Goal: Task Accomplishment & Management: Use online tool/utility

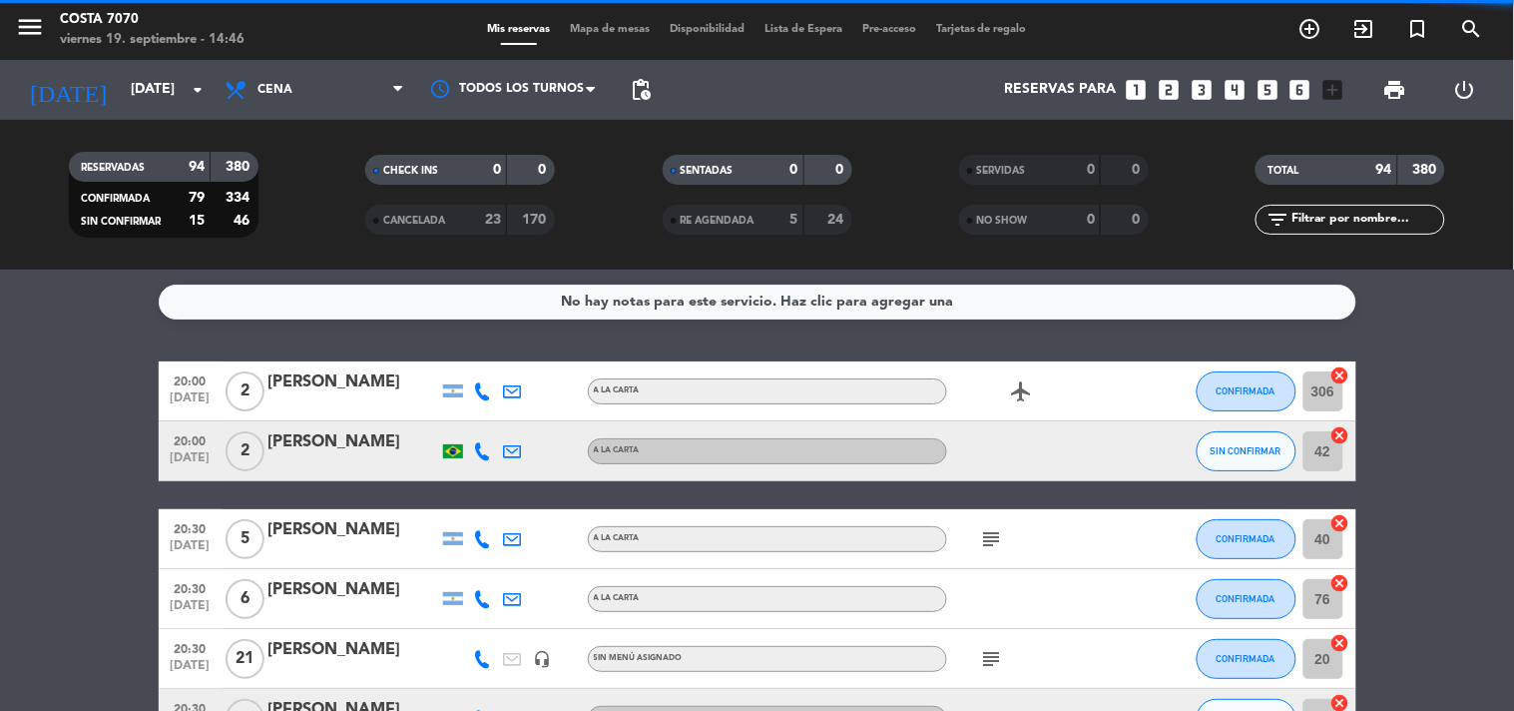
click at [580, 34] on span "Mapa de mesas" at bounding box center [610, 29] width 100 height 11
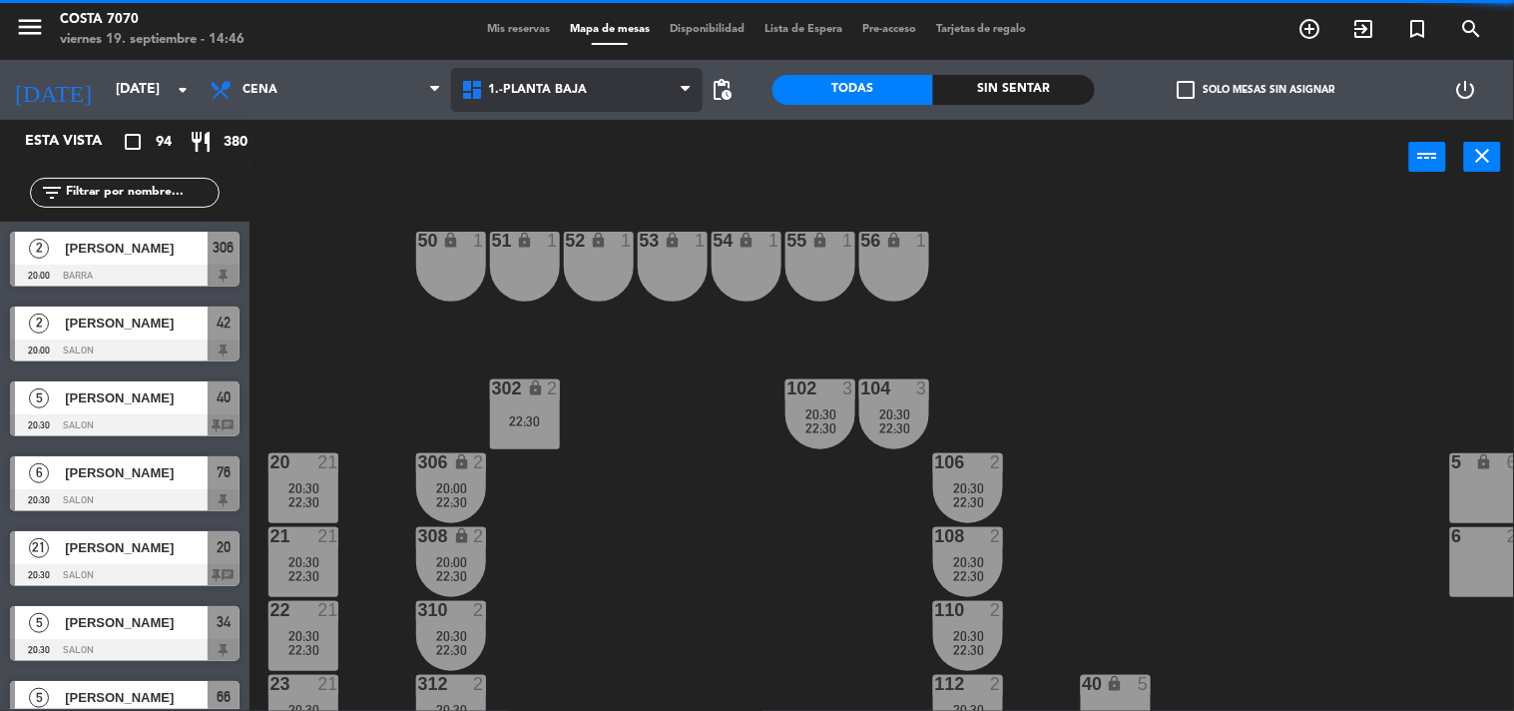
click at [573, 90] on span "1.-PLANTA BAJA" at bounding box center [538, 90] width 99 height 14
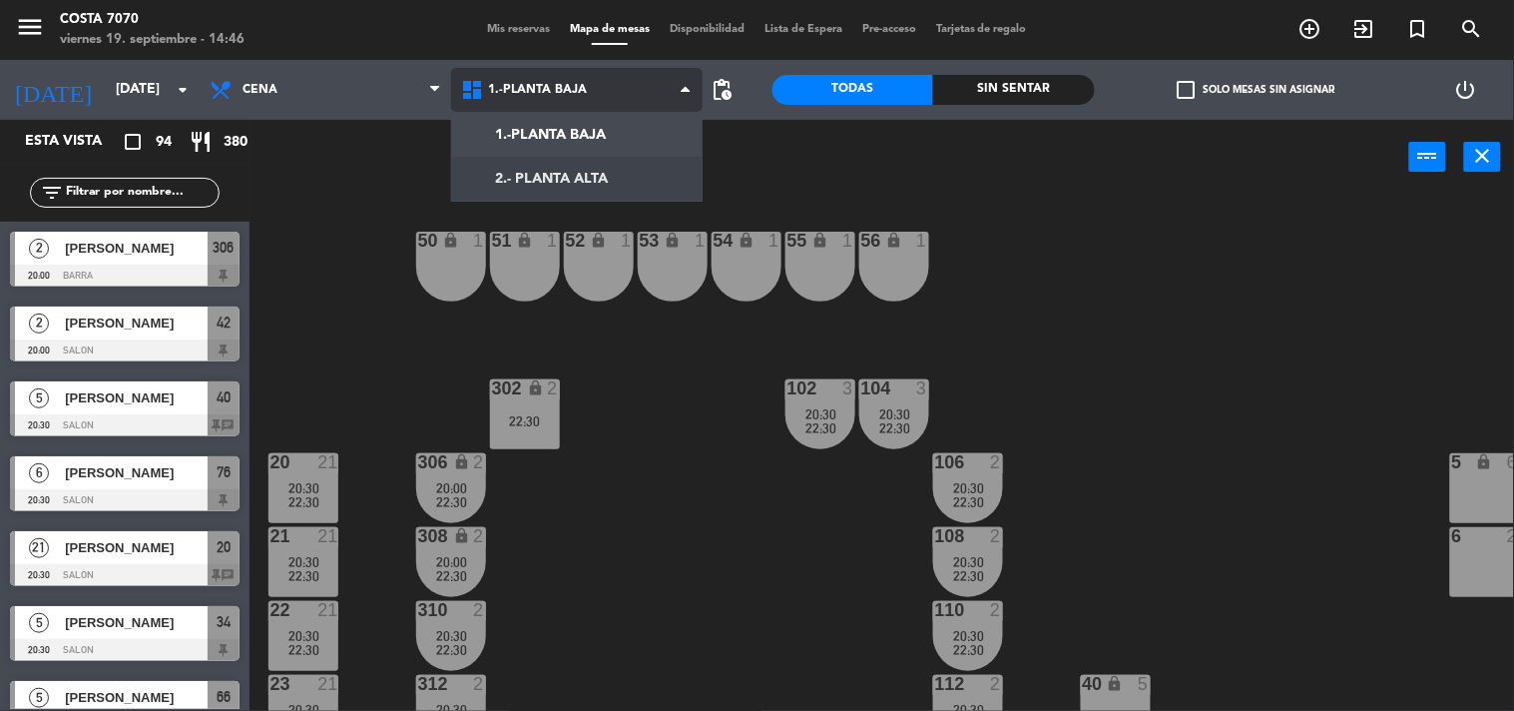
click at [584, 186] on ng-component "menu [PERSON_NAME] 7070 [DATE] 19. septiembre - 14:46 Mis reservas Mapa de mesa…" at bounding box center [757, 356] width 1514 height 712
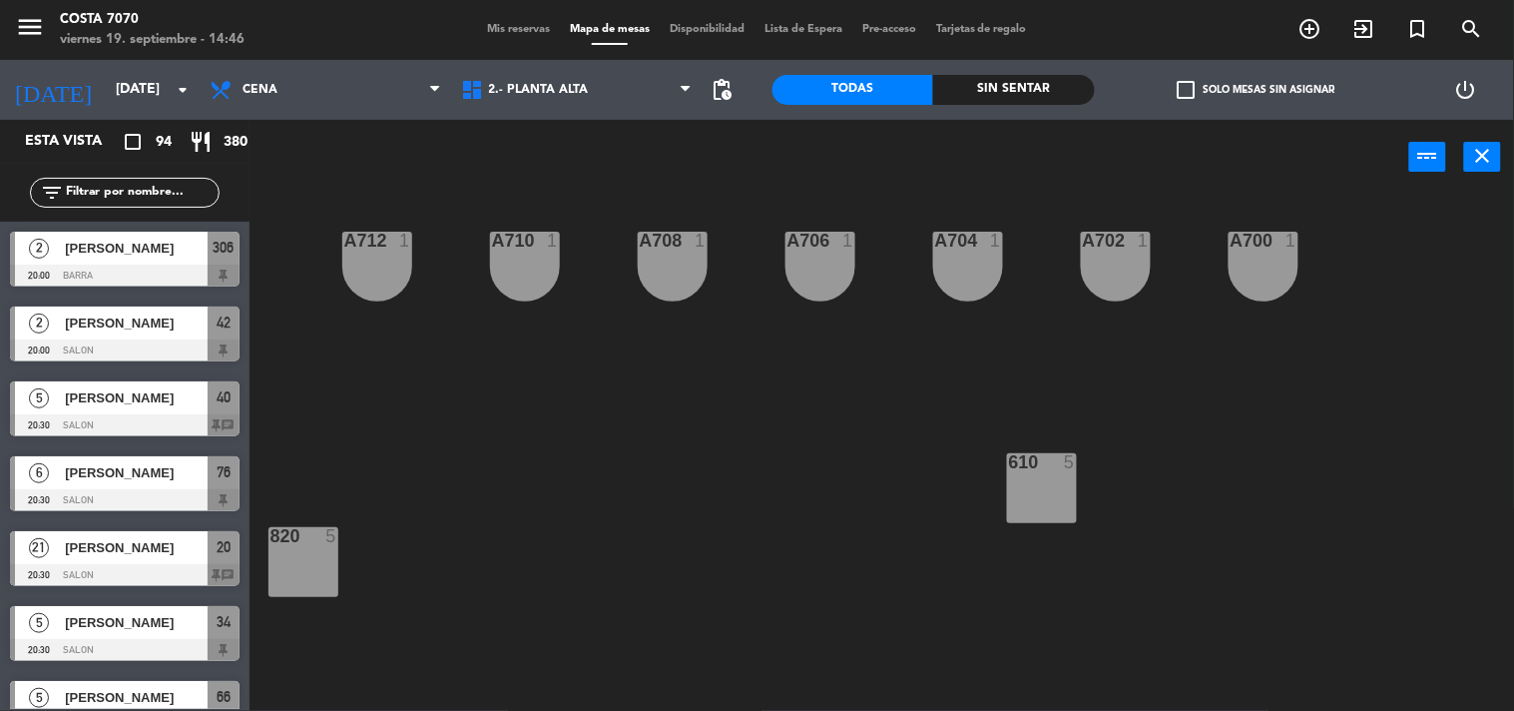
click at [193, 187] on input "text" at bounding box center [141, 193] width 155 height 22
paste input "[PERSON_NAME]"
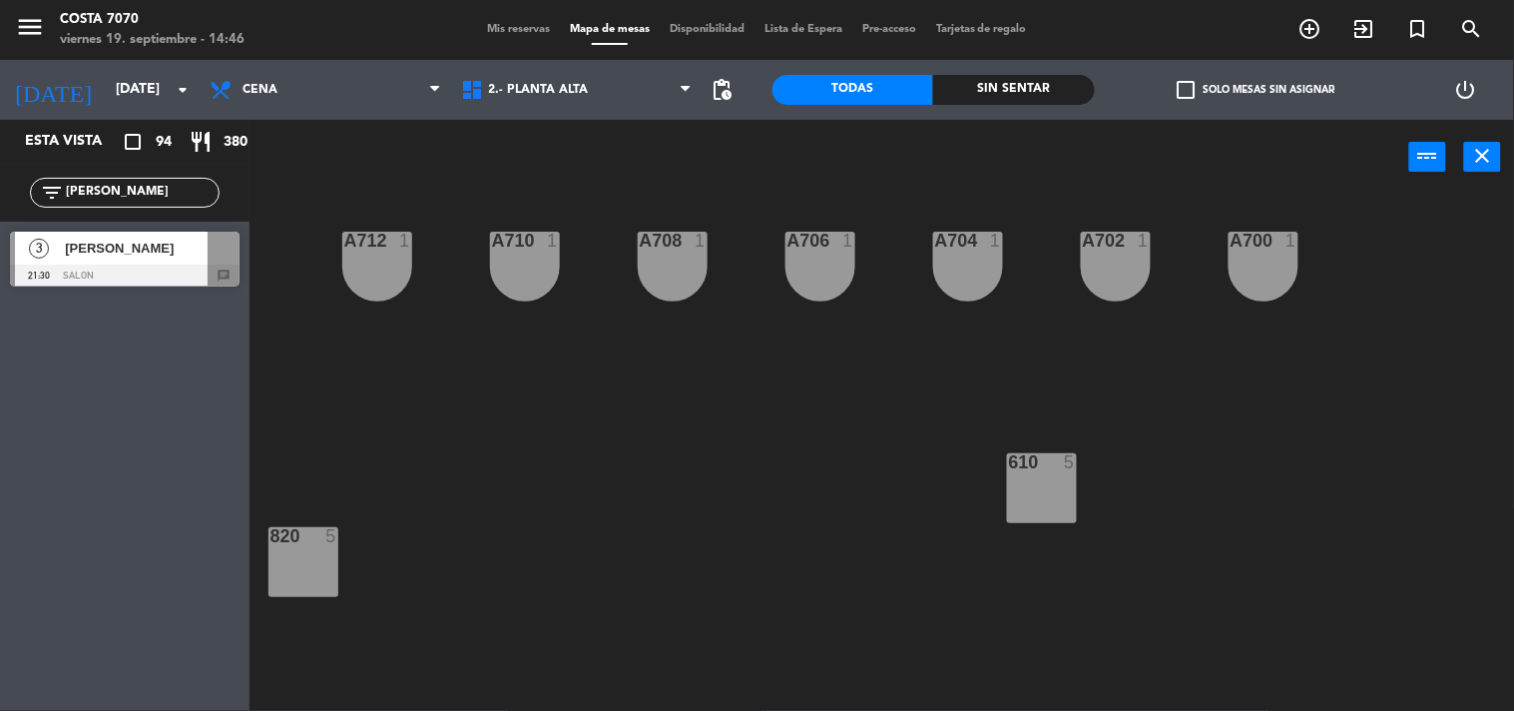
type input "[PERSON_NAME]"
click at [100, 256] on span "[PERSON_NAME]" at bounding box center [136, 248] width 143 height 21
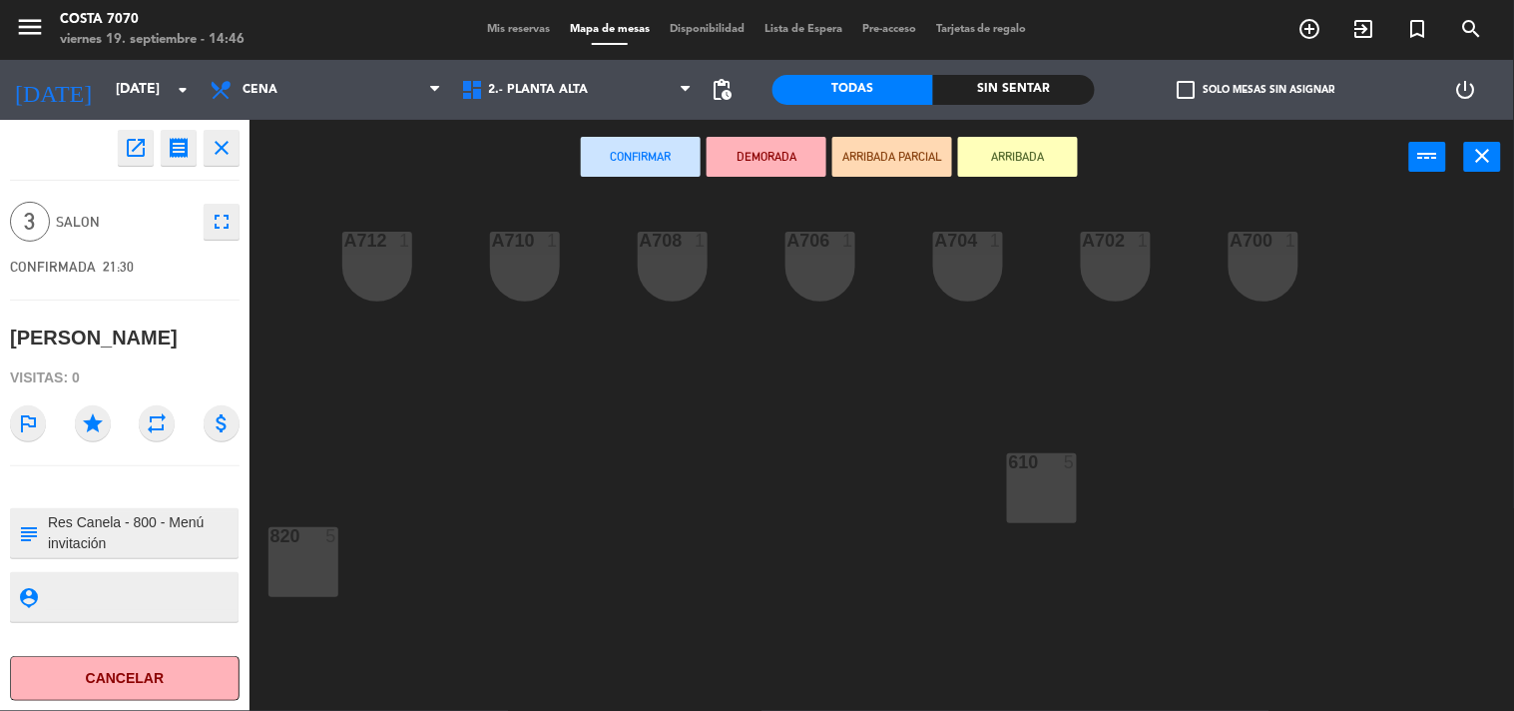
scroll to position [401, 0]
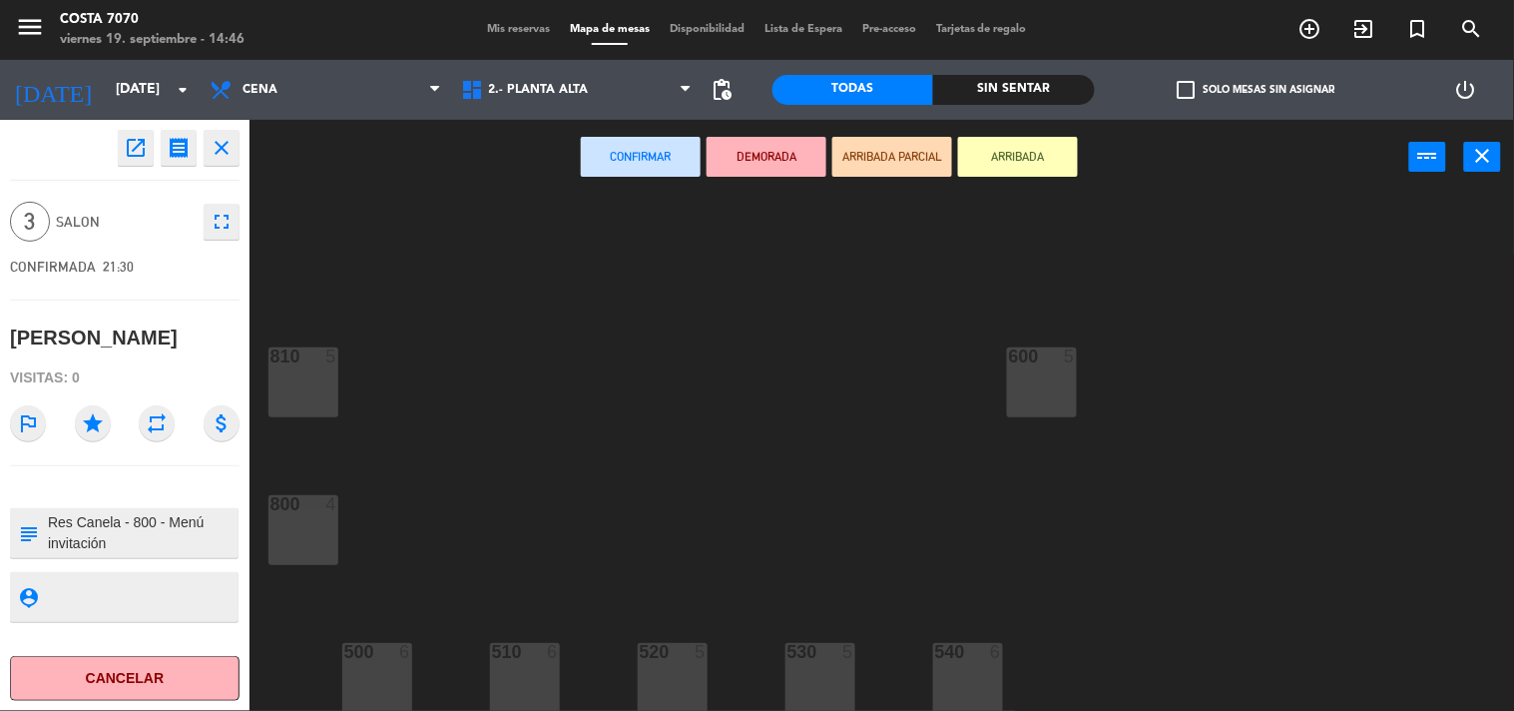
click at [321, 530] on div "800 4" at bounding box center [304, 530] width 70 height 70
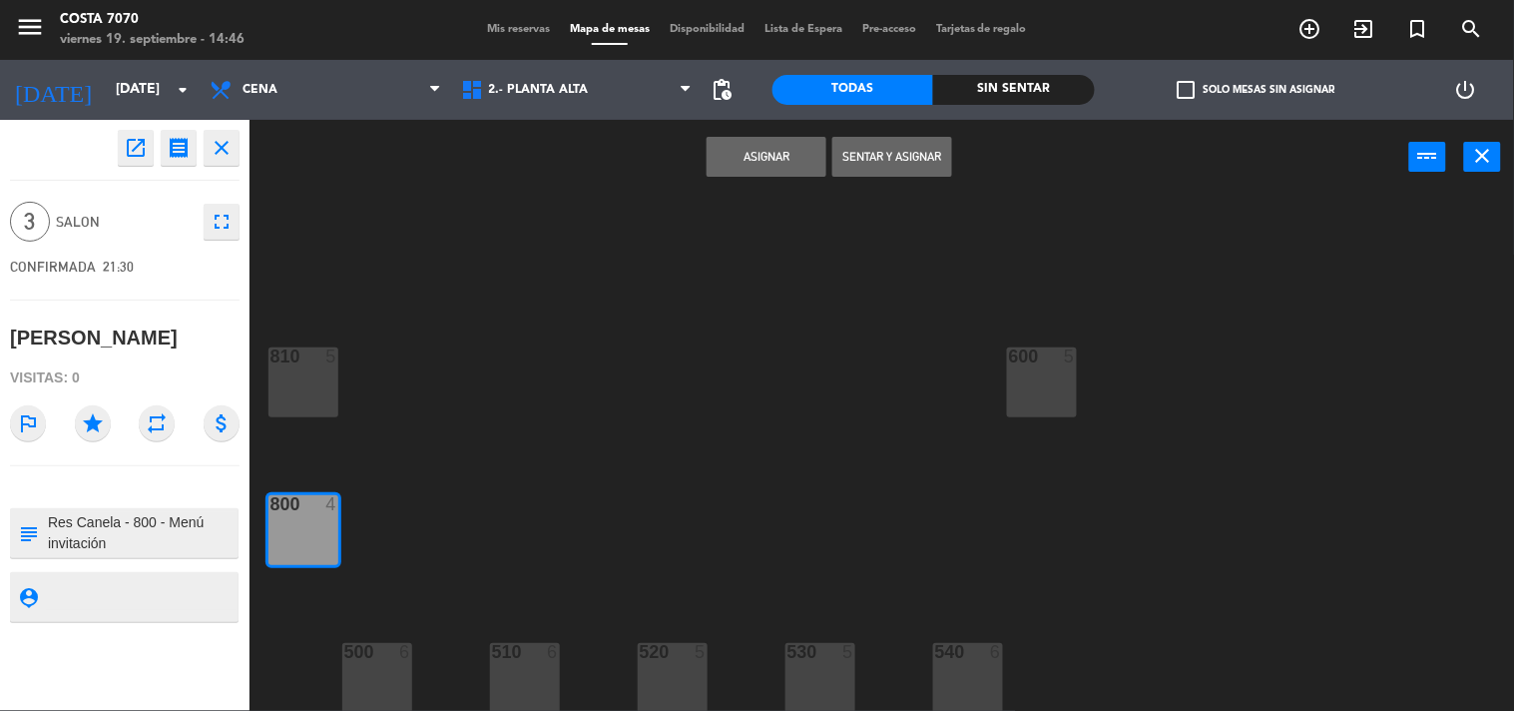
click at [730, 168] on button "Asignar" at bounding box center [767, 157] width 120 height 40
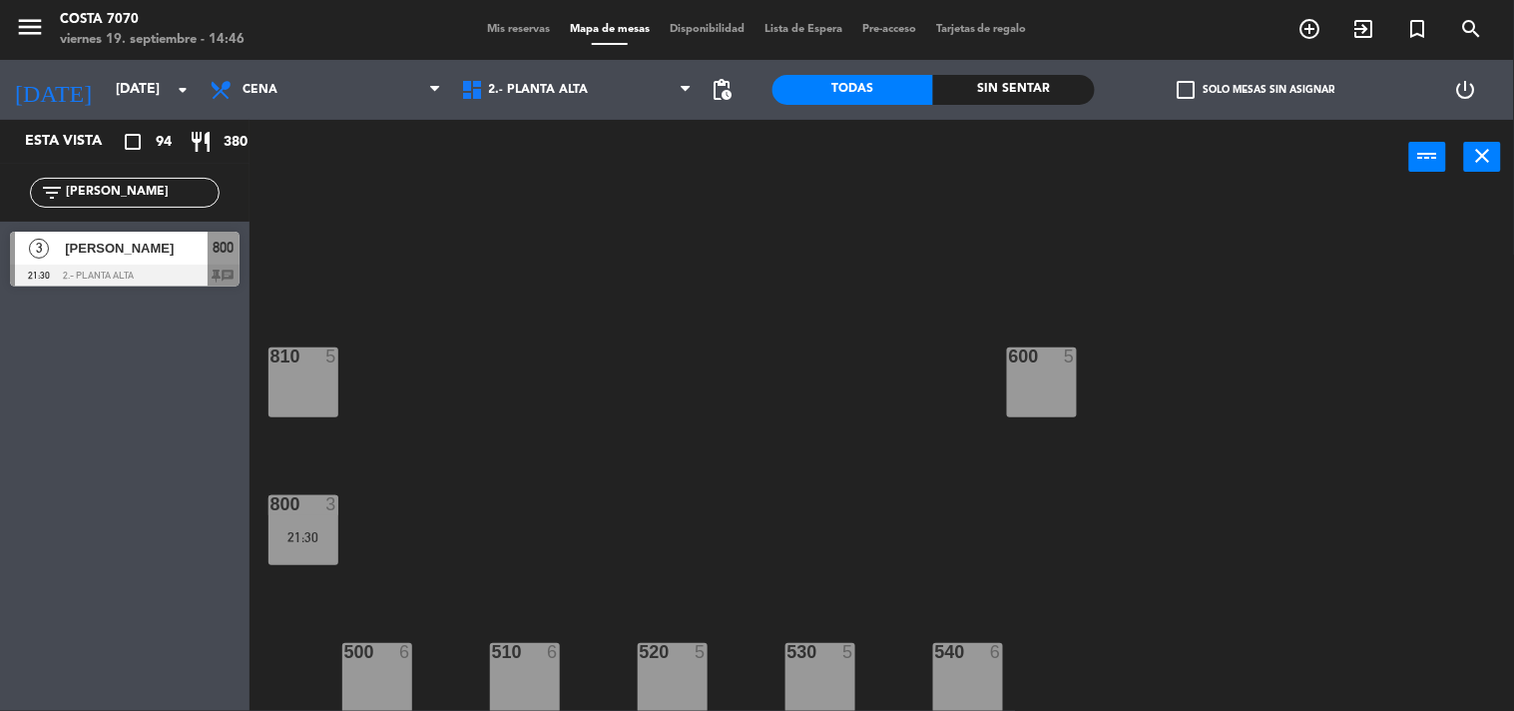
click at [158, 207] on div "filter_list [PERSON_NAME]" at bounding box center [125, 193] width 250 height 58
click at [162, 197] on input "[PERSON_NAME]" at bounding box center [141, 193] width 155 height 22
paste input "[PERSON_NAME]"
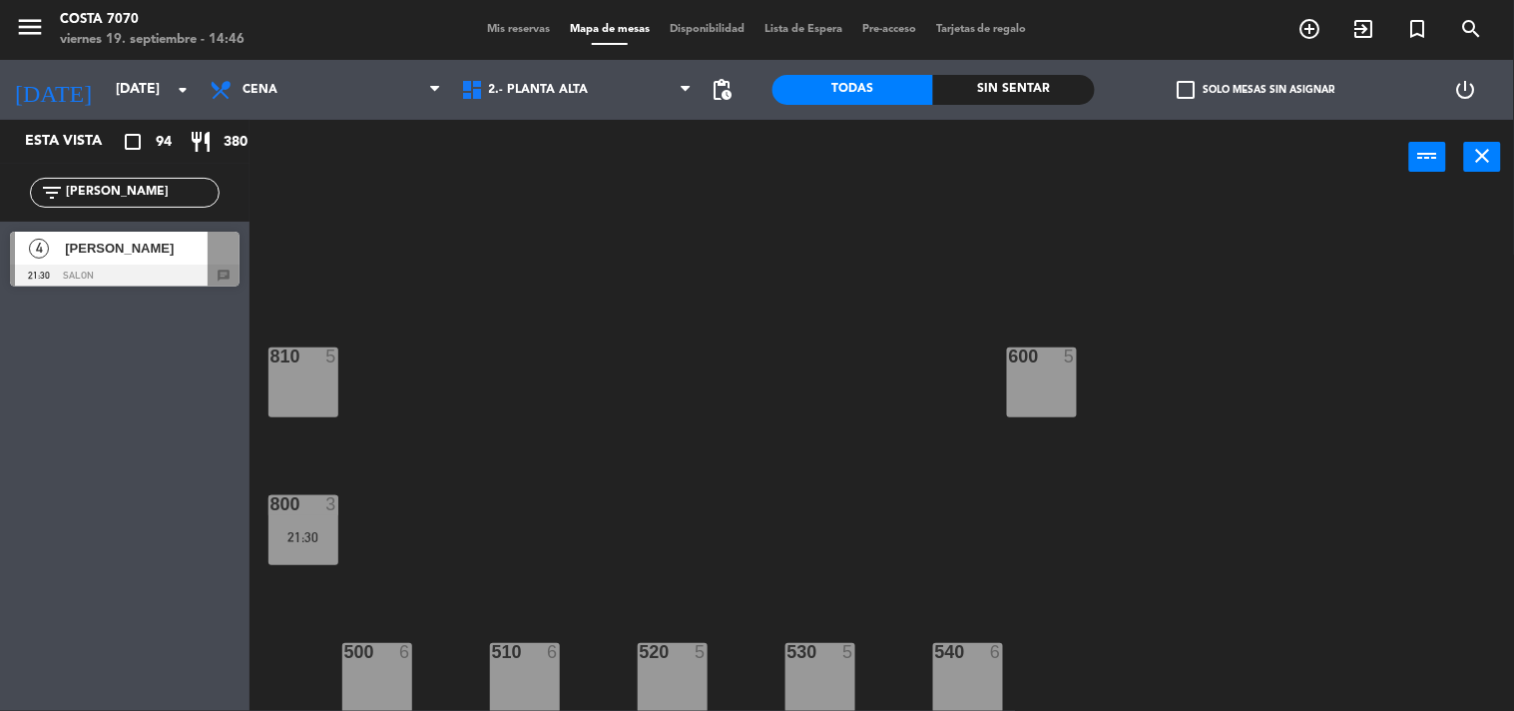
type input "[PERSON_NAME]"
click at [146, 247] on span "[PERSON_NAME]" at bounding box center [136, 248] width 143 height 21
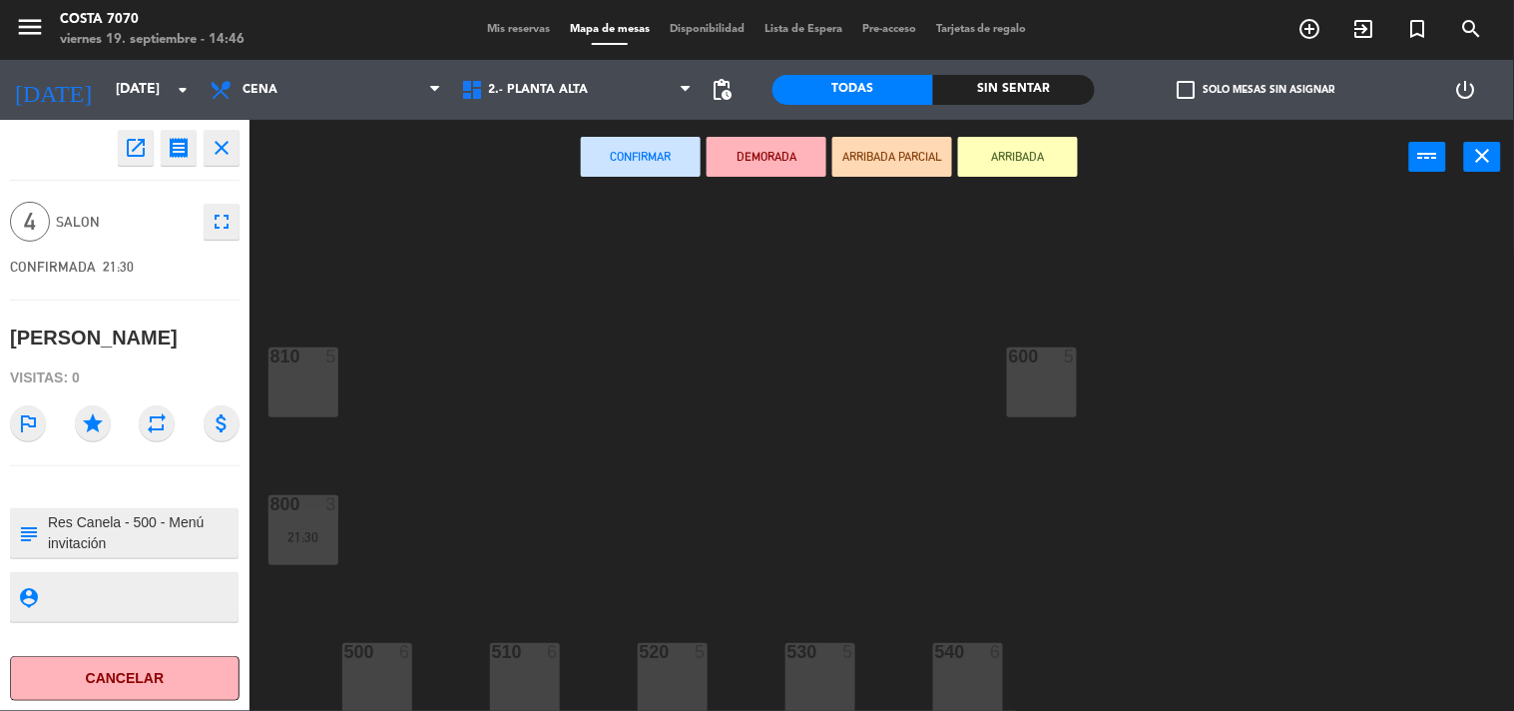
click at [395, 690] on div "500 6" at bounding box center [377, 678] width 70 height 70
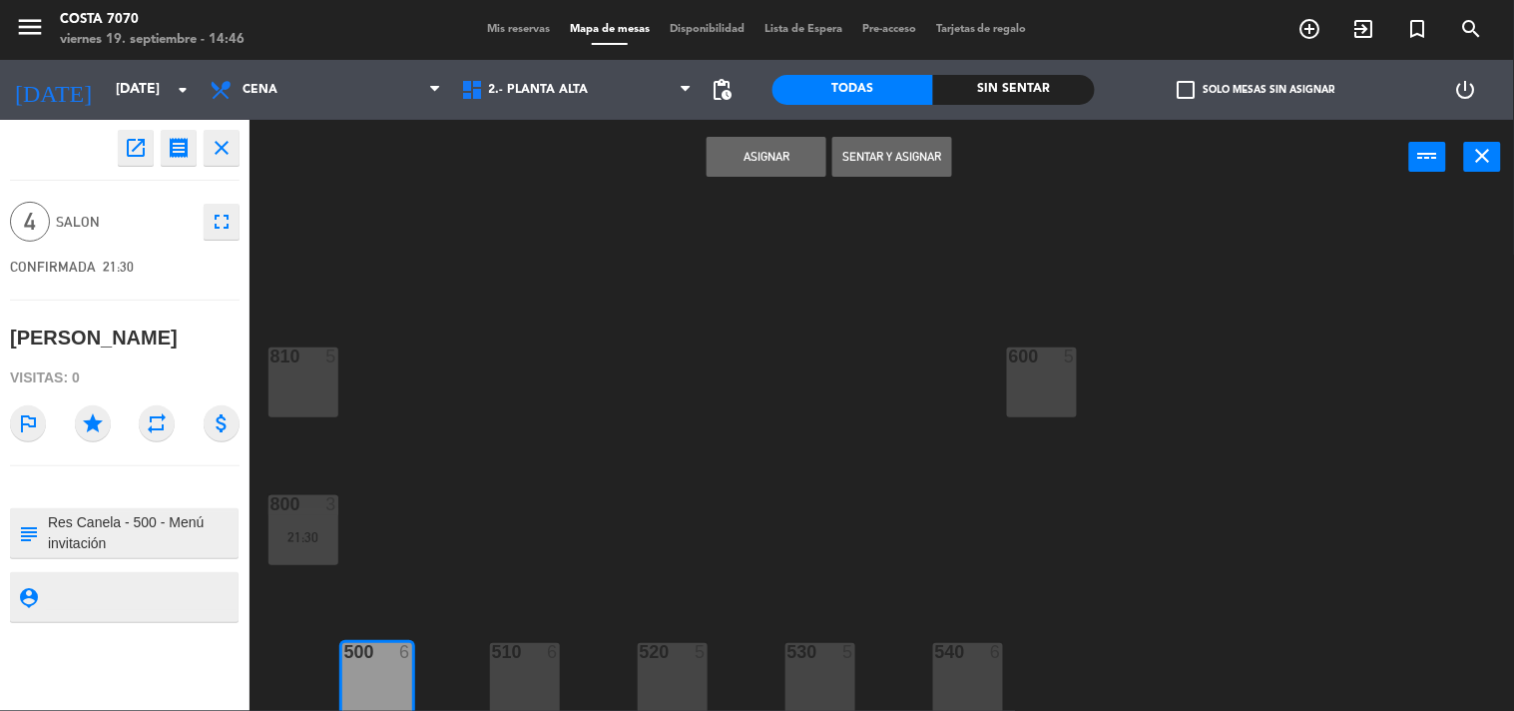
click at [730, 151] on button "Asignar" at bounding box center [767, 157] width 120 height 40
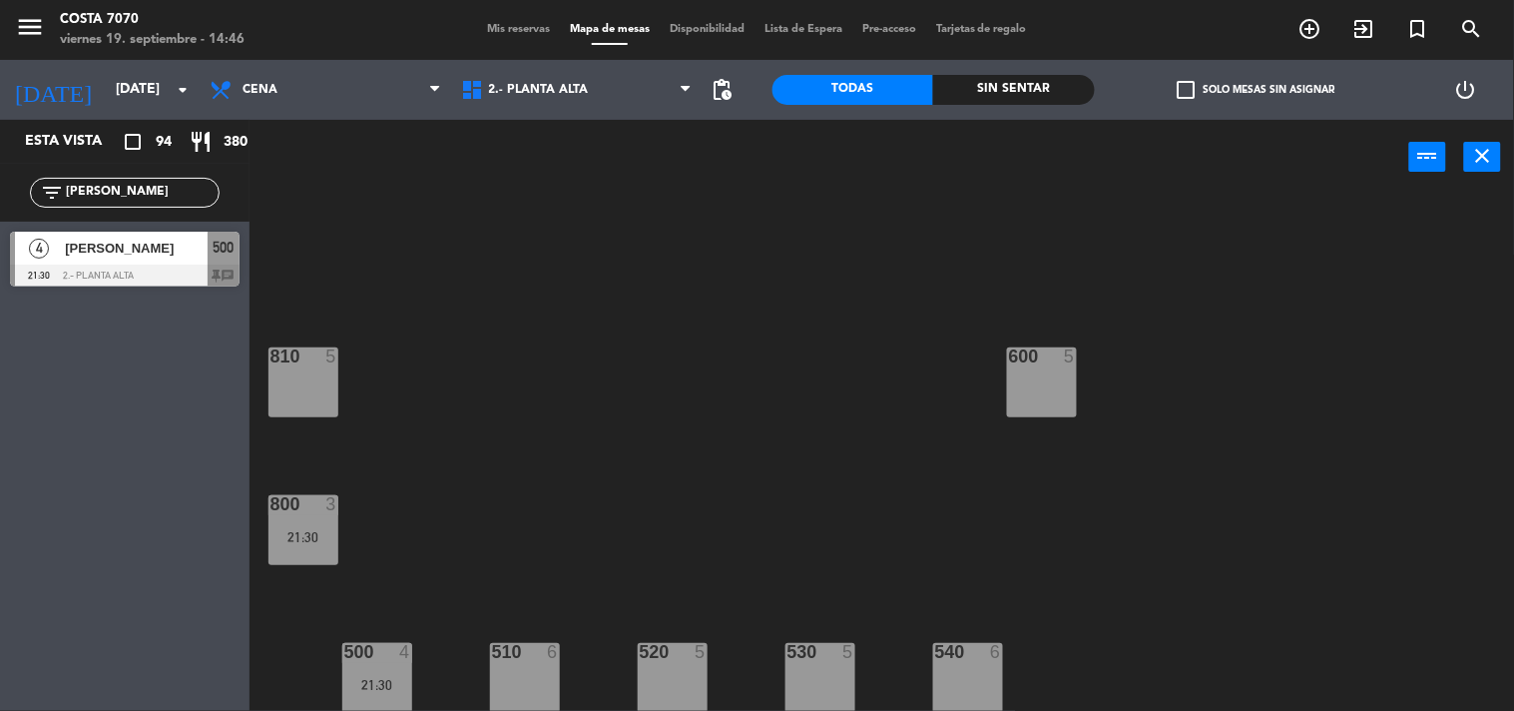
click at [133, 193] on input "[PERSON_NAME]" at bounding box center [141, 193] width 155 height 22
paste input "[PERSON_NAME]"
type input "[PERSON_NAME]"
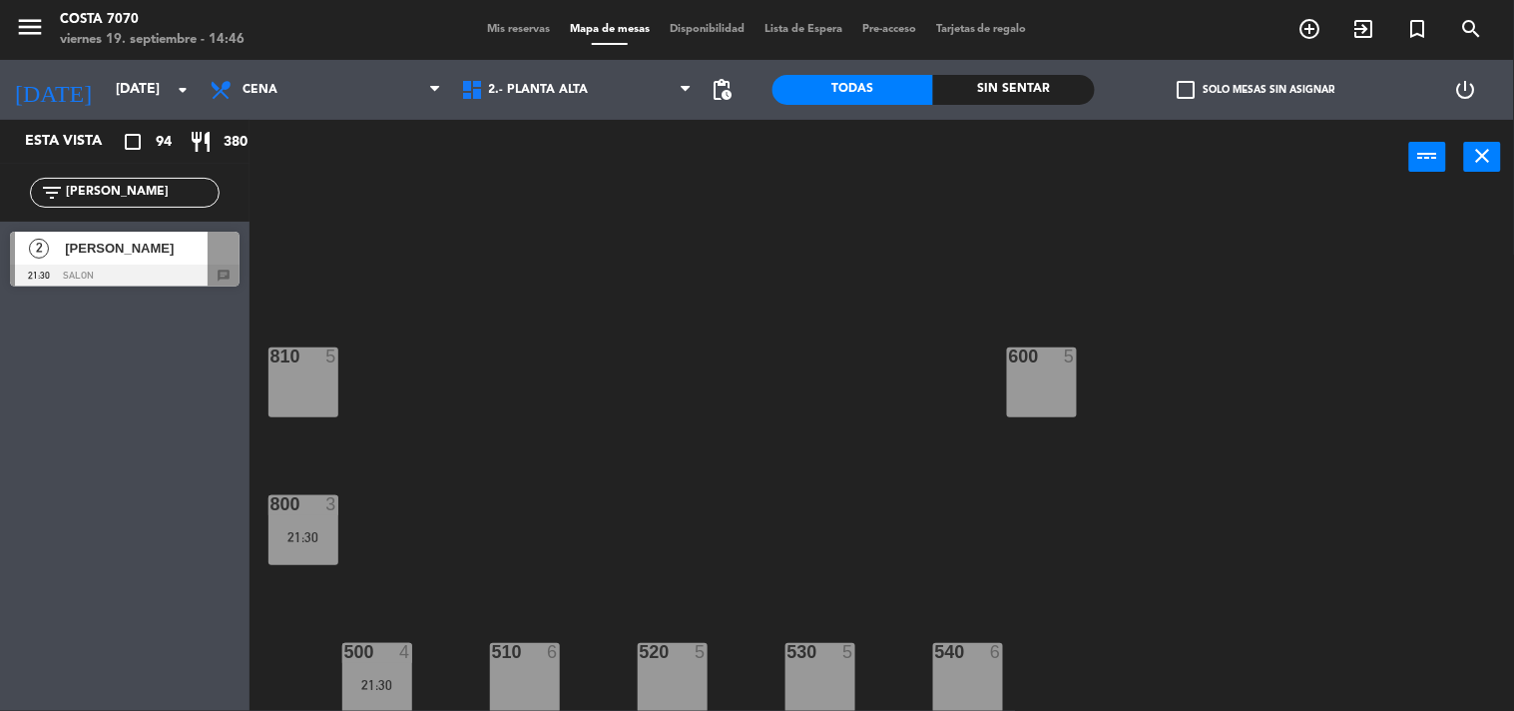
click at [128, 244] on span "[PERSON_NAME]" at bounding box center [136, 248] width 143 height 21
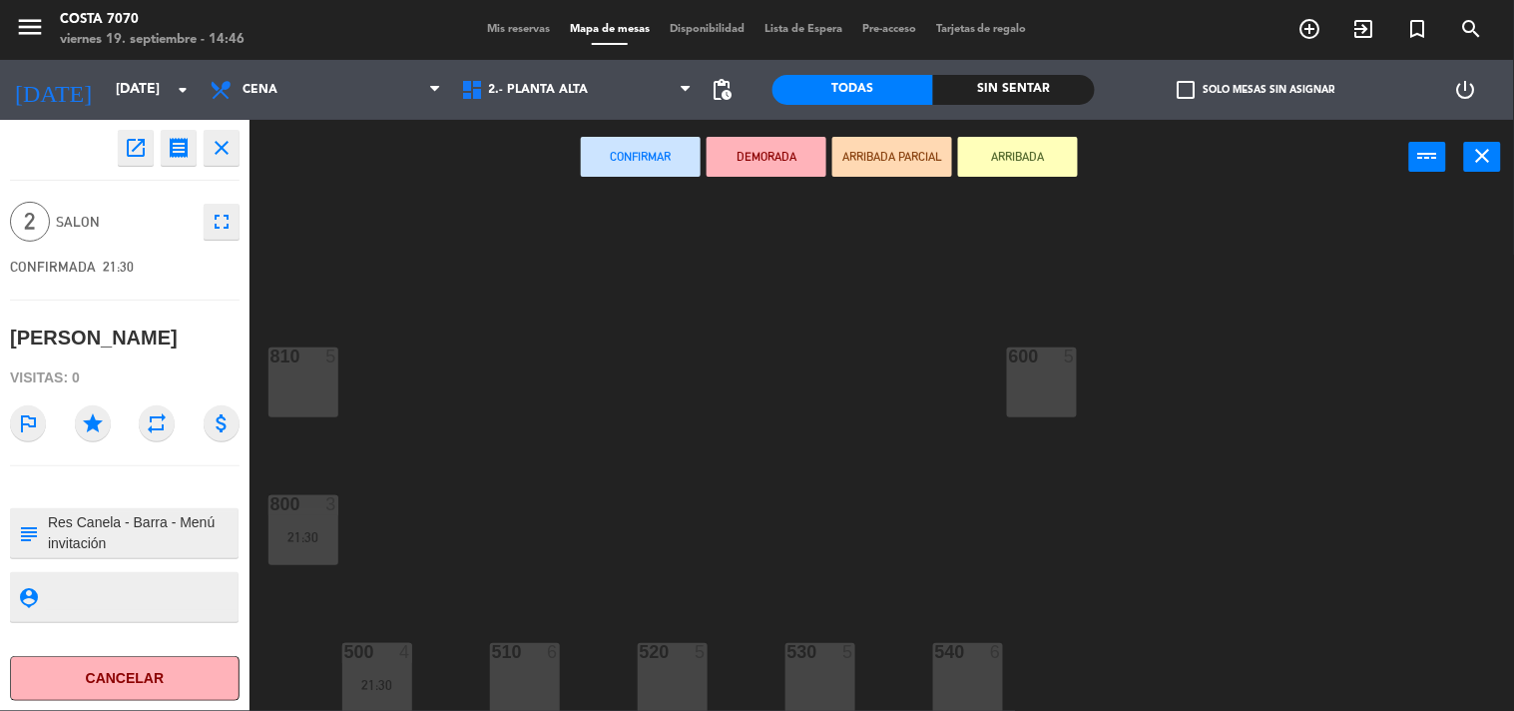
scroll to position [68, 0]
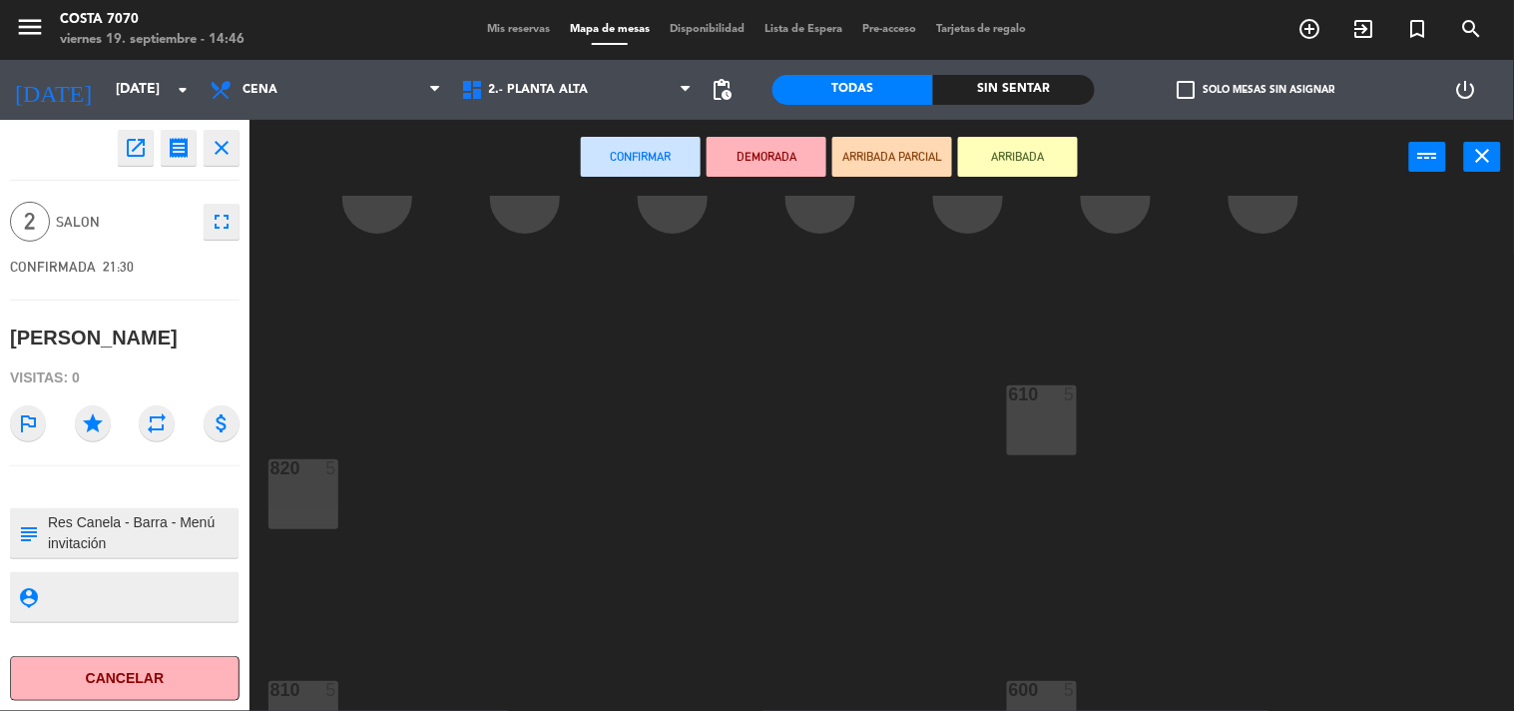
click at [396, 225] on div "A712 1" at bounding box center [377, 199] width 70 height 70
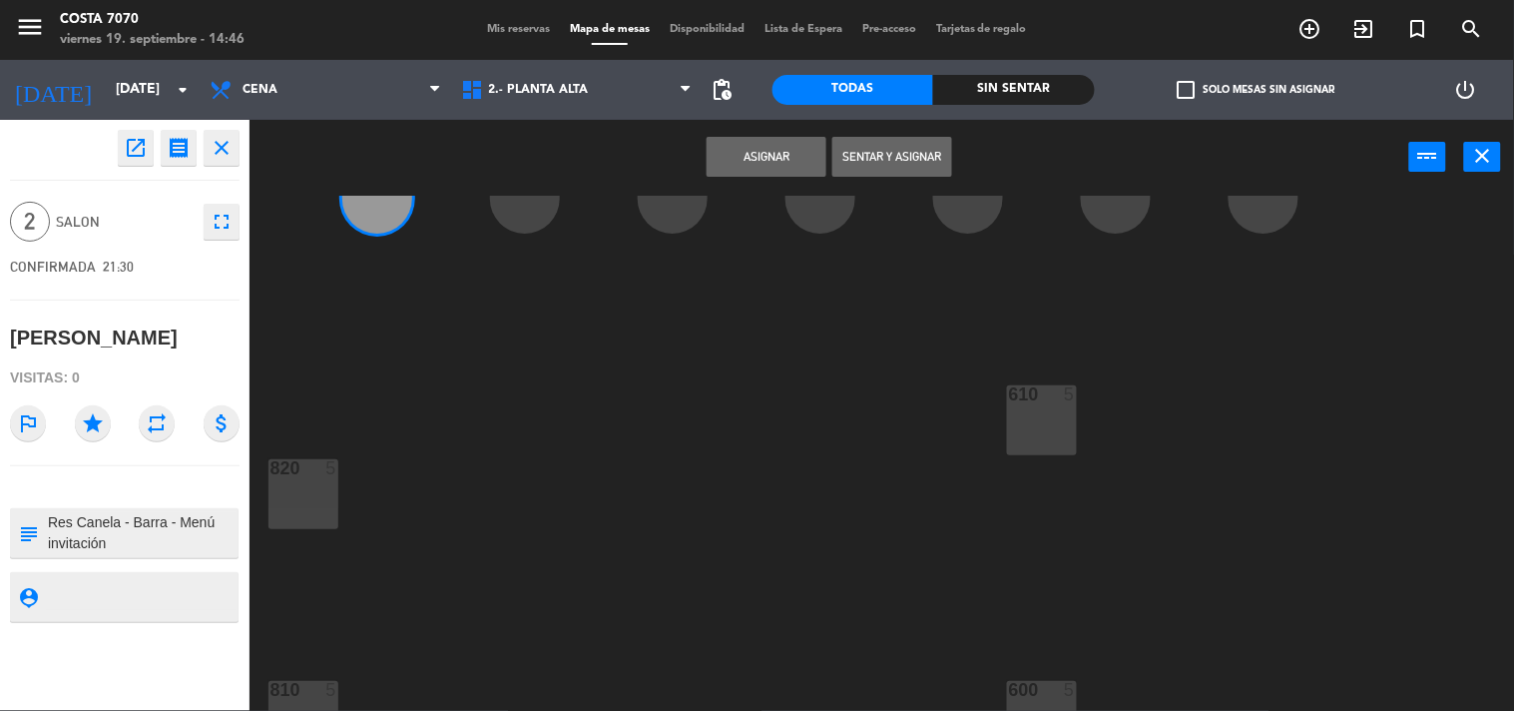
click at [806, 153] on button "Asignar" at bounding box center [767, 157] width 120 height 40
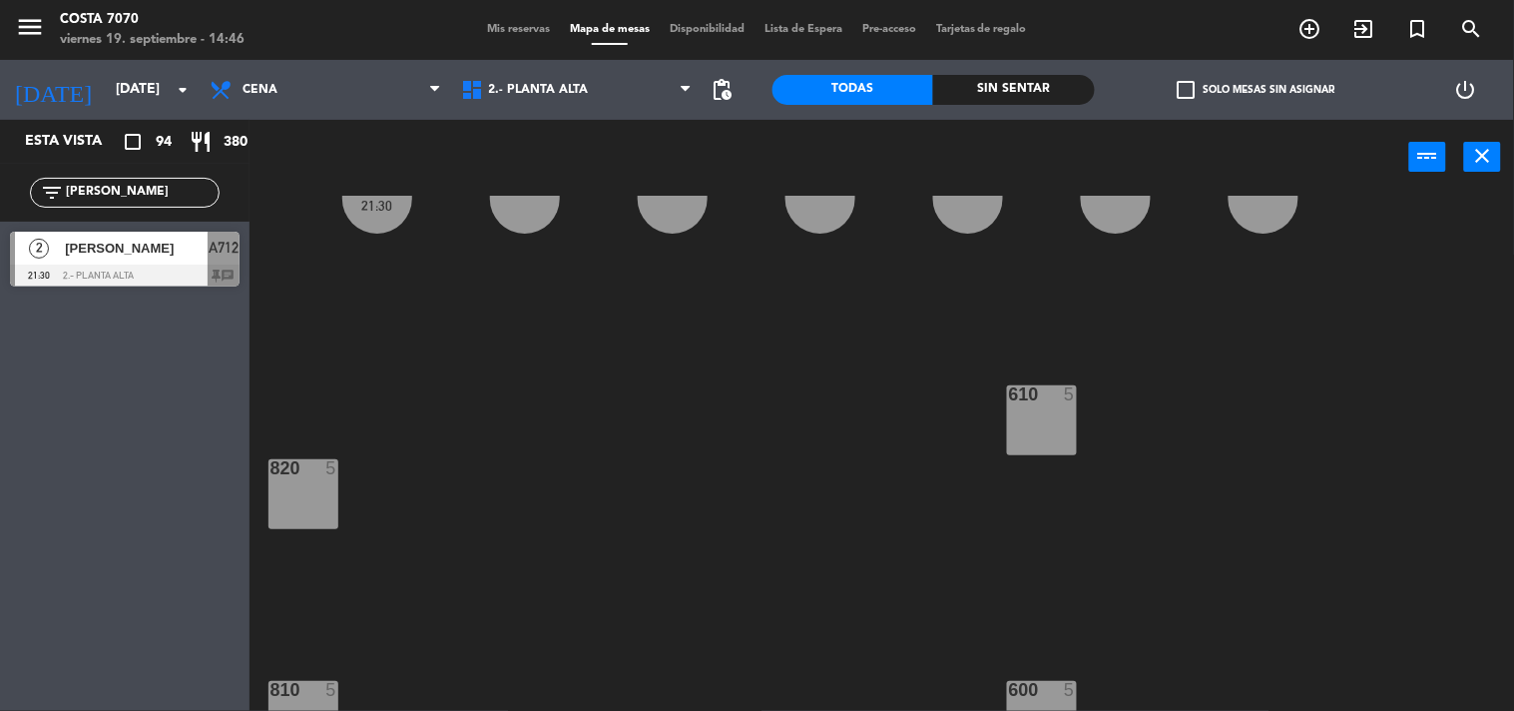
click at [138, 192] on input "[PERSON_NAME]" at bounding box center [141, 193] width 155 height 22
paste input "[PERSON_NAME]"
type input "[PERSON_NAME]"
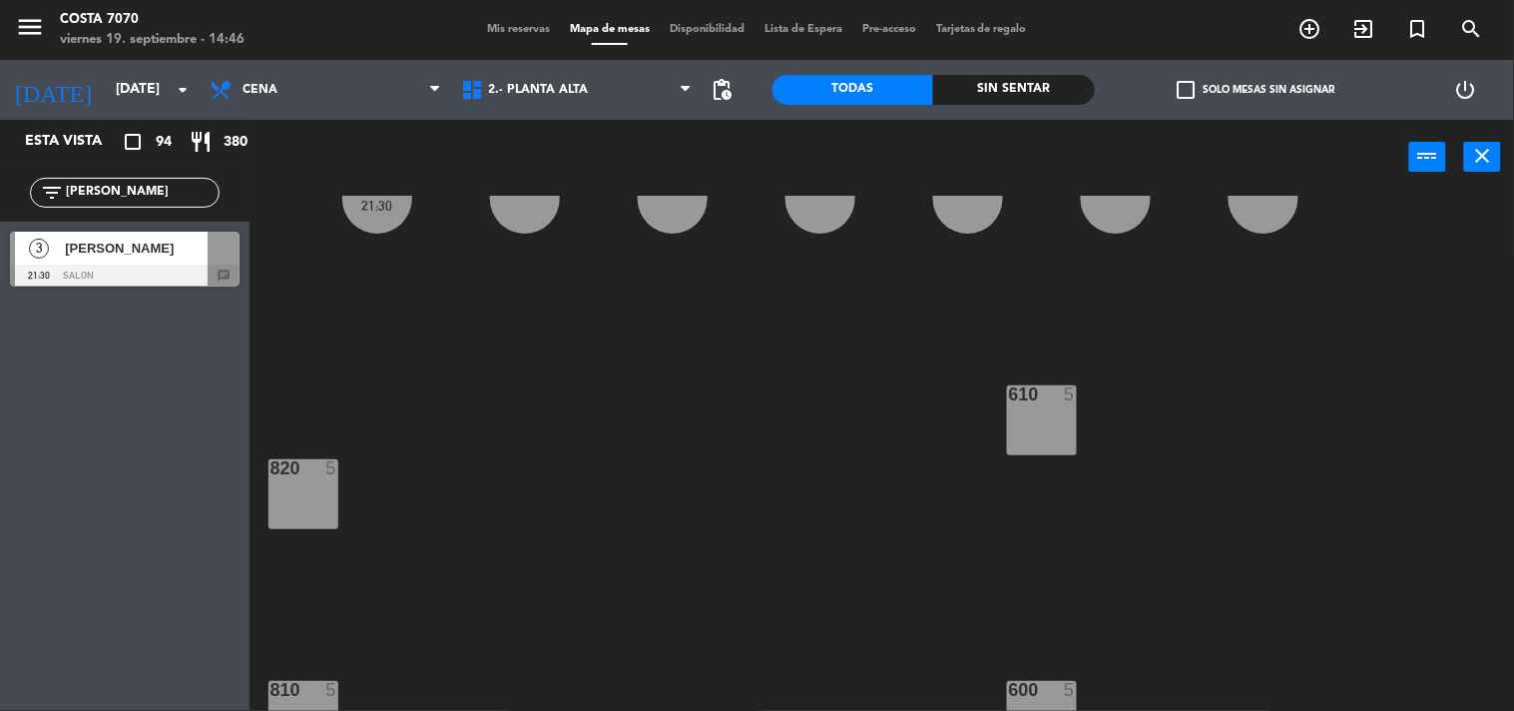
click at [110, 266] on div "3 [PERSON_NAME] 21:30 SALON chat" at bounding box center [125, 259] width 250 height 75
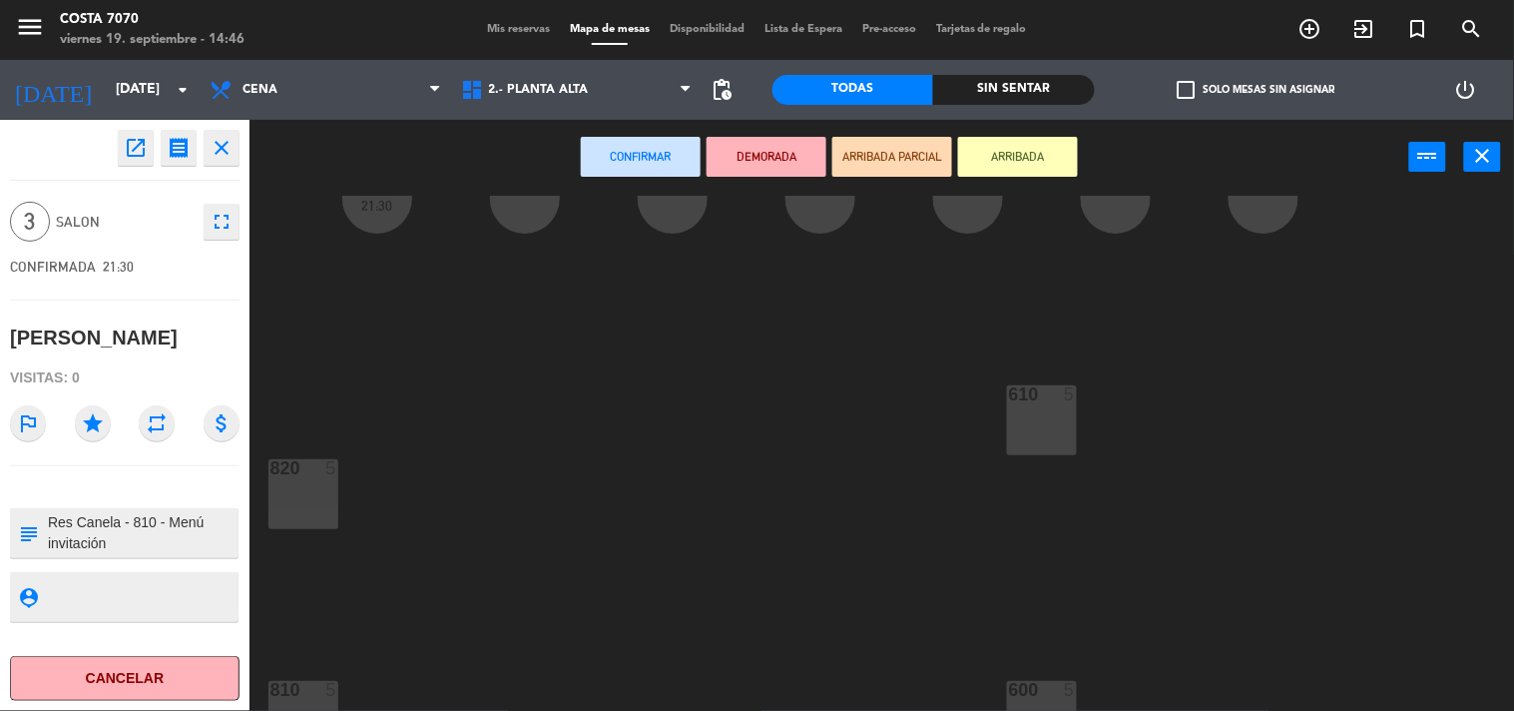
scroll to position [180, 0]
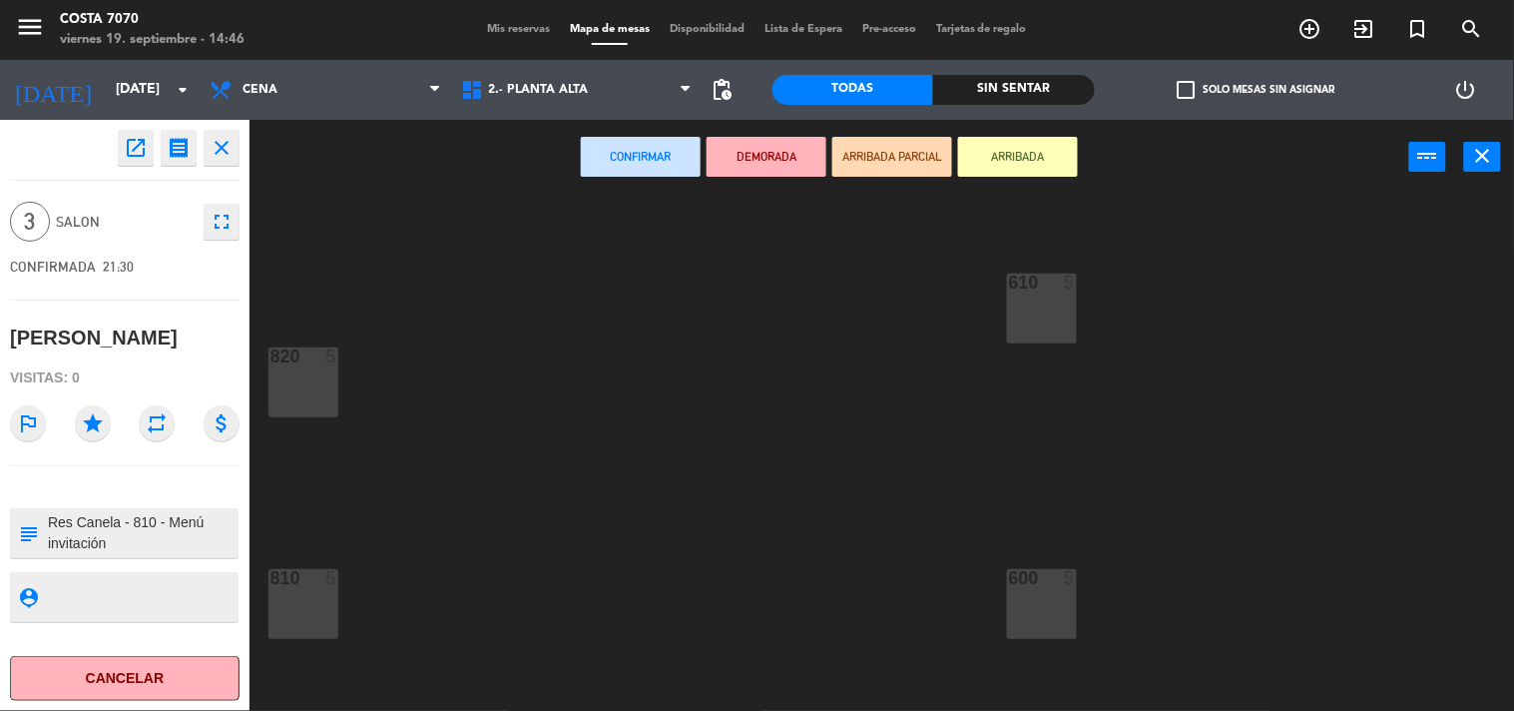
click at [312, 596] on div "810 5" at bounding box center [304, 604] width 70 height 70
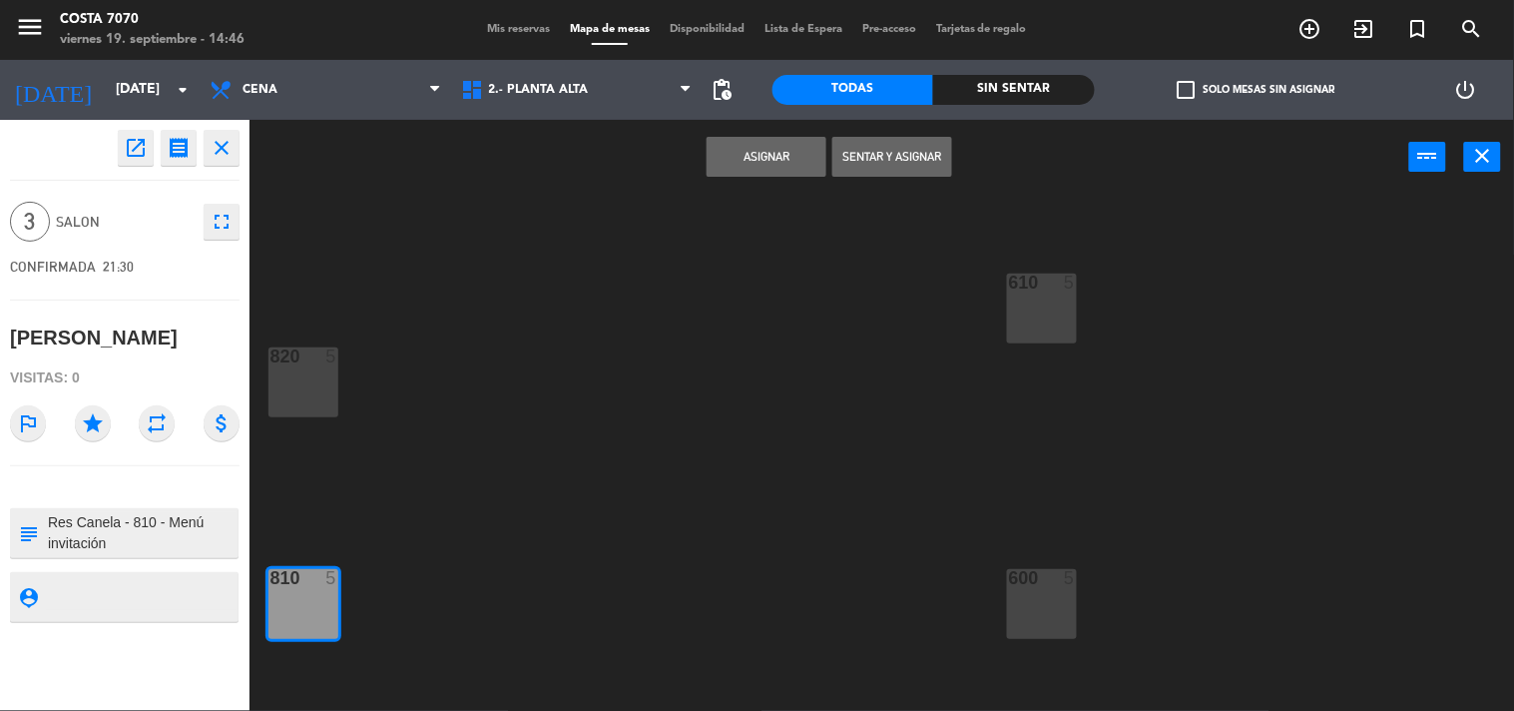
click at [741, 161] on button "Asignar" at bounding box center [767, 157] width 120 height 40
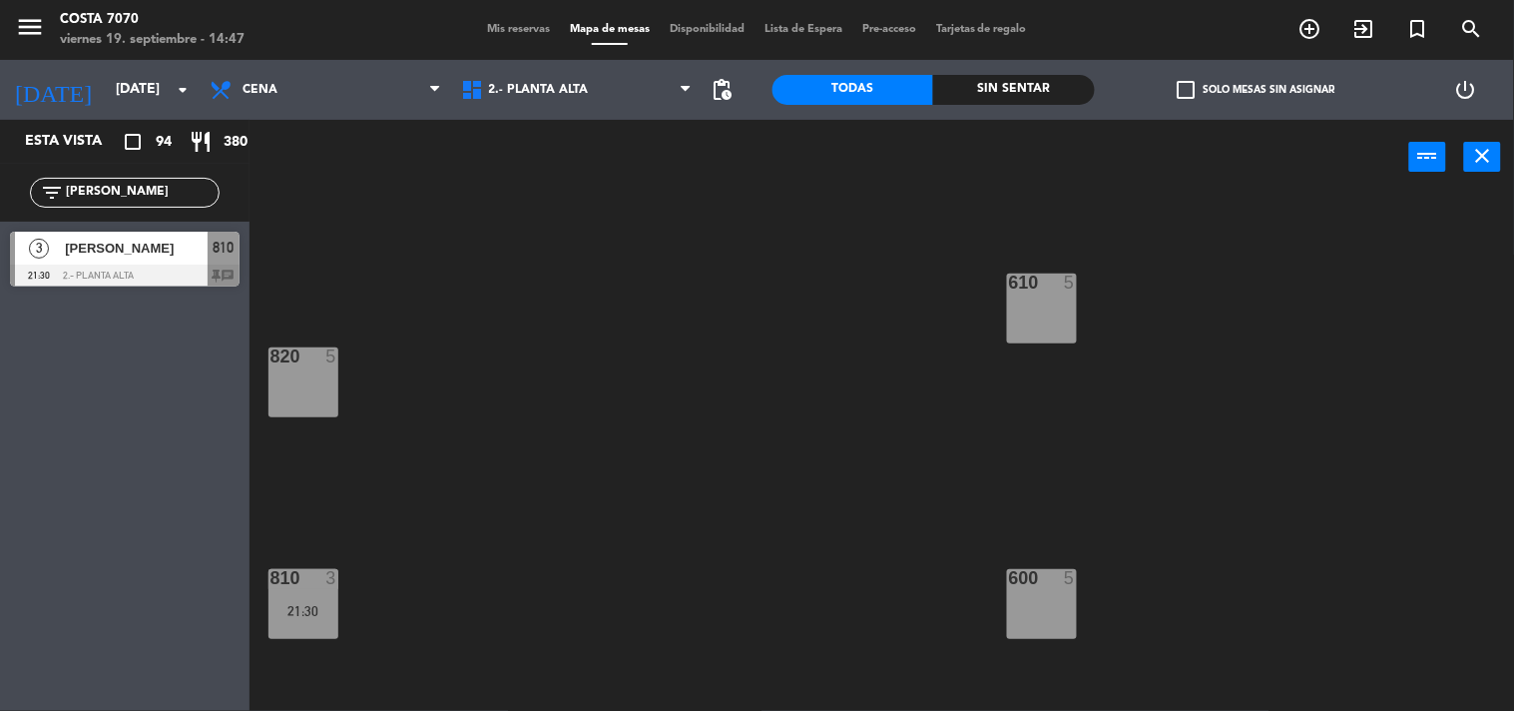
click at [144, 187] on input "[PERSON_NAME]" at bounding box center [141, 193] width 155 height 22
paste input "[PERSON_NAME]"
type input "[PERSON_NAME]"
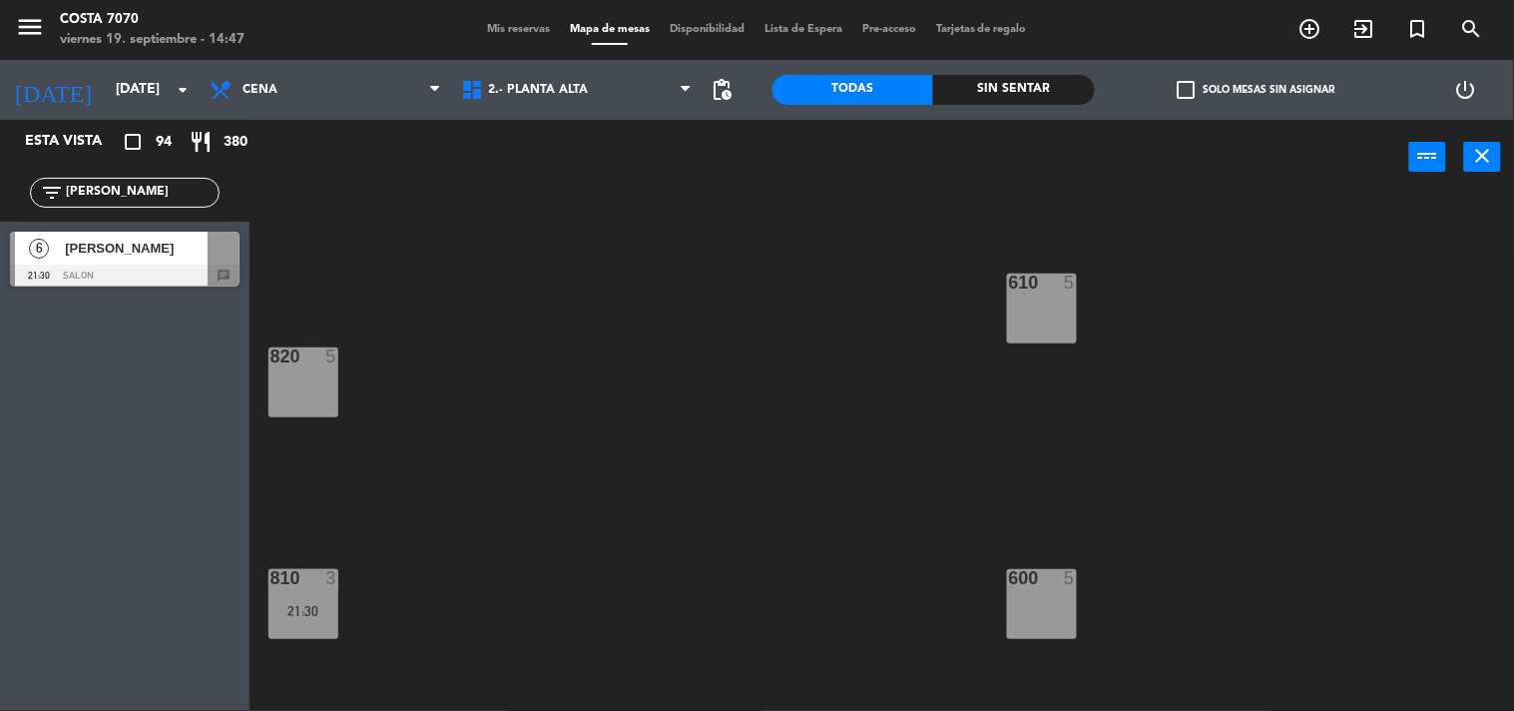
click at [110, 265] on div at bounding box center [125, 276] width 230 height 22
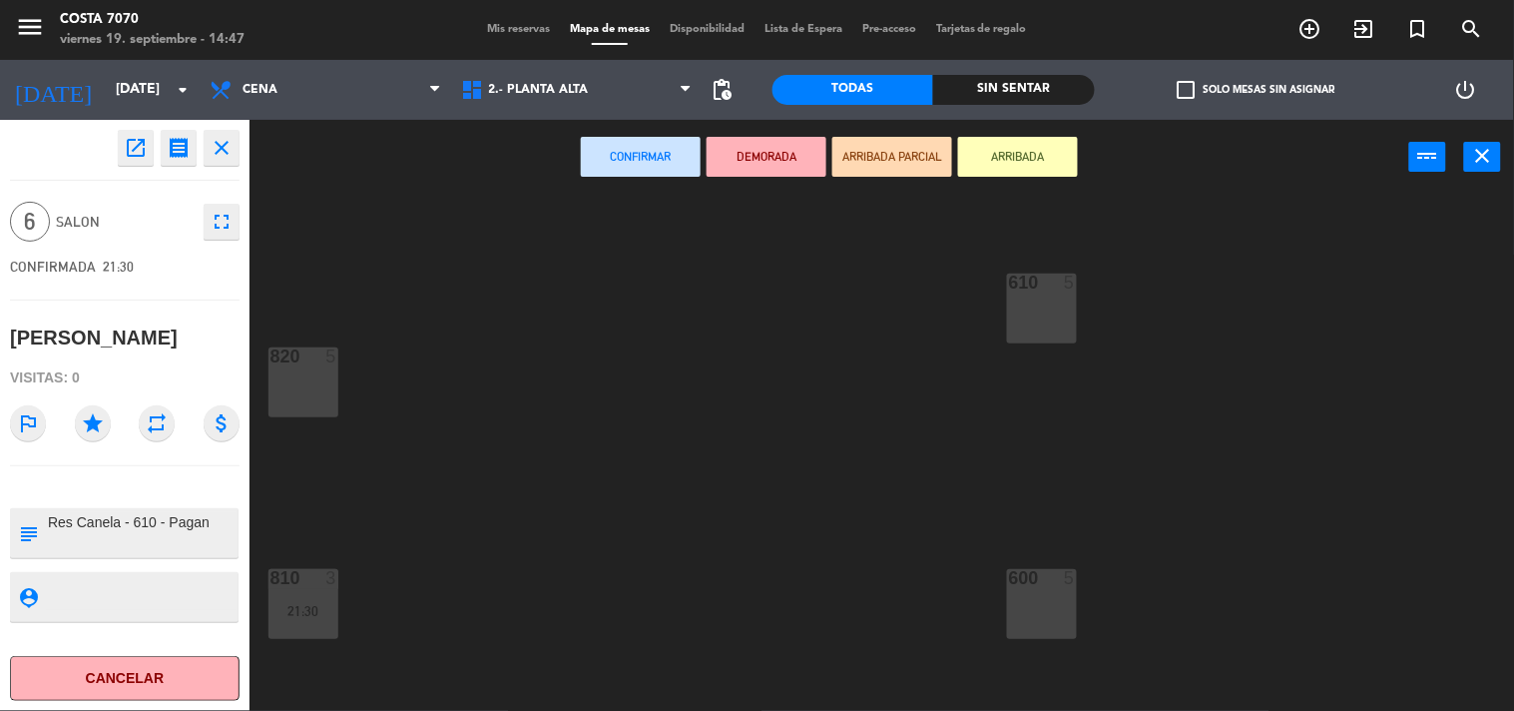
click at [1029, 339] on div "610 5" at bounding box center [1042, 309] width 70 height 70
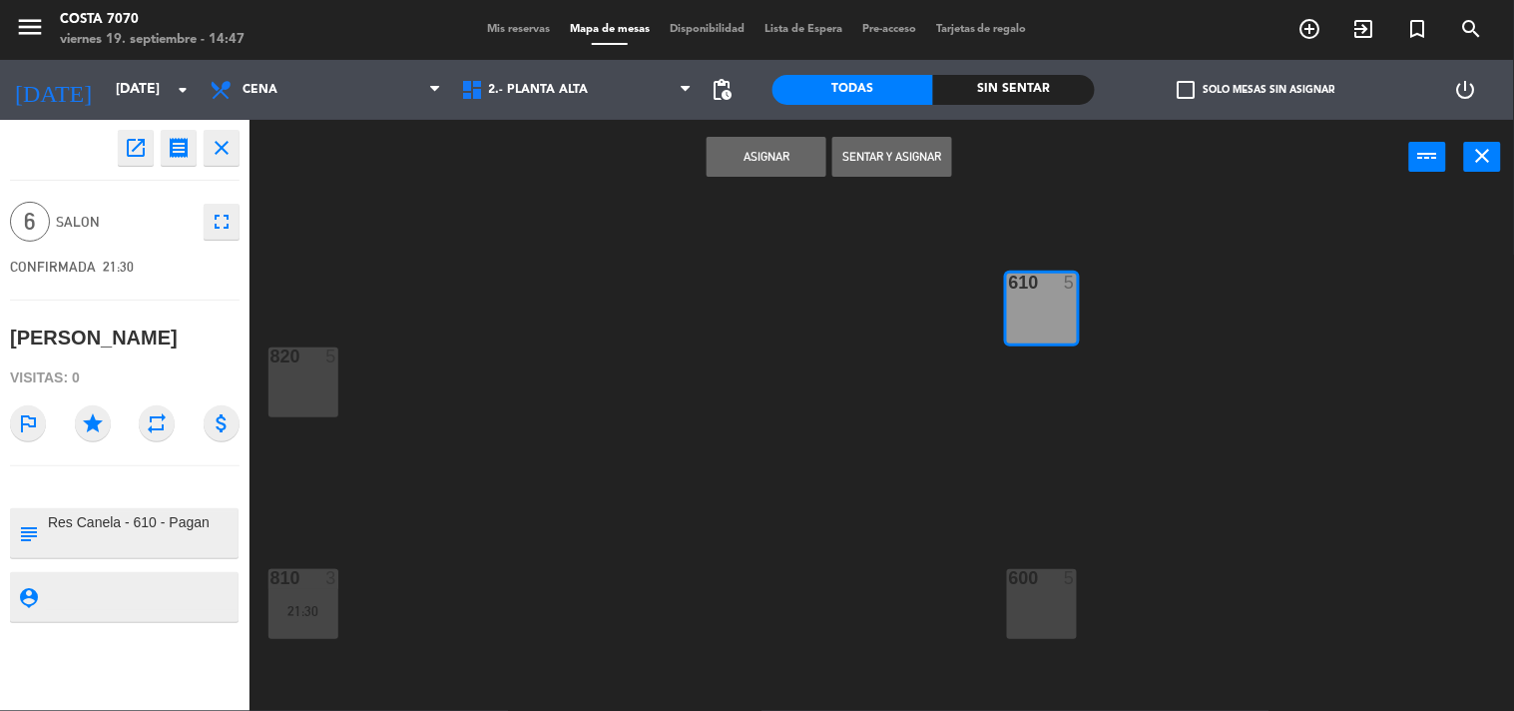
click at [787, 171] on button "Asignar" at bounding box center [767, 157] width 120 height 40
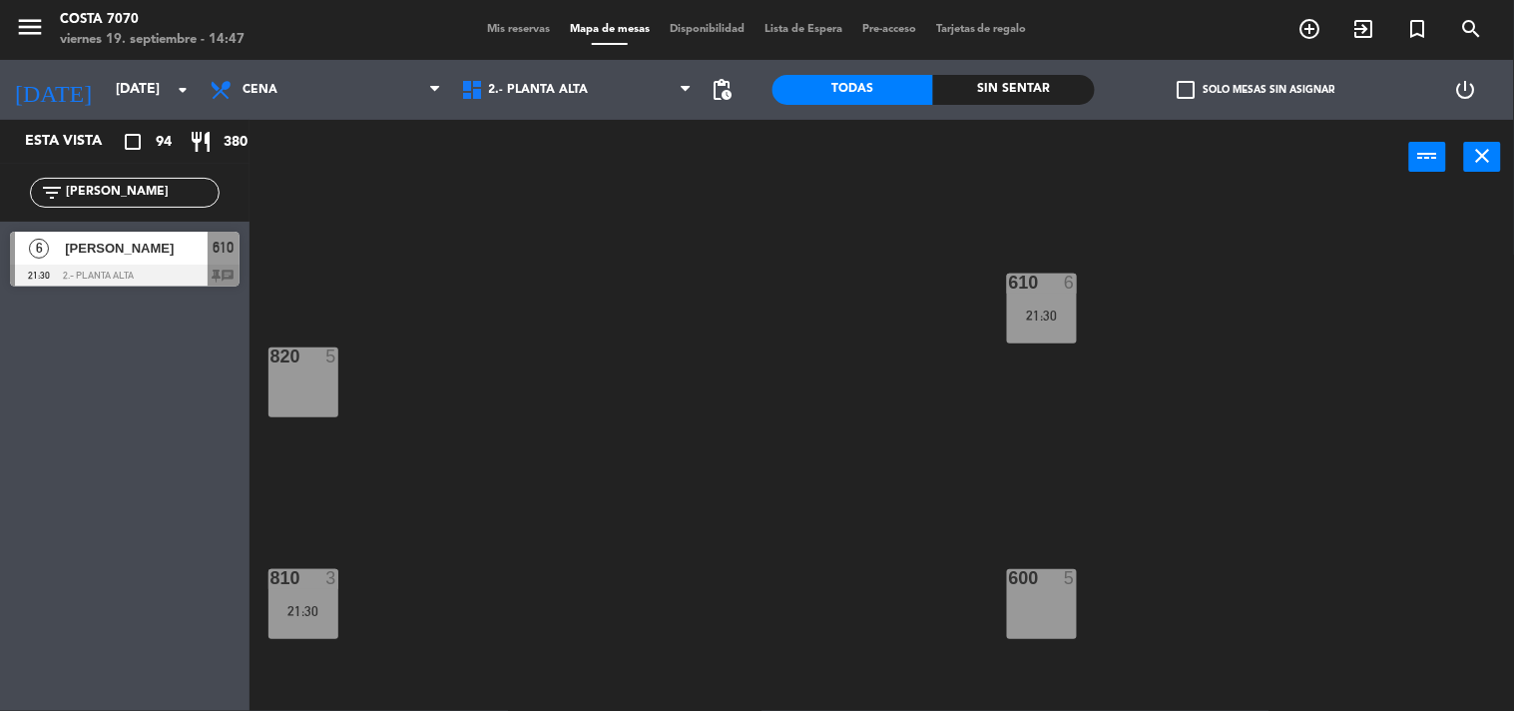
click at [154, 190] on input "[PERSON_NAME]" at bounding box center [141, 193] width 155 height 22
click at [157, 193] on input "[PERSON_NAME]" at bounding box center [141, 193] width 155 height 22
paste input "[PERSON_NAME]"
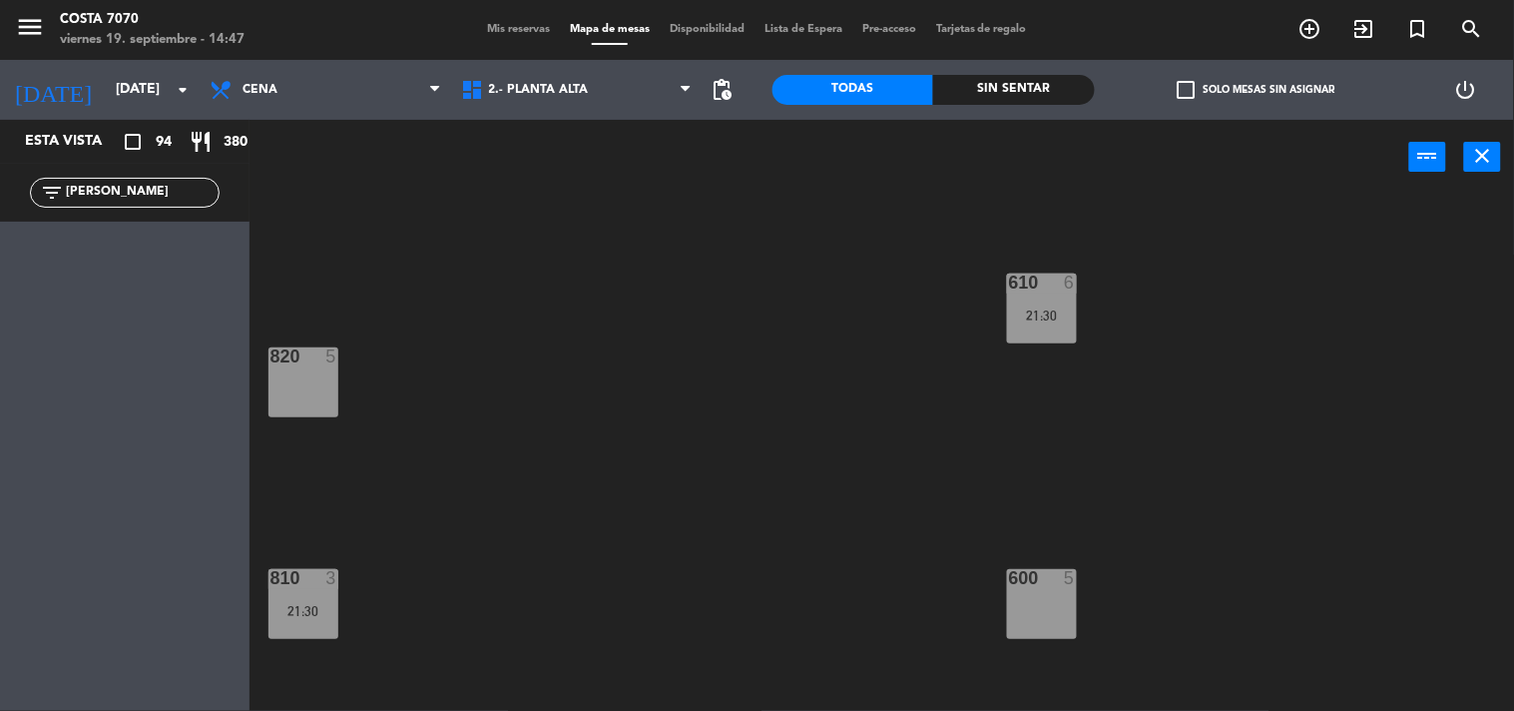
click at [154, 193] on input "[PERSON_NAME]" at bounding box center [141, 193] width 155 height 22
paste input "text"
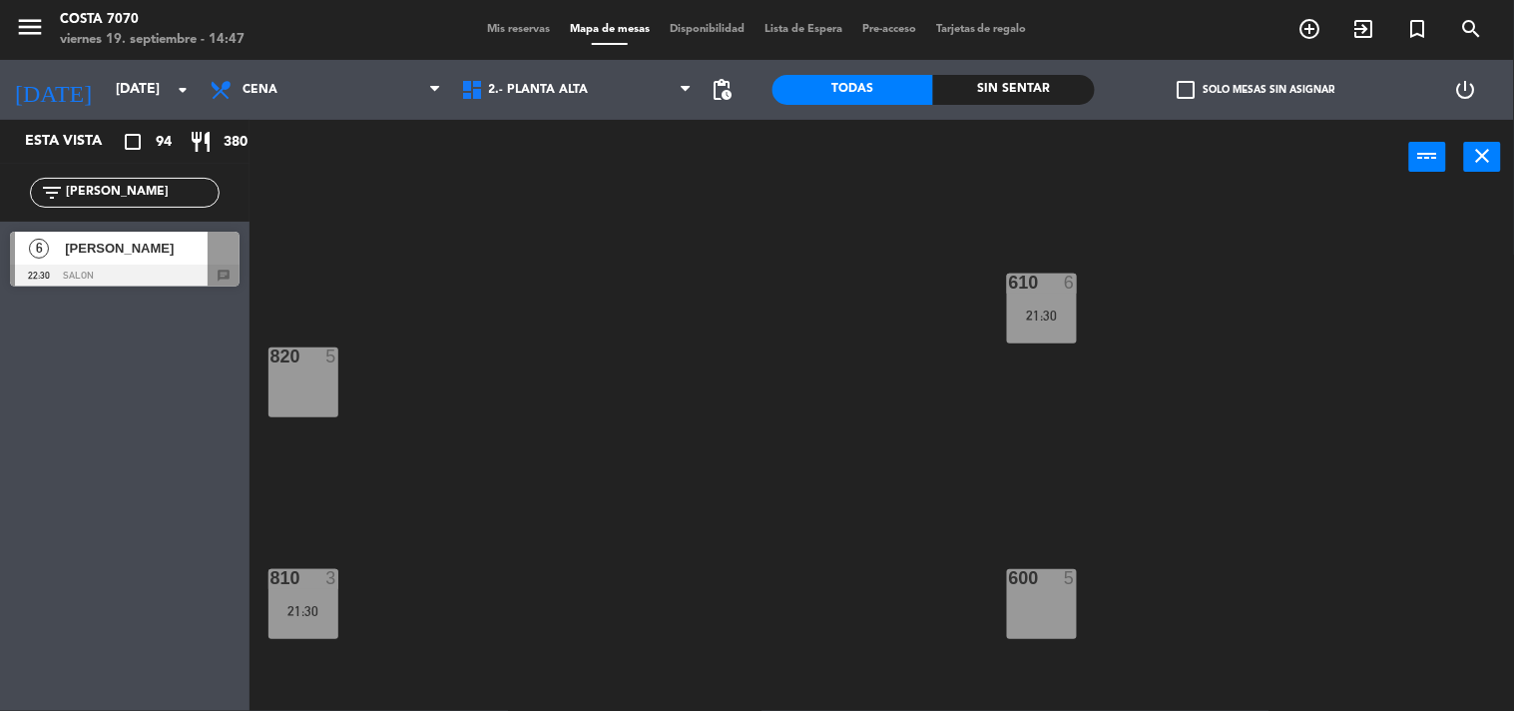
type input "[PERSON_NAME]"
click at [138, 243] on span "[PERSON_NAME]" at bounding box center [136, 248] width 143 height 21
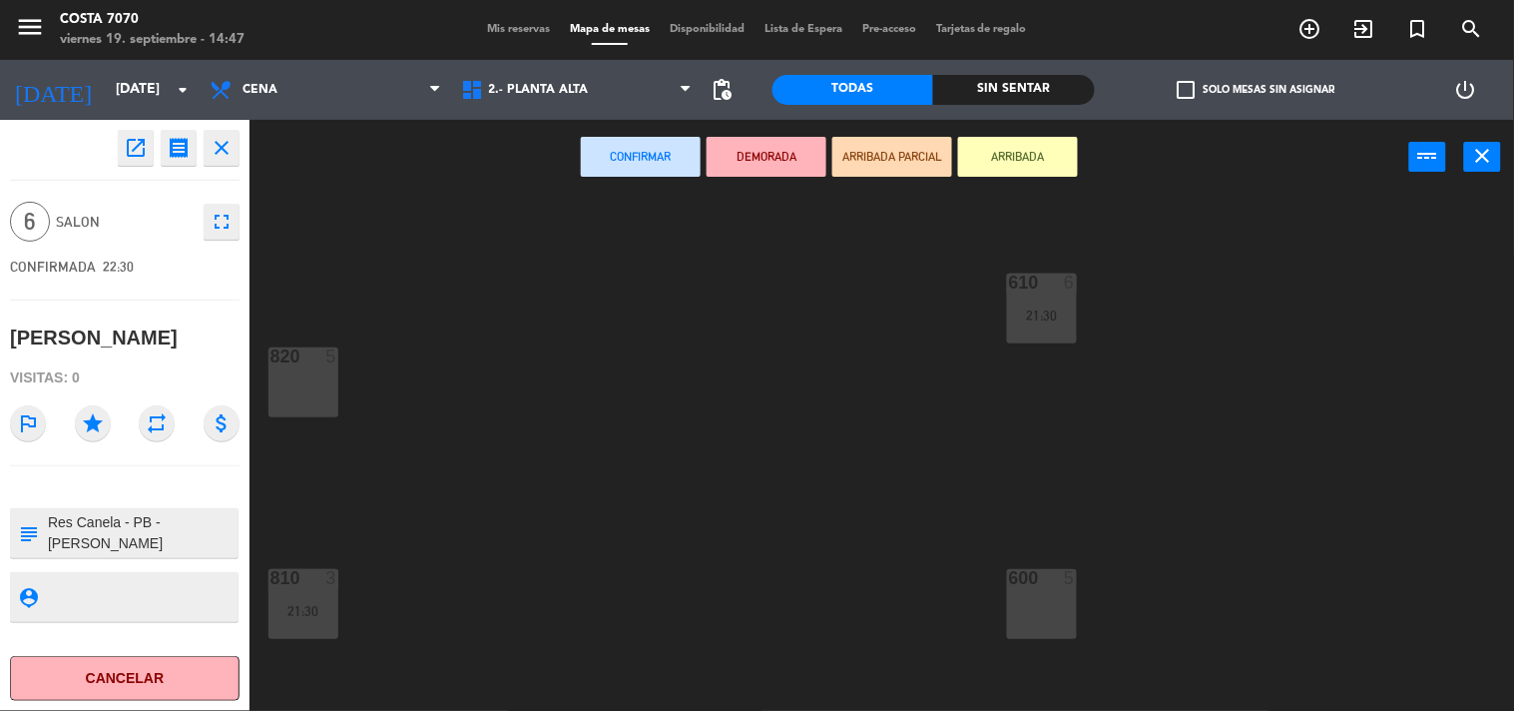
click at [294, 187] on div "Confirmar DEMORADA ARRIBADA PARCIAL ARRIBADA power_input close" at bounding box center [830, 158] width 1160 height 76
click at [228, 151] on icon "close" at bounding box center [222, 148] width 24 height 24
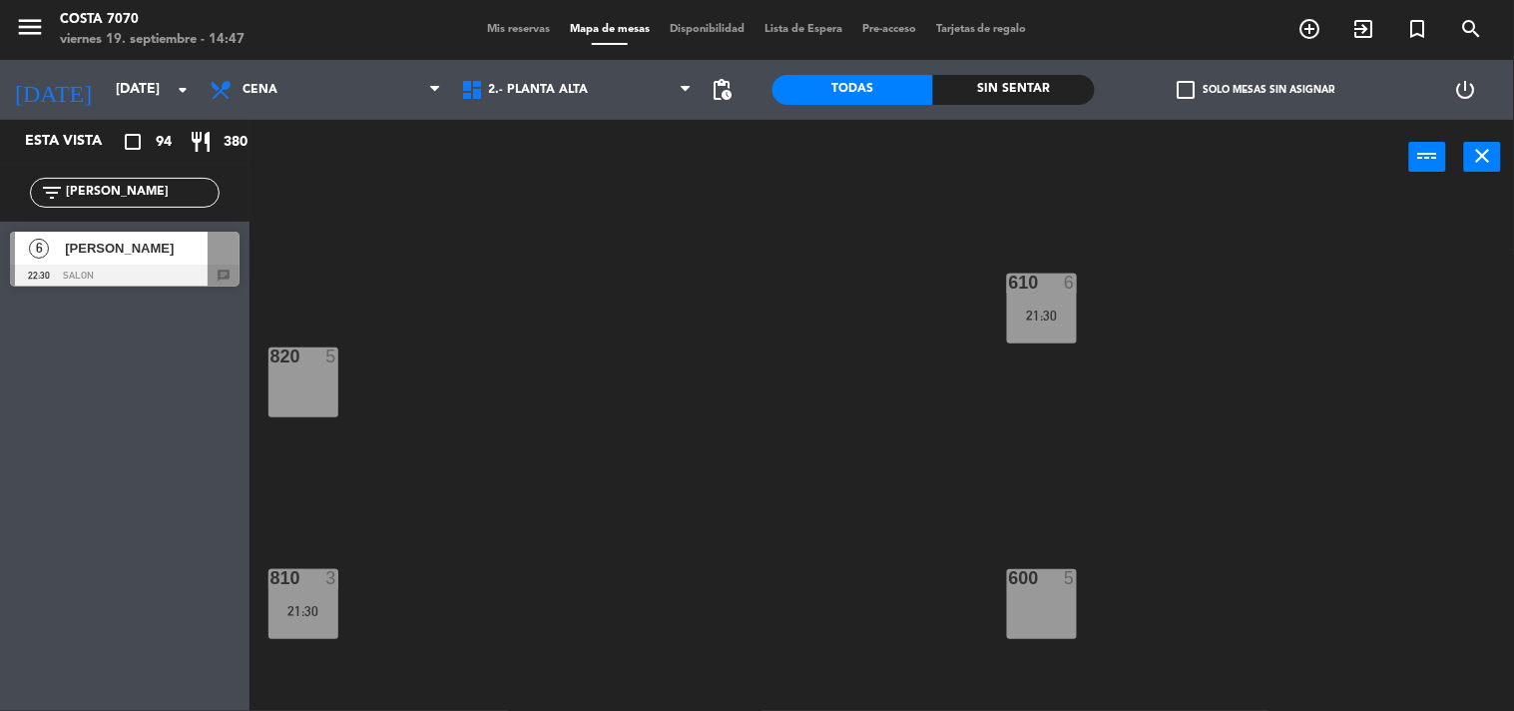
click at [158, 182] on input "[PERSON_NAME]" at bounding box center [141, 193] width 155 height 22
click at [158, 188] on input "[PERSON_NAME]" at bounding box center [141, 193] width 155 height 22
paste input "Pampa Forestier"
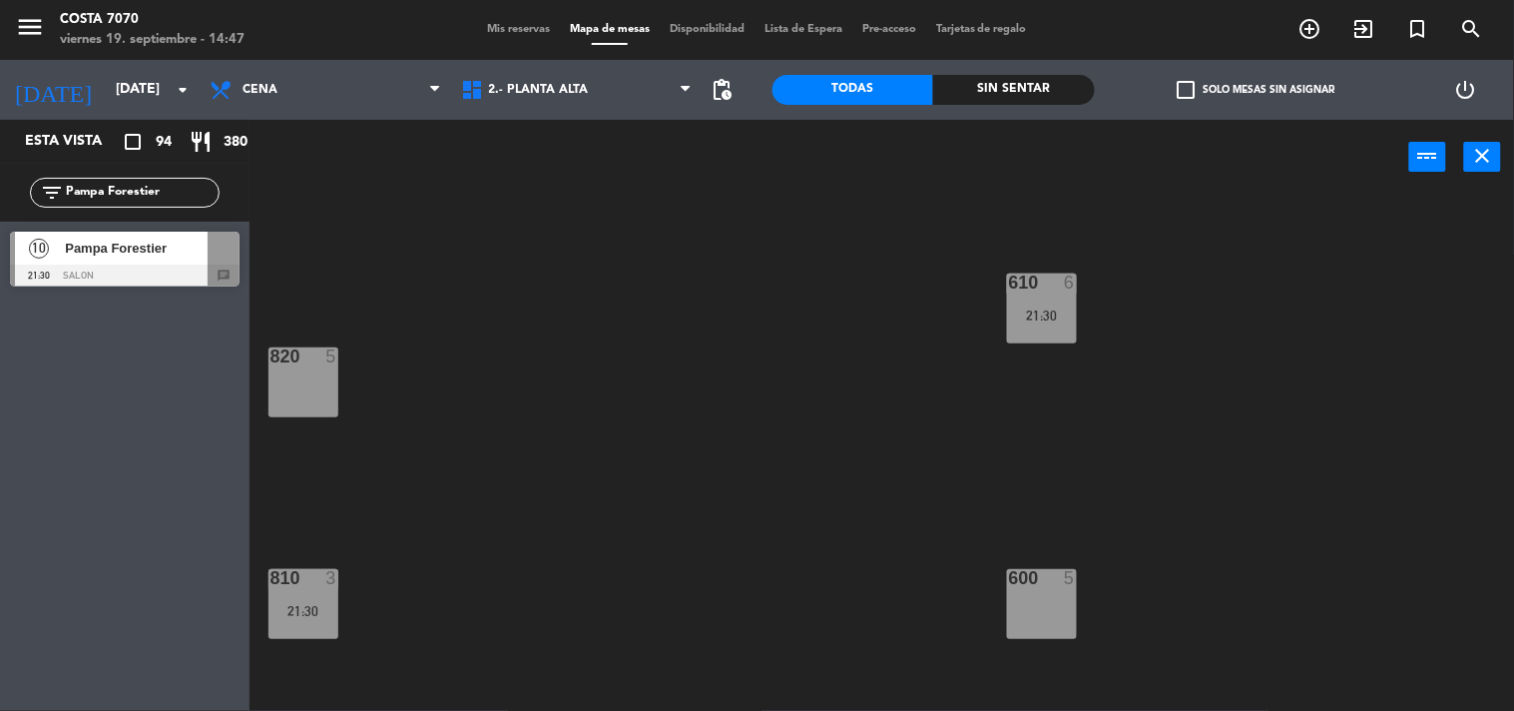
type input "Pampa Forestier"
click at [110, 256] on span "Pampa Forestier" at bounding box center [136, 248] width 143 height 21
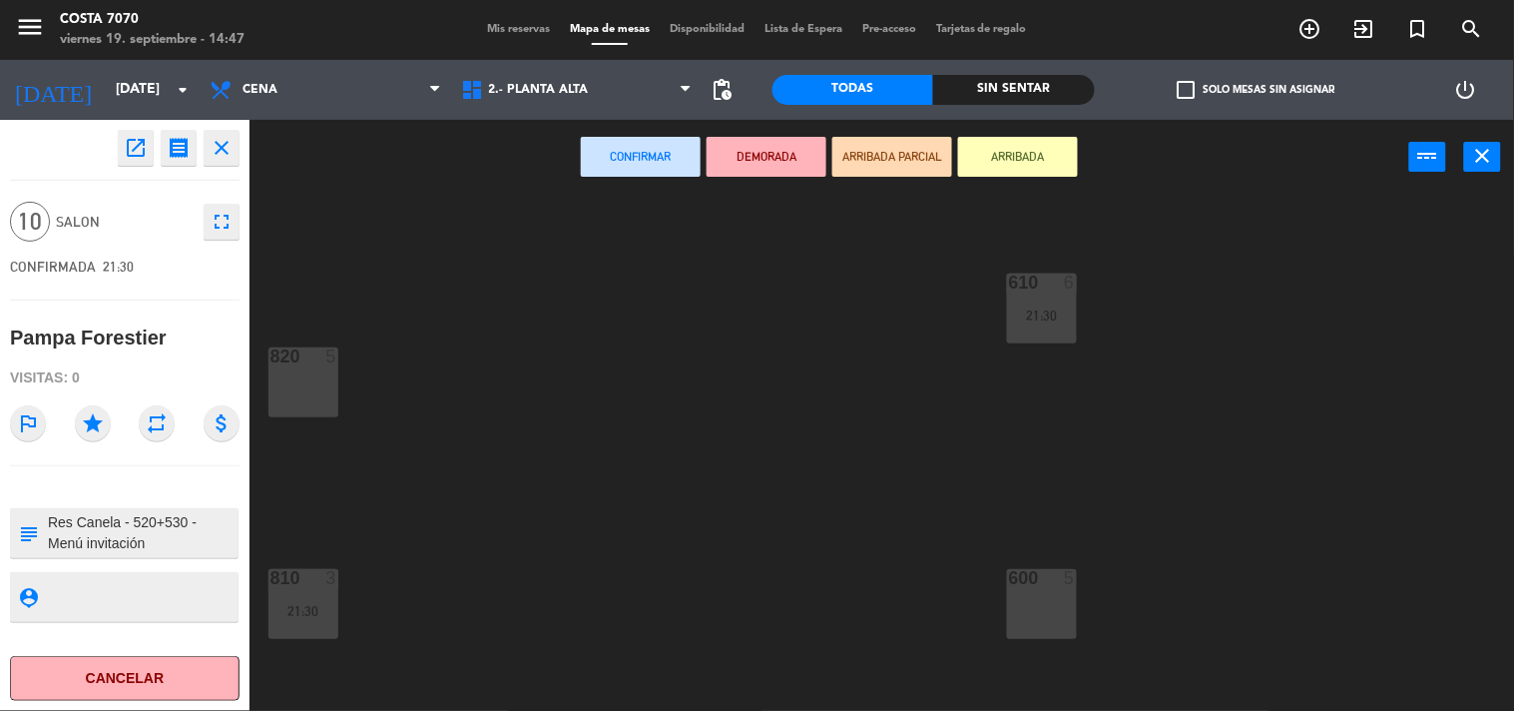
scroll to position [401, 0]
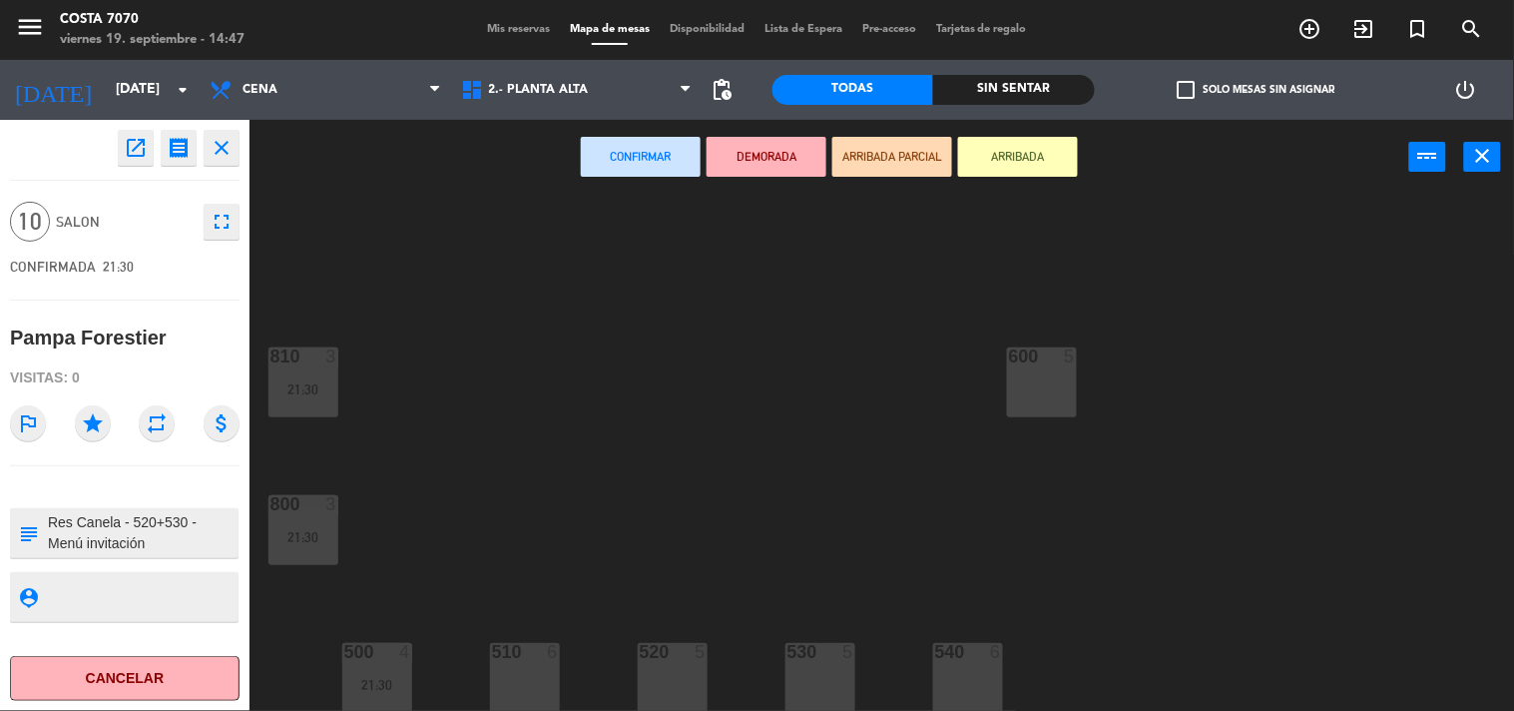
click at [669, 675] on div "520 5" at bounding box center [673, 678] width 70 height 70
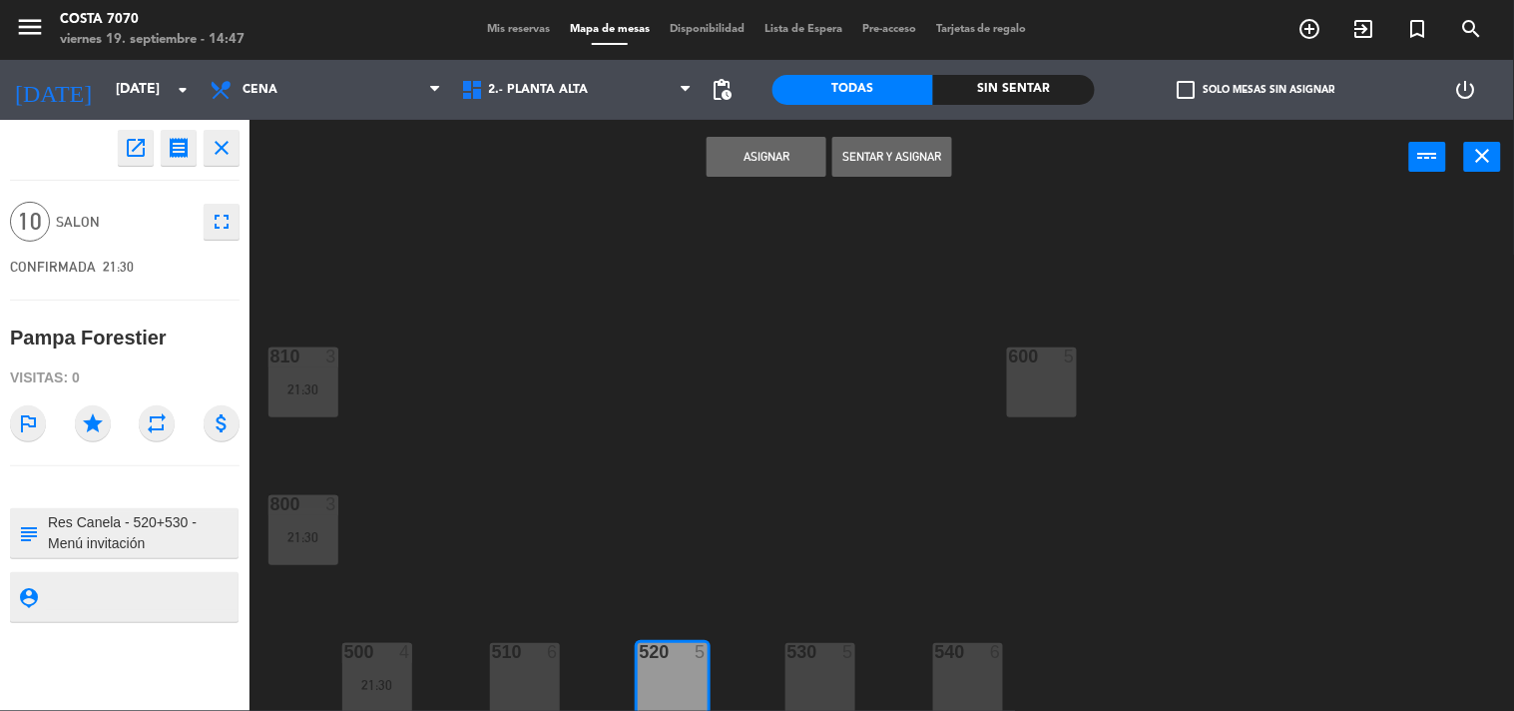
click at [803, 666] on div "530 5" at bounding box center [821, 678] width 70 height 70
click at [740, 174] on button "Asignar" at bounding box center [767, 157] width 120 height 40
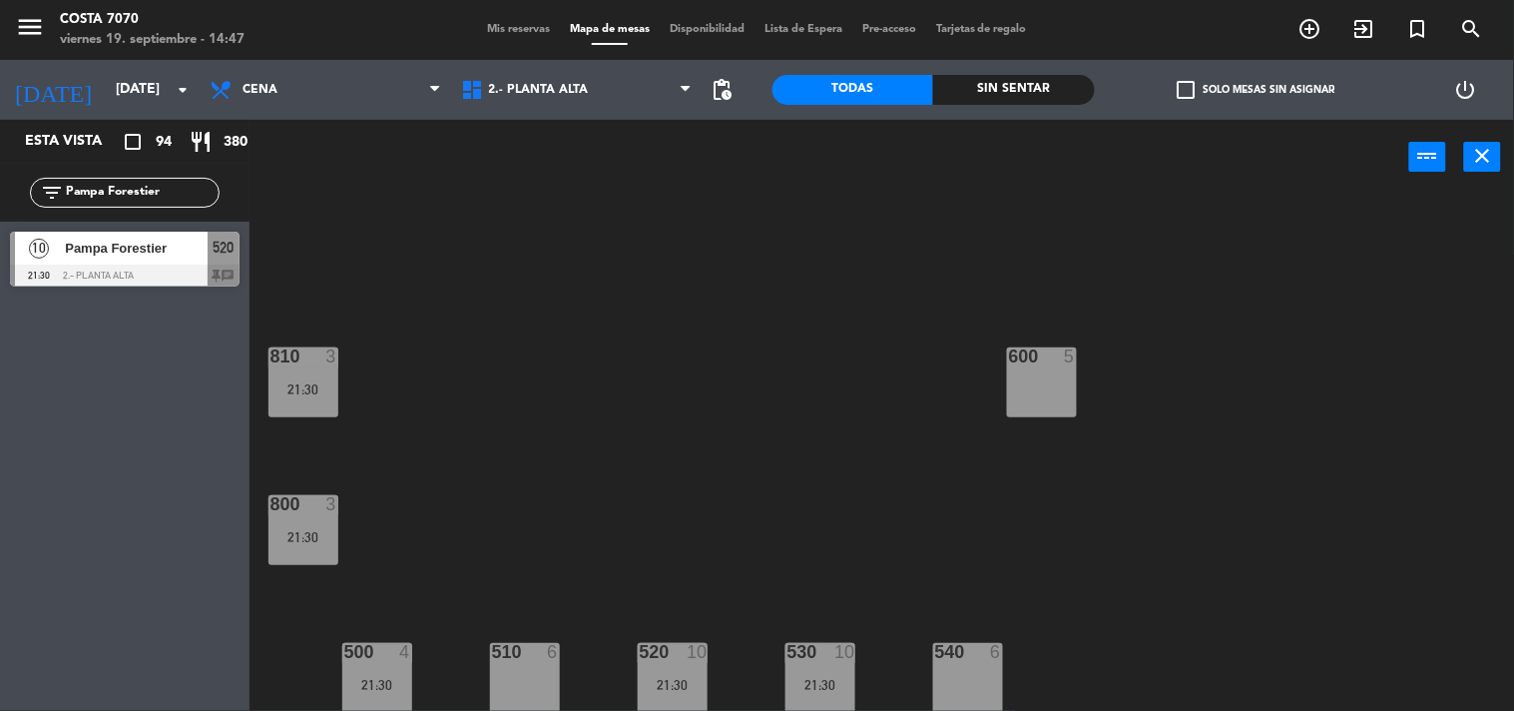
click at [181, 205] on div "filter_list Pampa Forestier" at bounding box center [125, 193] width 190 height 30
click at [171, 195] on input "Pampa Forestier" at bounding box center [141, 193] width 155 height 22
paste input "[PERSON_NAME]"
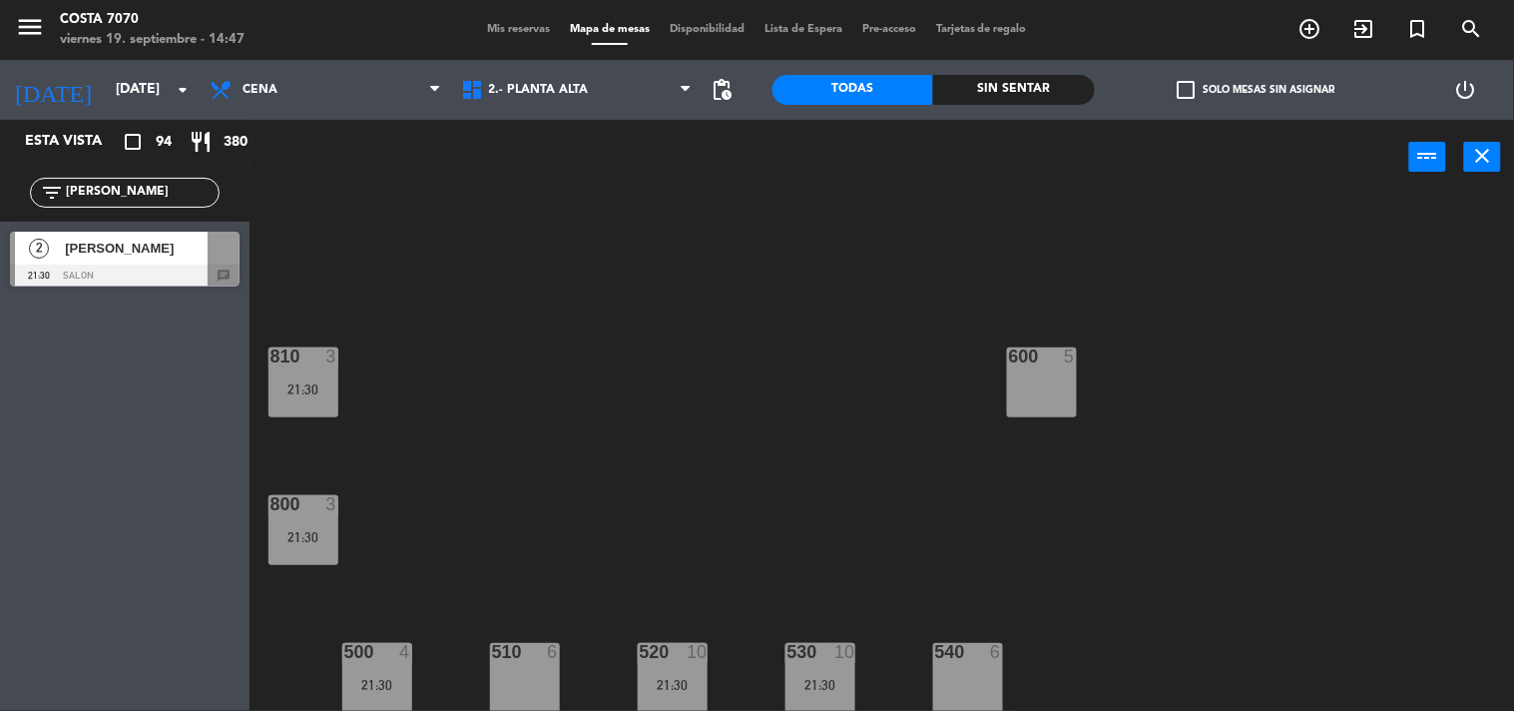
type input "[PERSON_NAME]"
click at [153, 243] on span "[PERSON_NAME]" at bounding box center [136, 248] width 143 height 21
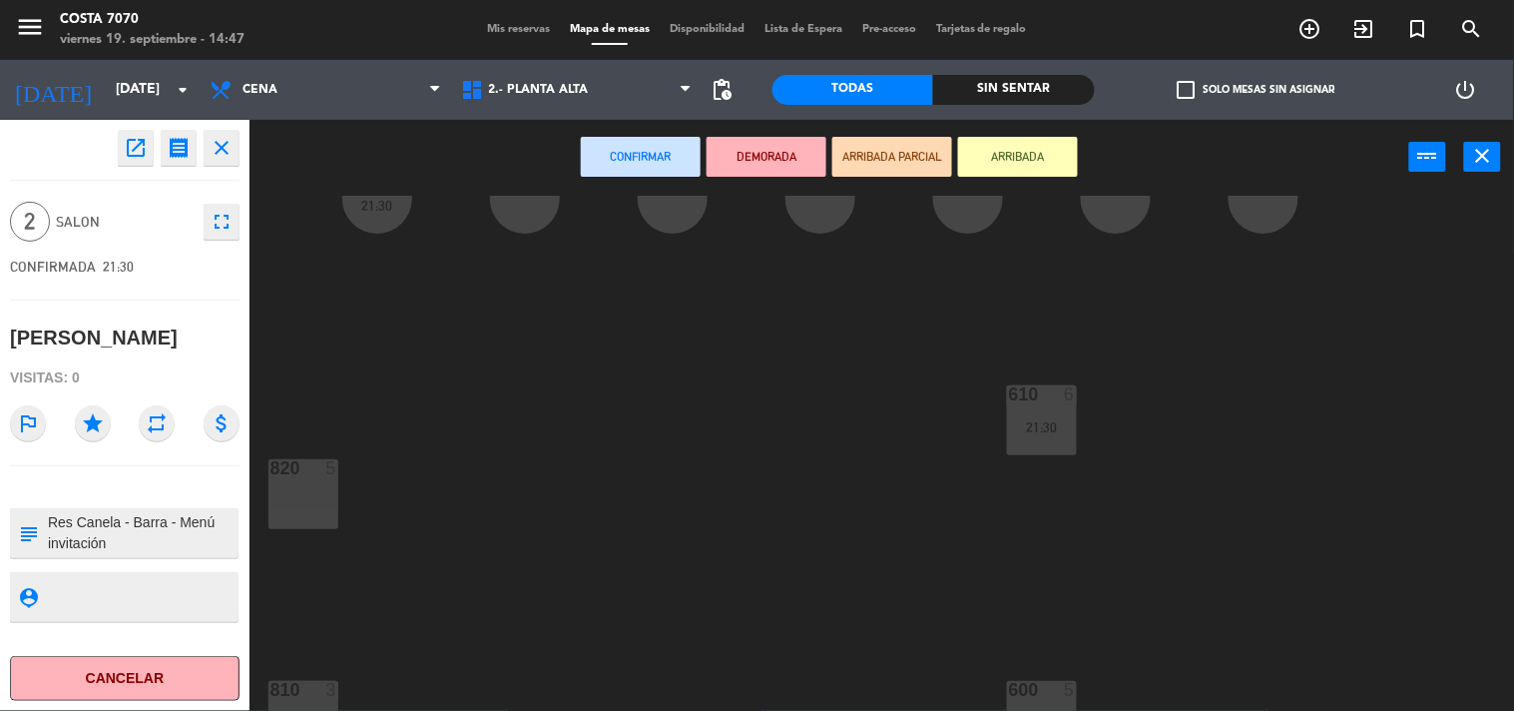
scroll to position [0, 0]
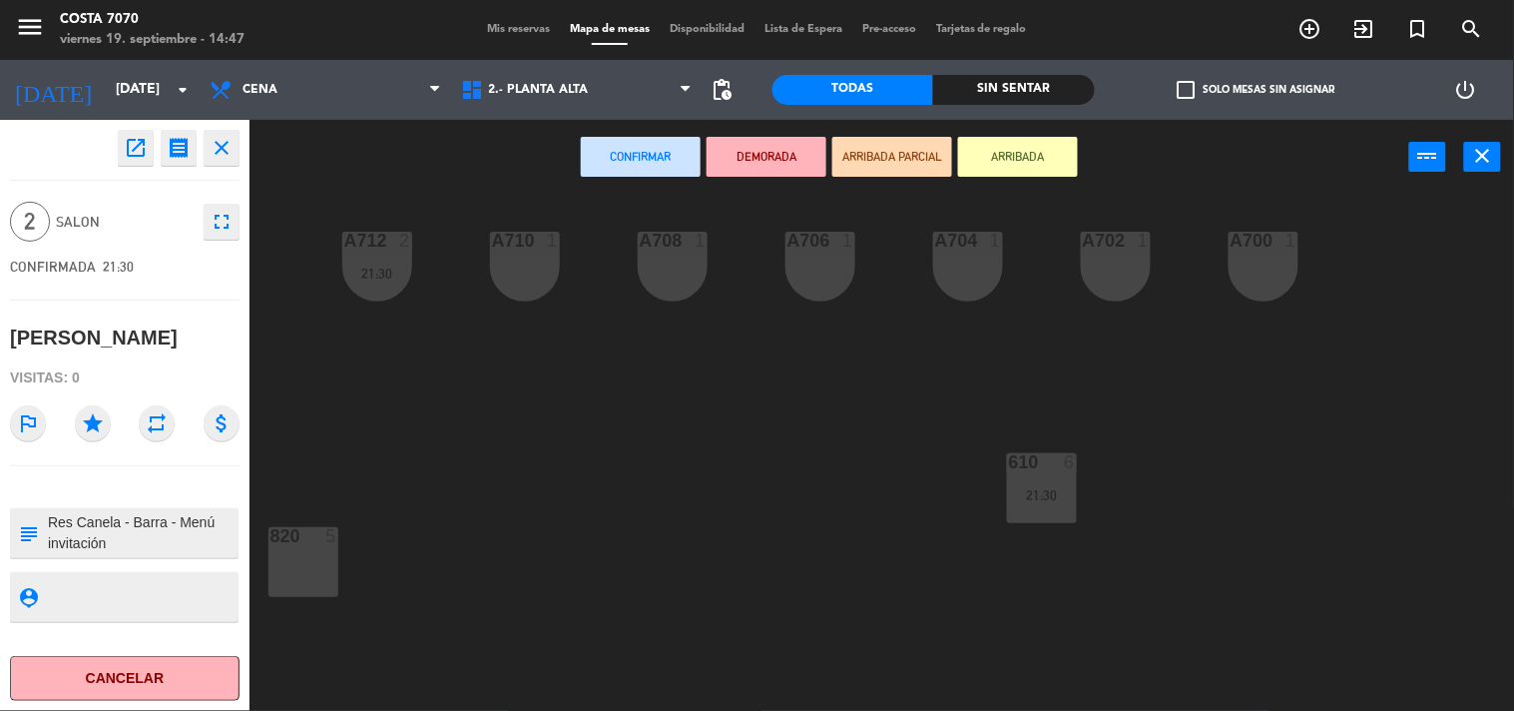
click at [531, 274] on div "A710 1" at bounding box center [525, 267] width 70 height 70
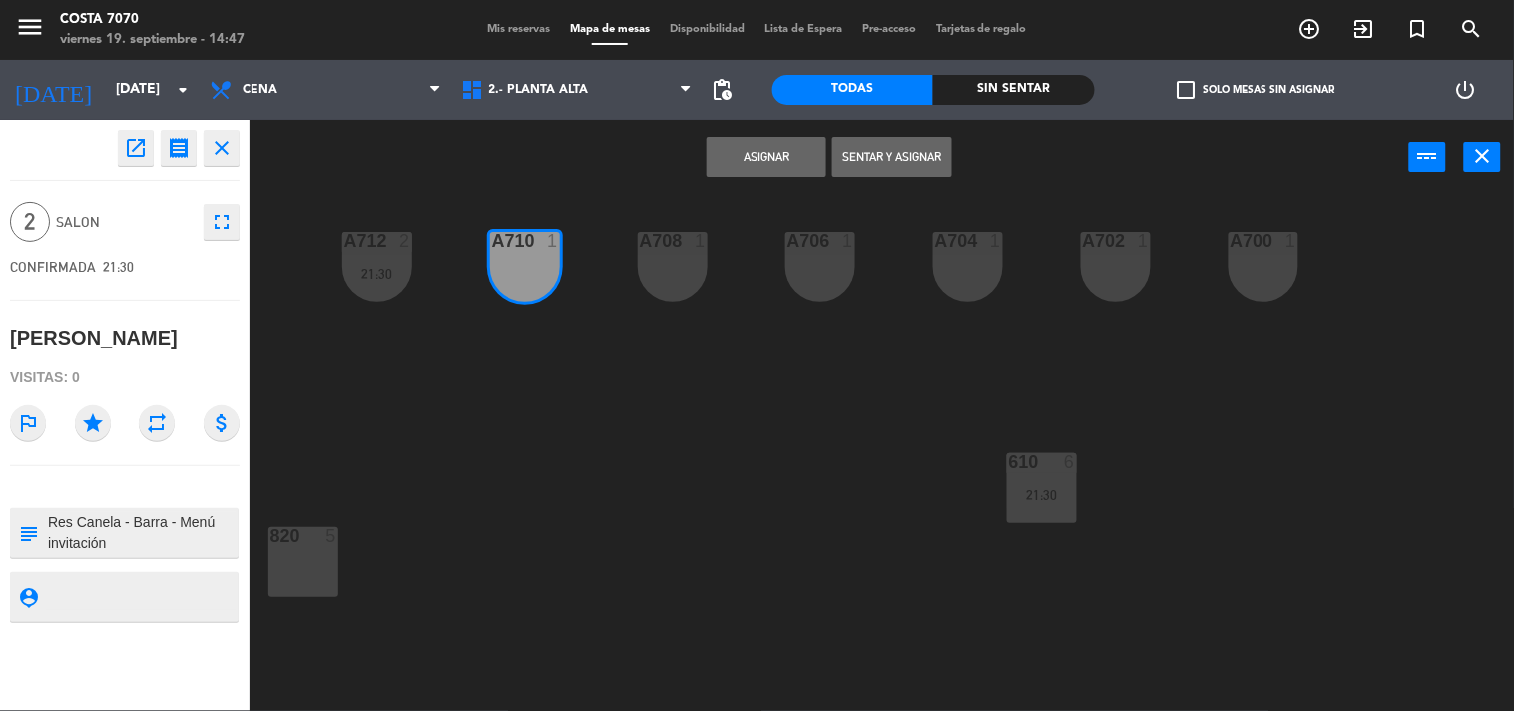
click at [741, 163] on button "Asignar" at bounding box center [767, 157] width 120 height 40
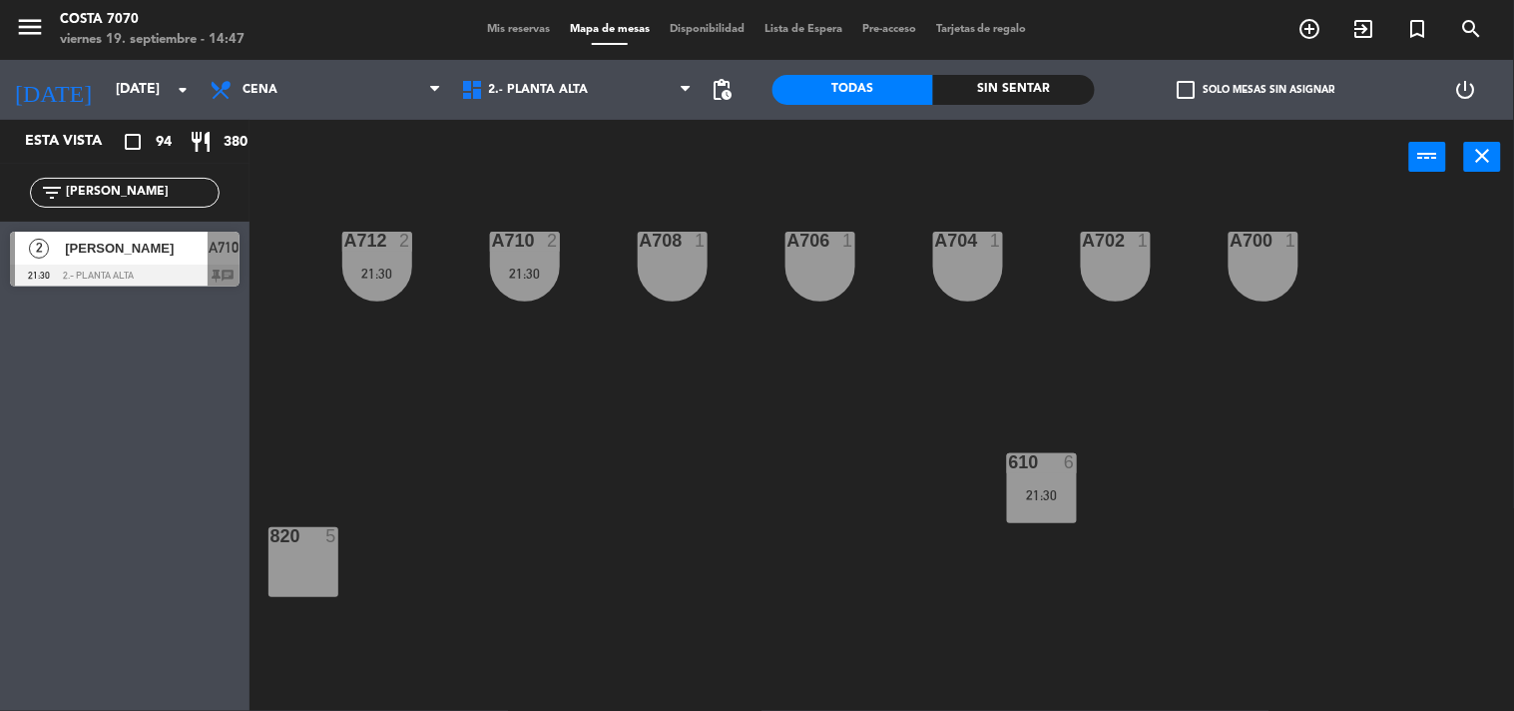
click at [176, 196] on input "[PERSON_NAME]" at bounding box center [141, 193] width 155 height 22
paste input "[PERSON_NAME]"
type input "[PERSON_NAME]"
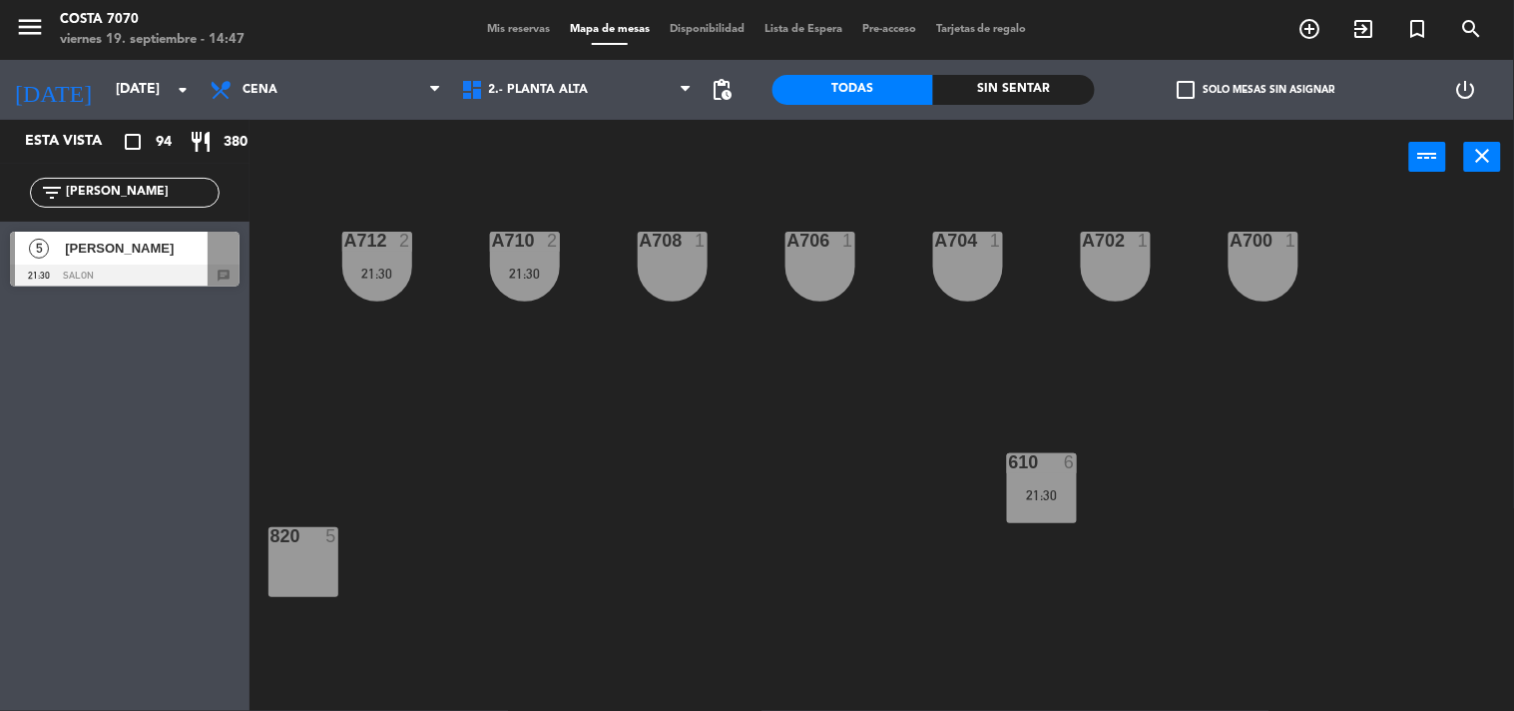
click at [160, 252] on div "5 [PERSON_NAME] 21:30 SALON chat" at bounding box center [125, 259] width 250 height 75
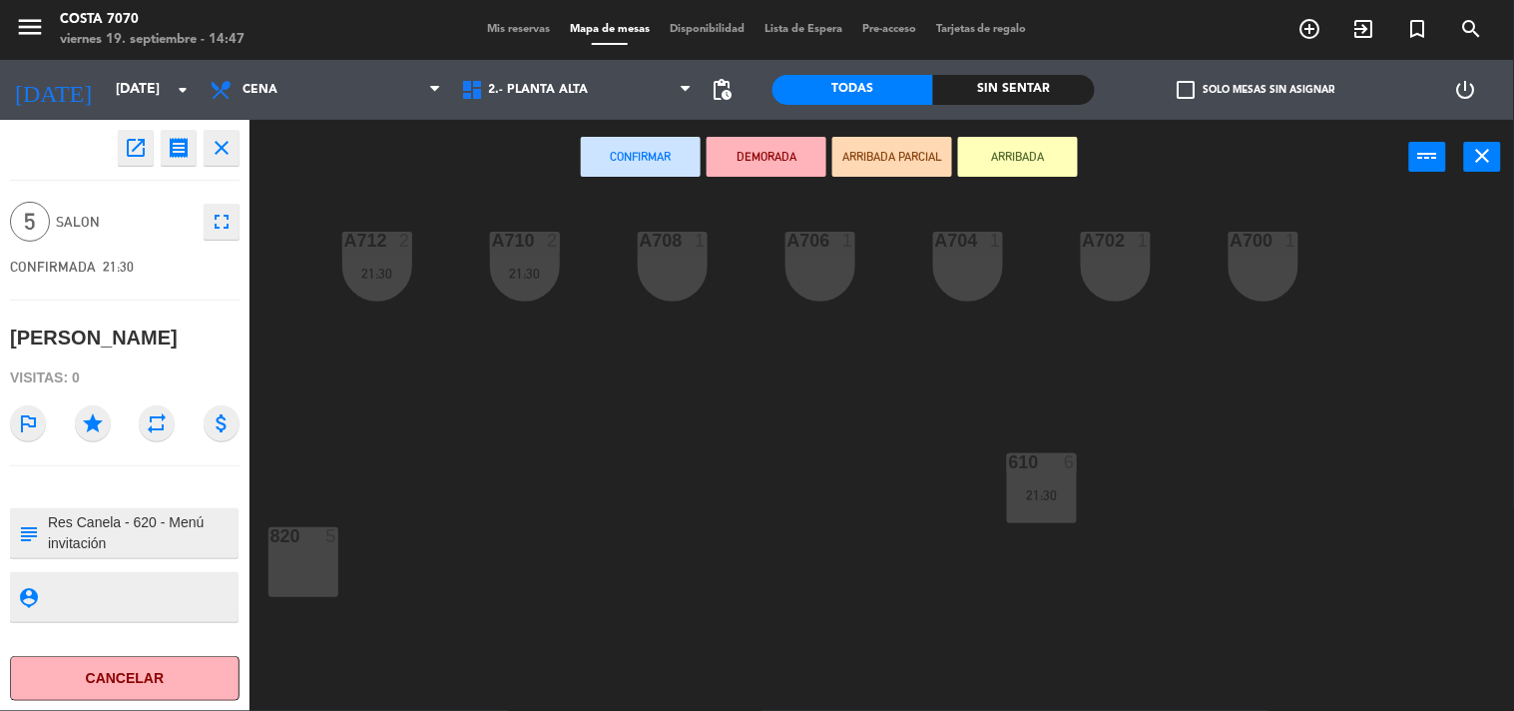
click at [1256, 277] on div "A700 1" at bounding box center [1264, 267] width 70 height 70
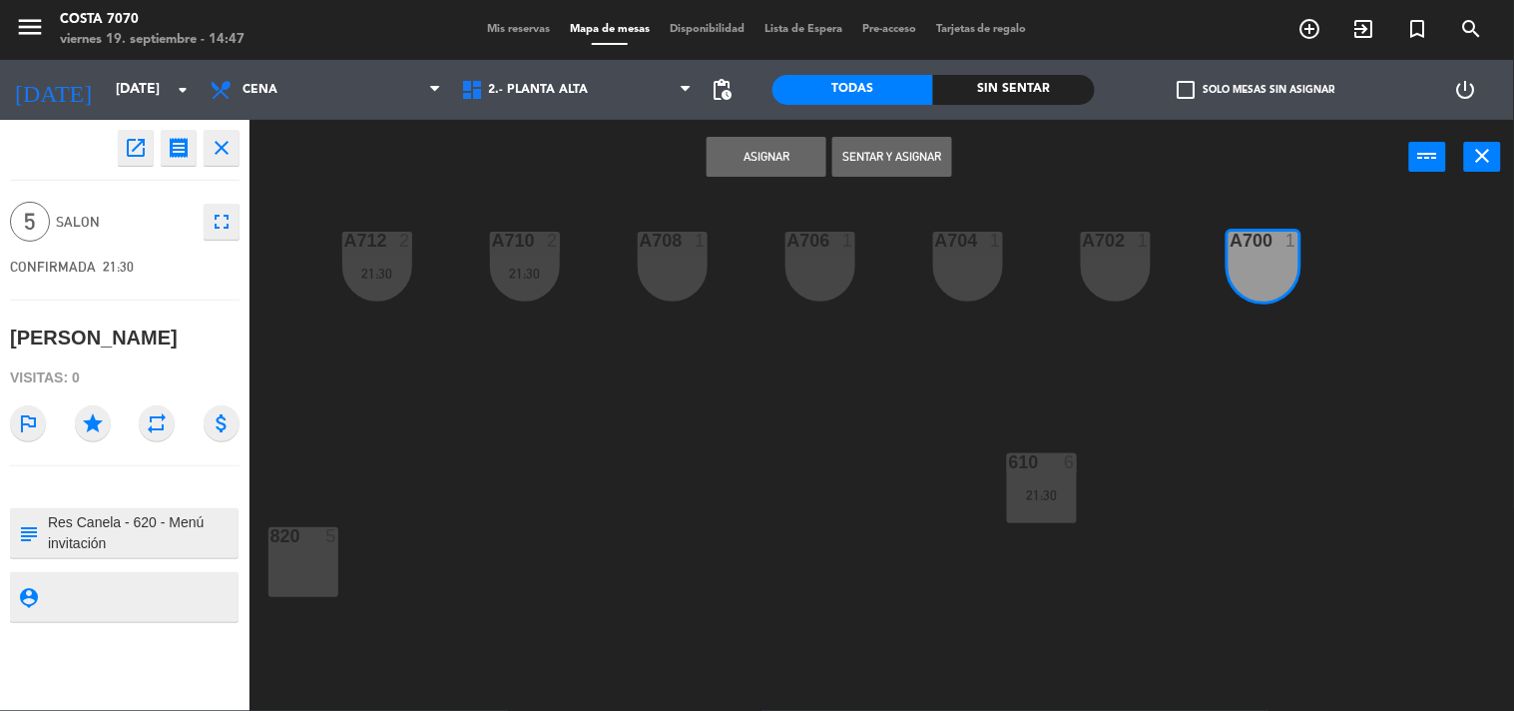
click at [741, 154] on button "Asignar" at bounding box center [767, 157] width 120 height 40
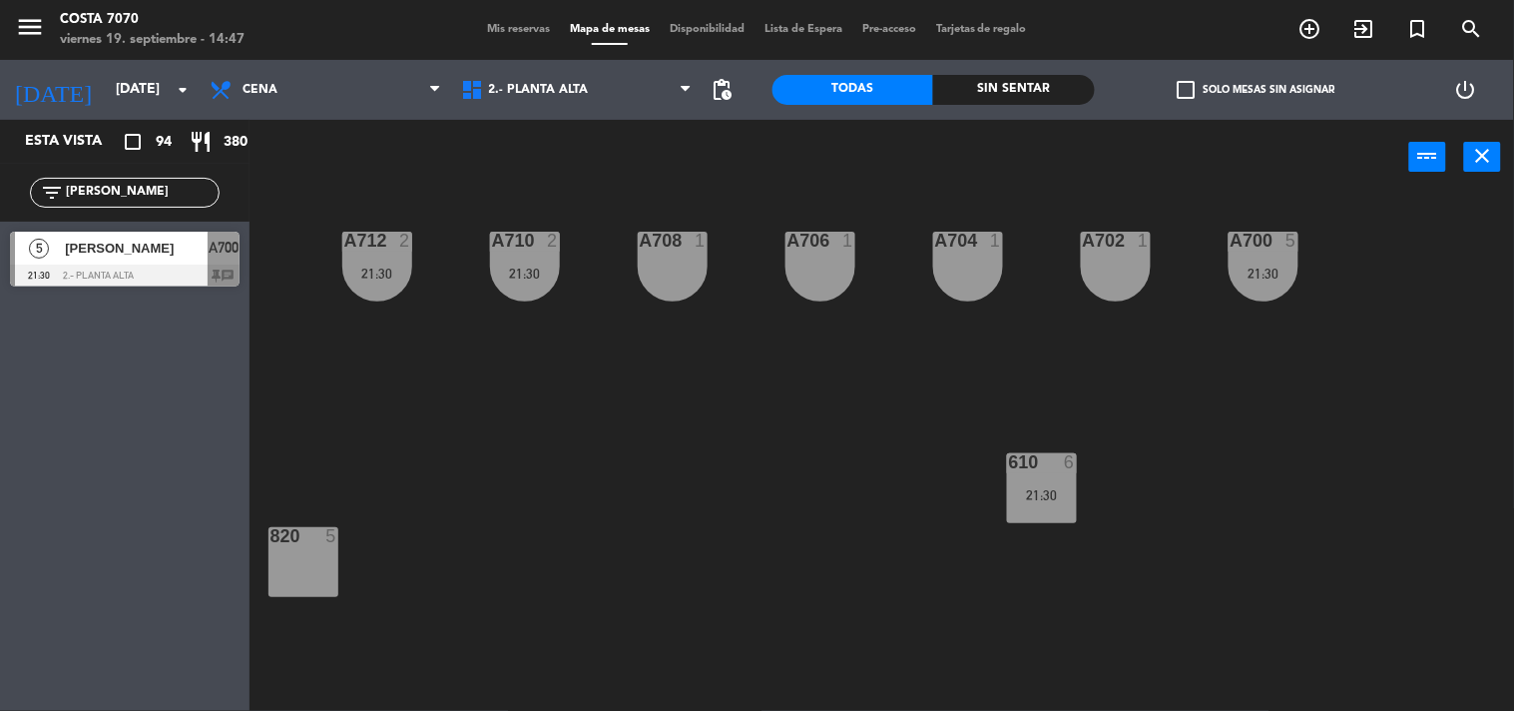
click at [158, 188] on input "[PERSON_NAME]" at bounding box center [141, 193] width 155 height 22
paste input "[PERSON_NAME]"
type input "Car [PERSON_NAME]"
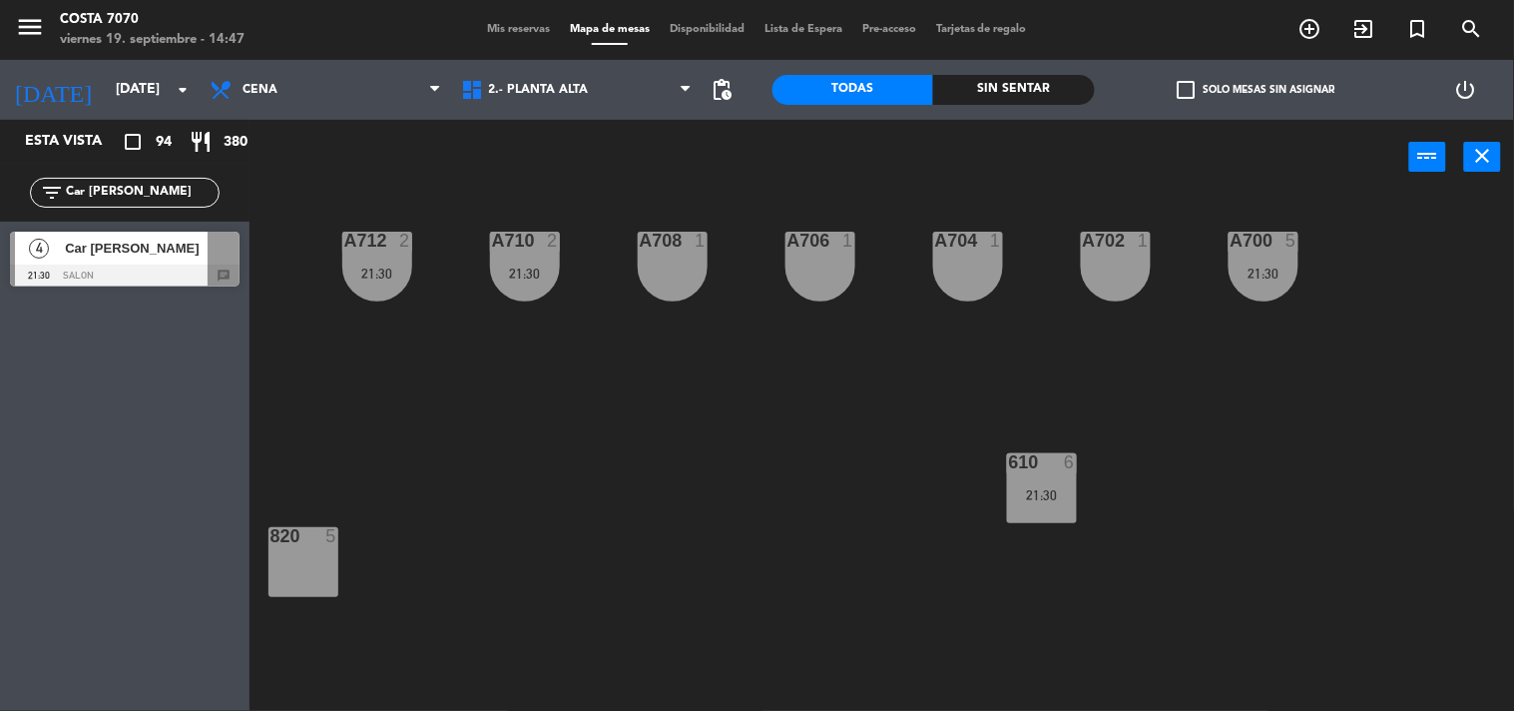
click at [125, 227] on div "4 Car [PERSON_NAME] 21:30 SALON chat" at bounding box center [125, 259] width 250 height 75
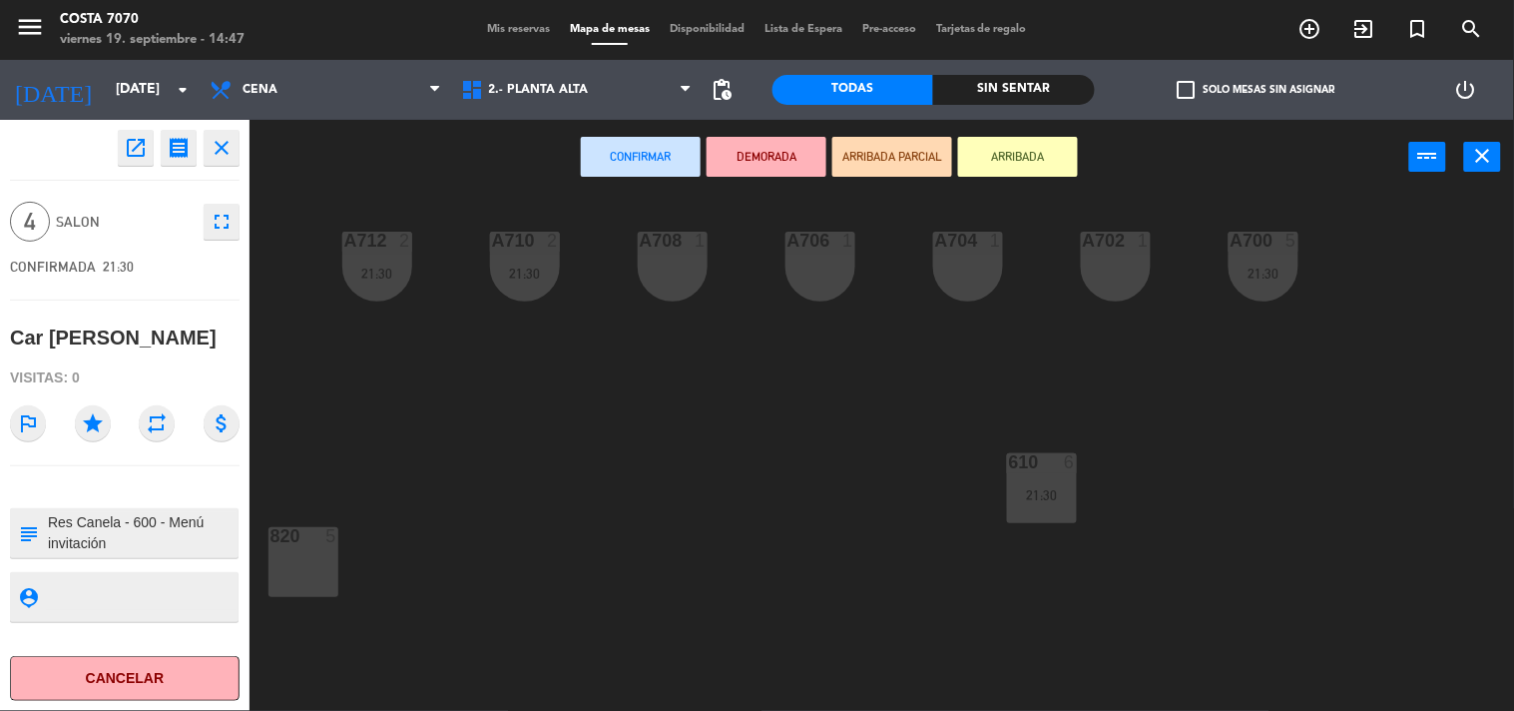
scroll to position [222, 0]
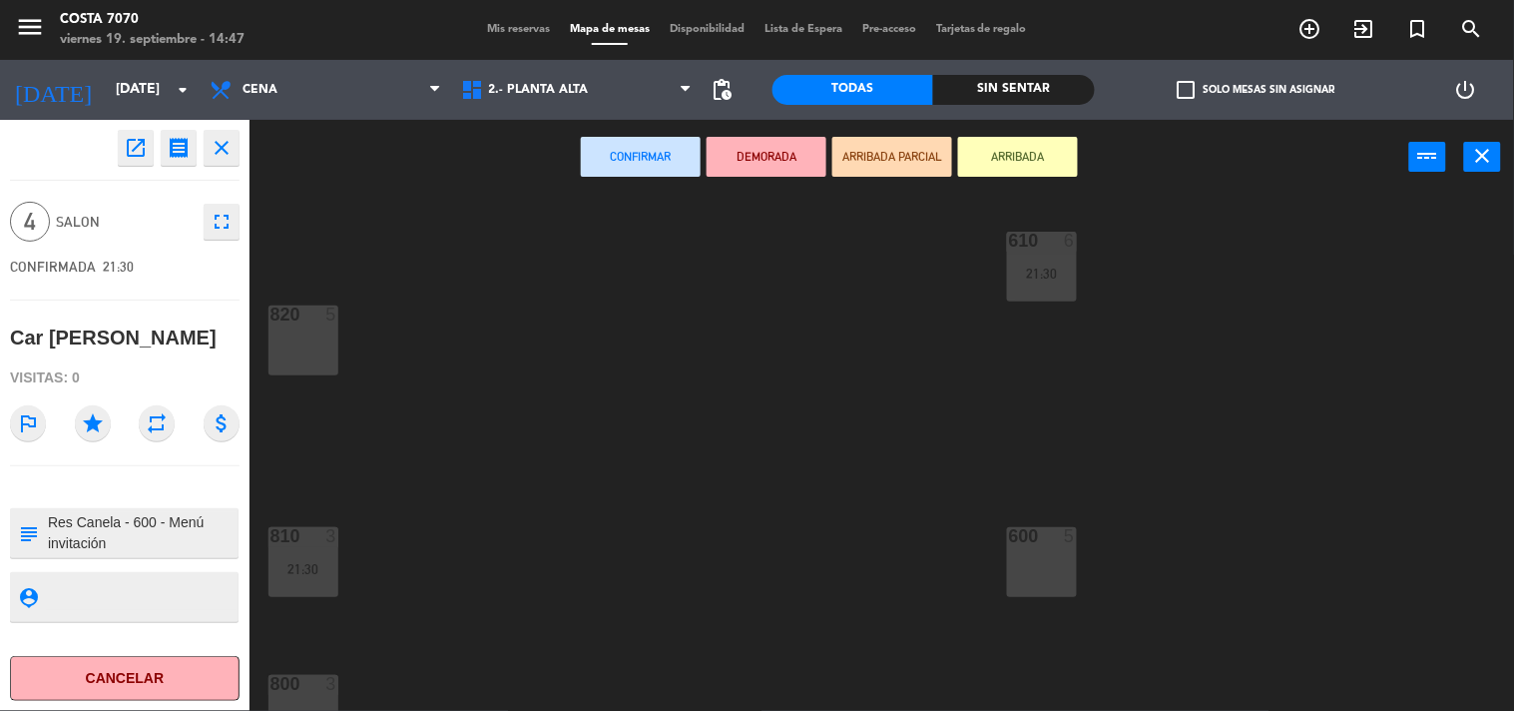
click at [1058, 564] on div "600 5" at bounding box center [1042, 562] width 70 height 70
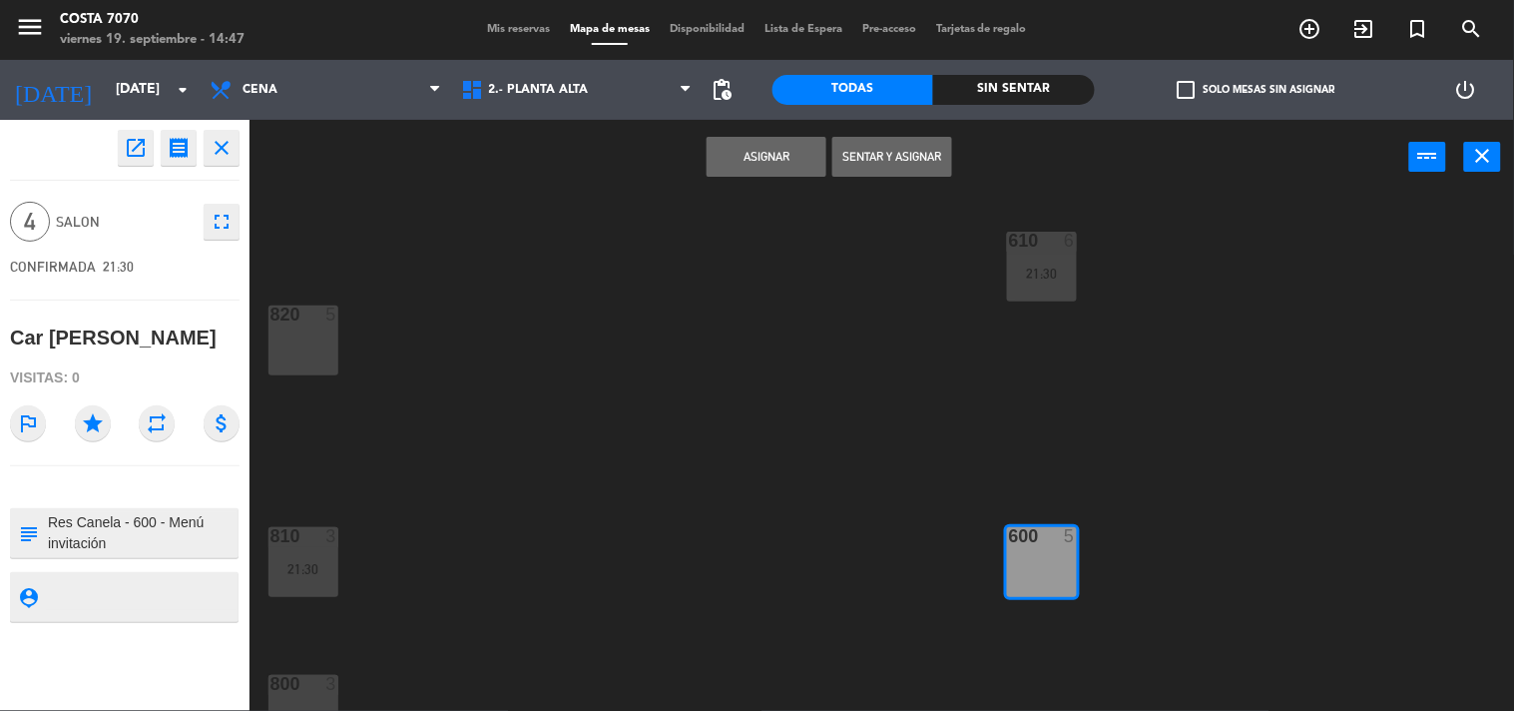
click at [786, 167] on button "Asignar" at bounding box center [767, 157] width 120 height 40
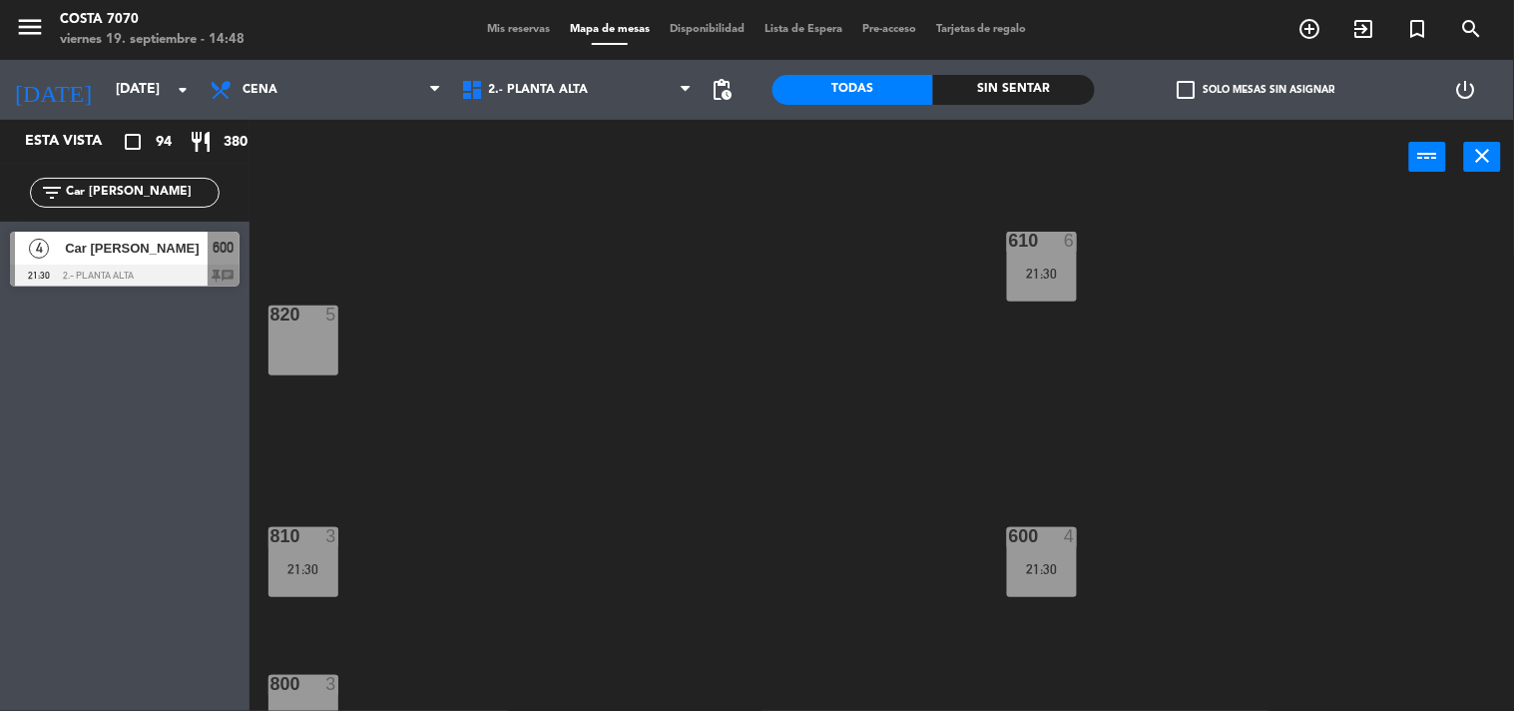
click at [162, 195] on input "Car [PERSON_NAME]" at bounding box center [141, 193] width 155 height 22
paste input "[PERSON_NAME]"
type input "[PERSON_NAME]"
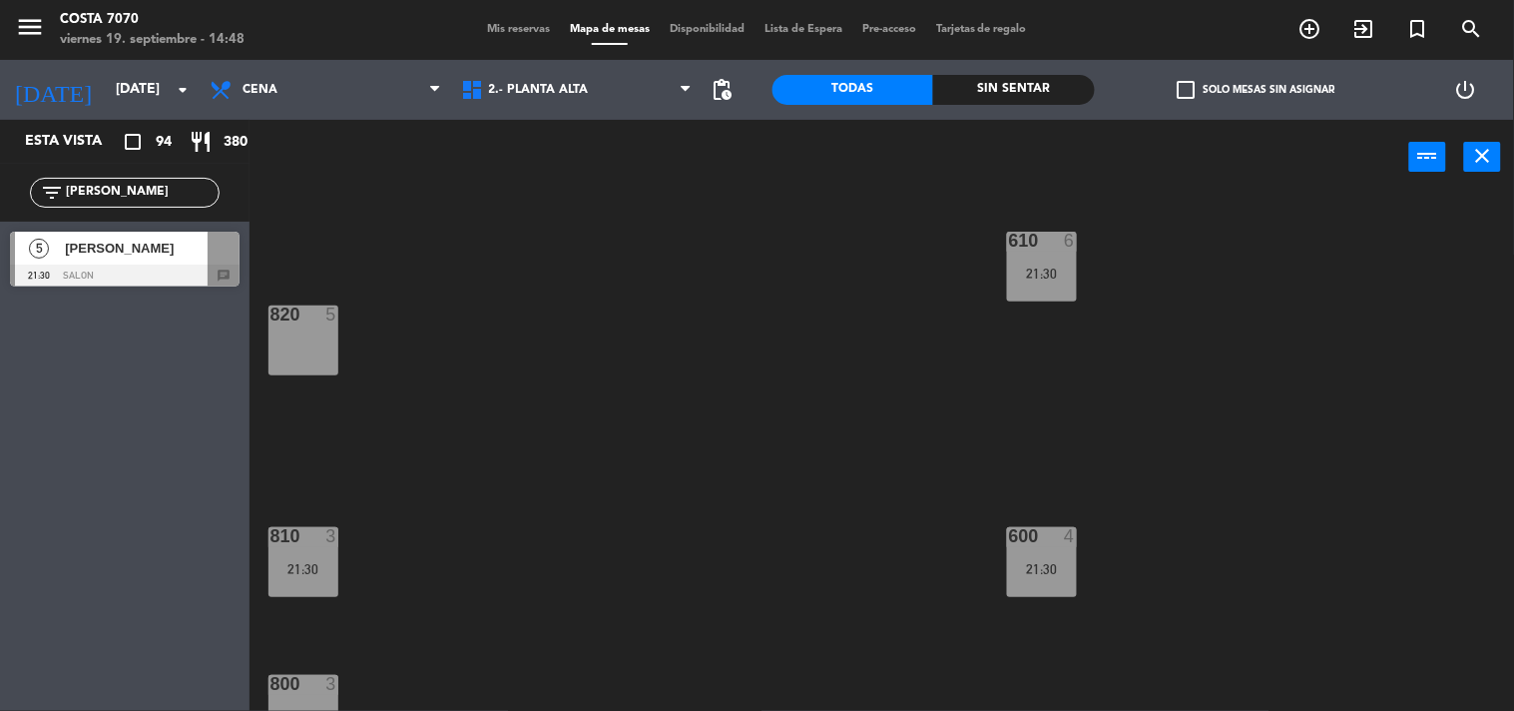
drag, startPoint x: 120, startPoint y: 266, endPoint x: 140, endPoint y: 267, distance: 20.0
click at [120, 265] on div "5 [PERSON_NAME] 21:30 SALON chat" at bounding box center [125, 259] width 250 height 75
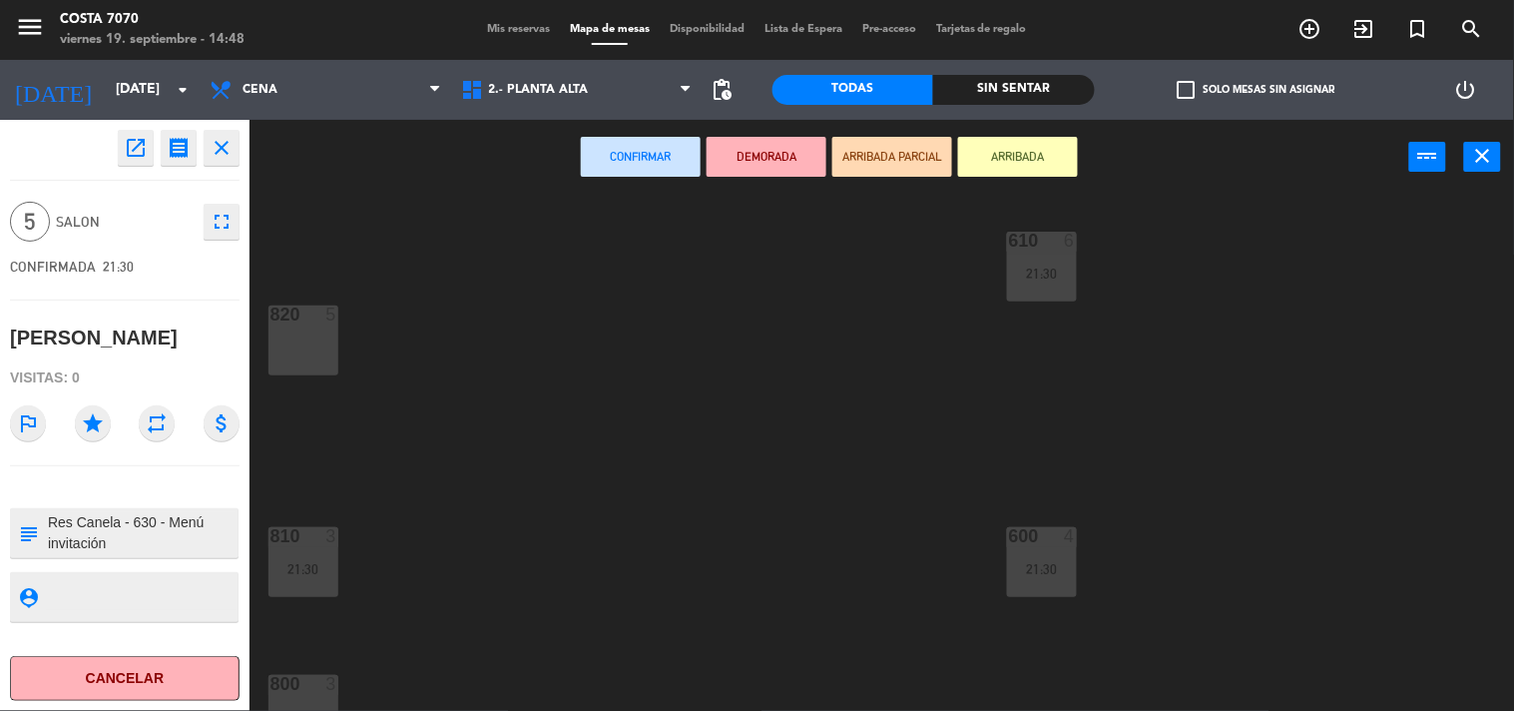
scroll to position [0, 0]
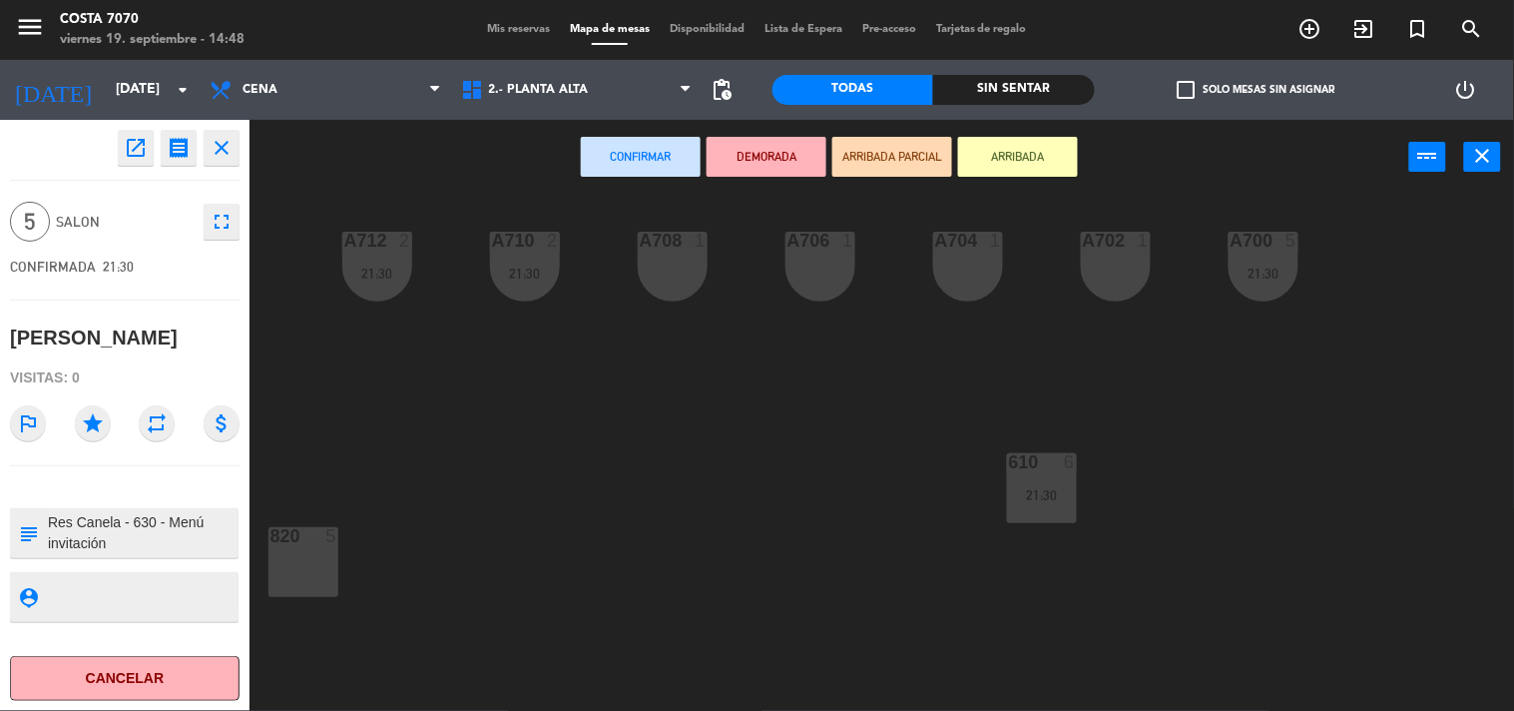
click at [1116, 278] on div "A702 1" at bounding box center [1116, 267] width 70 height 70
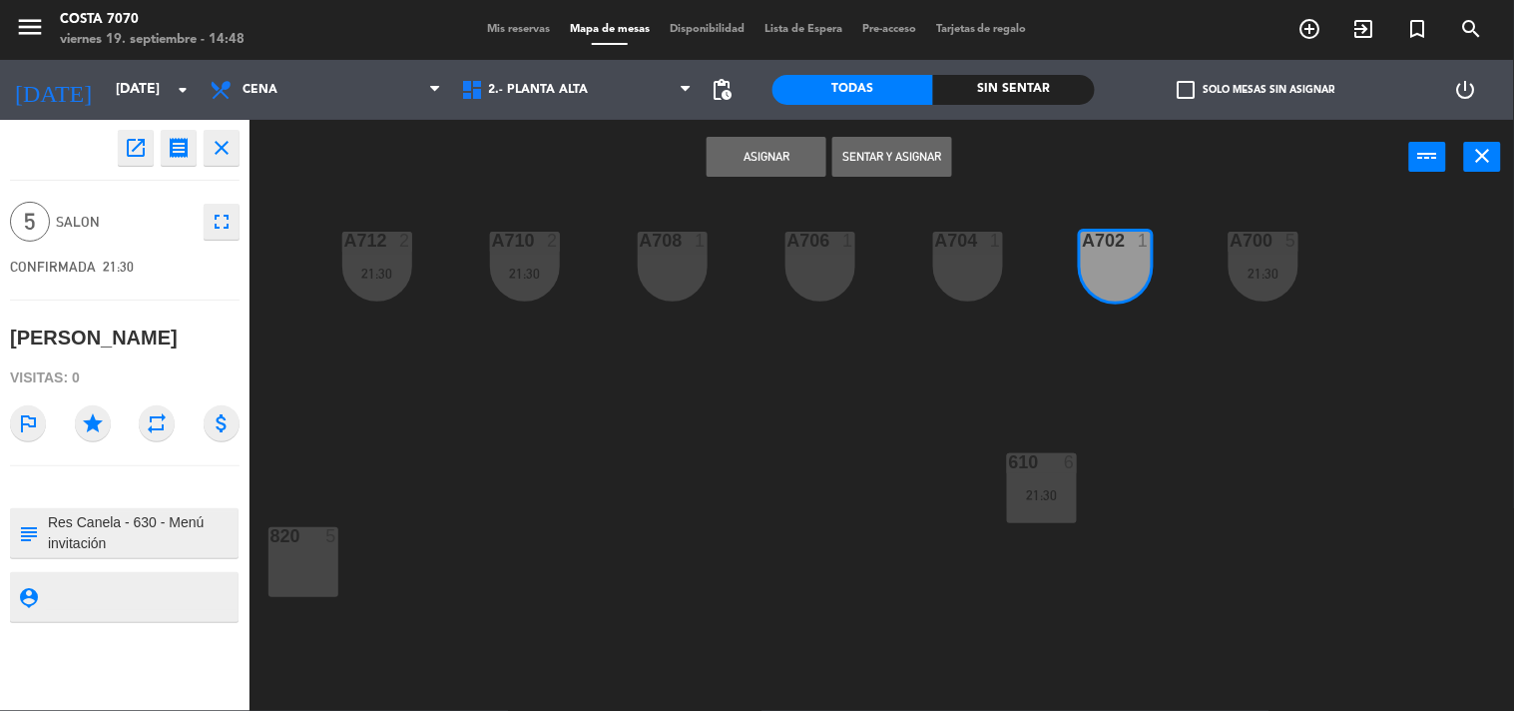
drag, startPoint x: 796, startPoint y: 152, endPoint x: 781, endPoint y: 158, distance: 16.1
click at [795, 152] on button "Asignar" at bounding box center [767, 157] width 120 height 40
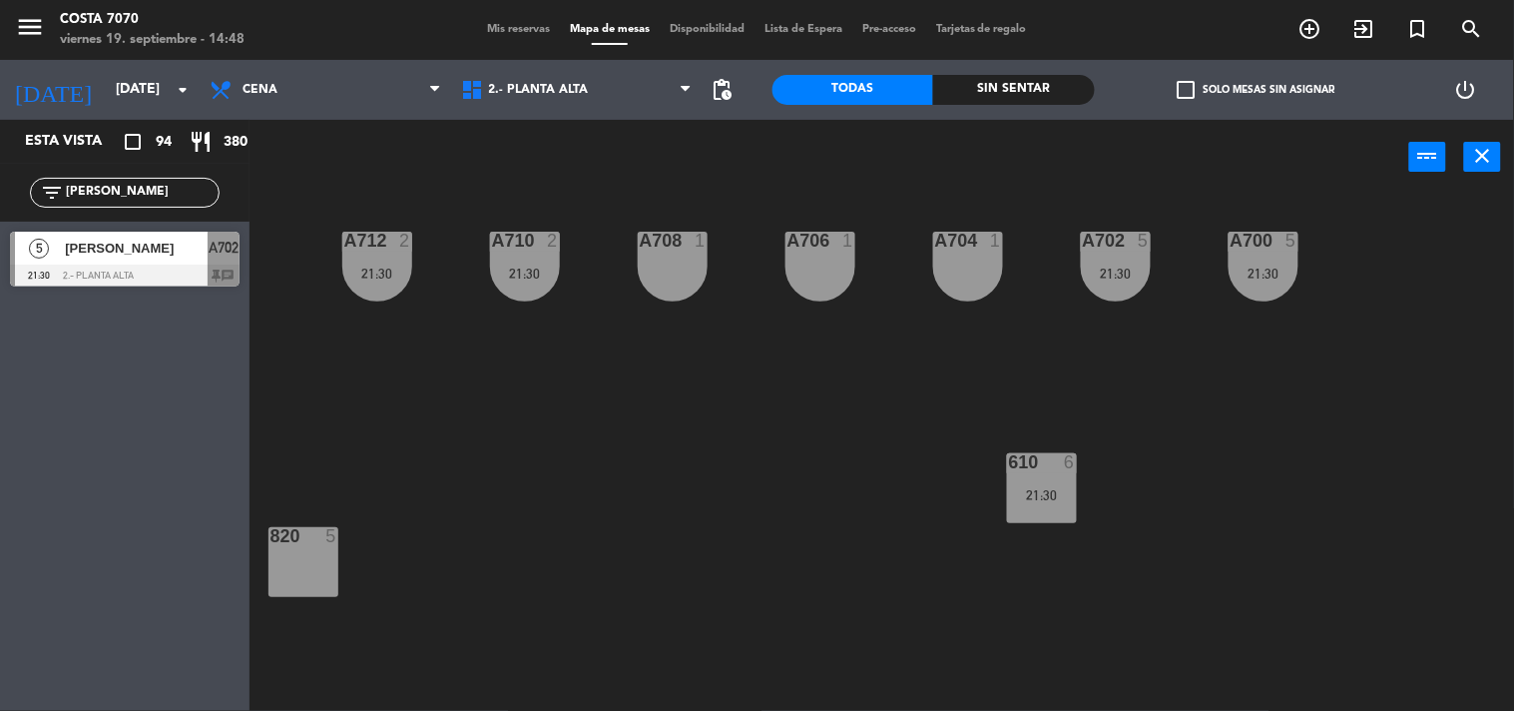
click at [168, 195] on input "[PERSON_NAME]" at bounding box center [141, 193] width 155 height 22
paste input "[PERSON_NAME]"
type input "[PERSON_NAME]"
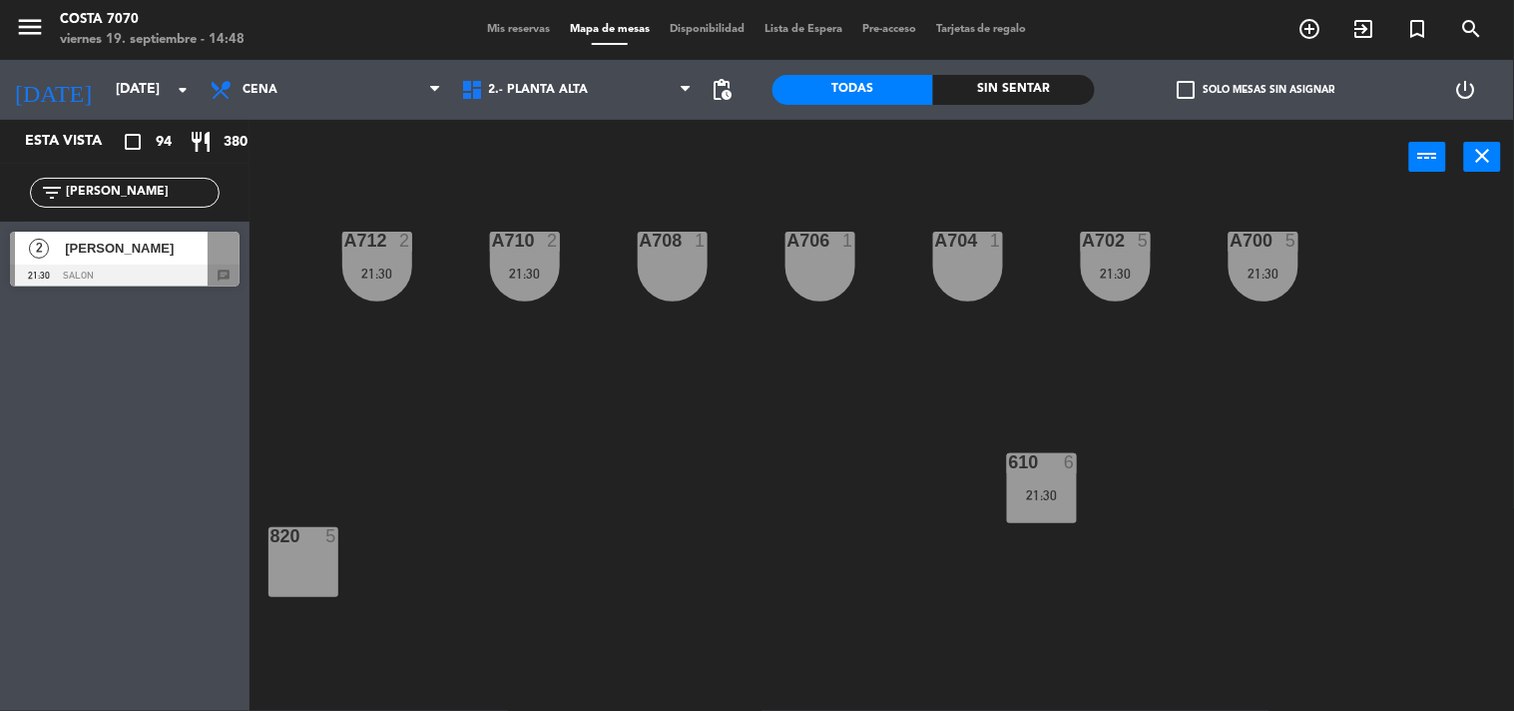
click at [157, 271] on div at bounding box center [125, 276] width 230 height 22
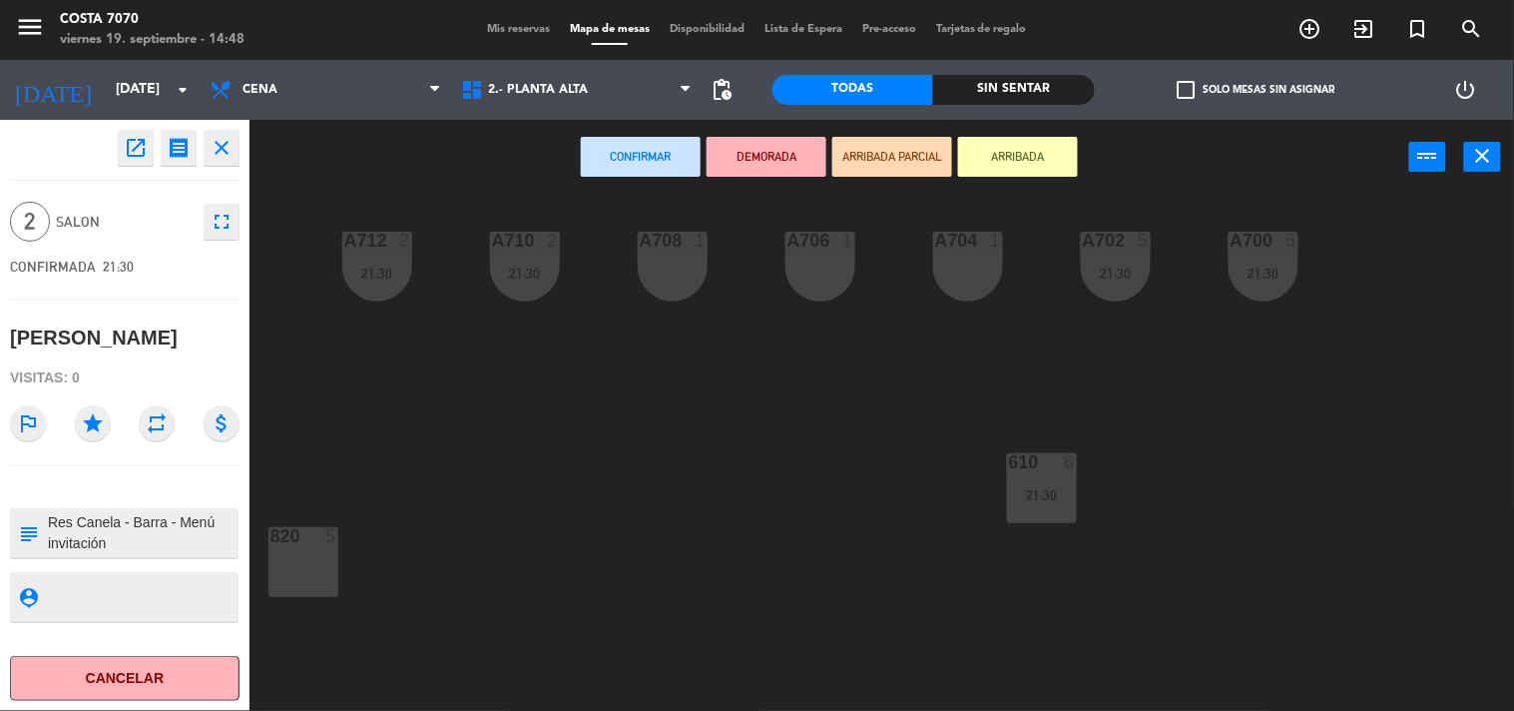
drag, startPoint x: 656, startPoint y: 265, endPoint x: 674, endPoint y: 205, distance: 62.5
click at [657, 265] on div "A708 1" at bounding box center [673, 267] width 70 height 70
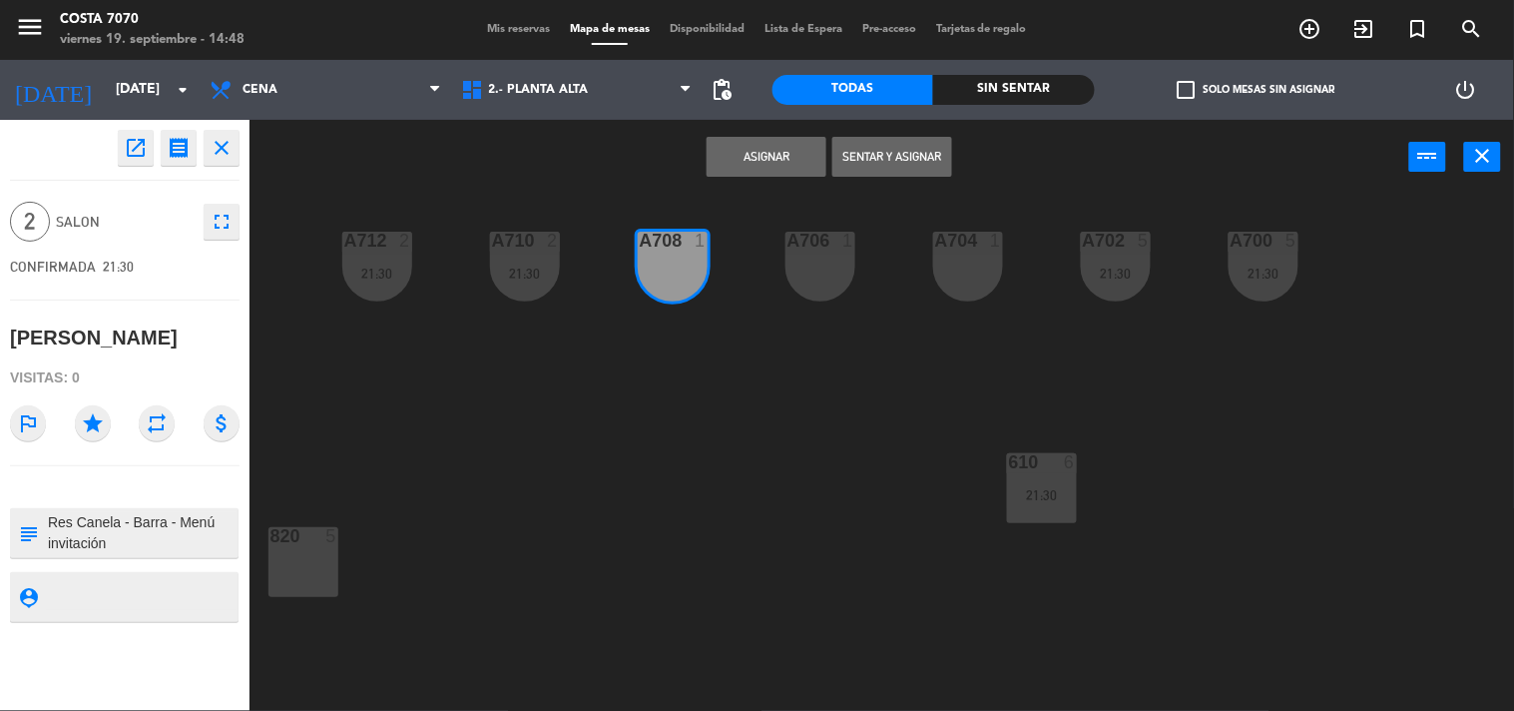
click at [729, 164] on button "Asignar" at bounding box center [767, 157] width 120 height 40
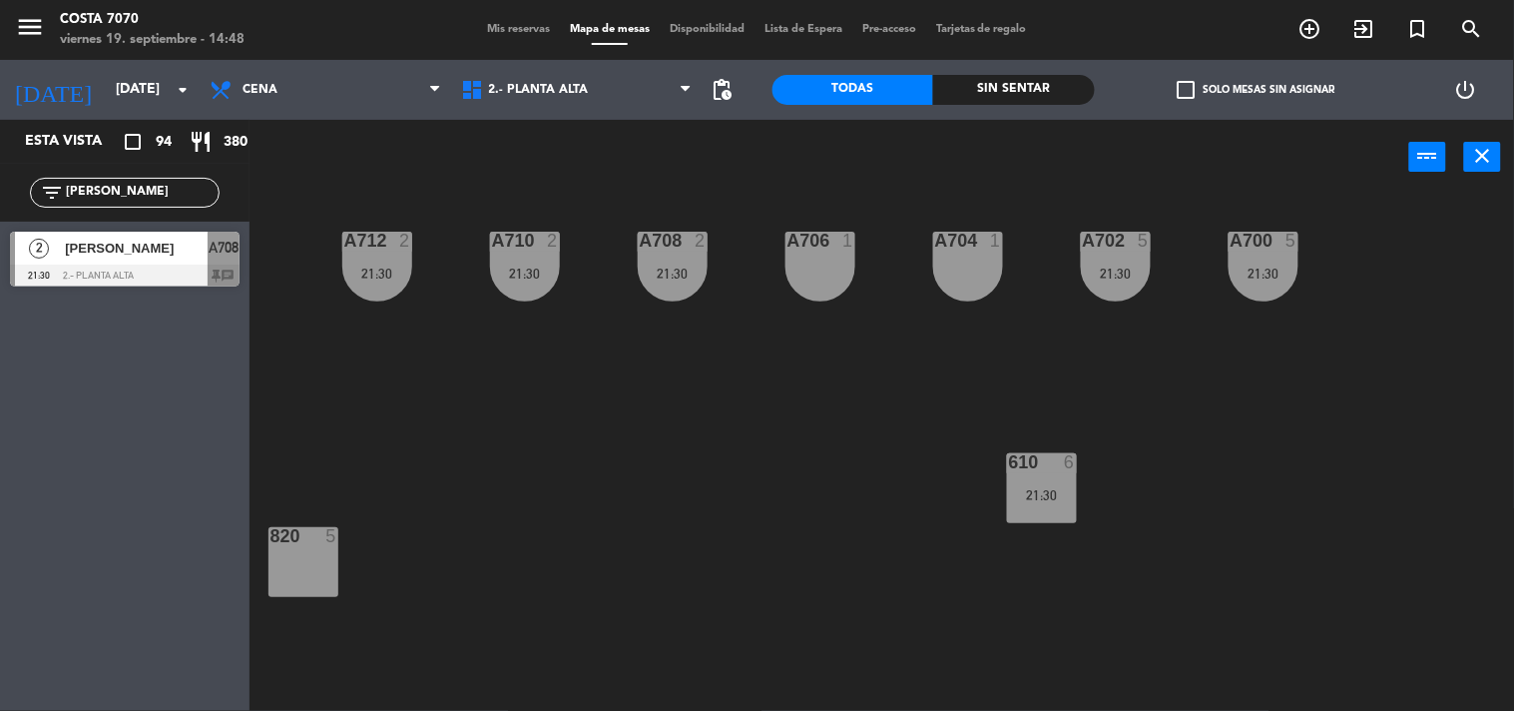
click at [152, 185] on input "[PERSON_NAME]" at bounding box center [141, 193] width 155 height 22
paste input "[PERSON_NAME]"
type input "[PERSON_NAME]"
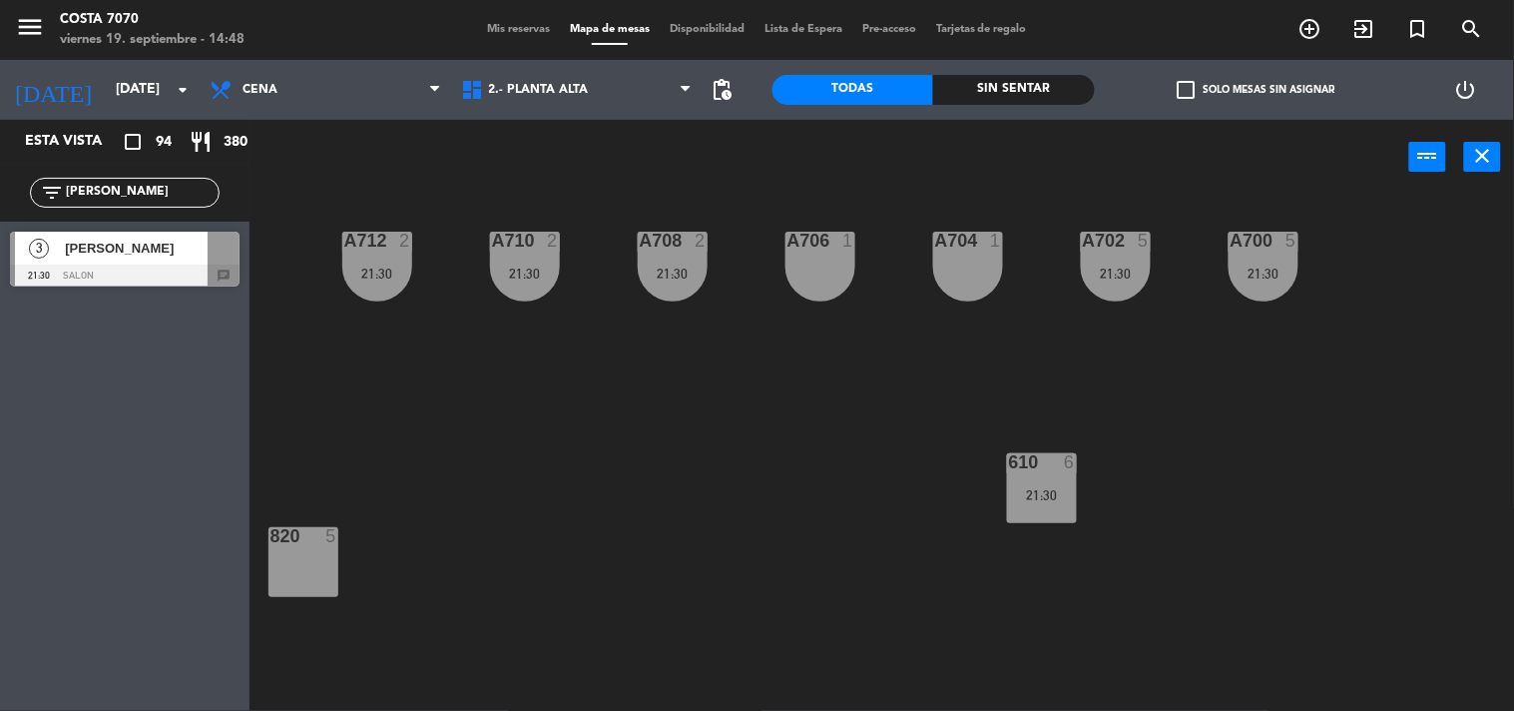
click at [96, 256] on span "[PERSON_NAME]" at bounding box center [136, 248] width 143 height 21
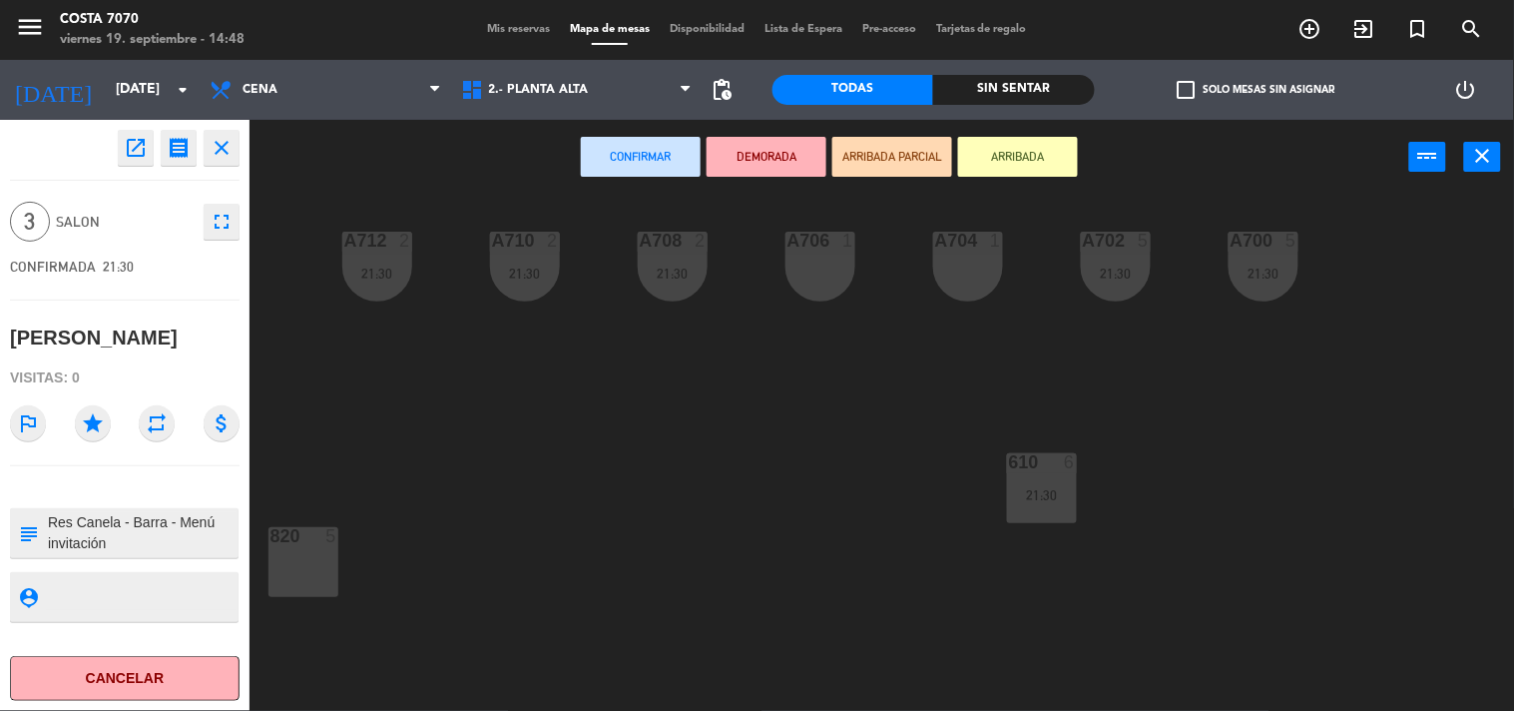
click at [849, 254] on div "A706 1" at bounding box center [821, 267] width 70 height 70
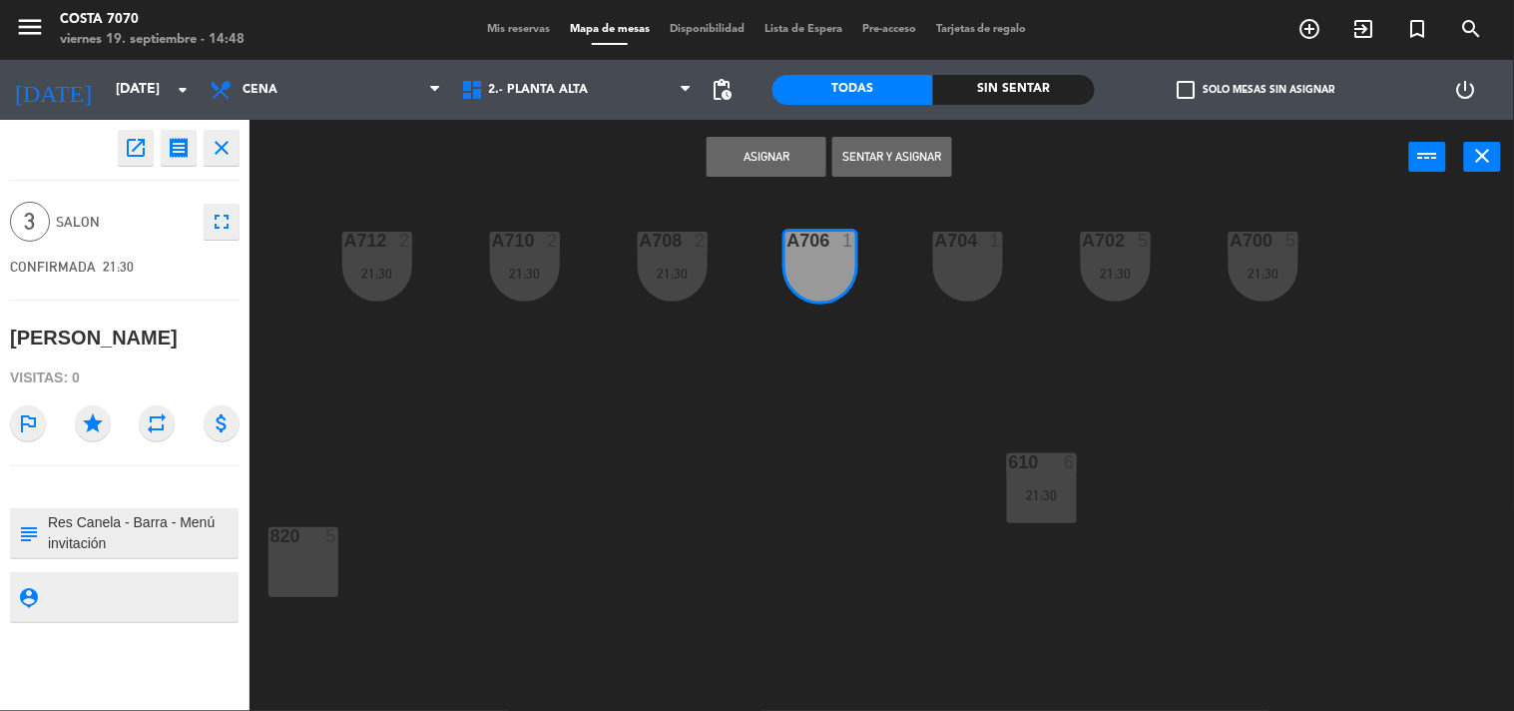
click at [723, 150] on button "Asignar" at bounding box center [767, 157] width 120 height 40
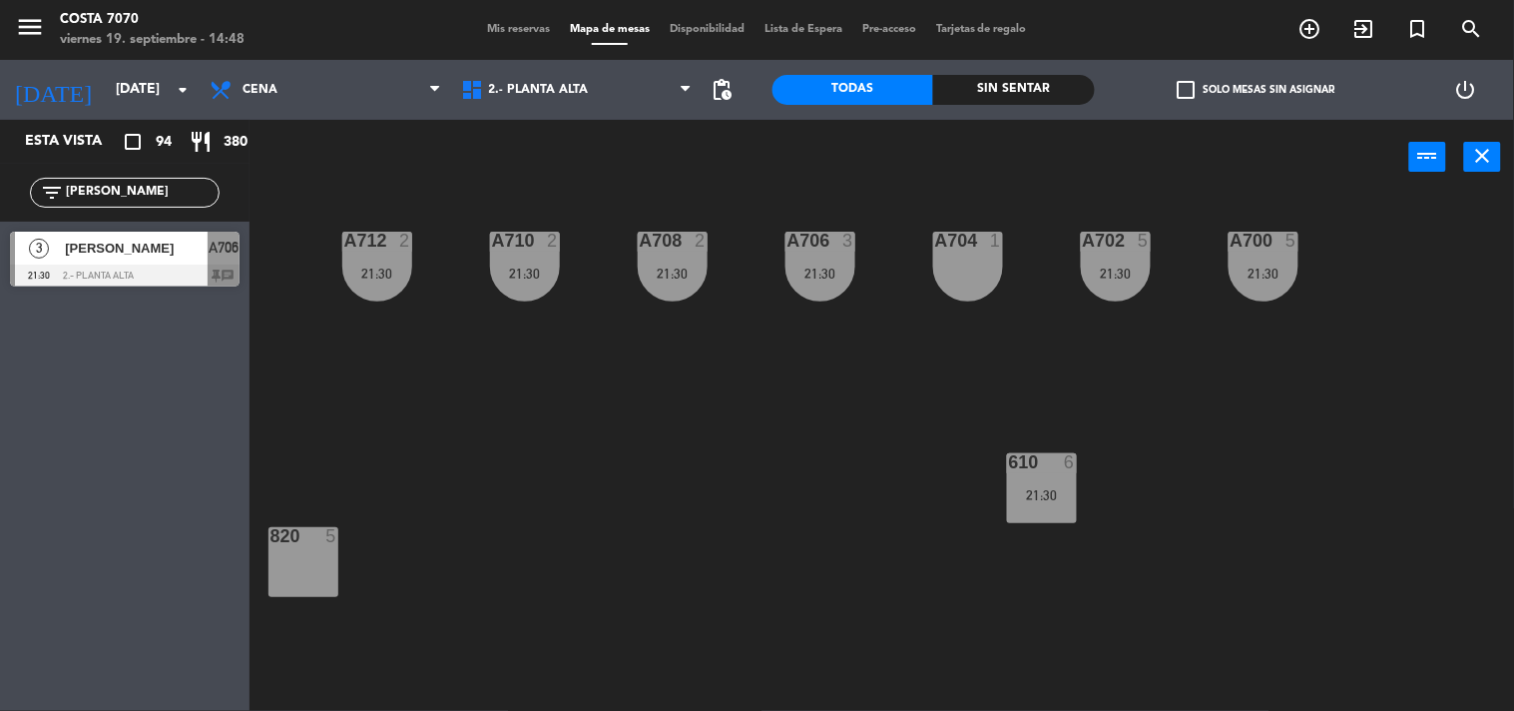
click at [152, 198] on input "[PERSON_NAME]" at bounding box center [141, 193] width 155 height 22
paste input "[PERSON_NAME]"
type input "[PERSON_NAME]"
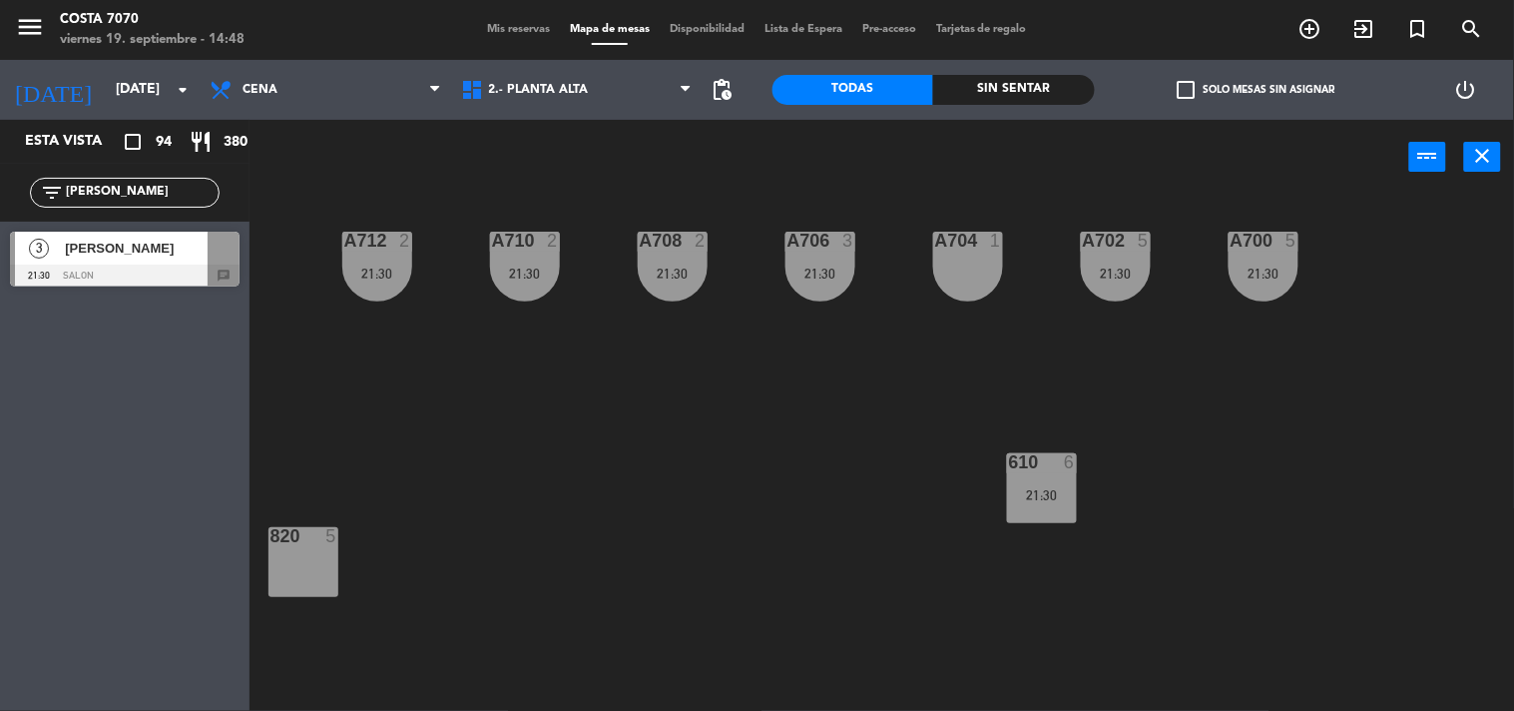
click at [113, 257] on span "[PERSON_NAME]" at bounding box center [136, 248] width 143 height 21
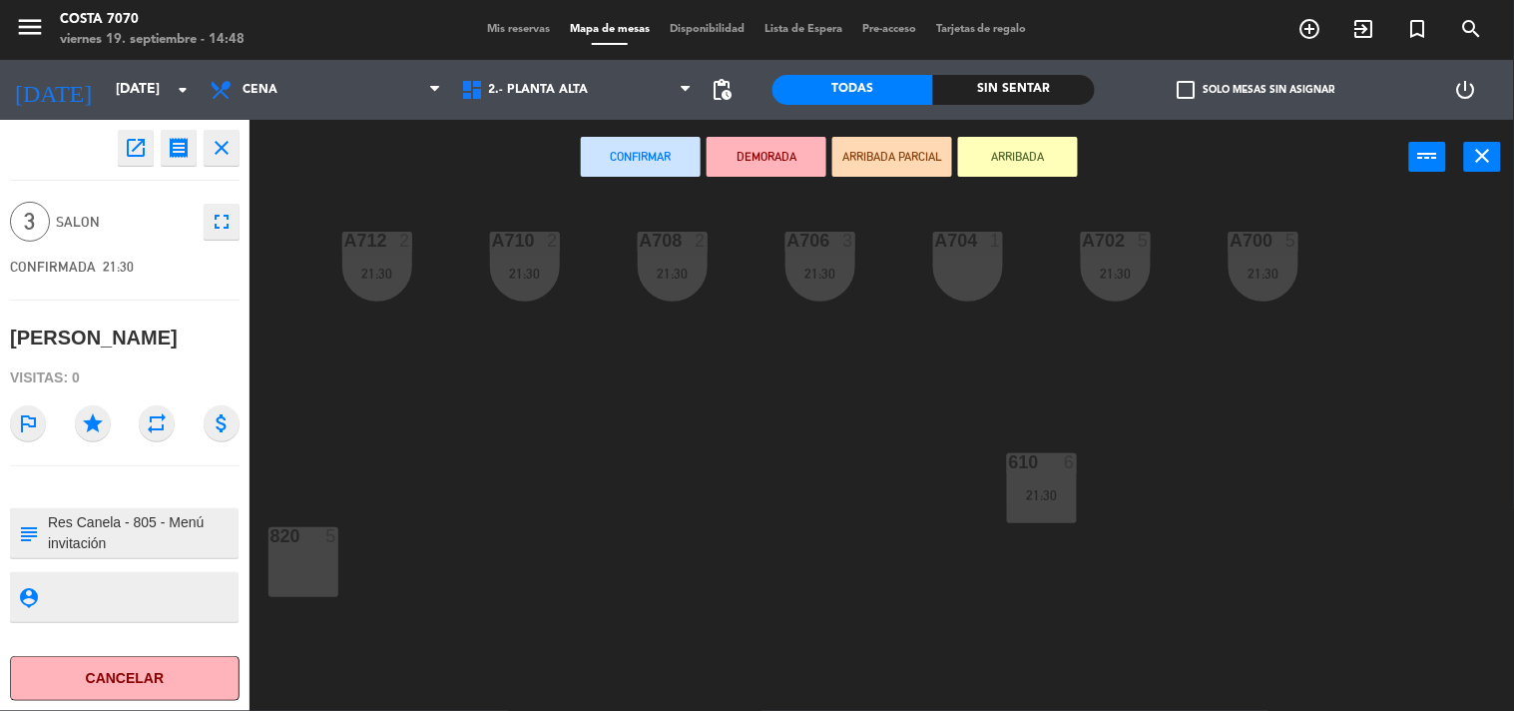
click at [311, 554] on div "820 5" at bounding box center [304, 562] width 70 height 70
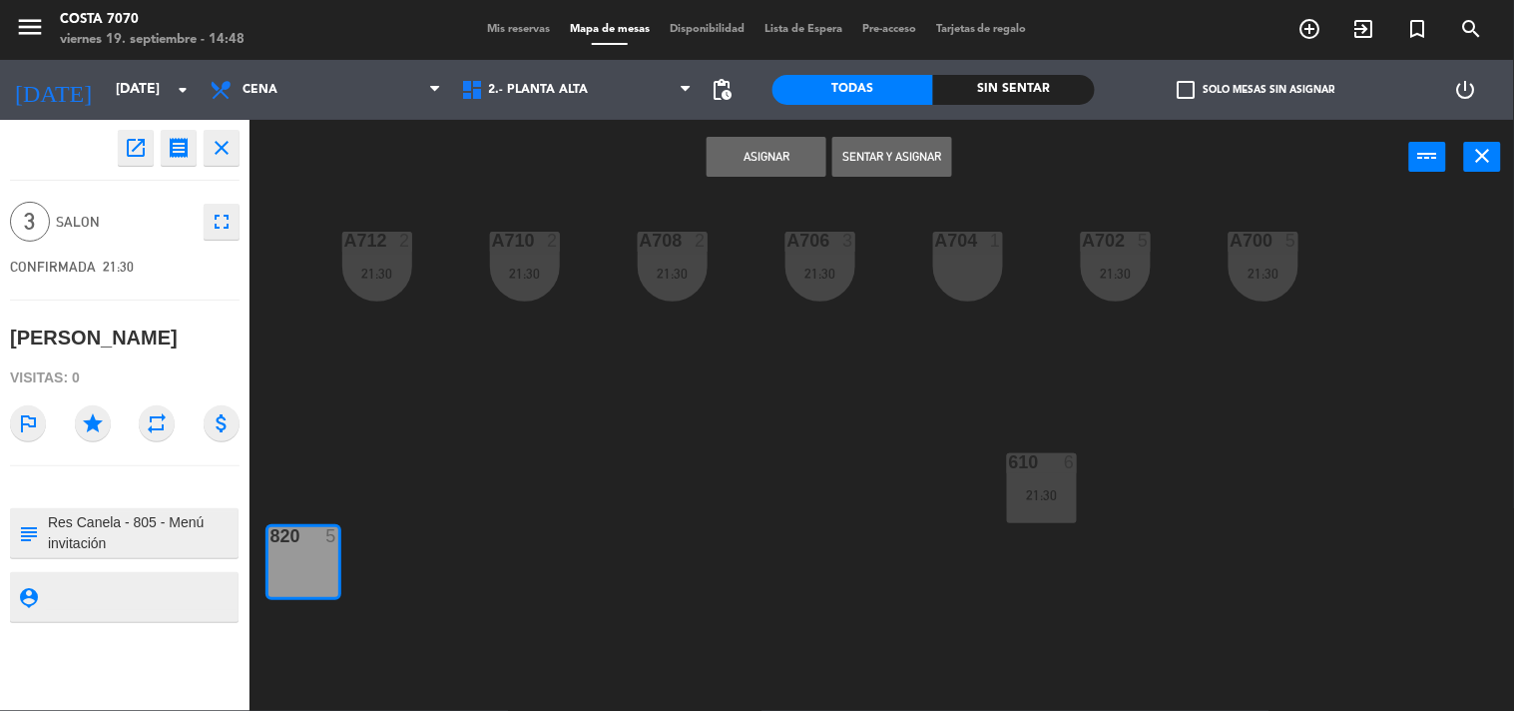
click at [735, 157] on button "Asignar" at bounding box center [767, 157] width 120 height 40
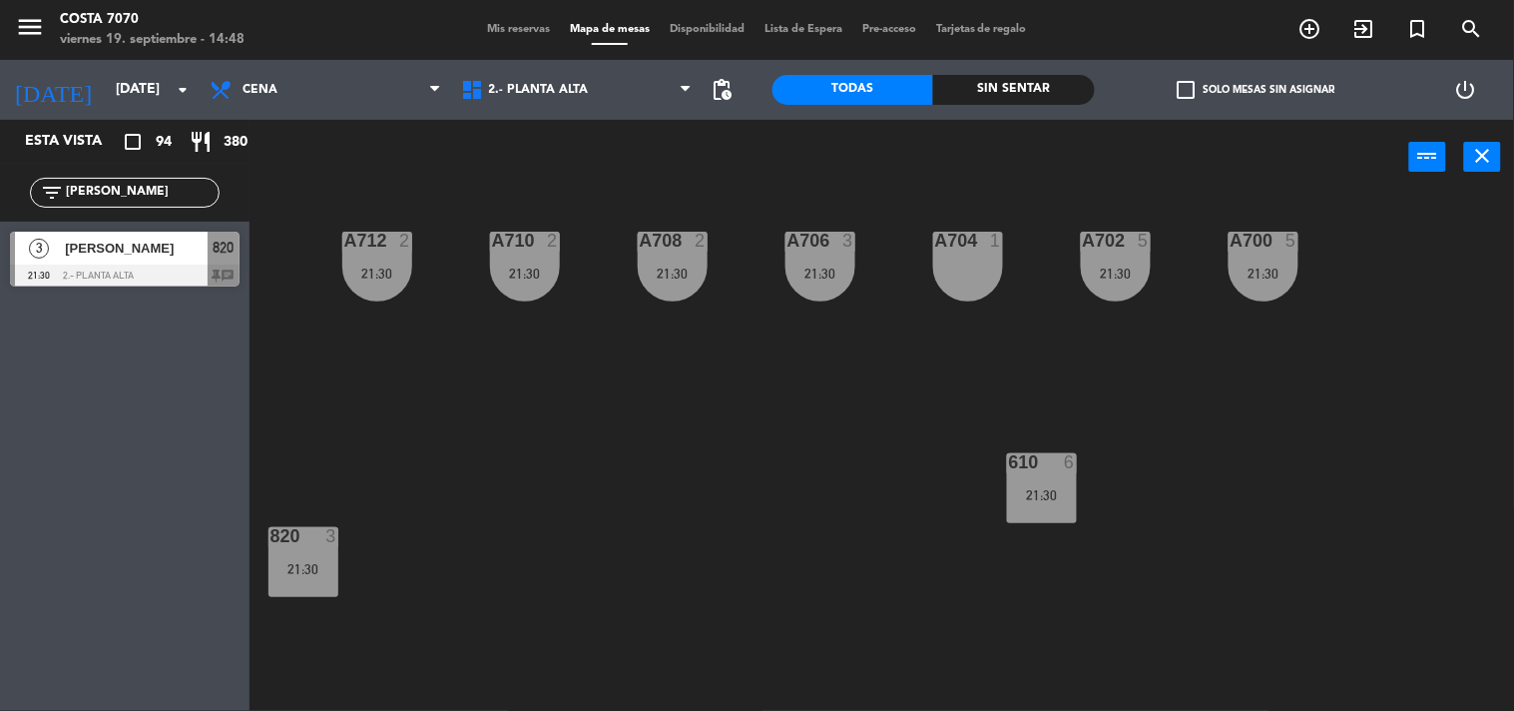
click at [145, 193] on input "[PERSON_NAME]" at bounding box center [141, 193] width 155 height 22
paste input "[PERSON_NAME]"
type input "[PERSON_NAME]"
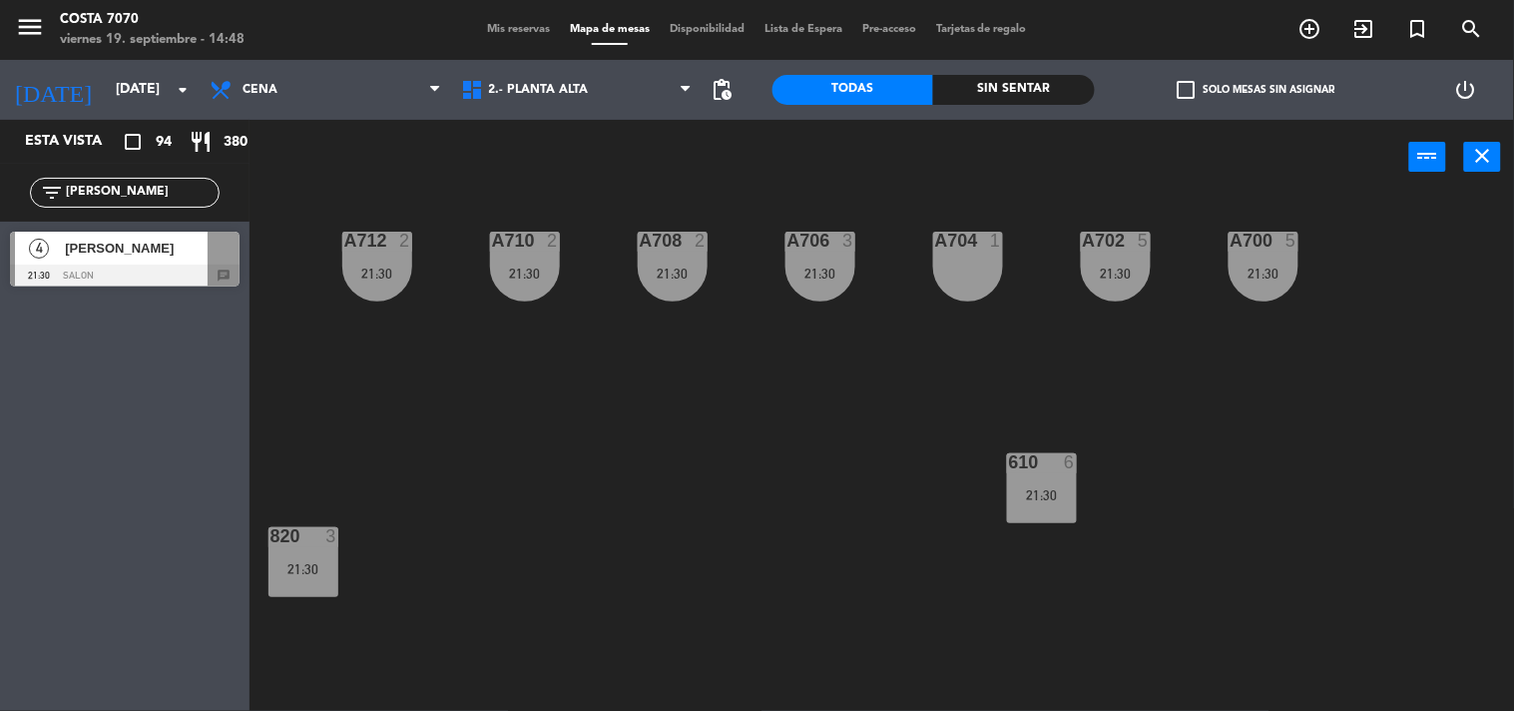
click at [121, 257] on span "[PERSON_NAME]" at bounding box center [136, 248] width 143 height 21
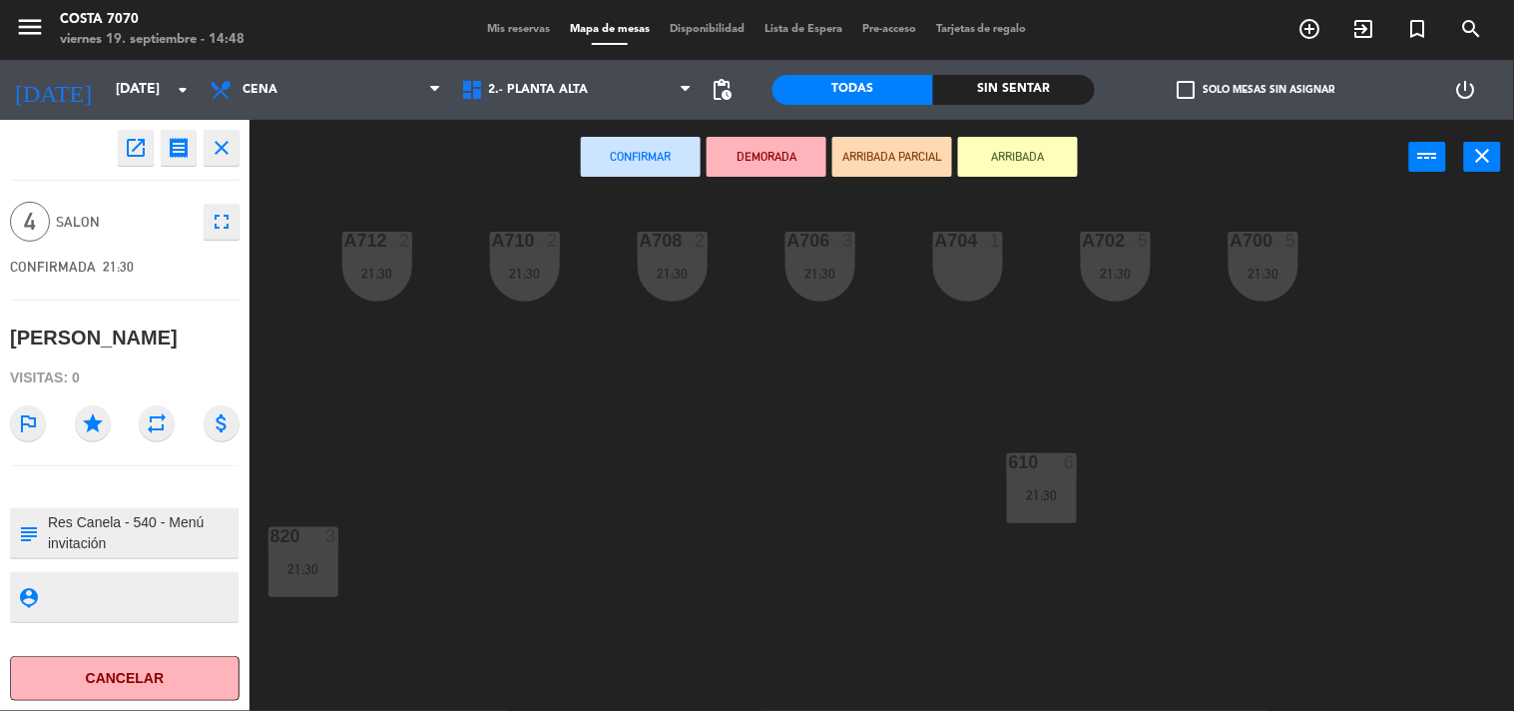
scroll to position [401, 0]
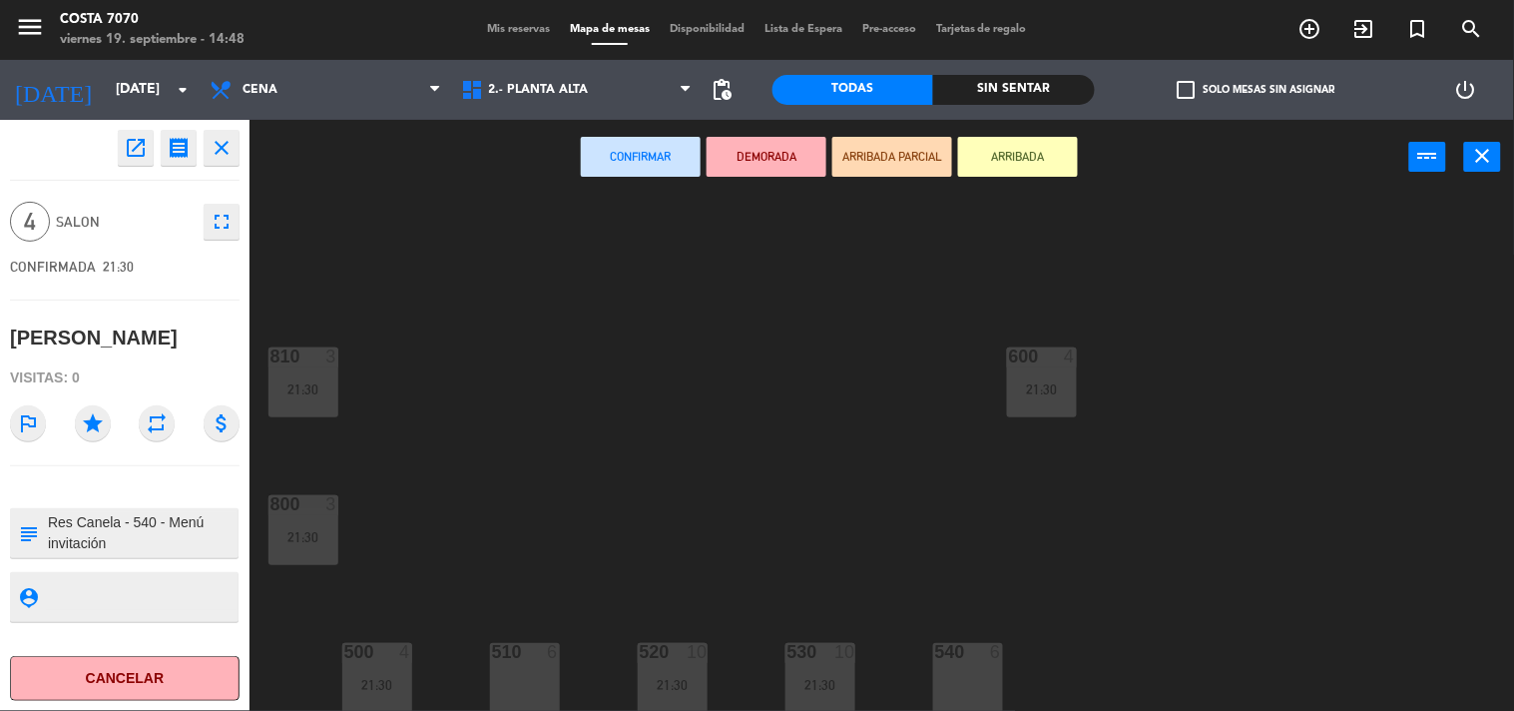
click at [945, 671] on div "540 6" at bounding box center [968, 678] width 70 height 70
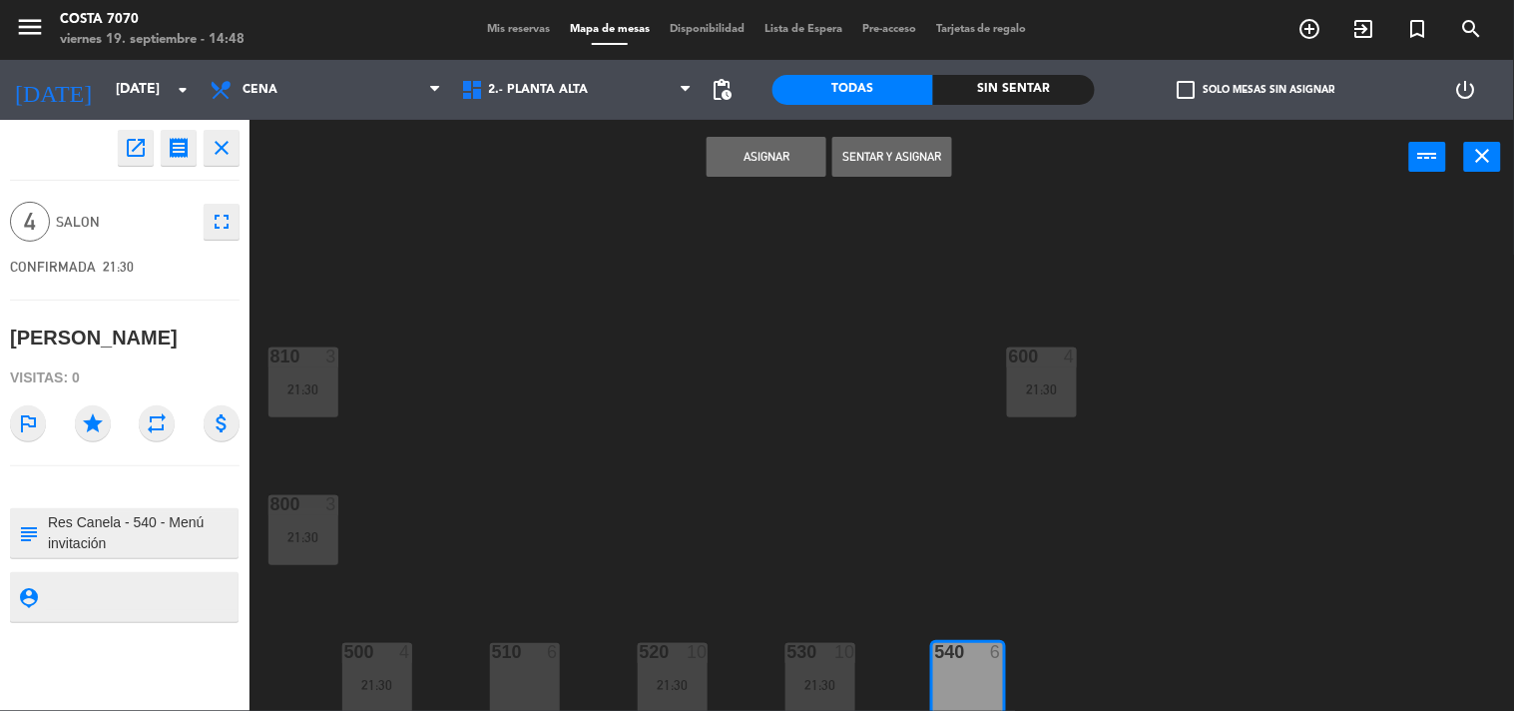
click at [775, 166] on button "Asignar" at bounding box center [767, 157] width 120 height 40
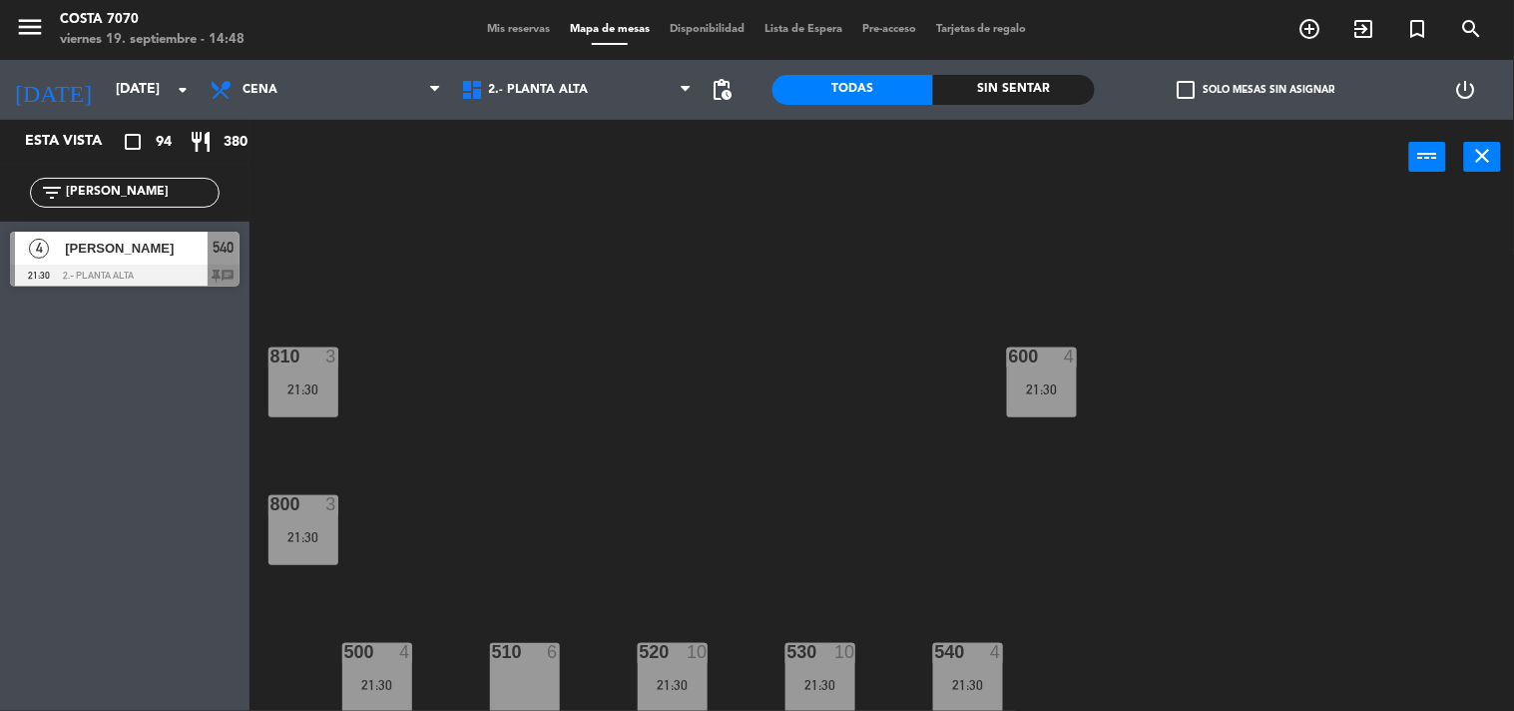
click at [167, 194] on input "[PERSON_NAME]" at bounding box center [141, 193] width 155 height 22
paste input "[PERSON_NAME]"
type input "[PERSON_NAME]"
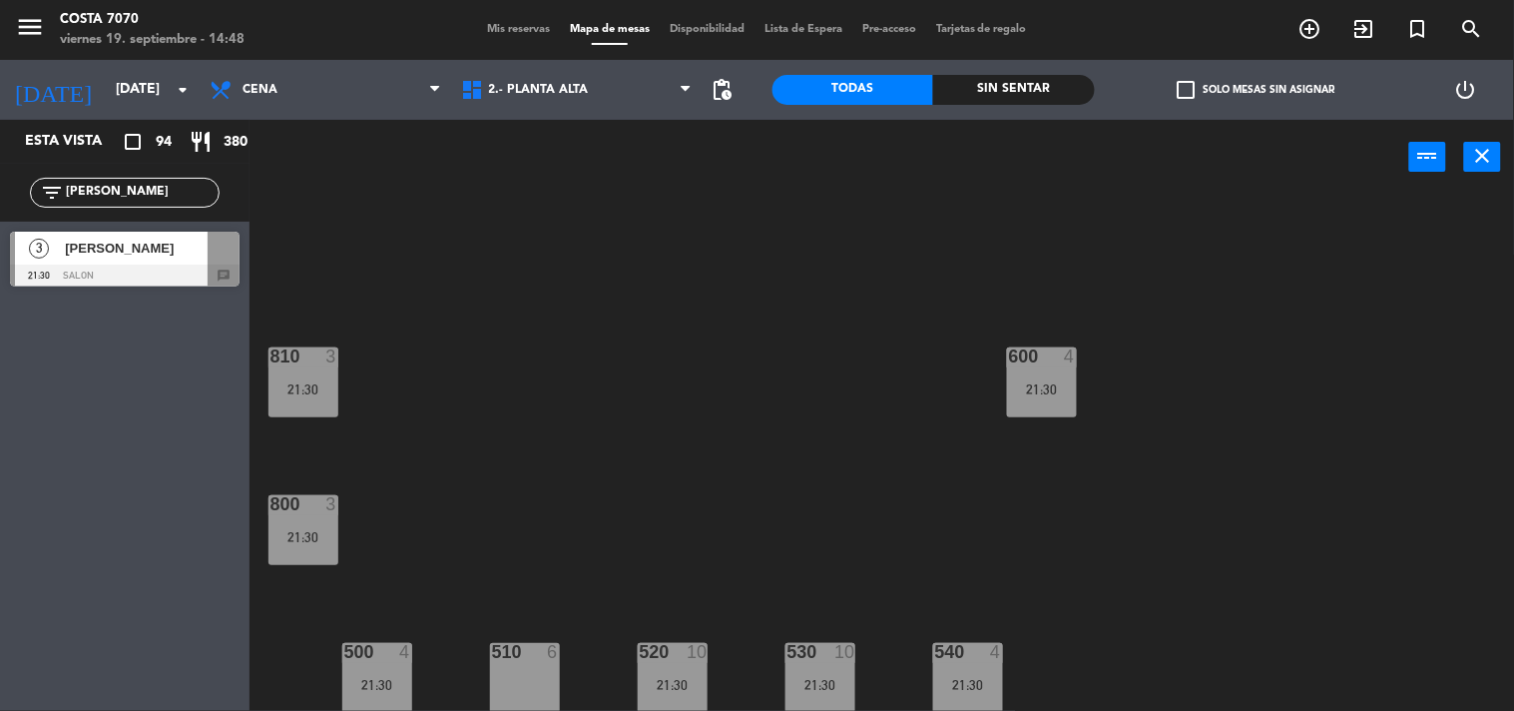
click at [92, 252] on span "[PERSON_NAME]" at bounding box center [136, 248] width 143 height 21
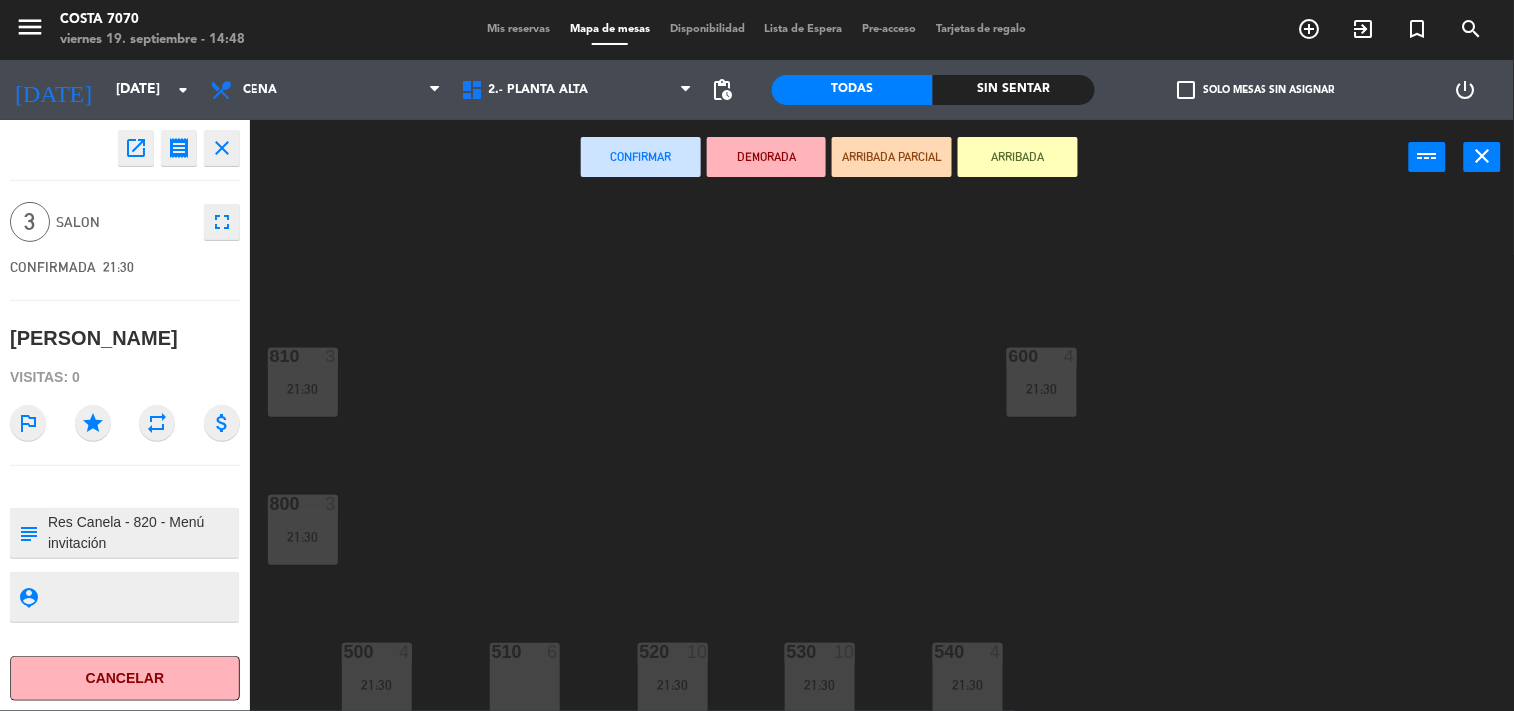
scroll to position [180, 0]
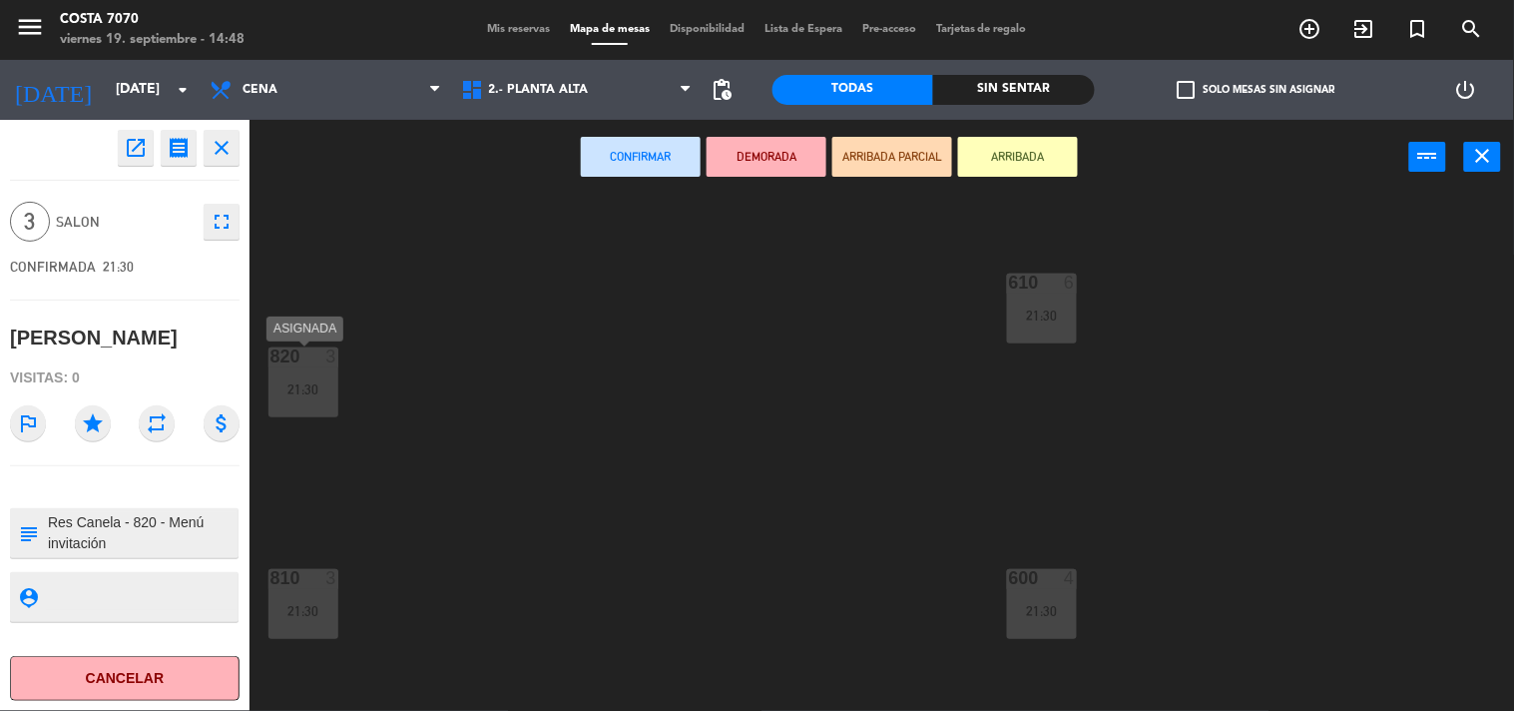
click at [311, 410] on div "820 3 21:30" at bounding box center [304, 382] width 70 height 70
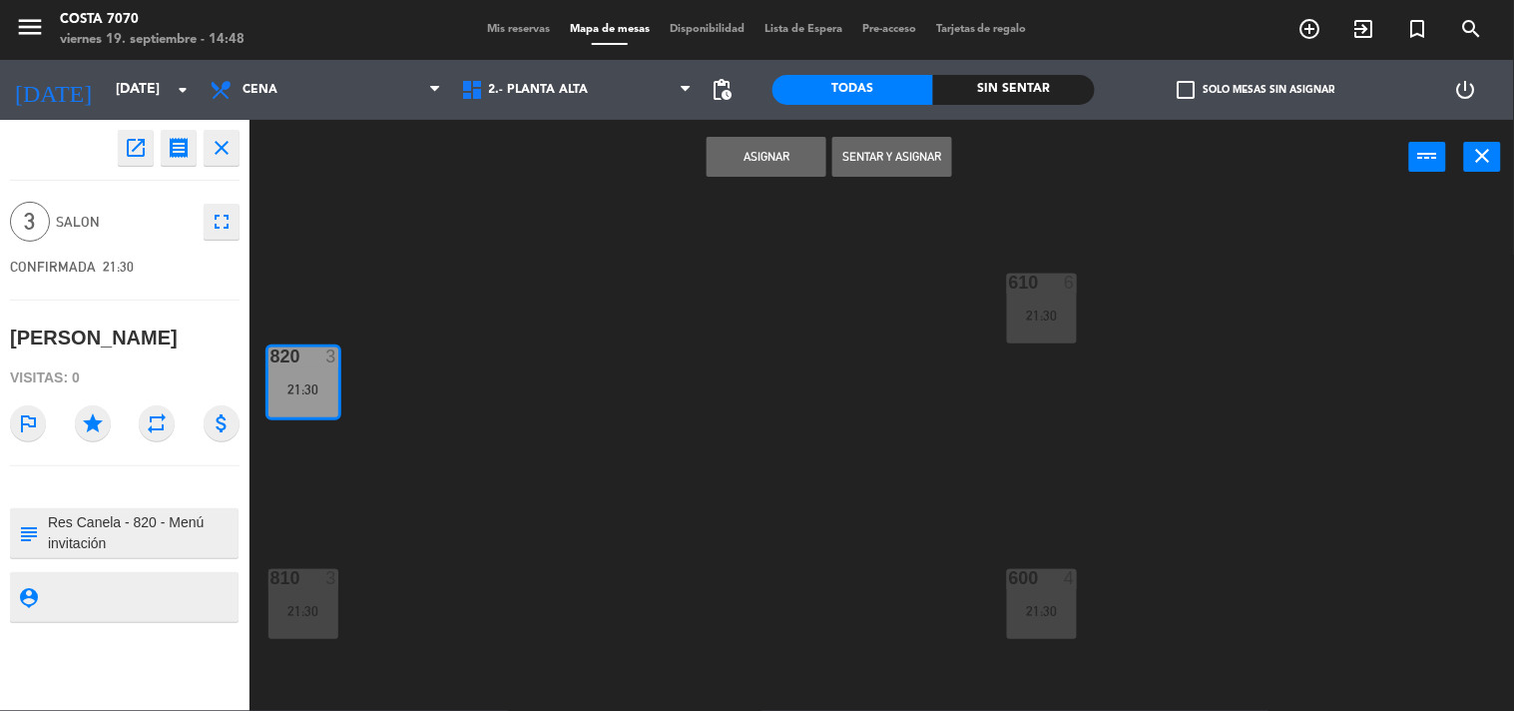
click at [757, 173] on button "Asignar" at bounding box center [767, 157] width 120 height 40
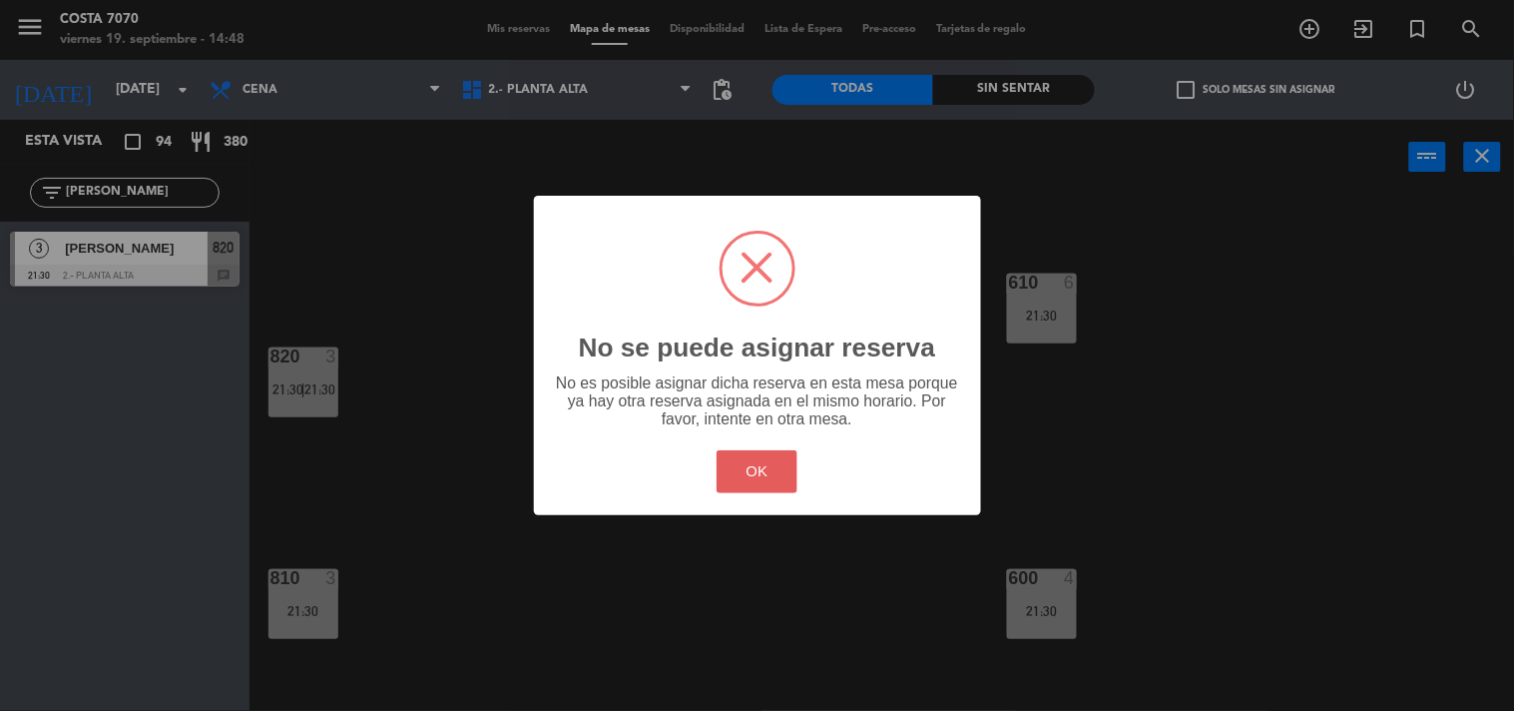
click at [760, 466] on button "OK" at bounding box center [757, 471] width 81 height 43
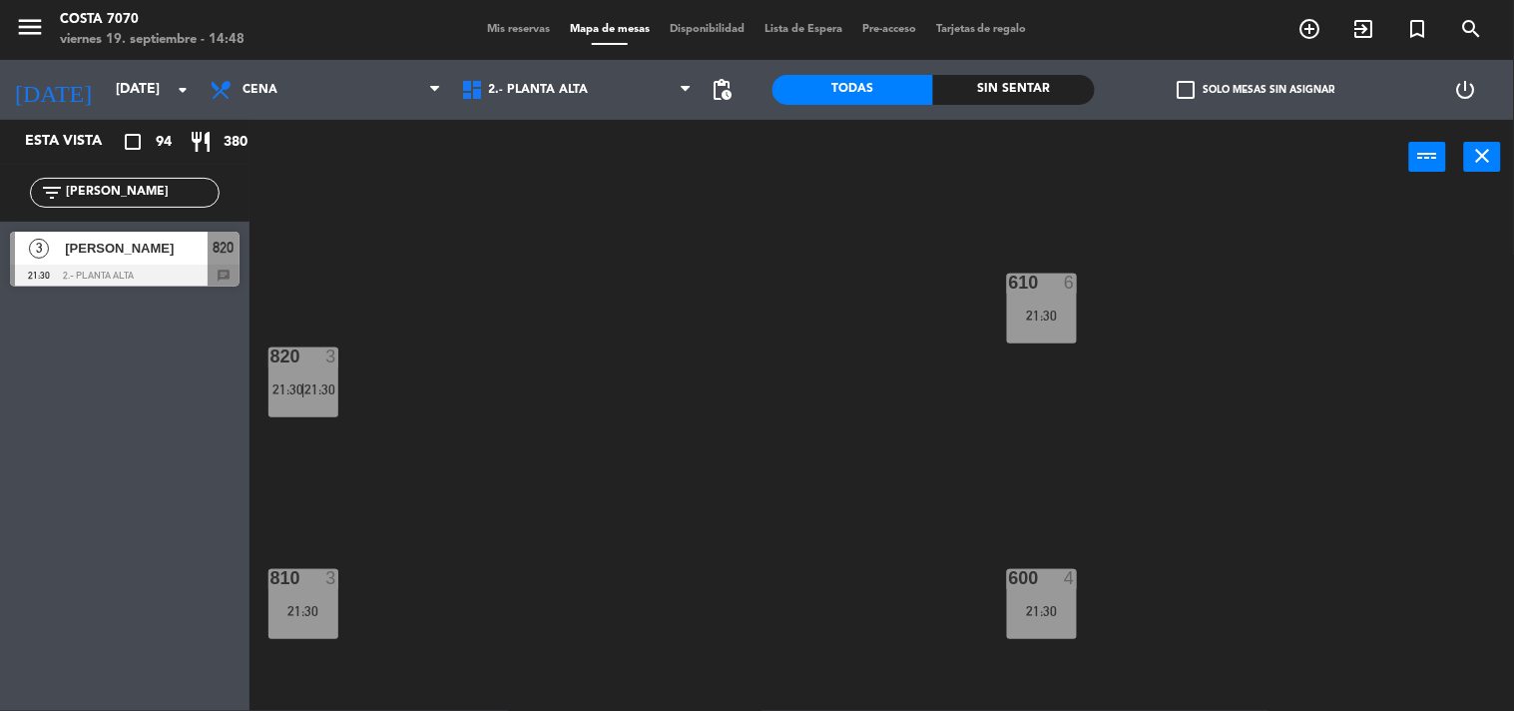
click at [340, 386] on div "A702 5 21:30 A704 1 A706 3 21:30 A708 2 21:30 A710 2 21:30 A712 2 21:30 A700 5 …" at bounding box center [890, 454] width 1250 height 516
click at [317, 389] on span "21:30" at bounding box center [319, 389] width 31 height 16
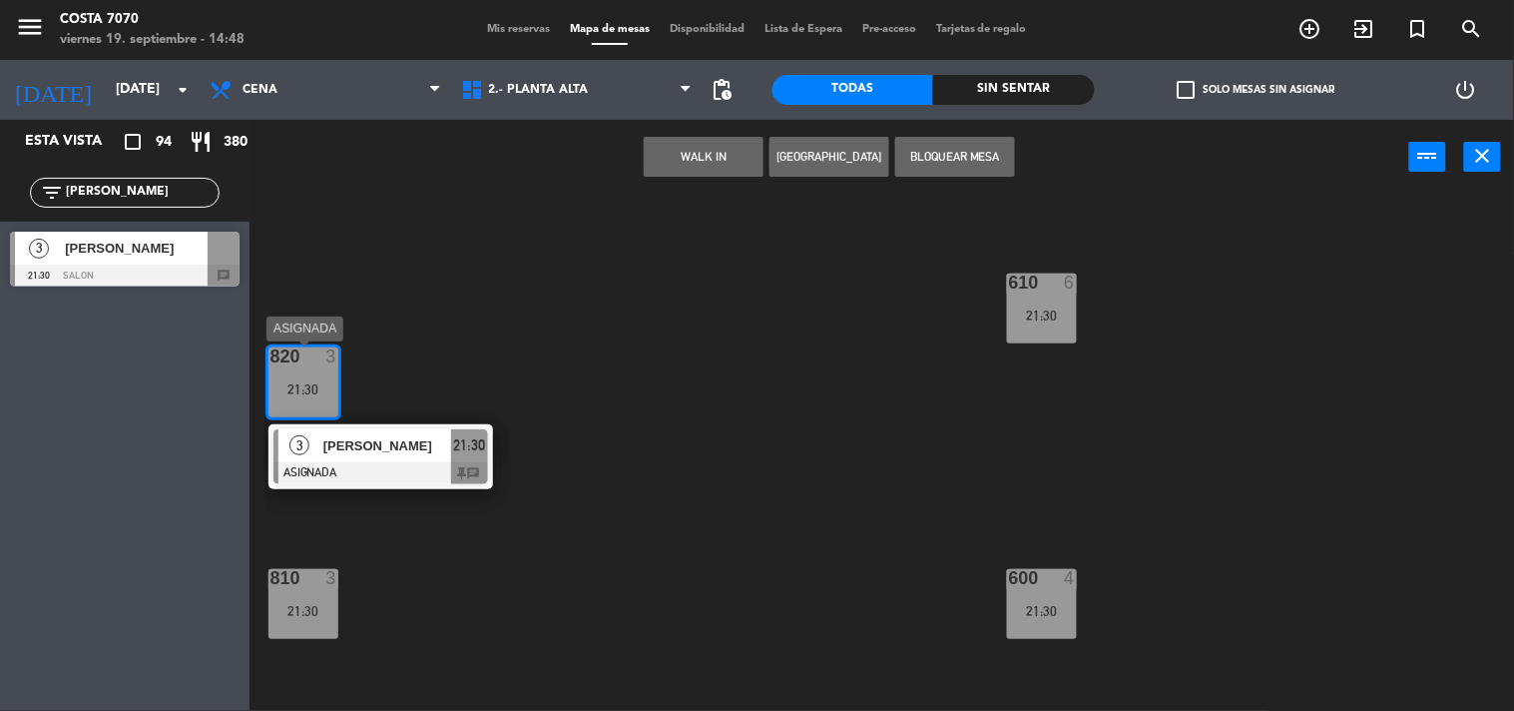
click at [357, 453] on span "[PERSON_NAME]" at bounding box center [387, 445] width 128 height 21
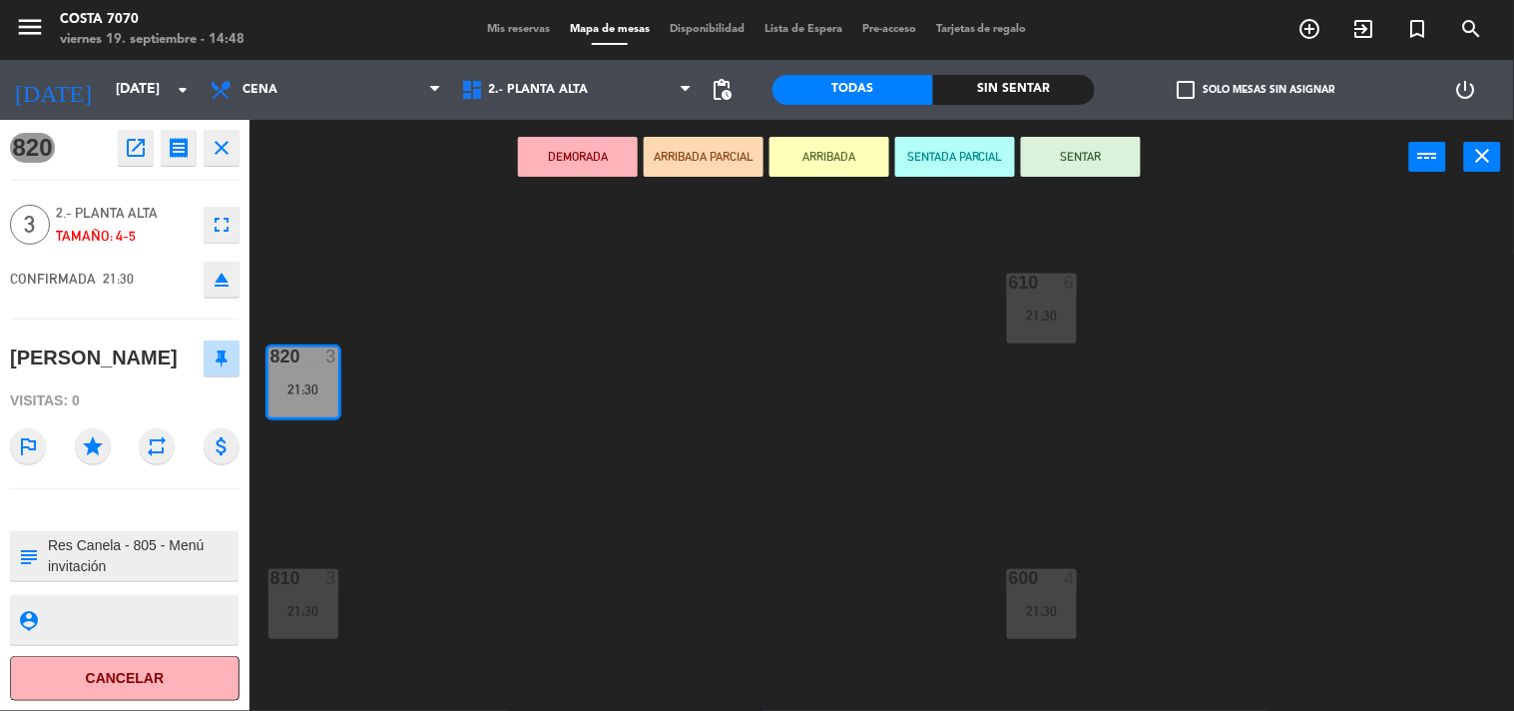
click at [215, 283] on icon "eject" at bounding box center [222, 280] width 24 height 24
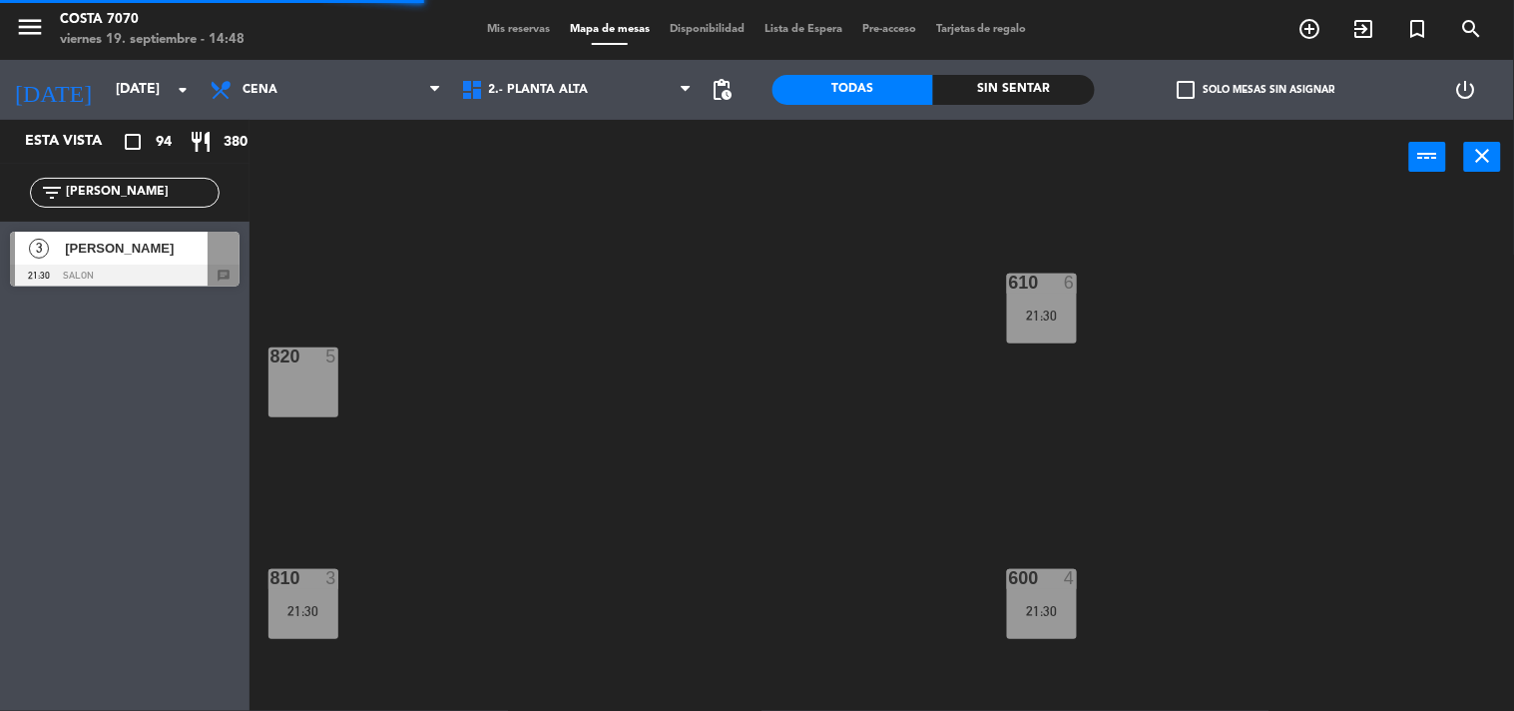
click at [124, 253] on span "[PERSON_NAME]" at bounding box center [136, 248] width 143 height 21
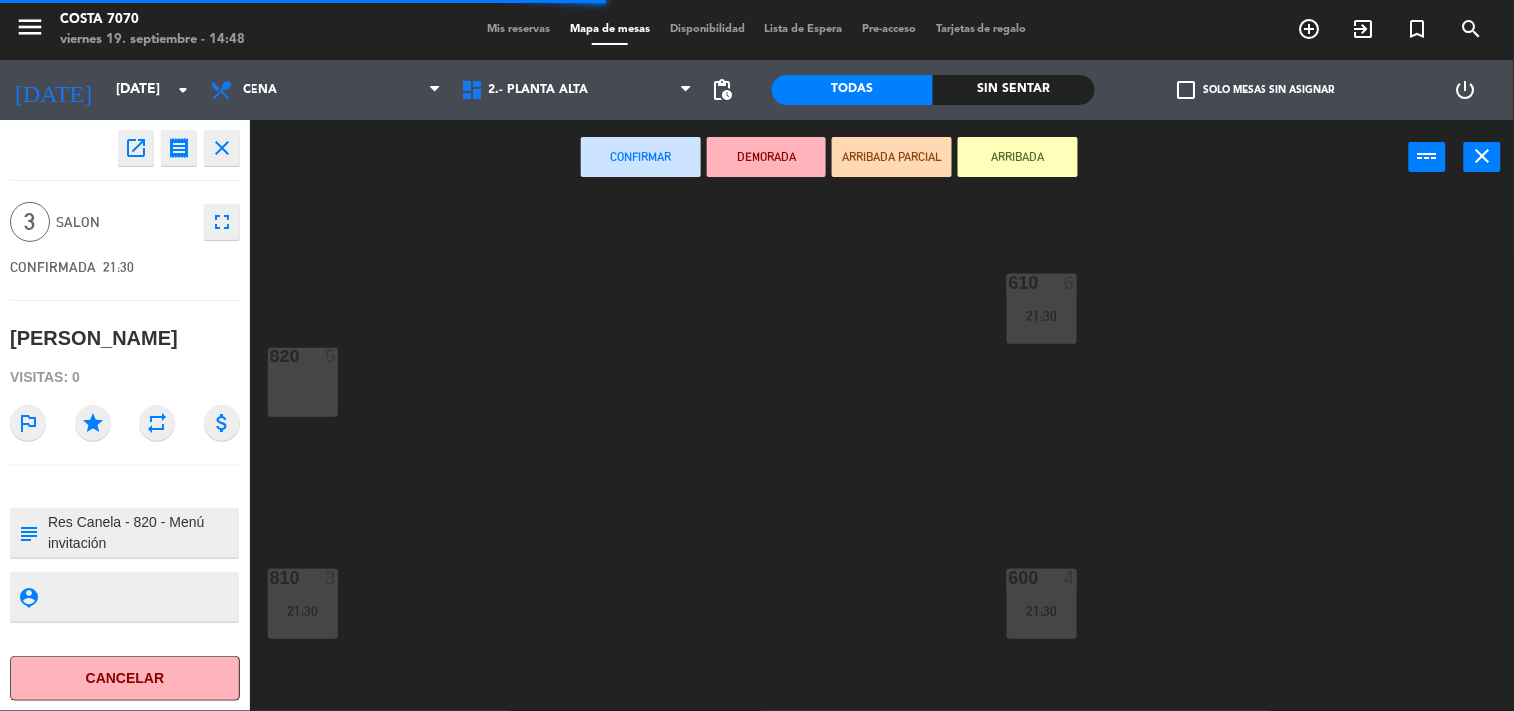
click at [299, 369] on div "820 5" at bounding box center [304, 382] width 70 height 70
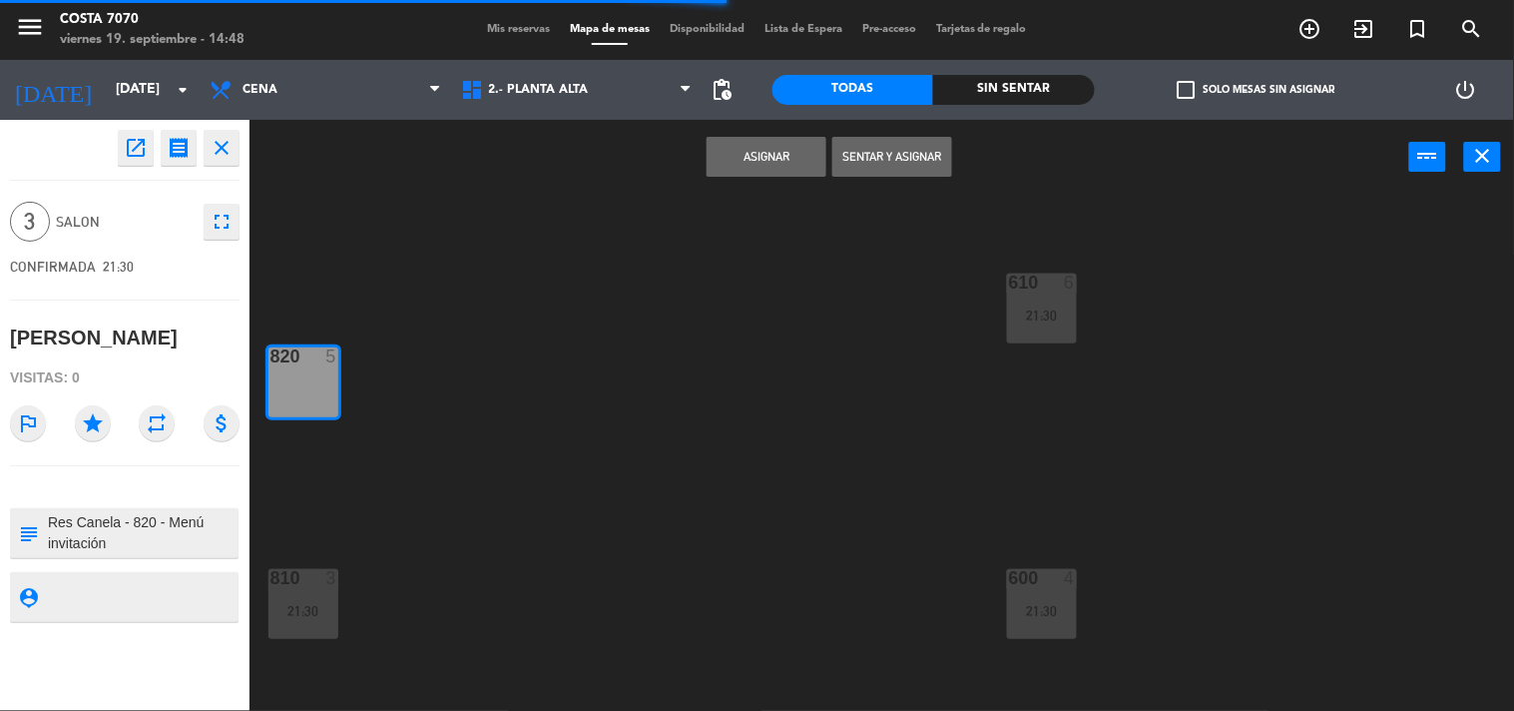
click at [761, 155] on button "Asignar" at bounding box center [767, 157] width 120 height 40
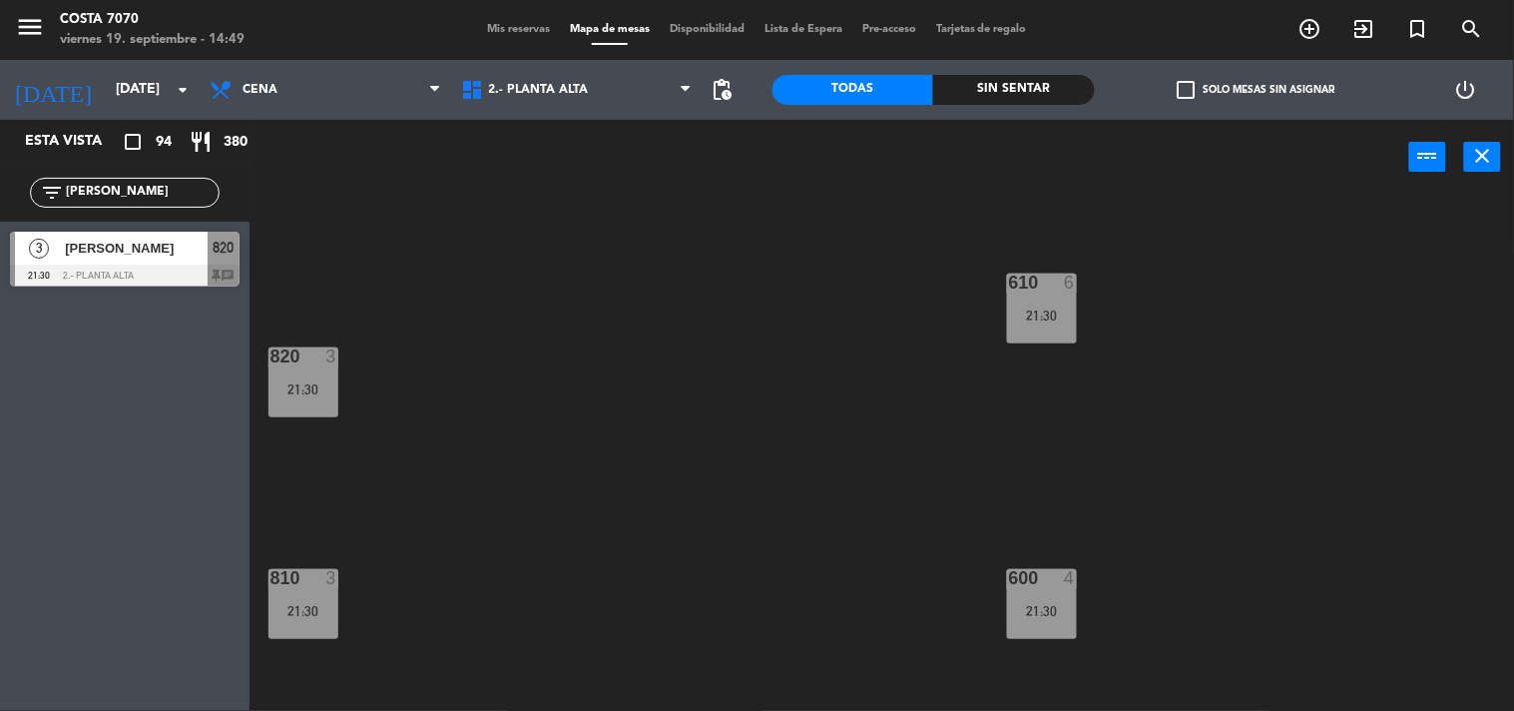
click at [142, 207] on div "filter_list [PERSON_NAME]" at bounding box center [125, 193] width 190 height 30
click at [137, 200] on input "[PERSON_NAME]" at bounding box center [141, 193] width 155 height 22
paste input "[PERSON_NAME]"
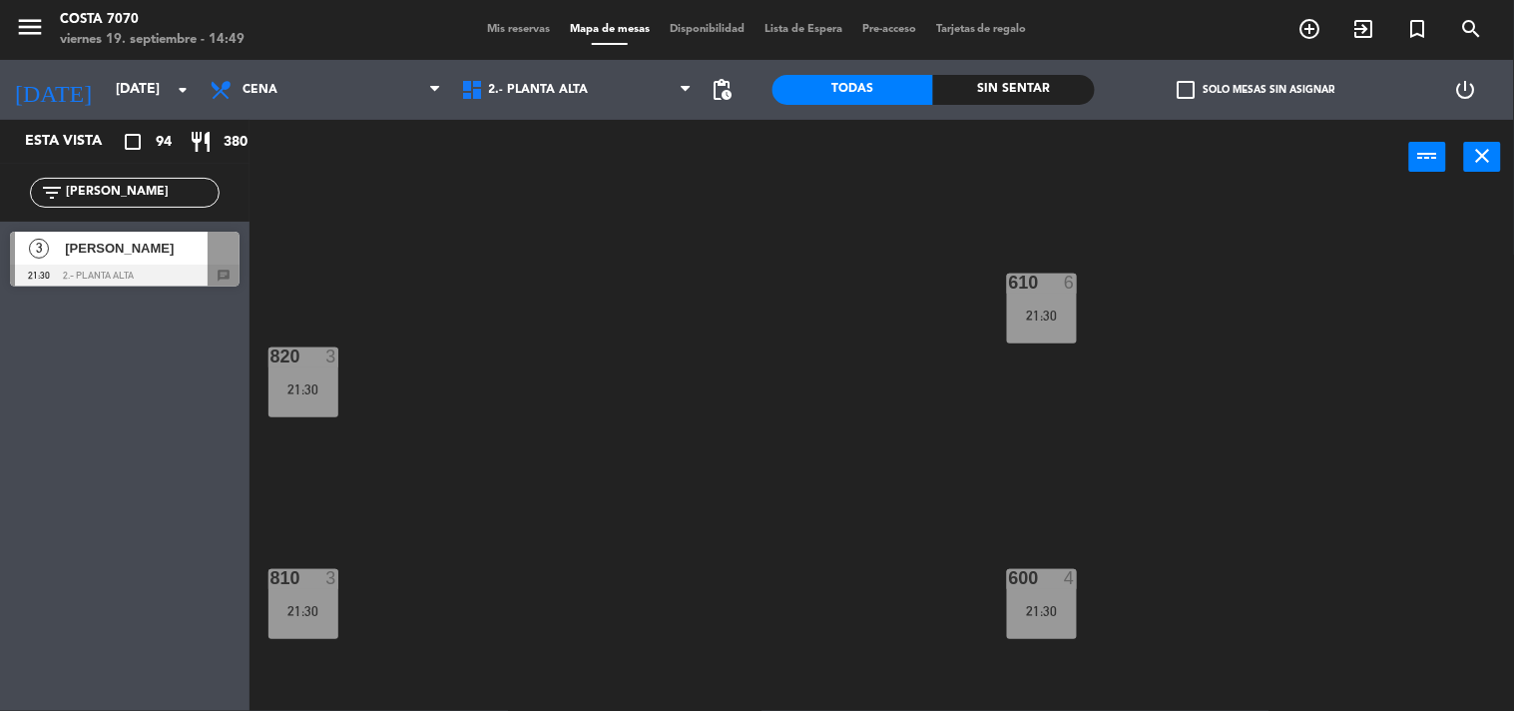
type input "[PERSON_NAME]"
click at [123, 253] on span "[PERSON_NAME]" at bounding box center [136, 248] width 143 height 21
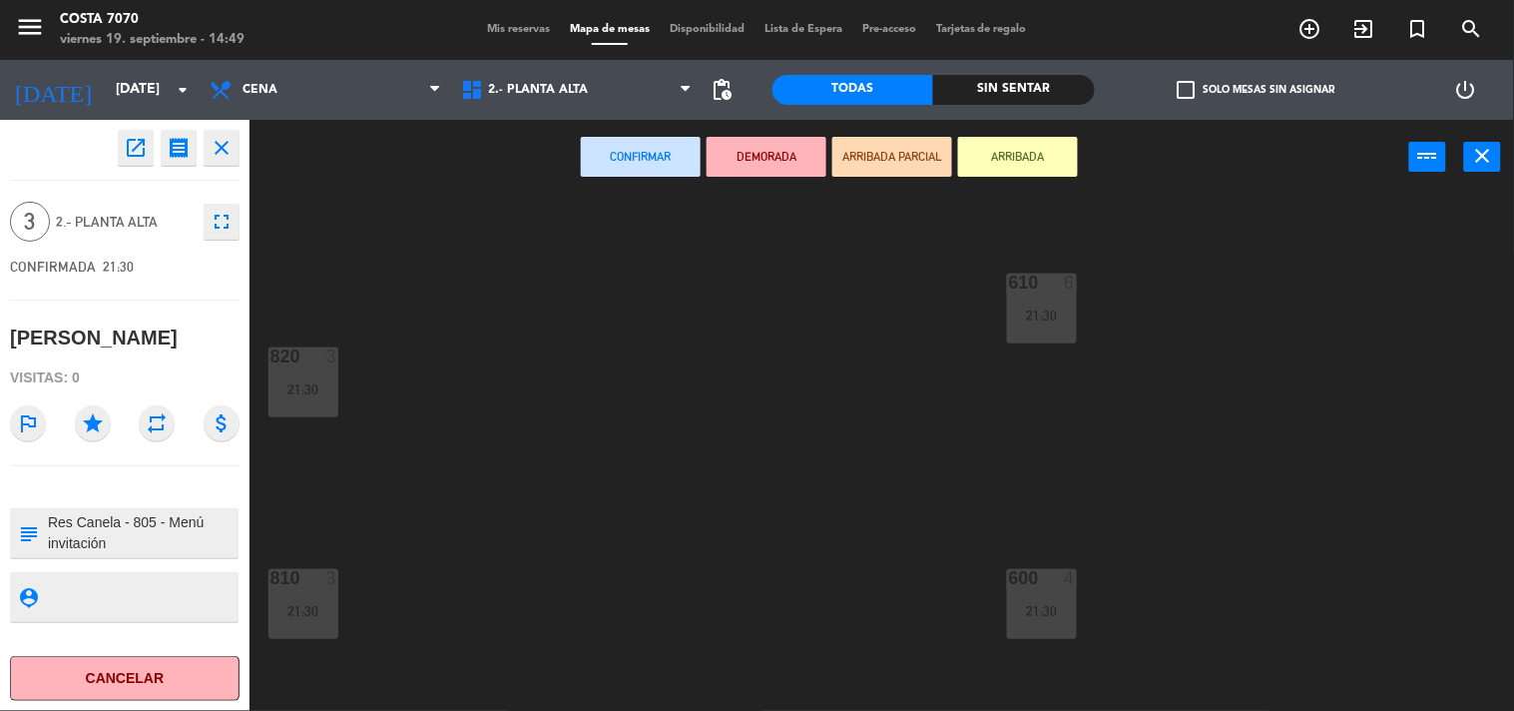
scroll to position [0, 0]
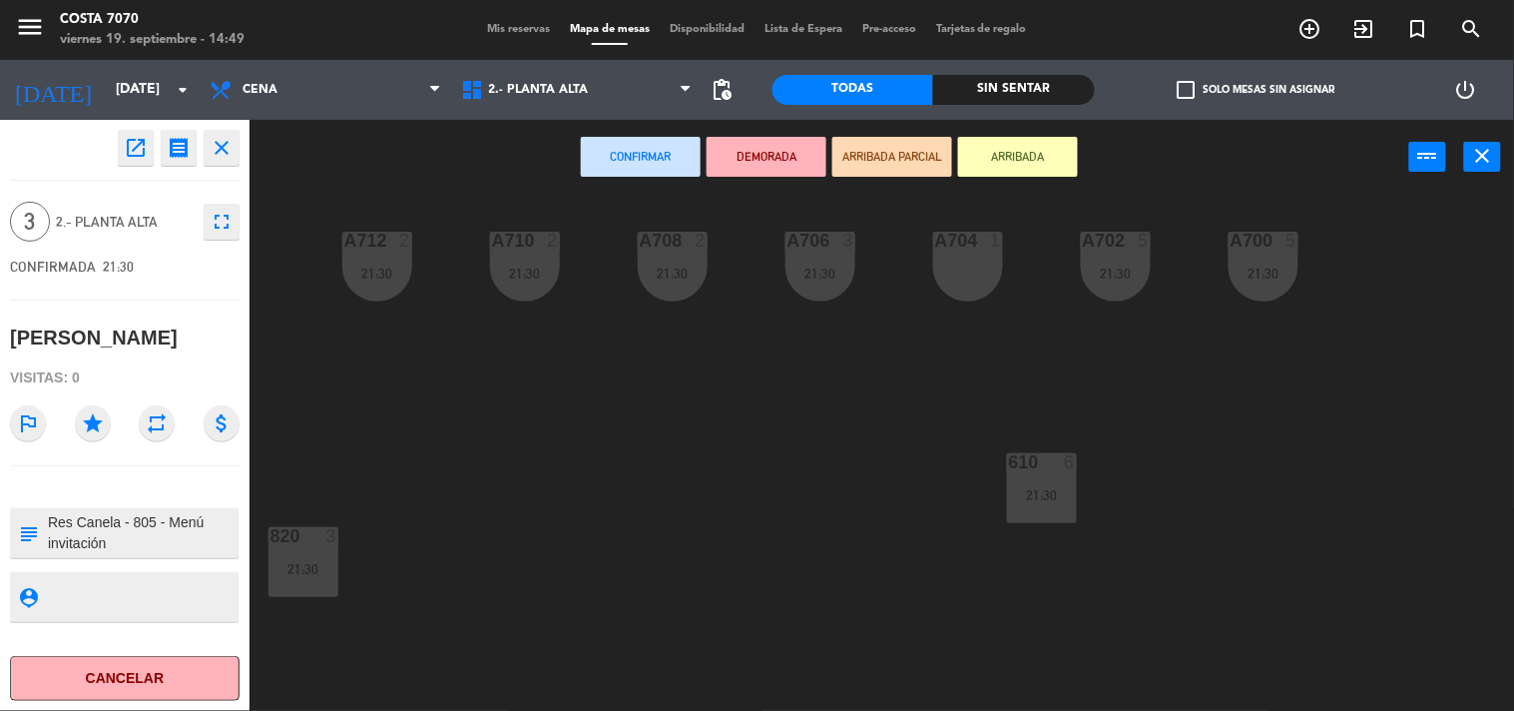
click at [982, 264] on div "A704 1" at bounding box center [968, 267] width 70 height 70
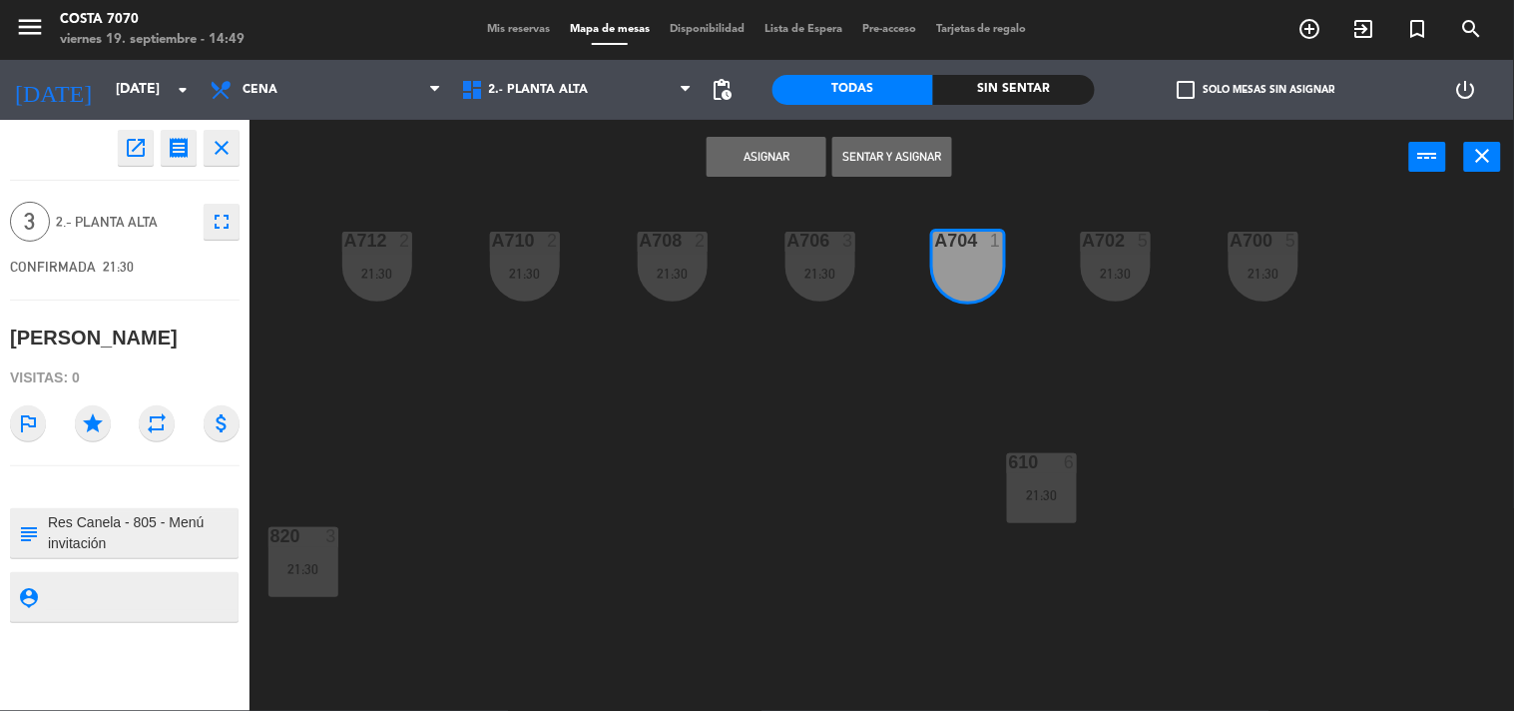
click at [809, 163] on button "Asignar" at bounding box center [767, 157] width 120 height 40
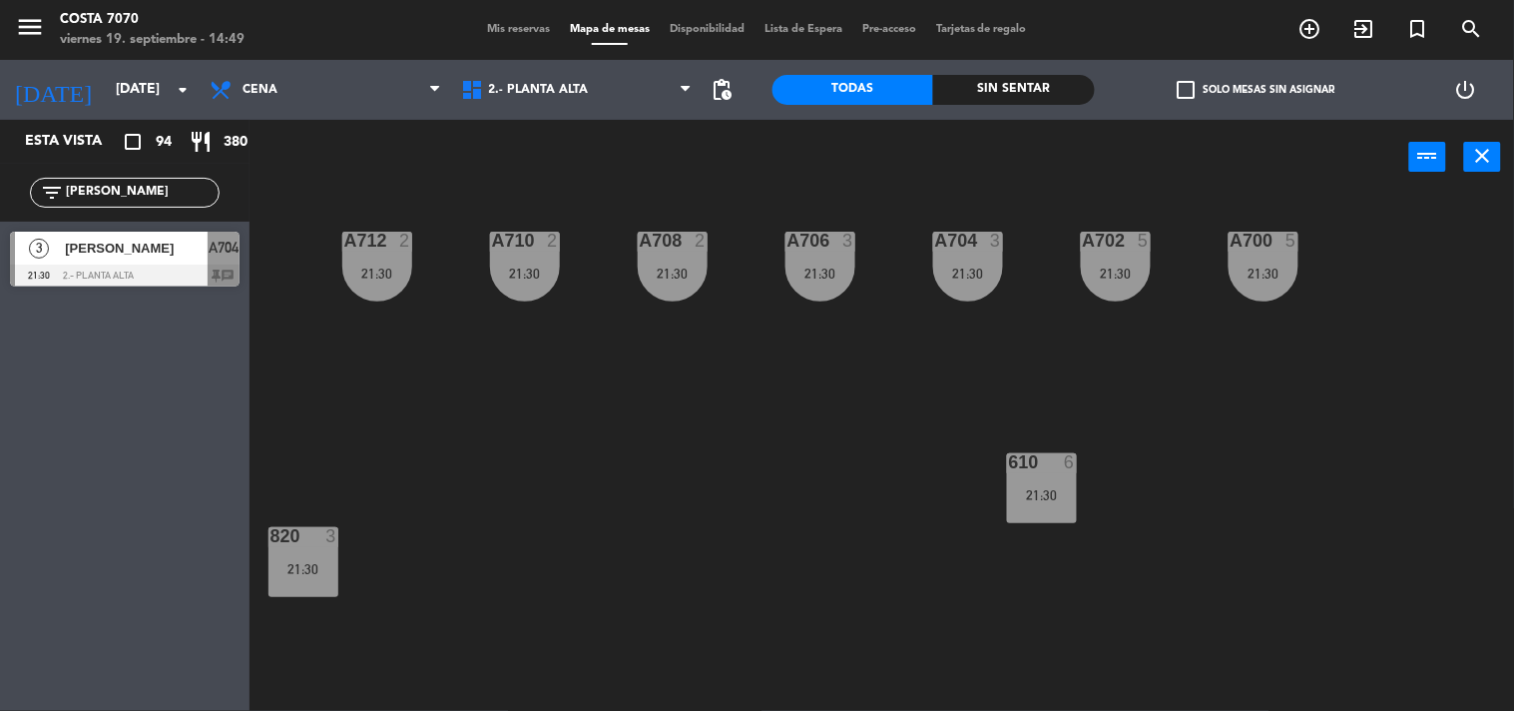
click at [152, 190] on input "[PERSON_NAME]" at bounding box center [141, 193] width 155 height 22
paste input "[PERSON_NAME]"
click at [160, 202] on input "[PERSON_NAME]" at bounding box center [141, 193] width 155 height 22
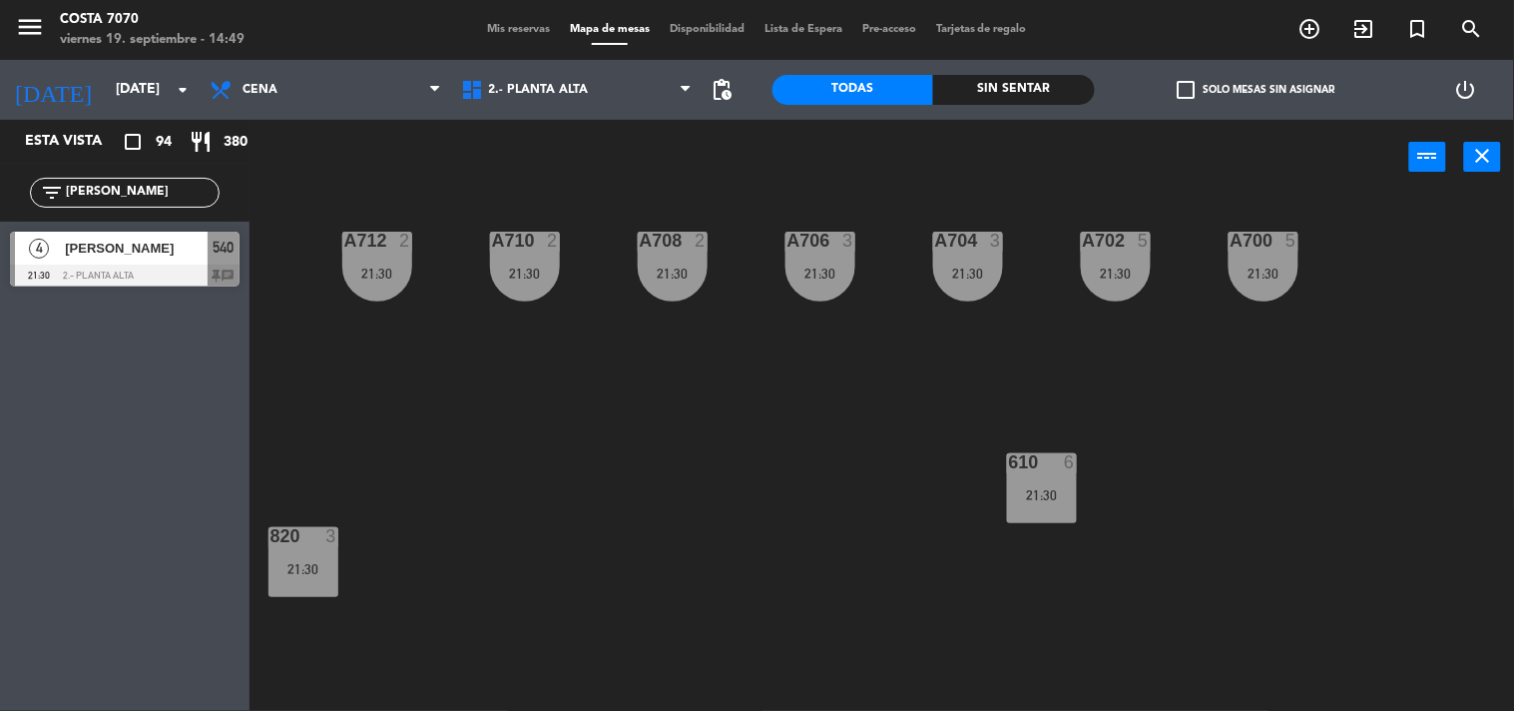
click at [160, 202] on input "[PERSON_NAME]" at bounding box center [141, 193] width 155 height 22
paste input "[PERSON_NAME]"
click at [127, 198] on input "[PERSON_NAME]" at bounding box center [141, 193] width 155 height 22
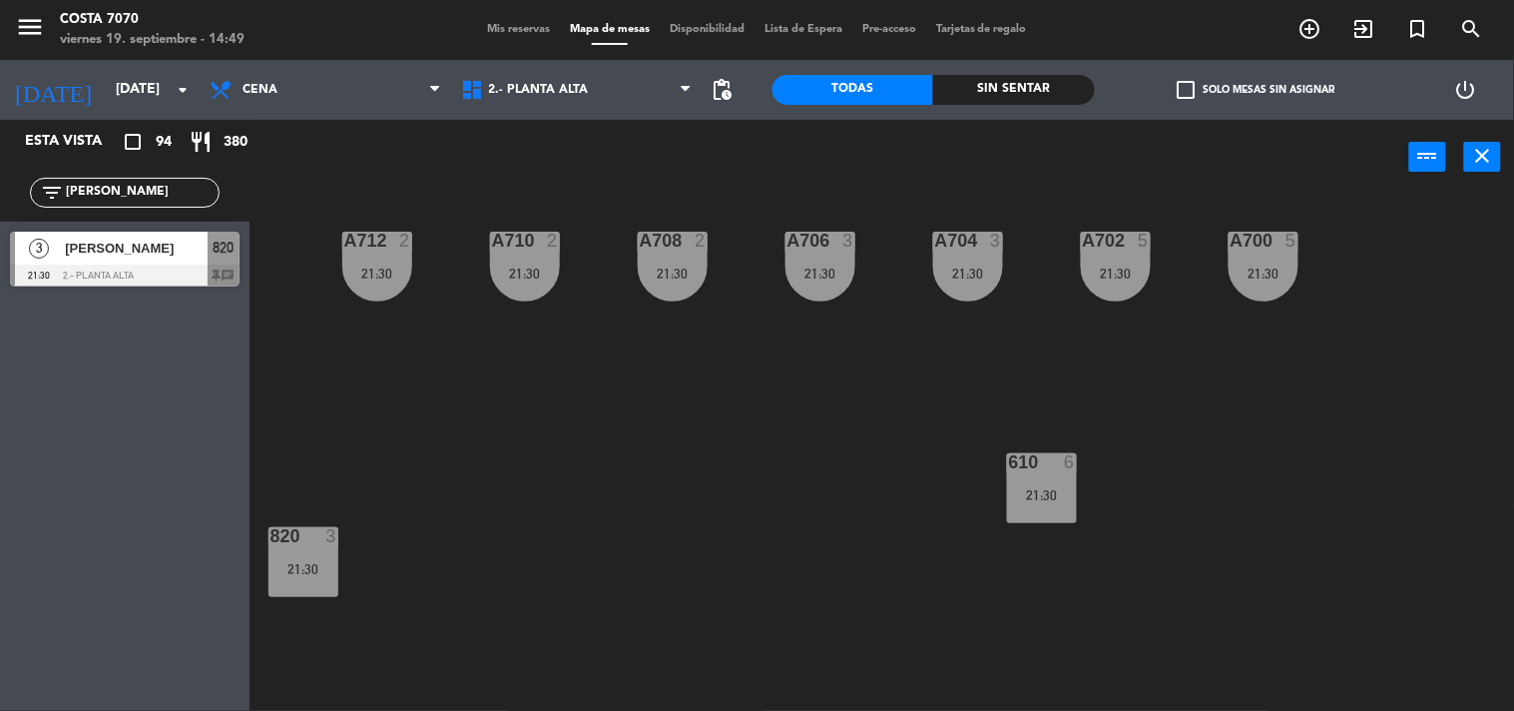
click at [127, 198] on input "[PERSON_NAME]" at bounding box center [141, 193] width 155 height 22
paste input "[PERSON_NAME]"
type input "[PERSON_NAME]"
click at [107, 257] on span "[PERSON_NAME]" at bounding box center [136, 248] width 143 height 21
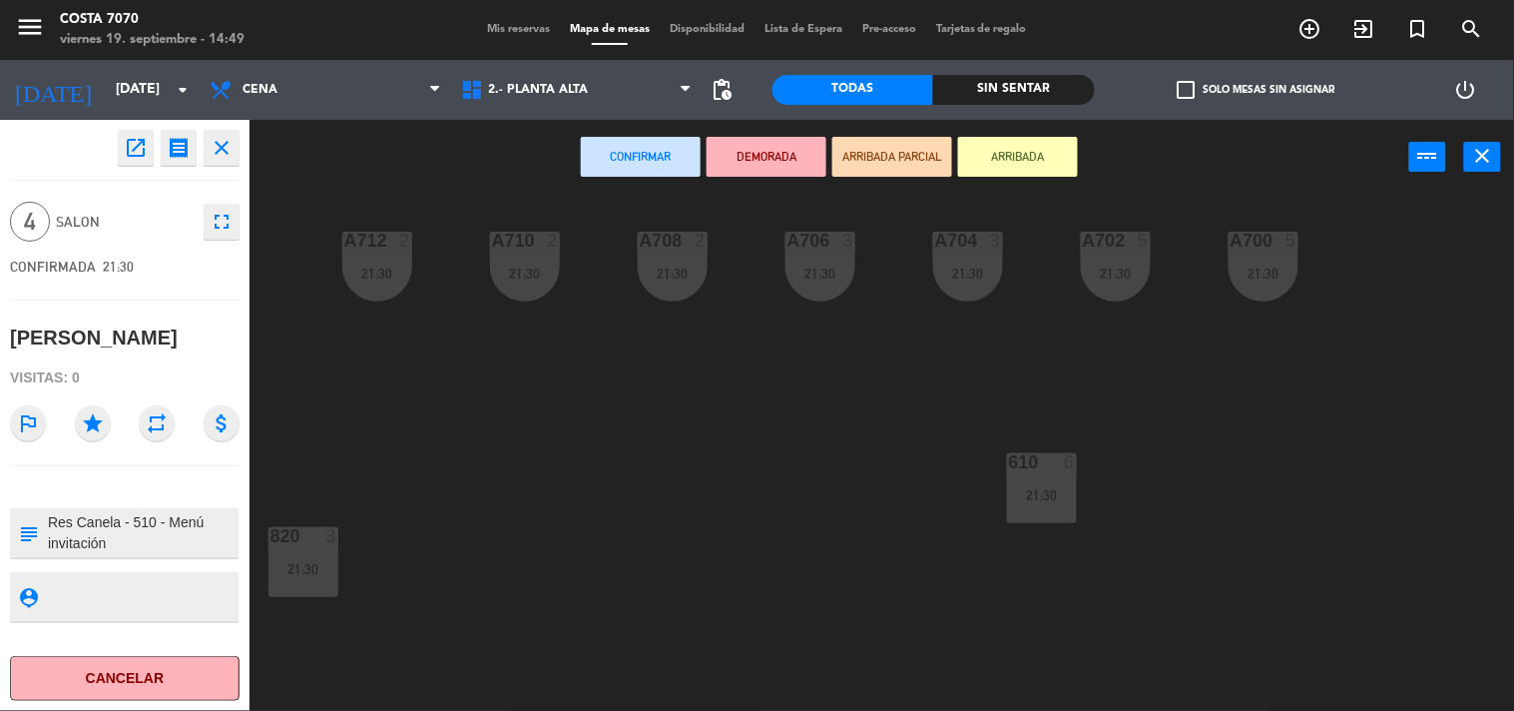
scroll to position [401, 0]
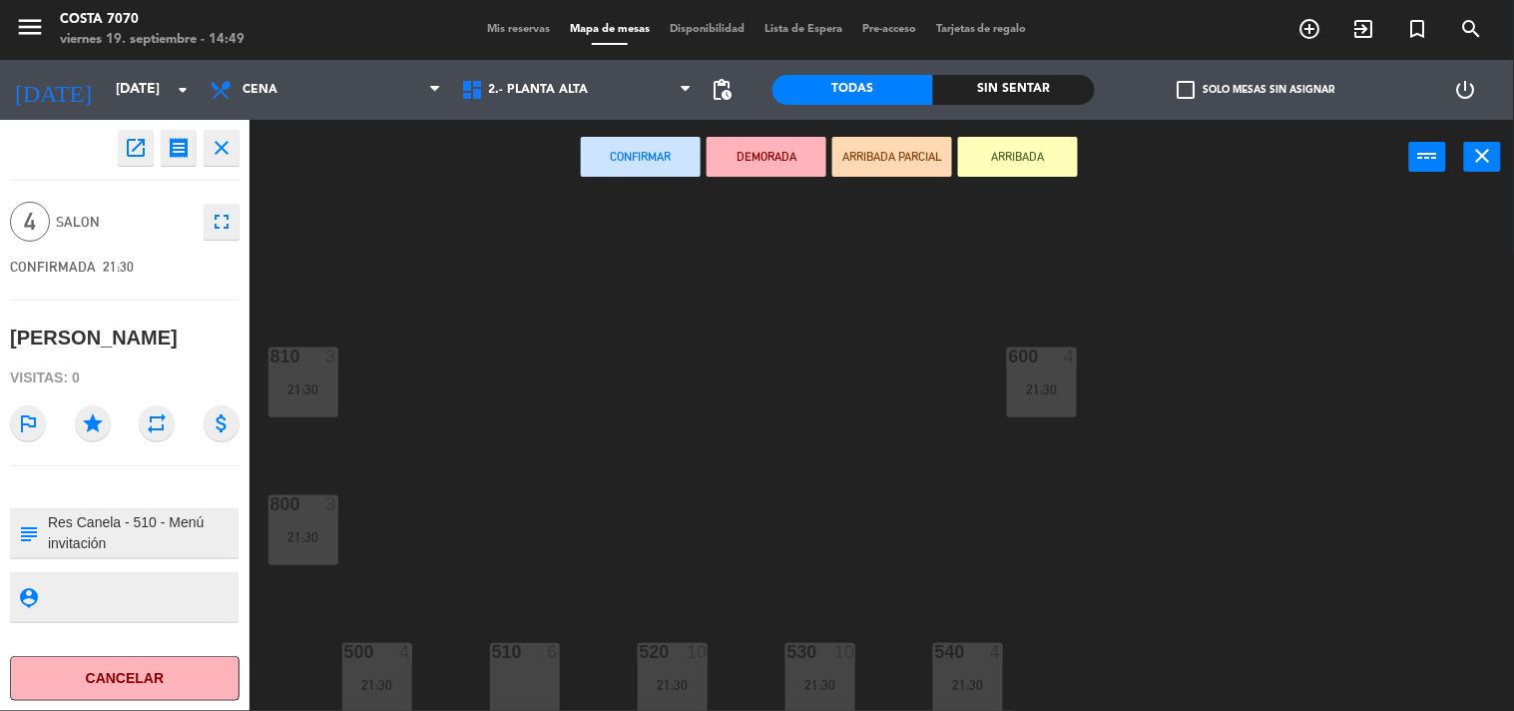
click at [553, 654] on div "6" at bounding box center [553, 652] width 12 height 18
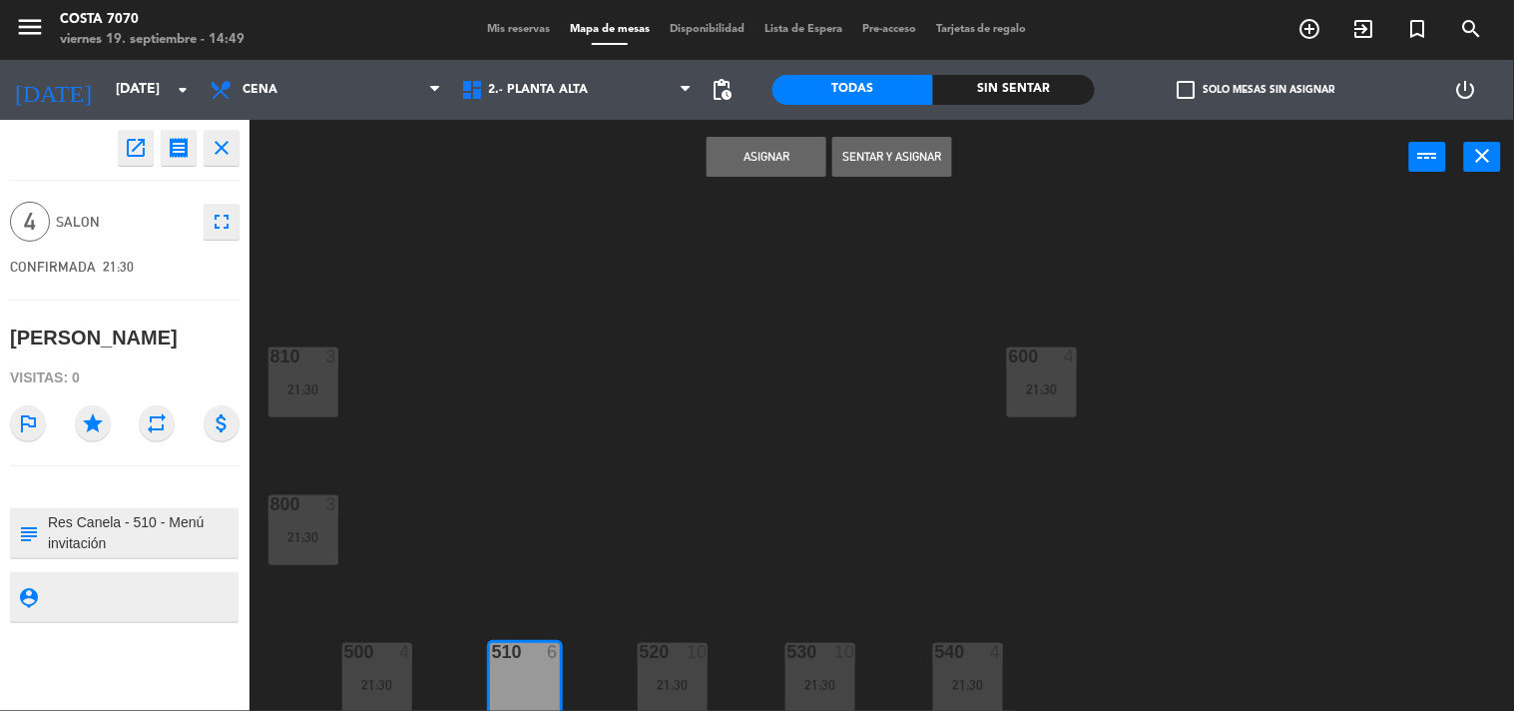
click at [756, 168] on button "Asignar" at bounding box center [767, 157] width 120 height 40
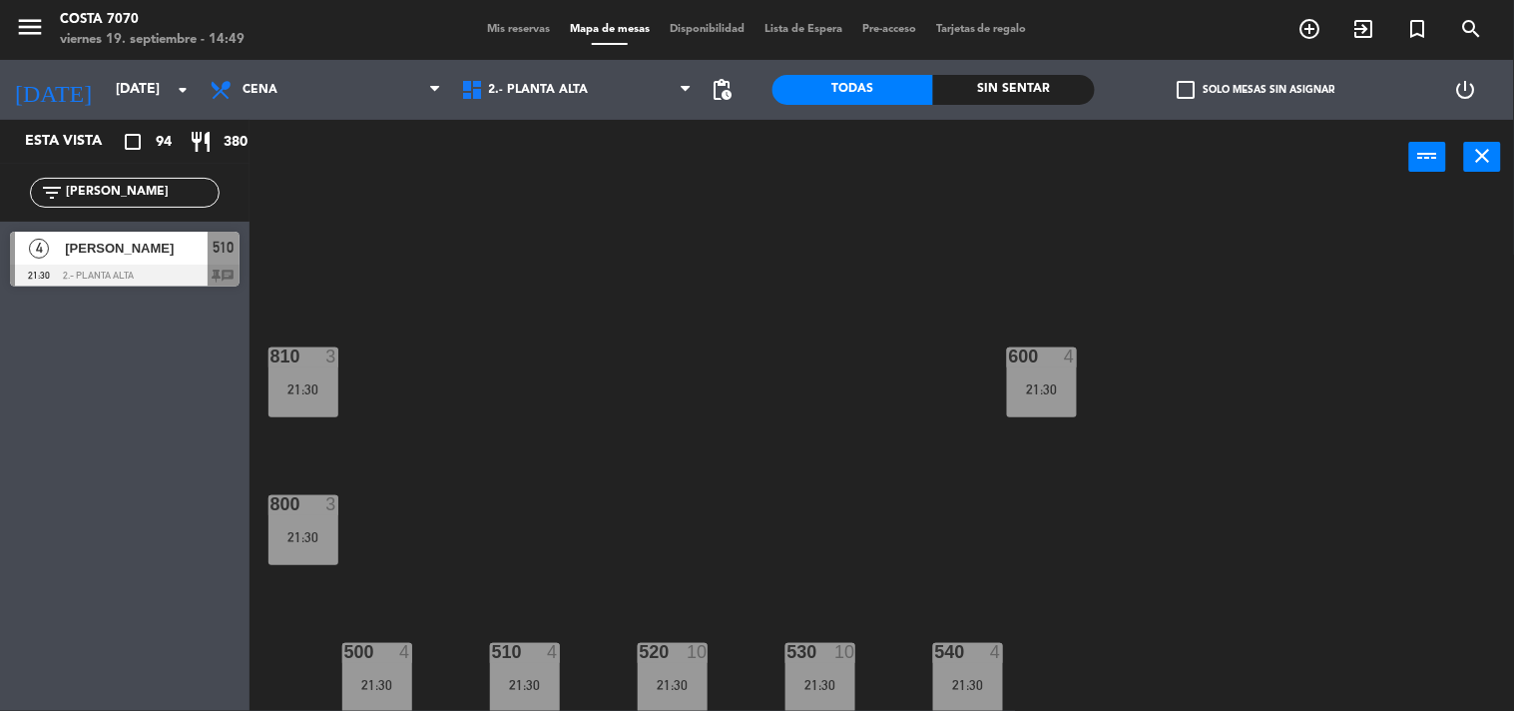
click at [200, 192] on input "[PERSON_NAME]" at bounding box center [141, 193] width 155 height 22
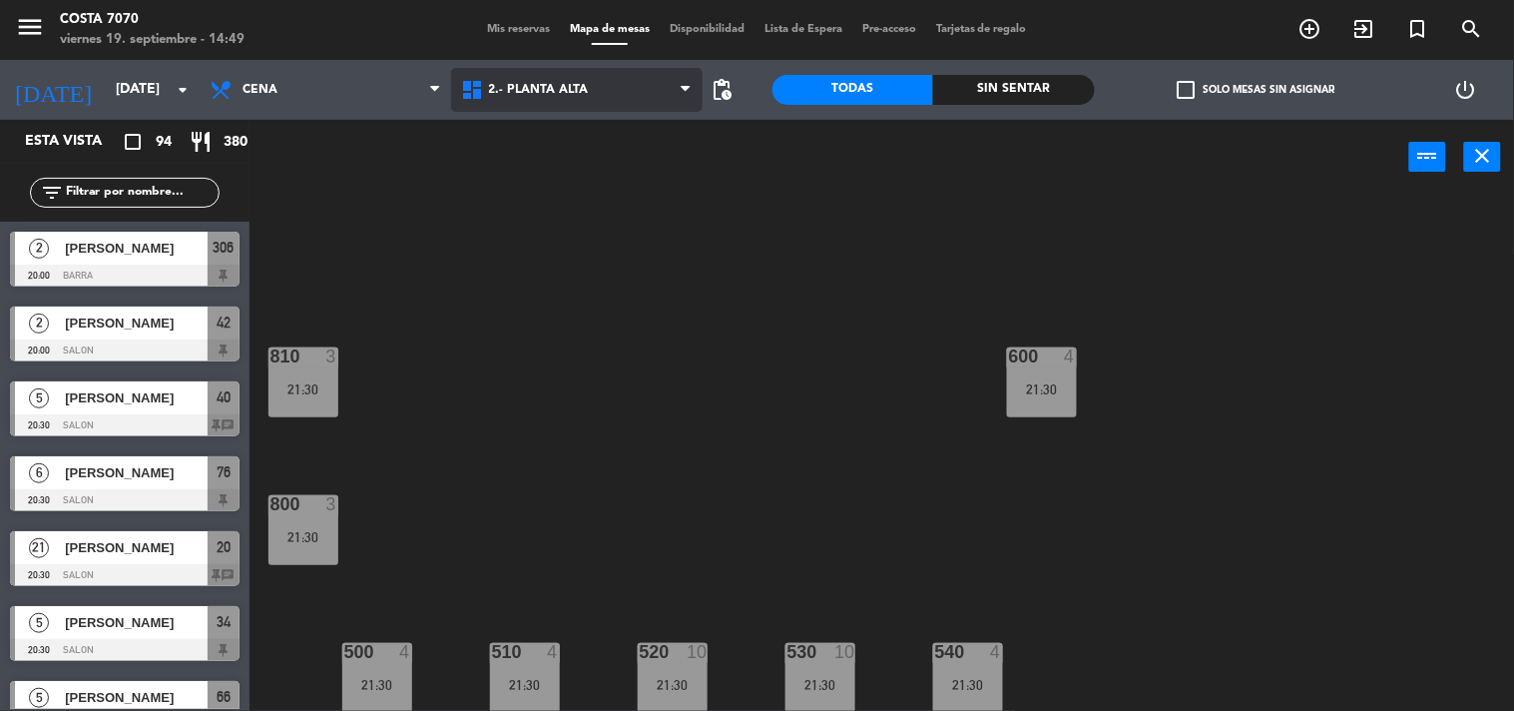
click at [526, 84] on span "2.- PLANTA ALTA" at bounding box center [539, 90] width 100 height 14
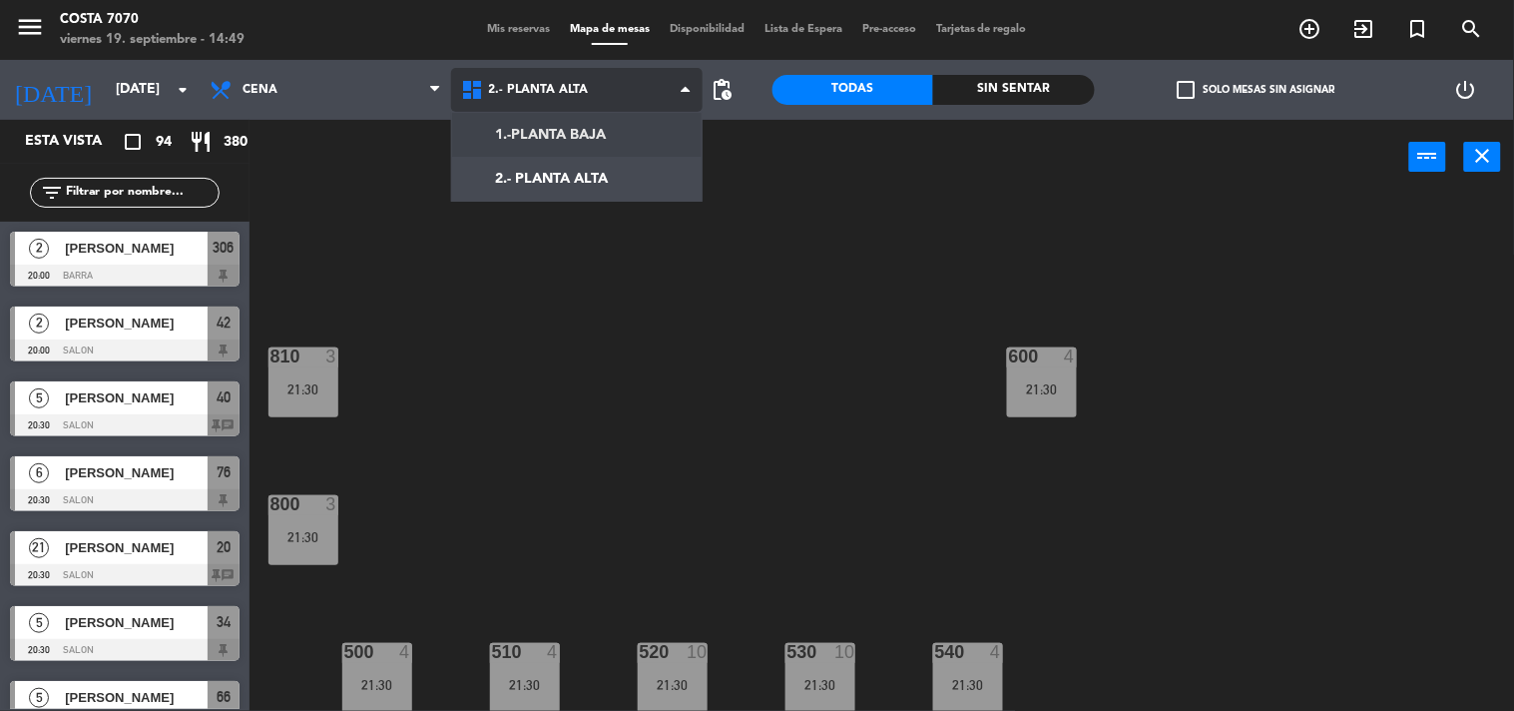
click at [539, 142] on ng-component "menu [PERSON_NAME] 7070 [DATE] 19. septiembre - 14:49 Mis reservas Mapa de mesa…" at bounding box center [757, 356] width 1514 height 712
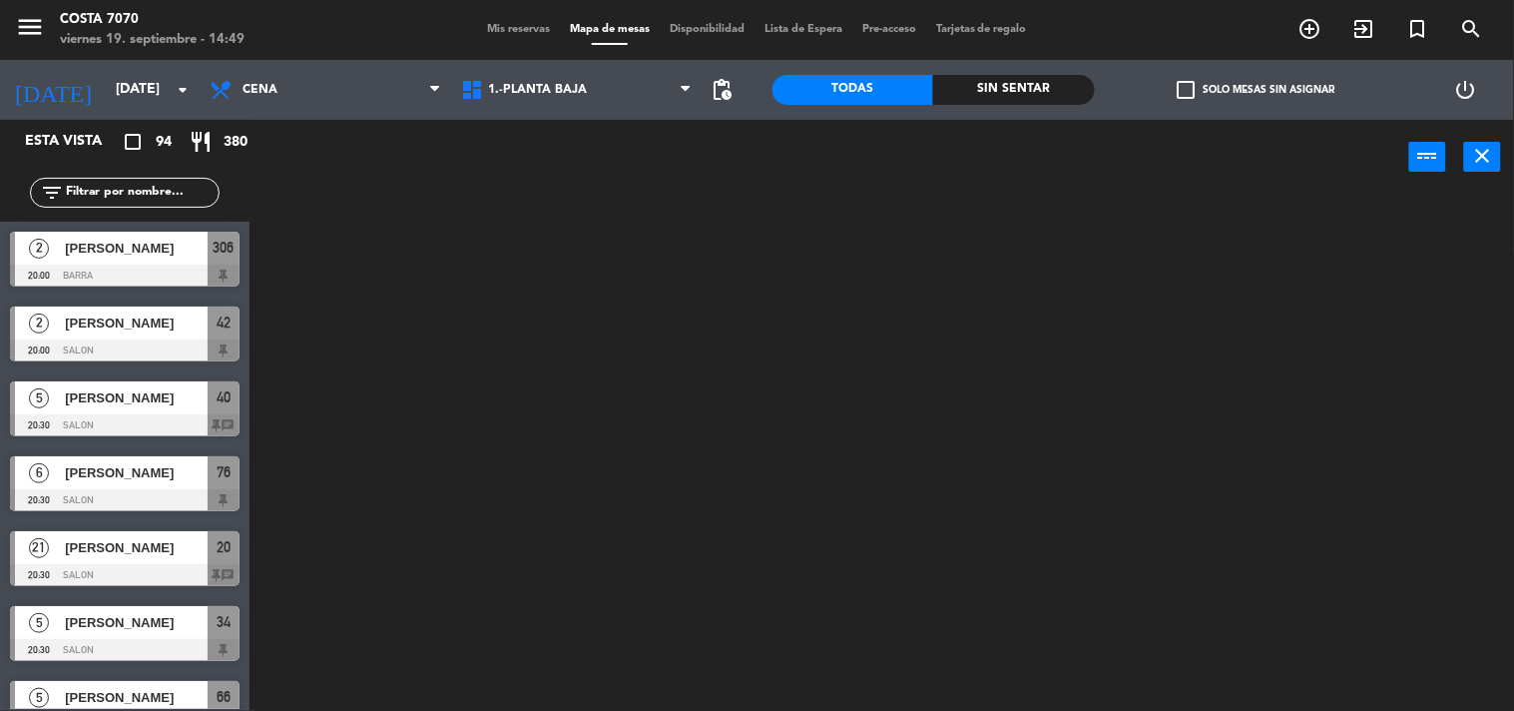
click at [1190, 93] on span "check_box_outline_blank" at bounding box center [1186, 90] width 18 height 18
click at [1256, 90] on input "check_box_outline_blank Solo mesas sin asignar" at bounding box center [1256, 90] width 0 height 0
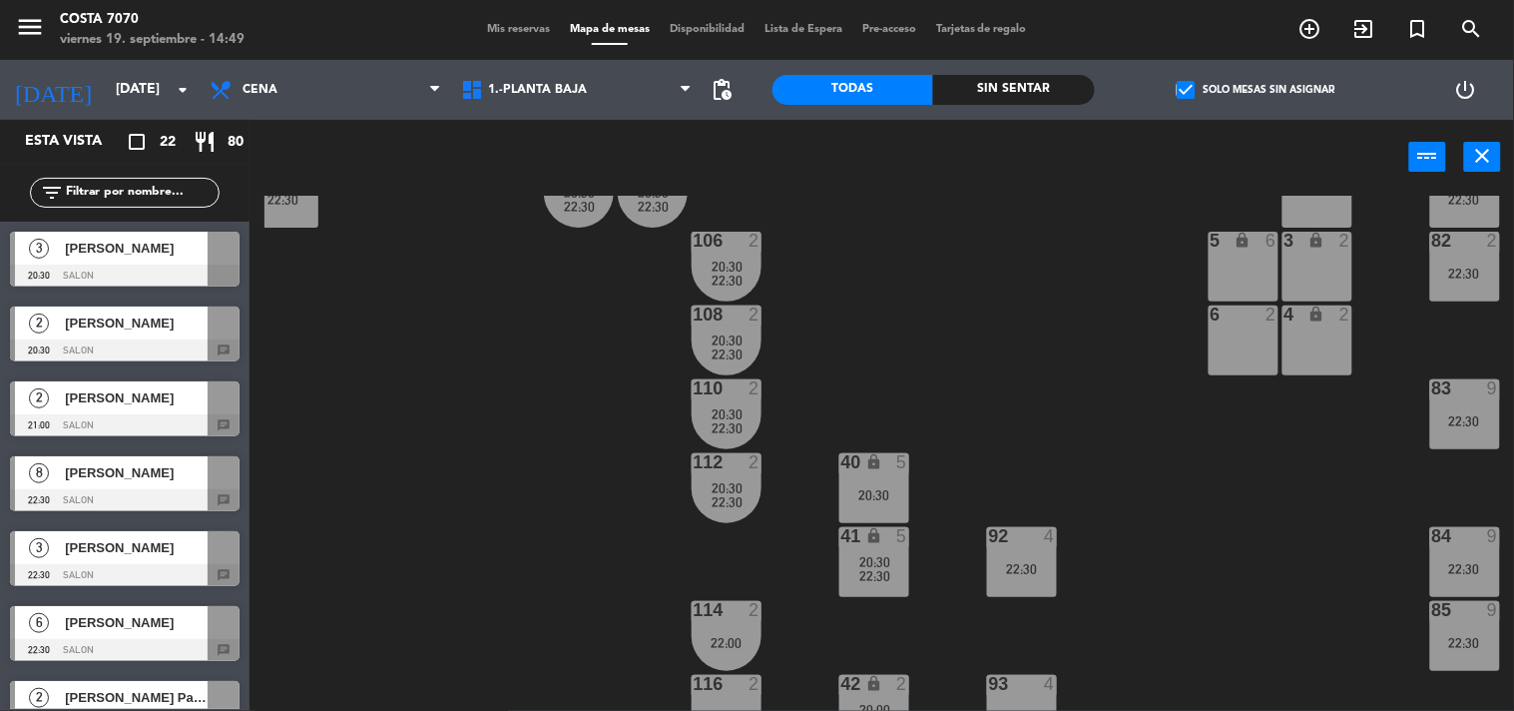
scroll to position [0, 242]
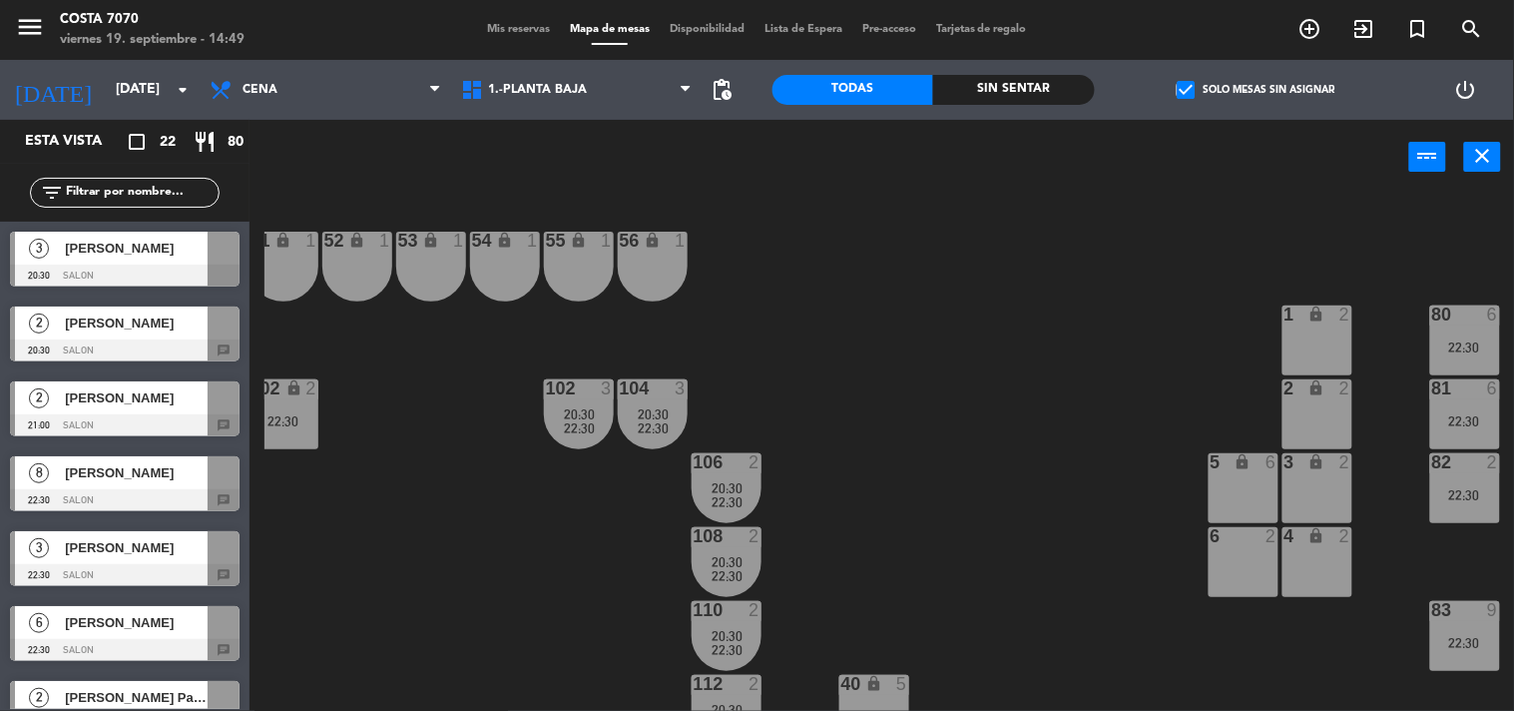
click at [125, 482] on span "[PERSON_NAME]" at bounding box center [136, 472] width 143 height 21
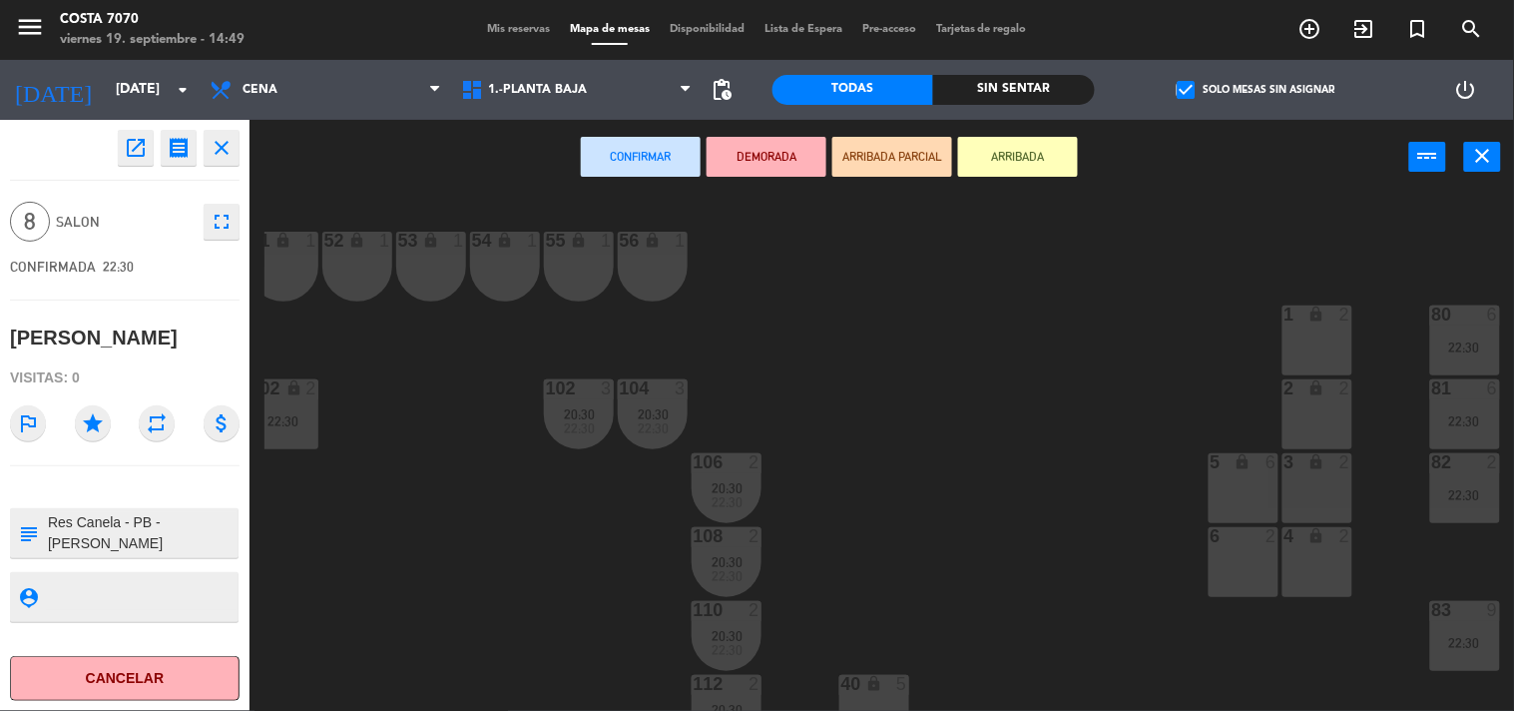
click at [1330, 353] on div "1 lock 2" at bounding box center [1318, 340] width 70 height 70
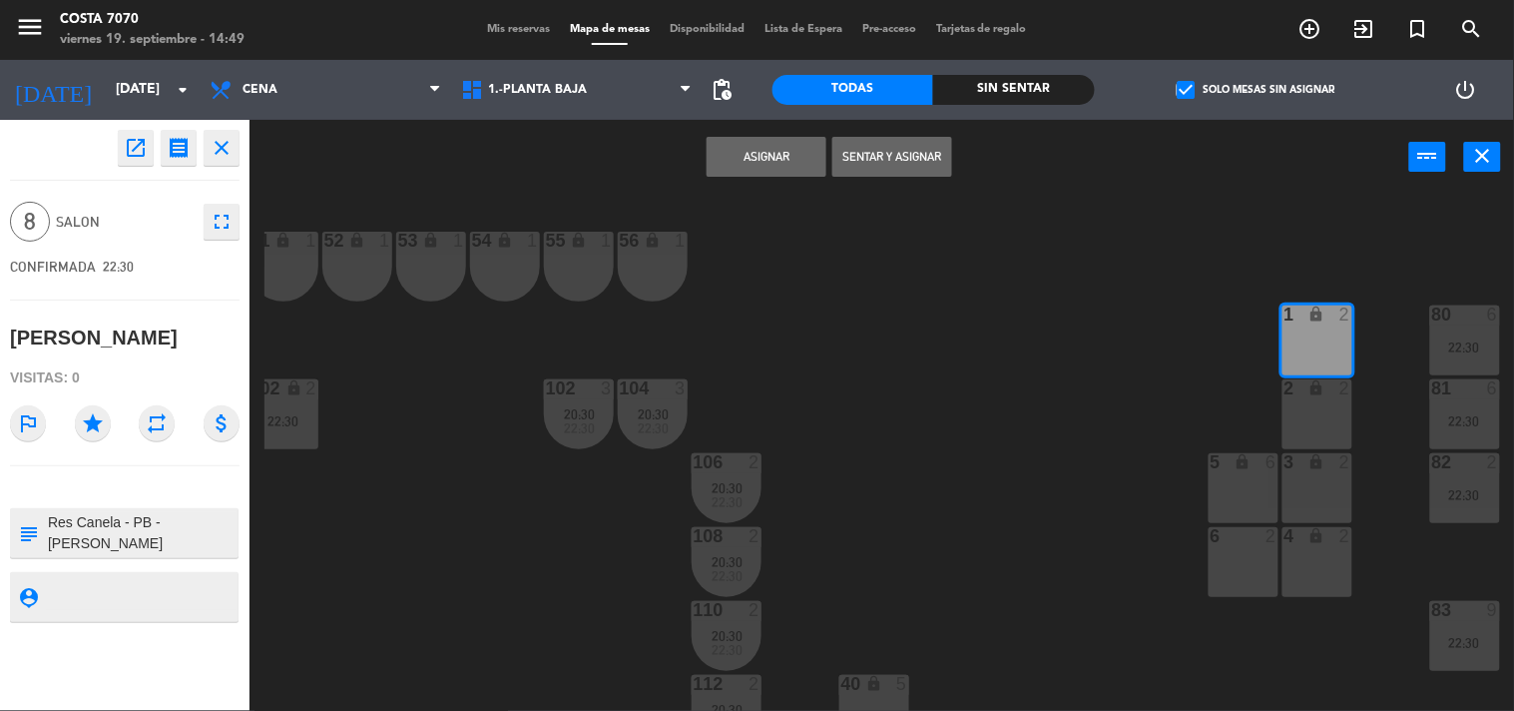
click at [1321, 406] on div "2 lock 2" at bounding box center [1318, 414] width 70 height 70
click at [1319, 469] on icon "lock" at bounding box center [1317, 461] width 17 height 17
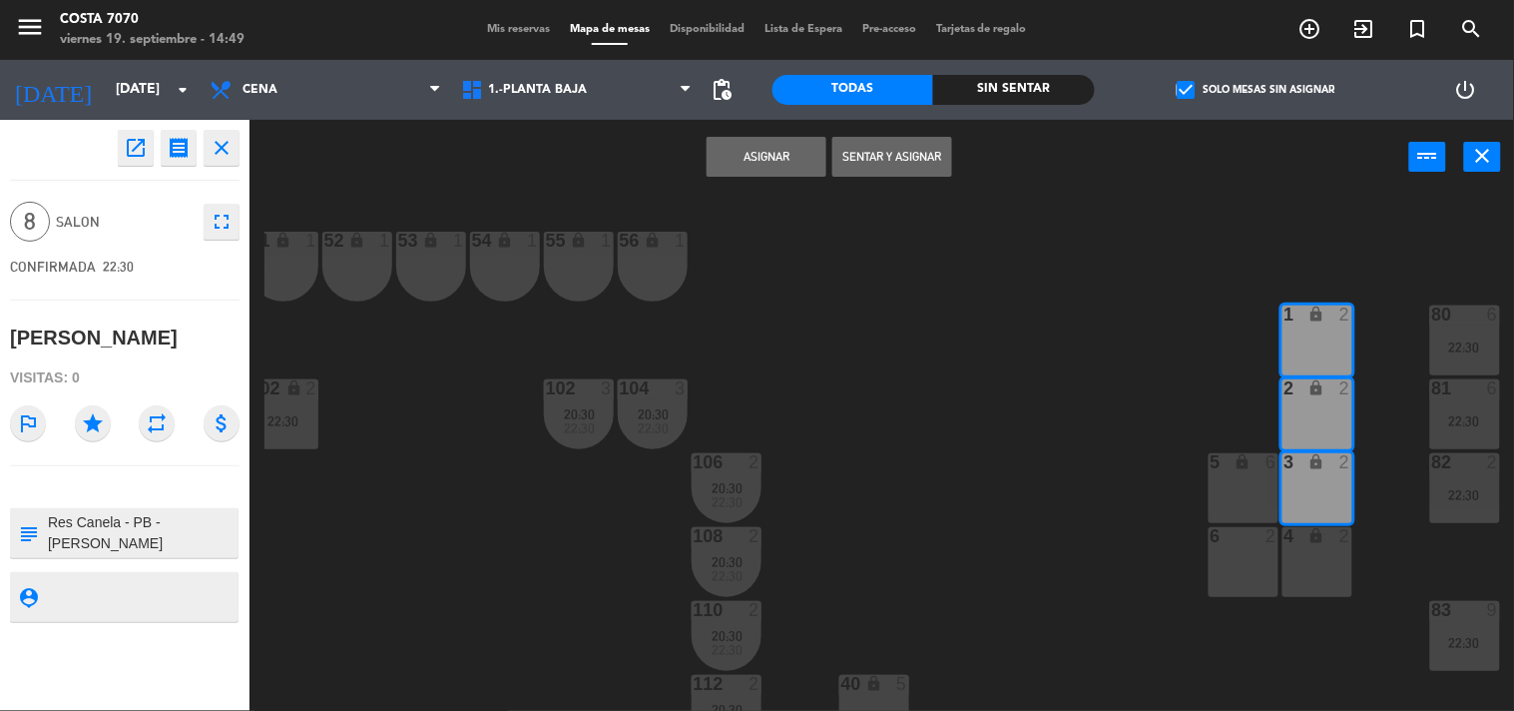
click at [797, 163] on button "Asignar" at bounding box center [767, 157] width 120 height 40
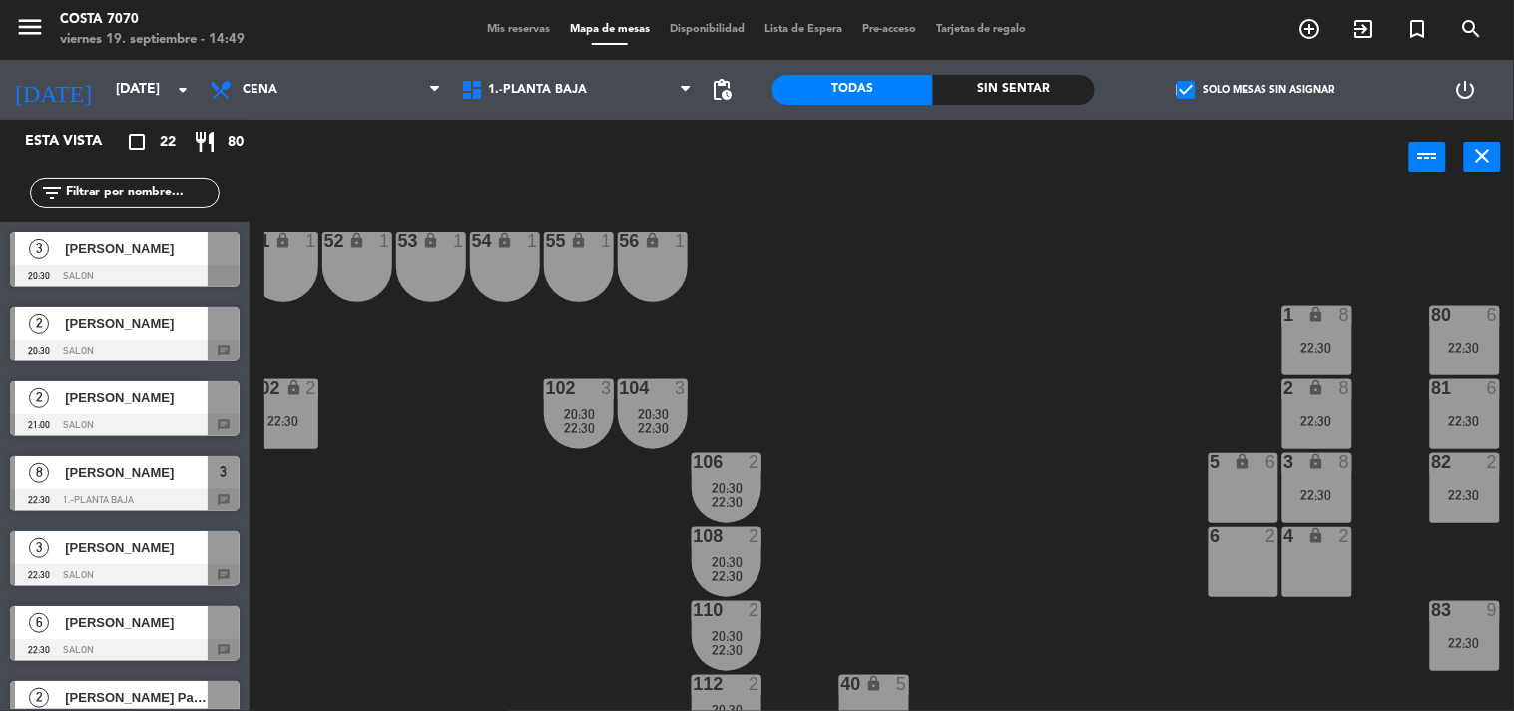
click at [1437, 353] on div "80 6 22:30" at bounding box center [1465, 340] width 70 height 70
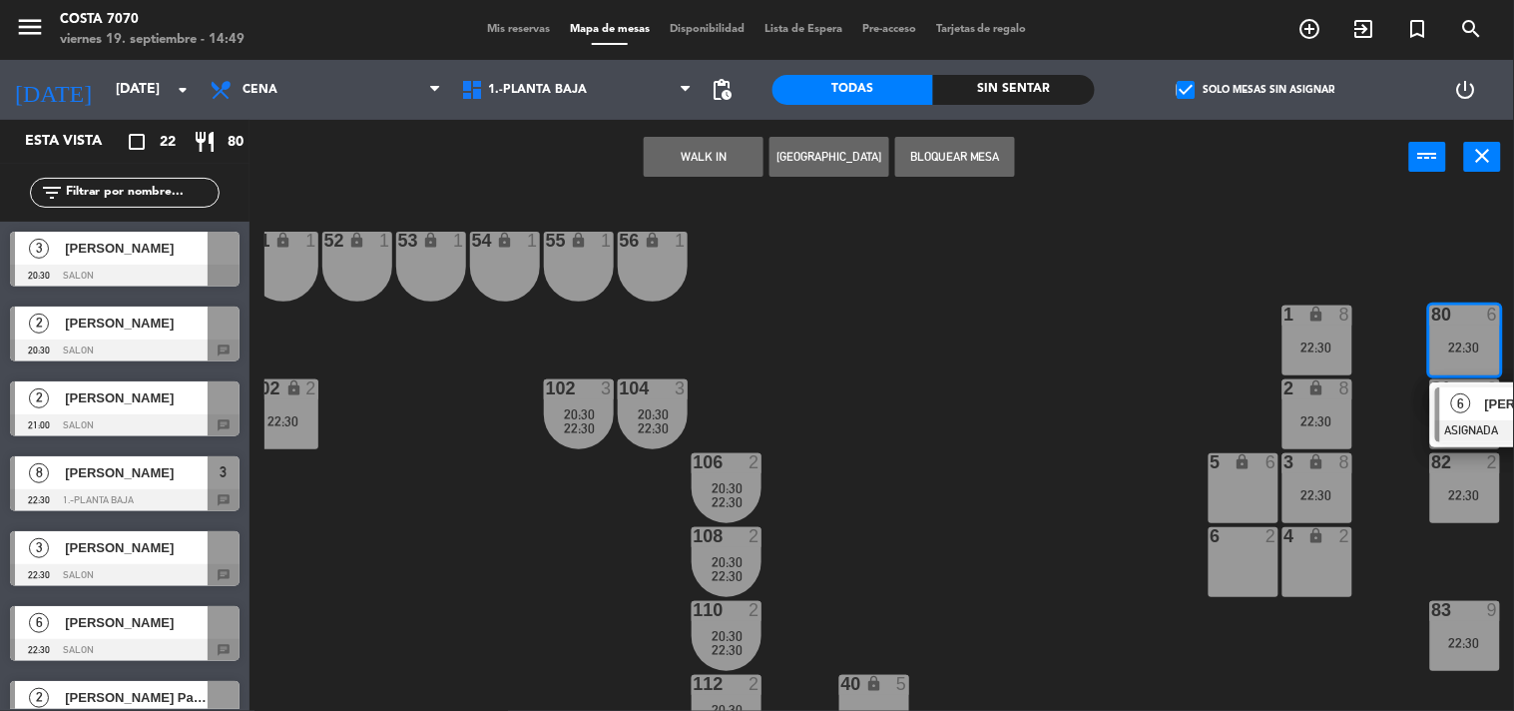
click at [1452, 413] on div "6" at bounding box center [1461, 403] width 43 height 33
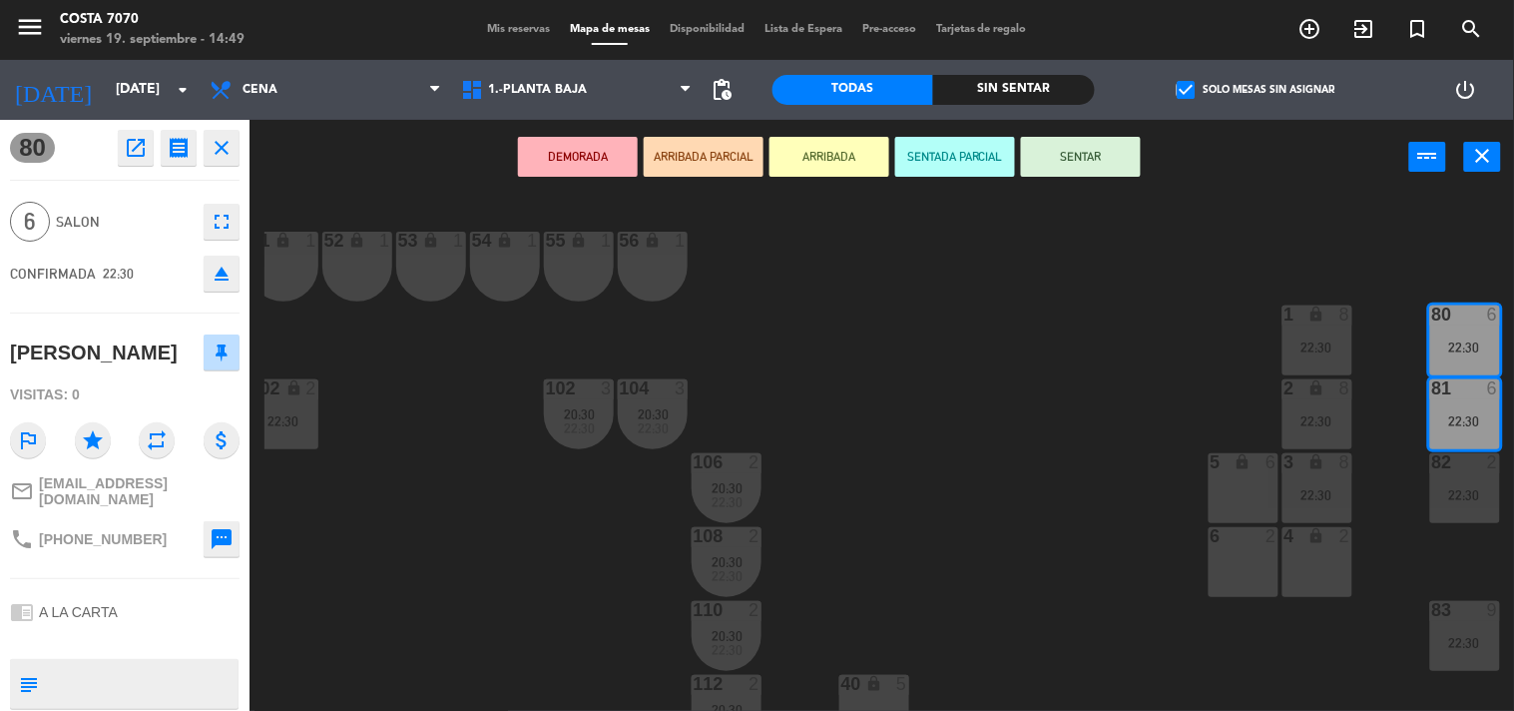
click at [226, 277] on icon "eject" at bounding box center [222, 274] width 24 height 24
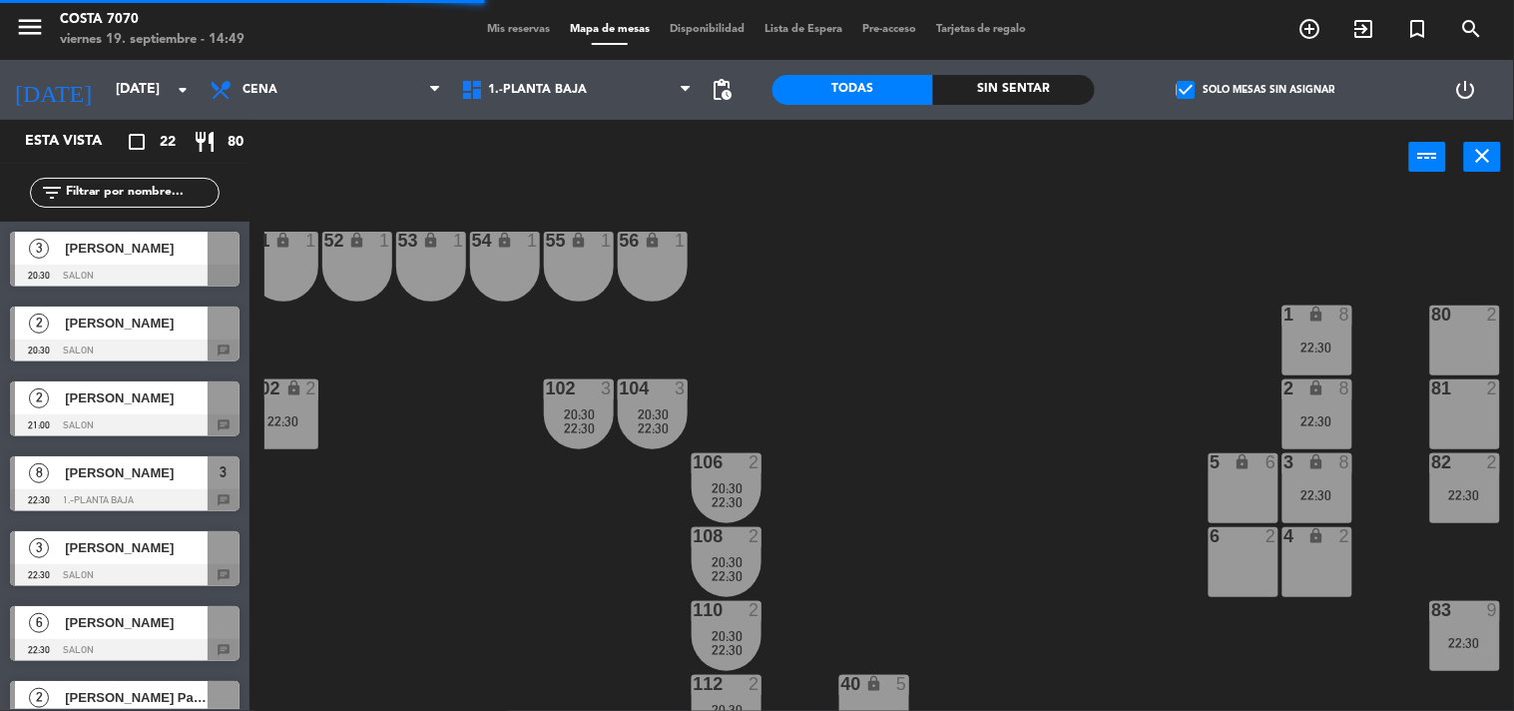
click at [1500, 485] on div "50 lock 1 51 lock 1 52 lock 1 53 lock 1 54 lock 1 55 lock 1 56 lock 1 80 2 1 lo…" at bounding box center [890, 454] width 1250 height 516
click at [1478, 496] on div "22:30" at bounding box center [1465, 495] width 70 height 14
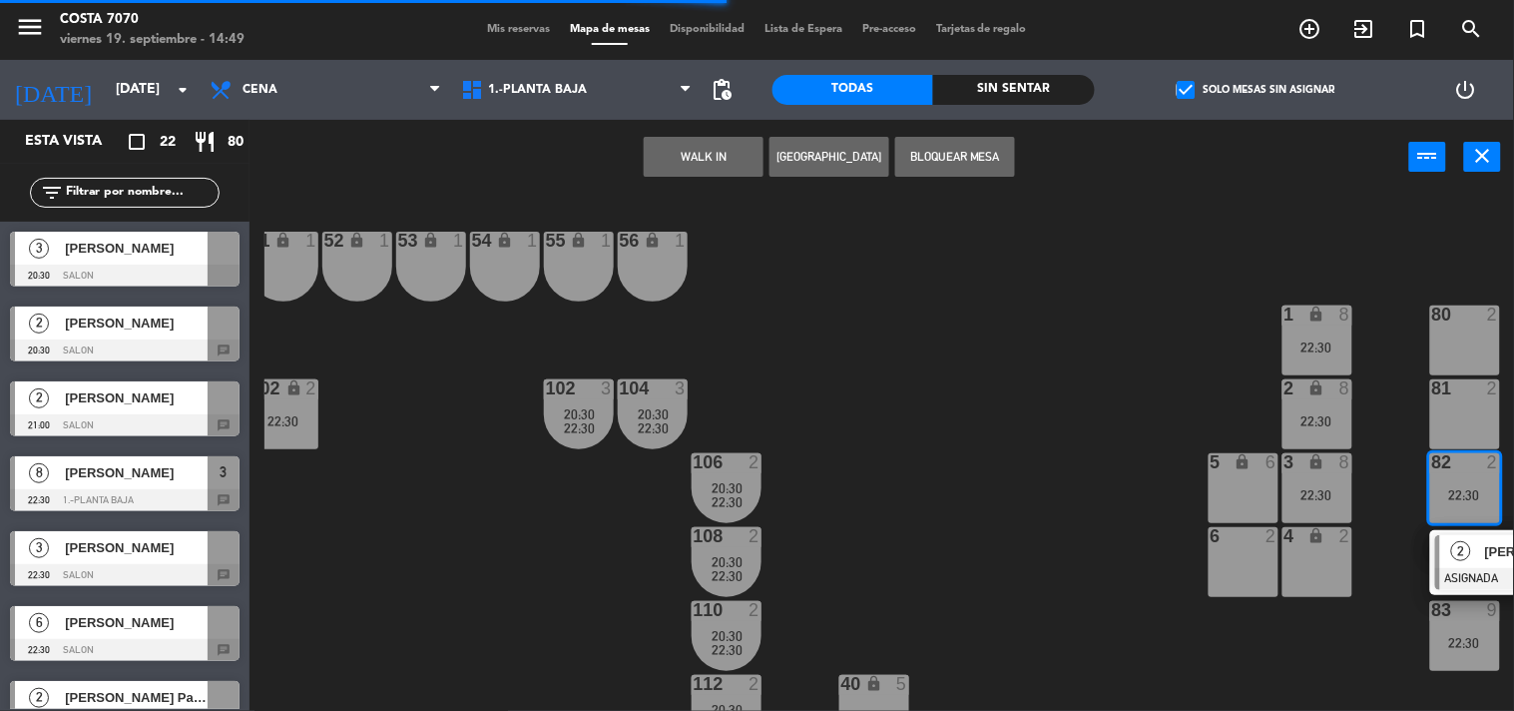
click at [1462, 535] on div "2" at bounding box center [1461, 551] width 43 height 33
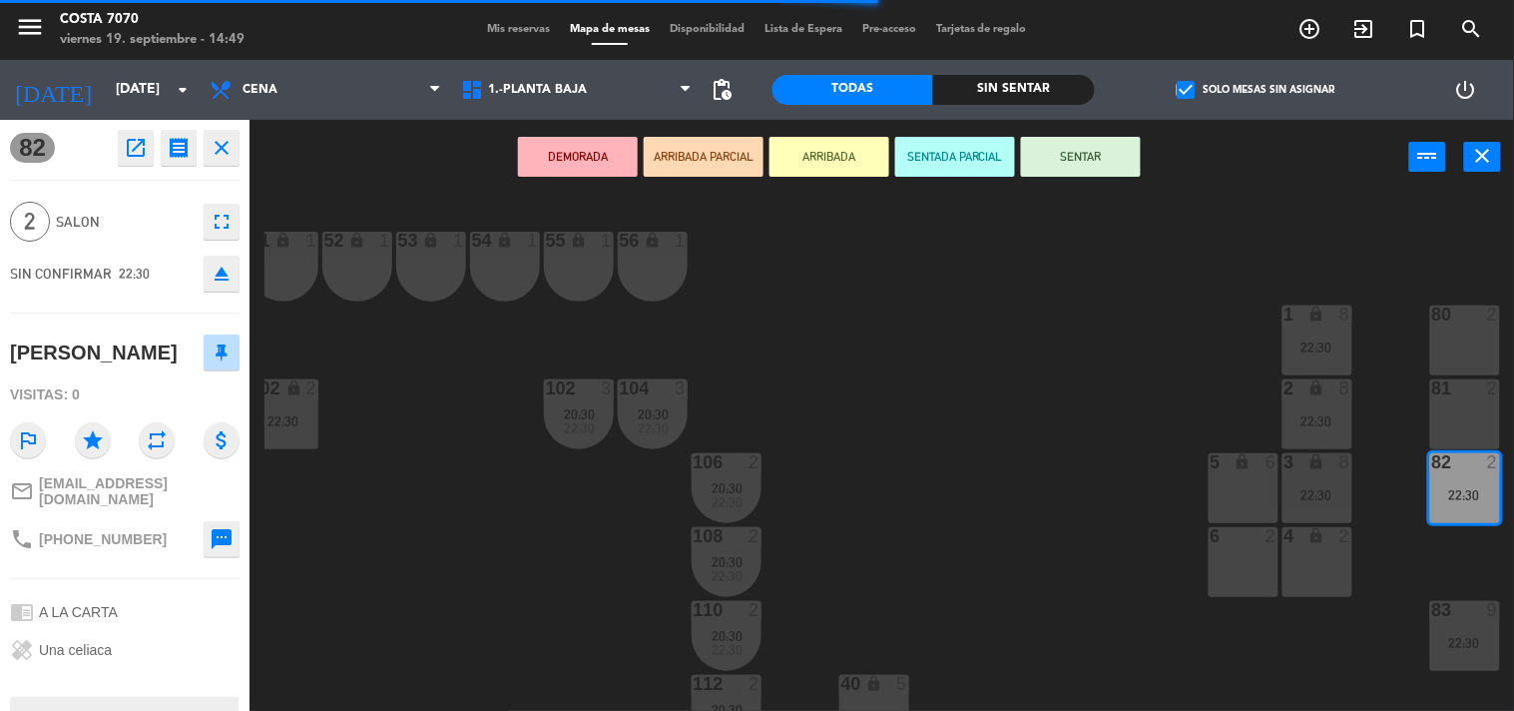
click at [228, 270] on icon "eject" at bounding box center [222, 274] width 24 height 24
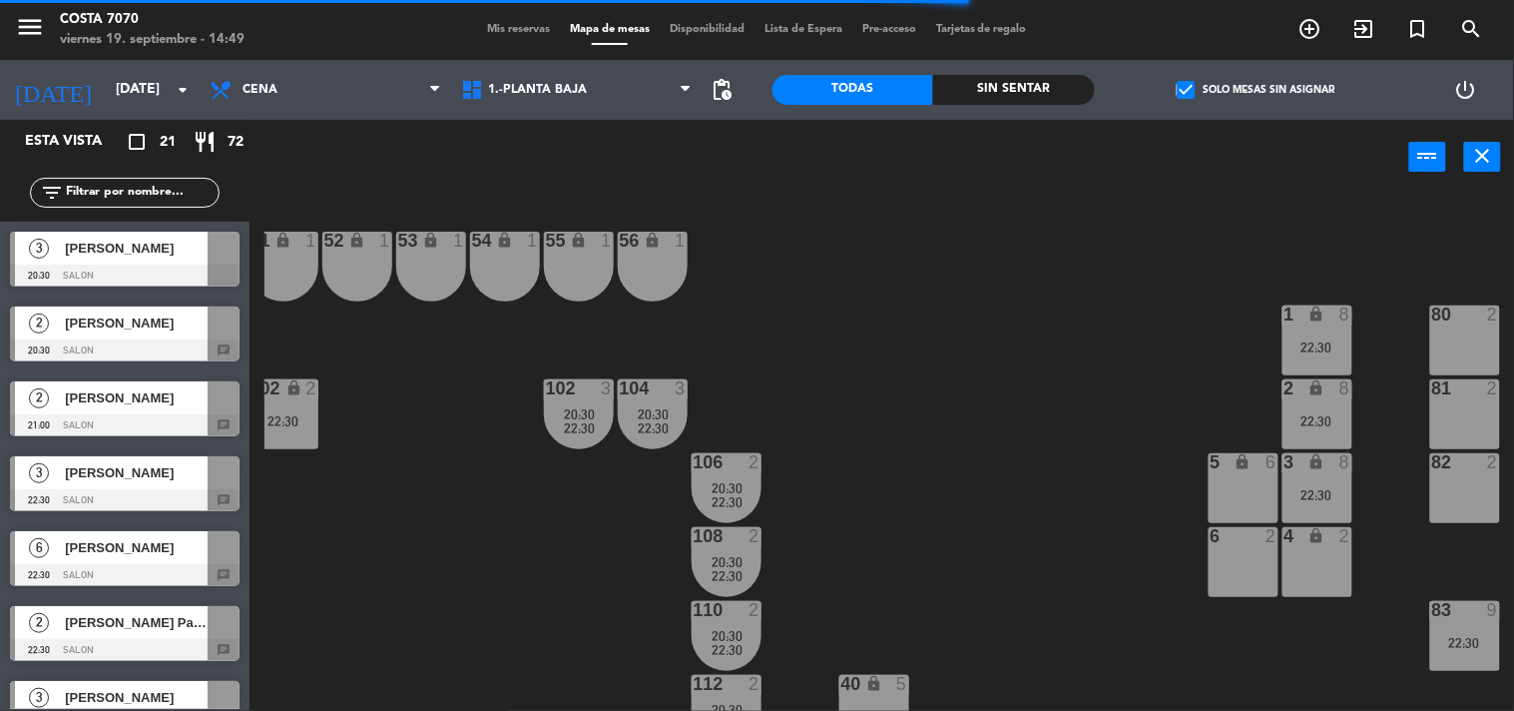
drag, startPoint x: 1331, startPoint y: 325, endPoint x: 1338, endPoint y: 364, distance: 39.6
click at [1334, 324] on div "1 lock 8 22:30" at bounding box center [1318, 340] width 70 height 70
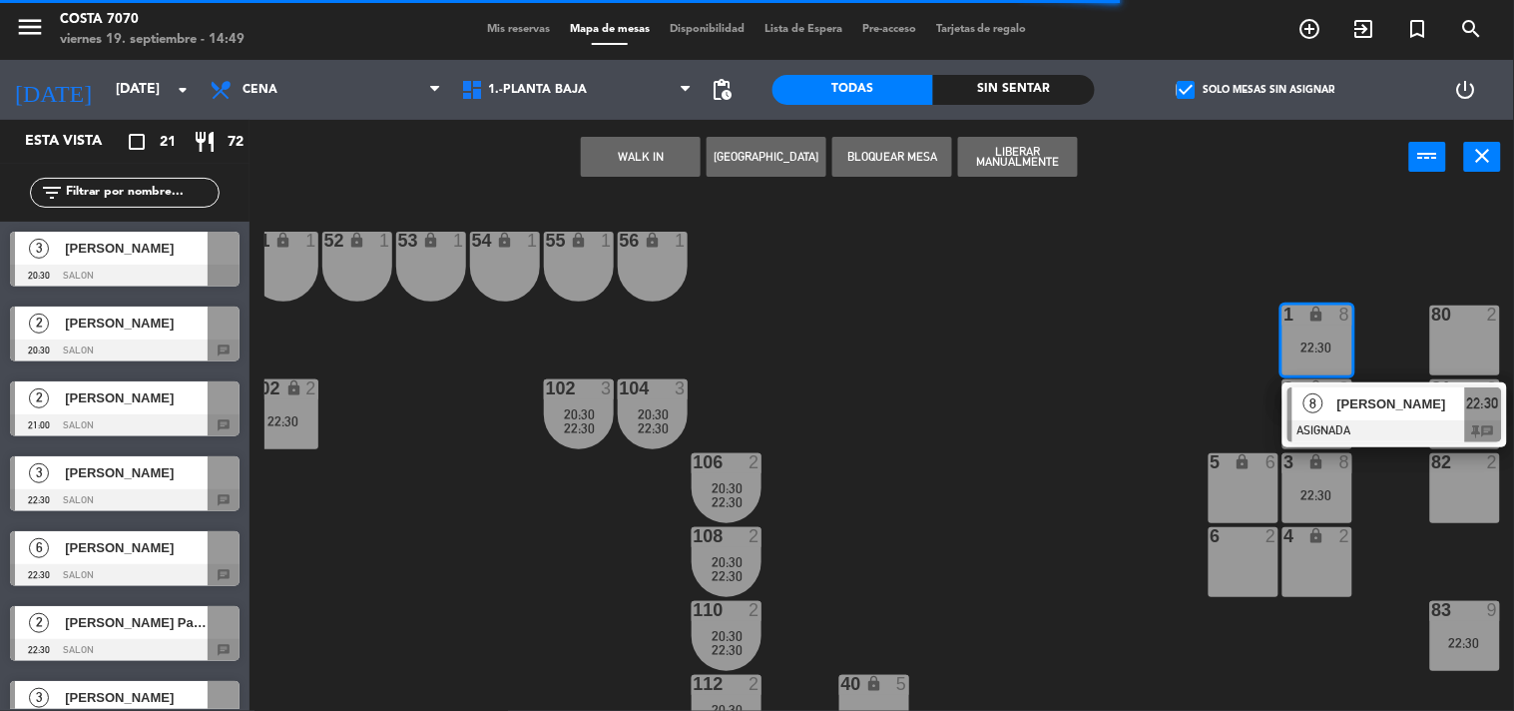
click at [979, 400] on div "50 lock 1 51 lock 1 52 lock 1 53 lock 1 54 lock 1 55 lock 1 56 lock 1 80 2 1 lo…" at bounding box center [890, 454] width 1250 height 516
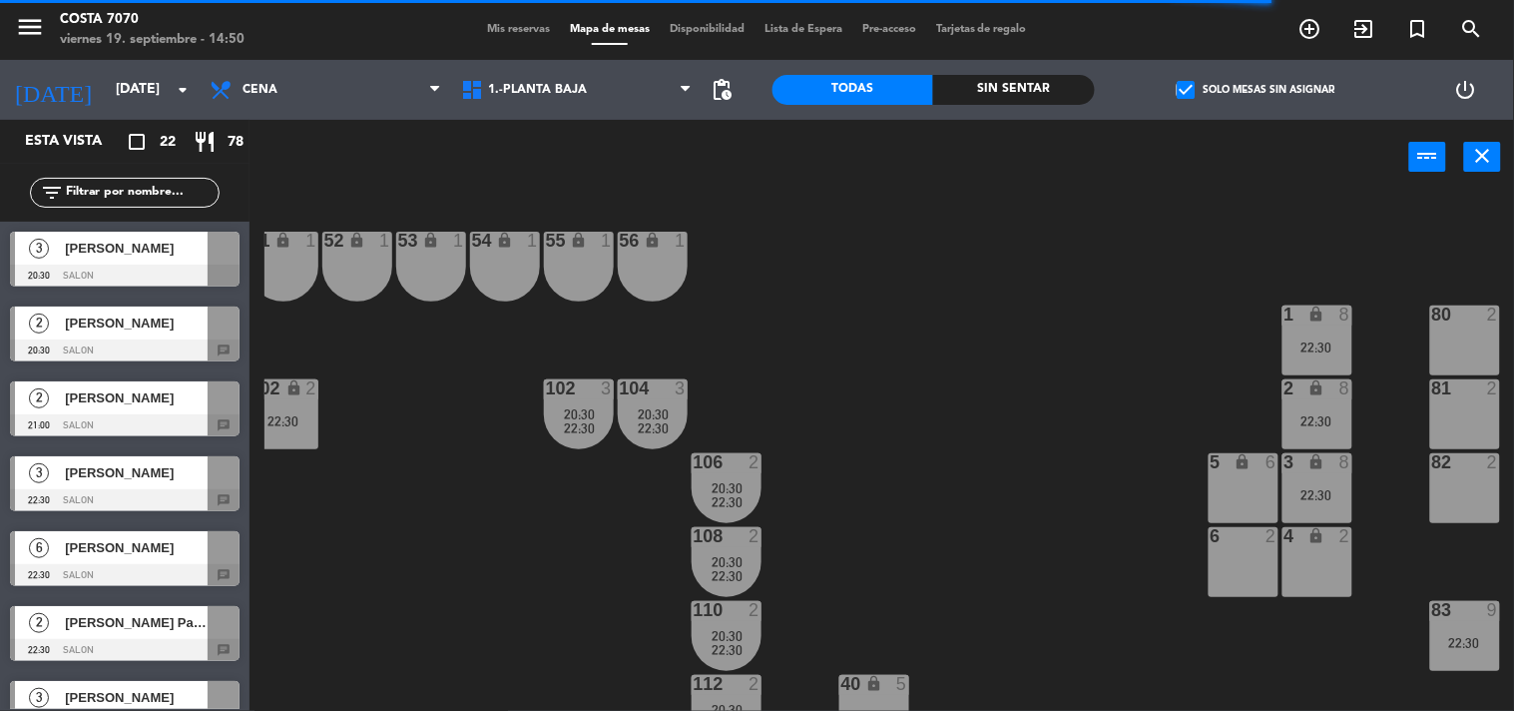
drag, startPoint x: 142, startPoint y: 192, endPoint x: 142, endPoint y: 204, distance: 12.0
click at [142, 192] on input "text" at bounding box center [141, 193] width 155 height 22
paste input "[PERSON_NAME] pampa"
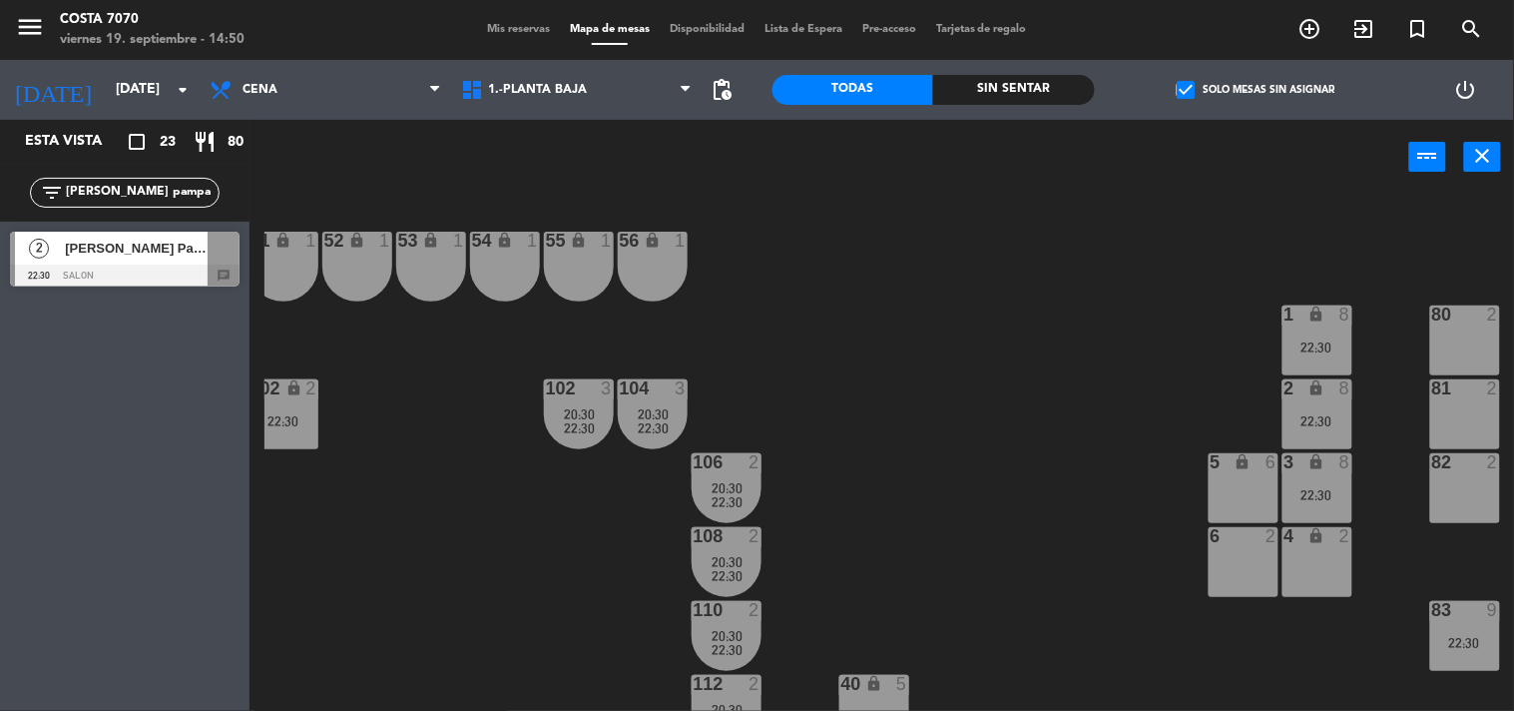
type input "[PERSON_NAME] pampa"
click at [121, 258] on span "[PERSON_NAME] Pampa" at bounding box center [136, 248] width 143 height 21
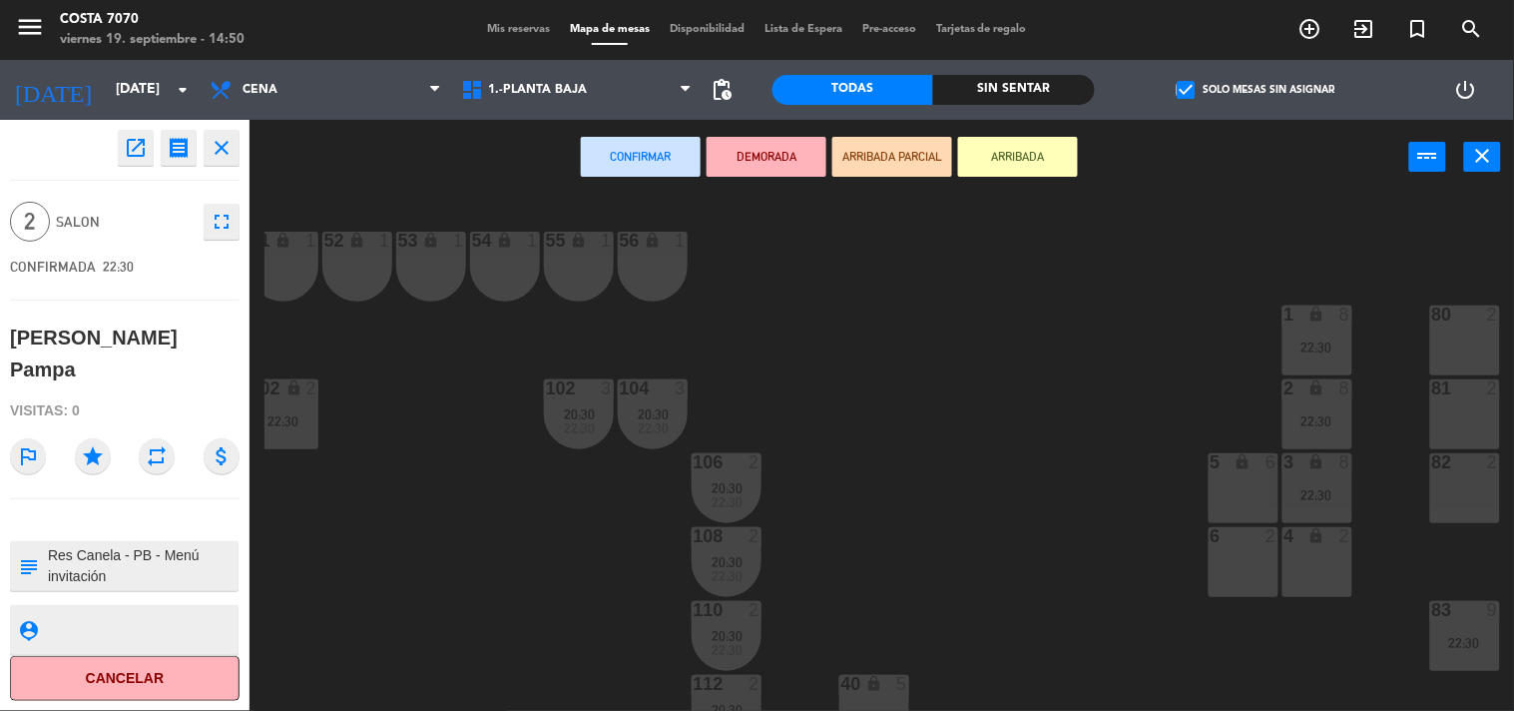
click at [1461, 497] on div "82 2" at bounding box center [1465, 488] width 70 height 70
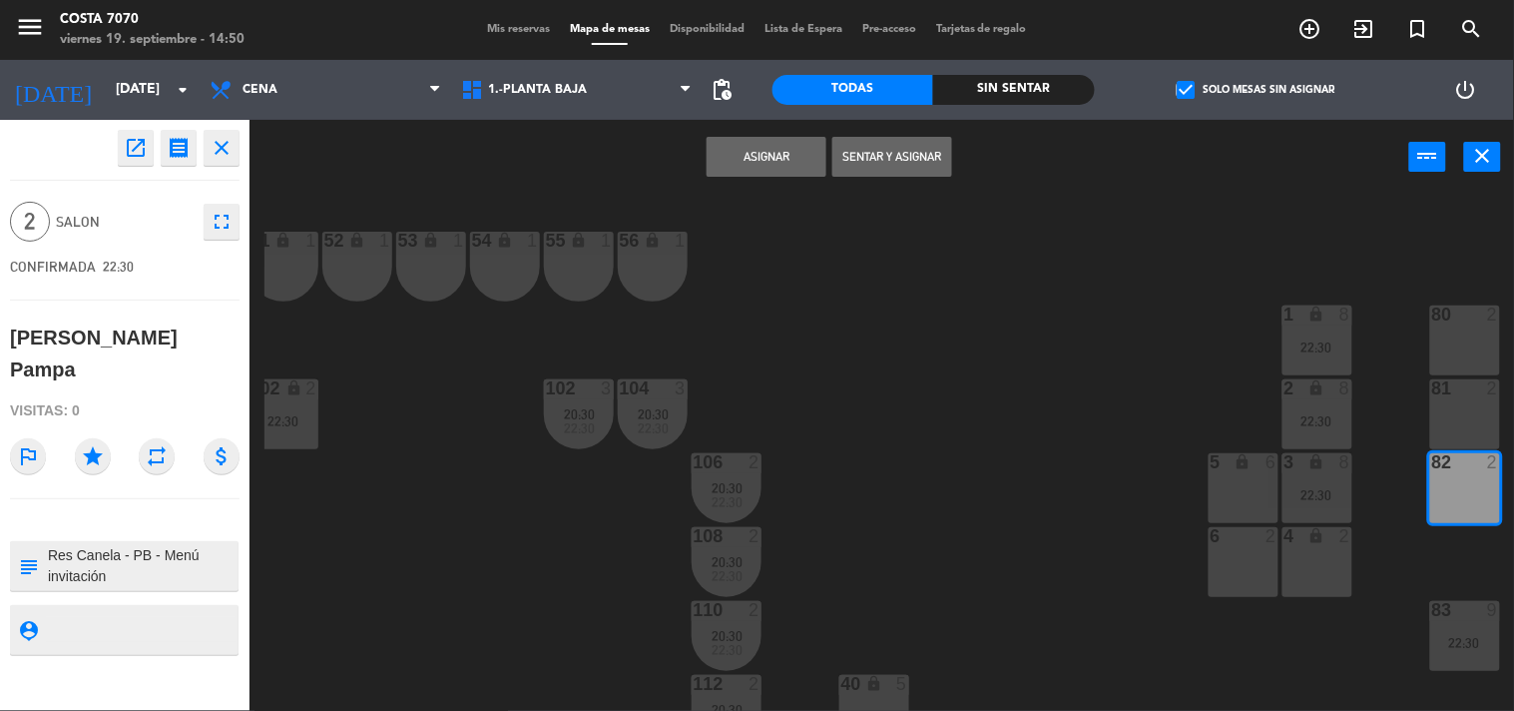
click at [762, 160] on button "Asignar" at bounding box center [767, 157] width 120 height 40
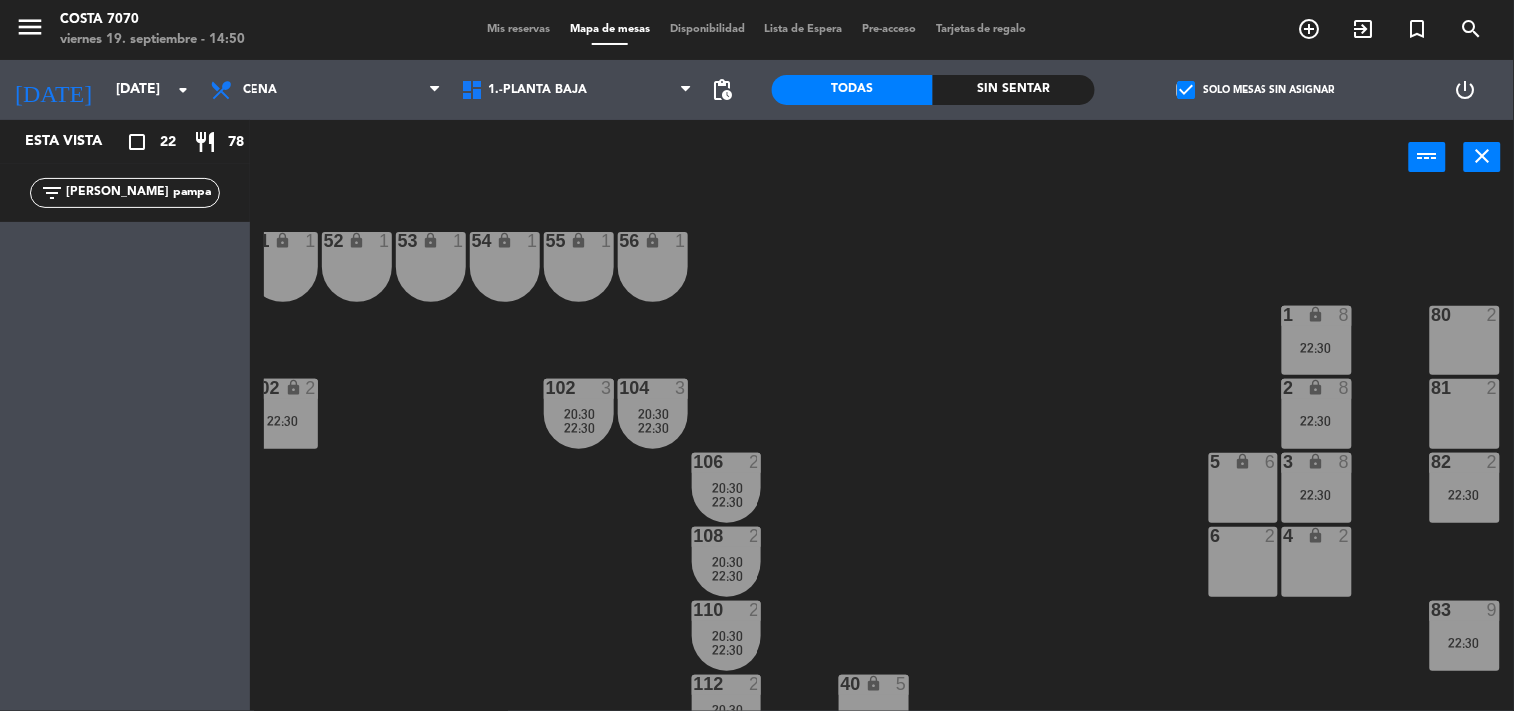
click at [175, 196] on input "[PERSON_NAME] pampa" at bounding box center [141, 193] width 155 height 22
paste input "el [PERSON_NAME]"
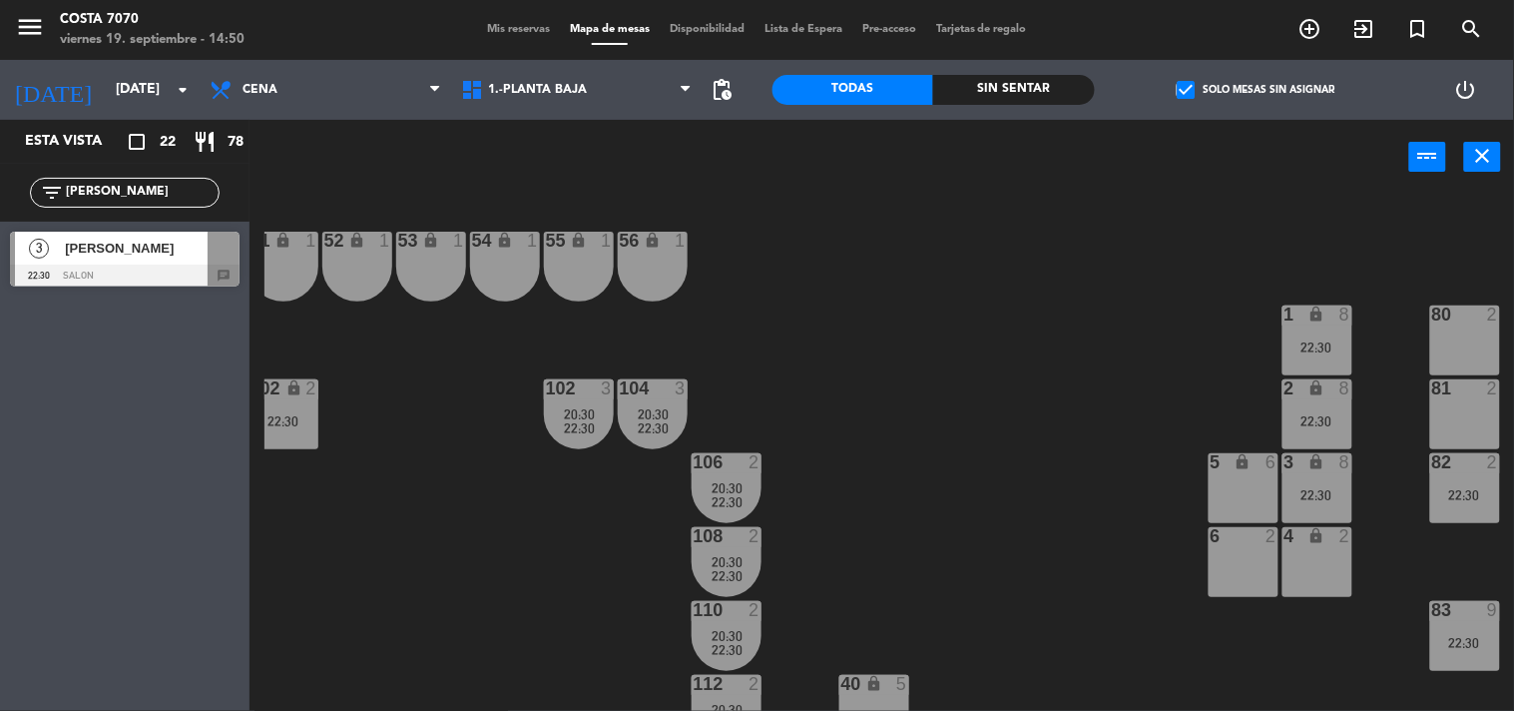
type input "[PERSON_NAME]"
click at [158, 260] on div "[PERSON_NAME]" at bounding box center [135, 248] width 145 height 33
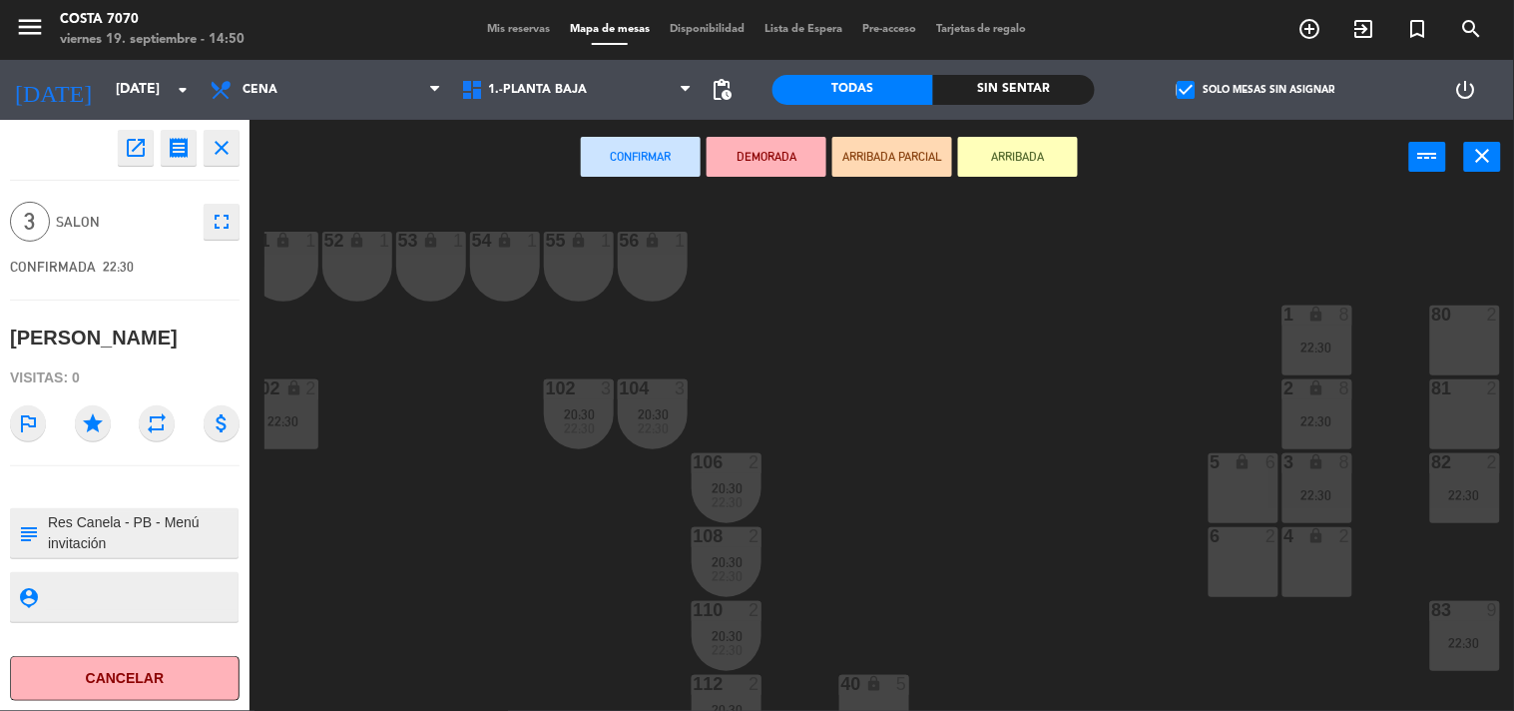
click at [1437, 329] on div "80 2" at bounding box center [1465, 340] width 70 height 70
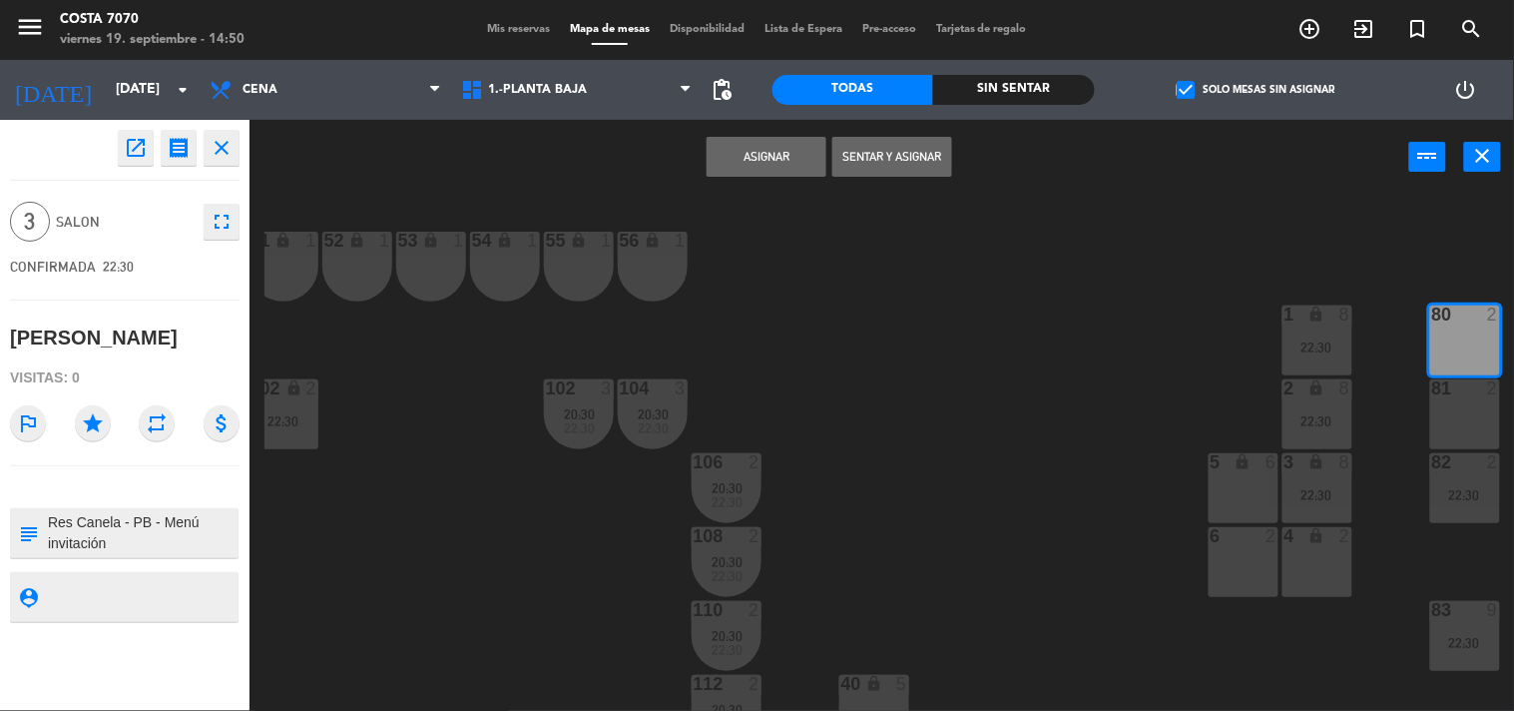
click at [770, 168] on button "Asignar" at bounding box center [767, 157] width 120 height 40
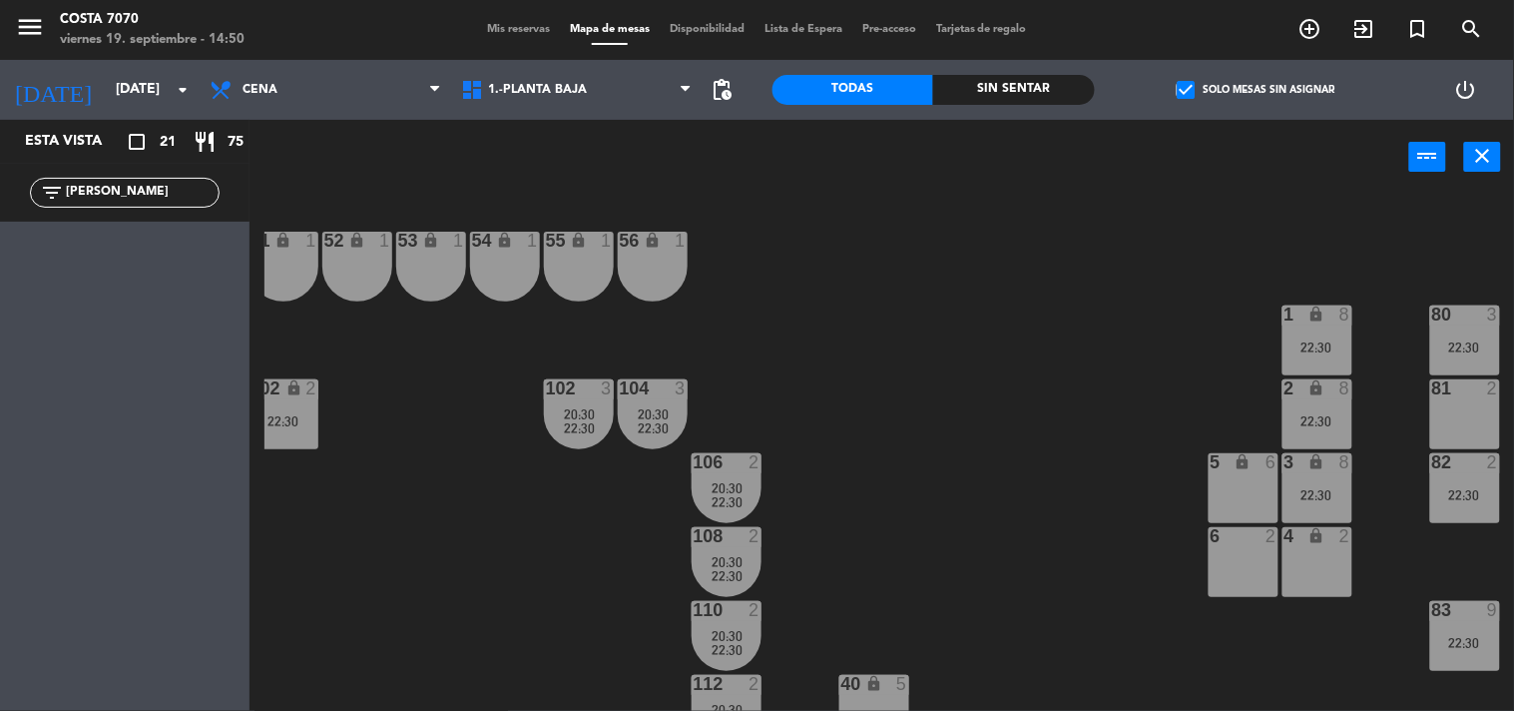
click at [155, 186] on input "[PERSON_NAME]" at bounding box center [141, 193] width 155 height 22
paste input "[PERSON_NAME]"
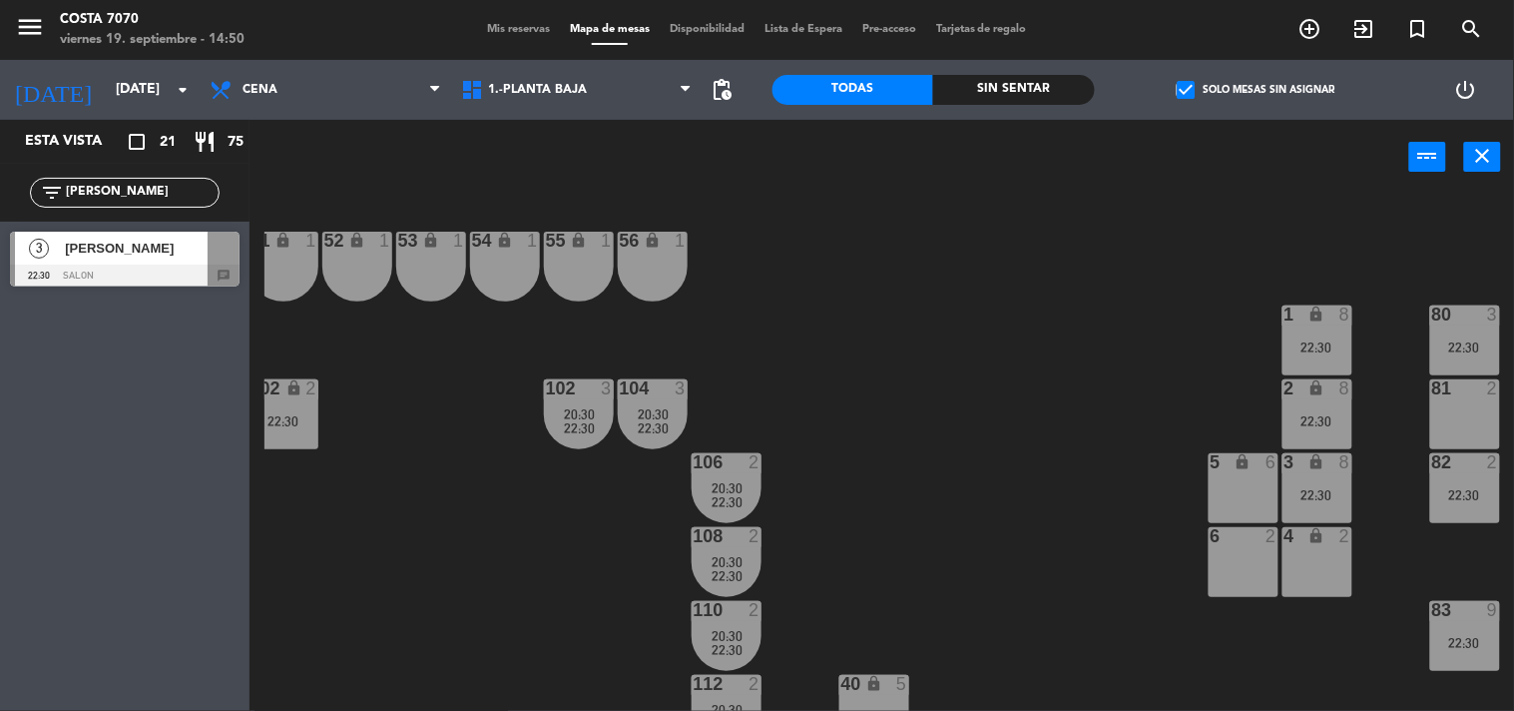
type input "[PERSON_NAME]"
click at [104, 252] on span "[PERSON_NAME]" at bounding box center [136, 248] width 143 height 21
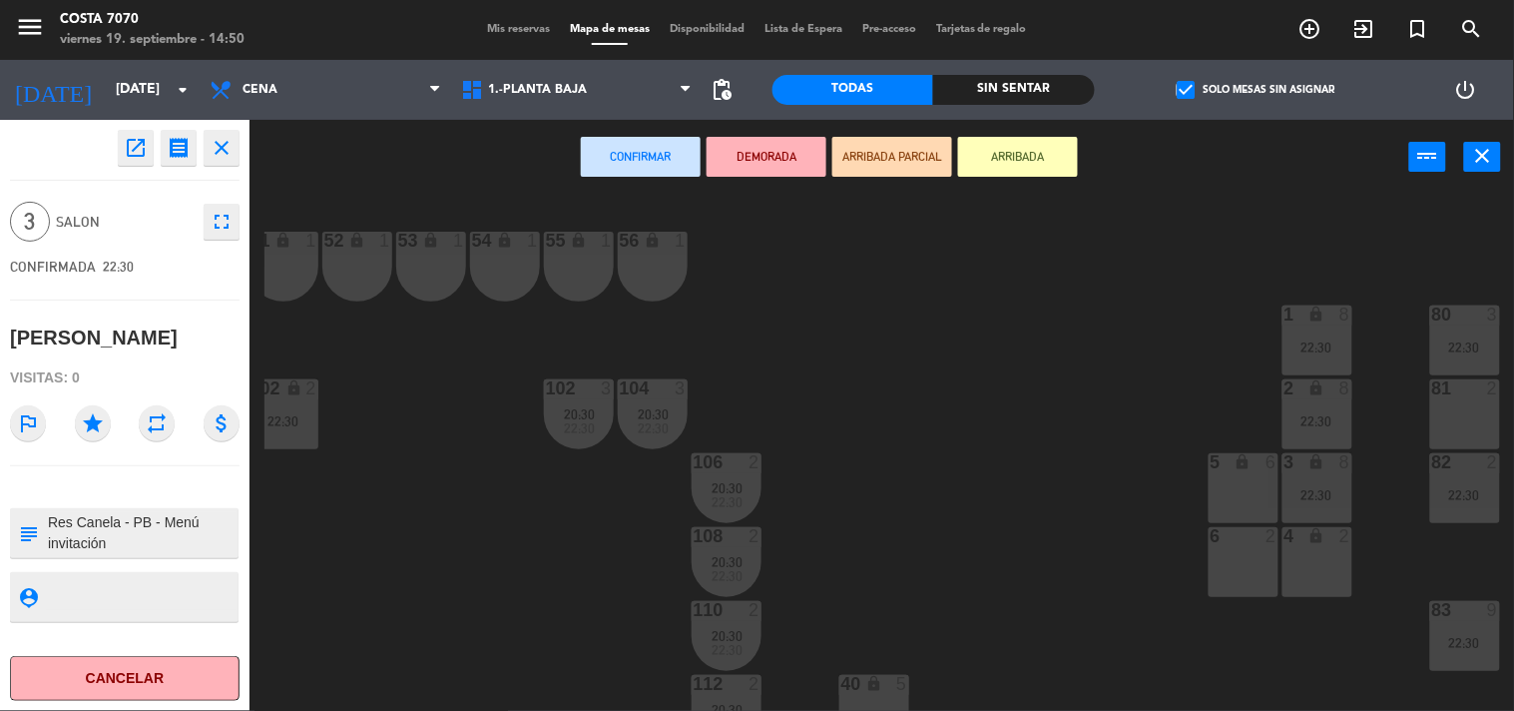
click at [1447, 410] on div "81 2" at bounding box center [1465, 414] width 70 height 70
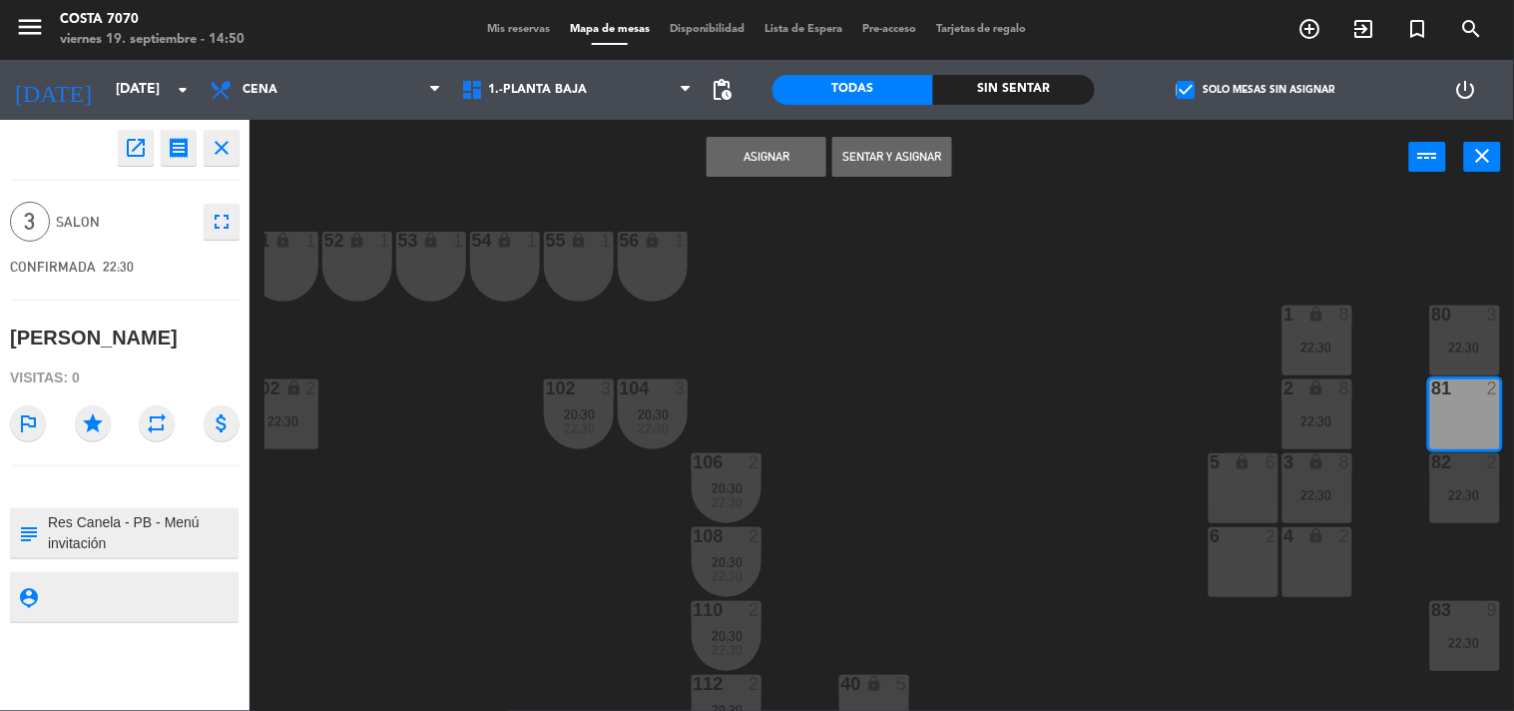
click at [766, 156] on button "Asignar" at bounding box center [767, 157] width 120 height 40
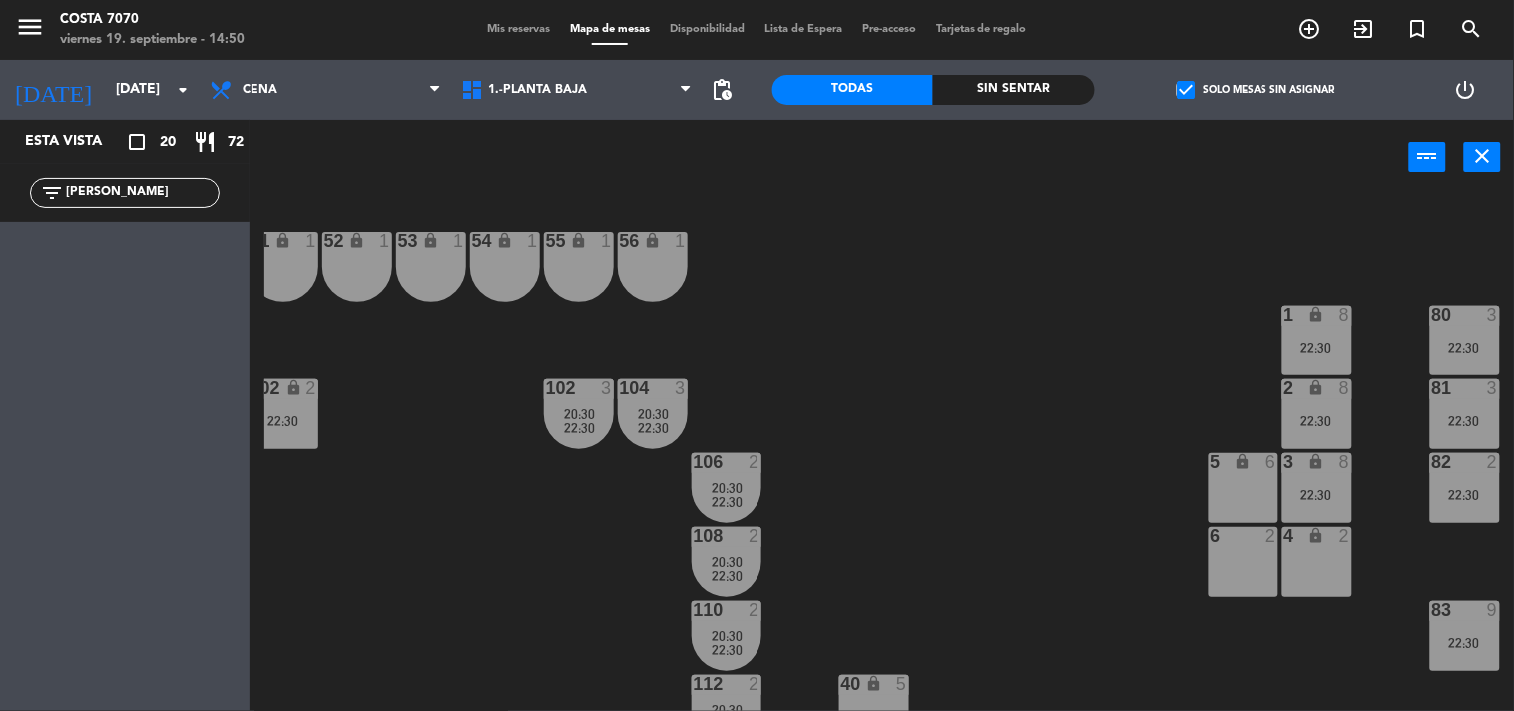
click at [146, 214] on div "filter_list [PERSON_NAME]" at bounding box center [125, 193] width 250 height 58
click at [151, 186] on input "[PERSON_NAME]" at bounding box center [141, 193] width 155 height 22
paste input "[PERSON_NAME]"
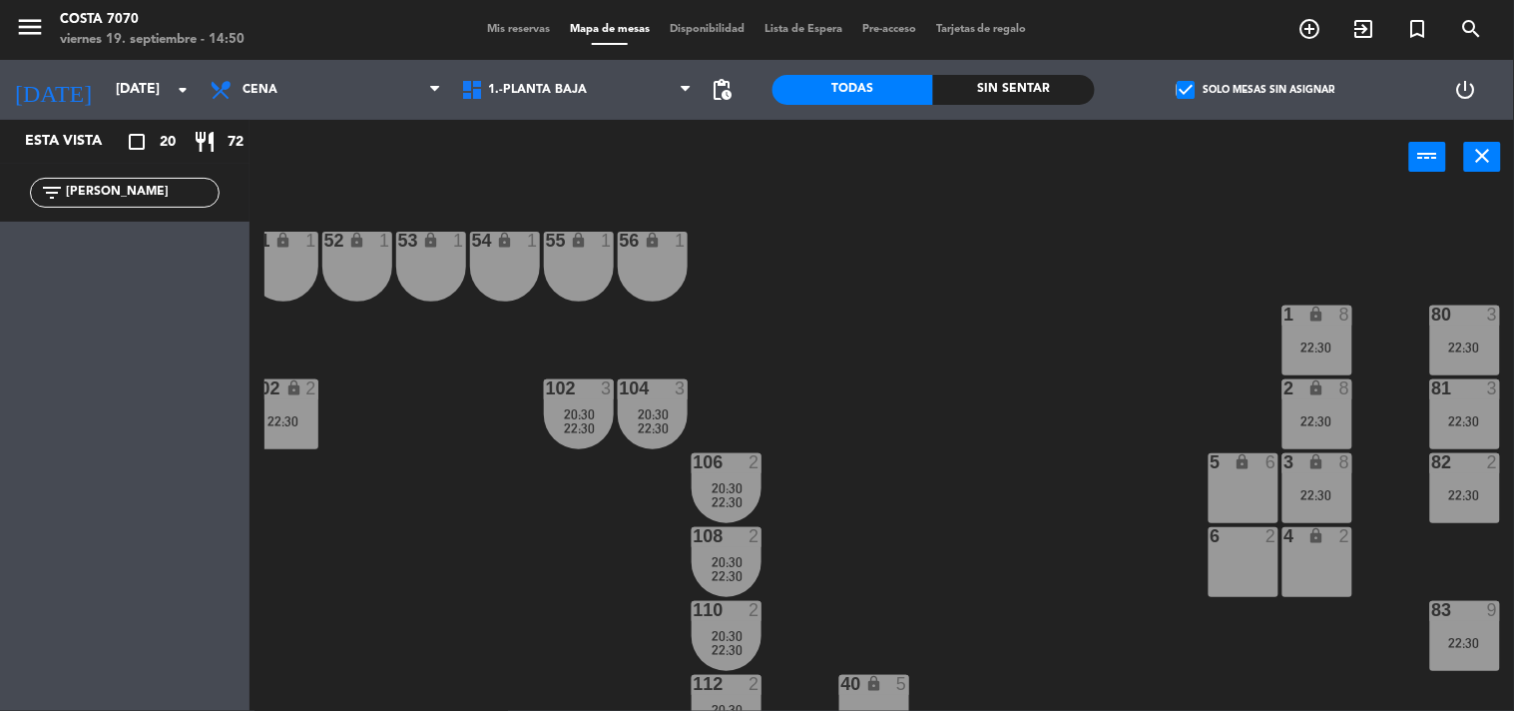
click at [175, 195] on input "[PERSON_NAME]" at bounding box center [141, 193] width 155 height 22
paste input "[PERSON_NAME]"
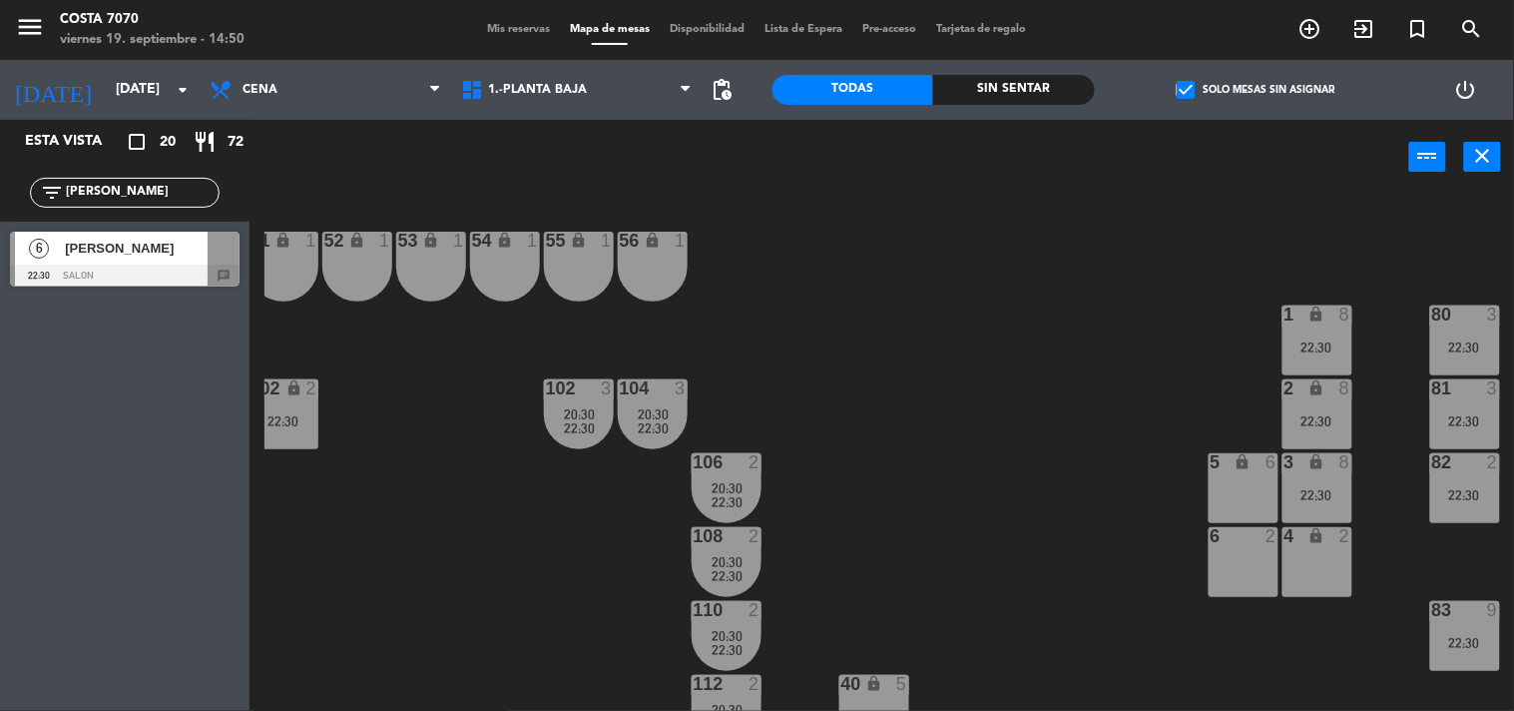
type input "[PERSON_NAME]"
click at [105, 250] on span "[PERSON_NAME]" at bounding box center [136, 248] width 143 height 21
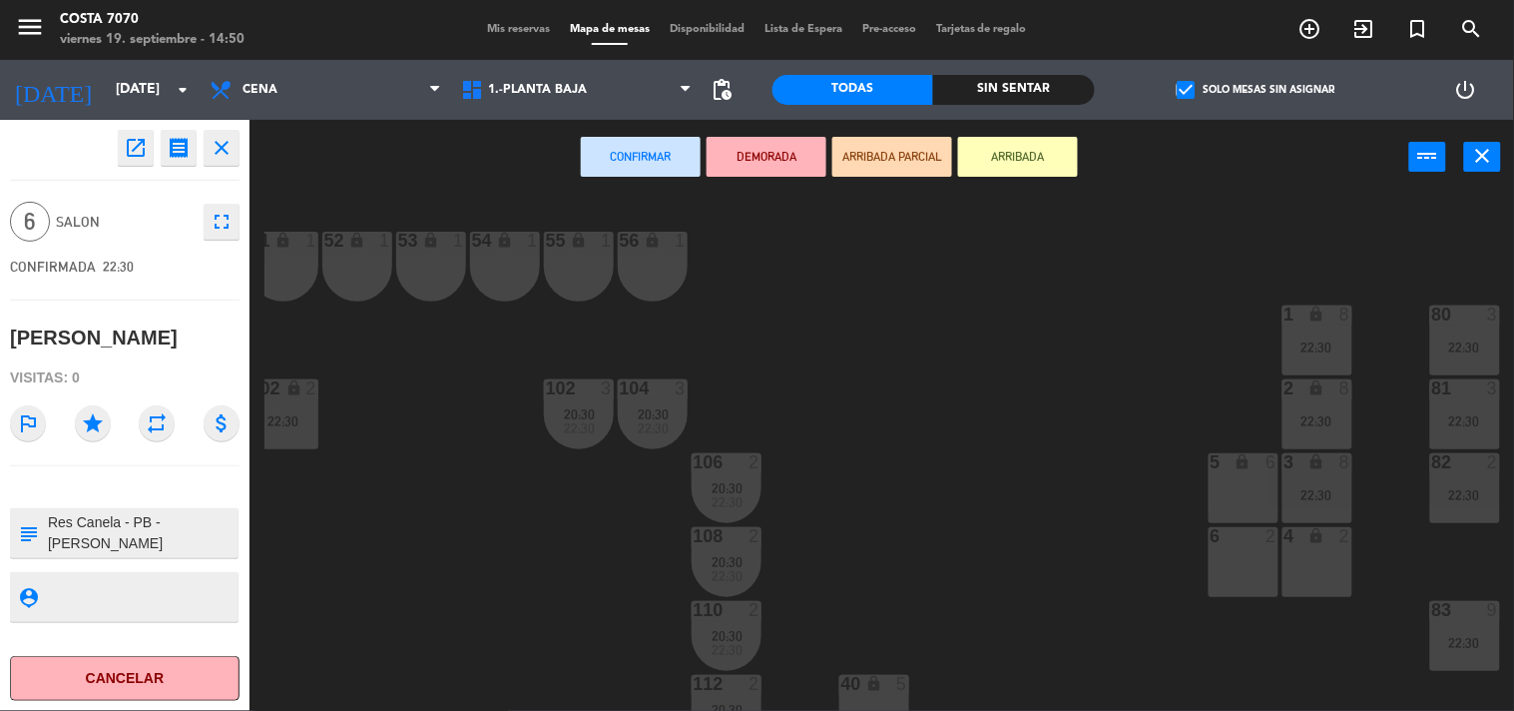
click at [1203, 511] on div "50 lock 1 51 lock 1 52 lock 1 53 lock 1 54 lock 1 55 lock 1 56 lock 1 80 3 22:3…" at bounding box center [890, 454] width 1250 height 516
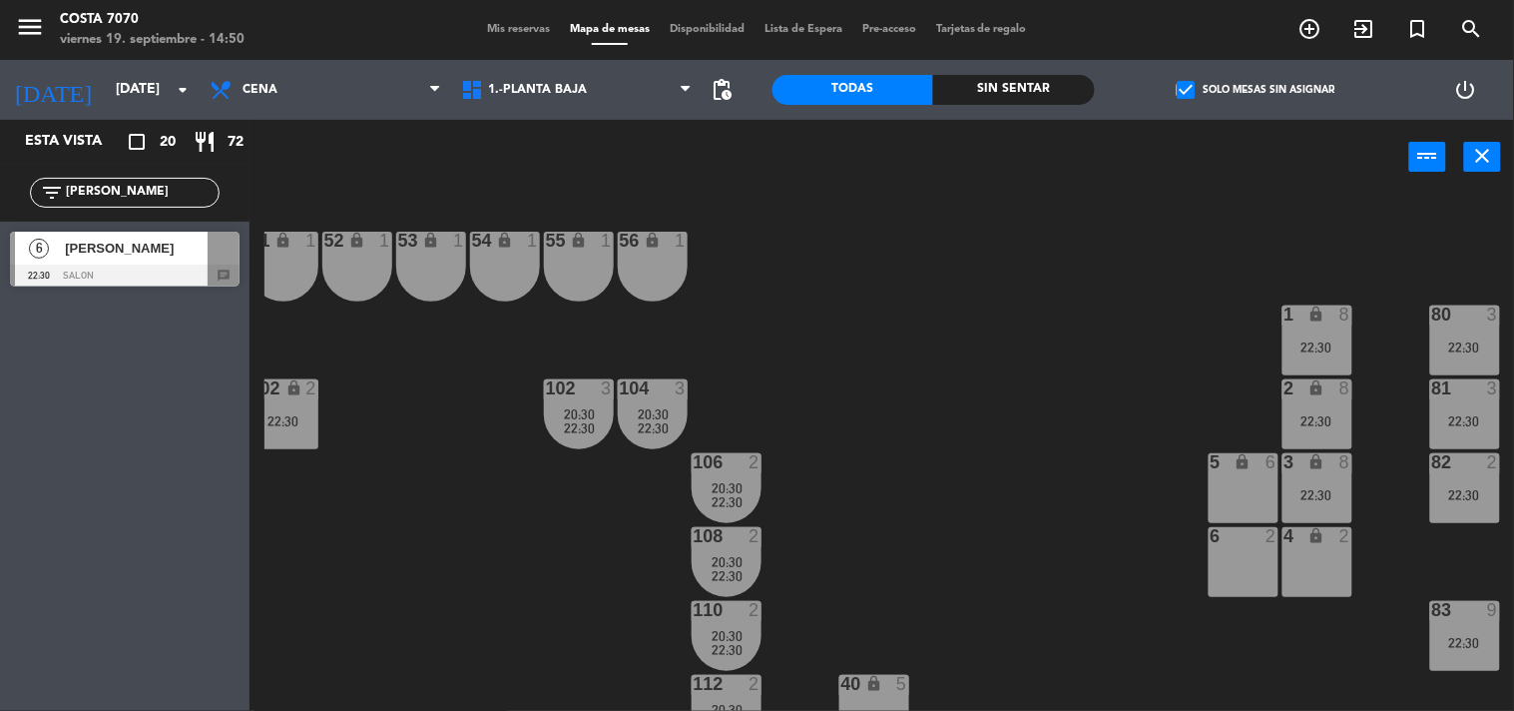
click at [132, 255] on span "[PERSON_NAME]" at bounding box center [136, 248] width 143 height 21
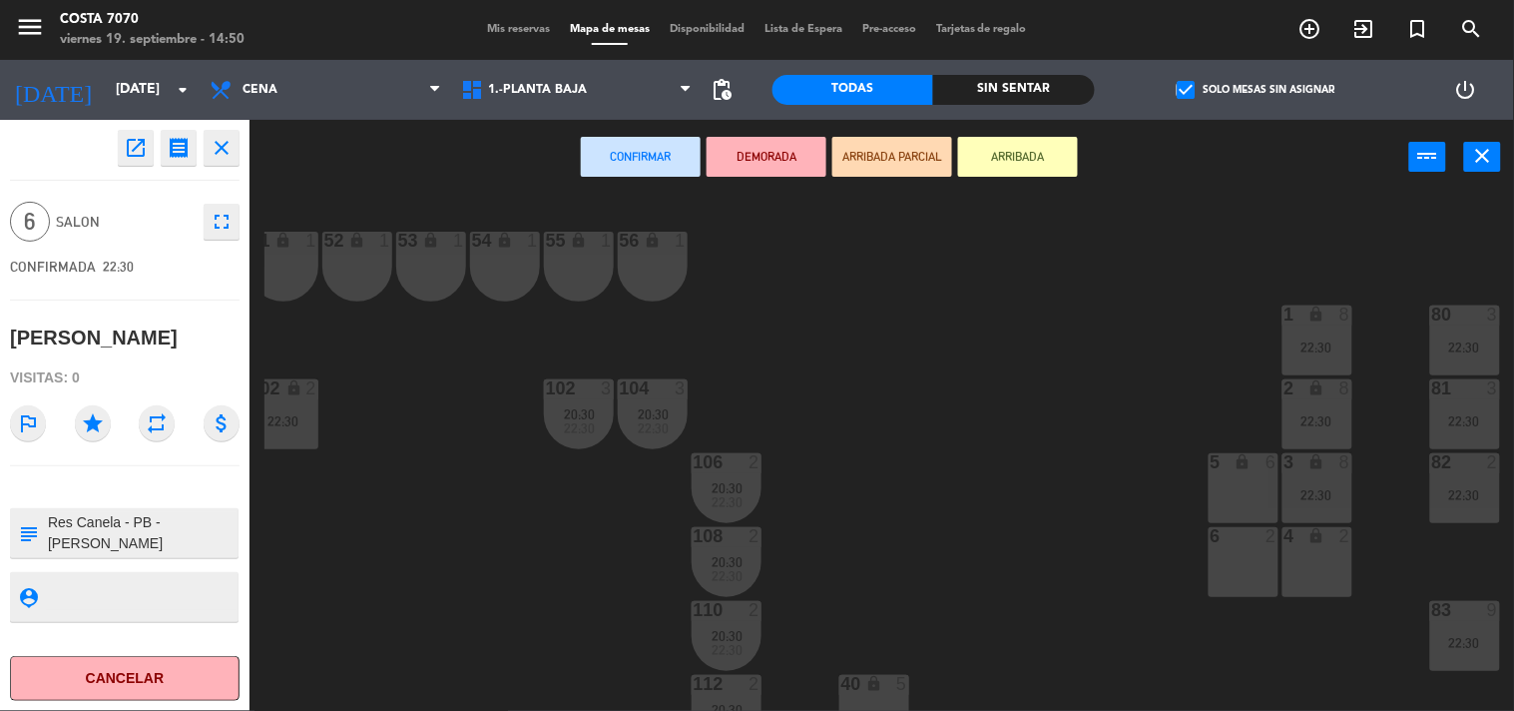
click at [1245, 501] on div "5 lock 6" at bounding box center [1244, 488] width 70 height 70
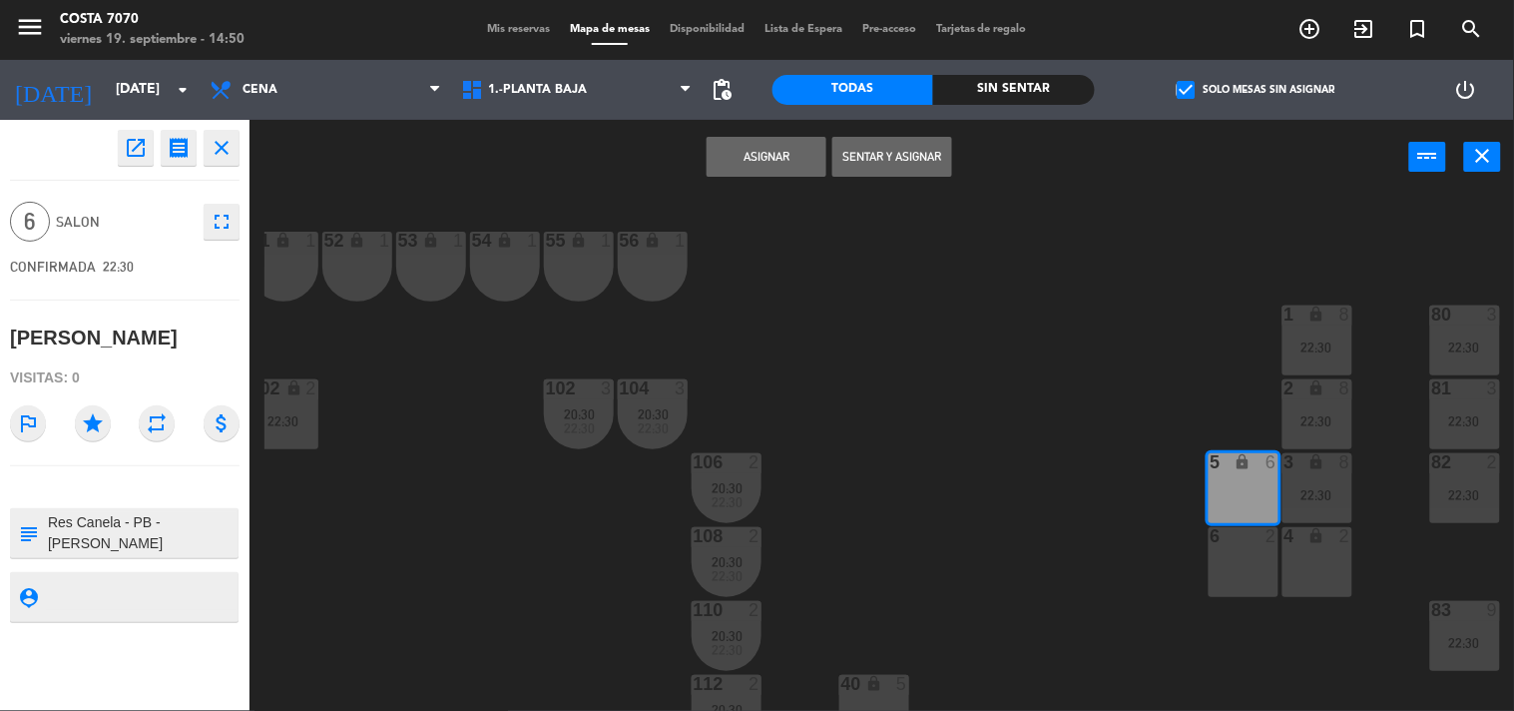
click at [1246, 553] on div "6 2" at bounding box center [1244, 562] width 70 height 70
click at [729, 160] on button "Asignar" at bounding box center [767, 157] width 120 height 40
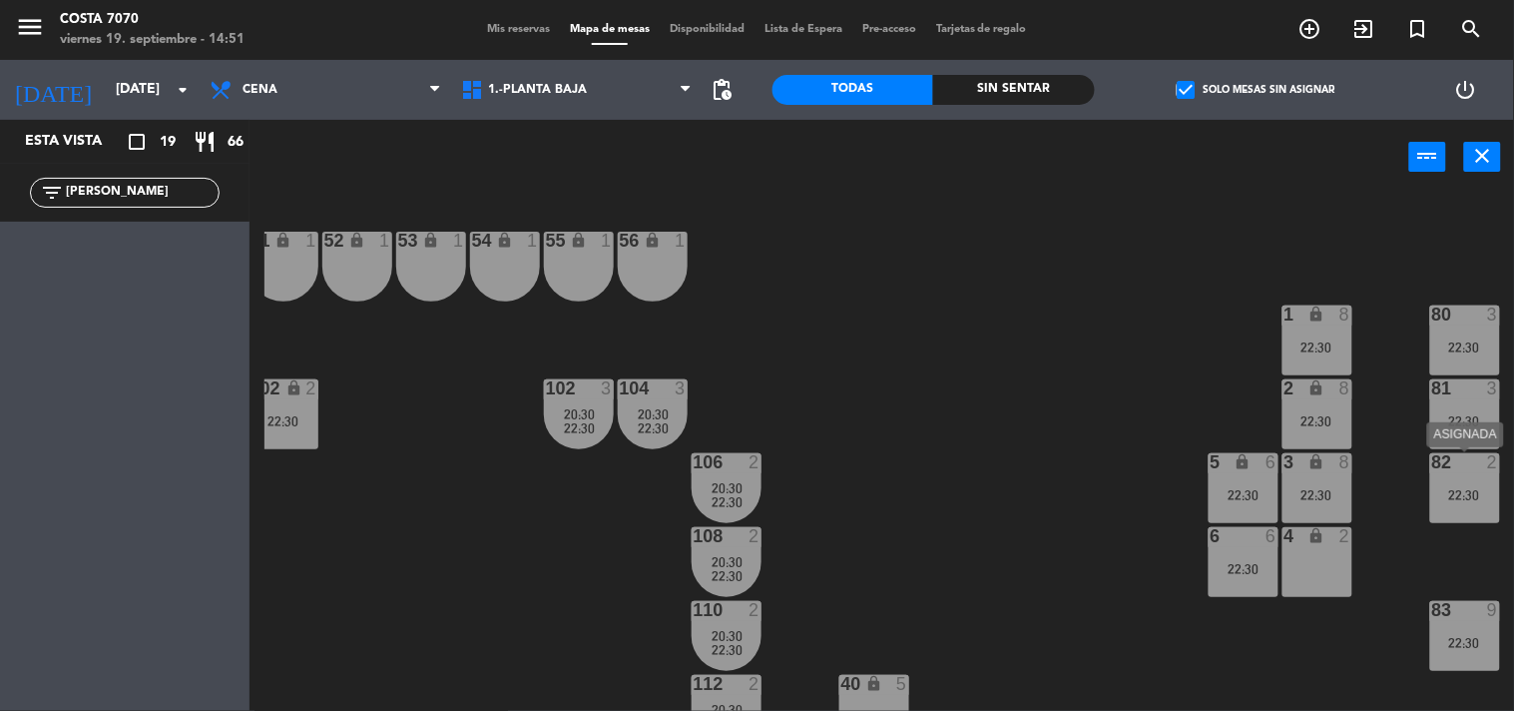
drag, startPoint x: 1468, startPoint y: 507, endPoint x: 1459, endPoint y: 495, distance: 15.0
click at [1467, 505] on div "82 2 22:30" at bounding box center [1465, 488] width 70 height 70
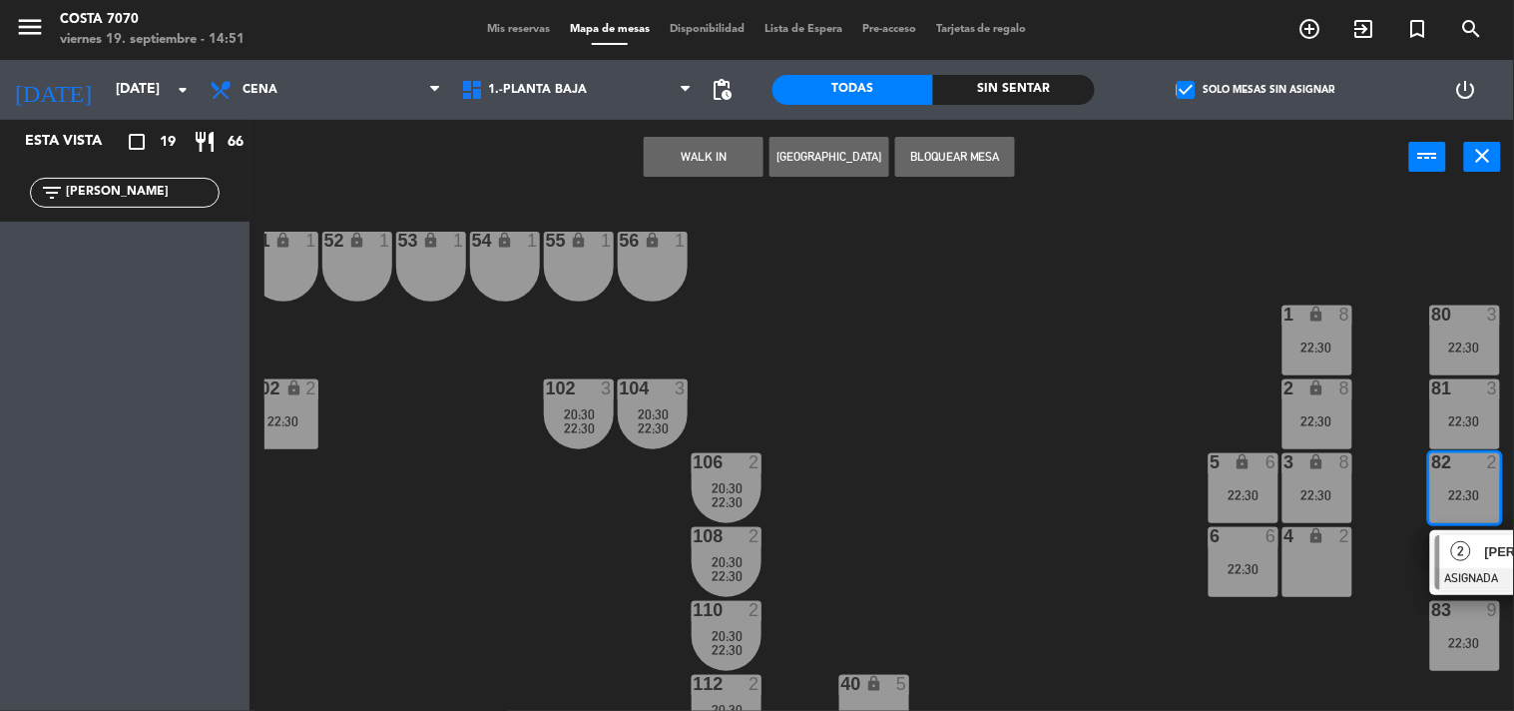
click at [1460, 540] on div "2 [PERSON_NAME] Pampa ASIGNADA 22:30 chat" at bounding box center [1542, 562] width 255 height 65
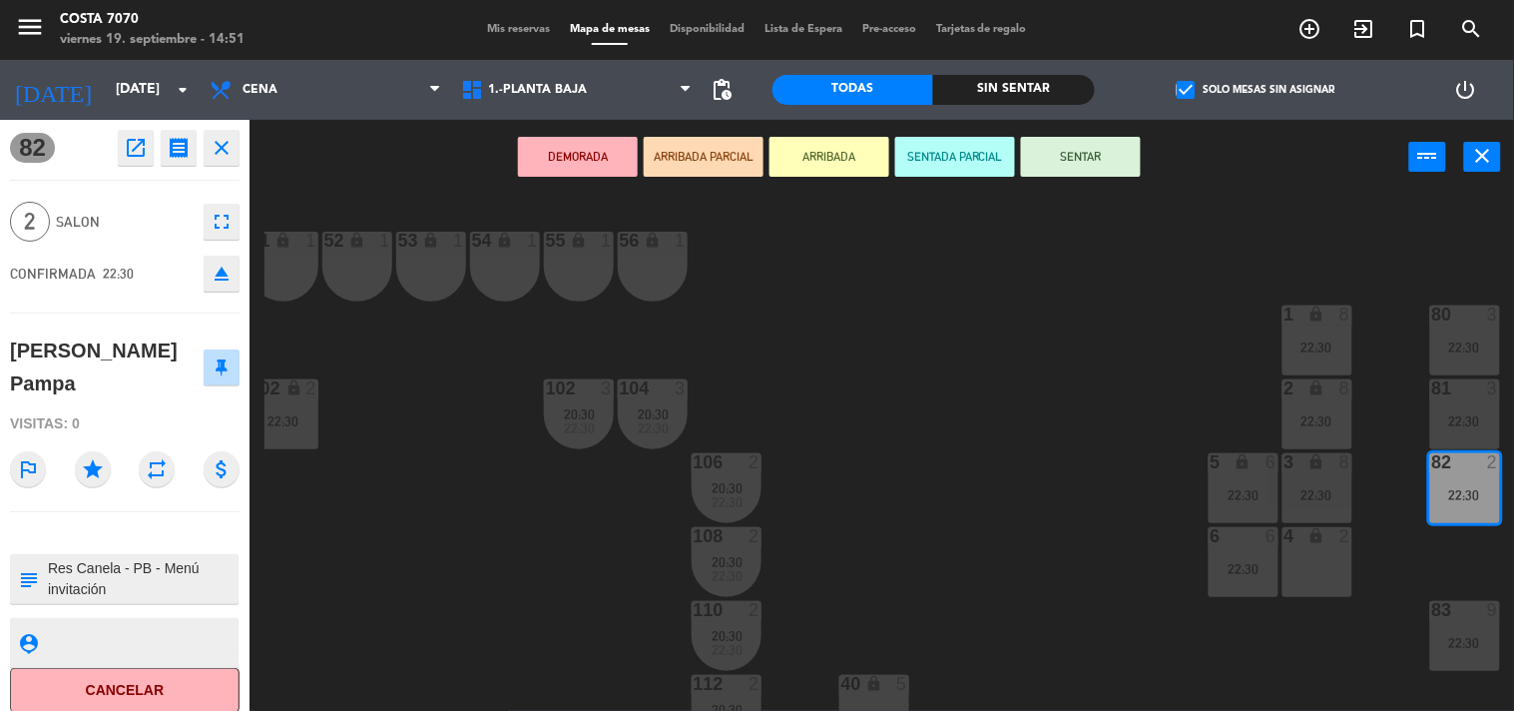
click at [218, 270] on icon "eject" at bounding box center [222, 274] width 24 height 24
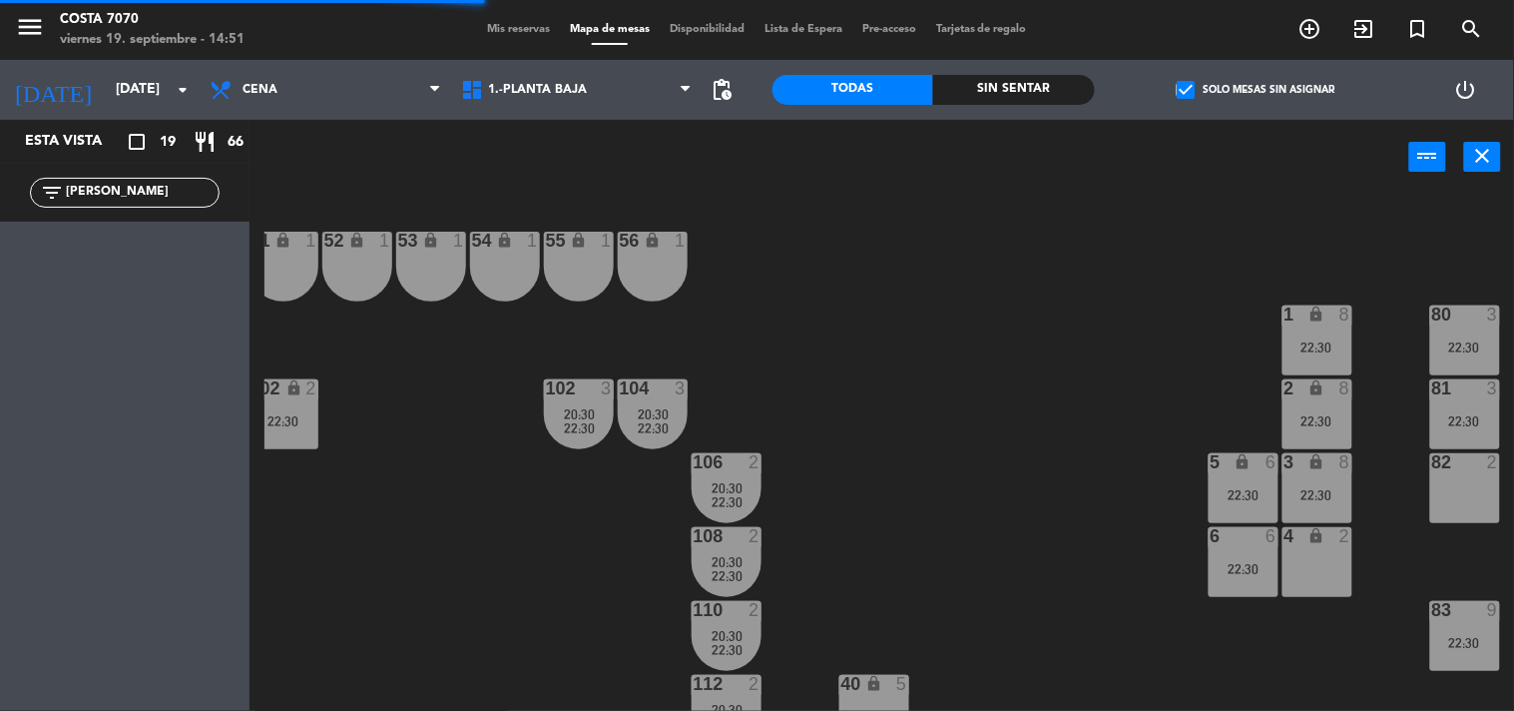
click at [1432, 406] on div "81 3 22:30" at bounding box center [1465, 414] width 70 height 70
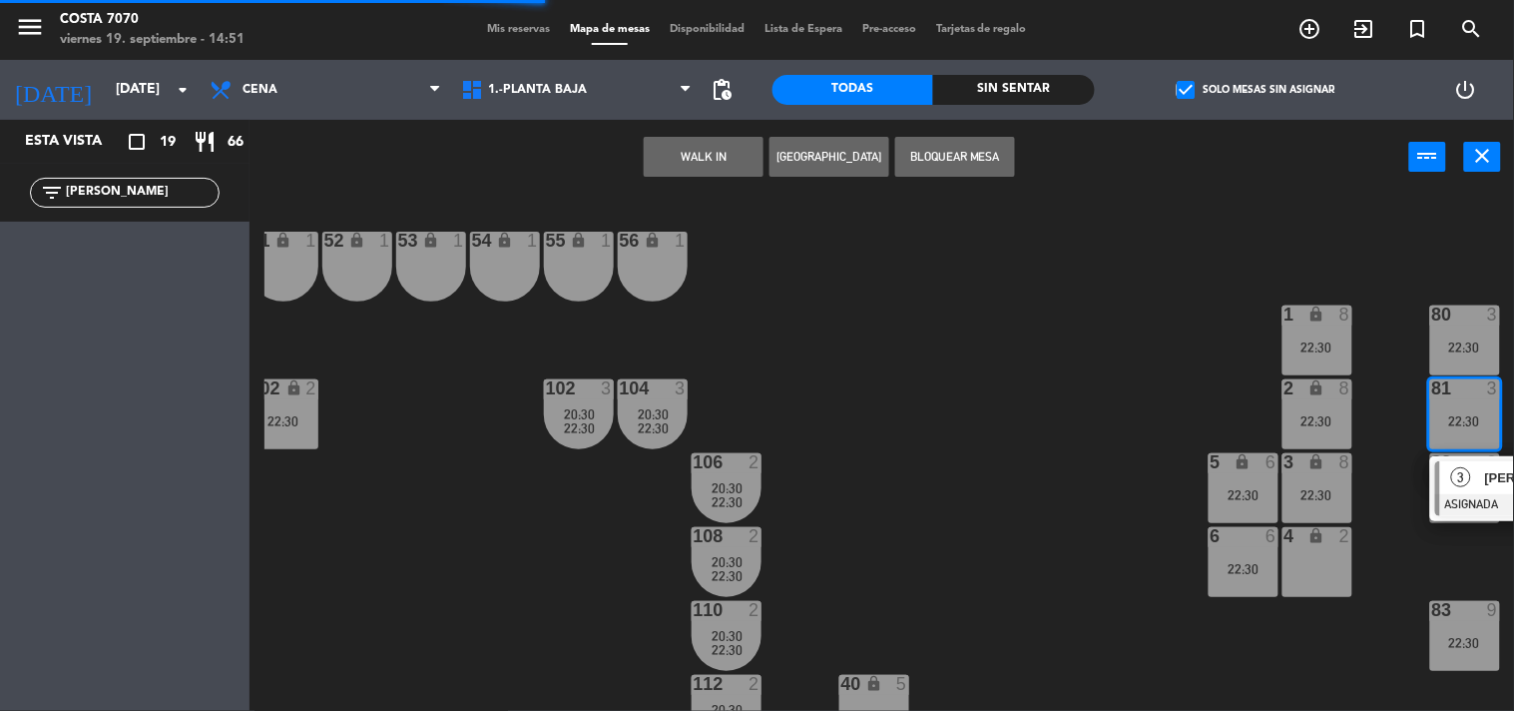
click at [1480, 485] on div "3" at bounding box center [1461, 477] width 43 height 33
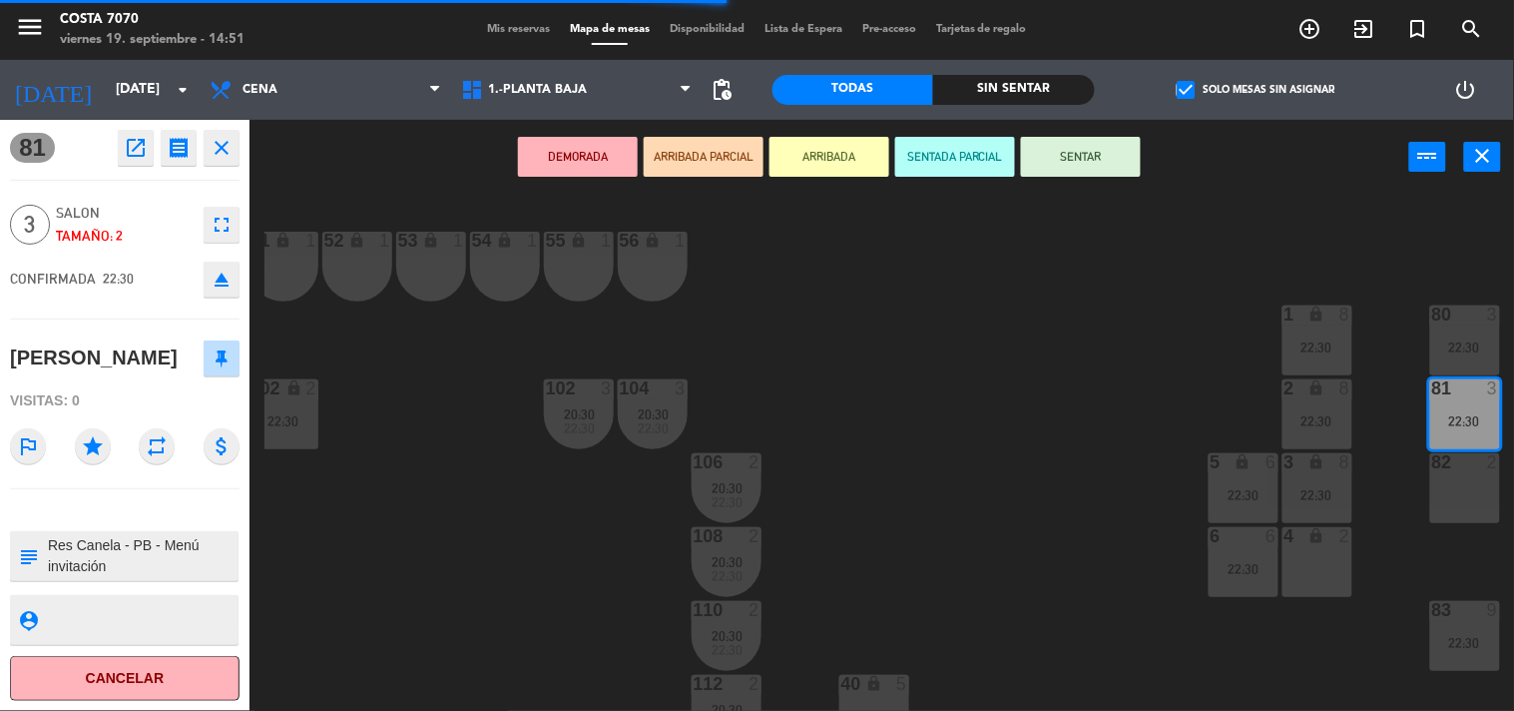
click at [221, 272] on icon "eject" at bounding box center [222, 280] width 24 height 24
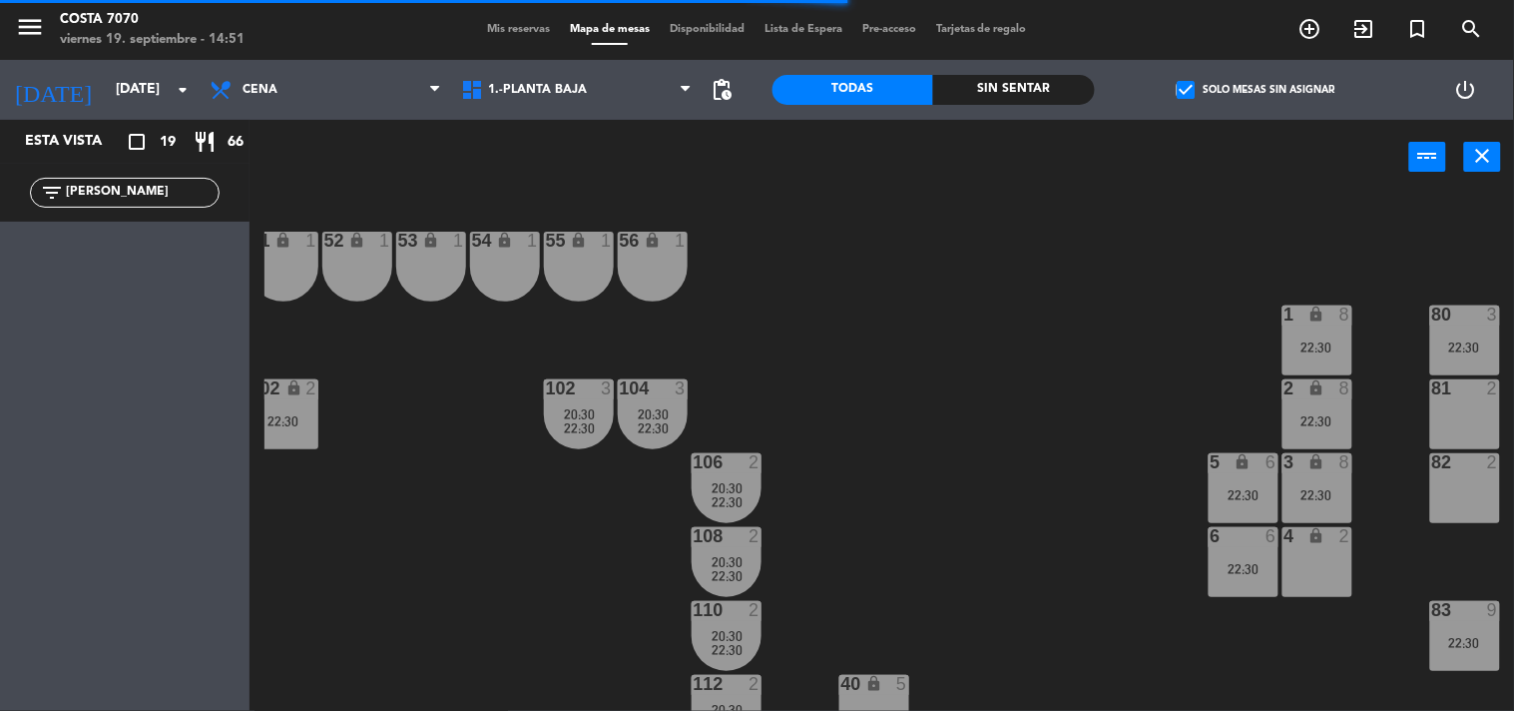
click at [1454, 340] on div "22:30" at bounding box center [1465, 347] width 70 height 14
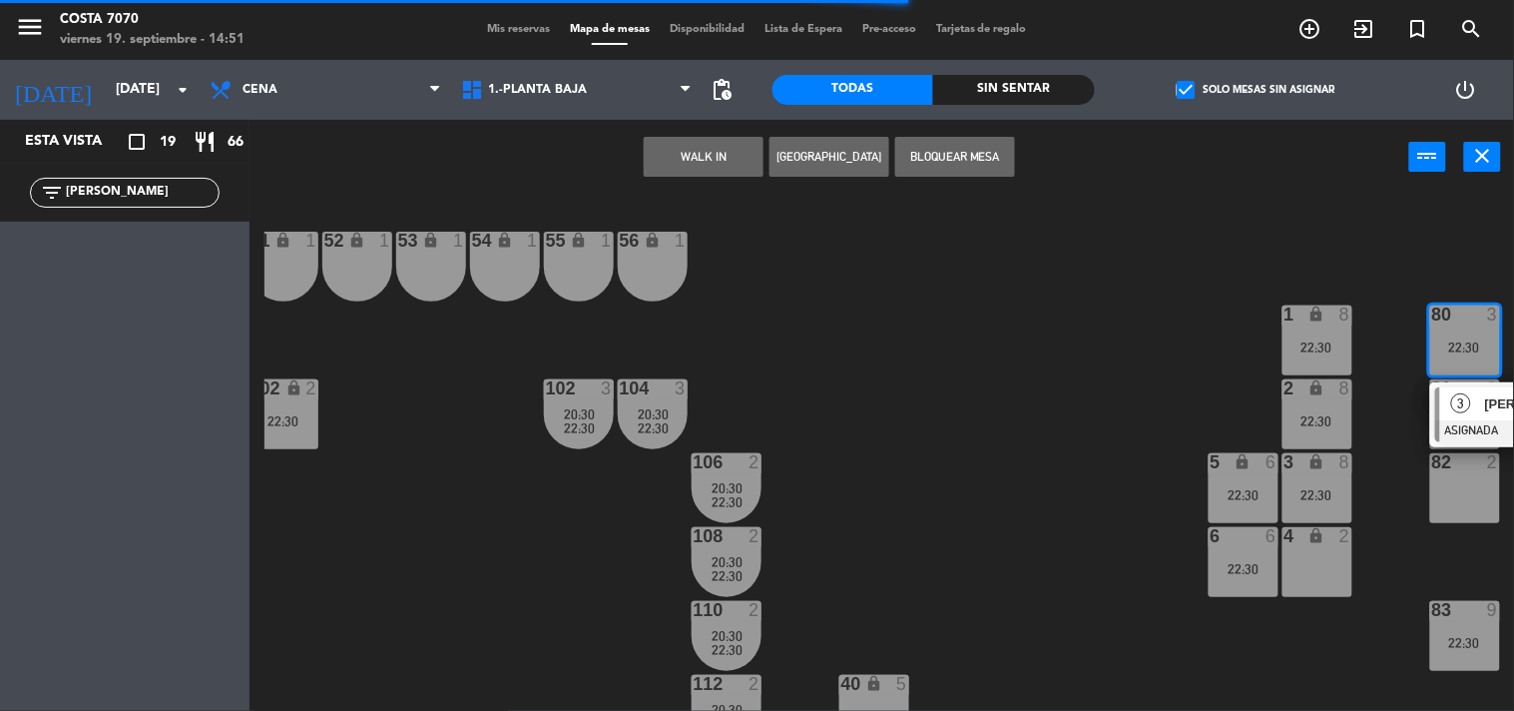
click at [1469, 417] on div "3" at bounding box center [1461, 403] width 43 height 33
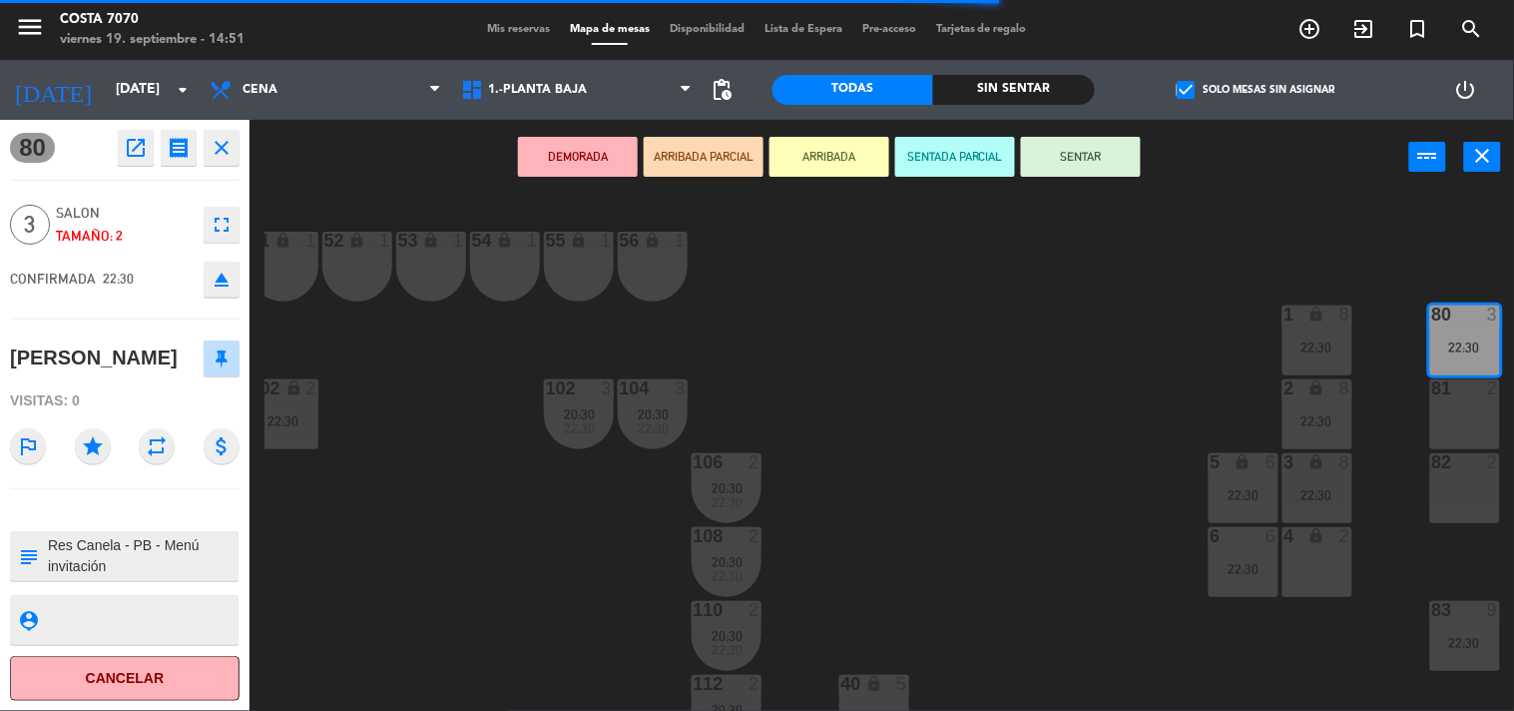
click at [218, 283] on icon "eject" at bounding box center [222, 280] width 24 height 24
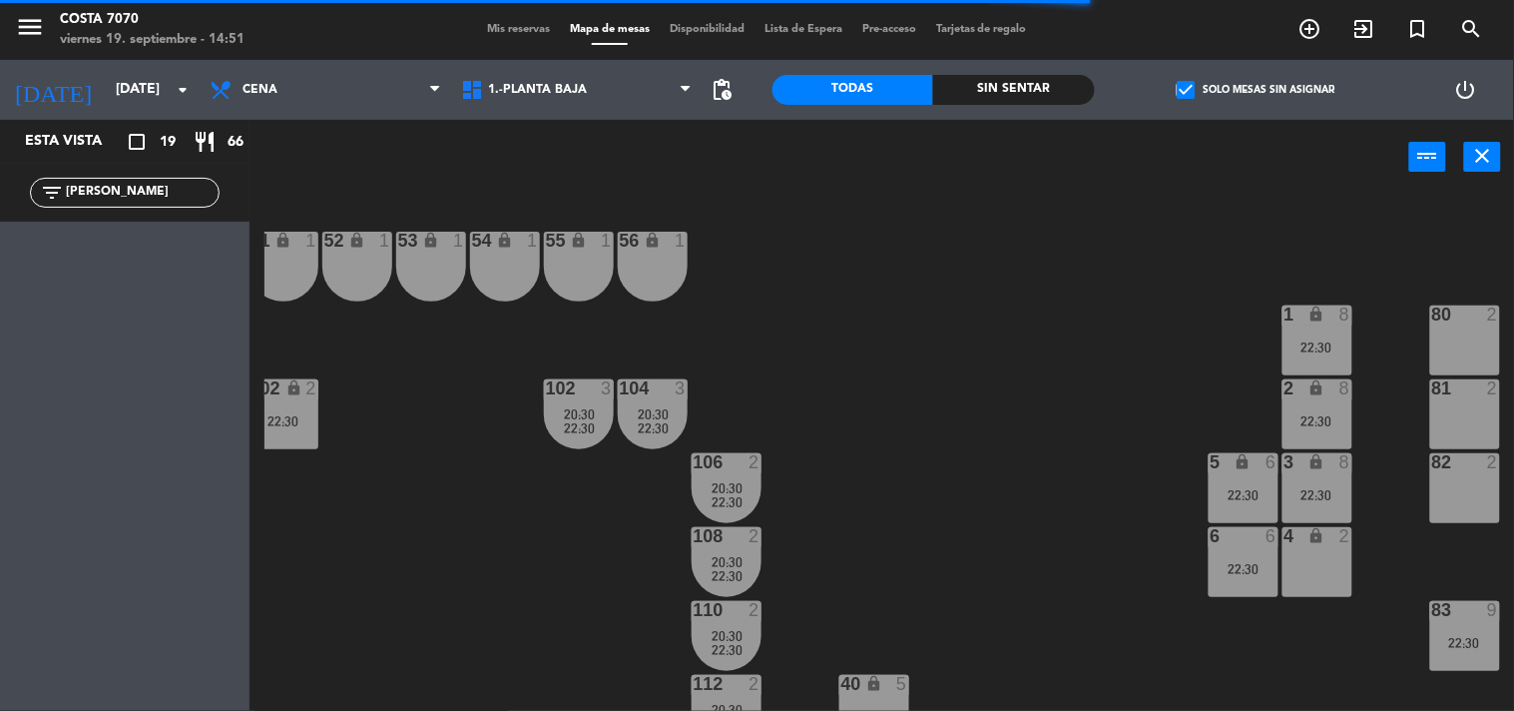
click at [1477, 339] on div "80 2" at bounding box center [1465, 340] width 70 height 70
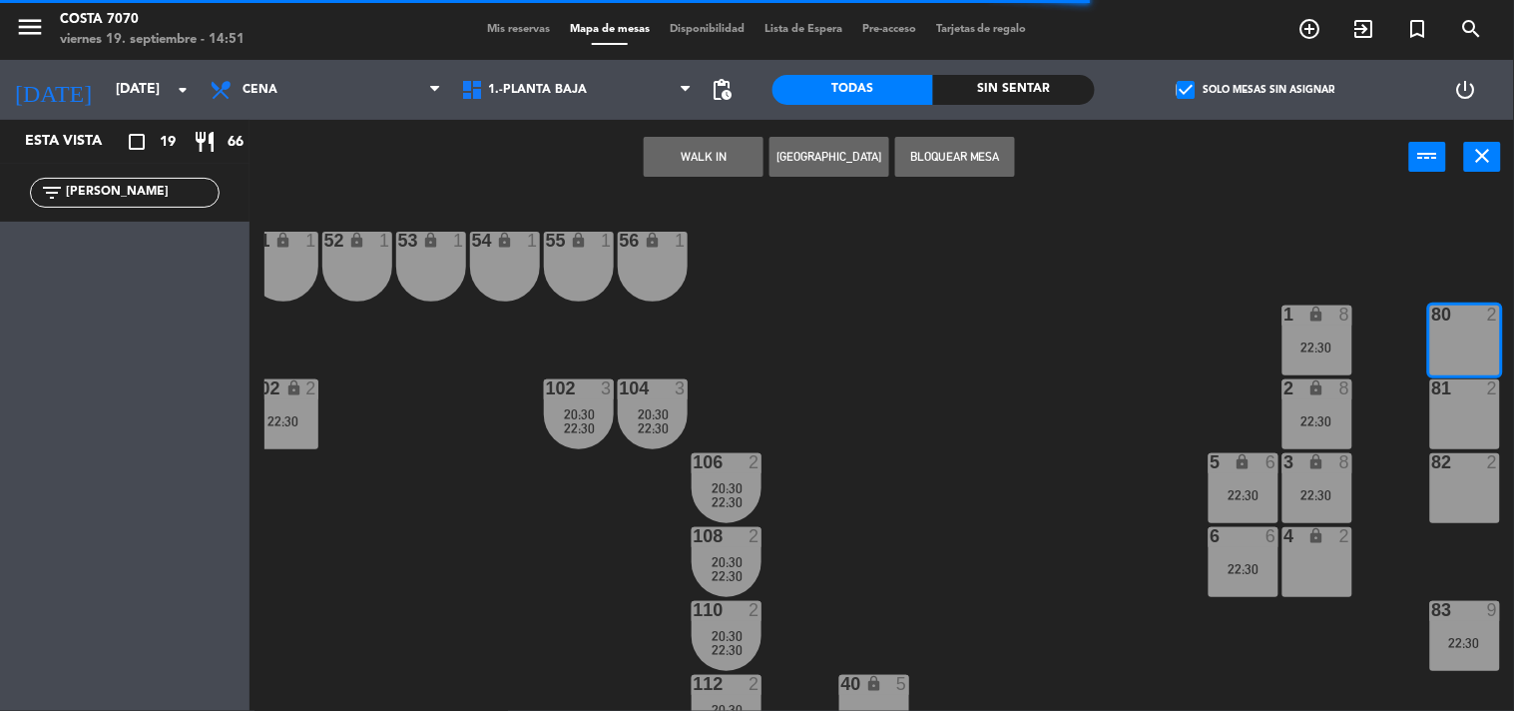
click at [1457, 439] on div "81 2" at bounding box center [1465, 414] width 70 height 70
click at [195, 186] on input "[PERSON_NAME]" at bounding box center [141, 193] width 155 height 22
paste input "[PERSON_NAME]"
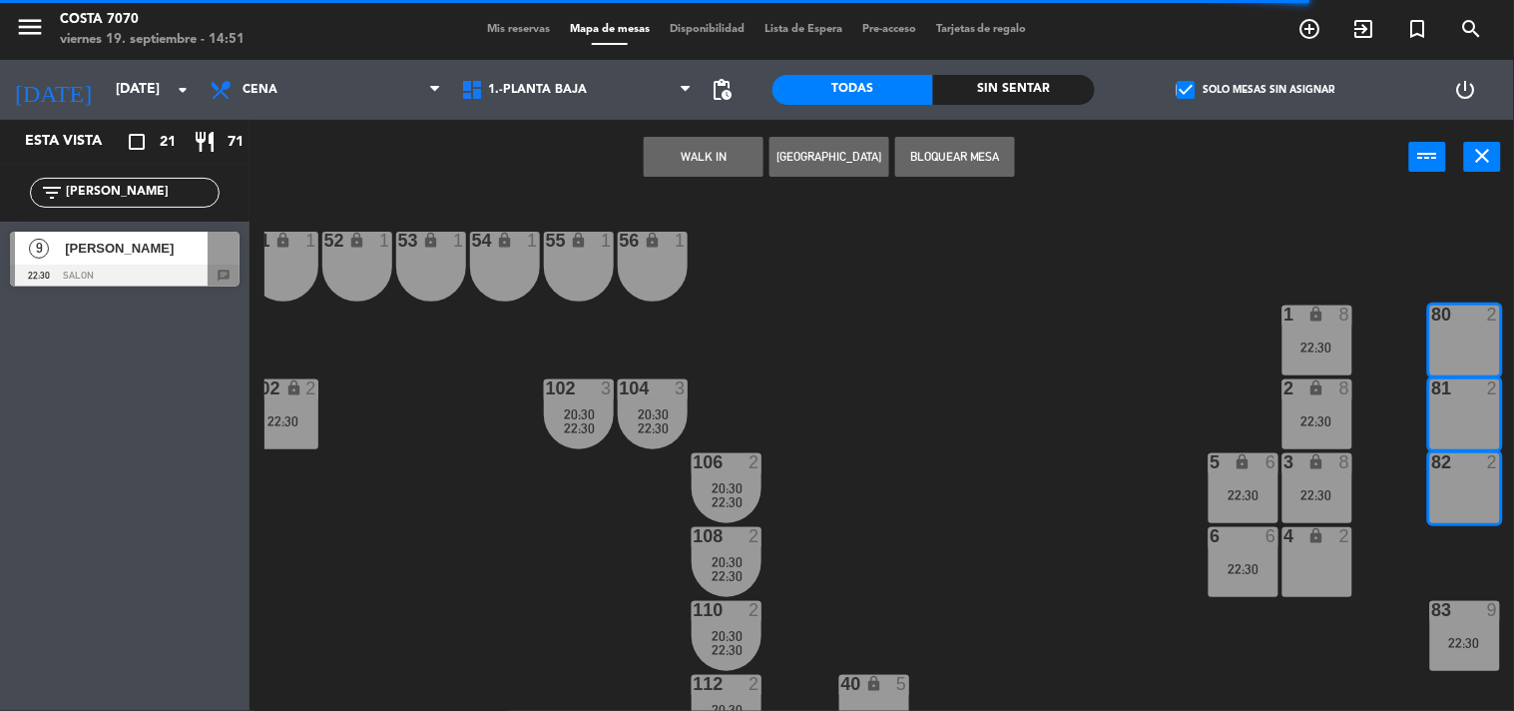
type input "[PERSON_NAME]"
click at [137, 240] on div "9 [PERSON_NAME] 22:30 SALON chat" at bounding box center [125, 259] width 250 height 75
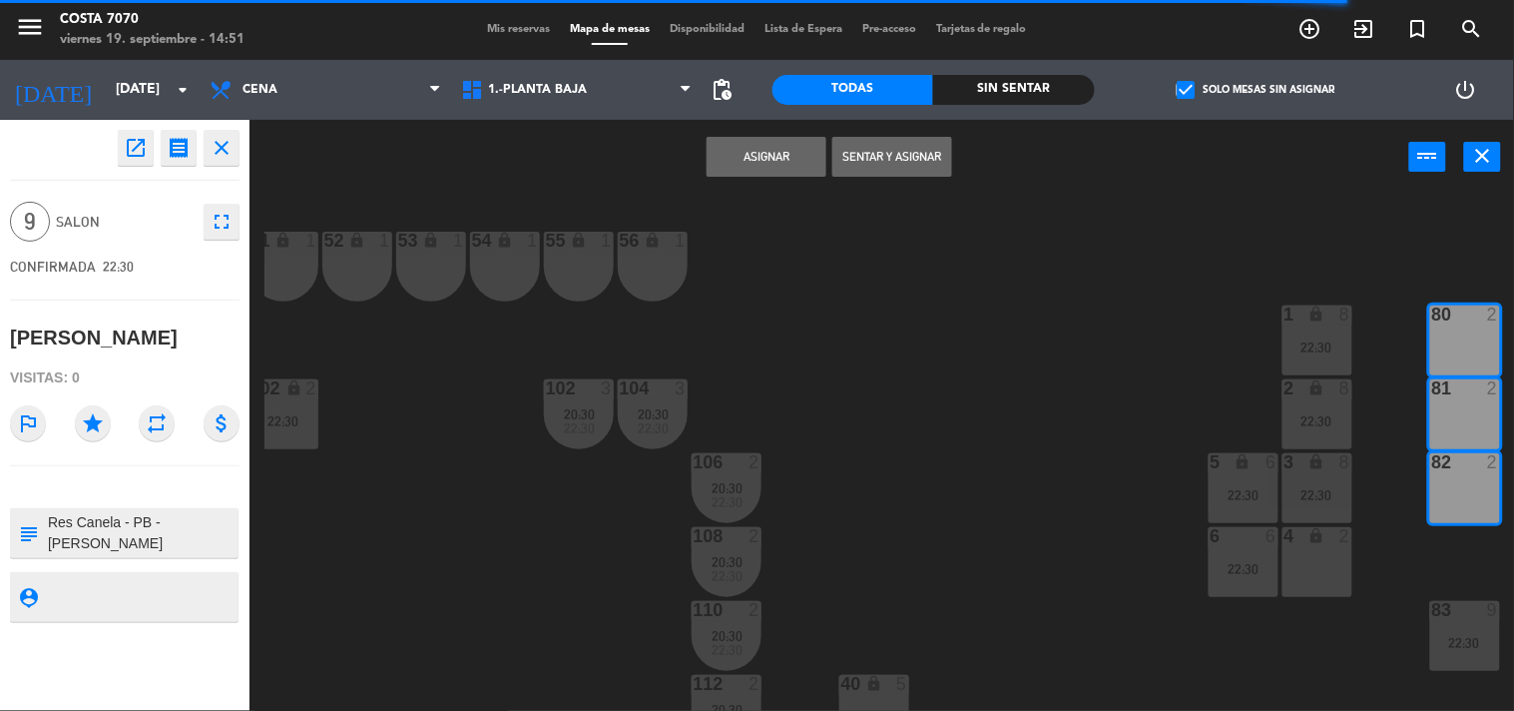
click at [1465, 349] on div "80 2" at bounding box center [1465, 340] width 70 height 70
click at [1454, 344] on div "80 2" at bounding box center [1465, 340] width 70 height 70
click at [767, 165] on button "Asignar" at bounding box center [767, 157] width 120 height 40
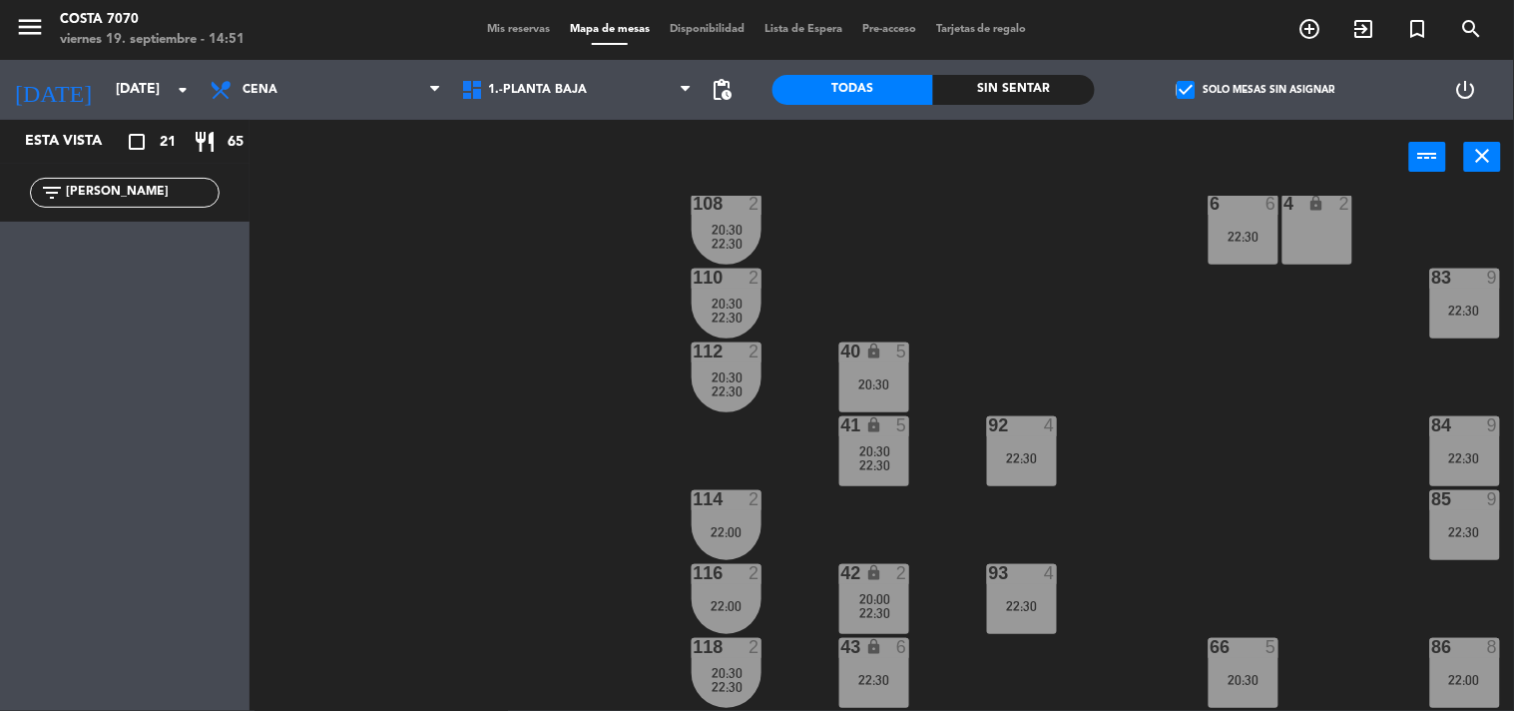
scroll to position [554, 242]
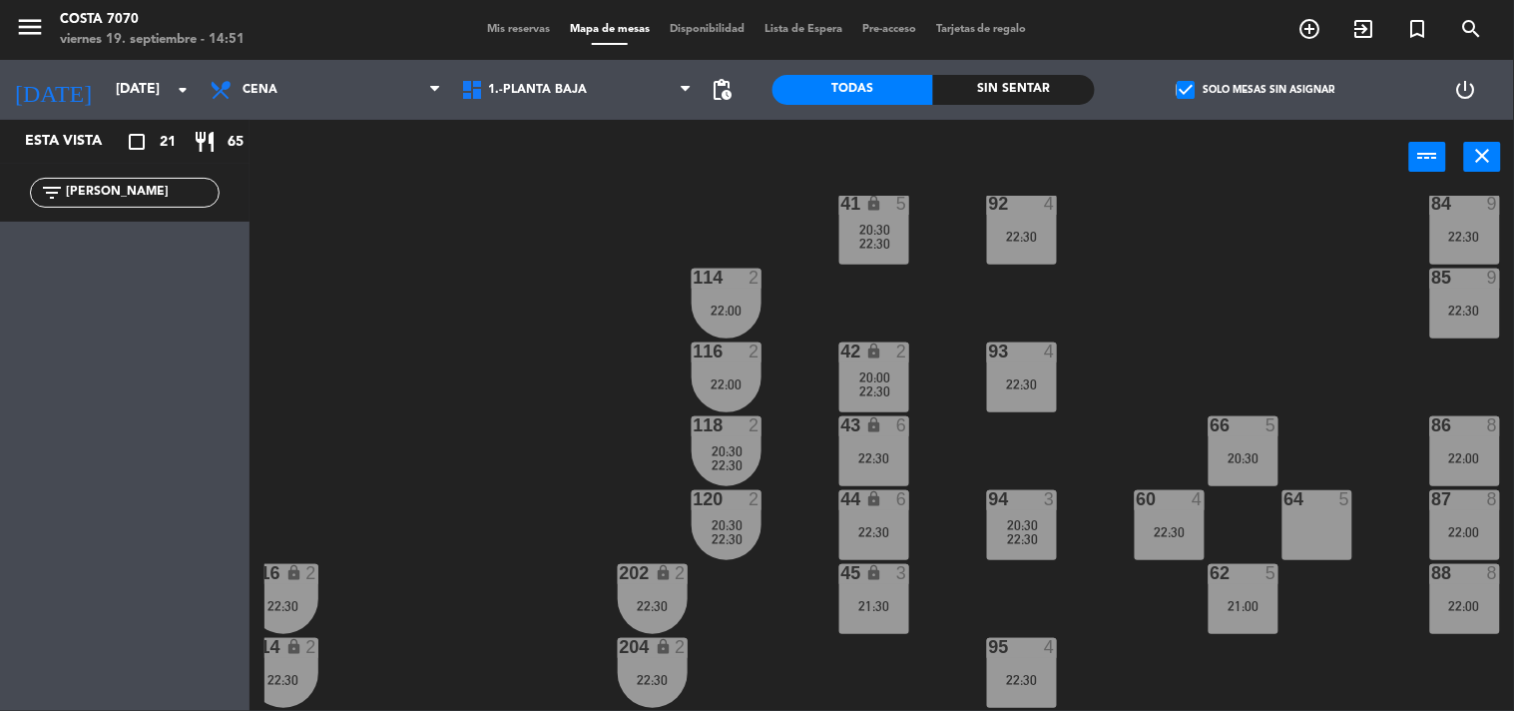
click at [104, 200] on input "[PERSON_NAME]" at bounding box center [141, 193] width 155 height 22
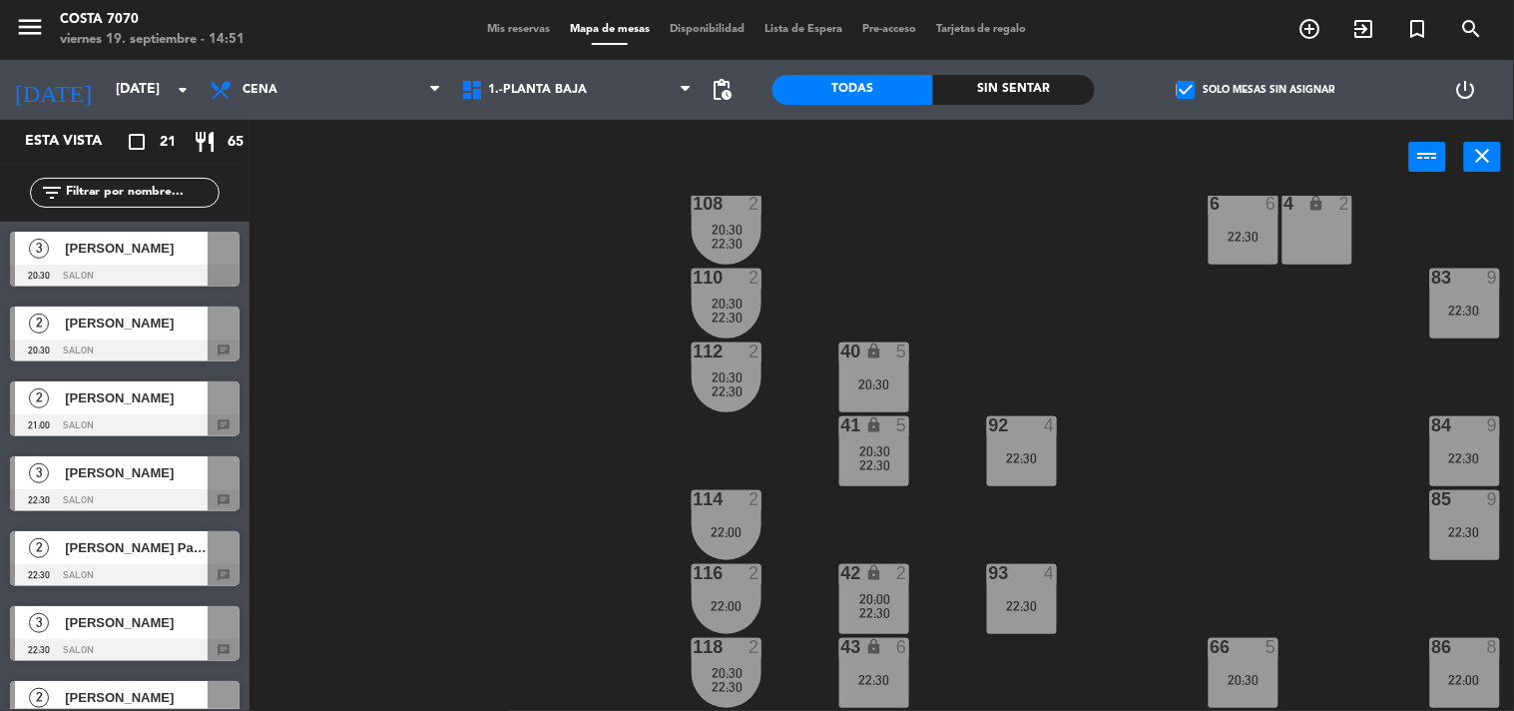
scroll to position [111, 242]
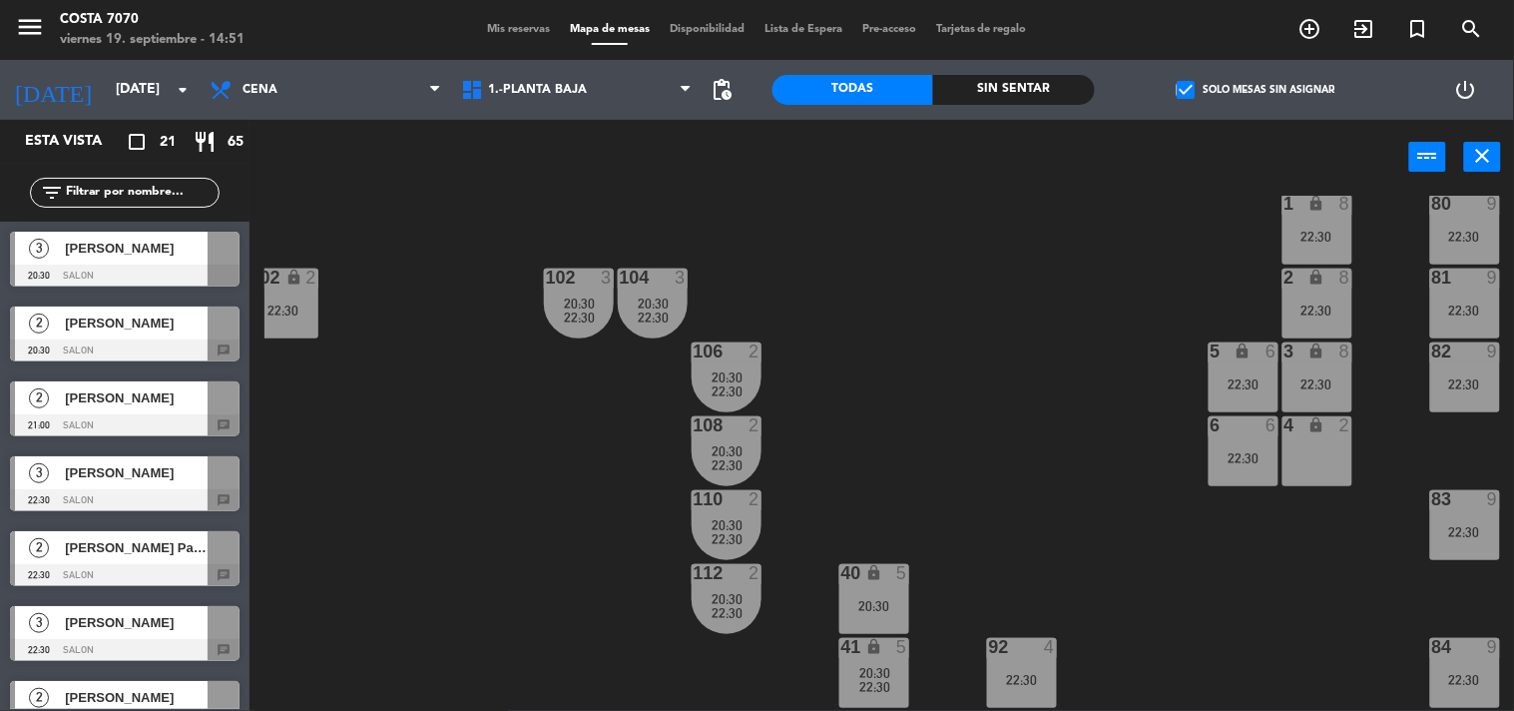
click at [142, 252] on span "[PERSON_NAME]" at bounding box center [136, 248] width 143 height 21
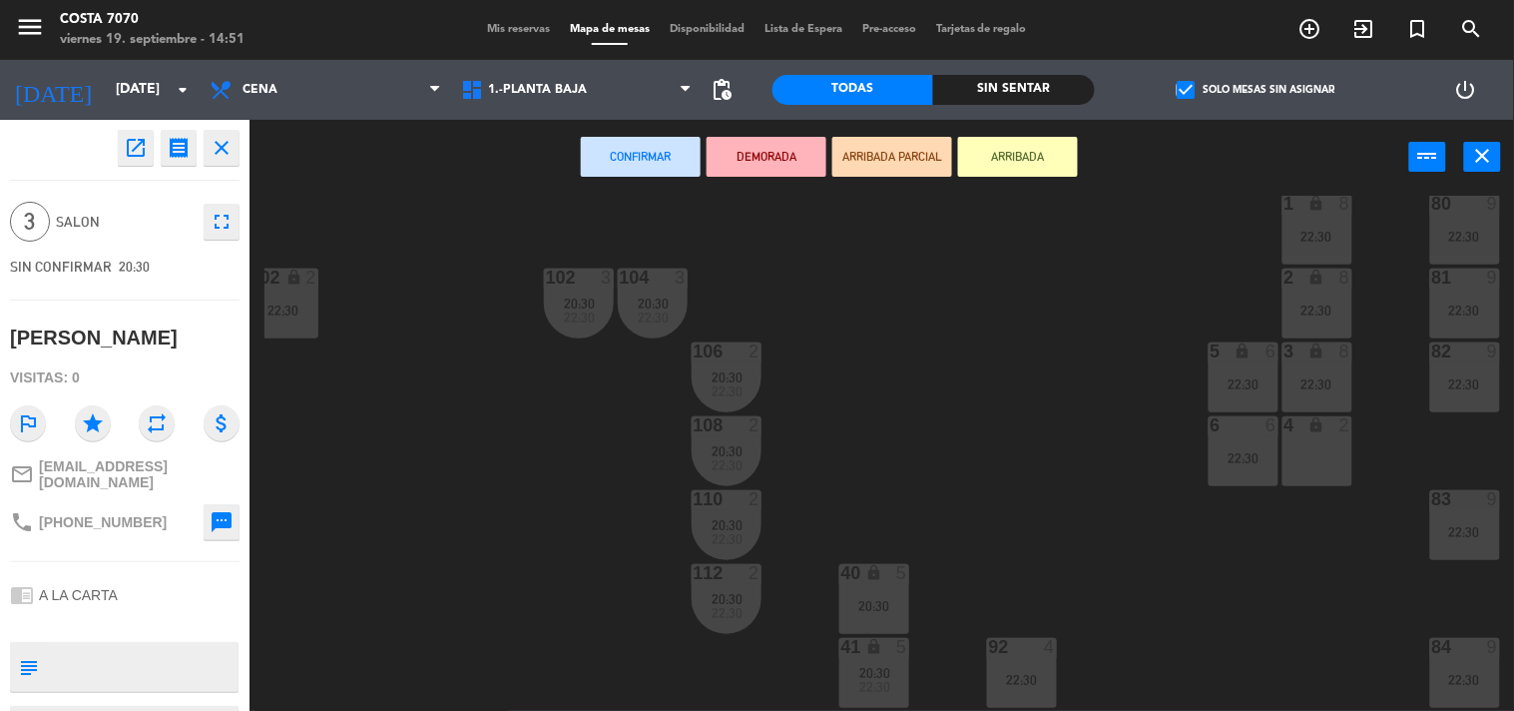
click at [1085, 419] on div "50 lock 1 51 lock 1 52 lock 1 53 lock 1 54 lock 1 55 lock 1 56 lock 1 80 9 22:3…" at bounding box center [890, 454] width 1250 height 516
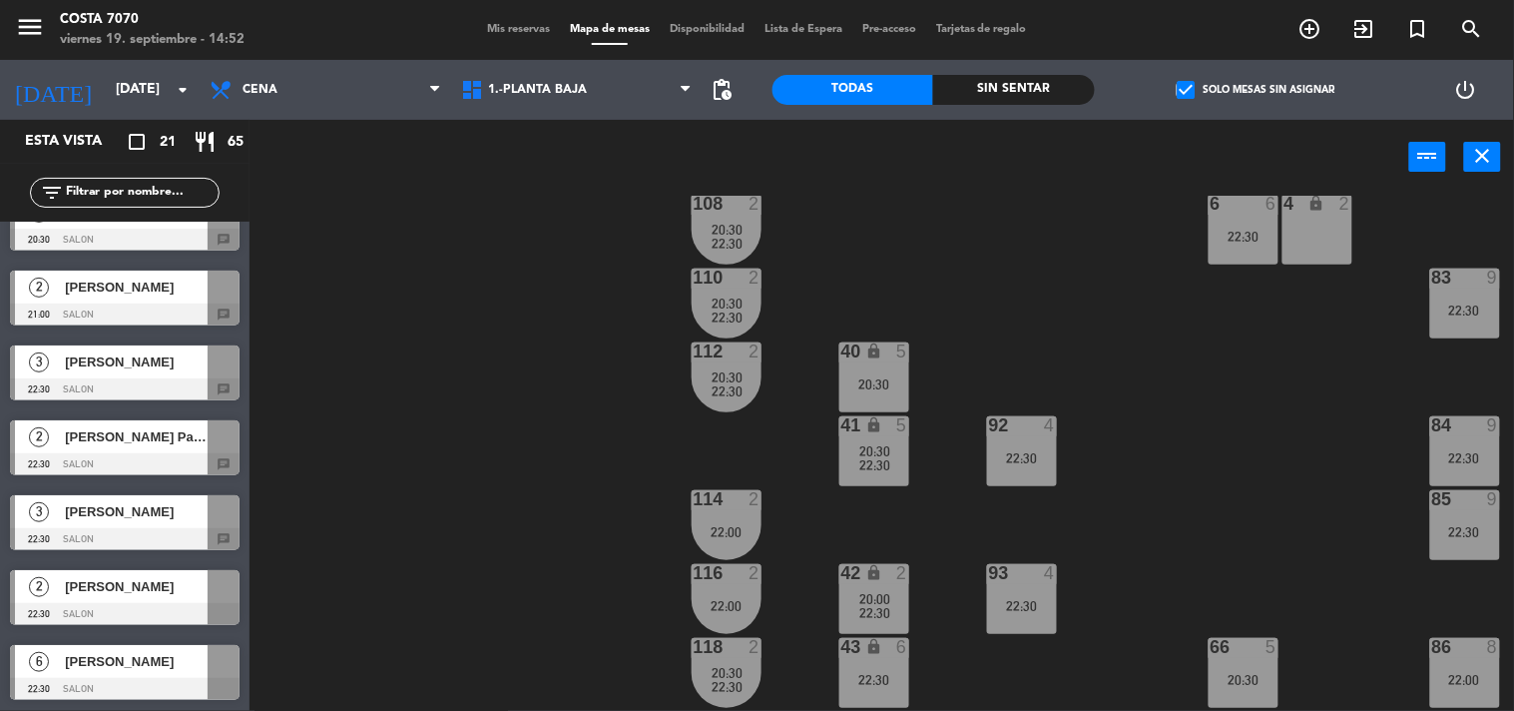
scroll to position [0, 242]
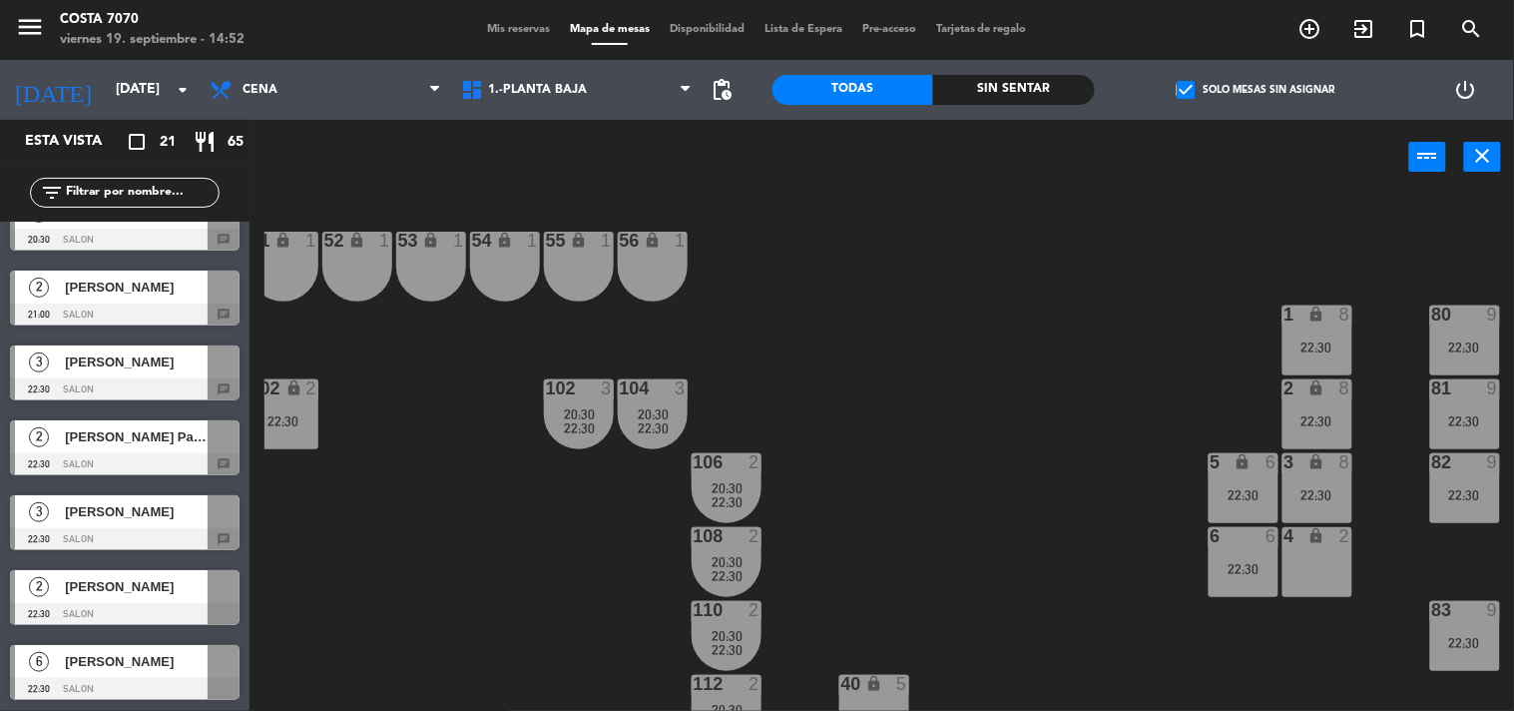
click at [1248, 495] on div "22:30" at bounding box center [1244, 495] width 70 height 14
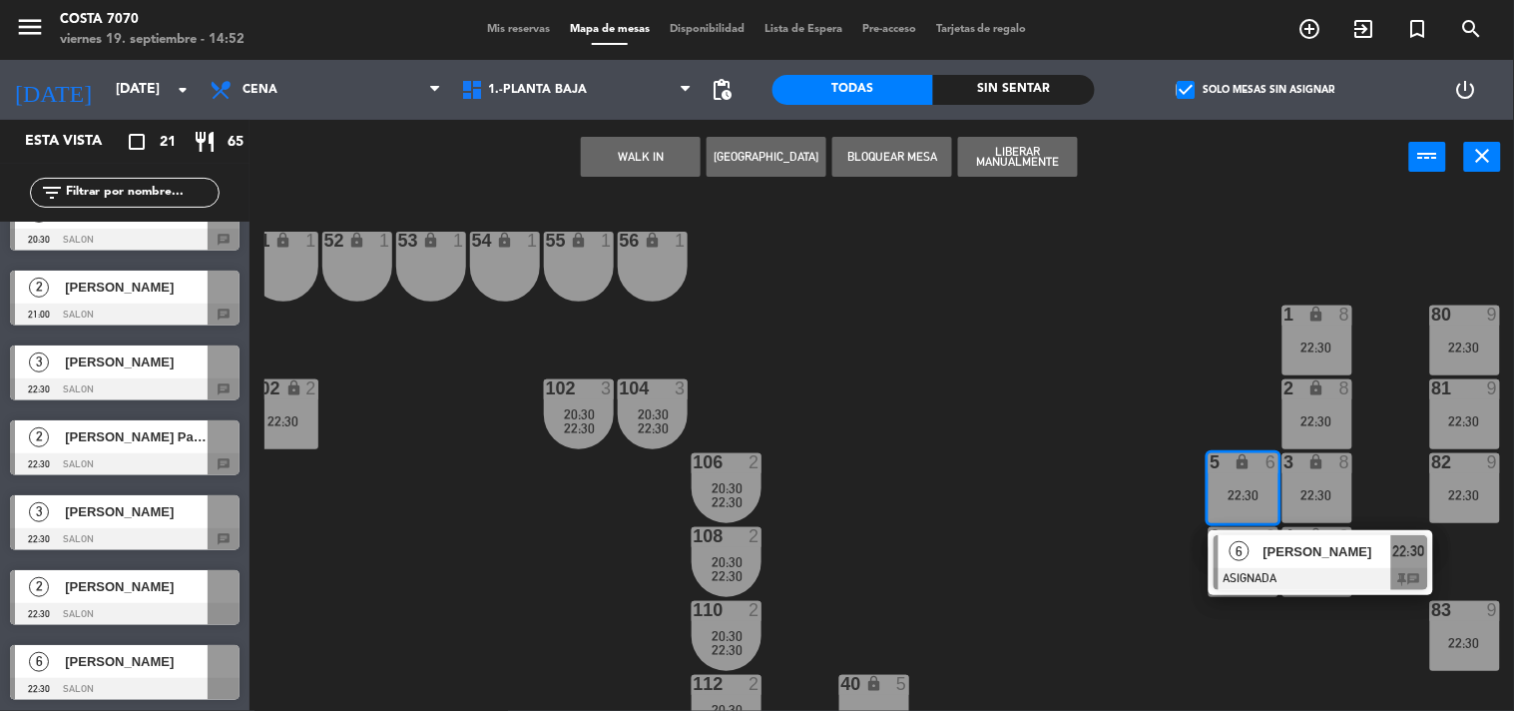
scroll to position [111, 242]
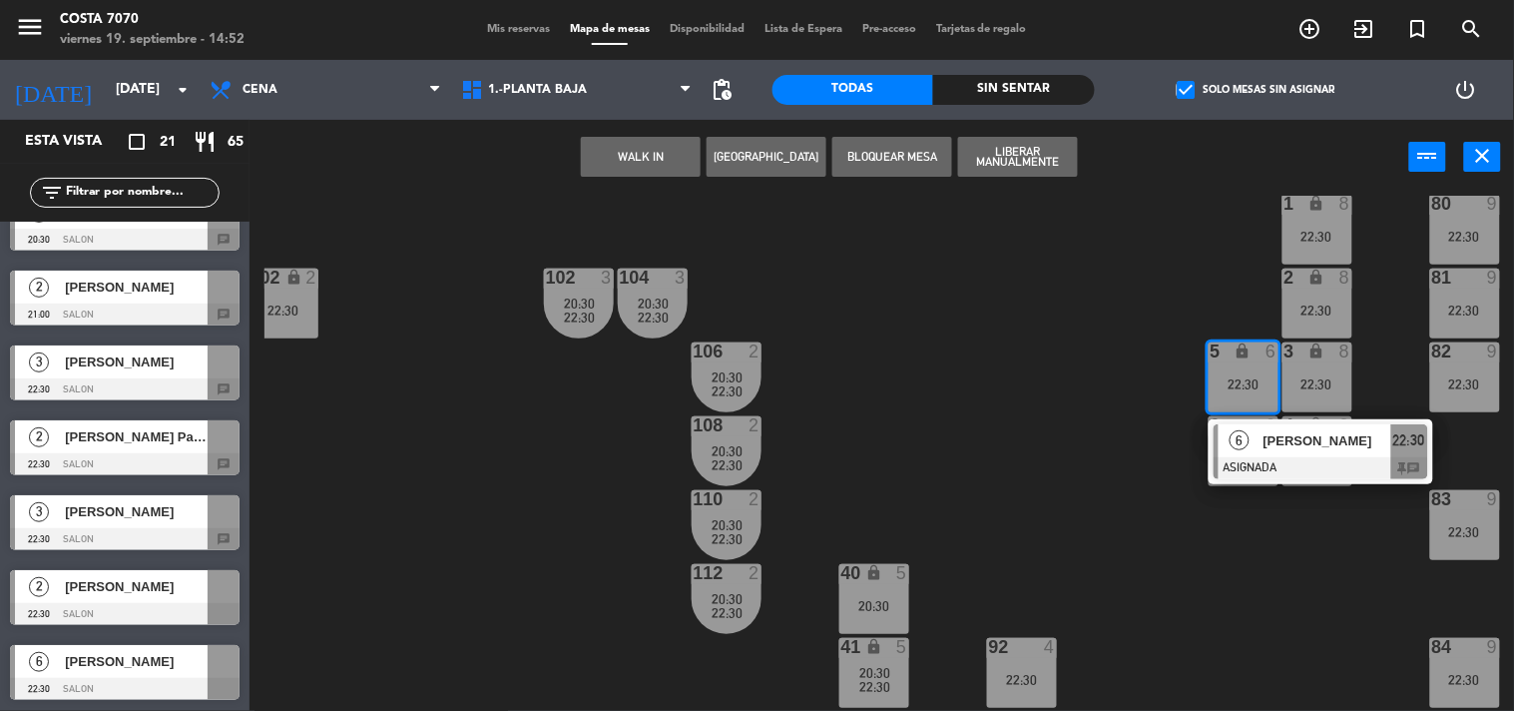
click at [1323, 441] on span "[PERSON_NAME]" at bounding box center [1328, 440] width 128 height 21
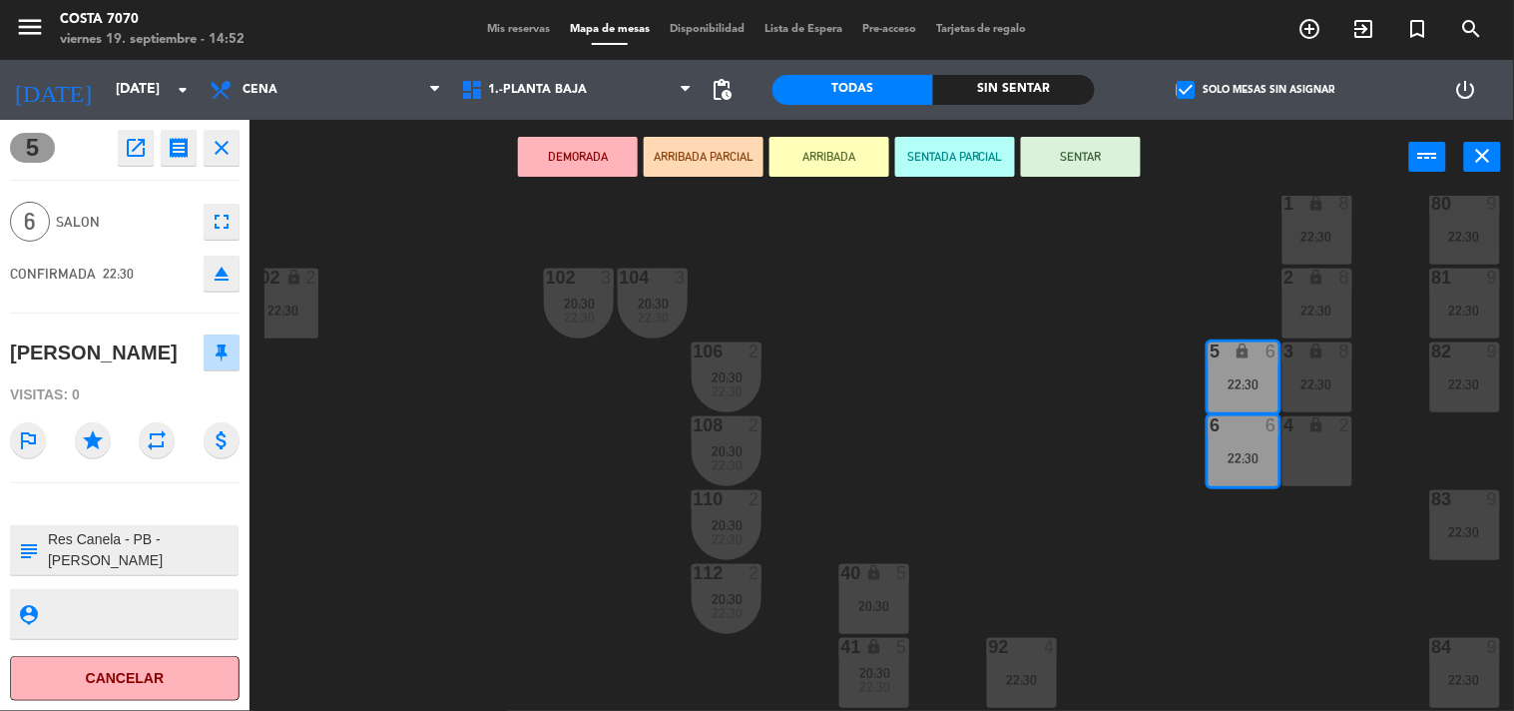
click at [233, 286] on button "eject" at bounding box center [222, 274] width 36 height 36
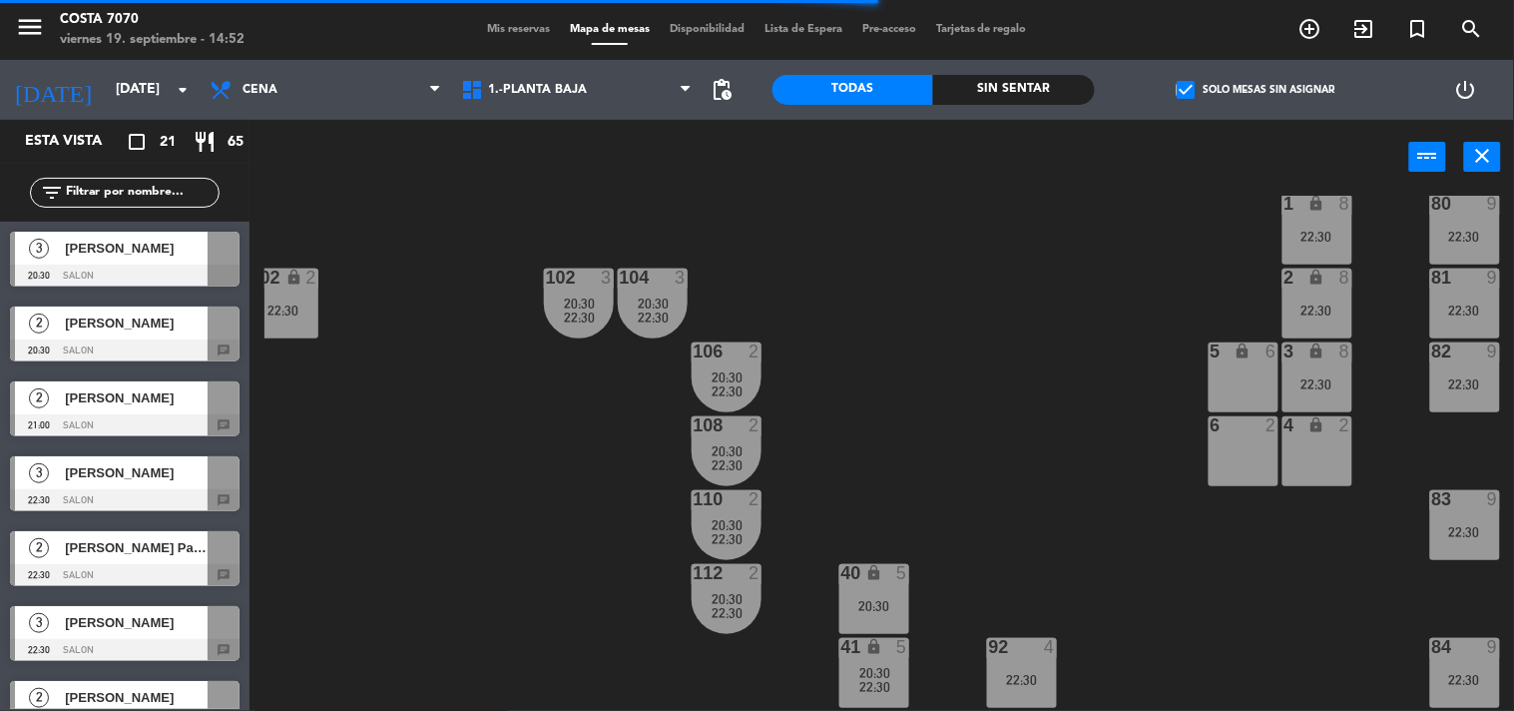
click at [195, 186] on input "text" at bounding box center [141, 193] width 155 height 22
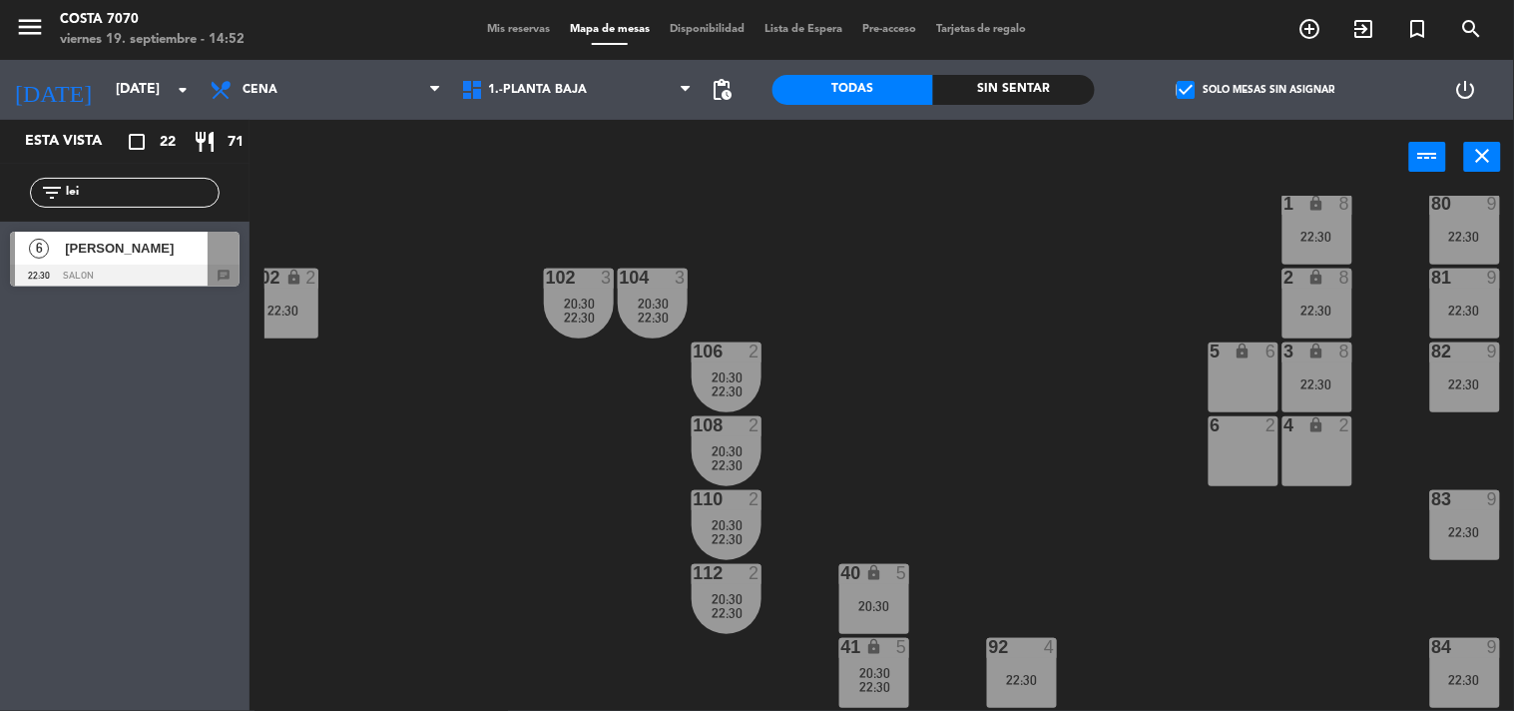
type input "lei"
click at [75, 277] on div "6 [PERSON_NAME] 22:30 SALON chat" at bounding box center [125, 259] width 250 height 75
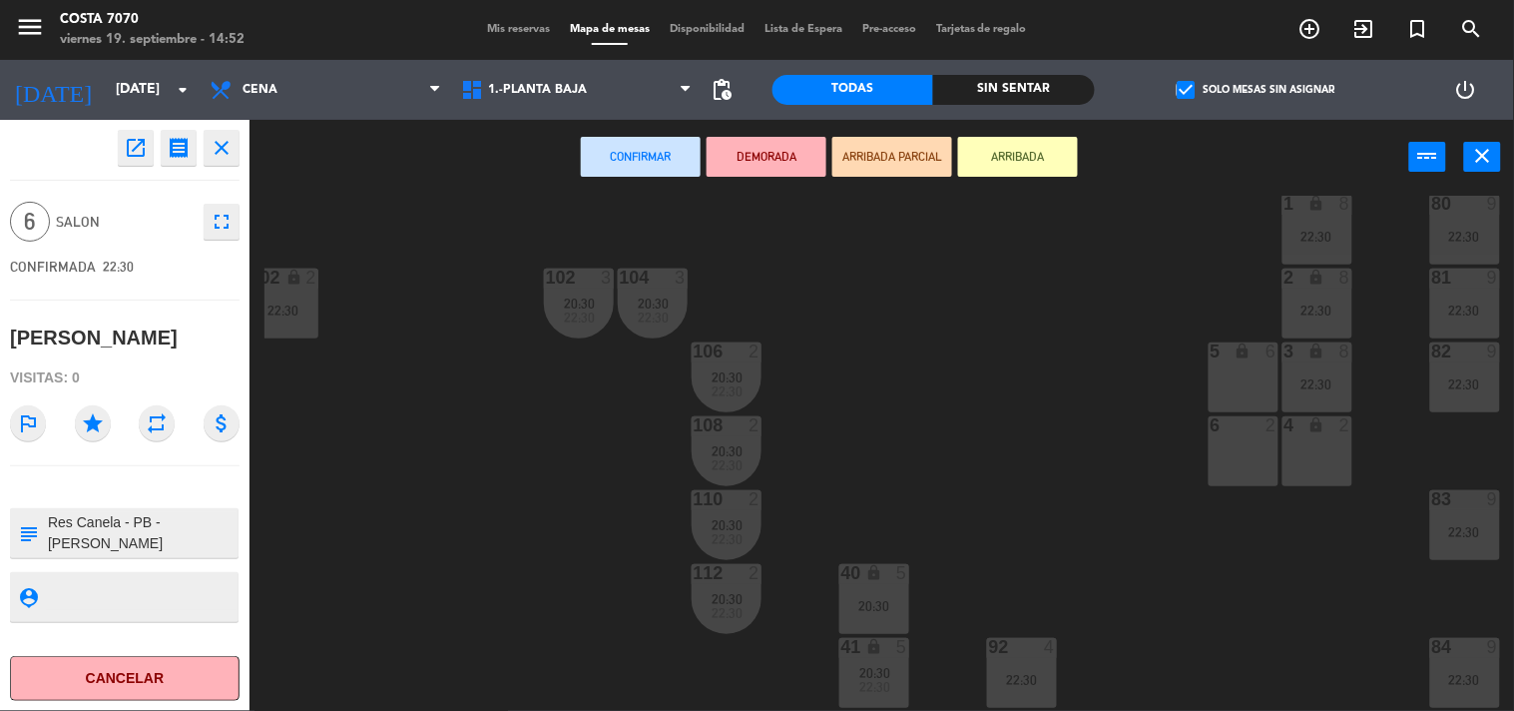
click at [1234, 372] on div "5 lock 6" at bounding box center [1244, 377] width 70 height 70
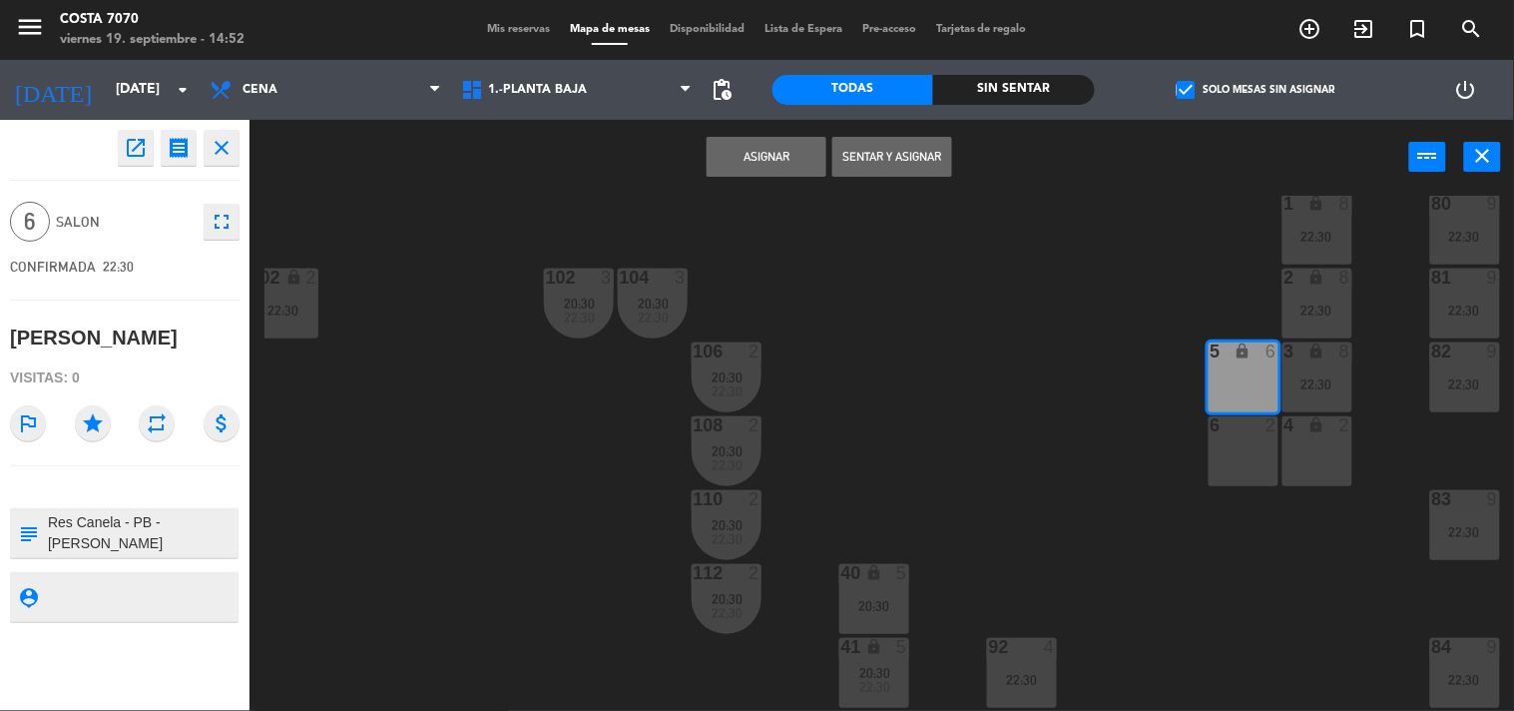
click at [1234, 439] on div "6 2" at bounding box center [1244, 451] width 70 height 70
click at [763, 160] on button "Asignar" at bounding box center [767, 157] width 120 height 40
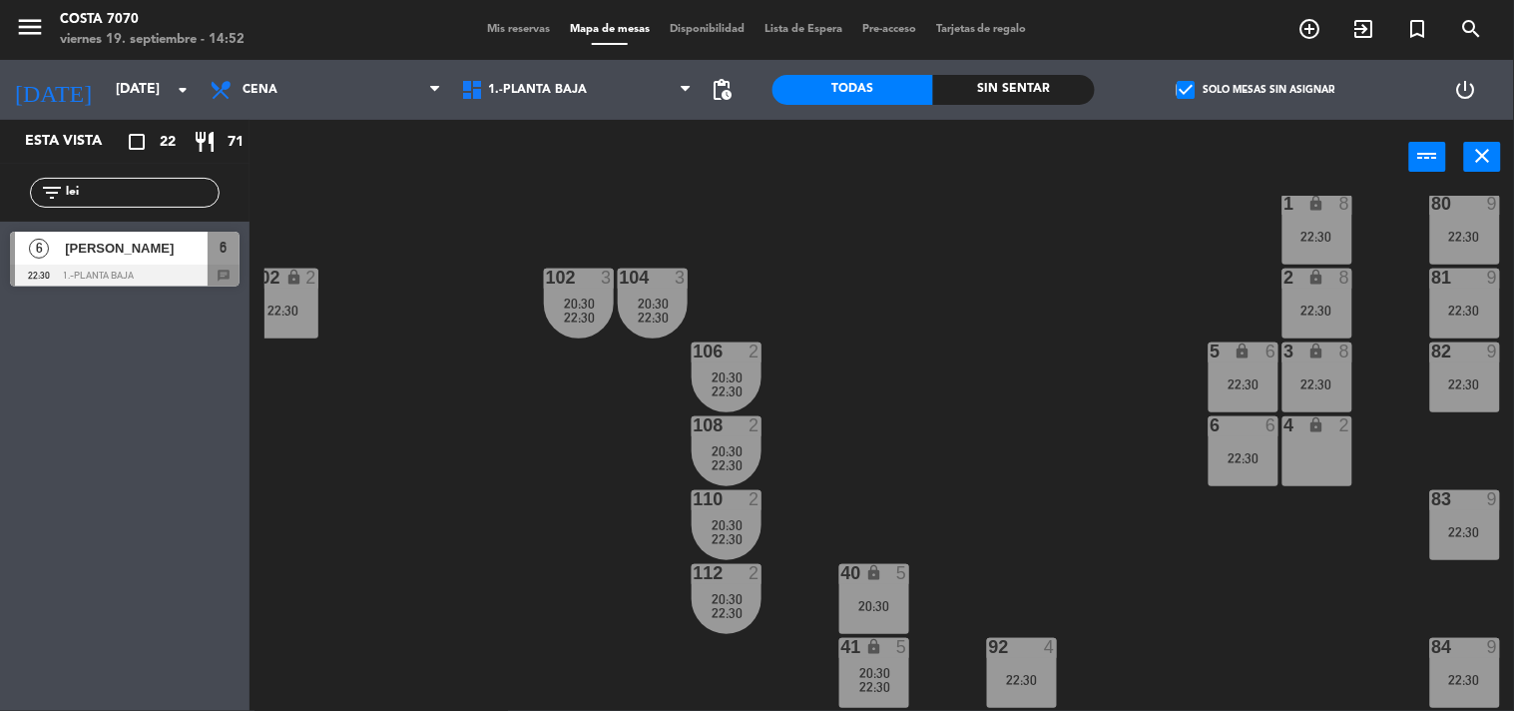
click at [1043, 451] on div "50 lock 1 51 lock 1 52 lock 1 53 lock 1 54 lock 1 55 lock 1 56 lock 1 80 9 22:3…" at bounding box center [890, 454] width 1250 height 516
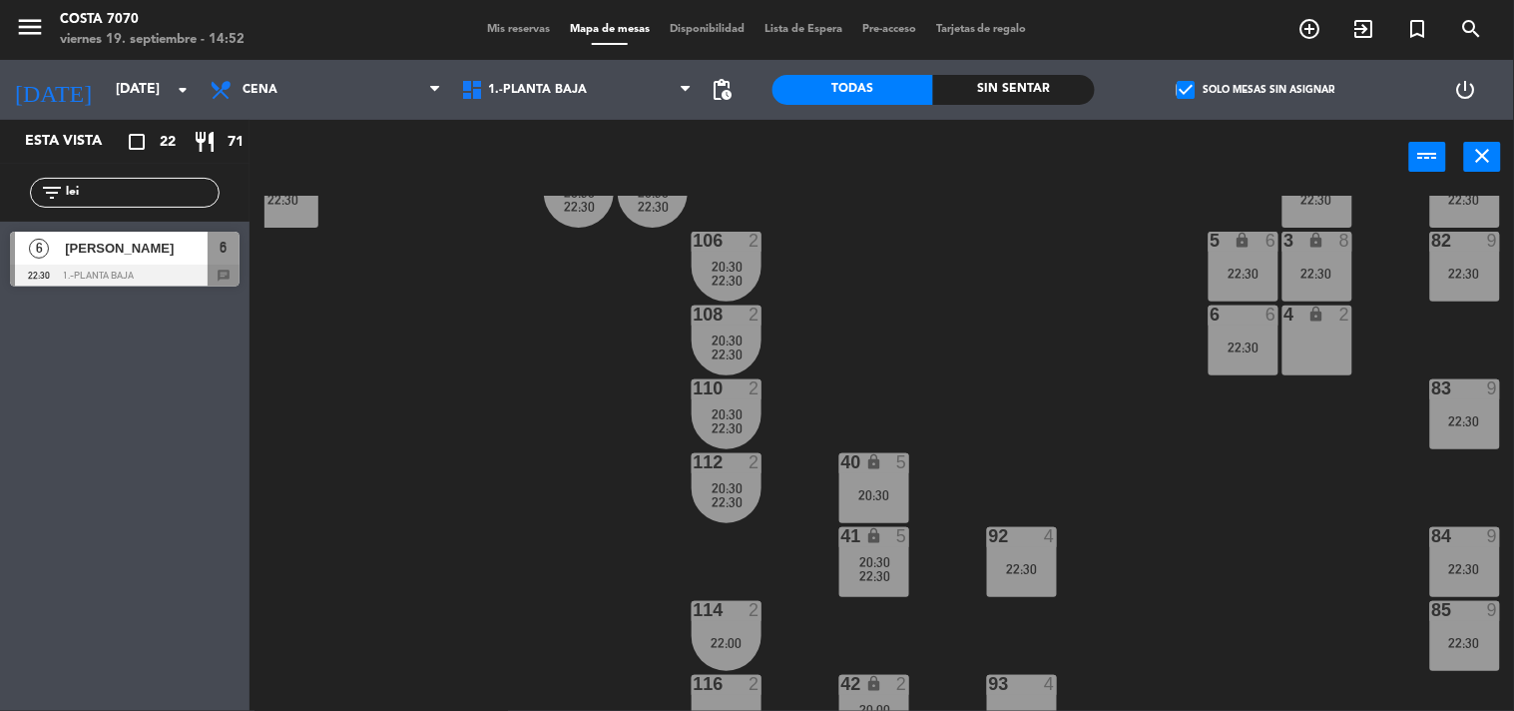
click at [175, 183] on input "lei" at bounding box center [141, 193] width 155 height 22
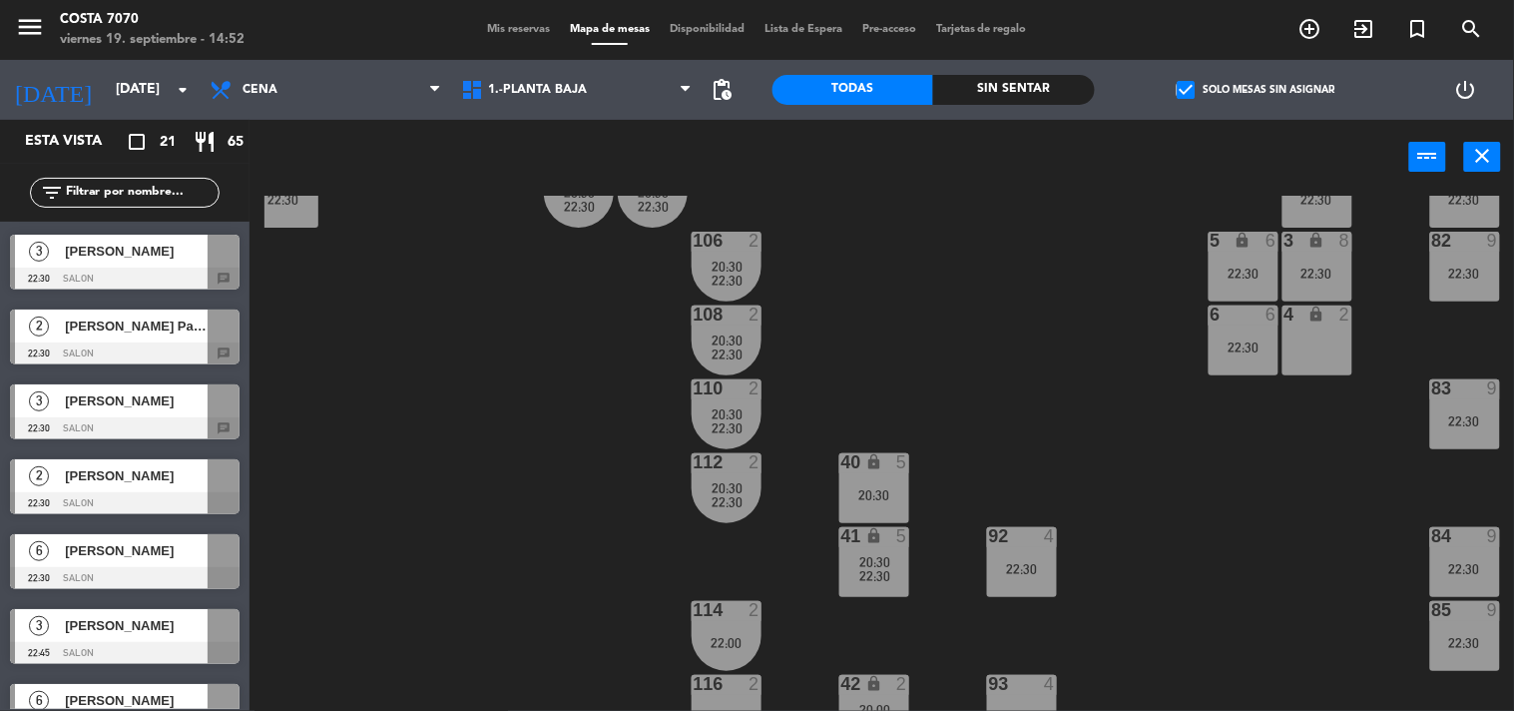
scroll to position [332, 0]
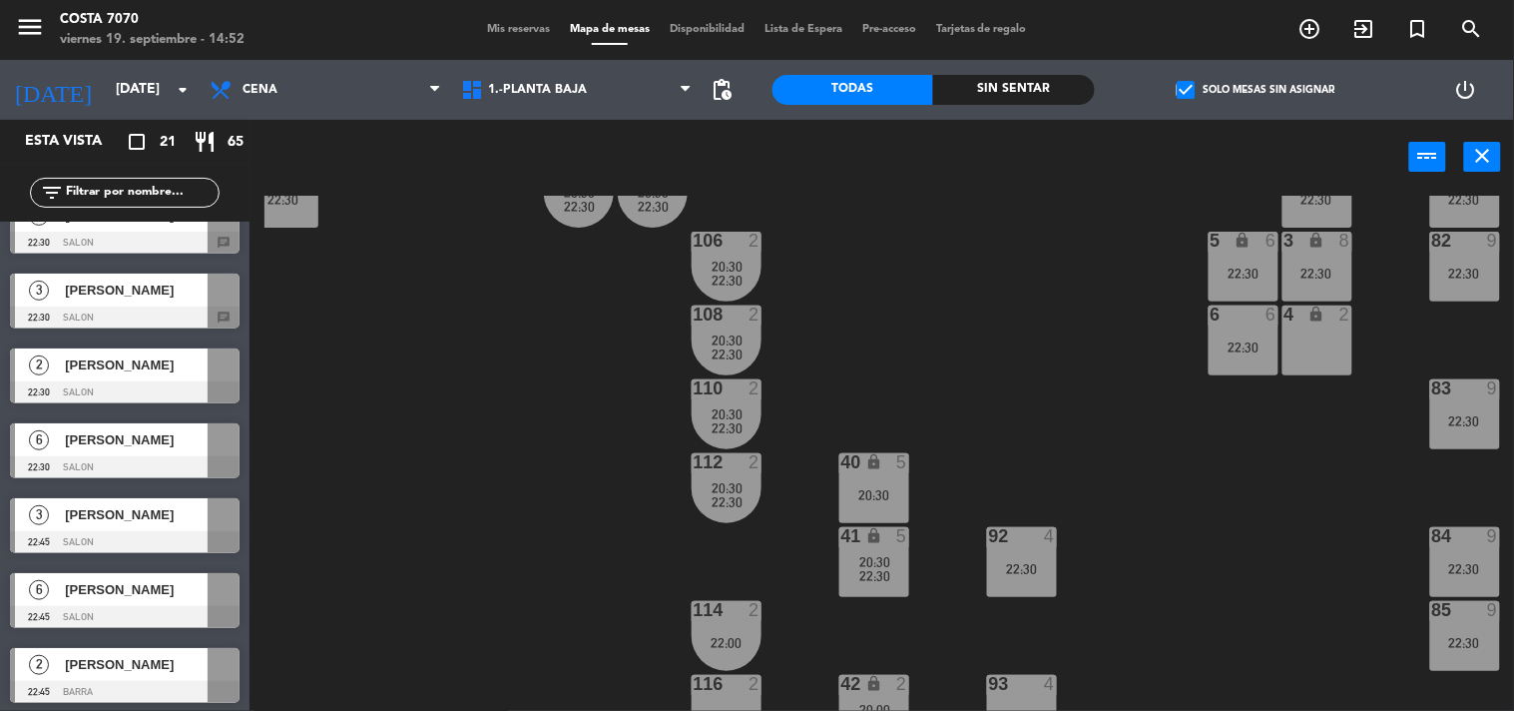
click at [165, 595] on div "6 [PERSON_NAME] 22:45 SALON" at bounding box center [125, 600] width 250 height 75
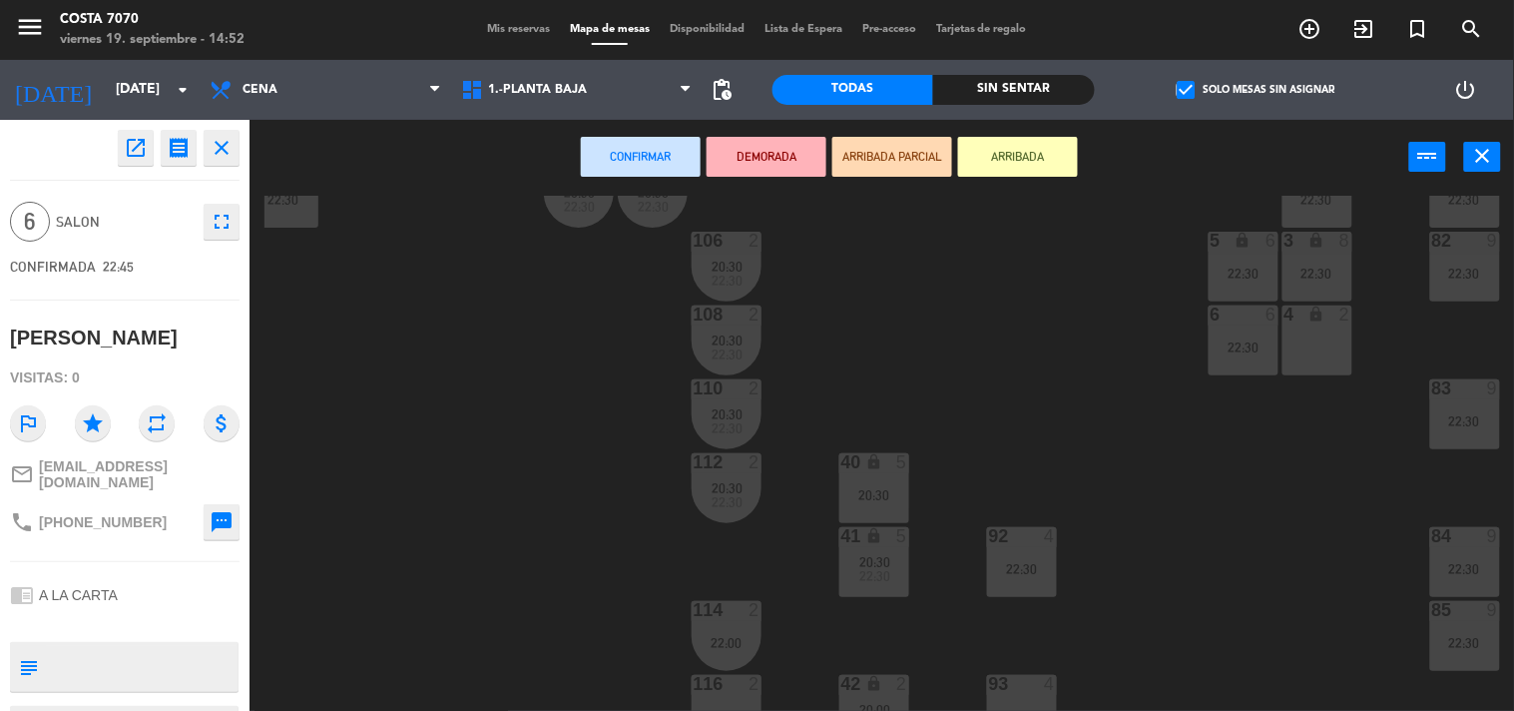
click at [547, 535] on div "50 lock 1 51 lock 1 52 lock 1 53 lock 1 54 lock 1 55 lock 1 56 lock 1 80 9 22:3…" at bounding box center [890, 454] width 1250 height 516
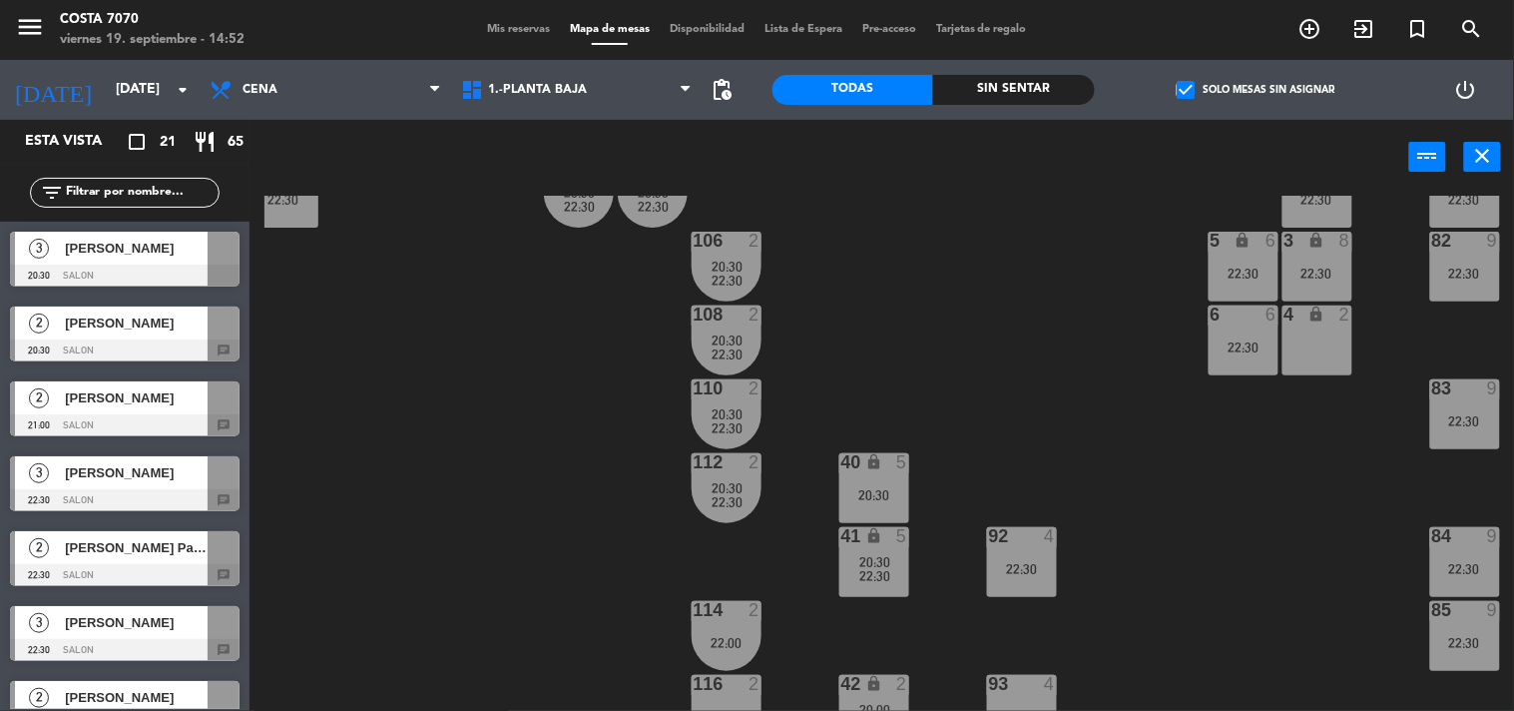
scroll to position [1, 0]
click at [121, 254] on span "[PERSON_NAME]" at bounding box center [136, 247] width 143 height 21
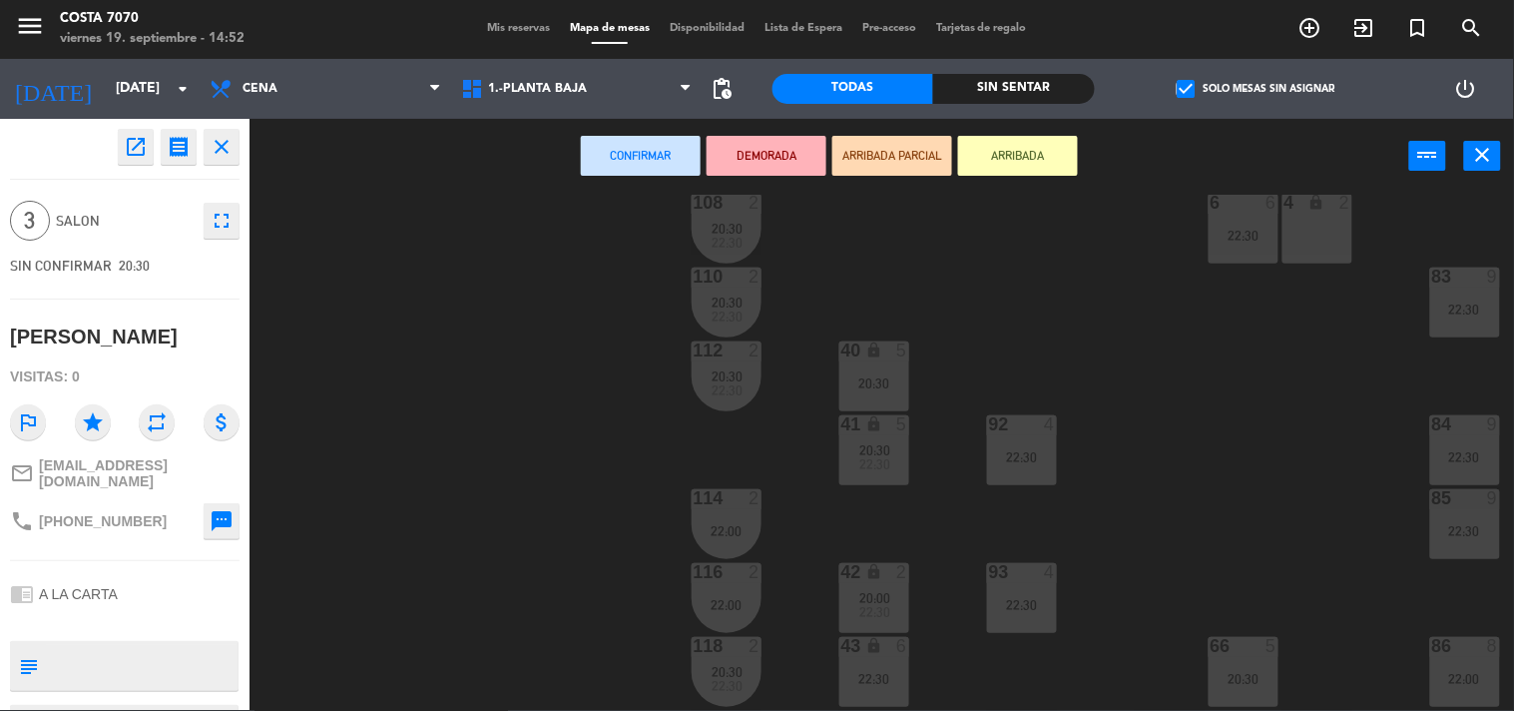
scroll to position [0, 242]
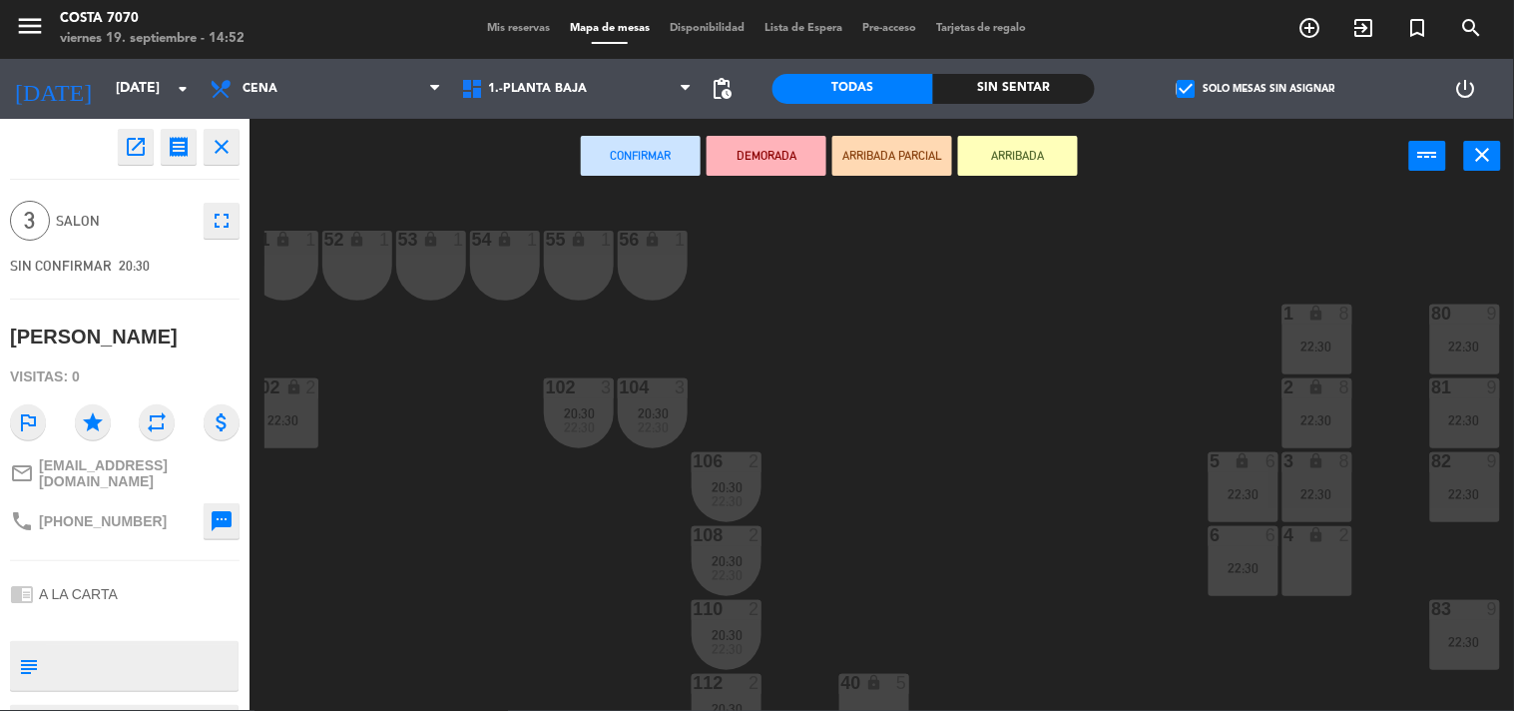
click at [1062, 537] on div "50 lock 1 51 lock 1 52 lock 1 53 lock 1 54 lock 1 55 lock 1 56 lock 1 80 9 22:3…" at bounding box center [890, 453] width 1250 height 516
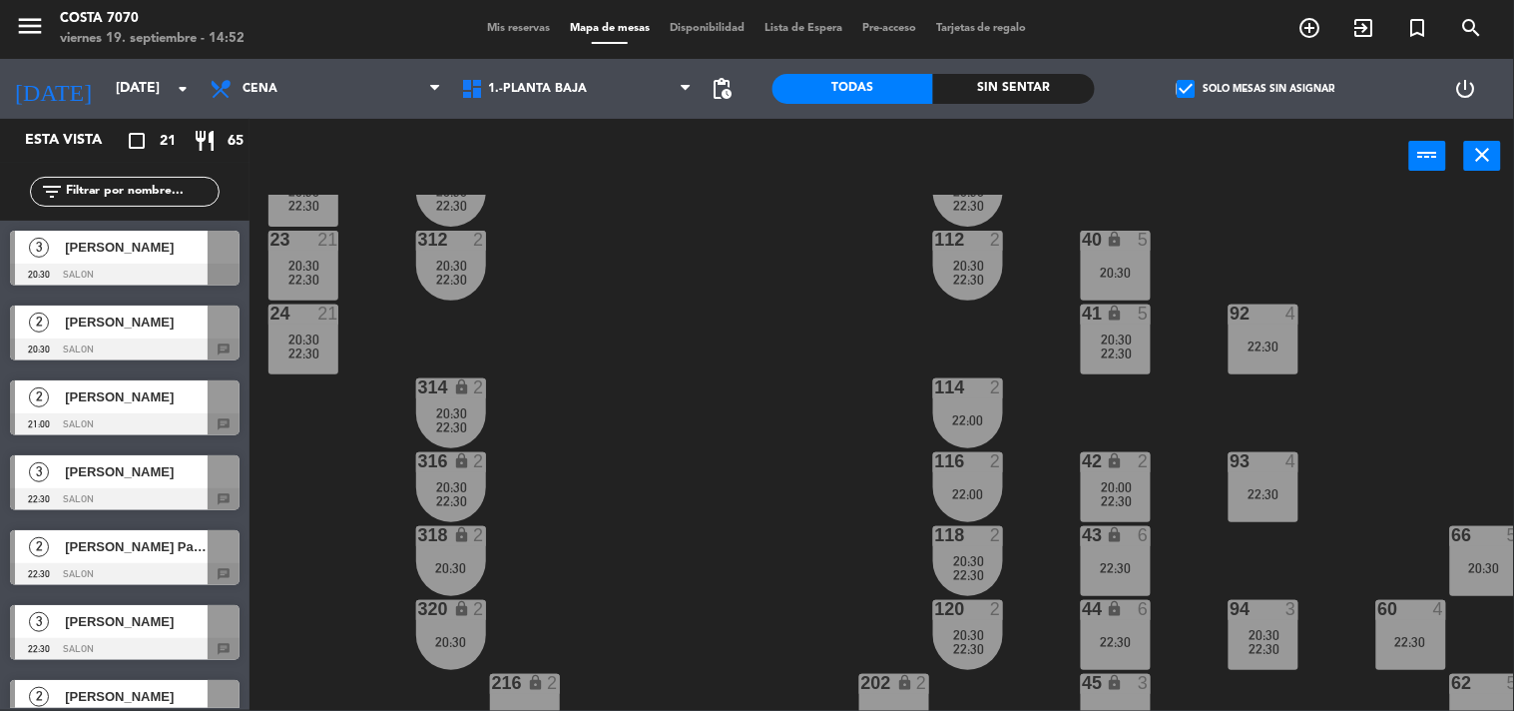
scroll to position [554, 0]
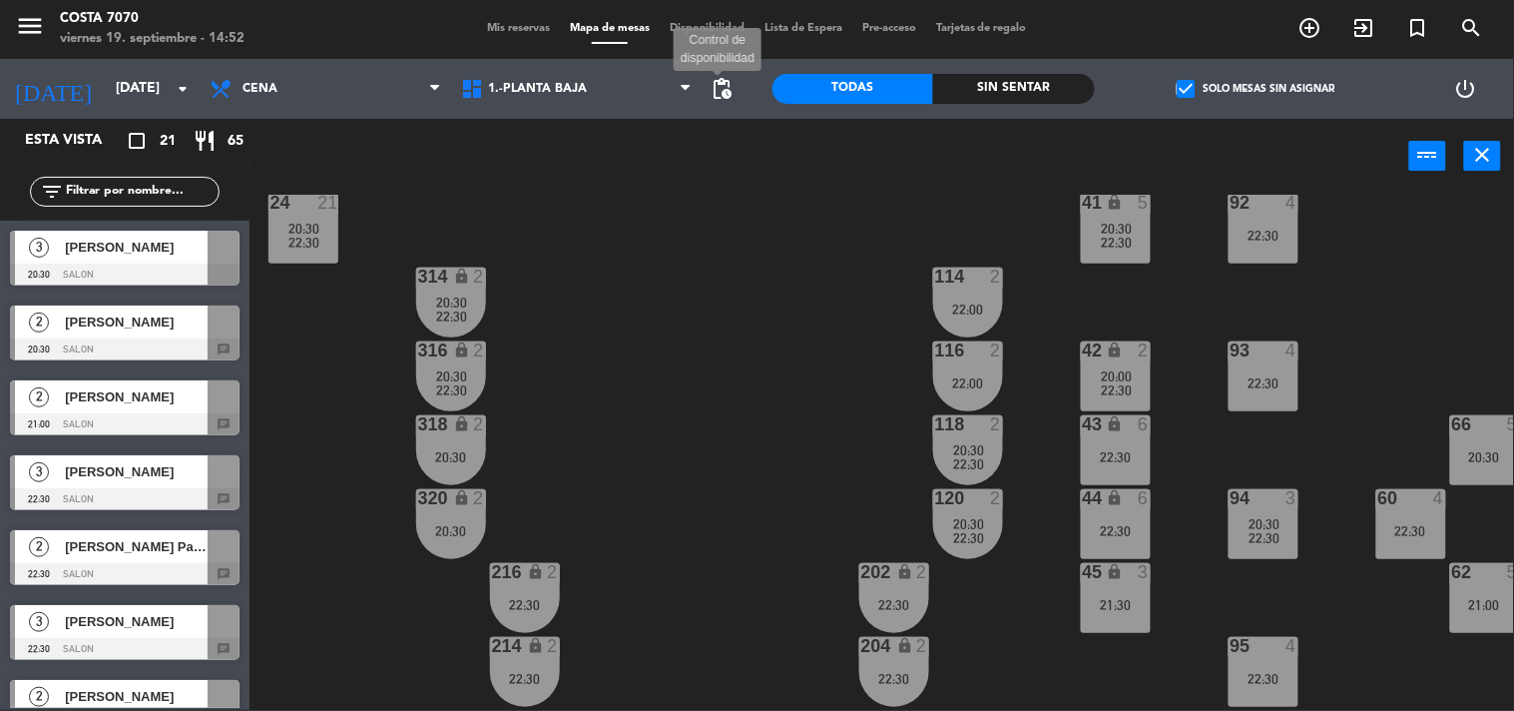
click at [721, 82] on span "pending_actions" at bounding box center [723, 89] width 24 height 24
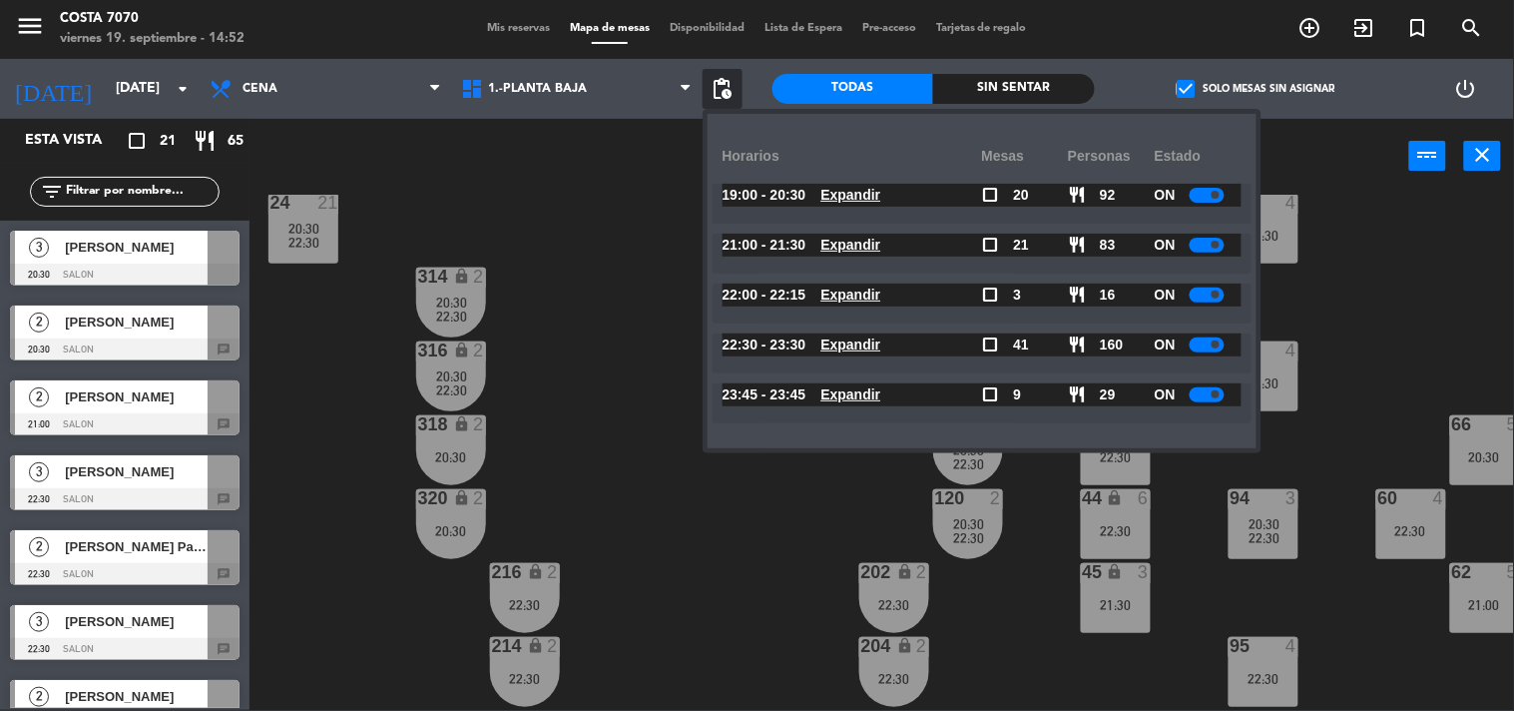
click at [721, 82] on span "pending_actions" at bounding box center [723, 89] width 24 height 24
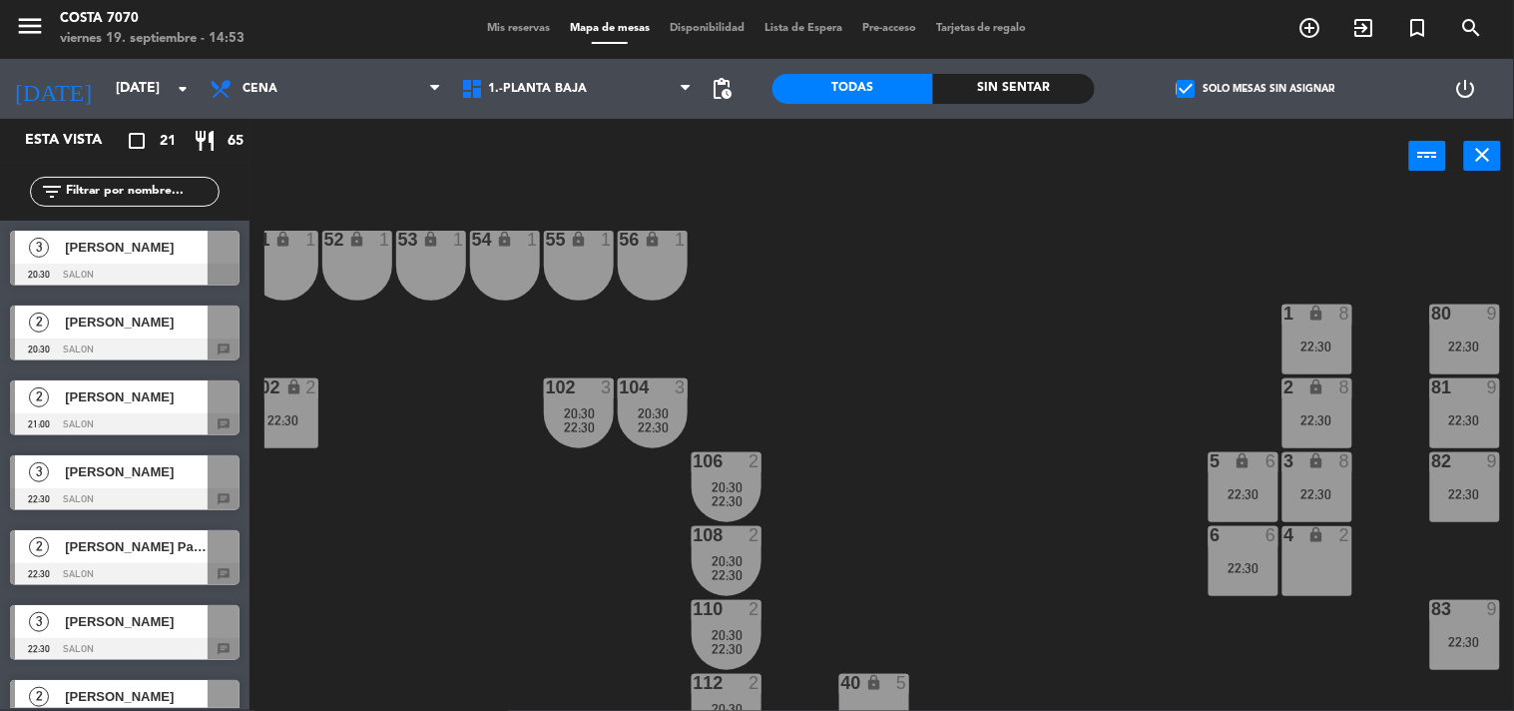
scroll to position [222, 242]
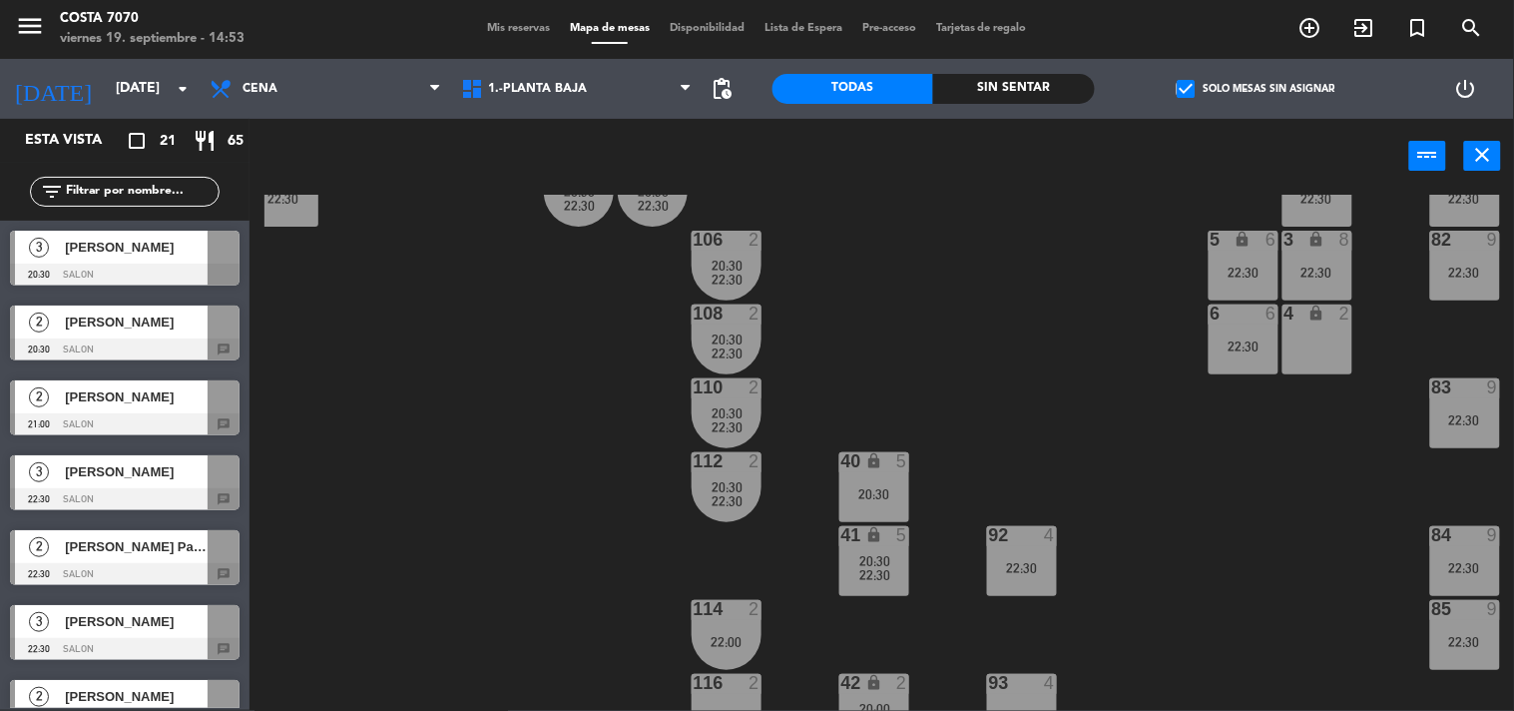
click at [141, 554] on span "[PERSON_NAME] Pampa" at bounding box center [136, 546] width 143 height 21
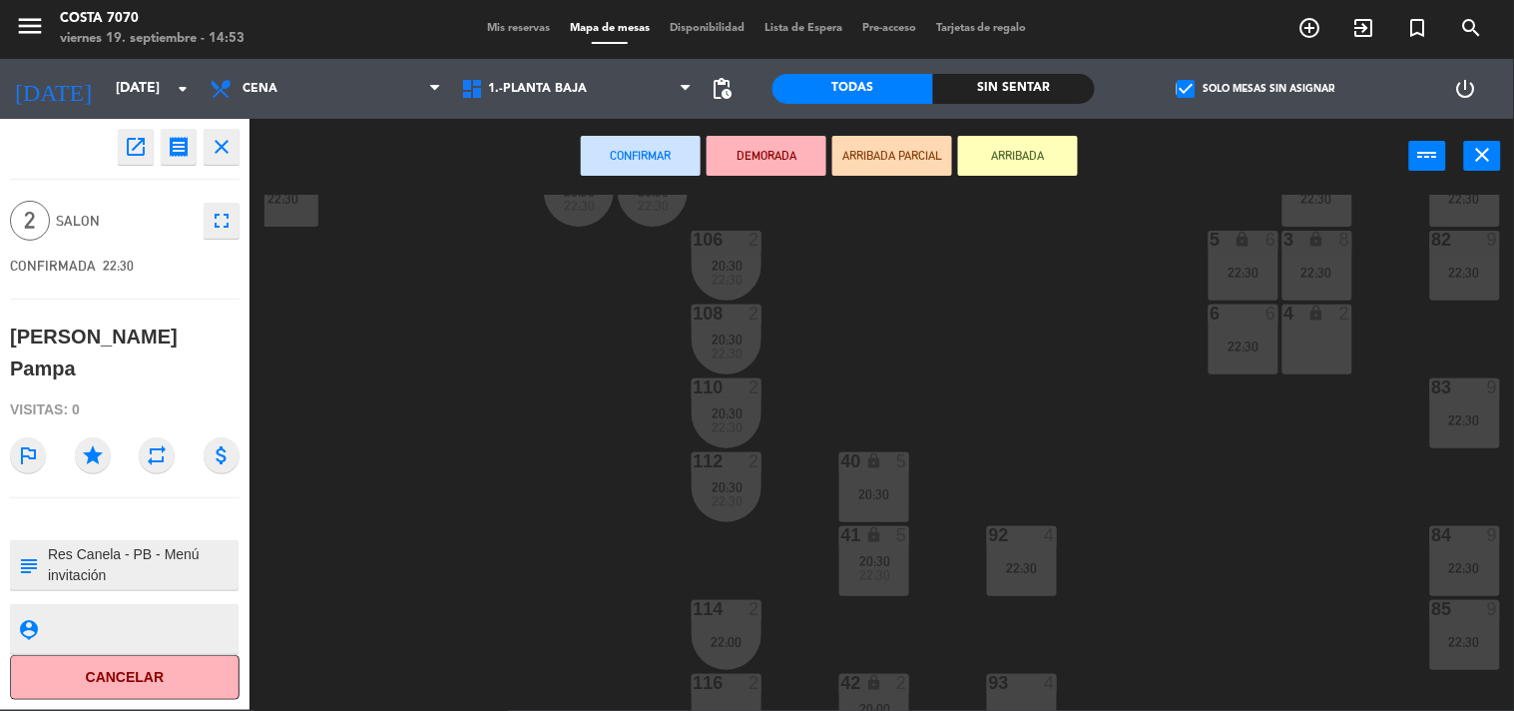
drag, startPoint x: 1335, startPoint y: 332, endPoint x: 1125, endPoint y: 341, distance: 209.8
click at [1339, 332] on div "4 lock 2" at bounding box center [1318, 339] width 70 height 70
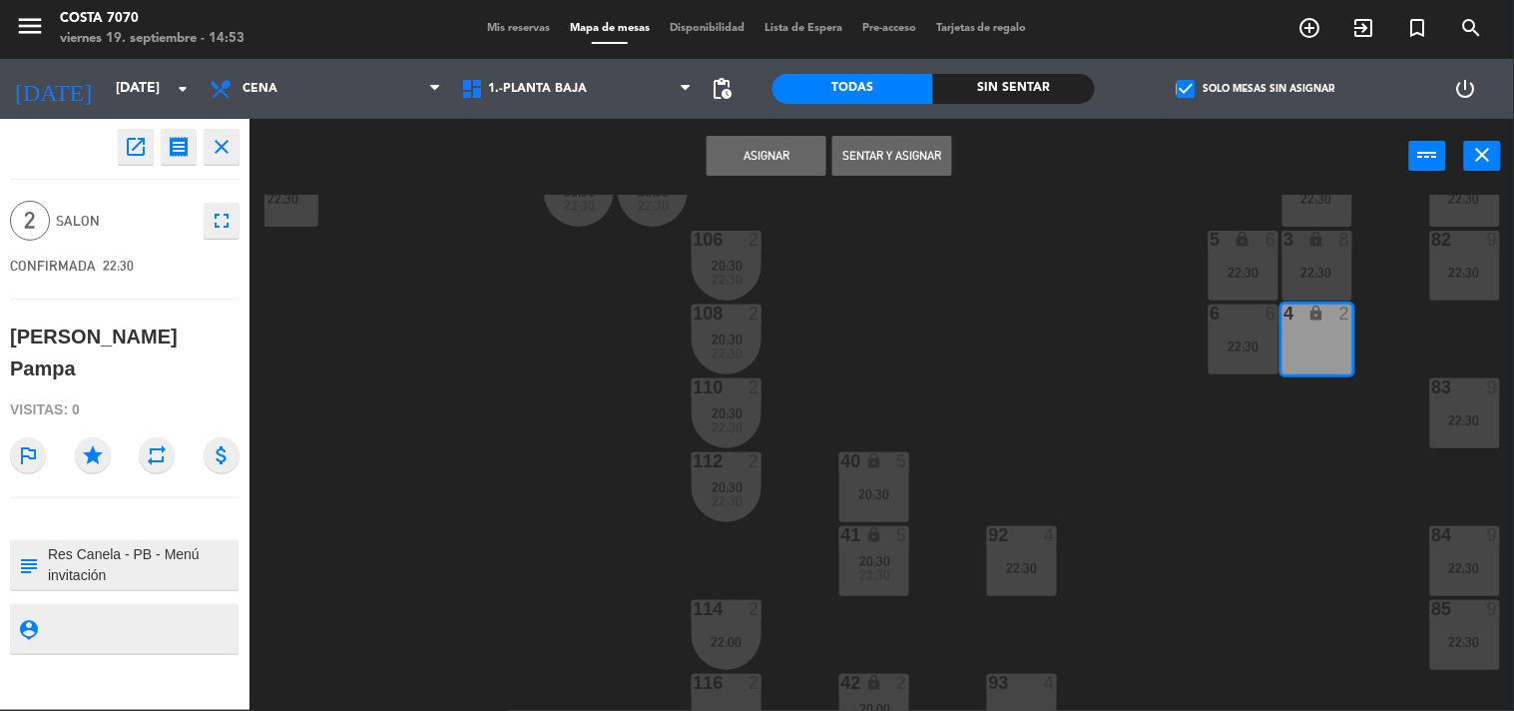
click at [787, 155] on button "Asignar" at bounding box center [767, 156] width 120 height 40
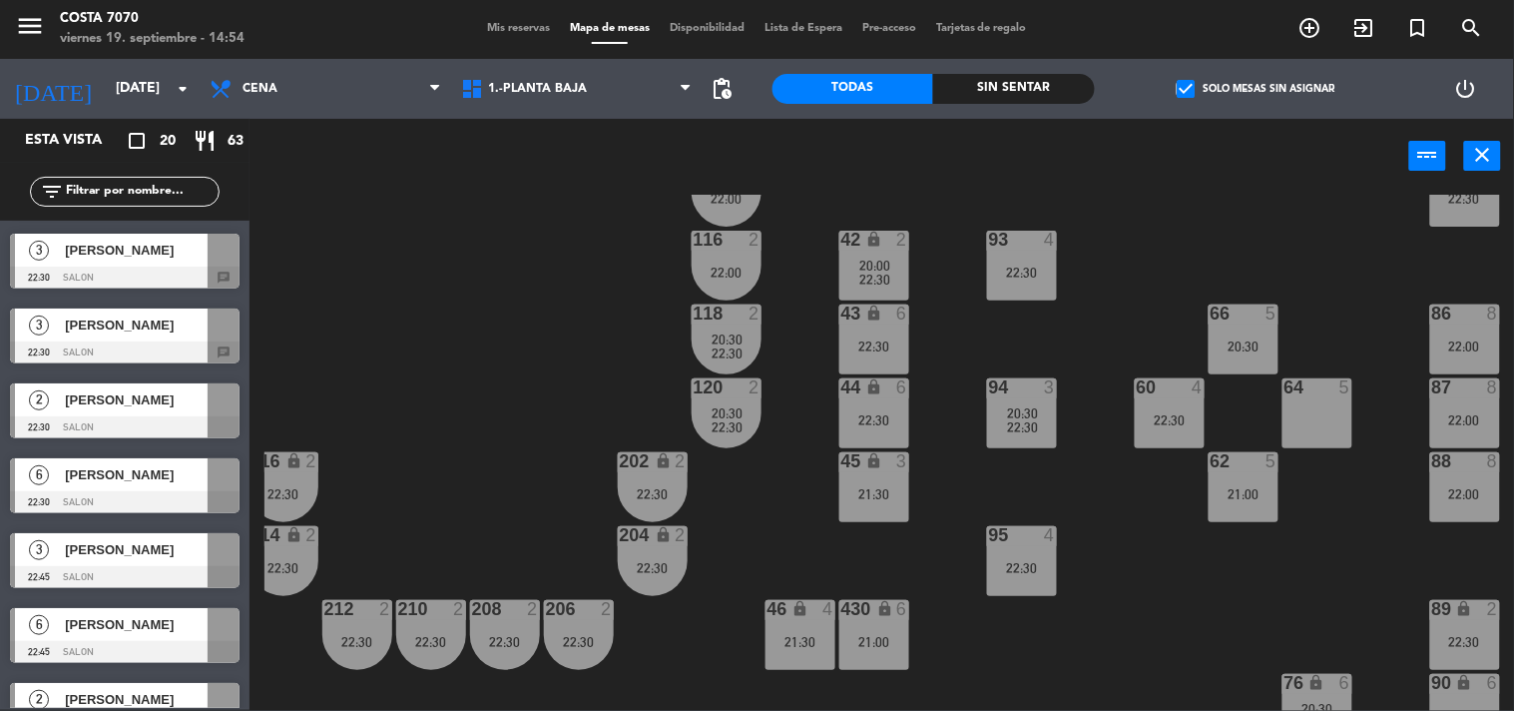
scroll to position [886, 242]
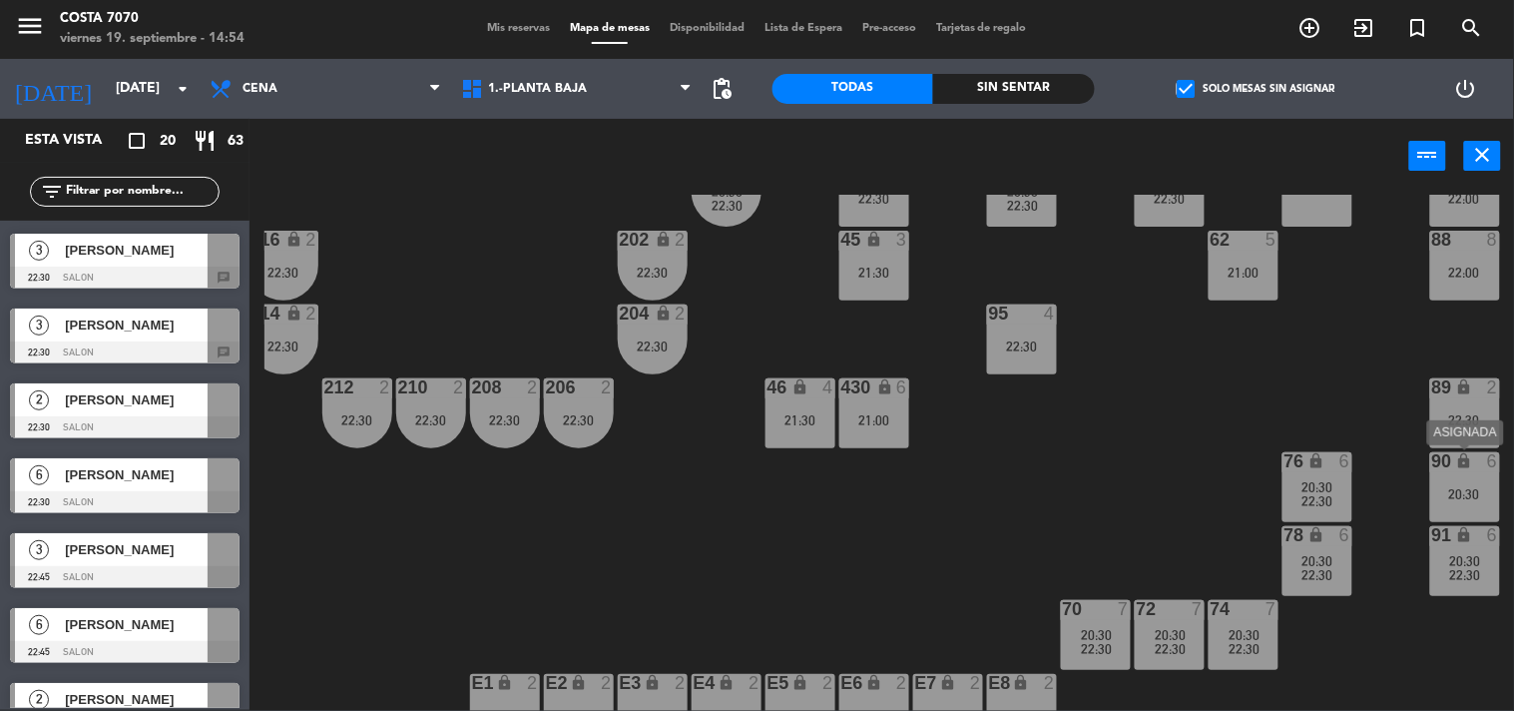
click at [1447, 489] on div "20:30" at bounding box center [1465, 494] width 70 height 14
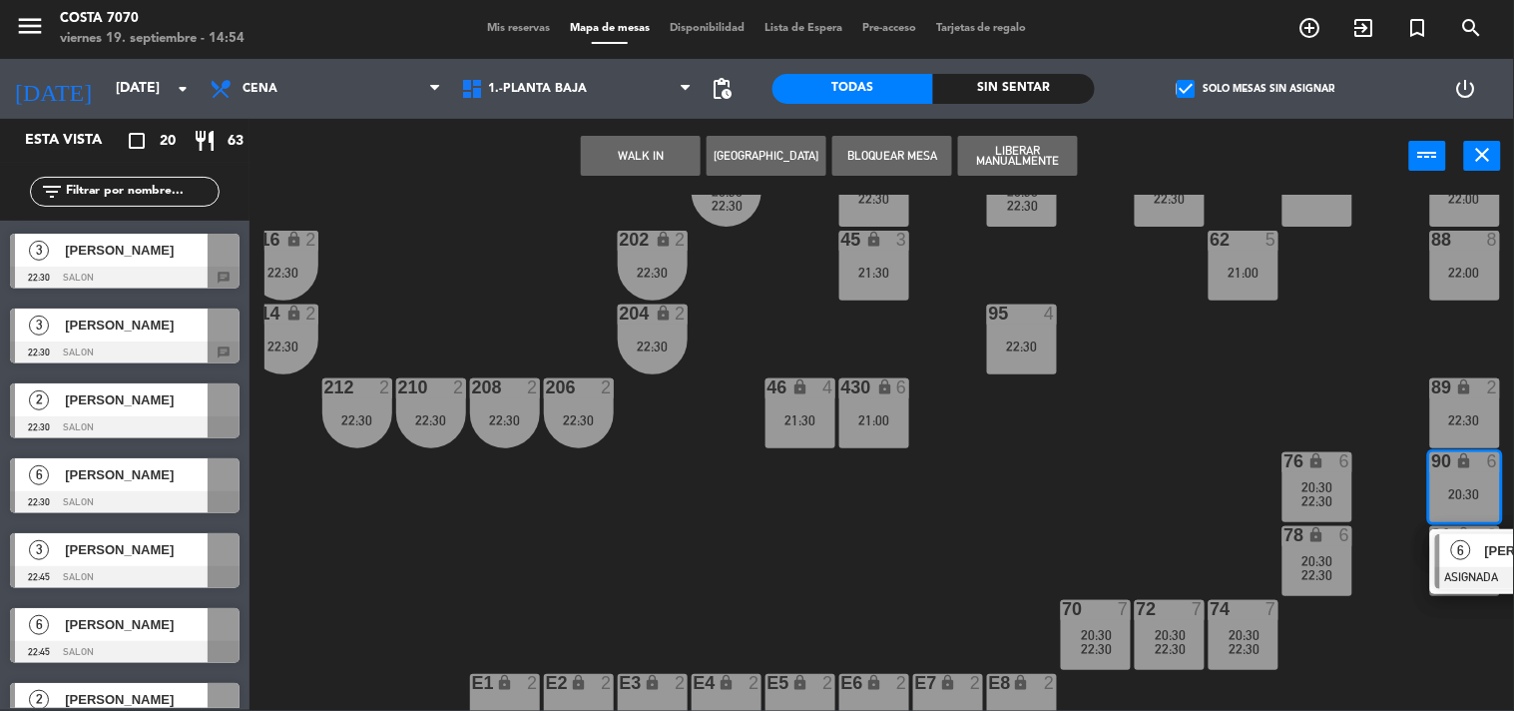
click at [1119, 482] on div "50 lock 1 51 lock 1 52 lock 1 53 lock 1 54 lock 1 55 lock 1 56 lock 1 80 9 22:3…" at bounding box center [890, 453] width 1250 height 516
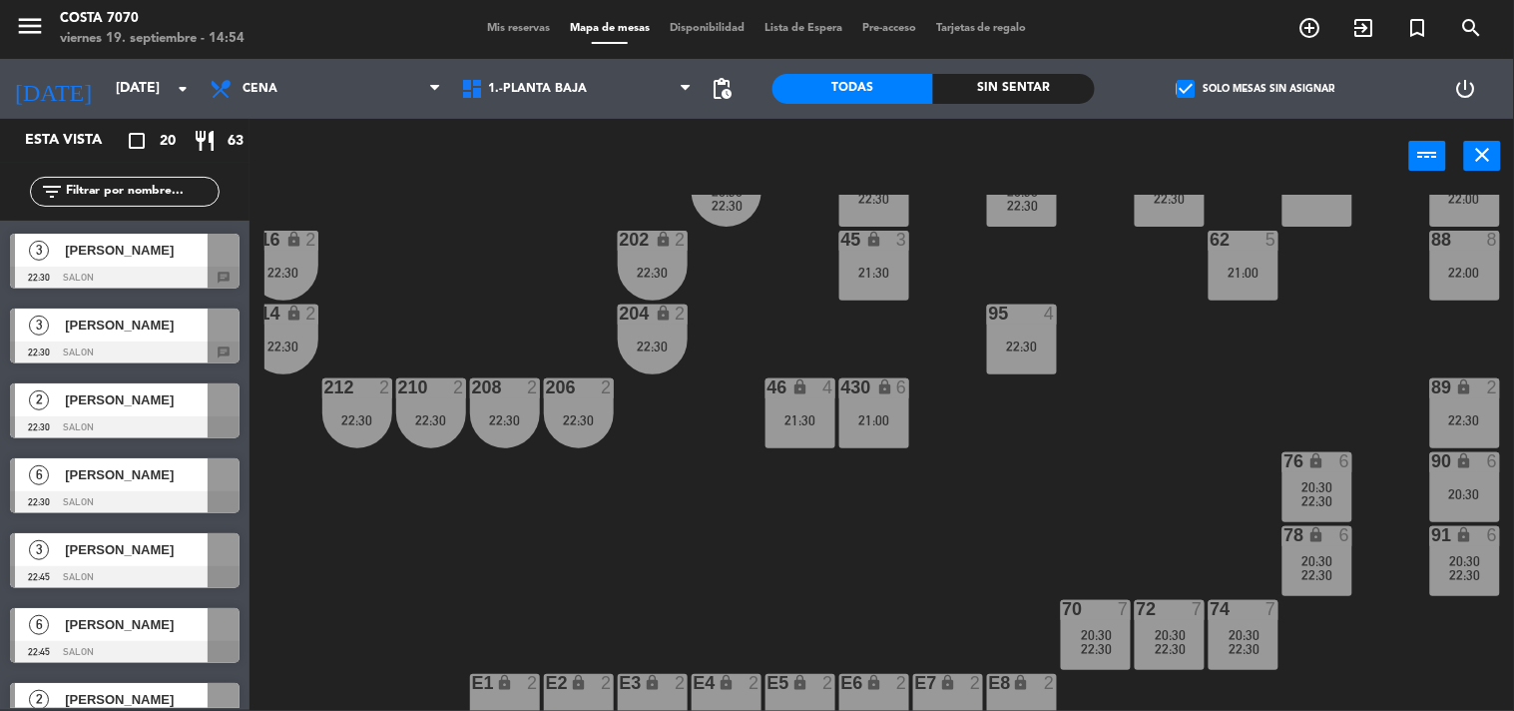
click at [1465, 555] on span "20:30" at bounding box center [1465, 561] width 31 height 16
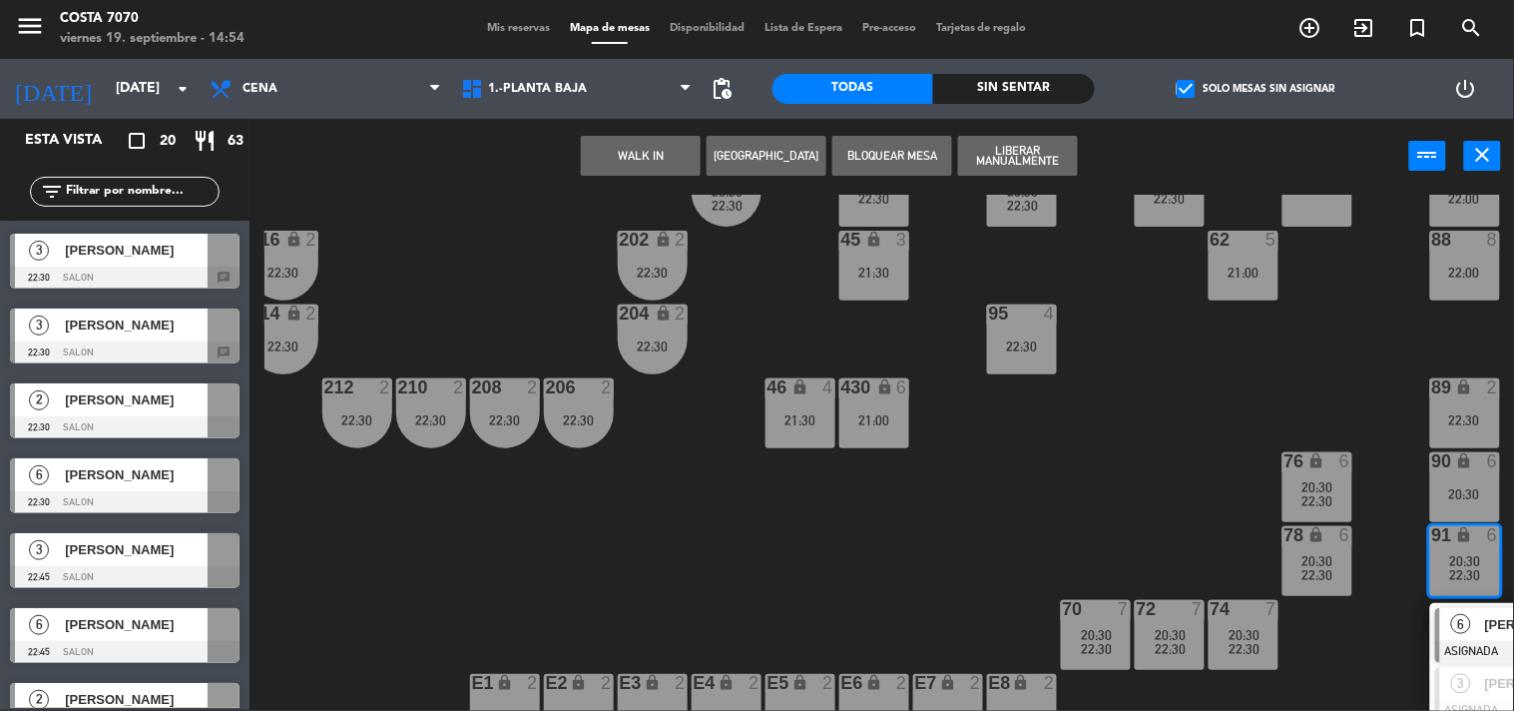
scroll to position [1003, 242]
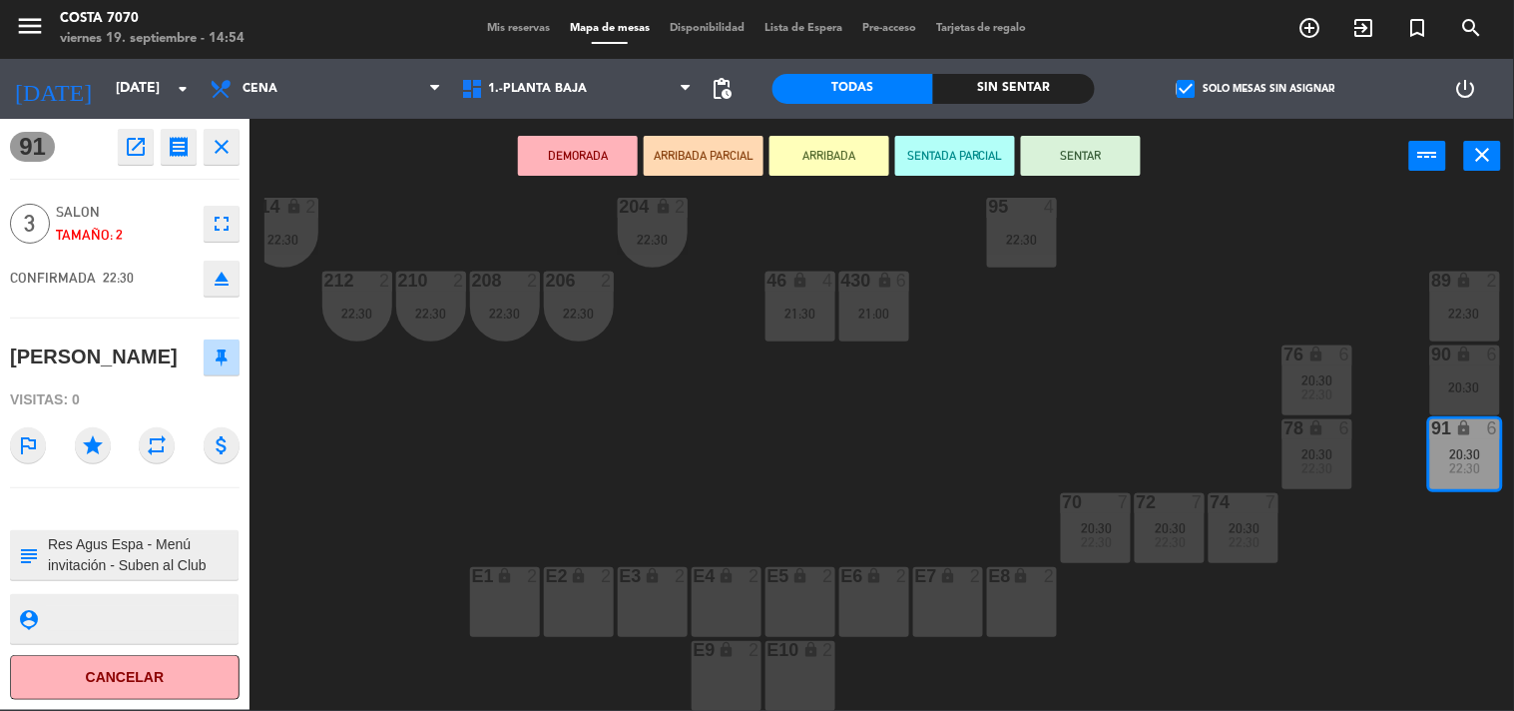
click at [622, 453] on div "50 lock 1 51 lock 1 52 lock 1 53 lock 1 54 lock 1 55 lock 1 56 lock 1 80 9 22:3…" at bounding box center [890, 453] width 1250 height 516
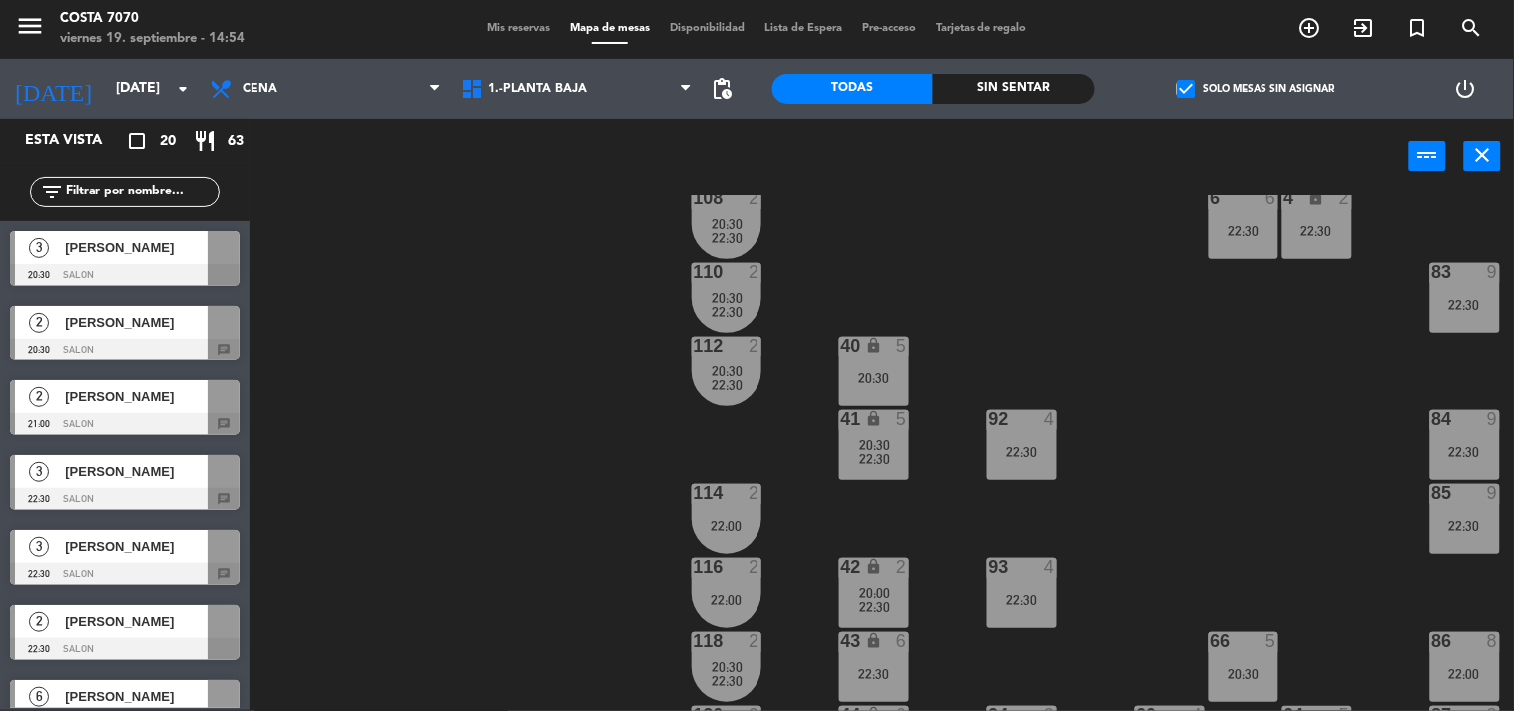
scroll to position [671, 242]
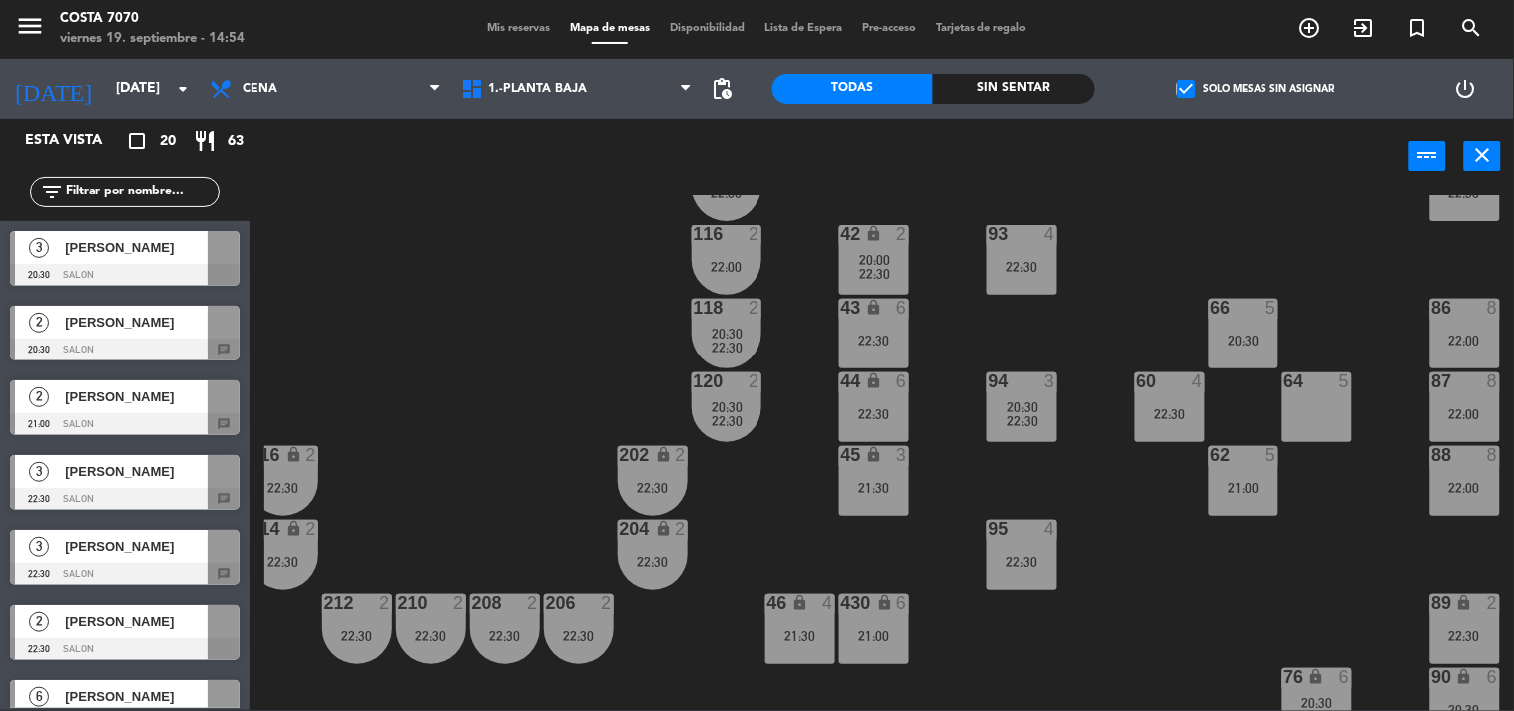
click at [1002, 248] on div "93 4 22:30" at bounding box center [1022, 260] width 70 height 70
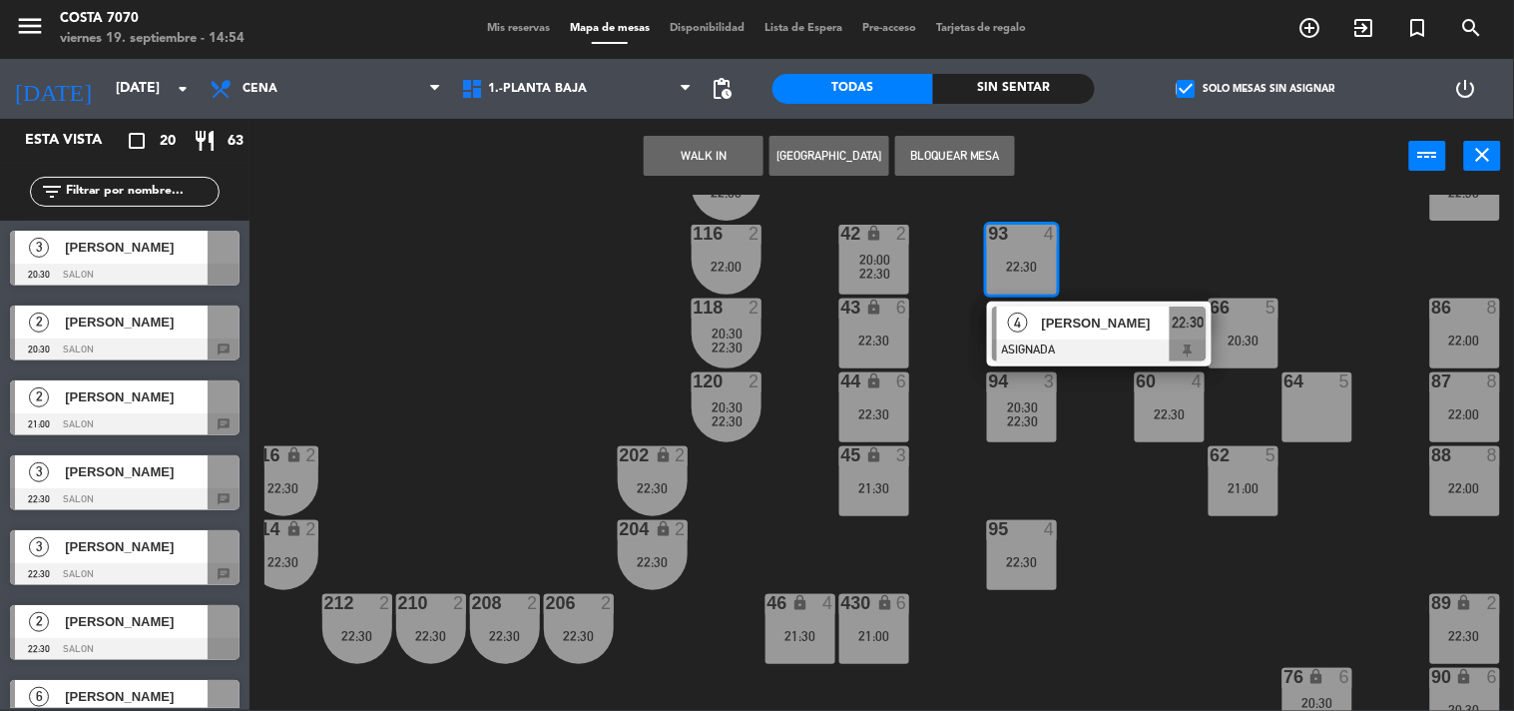
click at [1082, 466] on div "50 lock 1 51 lock 1 52 lock 1 53 lock 1 54 lock 1 55 lock 1 56 lock 1 80 9 22:3…" at bounding box center [890, 453] width 1250 height 516
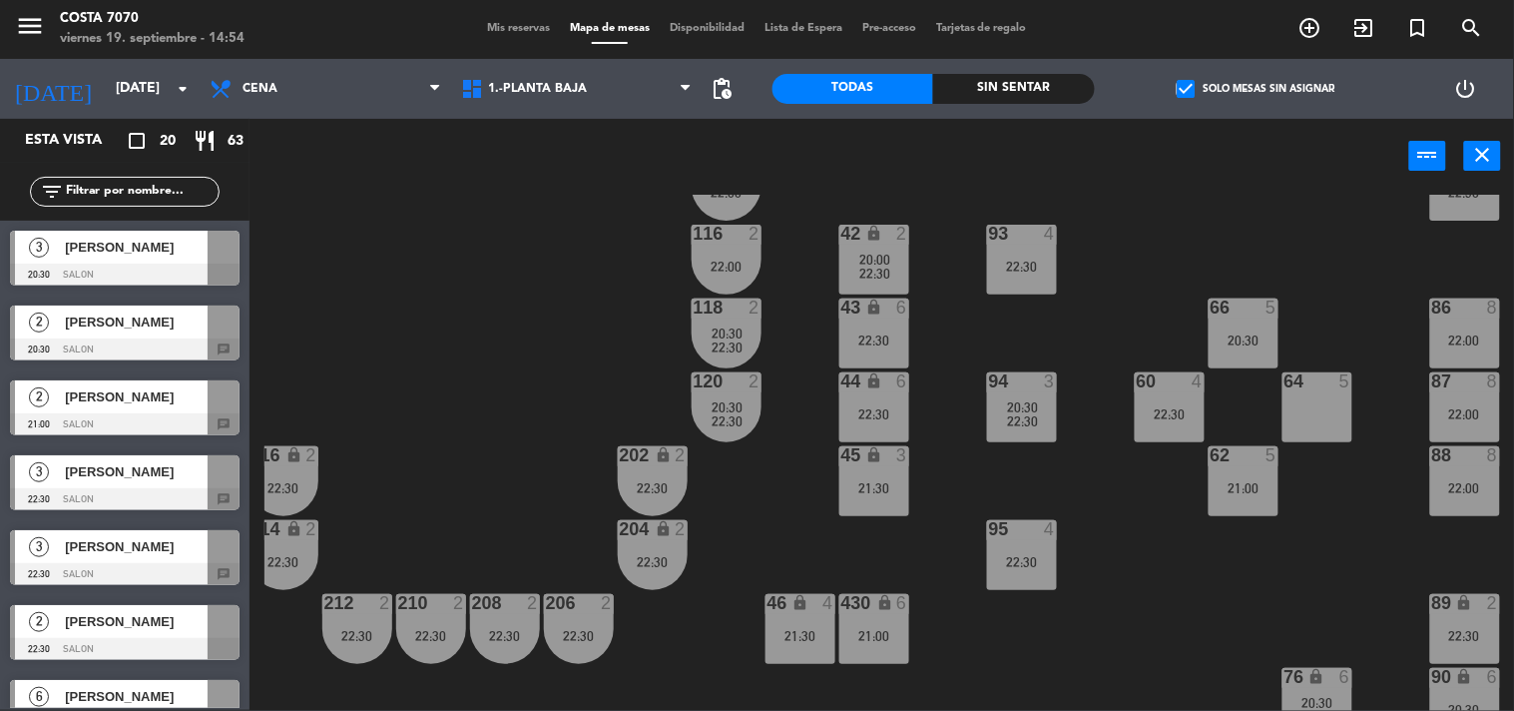
click at [1031, 541] on div "95 4 22:30" at bounding box center [1022, 555] width 70 height 70
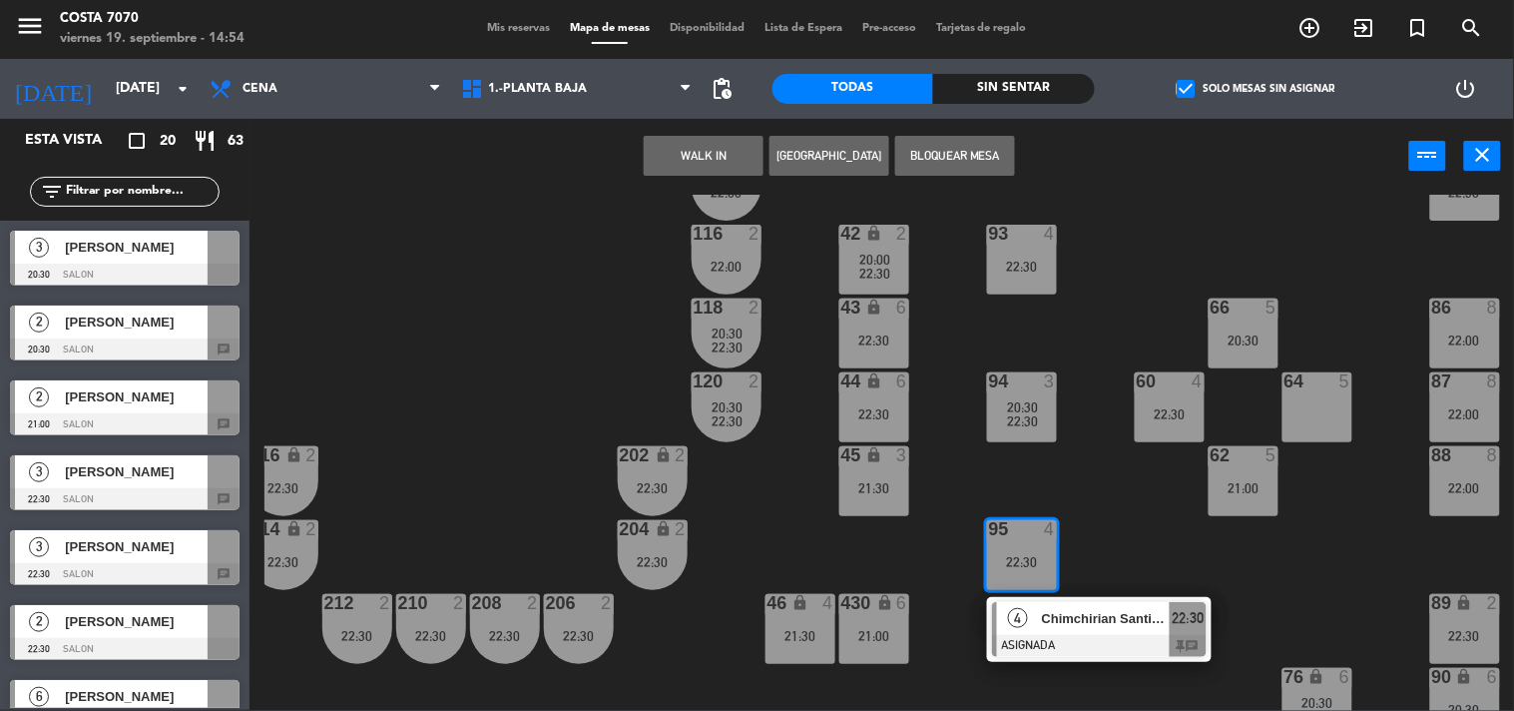
click at [1192, 530] on div "50 lock 1 51 lock 1 52 lock 1 53 lock 1 54 lock 1 55 lock 1 56 lock 1 80 9 22:3…" at bounding box center [890, 453] width 1250 height 516
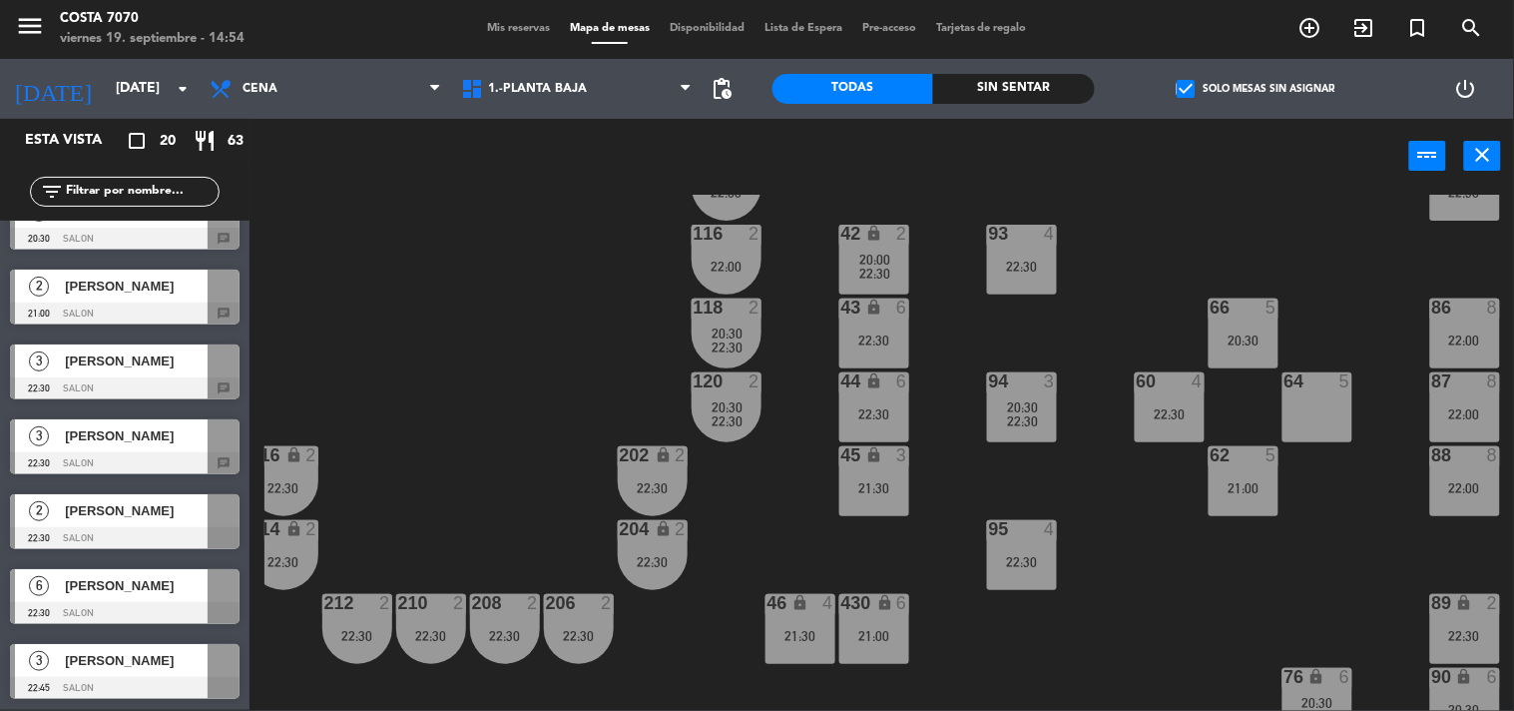
scroll to position [0, 0]
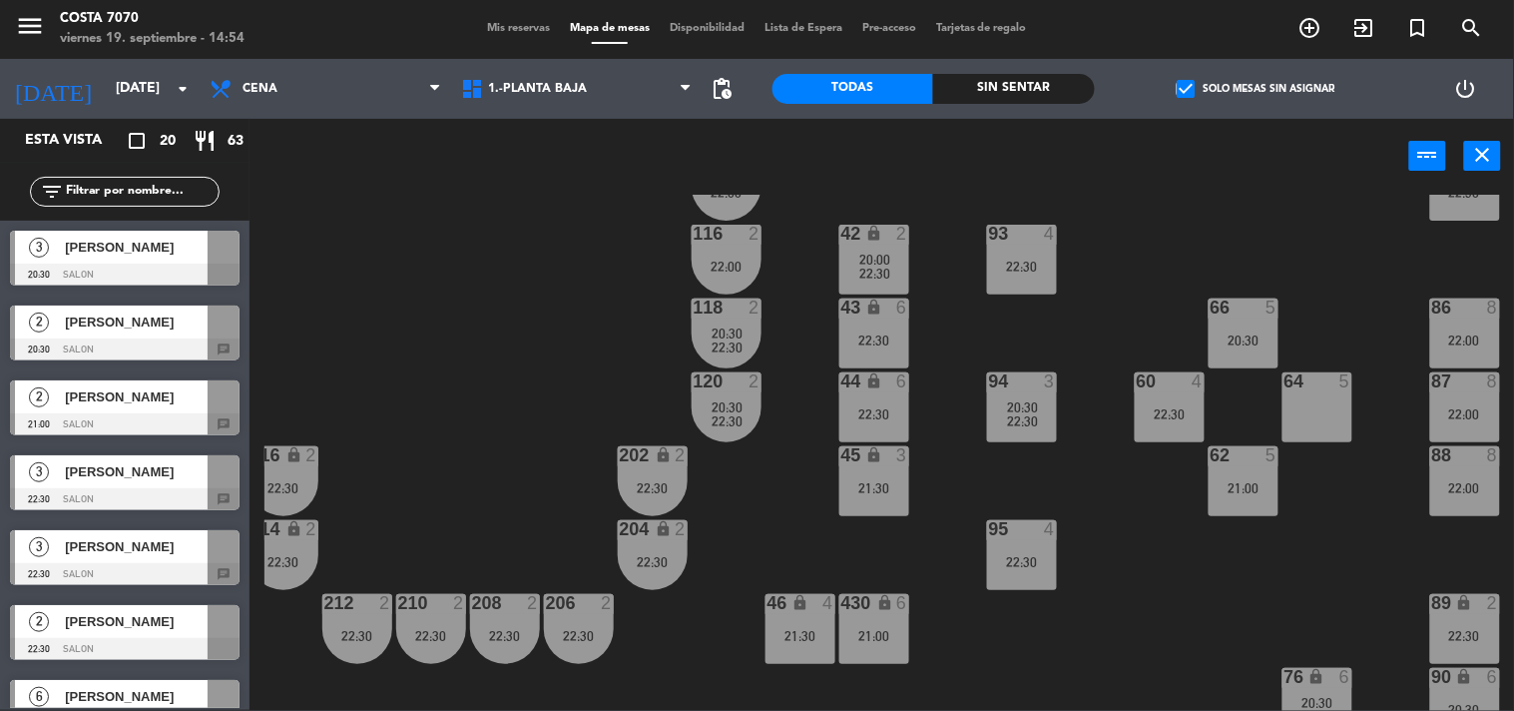
click at [140, 481] on span "[PERSON_NAME]" at bounding box center [136, 471] width 143 height 21
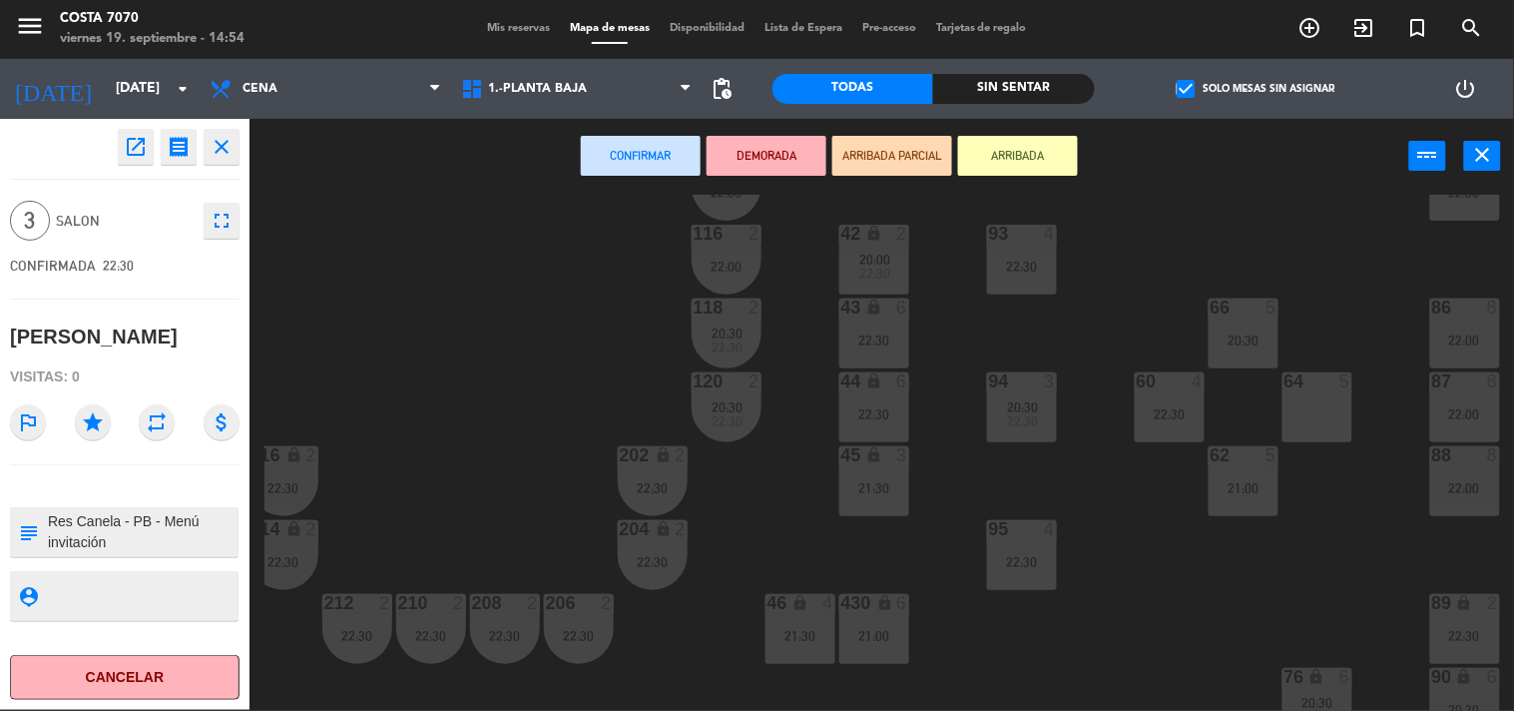
click at [1225, 351] on div "66 5 20:30" at bounding box center [1244, 333] width 70 height 70
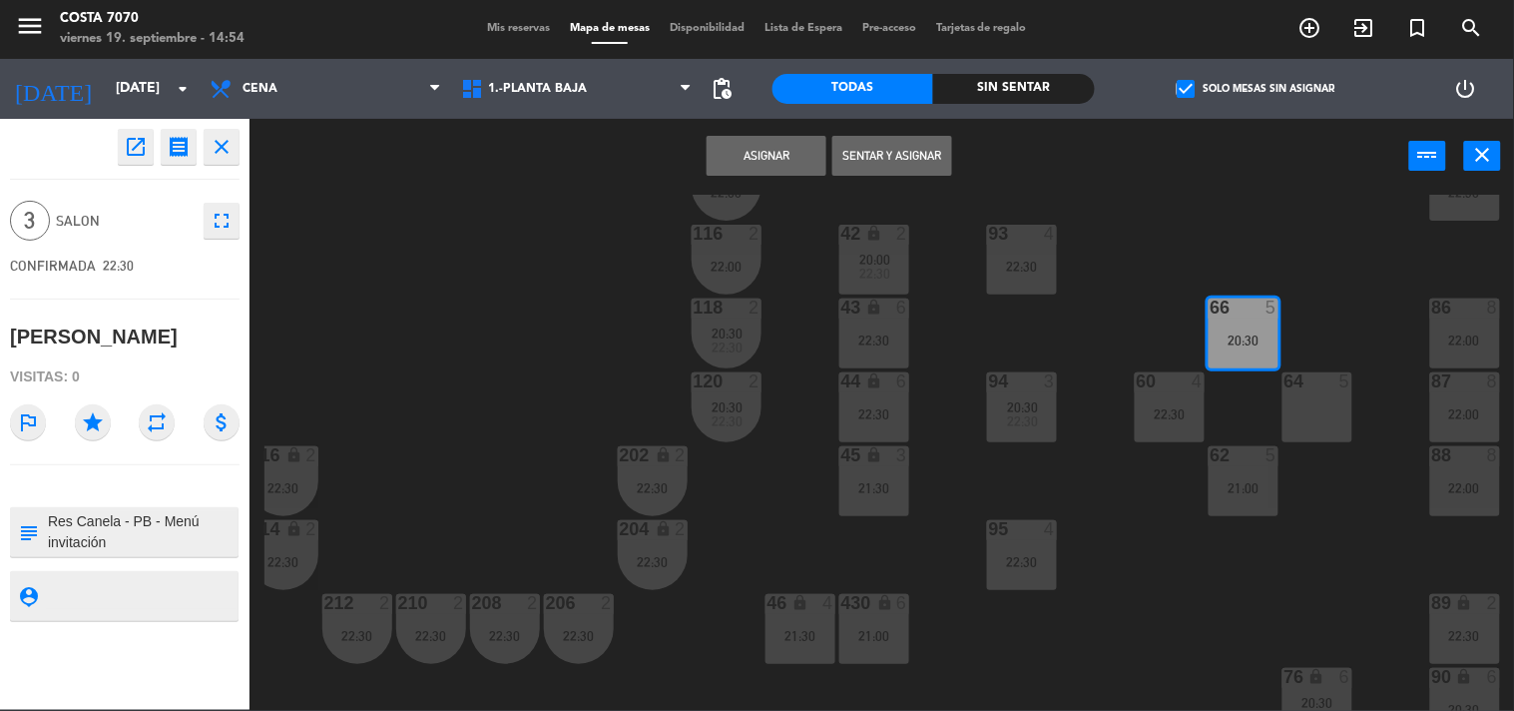
click at [785, 157] on button "Asignar" at bounding box center [767, 156] width 120 height 40
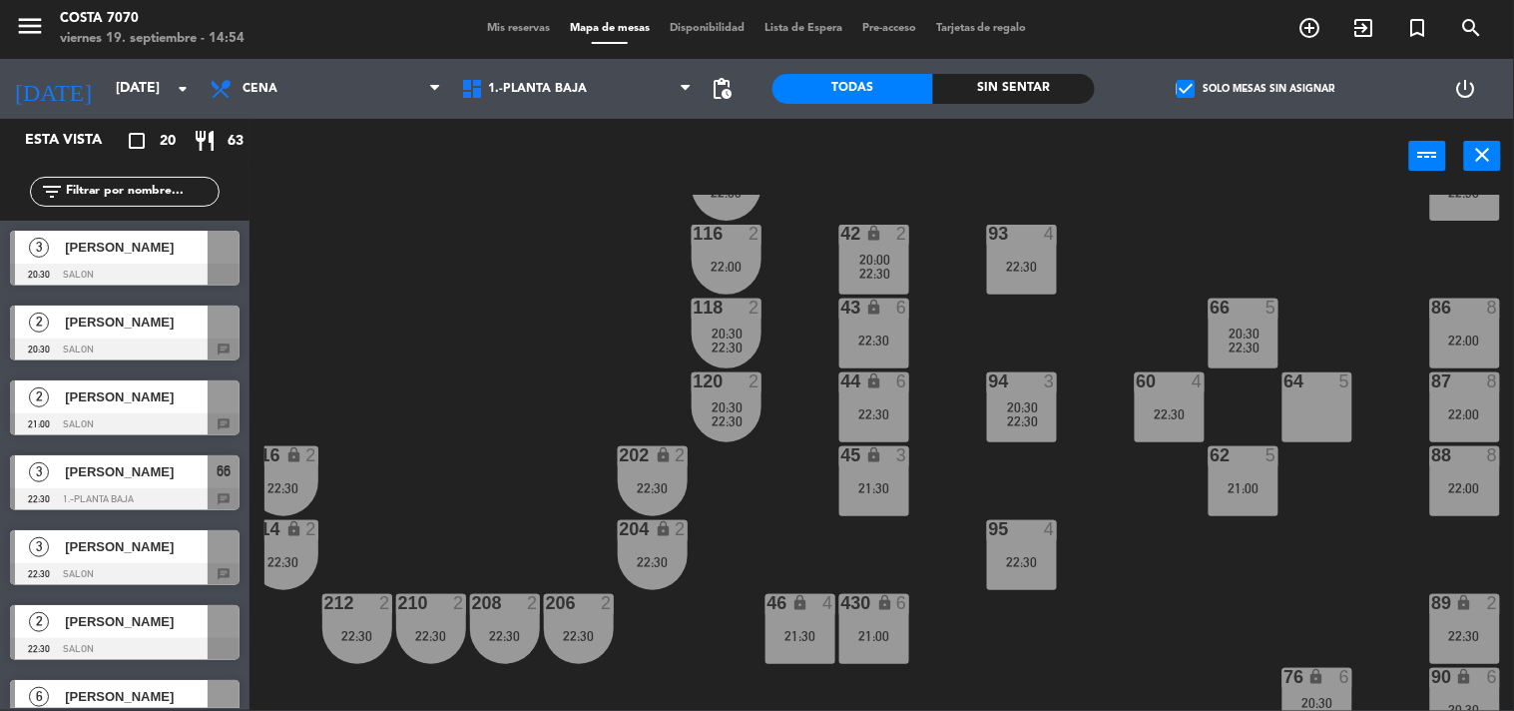
click at [85, 563] on div at bounding box center [125, 574] width 230 height 22
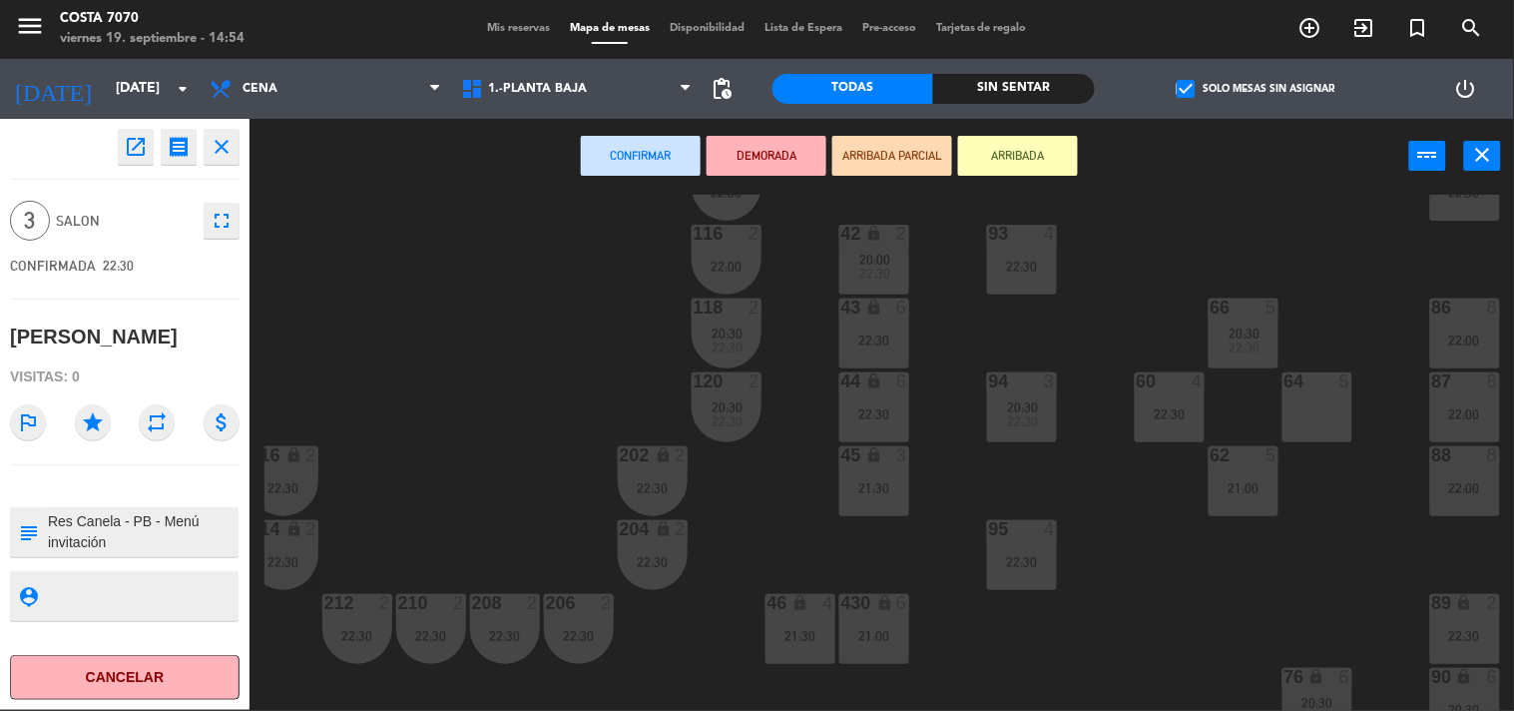
click at [500, 411] on div "50 lock 1 51 lock 1 52 lock 1 53 lock 1 54 lock 1 55 lock 1 56 lock 1 80 9 22:3…" at bounding box center [890, 453] width 1250 height 516
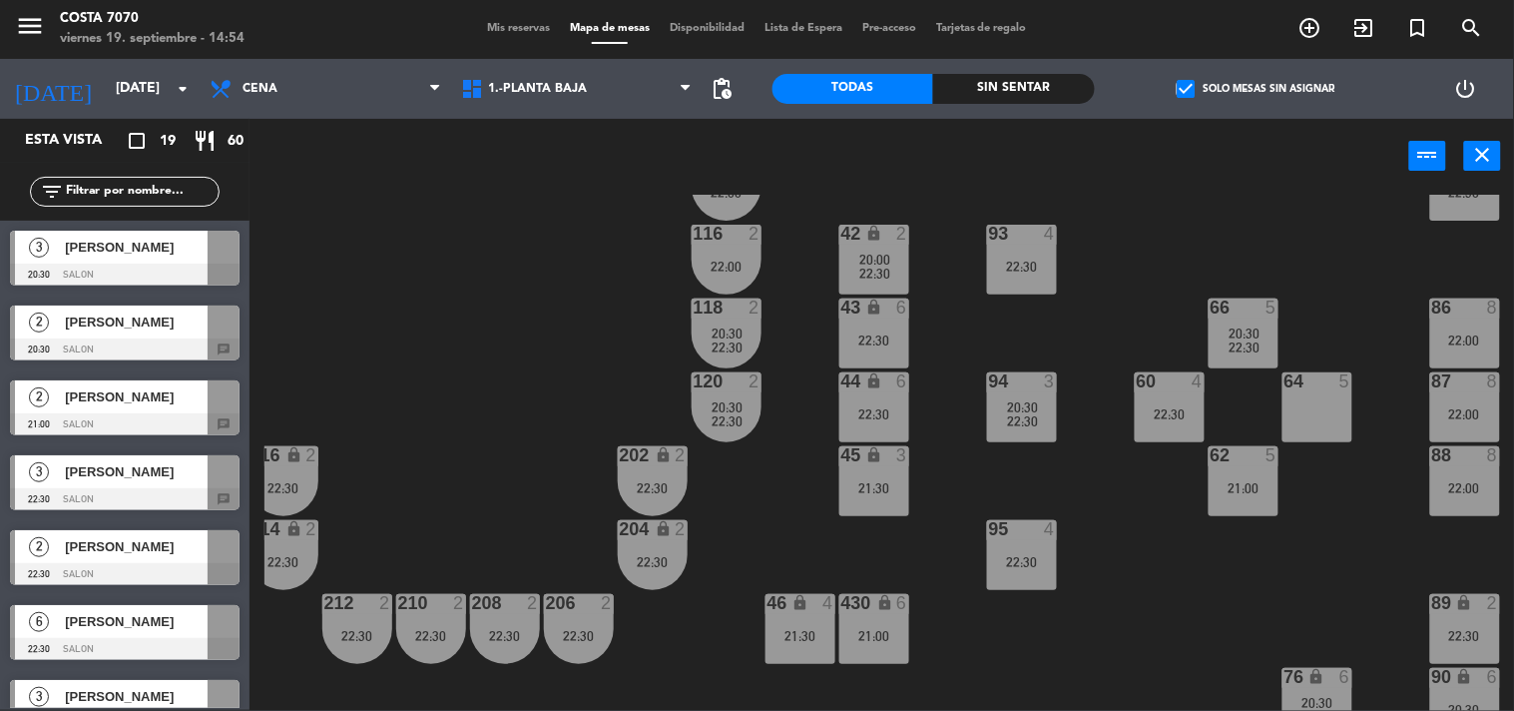
click at [145, 410] on div "[PERSON_NAME]" at bounding box center [135, 396] width 145 height 33
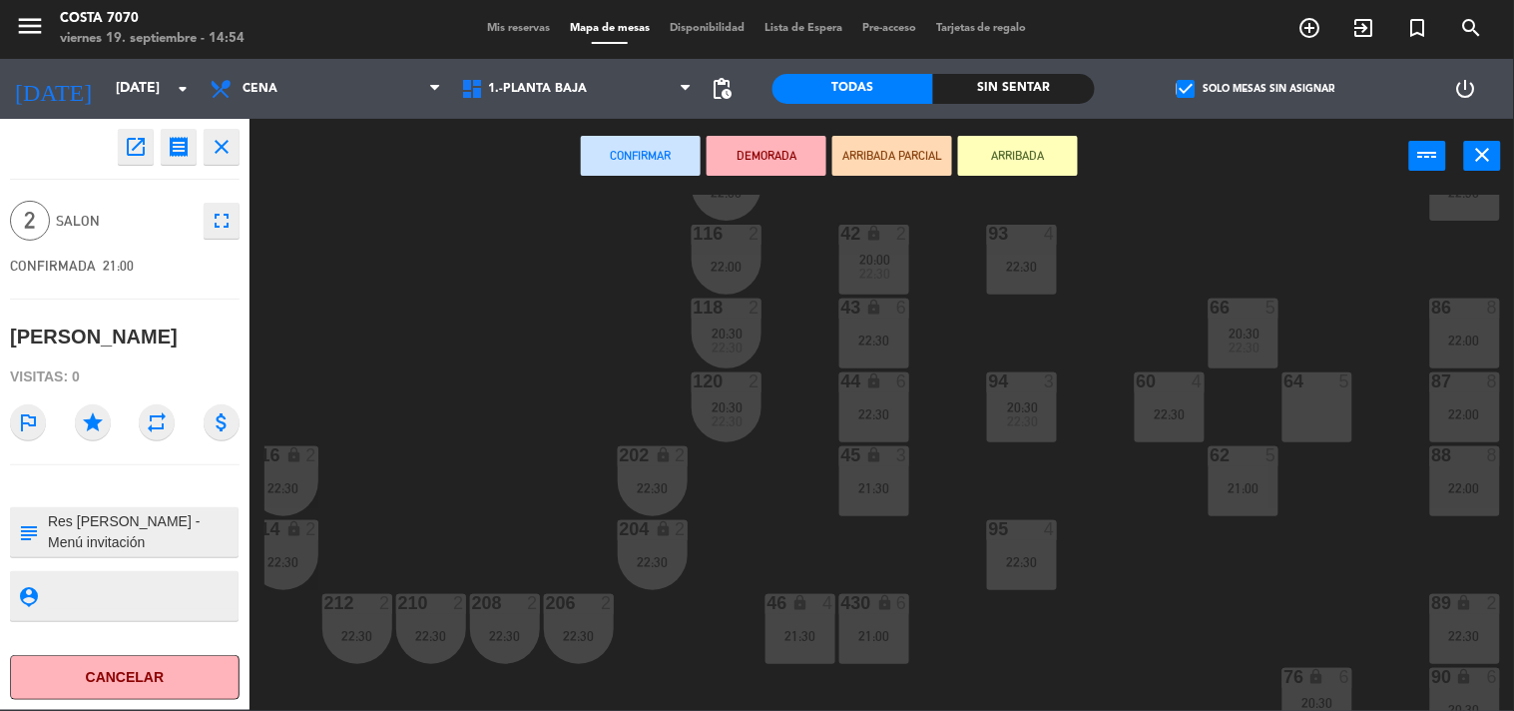
scroll to position [337, 242]
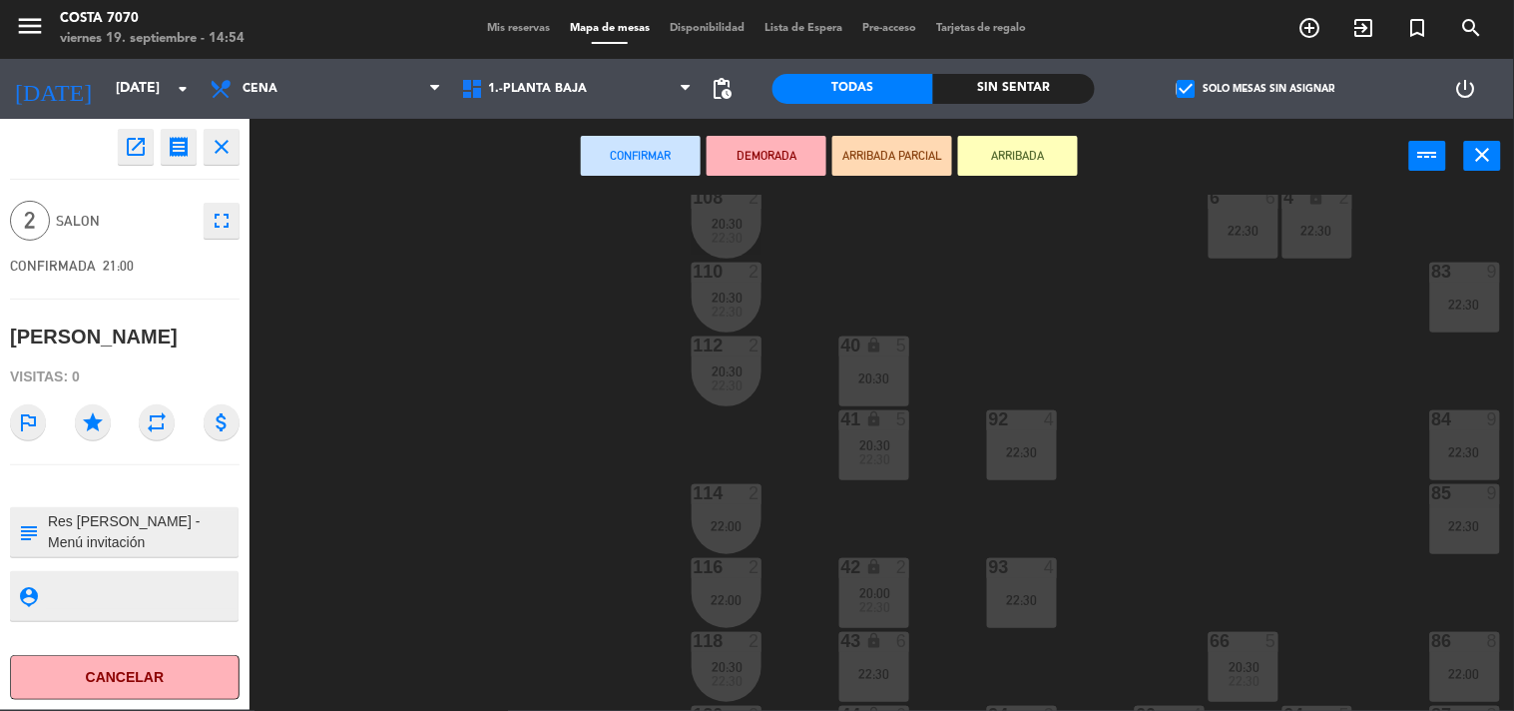
click at [501, 419] on div "50 lock 1 51 lock 1 52 lock 1 53 lock 1 54 lock 1 55 lock 1 56 lock 1 80 9 22:3…" at bounding box center [890, 453] width 1250 height 516
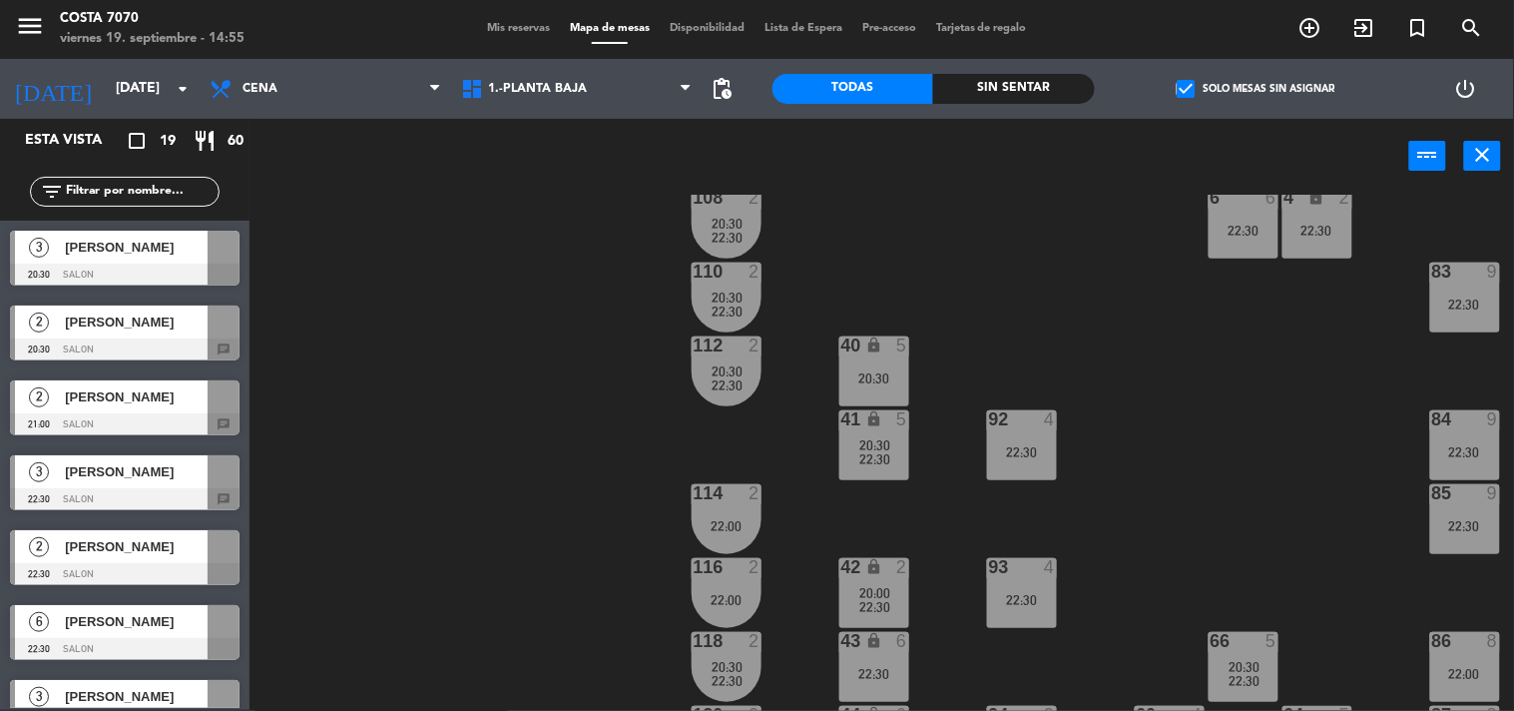
click at [124, 401] on span "[PERSON_NAME]" at bounding box center [136, 396] width 143 height 21
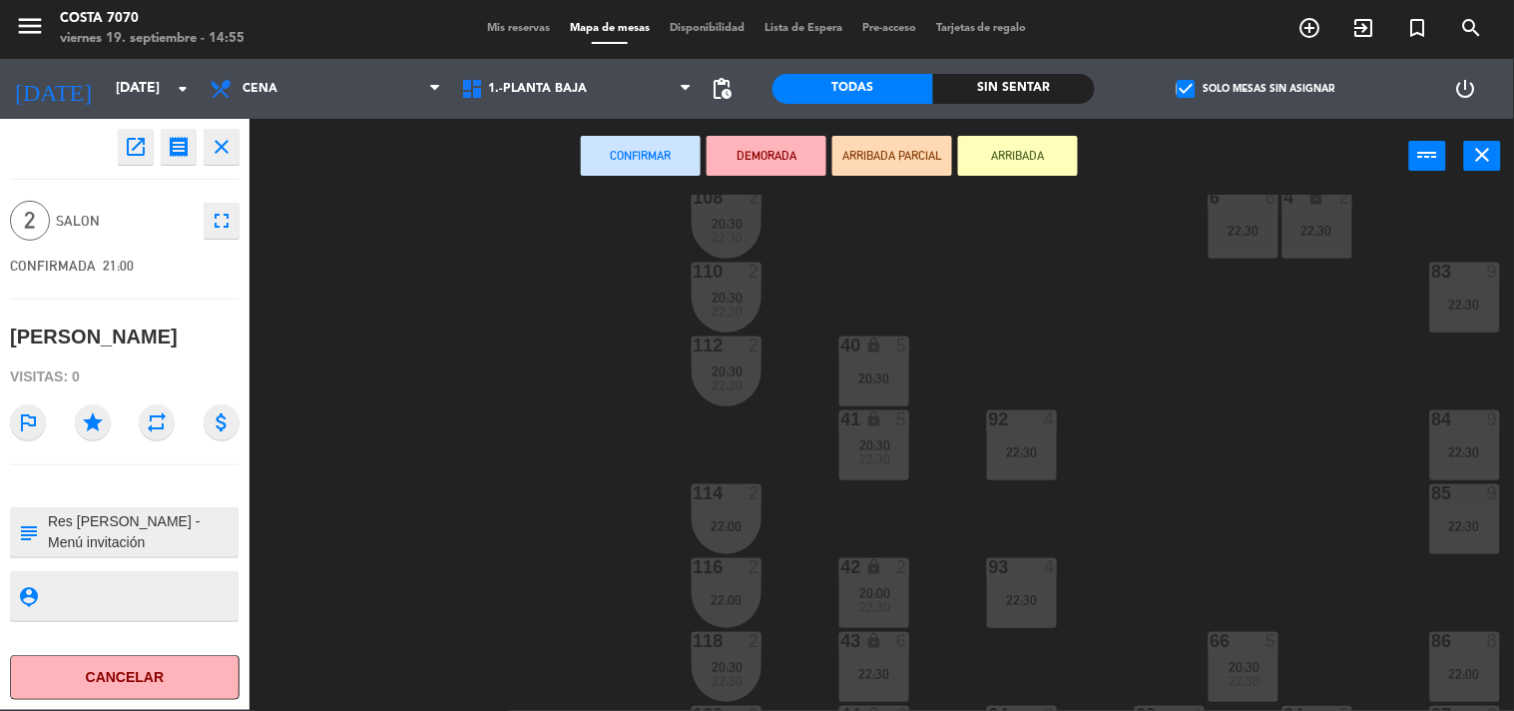
click at [852, 380] on div "20:30" at bounding box center [874, 378] width 70 height 14
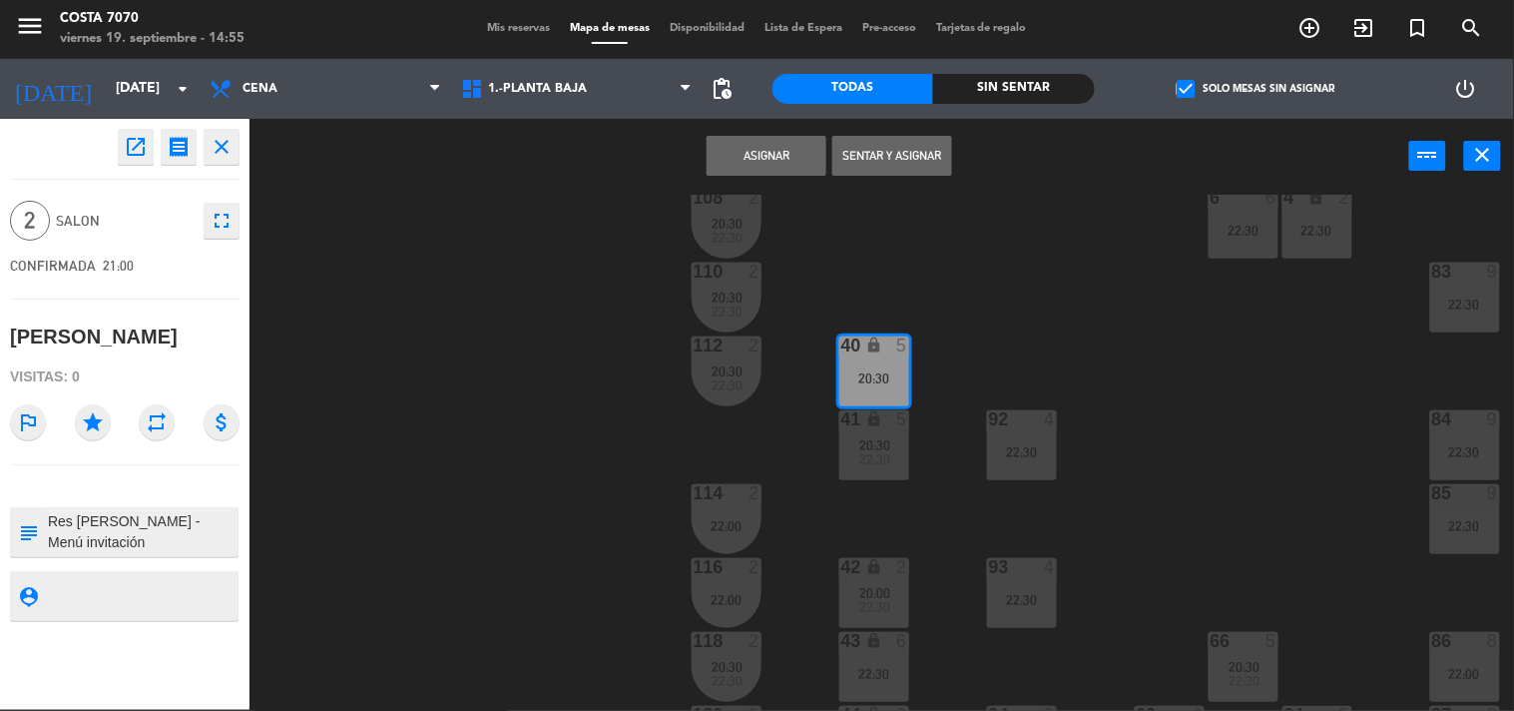
click at [751, 165] on button "Asignar" at bounding box center [767, 156] width 120 height 40
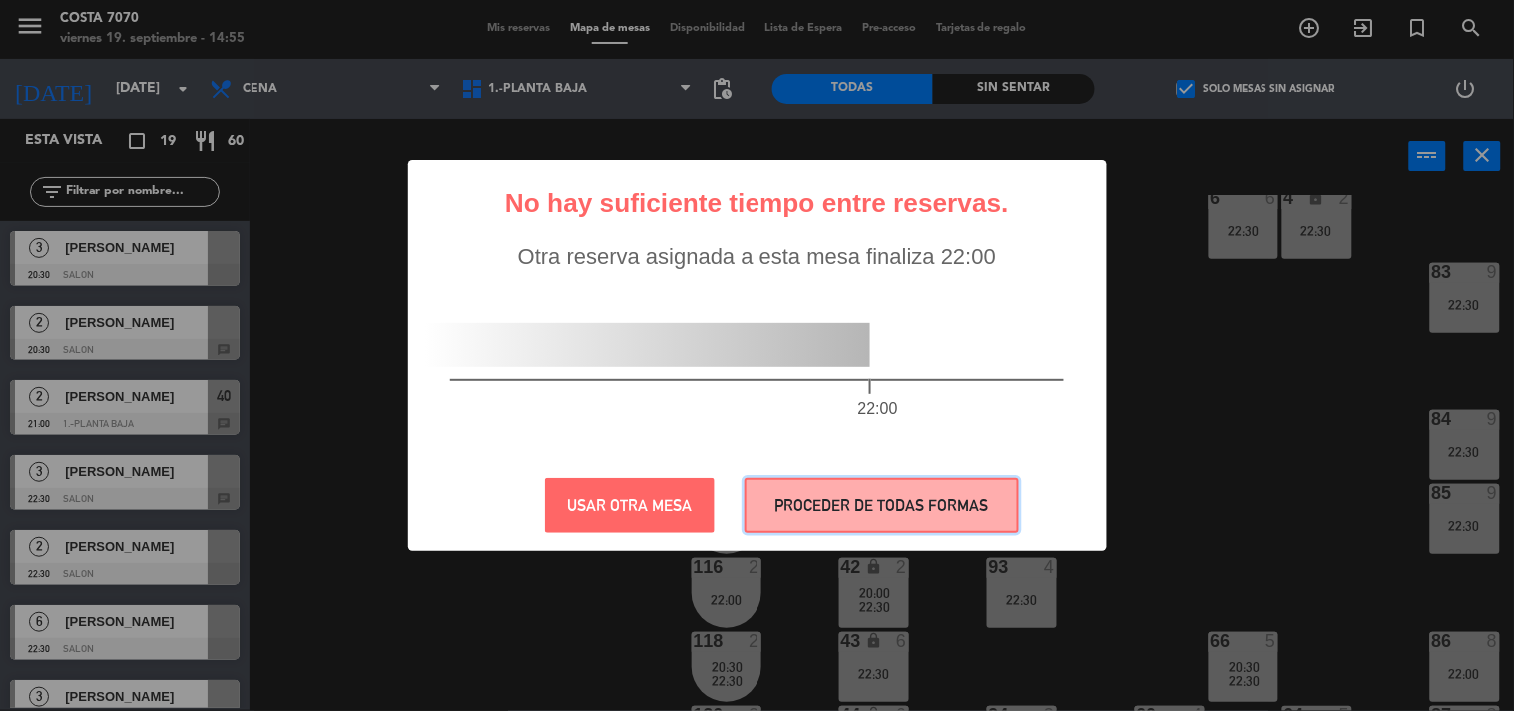
click at [833, 506] on button "PROCEDER DE TODAS FORMAS" at bounding box center [882, 505] width 275 height 55
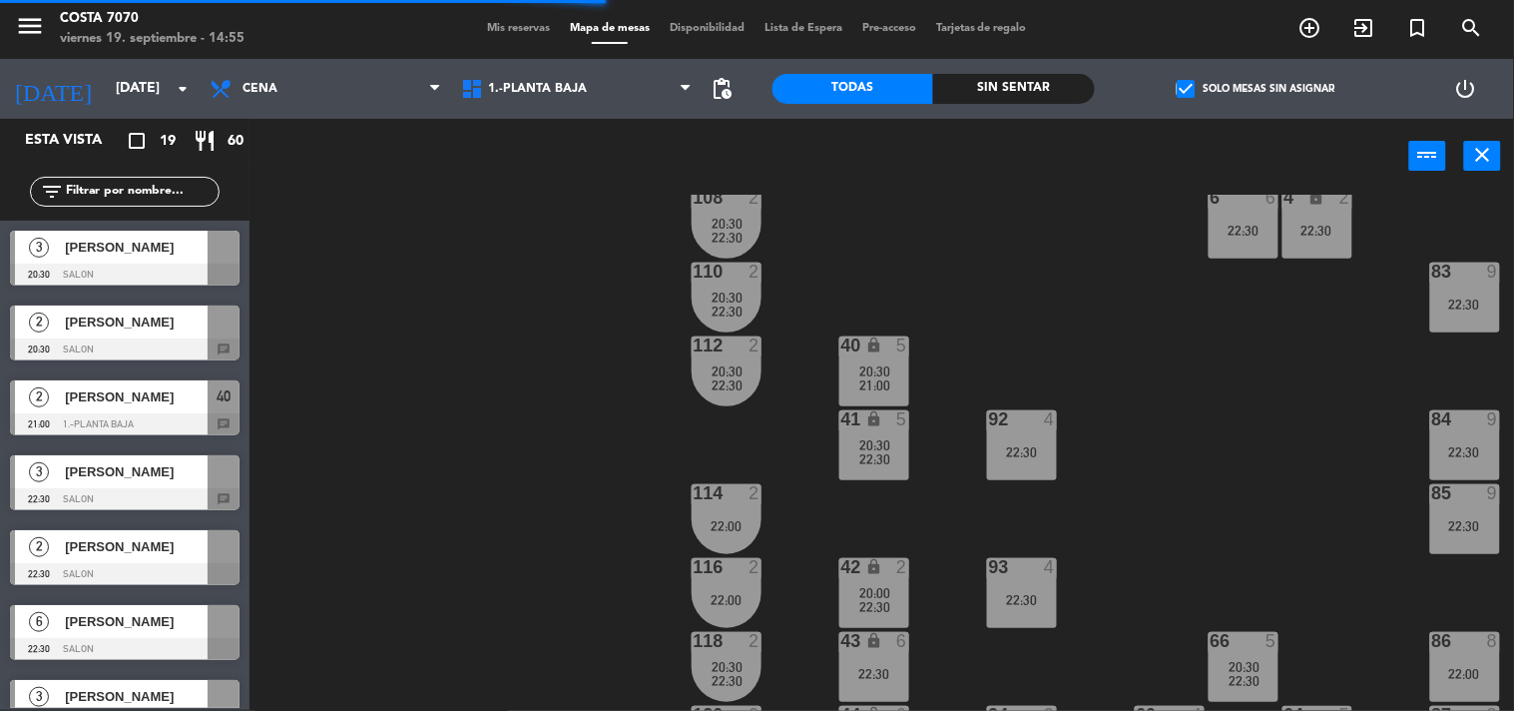
click at [870, 379] on span "21:00" at bounding box center [874, 385] width 31 height 16
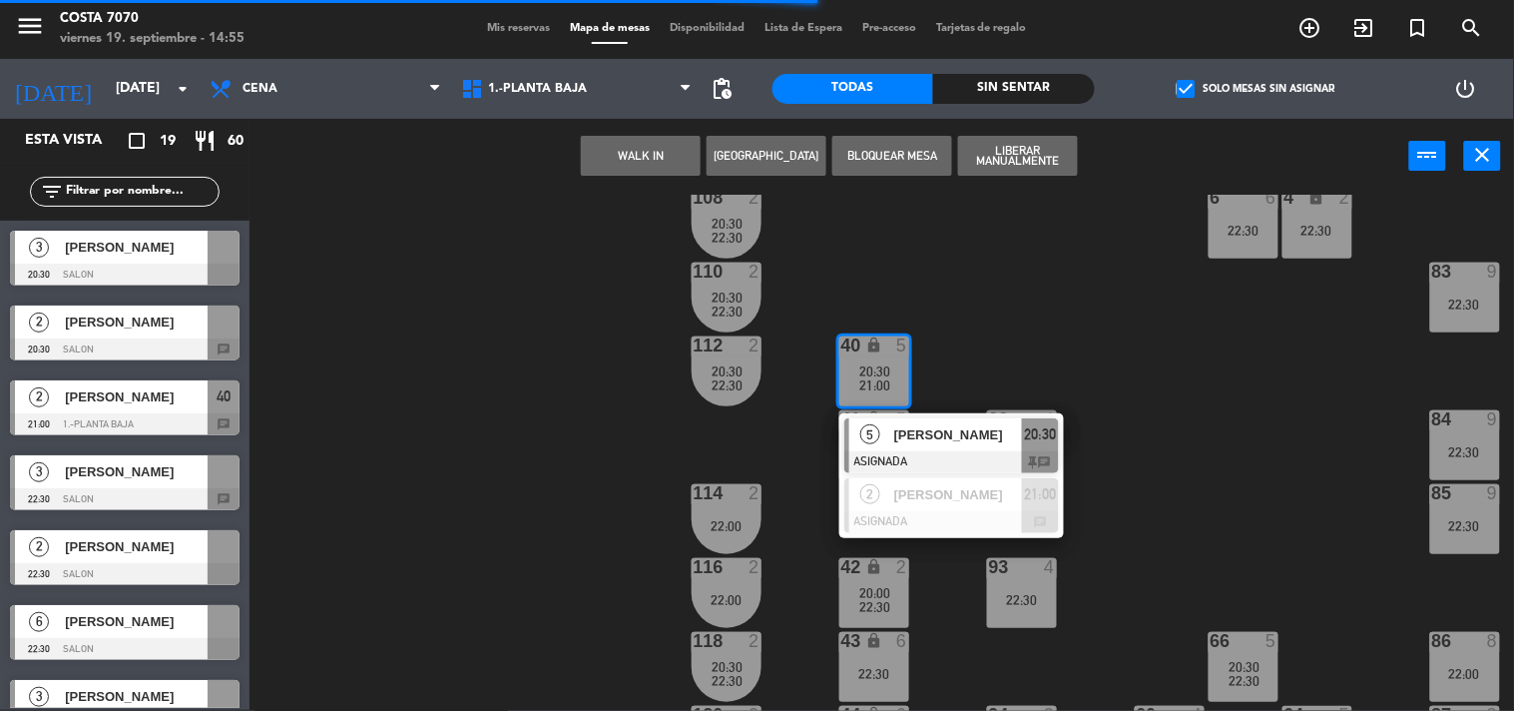
click at [854, 490] on div "2 [PERSON_NAME] ASIGNADA 21:00 chat" at bounding box center [952, 505] width 255 height 65
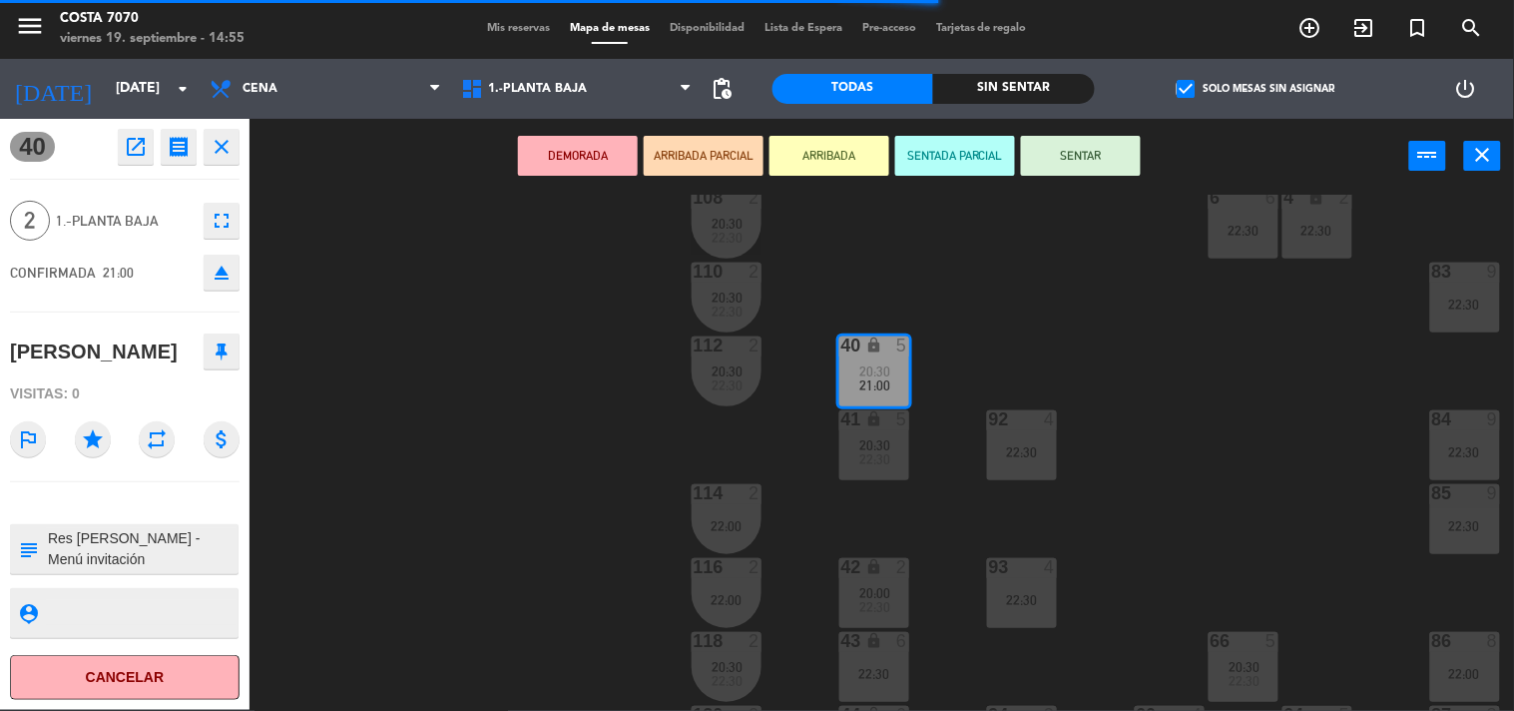
click at [224, 262] on icon "eject" at bounding box center [222, 273] width 24 height 24
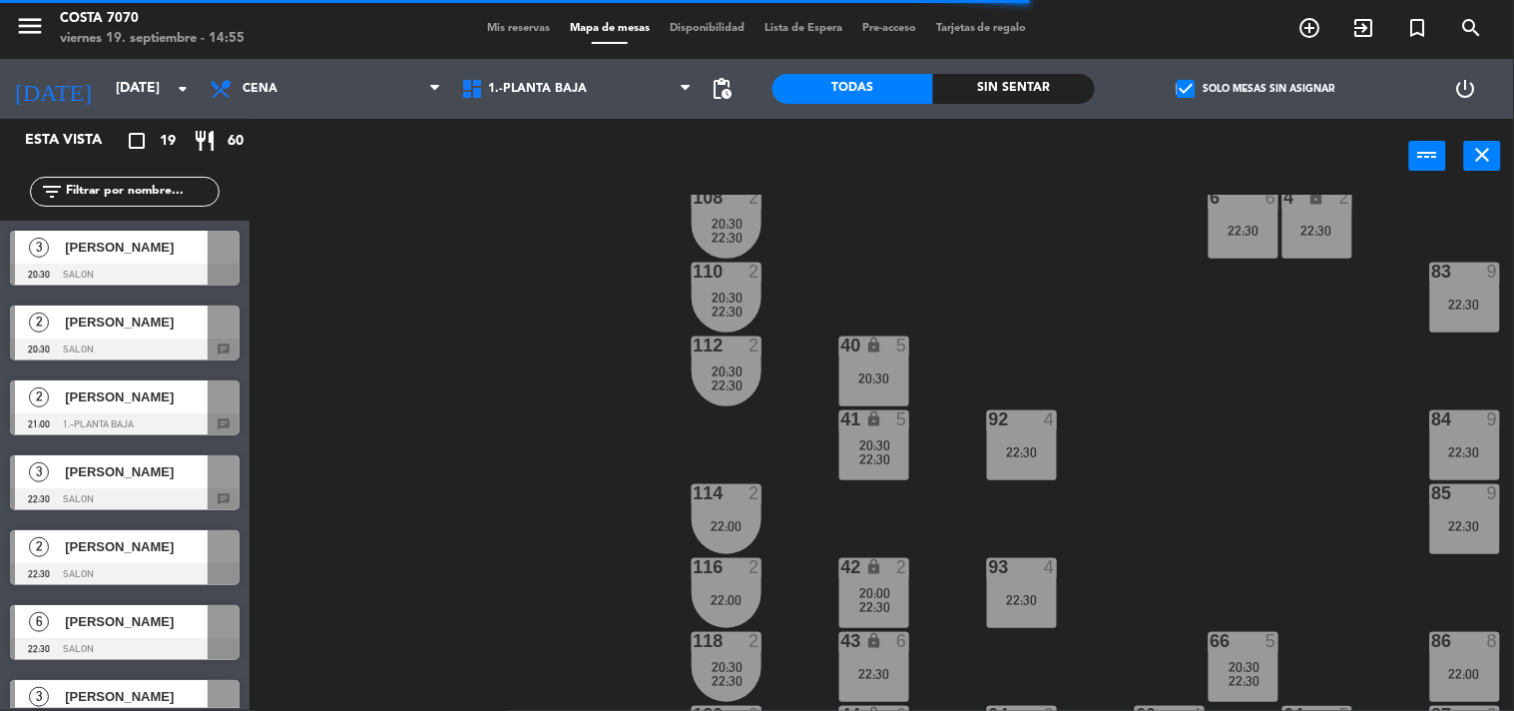
scroll to position [449, 242]
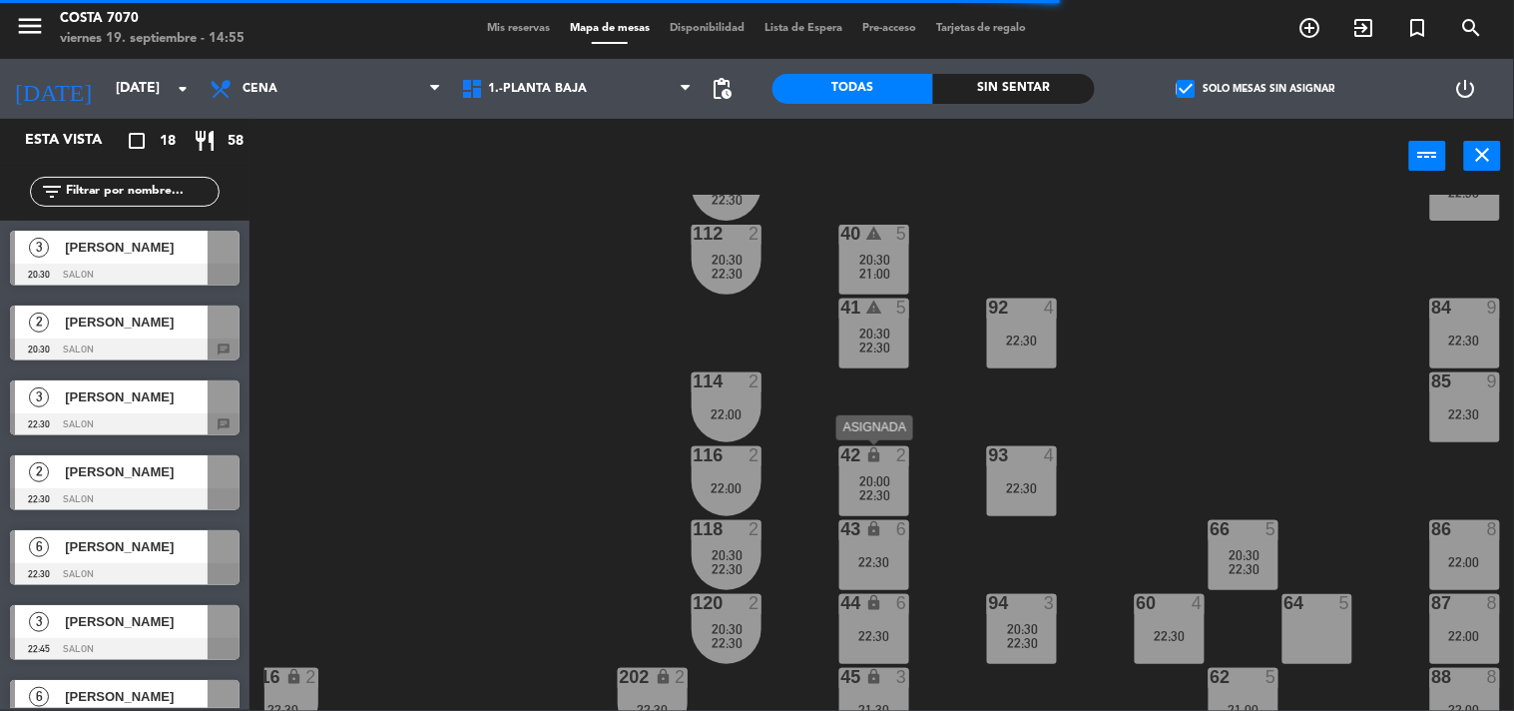
click at [861, 491] on span "22:30" at bounding box center [874, 495] width 31 height 16
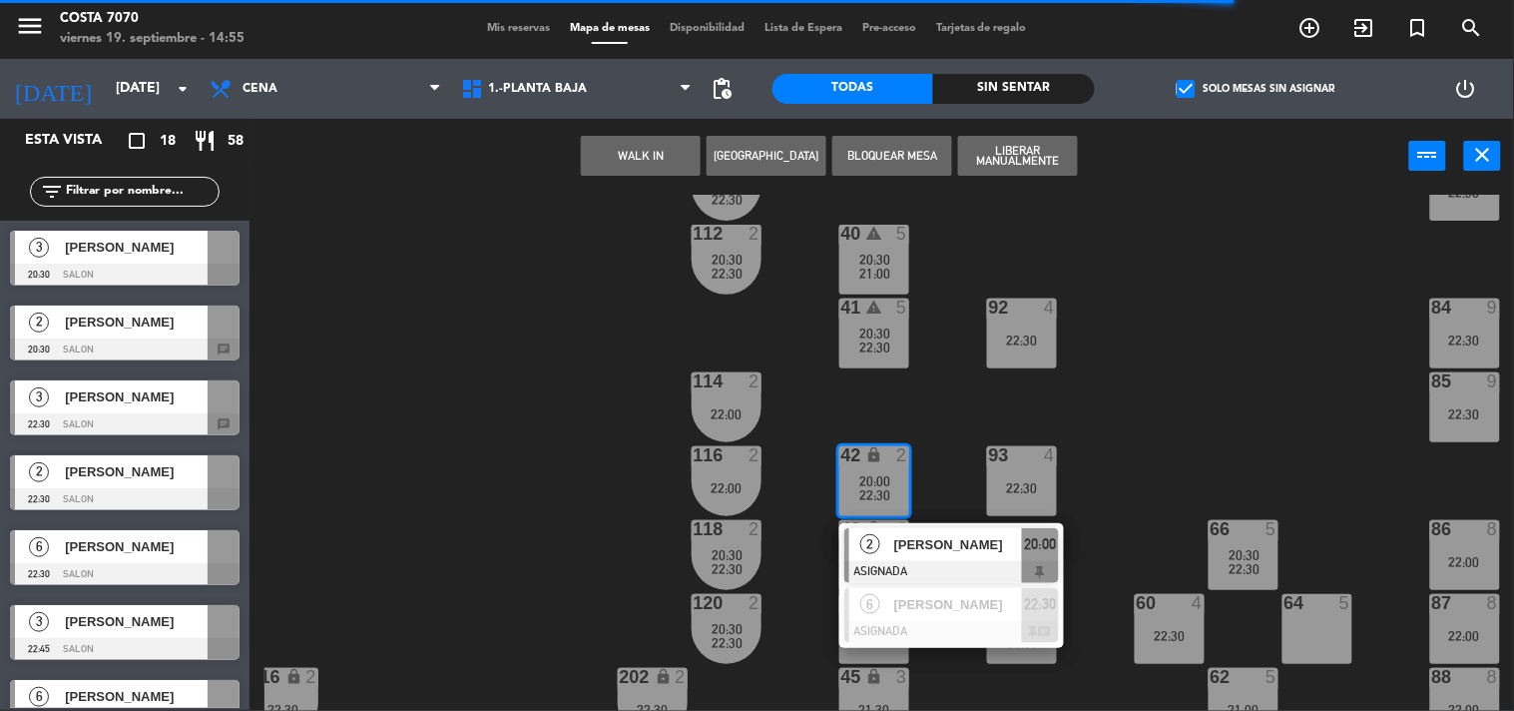
click at [807, 510] on div "50 lock 1 51 lock 1 52 lock 1 53 lock 1 54 lock 1 55 lock 1 56 lock 1 80 9 22:3…" at bounding box center [890, 453] width 1250 height 516
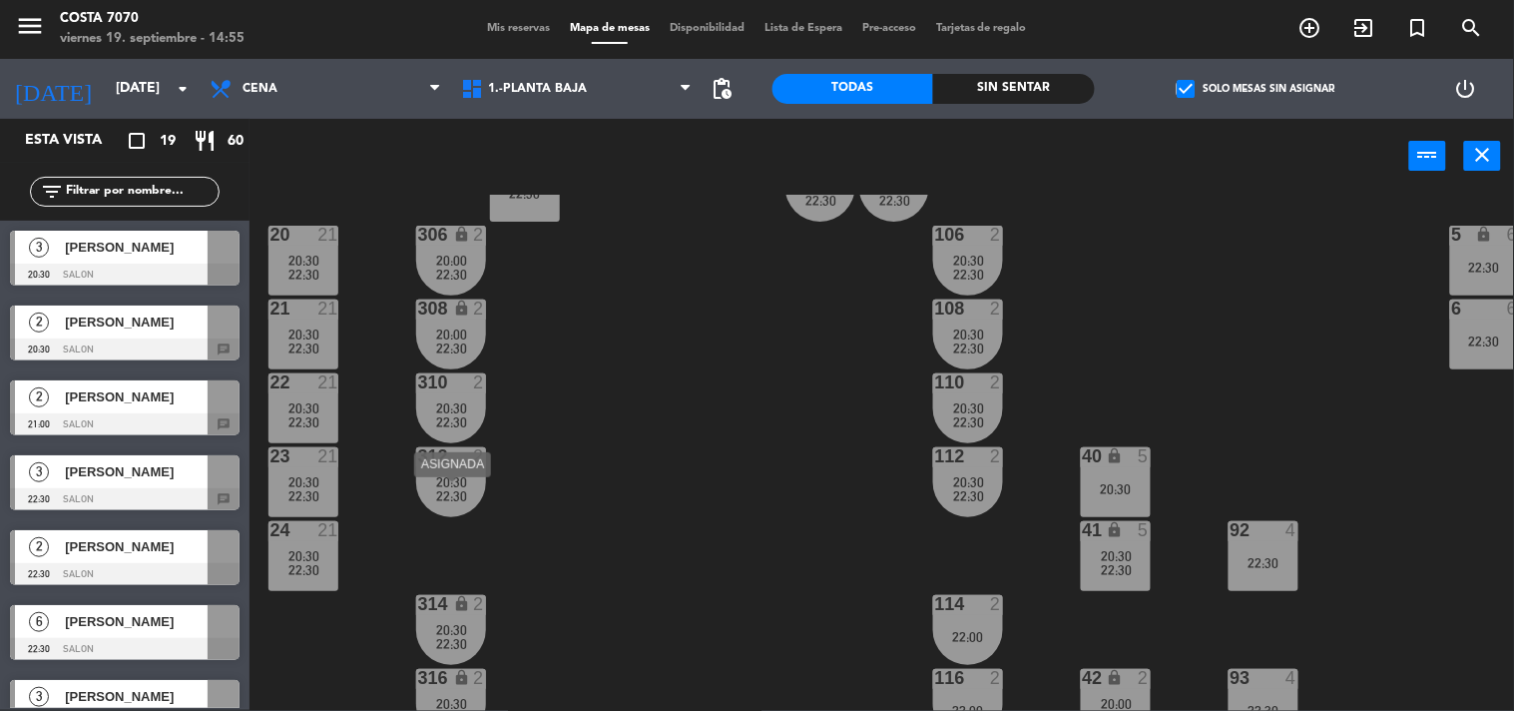
scroll to position [337, 0]
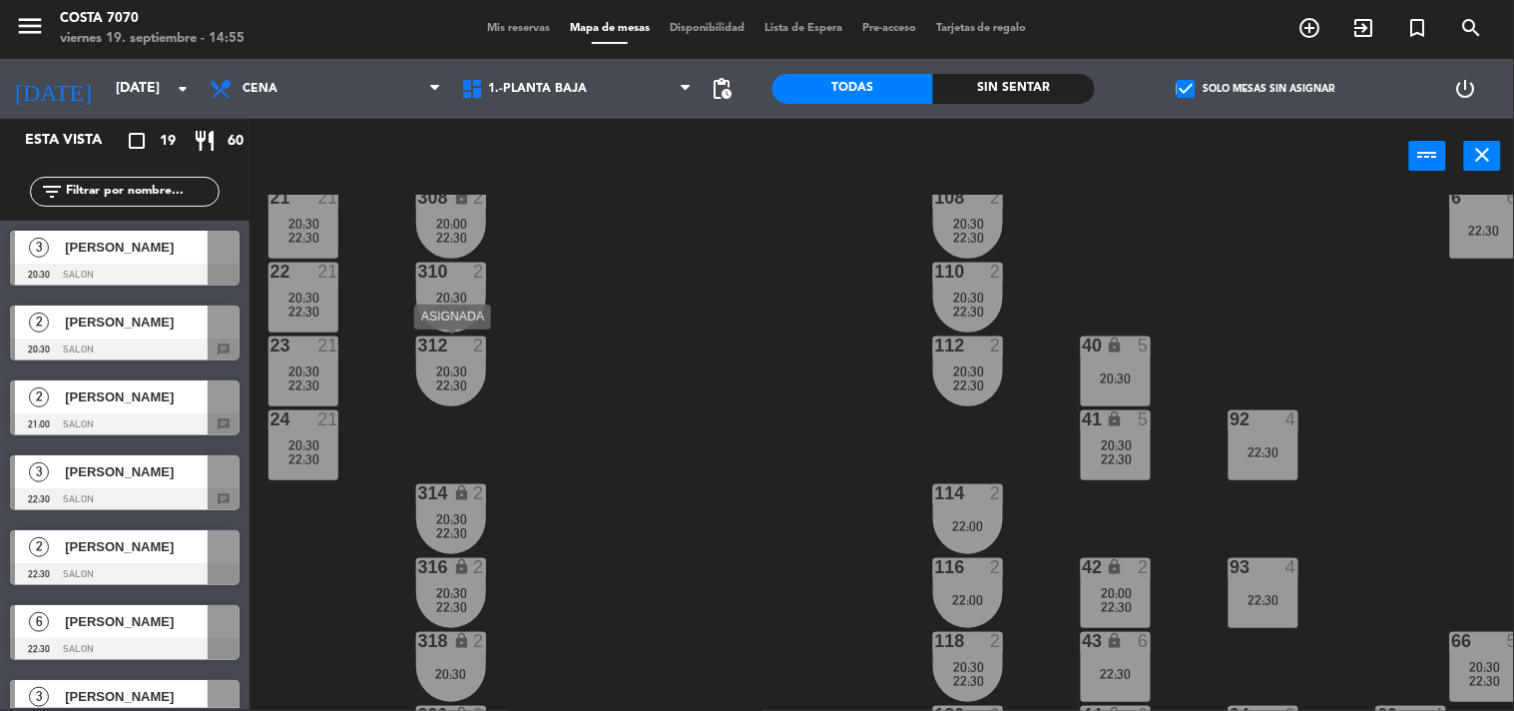
click at [445, 381] on span "22:30" at bounding box center [451, 385] width 31 height 16
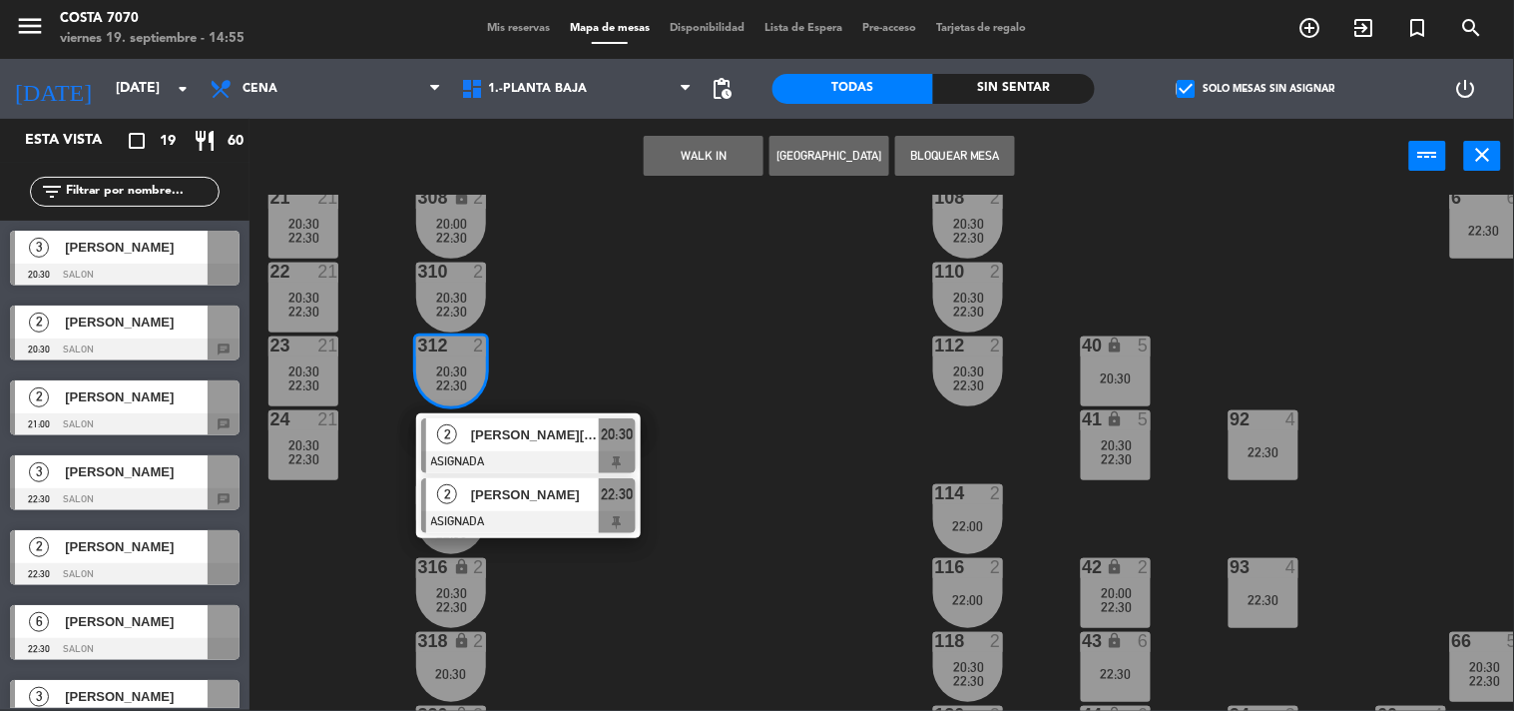
click at [509, 511] on div at bounding box center [528, 522] width 215 height 22
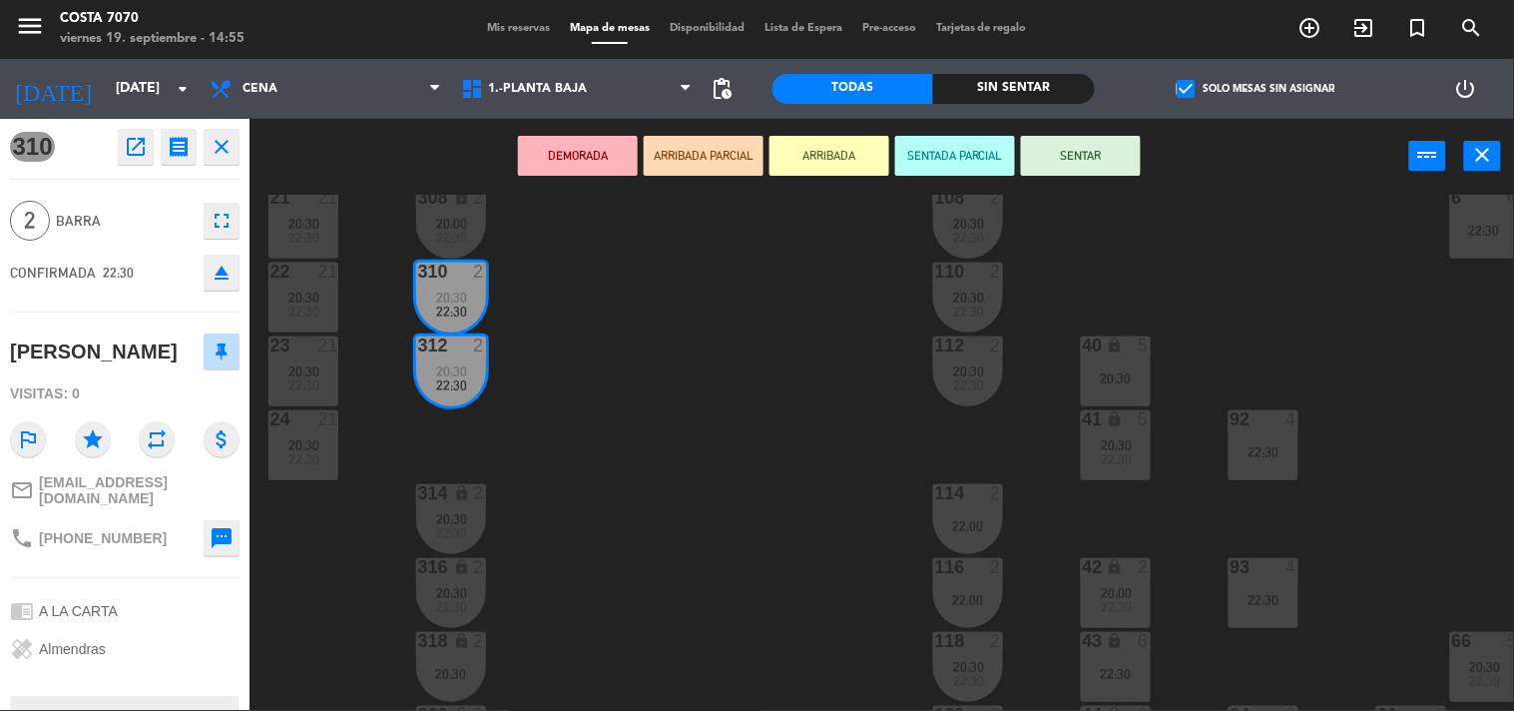
click at [216, 273] on icon "eject" at bounding box center [222, 273] width 24 height 24
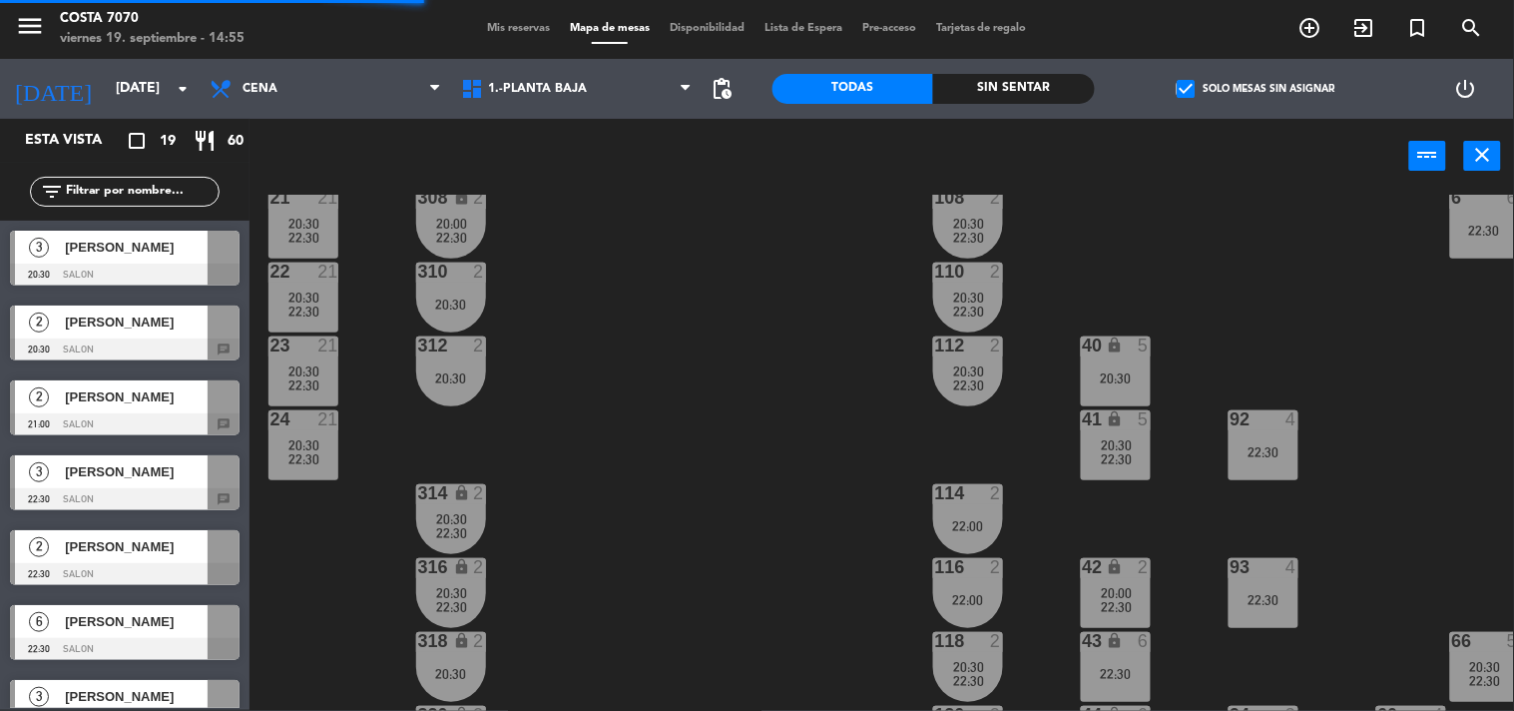
click at [430, 302] on div "20:30" at bounding box center [451, 304] width 70 height 14
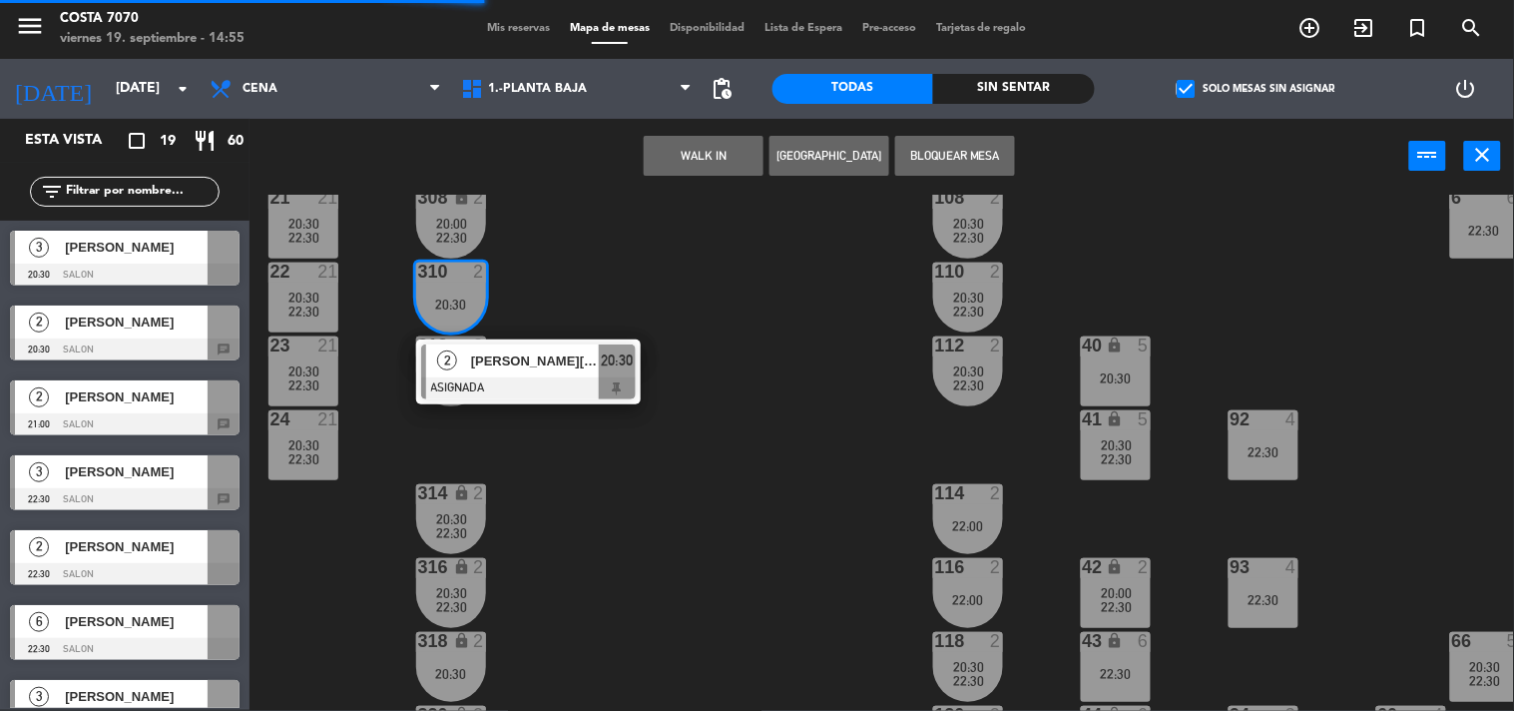
click at [483, 372] on div "[PERSON_NAME][EMAIL_ADDRESS][PERSON_NAME][DOMAIN_NAME]" at bounding box center [534, 360] width 130 height 33
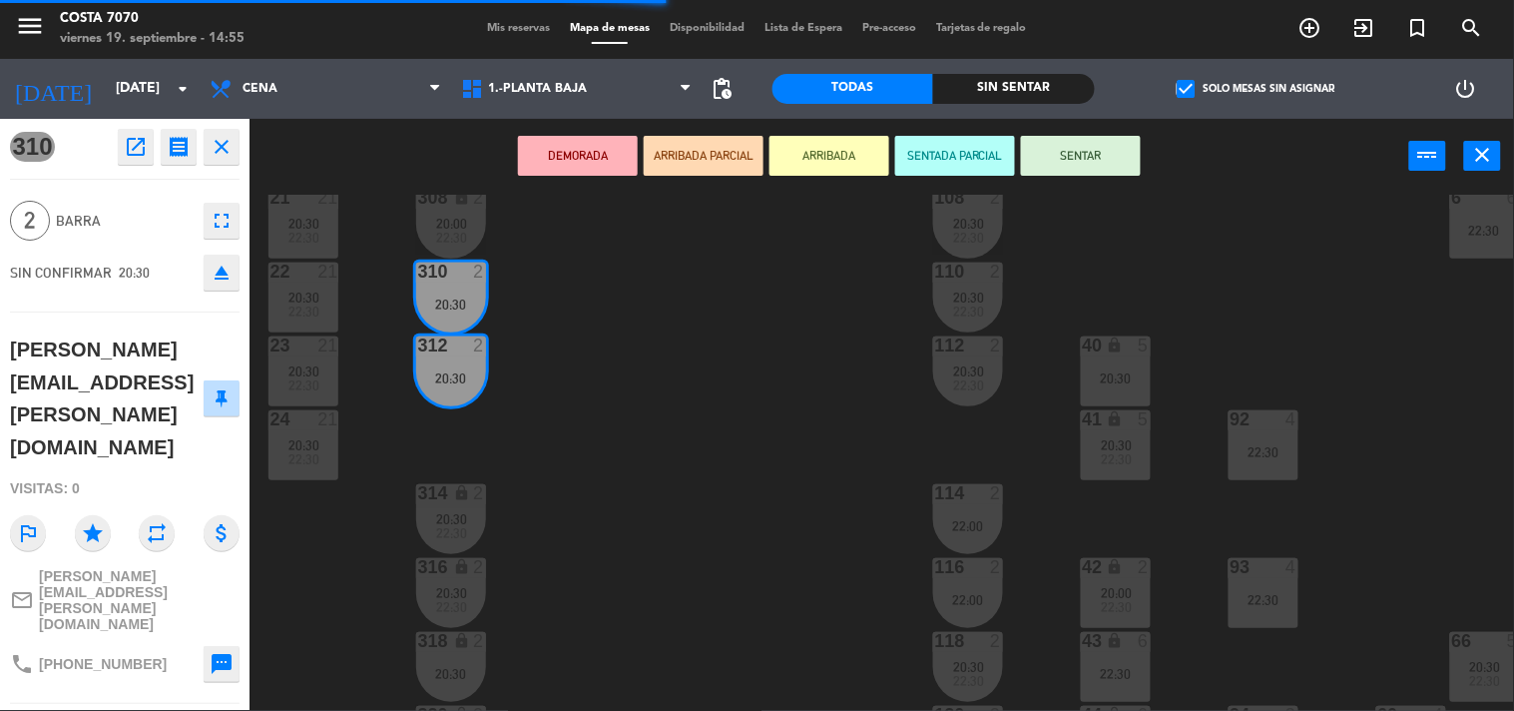
click at [222, 276] on icon "eject" at bounding box center [222, 273] width 24 height 24
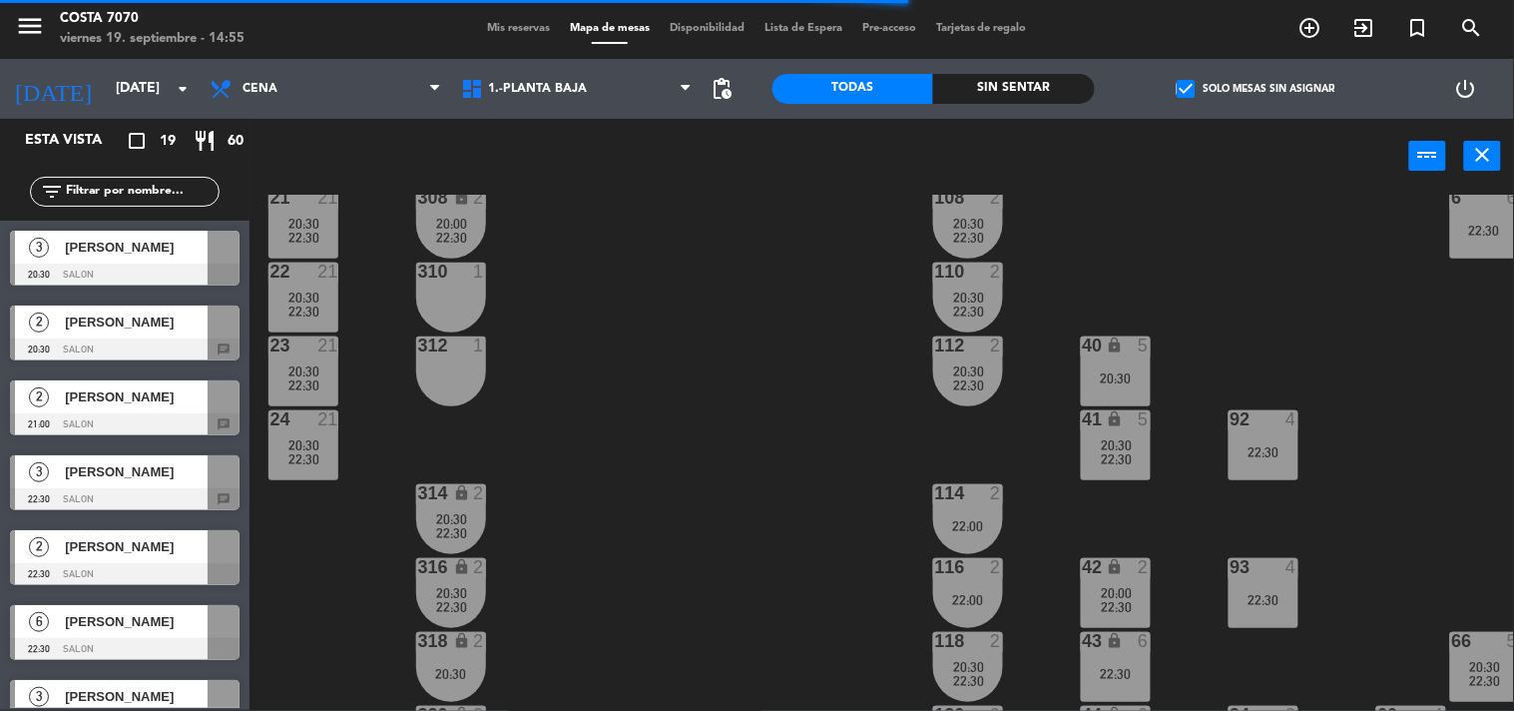
click at [130, 413] on div at bounding box center [125, 424] width 230 height 22
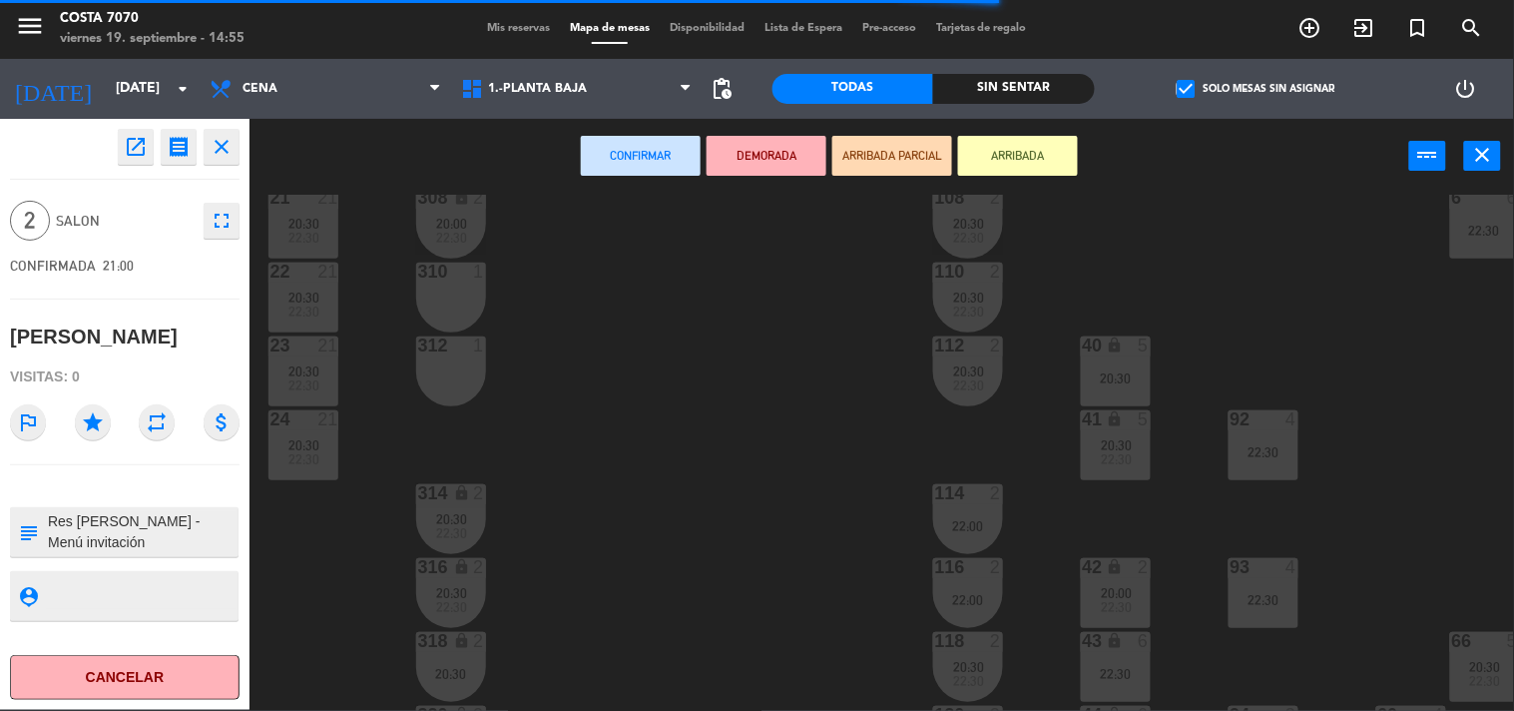
click at [463, 351] on div at bounding box center [450, 345] width 33 height 18
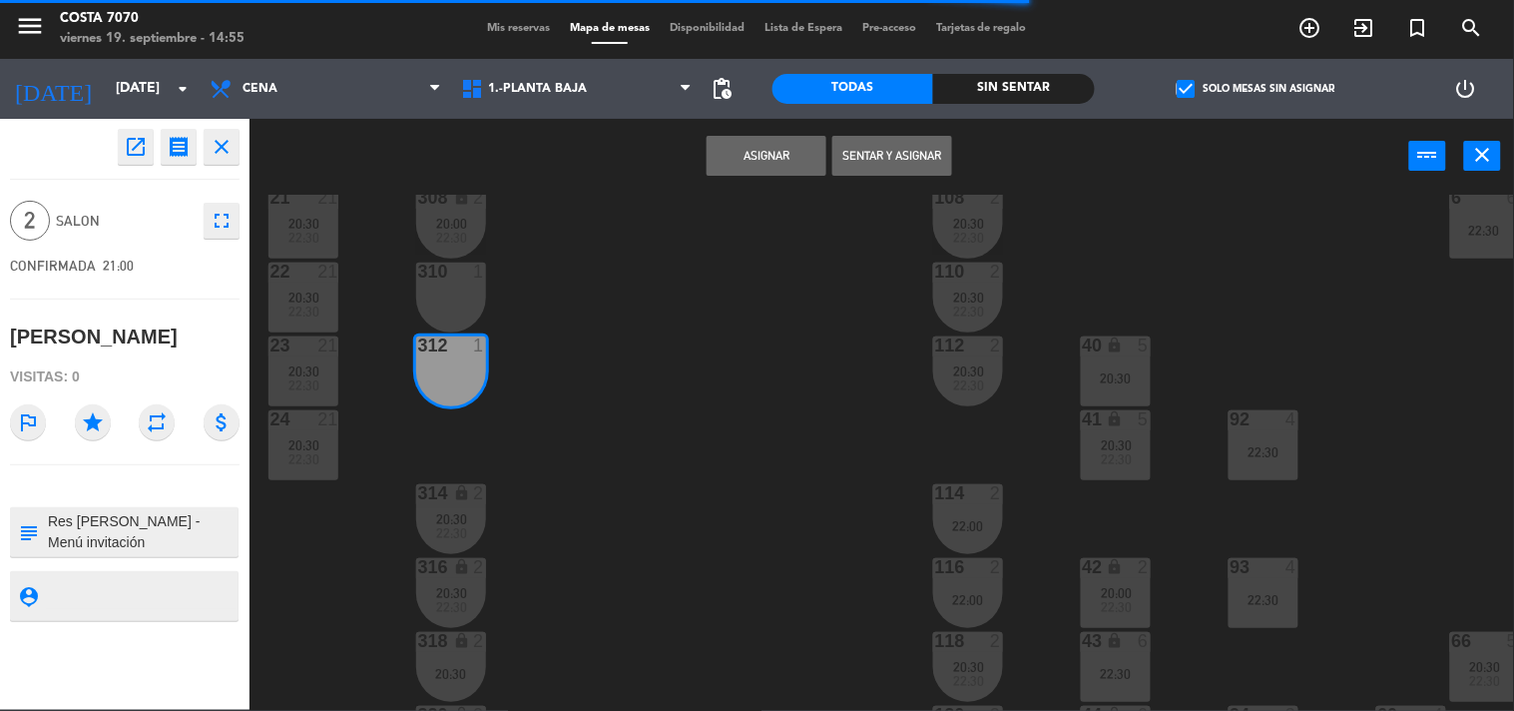
click at [454, 275] on div at bounding box center [450, 272] width 33 height 18
click at [773, 147] on button "Asignar" at bounding box center [767, 156] width 120 height 40
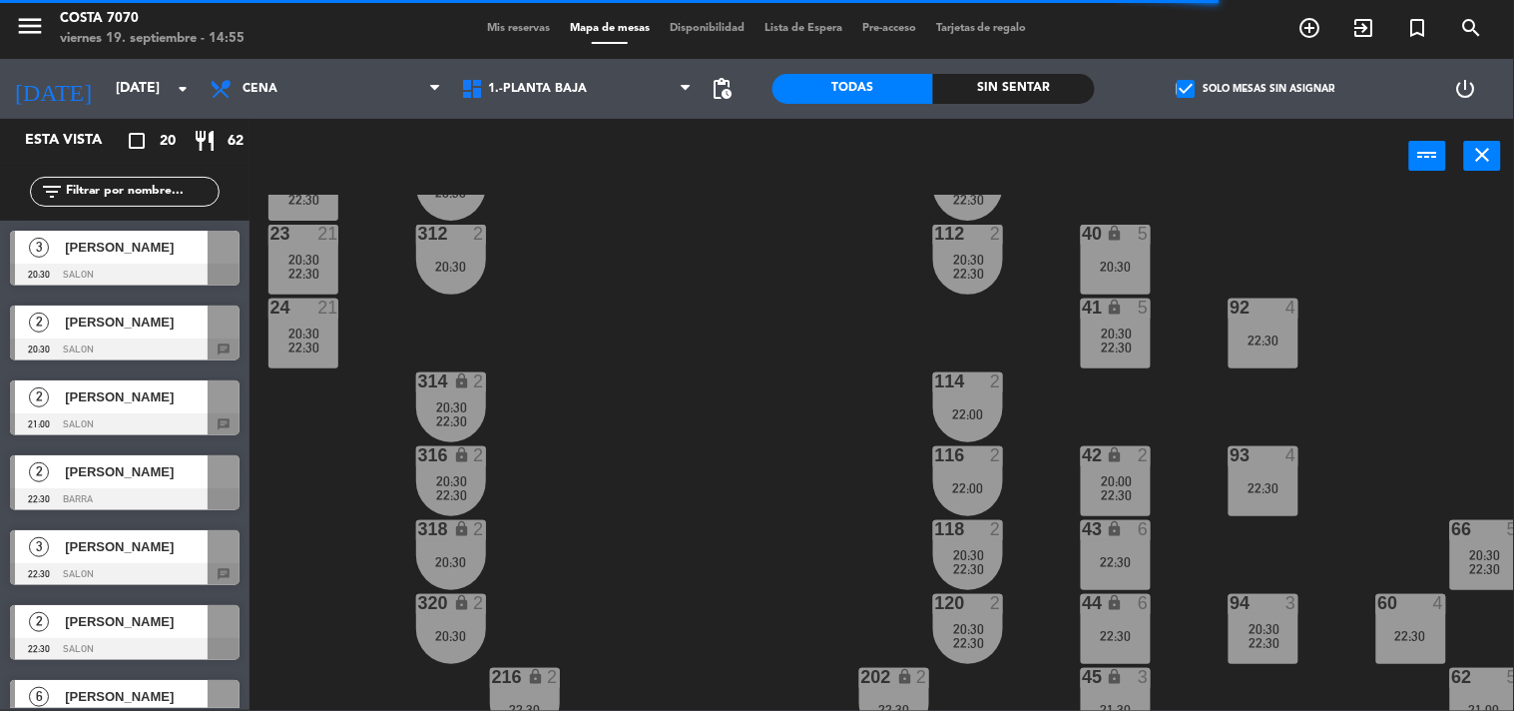
scroll to position [560, 0]
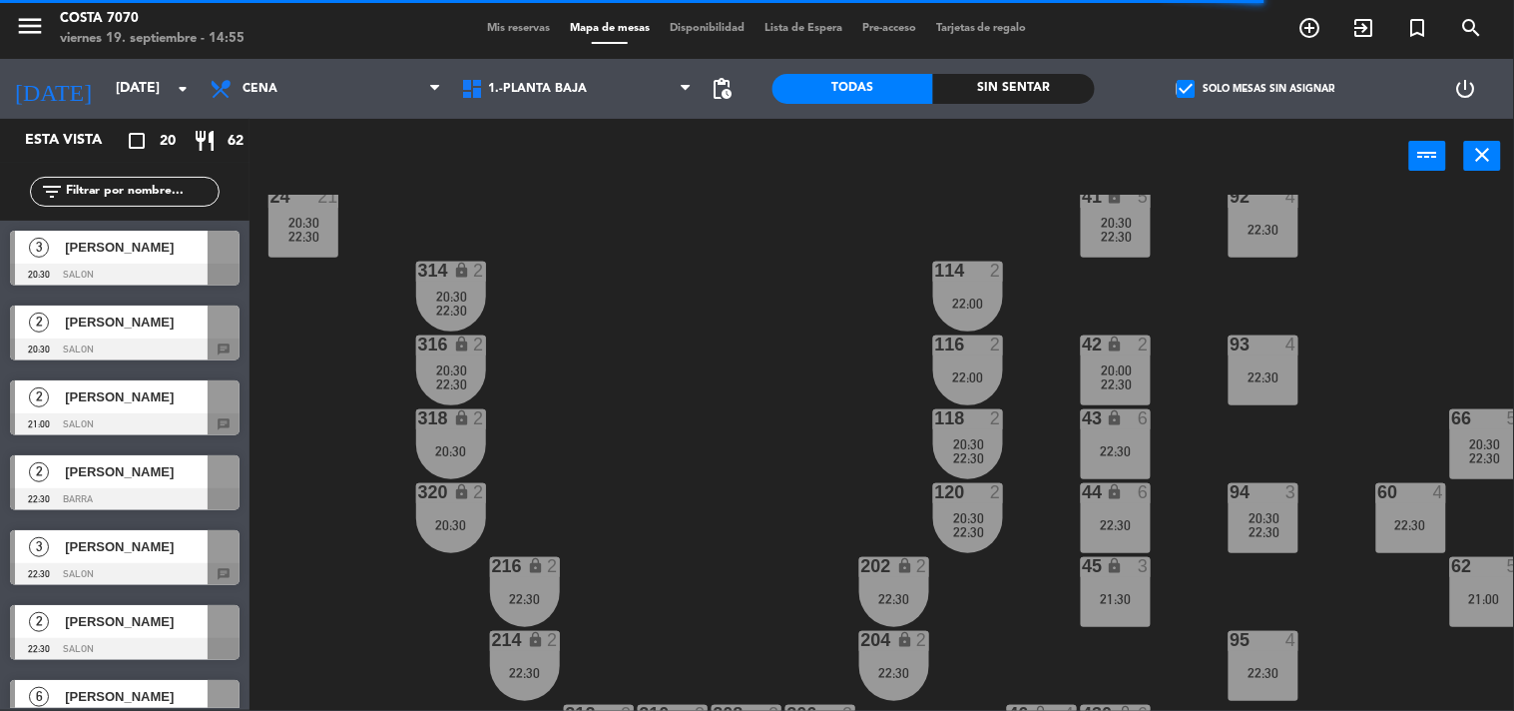
click at [145, 272] on div at bounding box center [125, 275] width 230 height 22
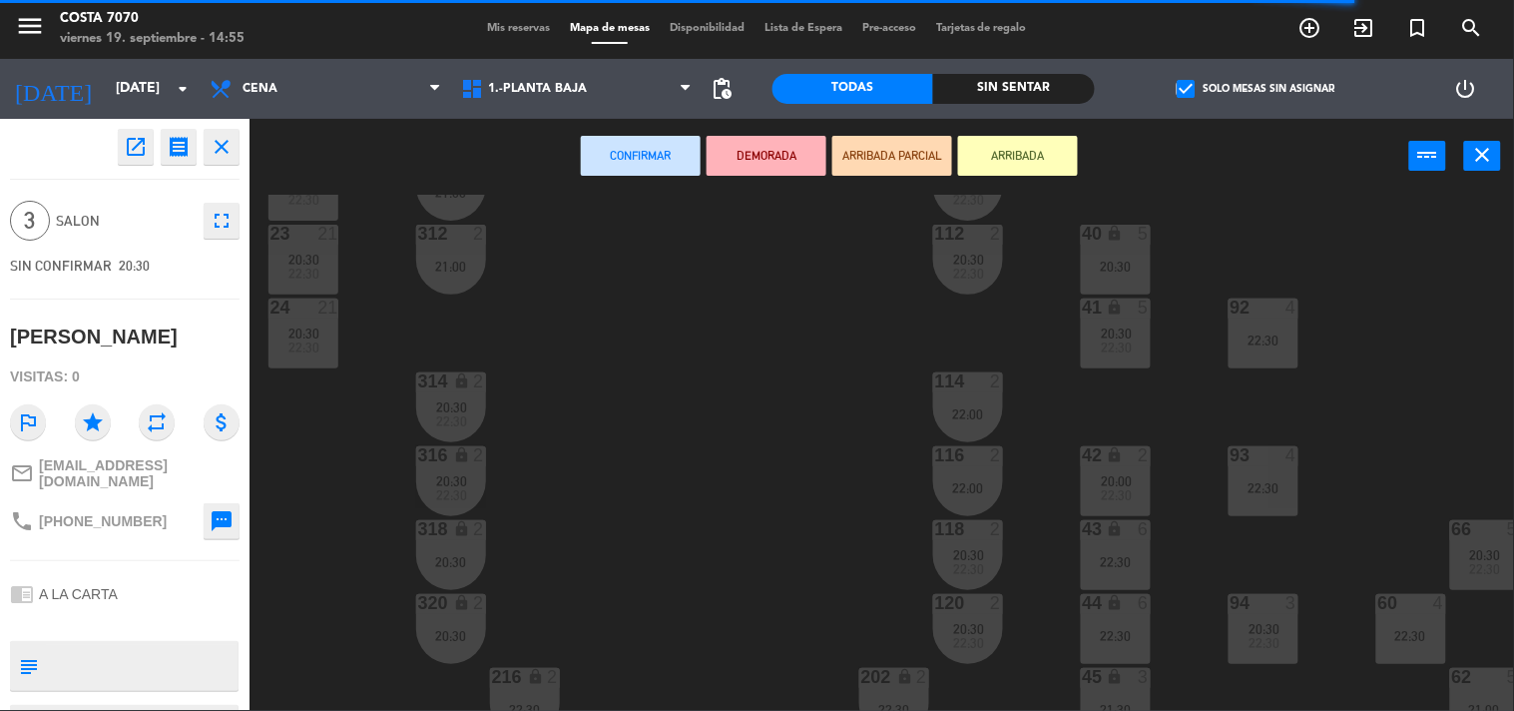
scroll to position [782, 0]
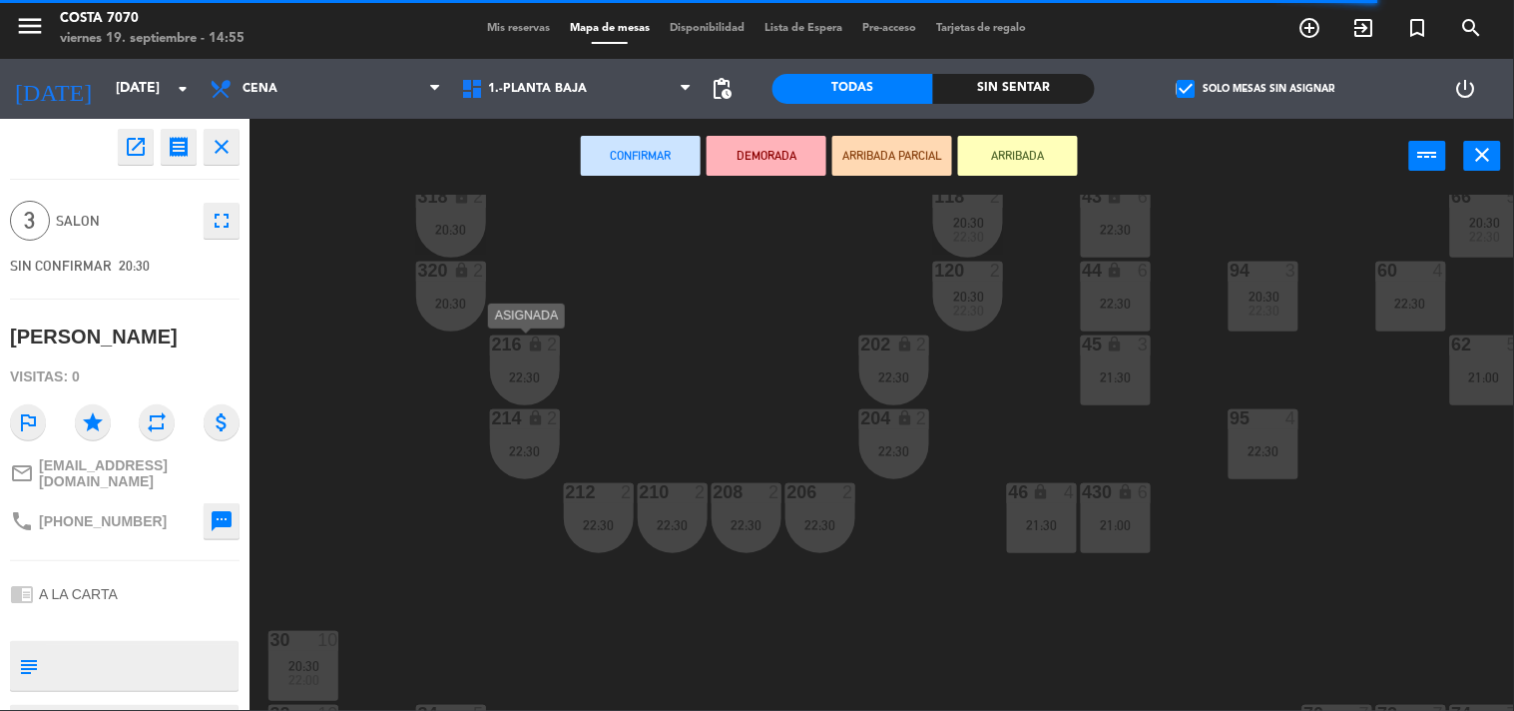
click at [539, 375] on div "22:30" at bounding box center [525, 377] width 70 height 14
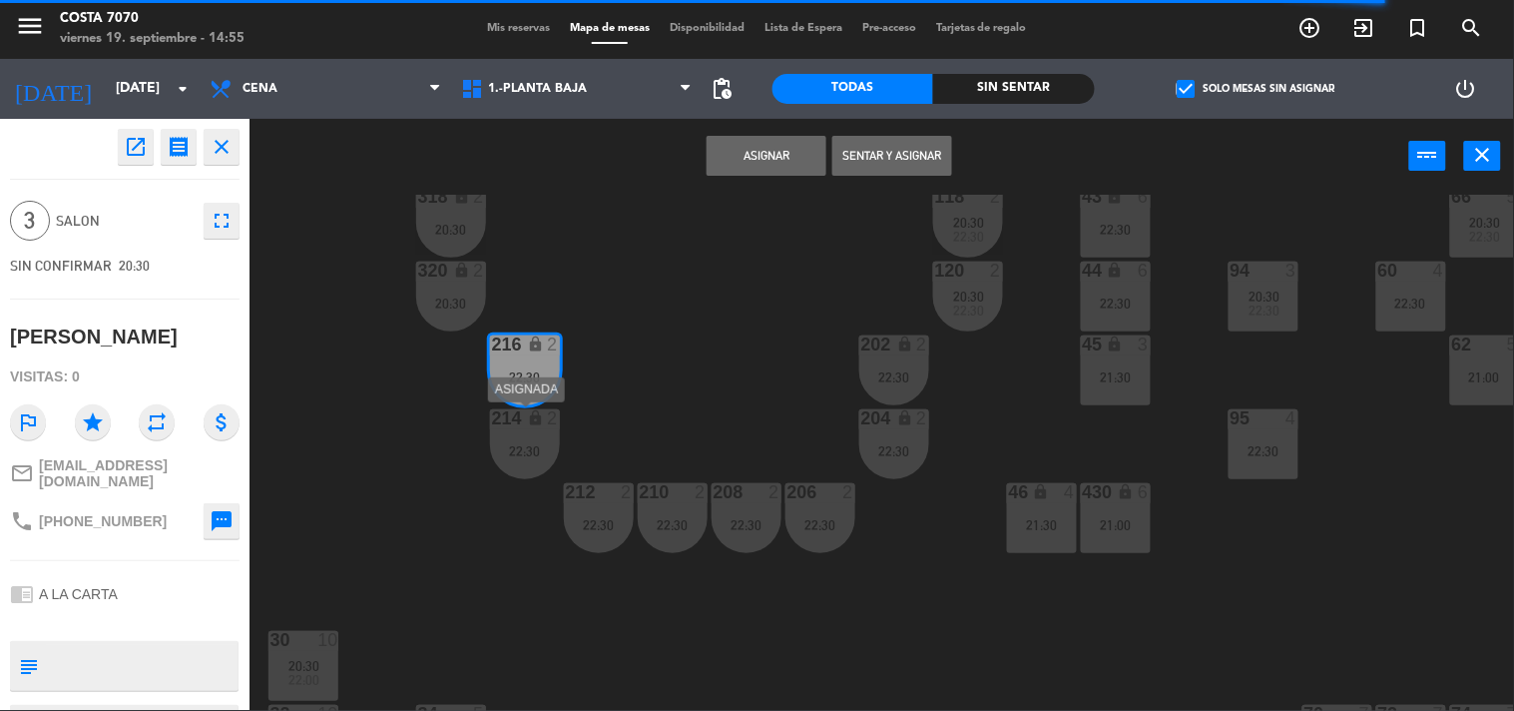
click at [534, 461] on div "214 lock 2 22:30" at bounding box center [525, 444] width 70 height 70
click at [620, 514] on div "212 2 22:30" at bounding box center [599, 518] width 70 height 70
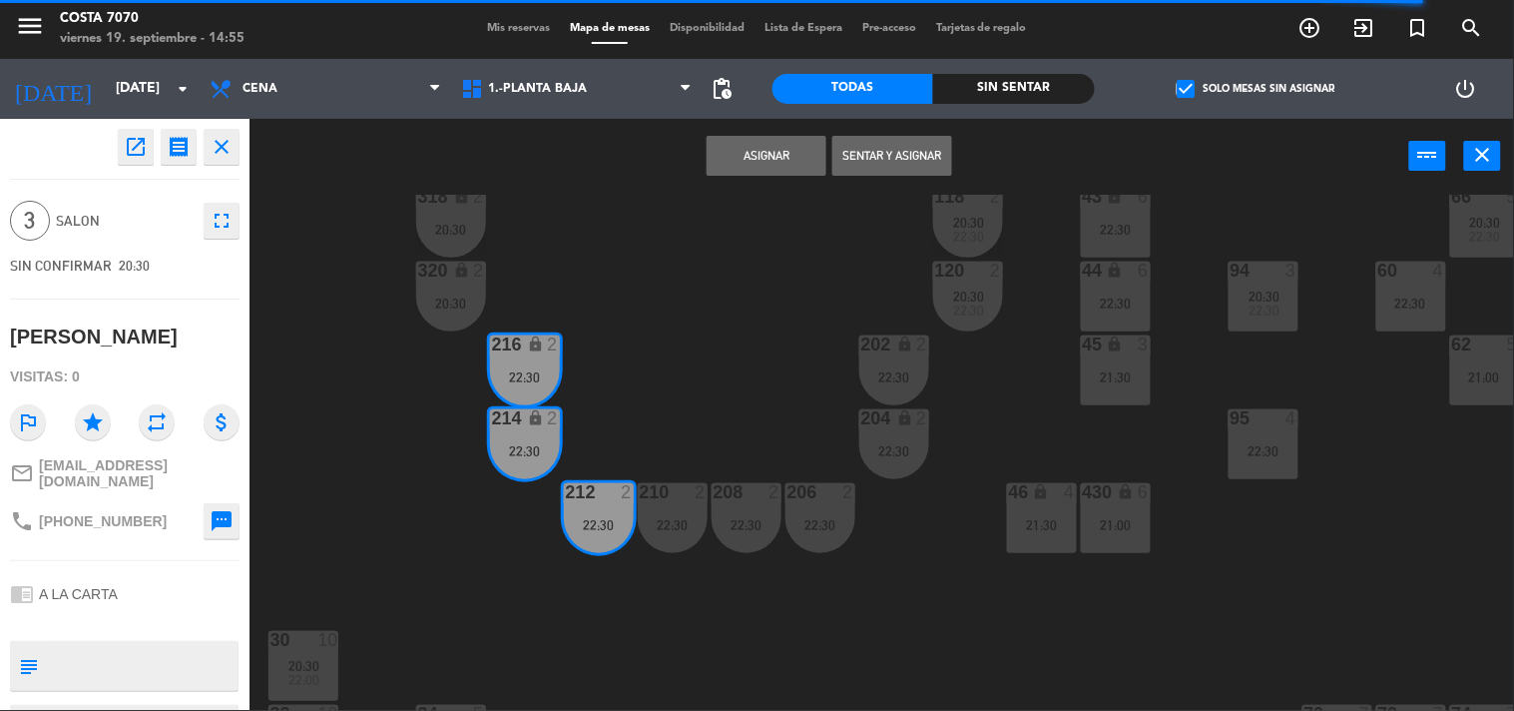
click at [735, 163] on button "Asignar" at bounding box center [767, 156] width 120 height 40
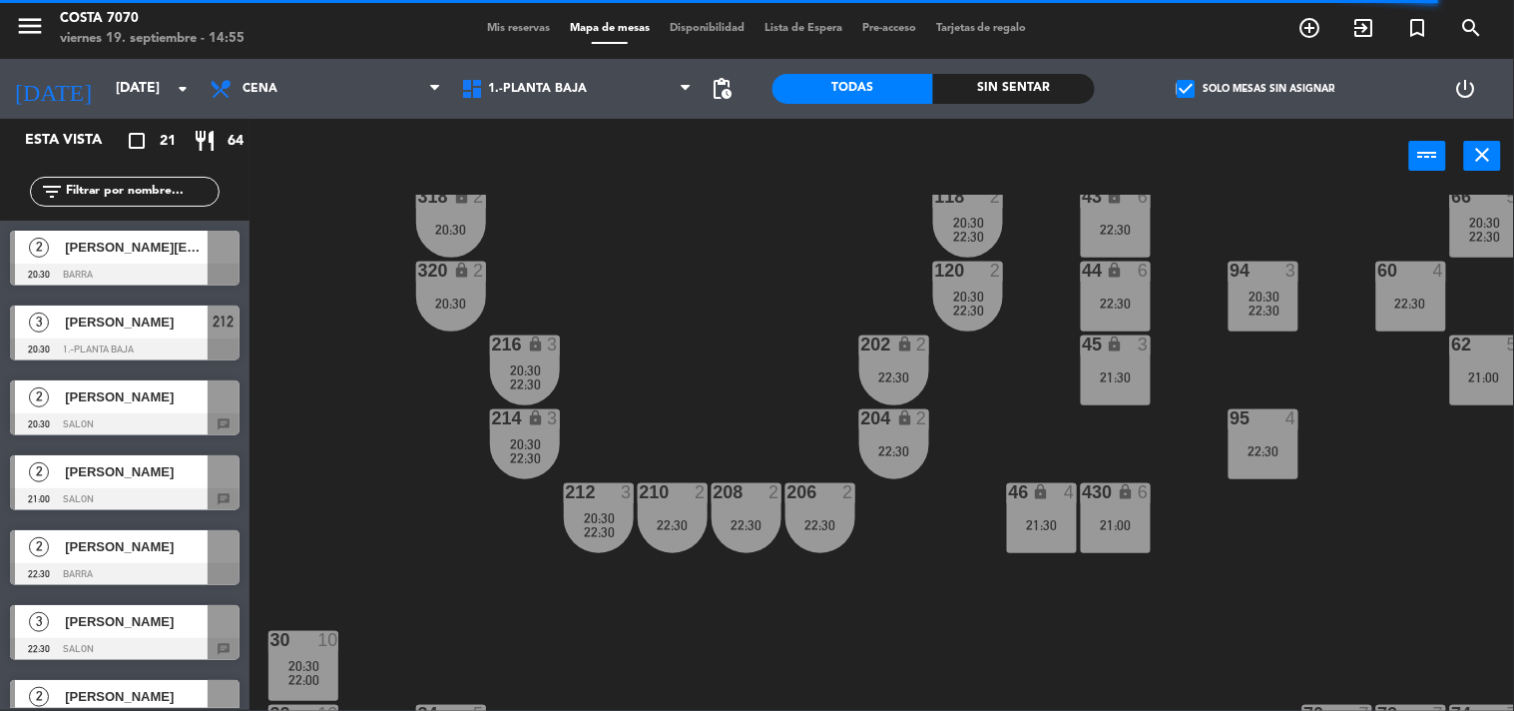
click at [364, 405] on div "50 lock 1 51 lock 1 52 lock 1 53 lock 1 54 lock 1 55 lock 1 56 lock 1 80 9 22:3…" at bounding box center [890, 453] width 1250 height 516
click at [113, 260] on div "[PERSON_NAME][EMAIL_ADDRESS][PERSON_NAME][DOMAIN_NAME]" at bounding box center [135, 247] width 145 height 33
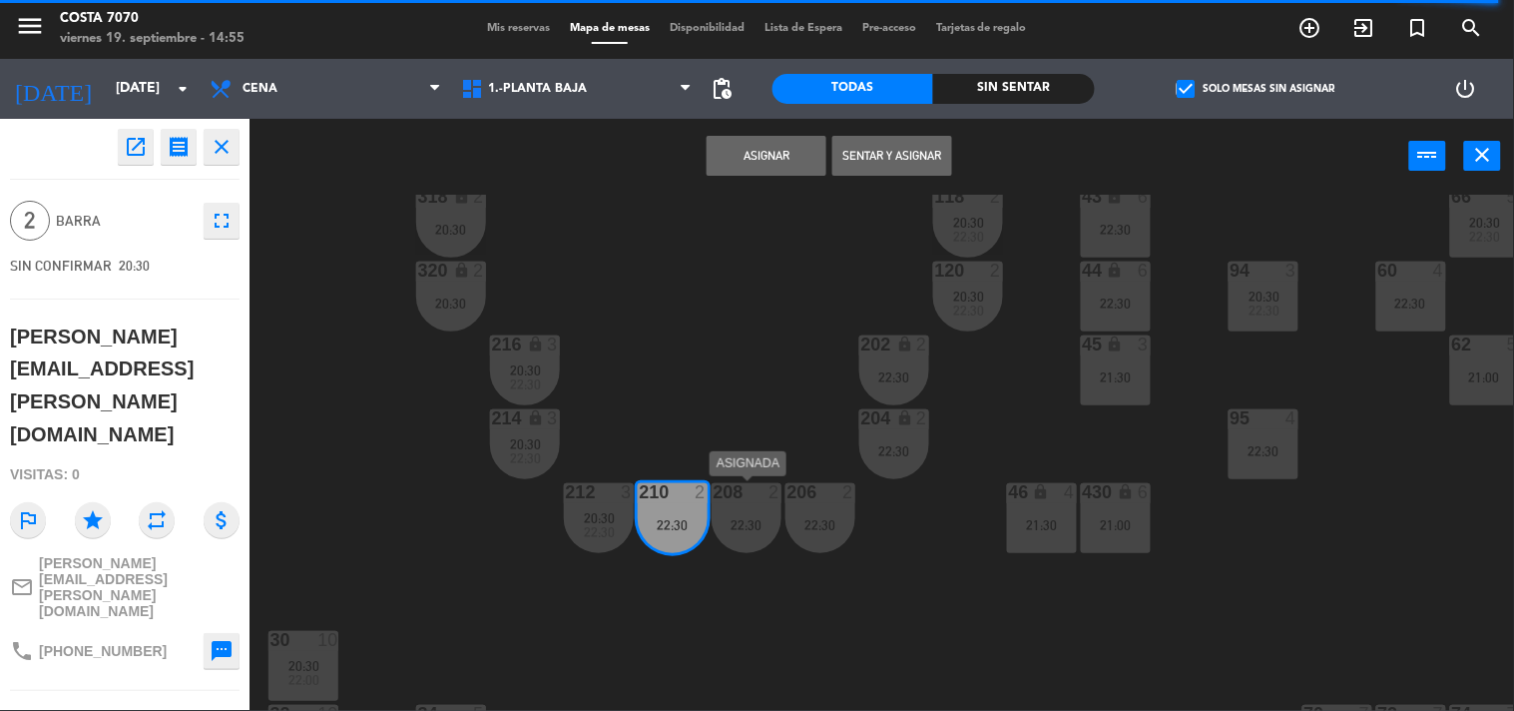
click at [750, 513] on div "208 2 22:30" at bounding box center [747, 518] width 70 height 70
click at [843, 160] on button "Unir y asignar" at bounding box center [893, 156] width 120 height 40
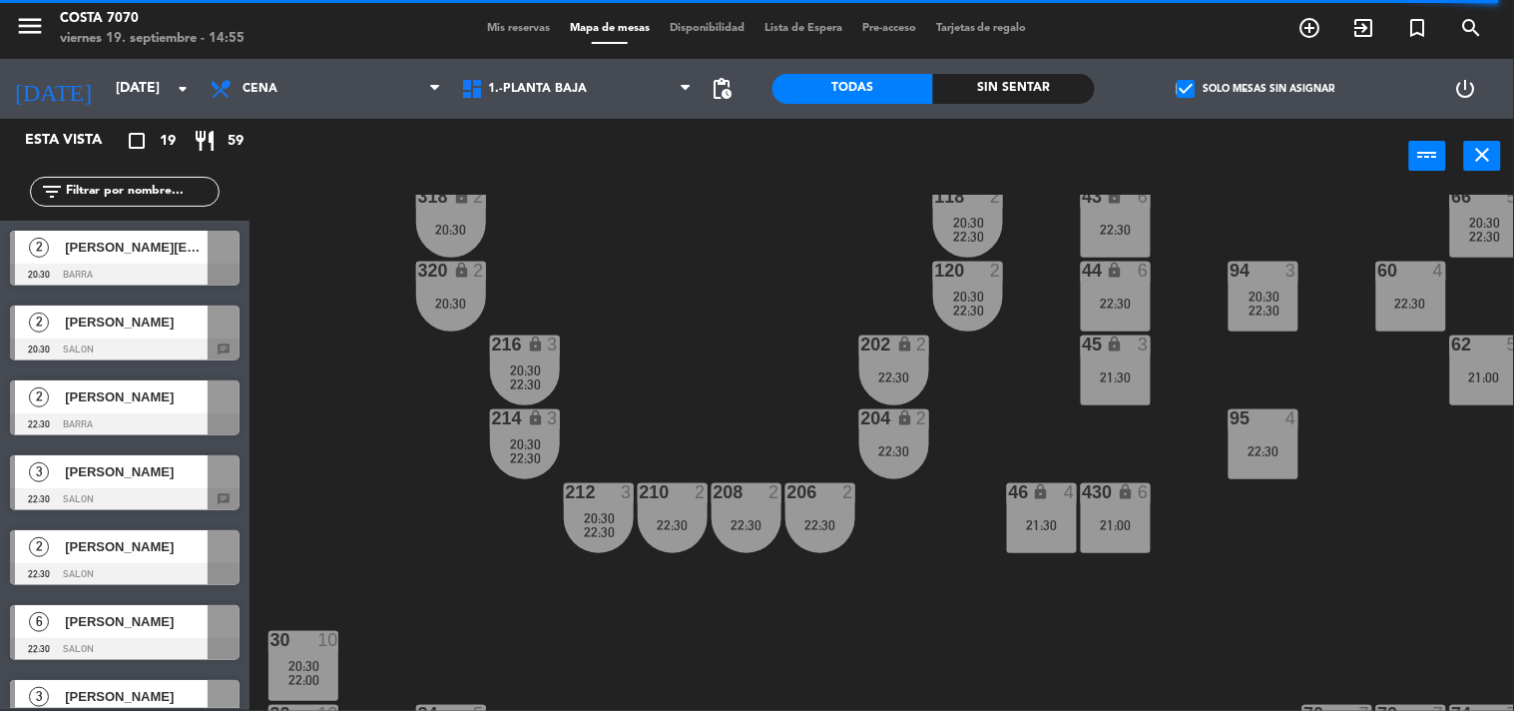
click at [141, 410] on div "[PERSON_NAME]" at bounding box center [135, 396] width 145 height 33
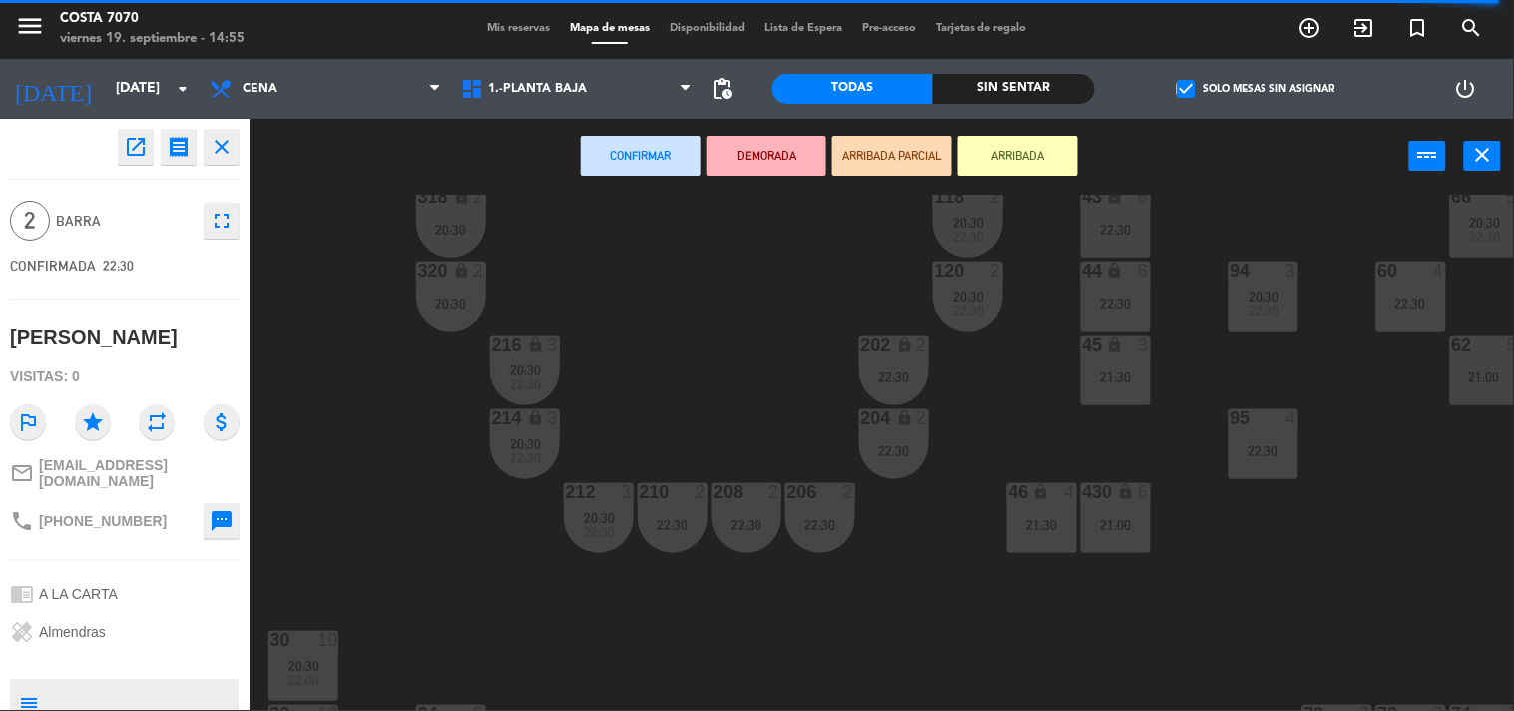
click at [360, 381] on div "50 lock 1 51 lock 1 52 lock 1 53 lock 1 54 lock 1 55 lock 1 56 lock 1 80 9 22:3…" at bounding box center [890, 453] width 1250 height 516
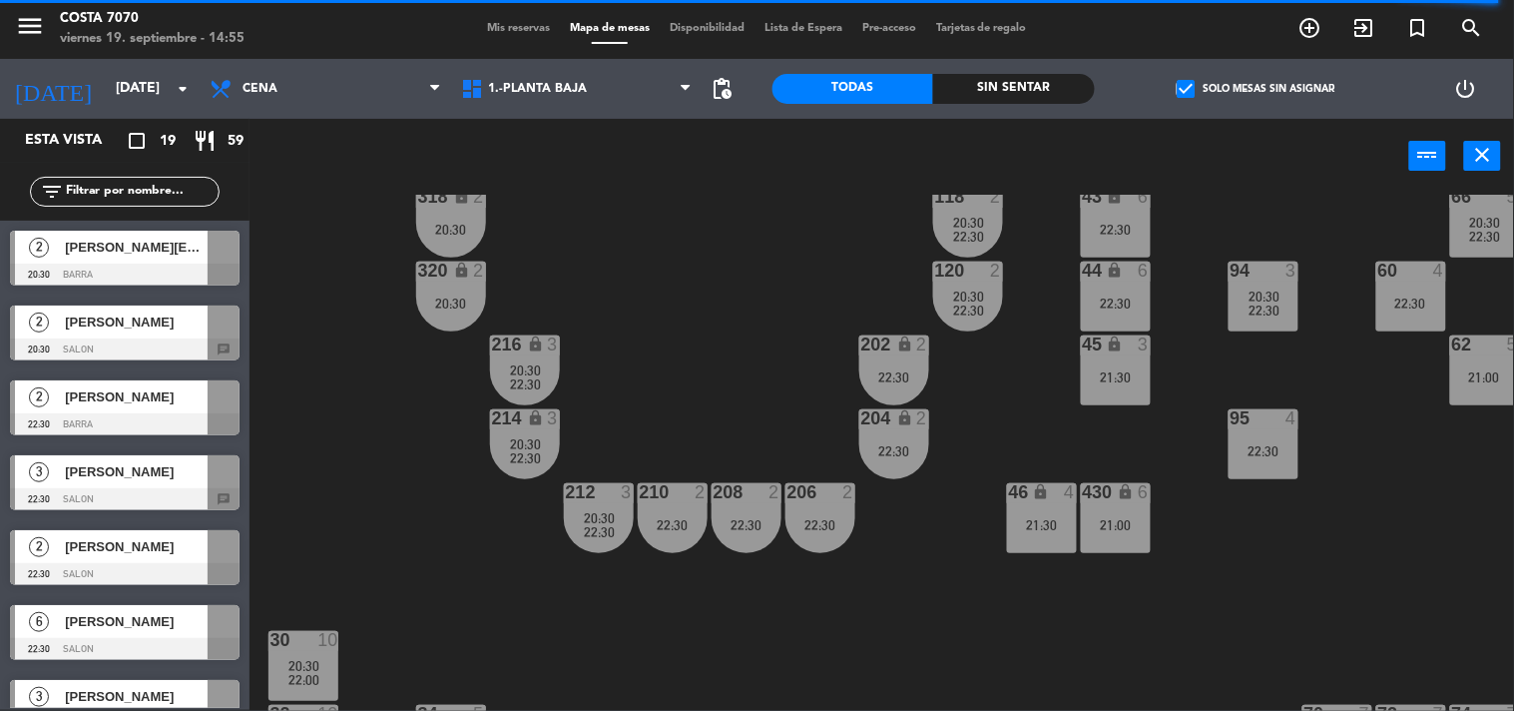
click at [133, 330] on span "[PERSON_NAME]" at bounding box center [136, 321] width 143 height 21
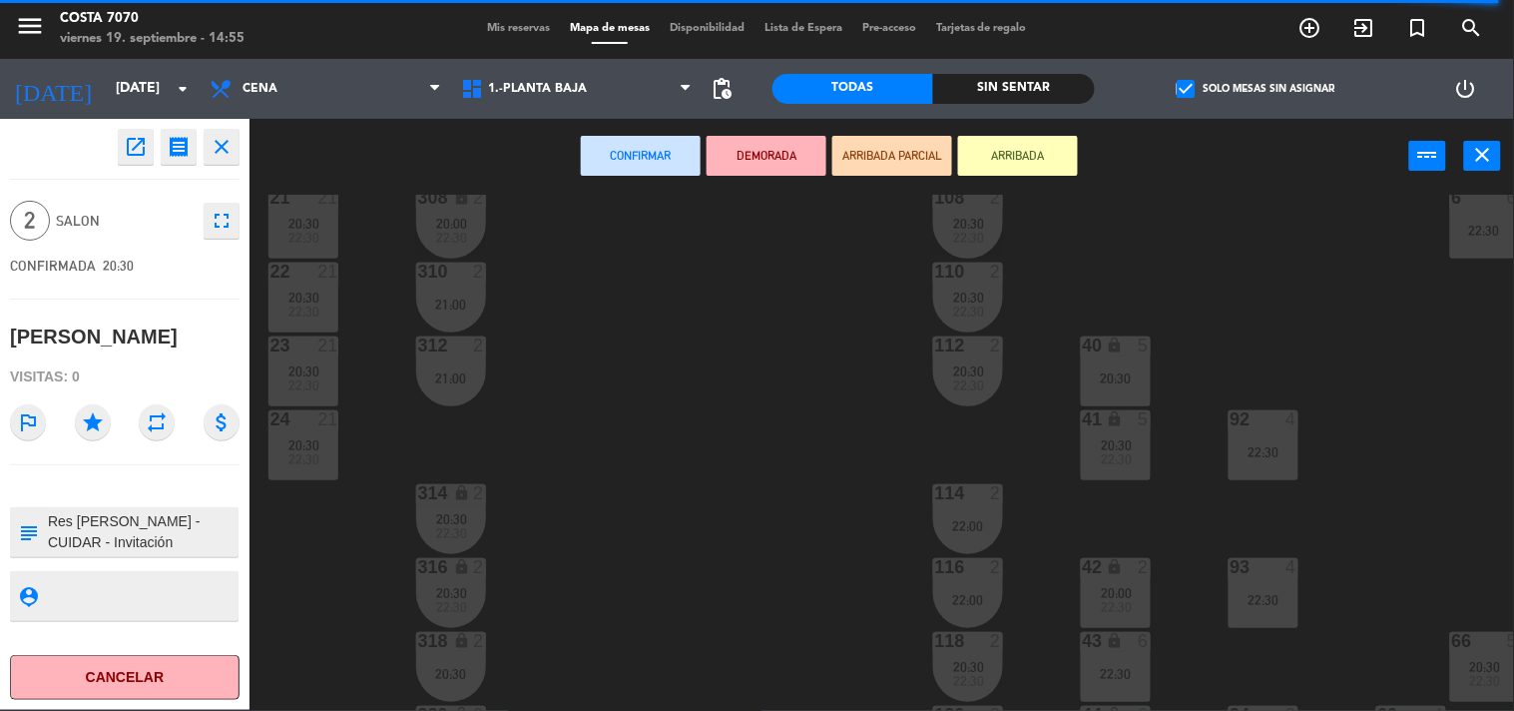
scroll to position [116, 0]
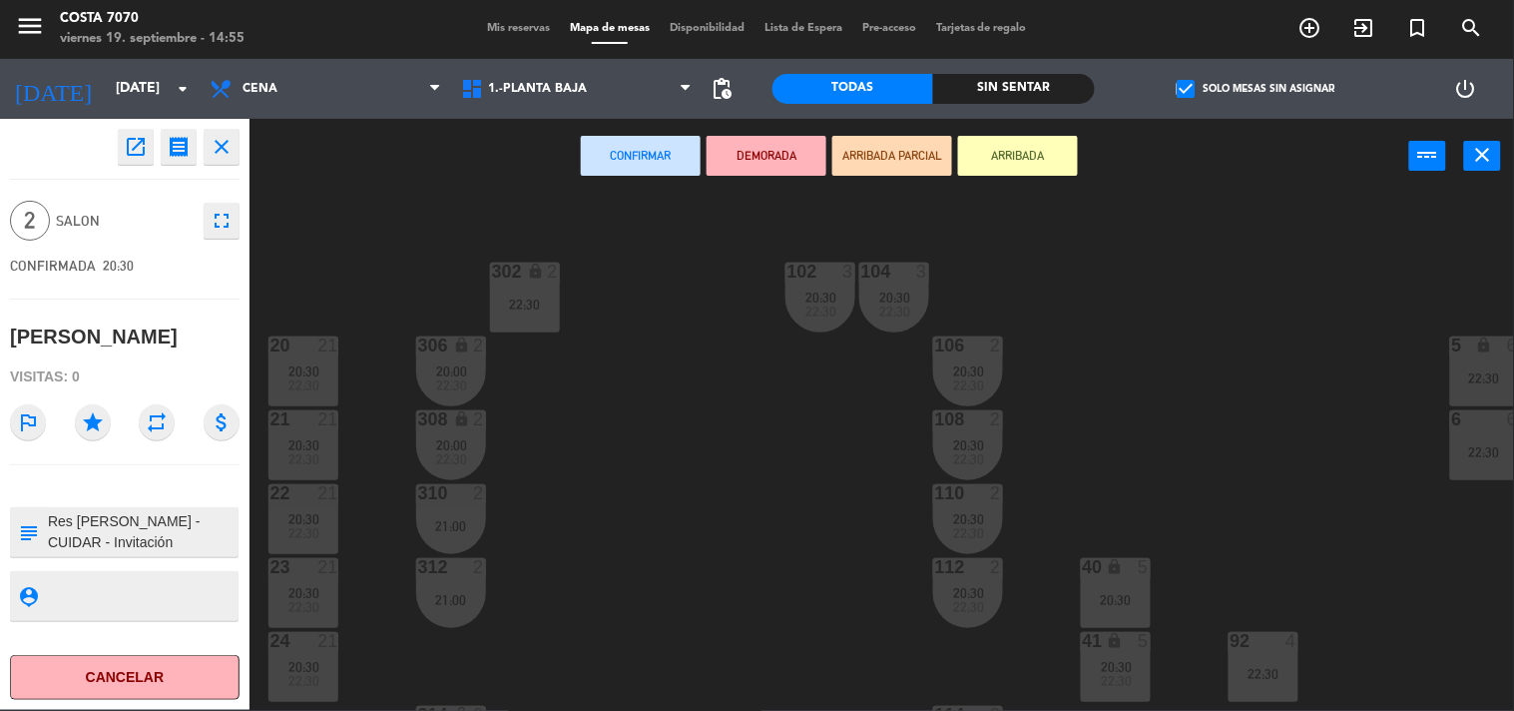
drag, startPoint x: 531, startPoint y: 401, endPoint x: 460, endPoint y: 380, distance: 73.9
click at [531, 400] on div "50 lock 1 51 lock 1 52 lock 1 53 lock 1 54 lock 1 55 lock 1 56 lock 1 80 9 22:3…" at bounding box center [890, 453] width 1250 height 516
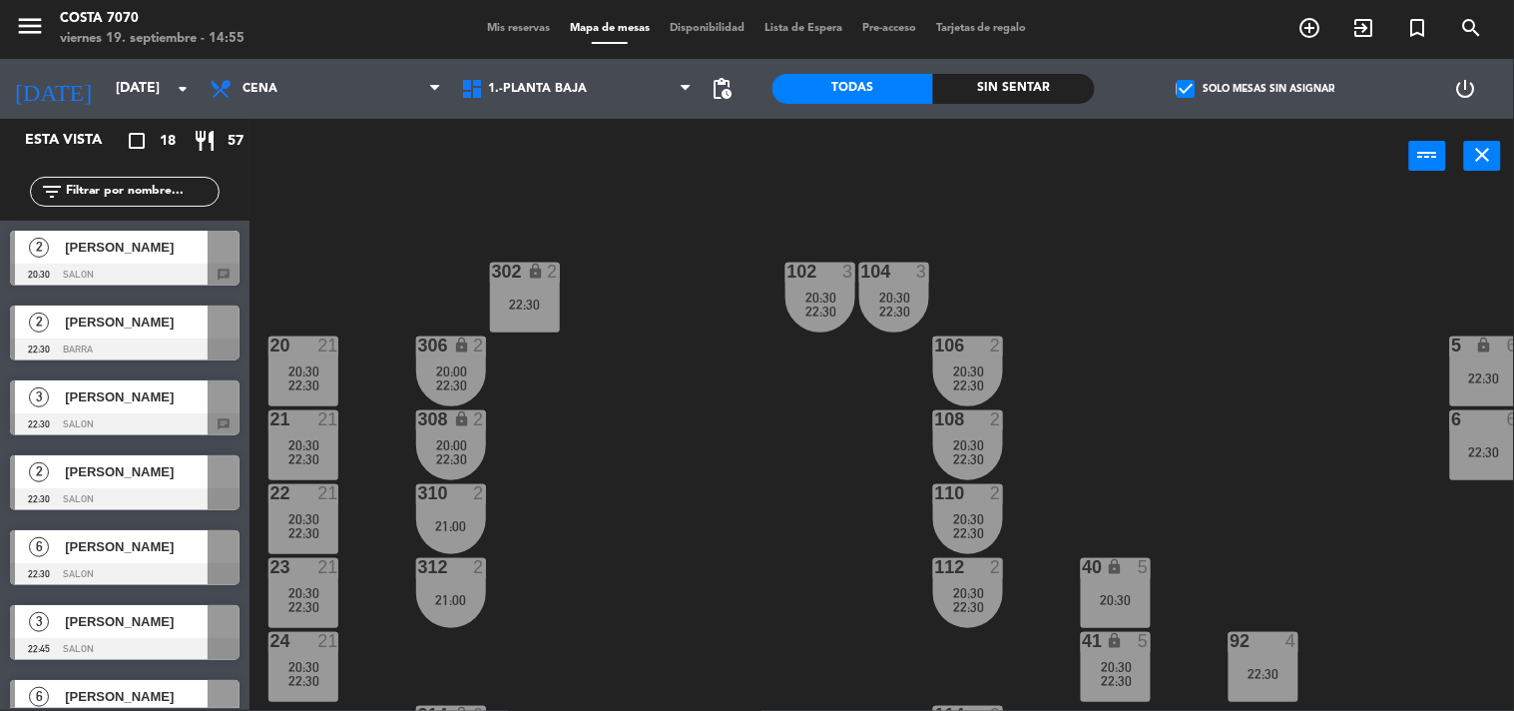
click at [452, 372] on span "20:00" at bounding box center [451, 371] width 31 height 16
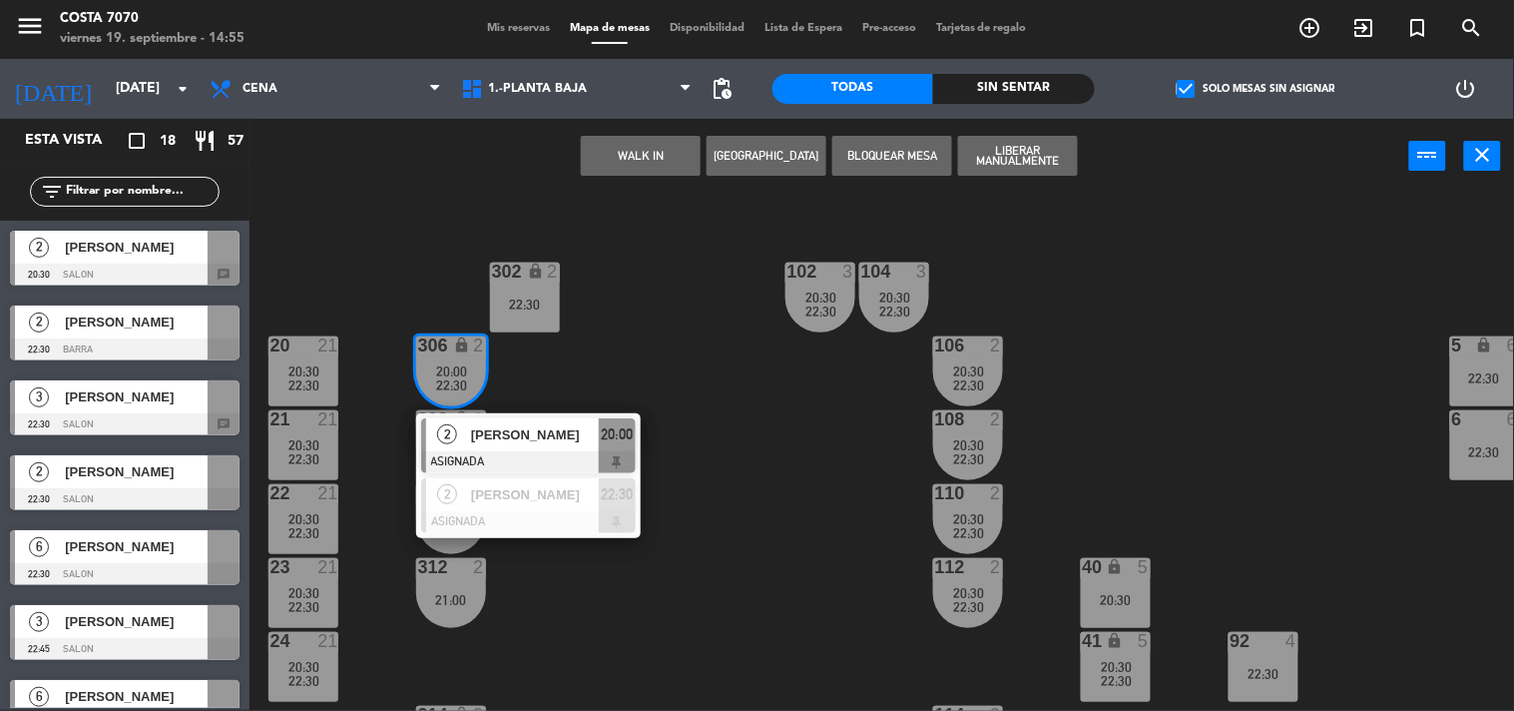
click at [529, 432] on span "[PERSON_NAME]" at bounding box center [535, 434] width 128 height 21
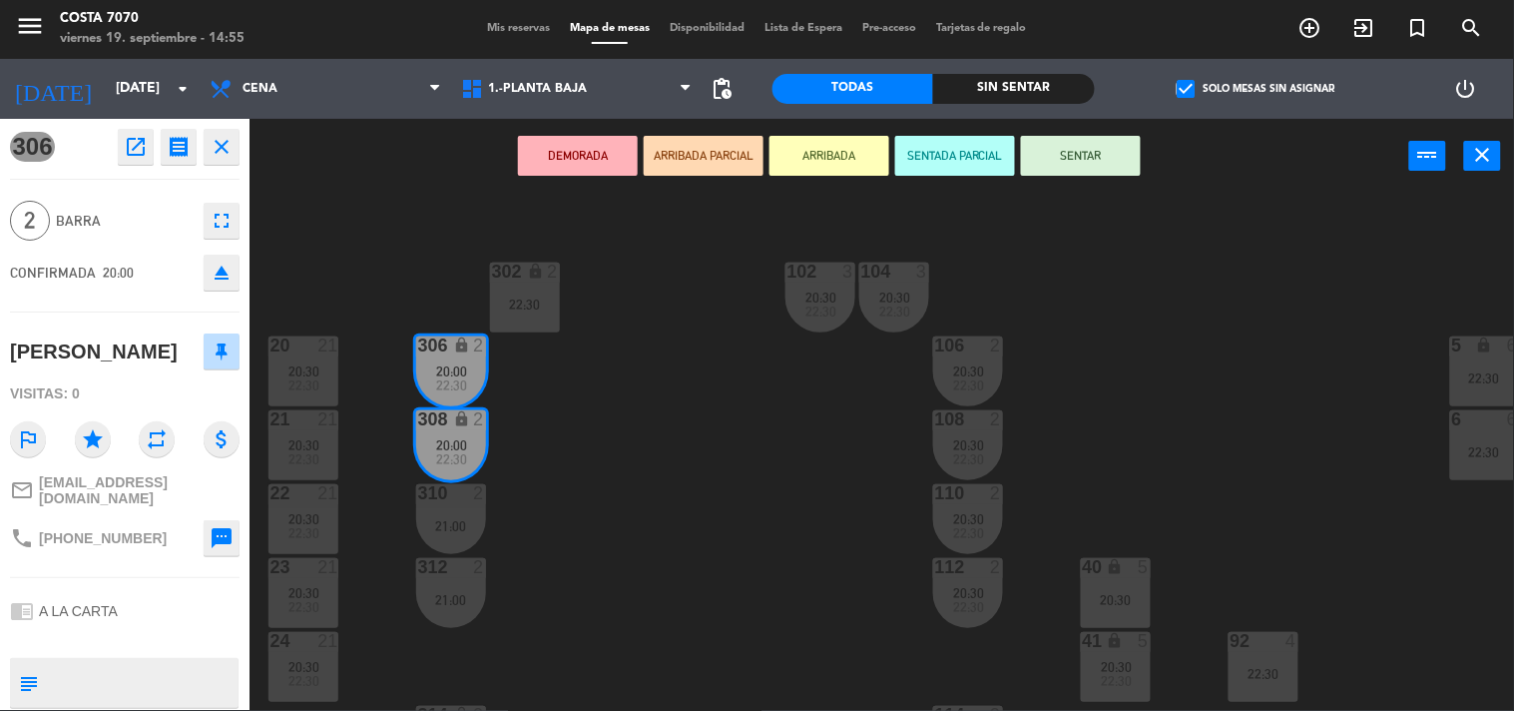
click at [223, 279] on icon "eject" at bounding box center [222, 273] width 24 height 24
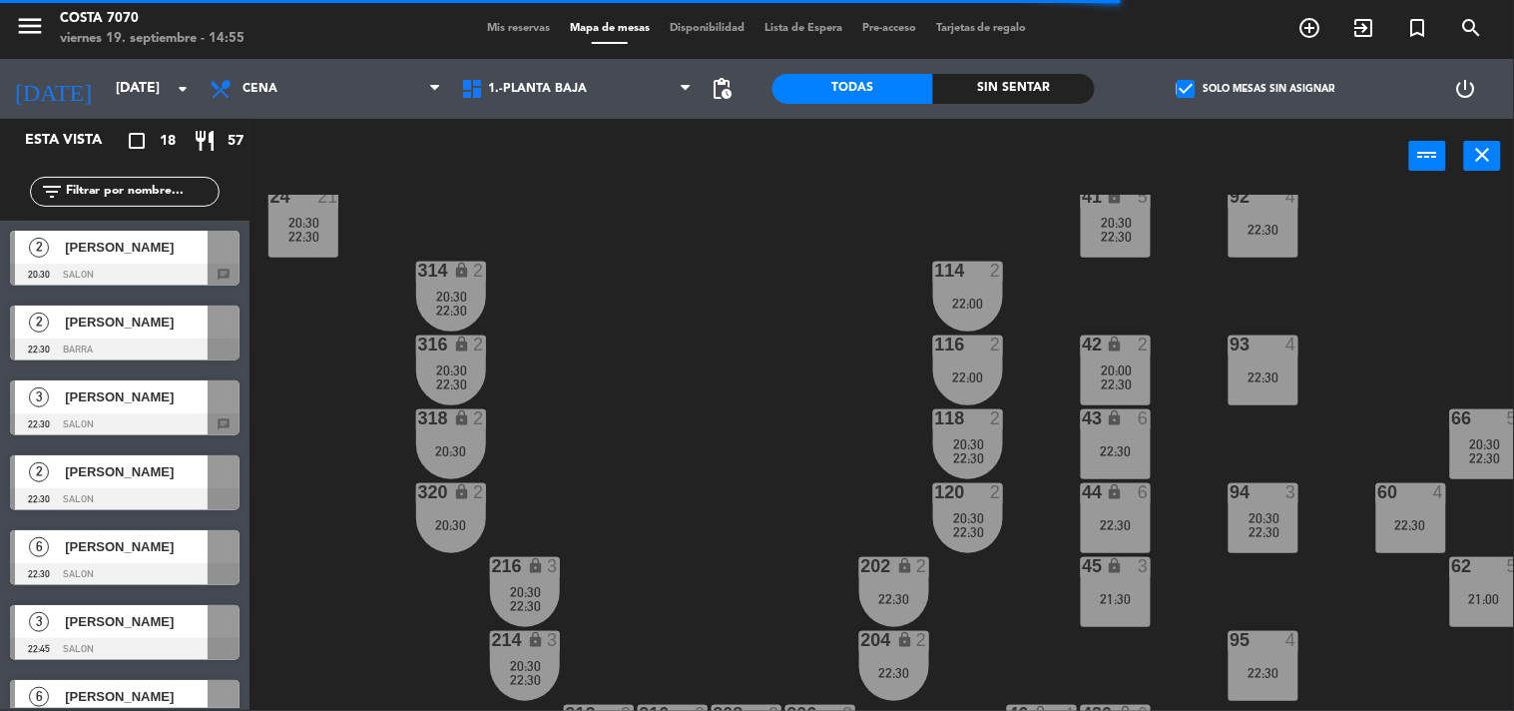
scroll to position [1003, 0]
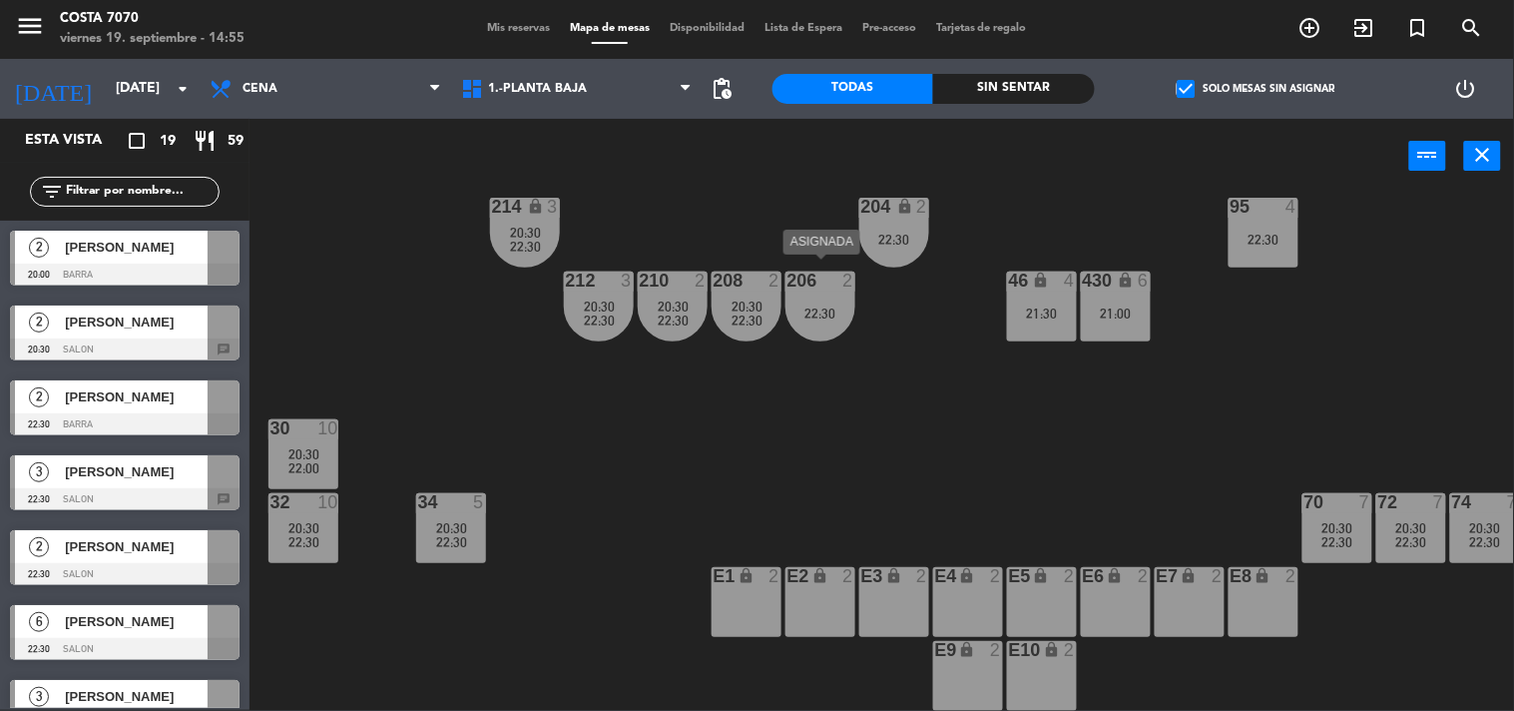
click at [815, 319] on div "206 2 22:30" at bounding box center [821, 307] width 70 height 70
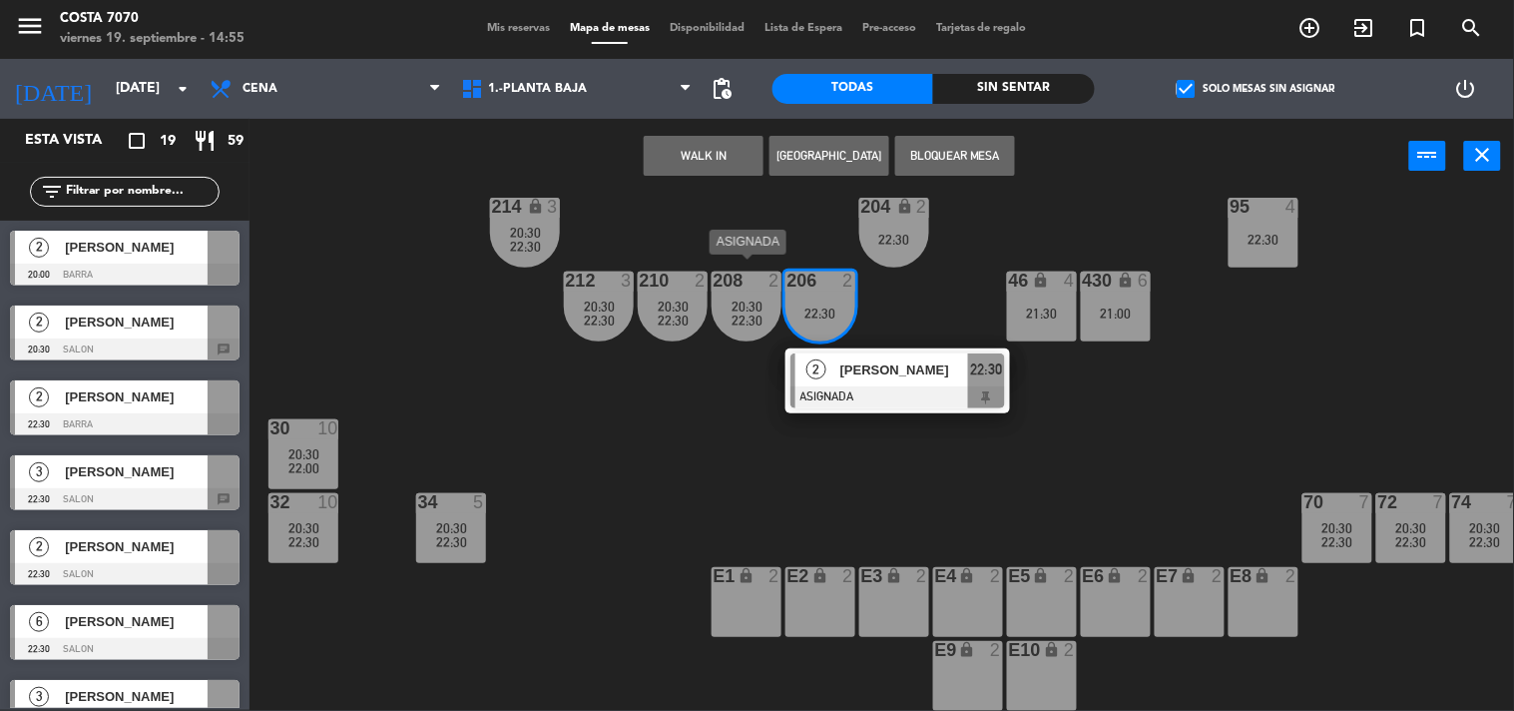
click at [739, 281] on div "208 2 20:30 22:30" at bounding box center [747, 307] width 70 height 70
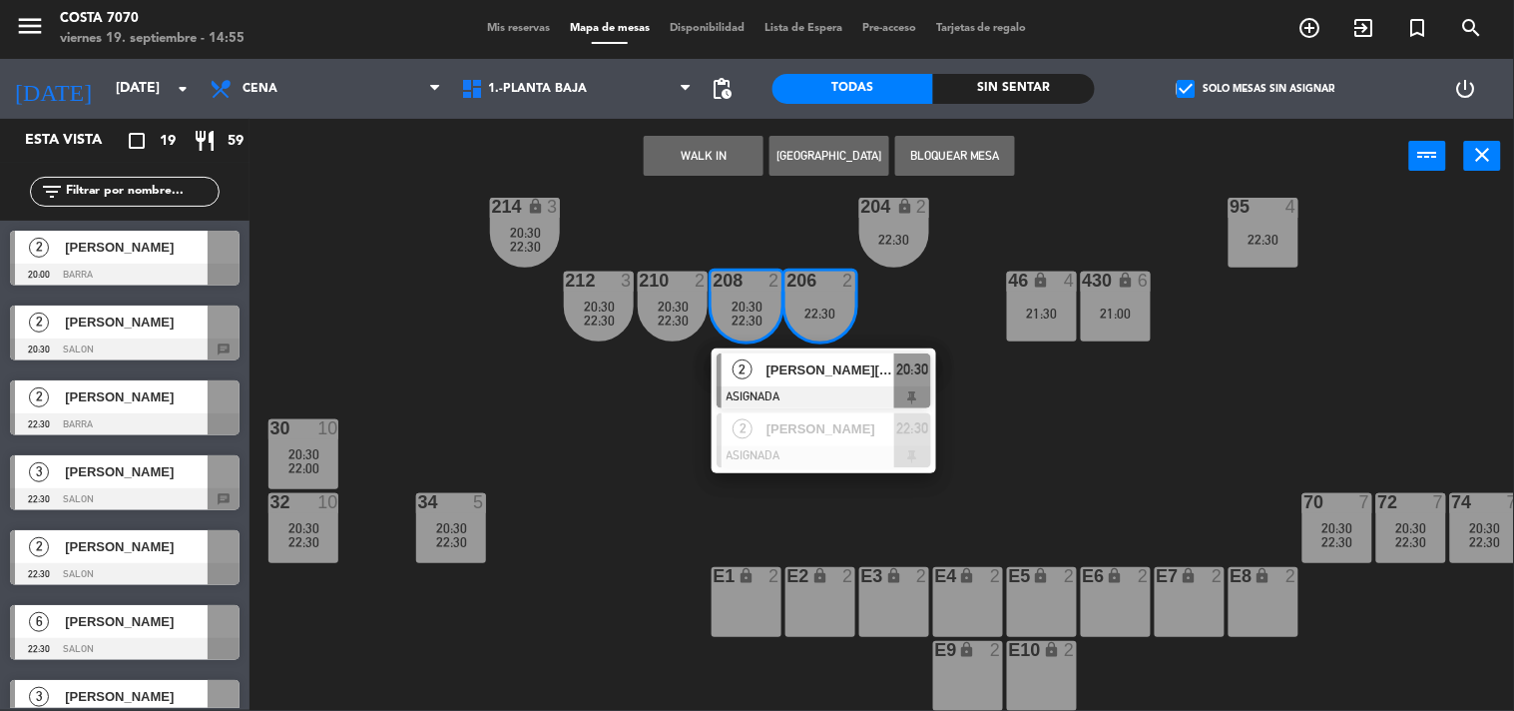
click at [609, 405] on div "50 lock 1 51 lock 1 52 lock 1 53 lock 1 54 lock 1 55 lock 1 56 lock 1 80 9 22:3…" at bounding box center [890, 453] width 1250 height 516
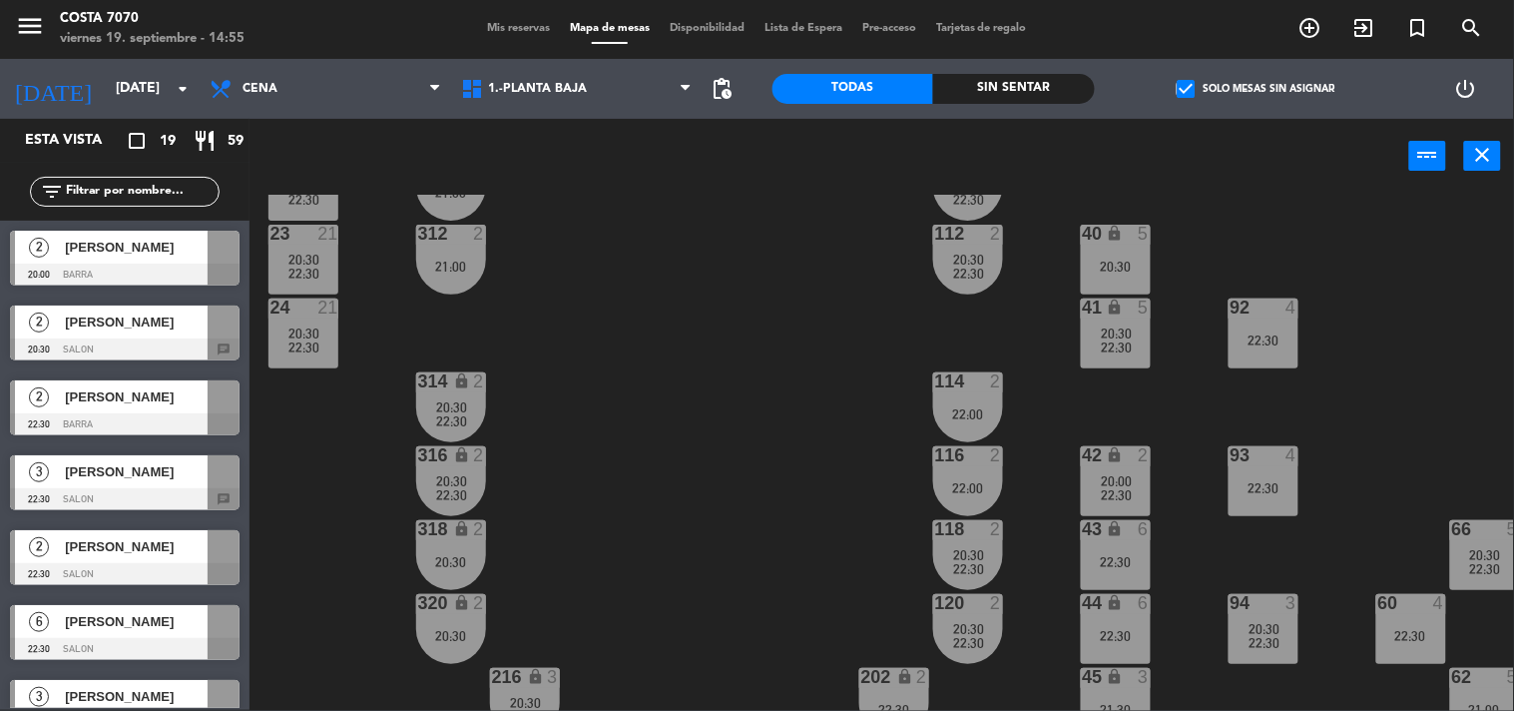
click at [158, 324] on span "[PERSON_NAME]" at bounding box center [136, 321] width 143 height 21
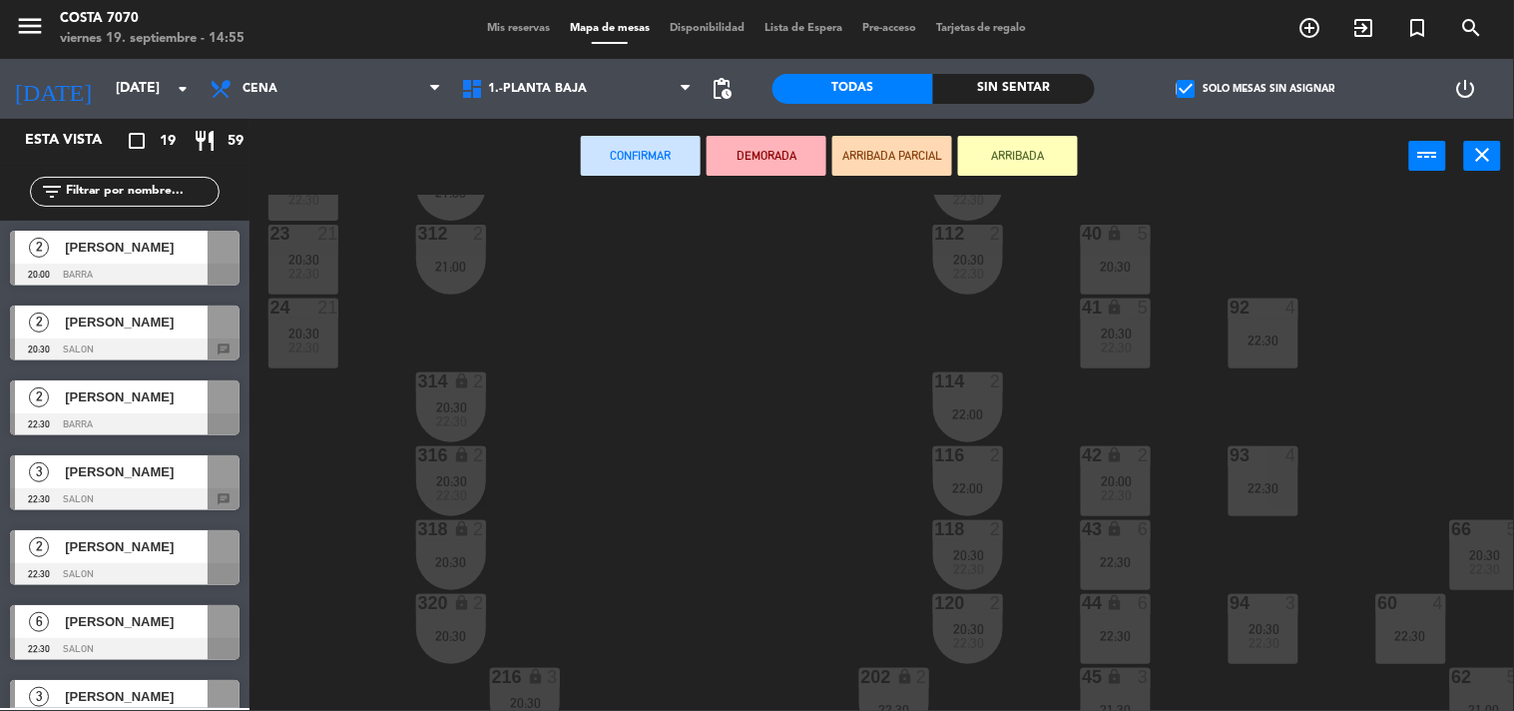
scroll to position [5, 0]
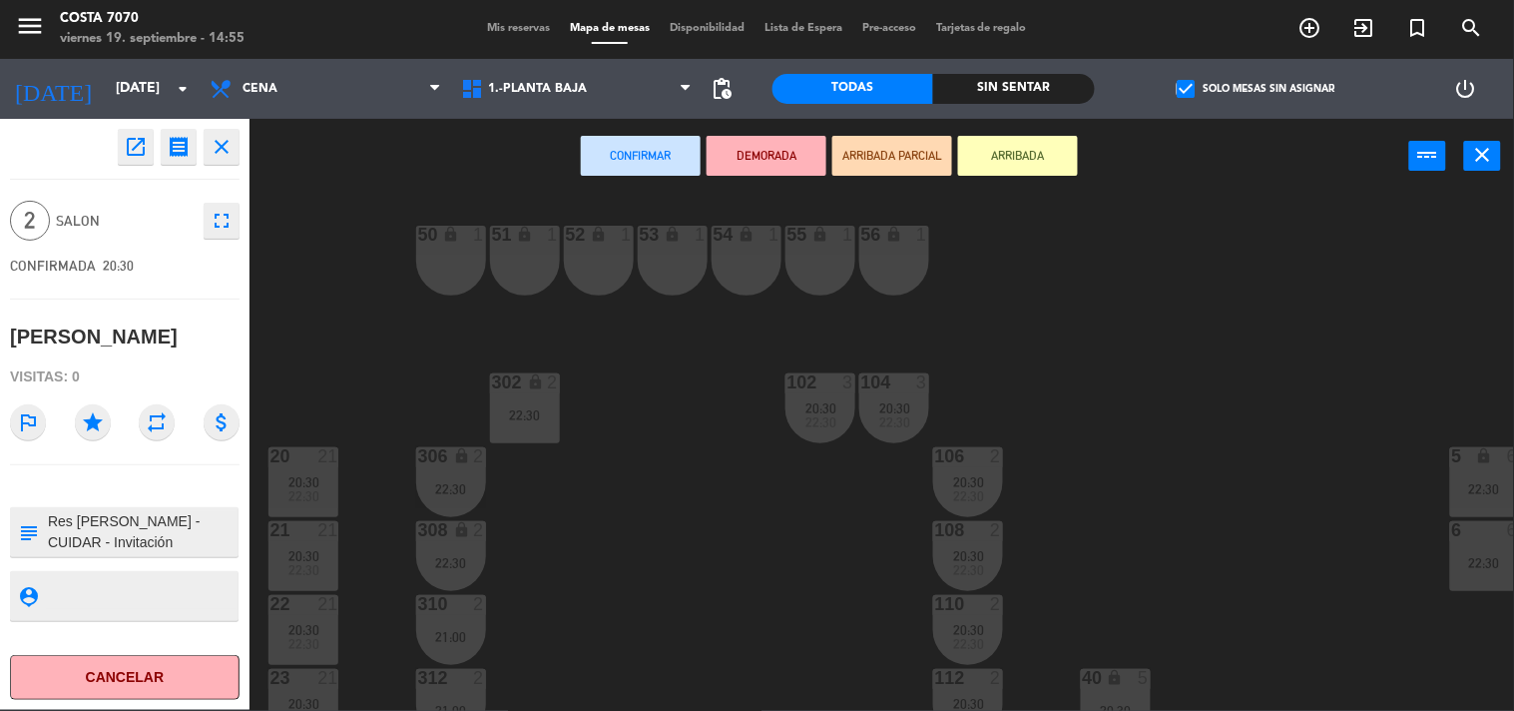
click at [466, 482] on div "22:30" at bounding box center [451, 489] width 70 height 14
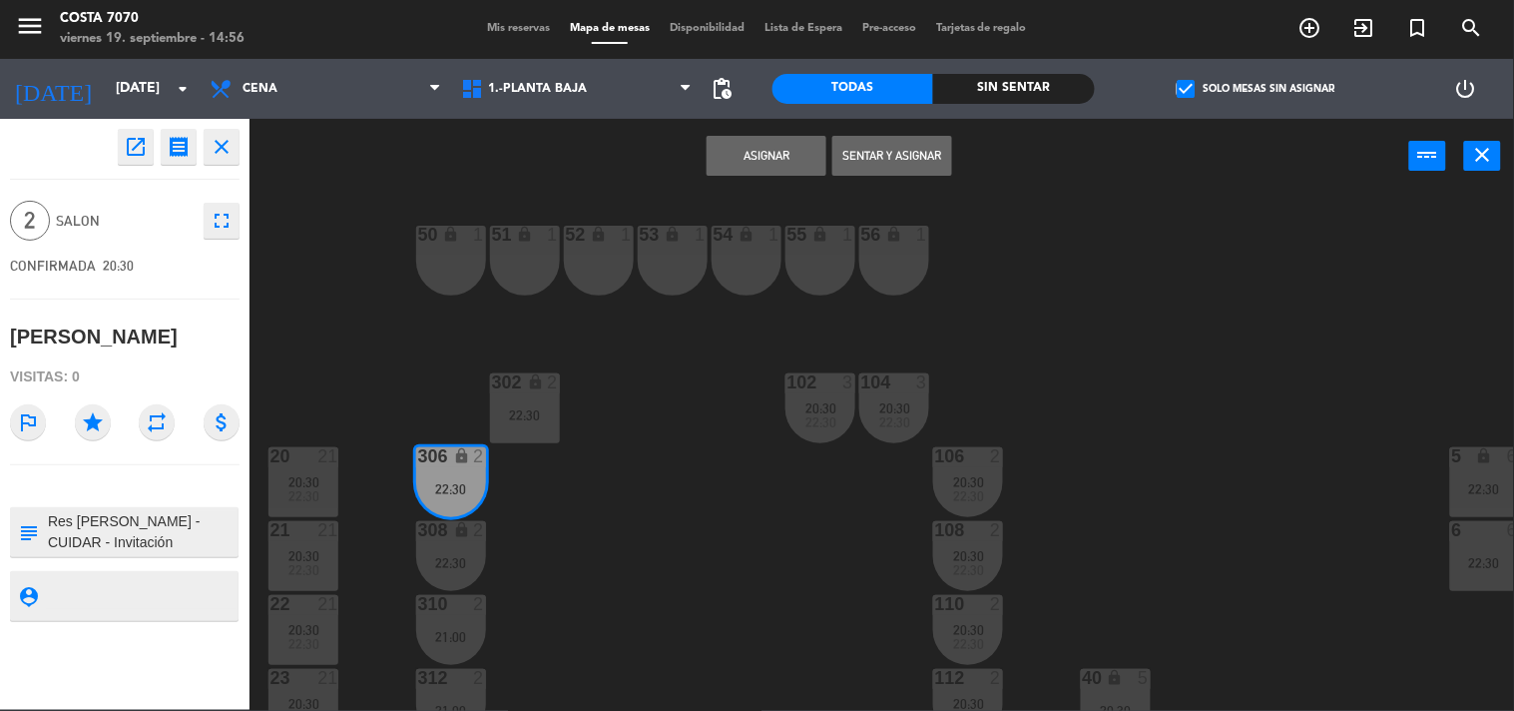
click at [461, 532] on icon "lock" at bounding box center [461, 529] width 17 height 17
click at [873, 150] on button "Unir y asignar" at bounding box center [893, 156] width 120 height 40
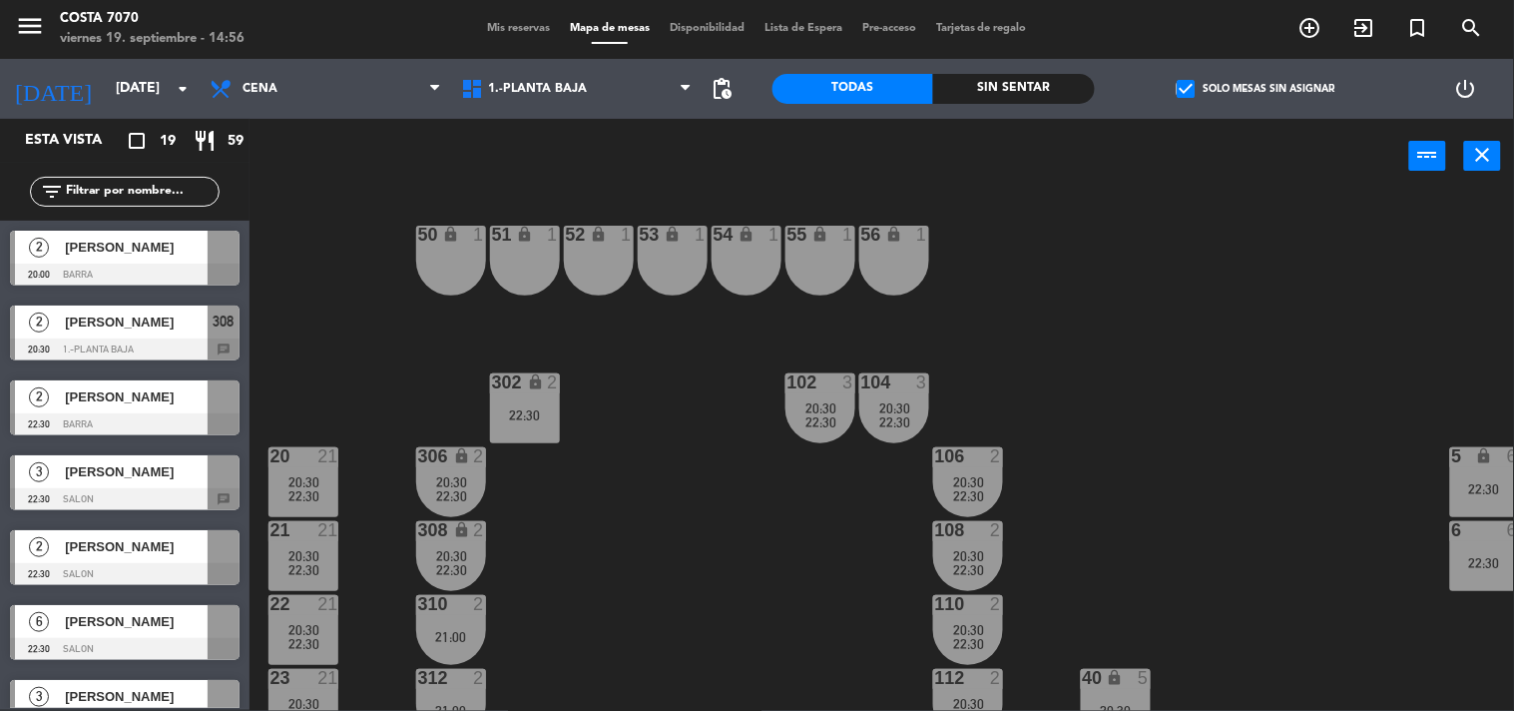
click at [680, 473] on div "50 lock 1 51 lock 1 52 lock 1 53 lock 1 54 lock 1 55 lock 1 56 lock 1 80 9 22:3…" at bounding box center [890, 453] width 1250 height 516
click at [135, 266] on div at bounding box center [125, 275] width 230 height 22
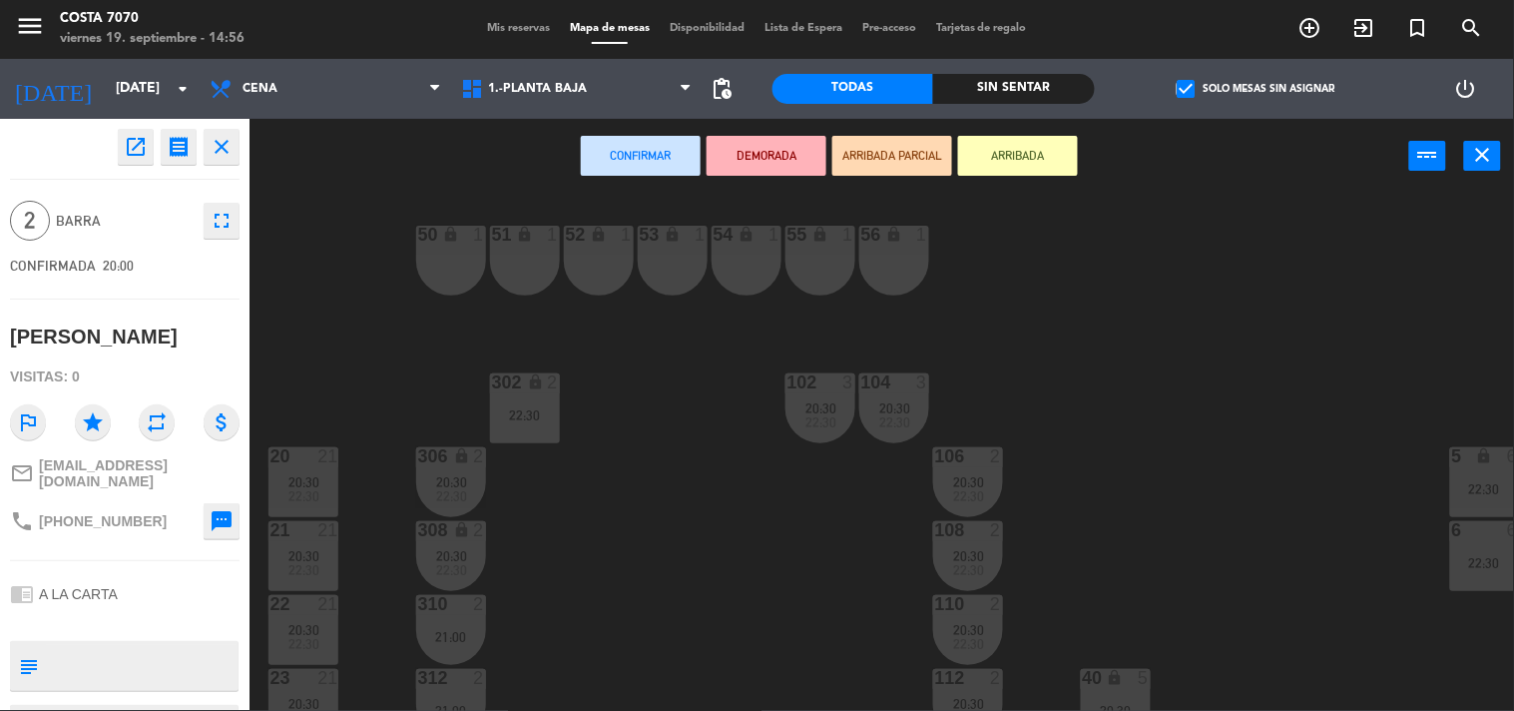
click at [540, 417] on div "22:30" at bounding box center [525, 415] width 70 height 14
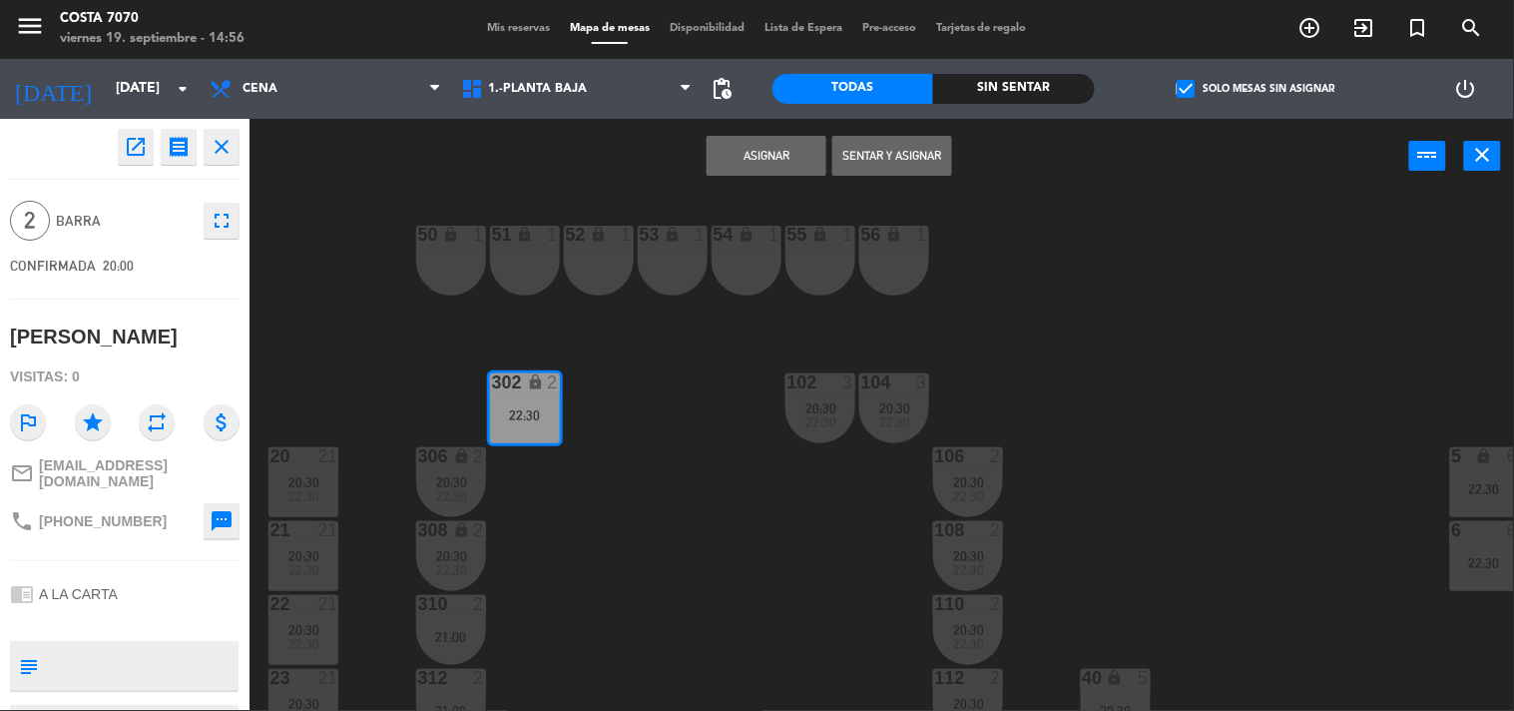
click at [752, 165] on button "Asignar" at bounding box center [767, 156] width 120 height 40
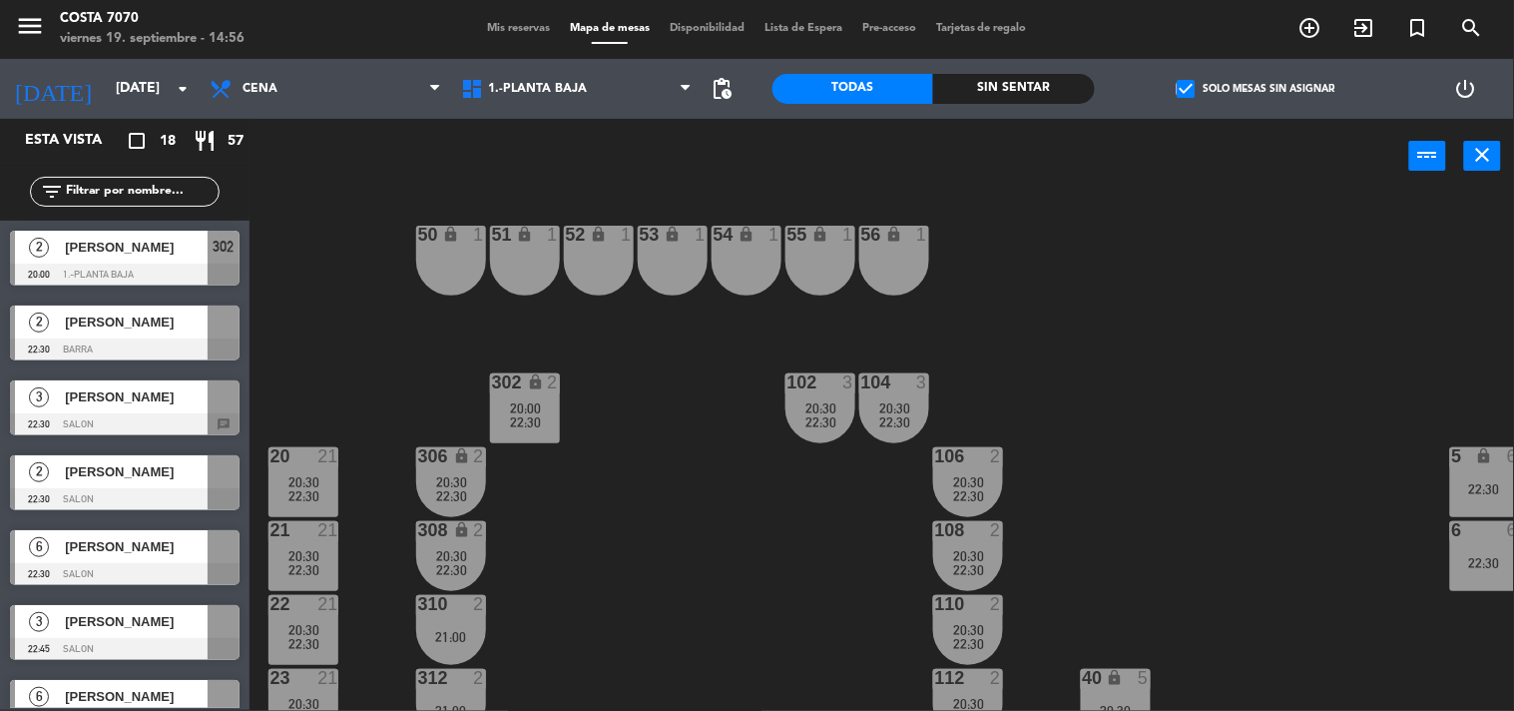
click at [108, 339] on div at bounding box center [125, 349] width 230 height 22
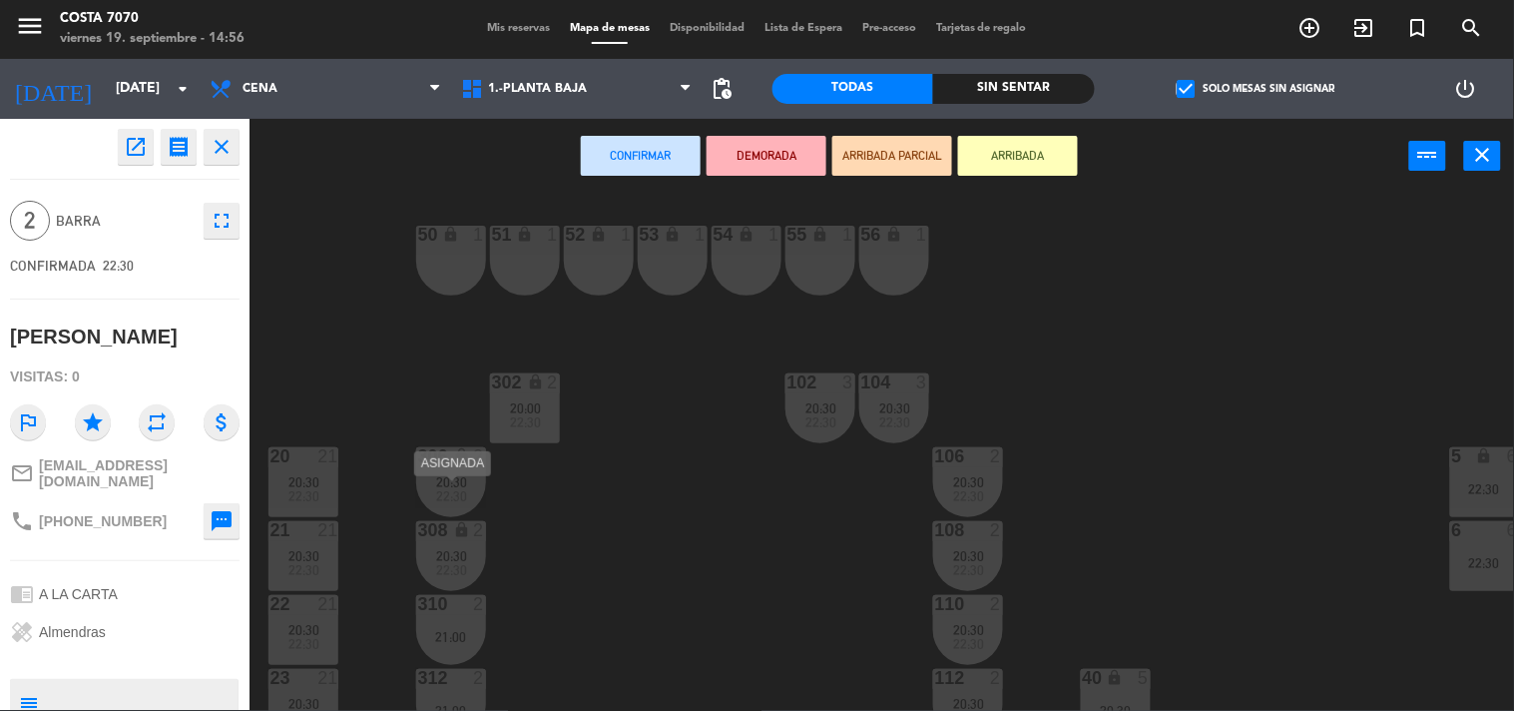
scroll to position [560, 0]
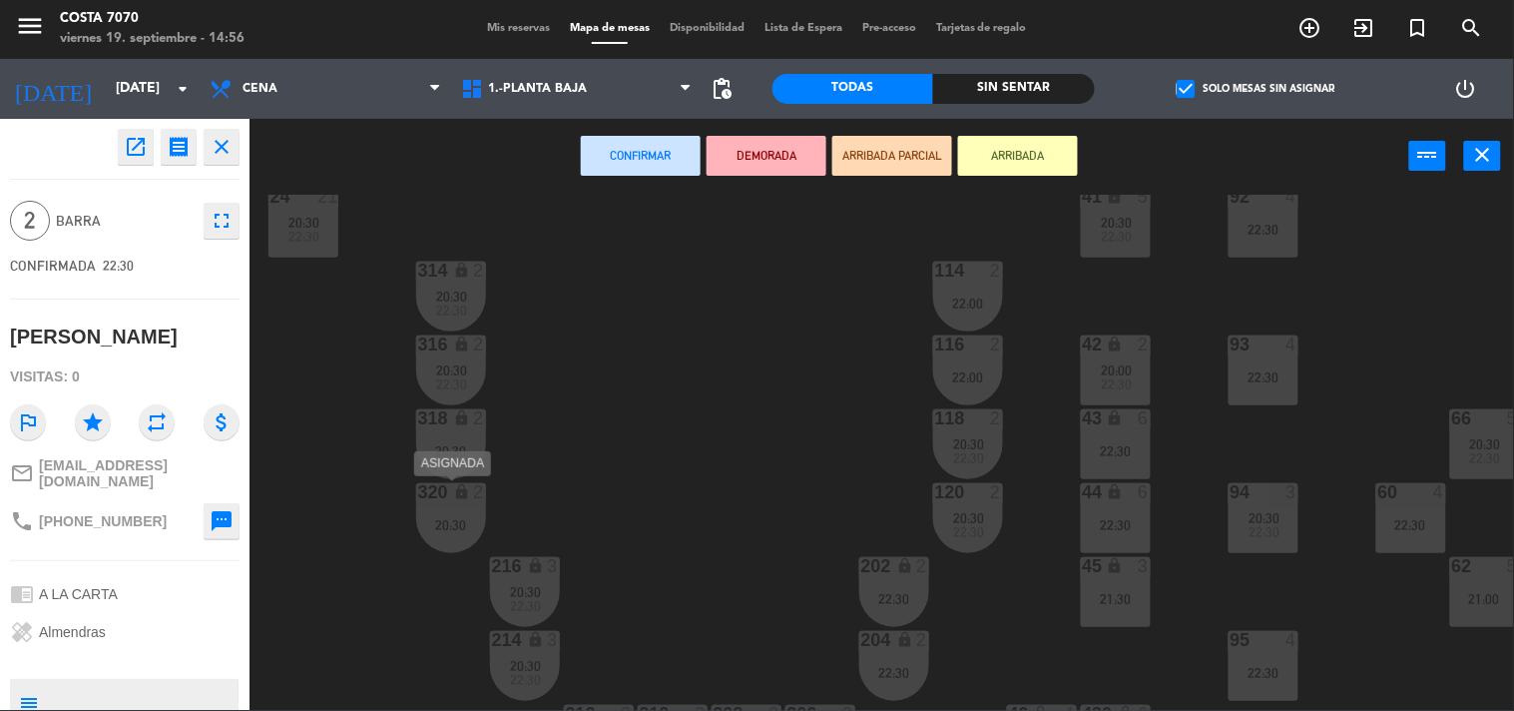
click at [447, 510] on div "320 lock 2 20:30" at bounding box center [451, 518] width 70 height 70
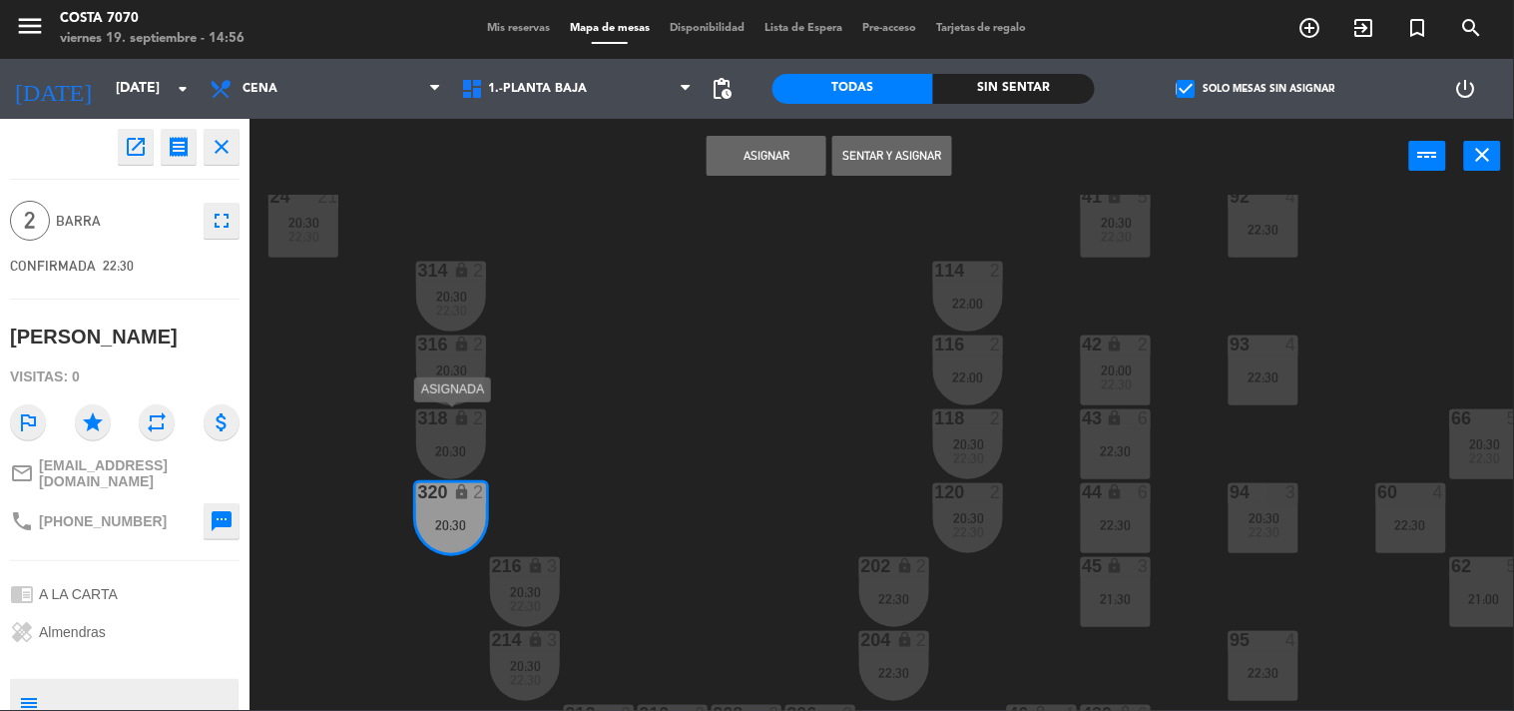
click at [459, 445] on div "20:30" at bounding box center [451, 451] width 70 height 14
drag, startPoint x: 906, startPoint y: 151, endPoint x: 838, endPoint y: 262, distance: 129.9
click at [905, 152] on button "Unir y asignar" at bounding box center [893, 156] width 120 height 40
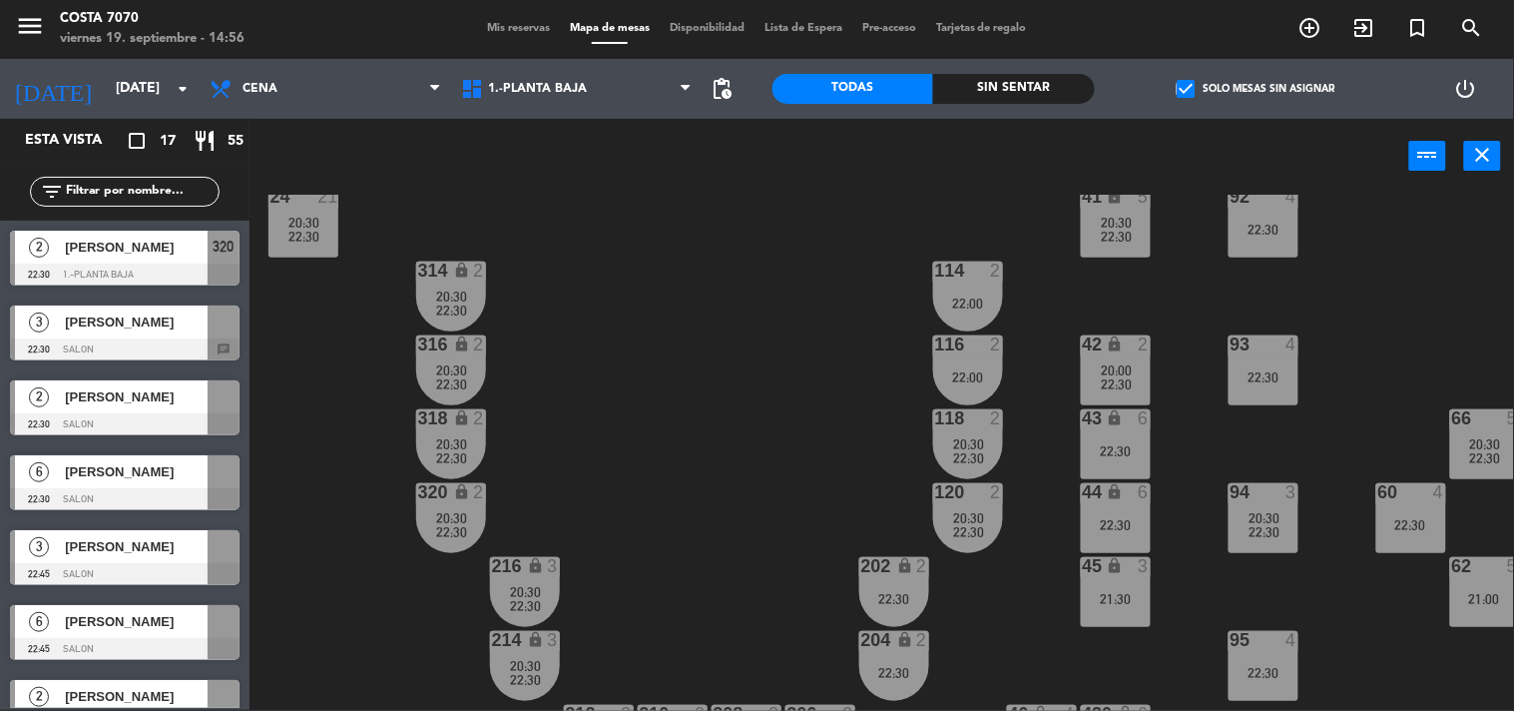
click at [663, 390] on div "50 lock 1 51 lock 1 52 lock 1 53 lock 1 54 lock 1 55 lock 1 56 lock 1 80 9 22:3…" at bounding box center [890, 453] width 1250 height 516
click at [136, 312] on span "[PERSON_NAME]" at bounding box center [136, 321] width 143 height 21
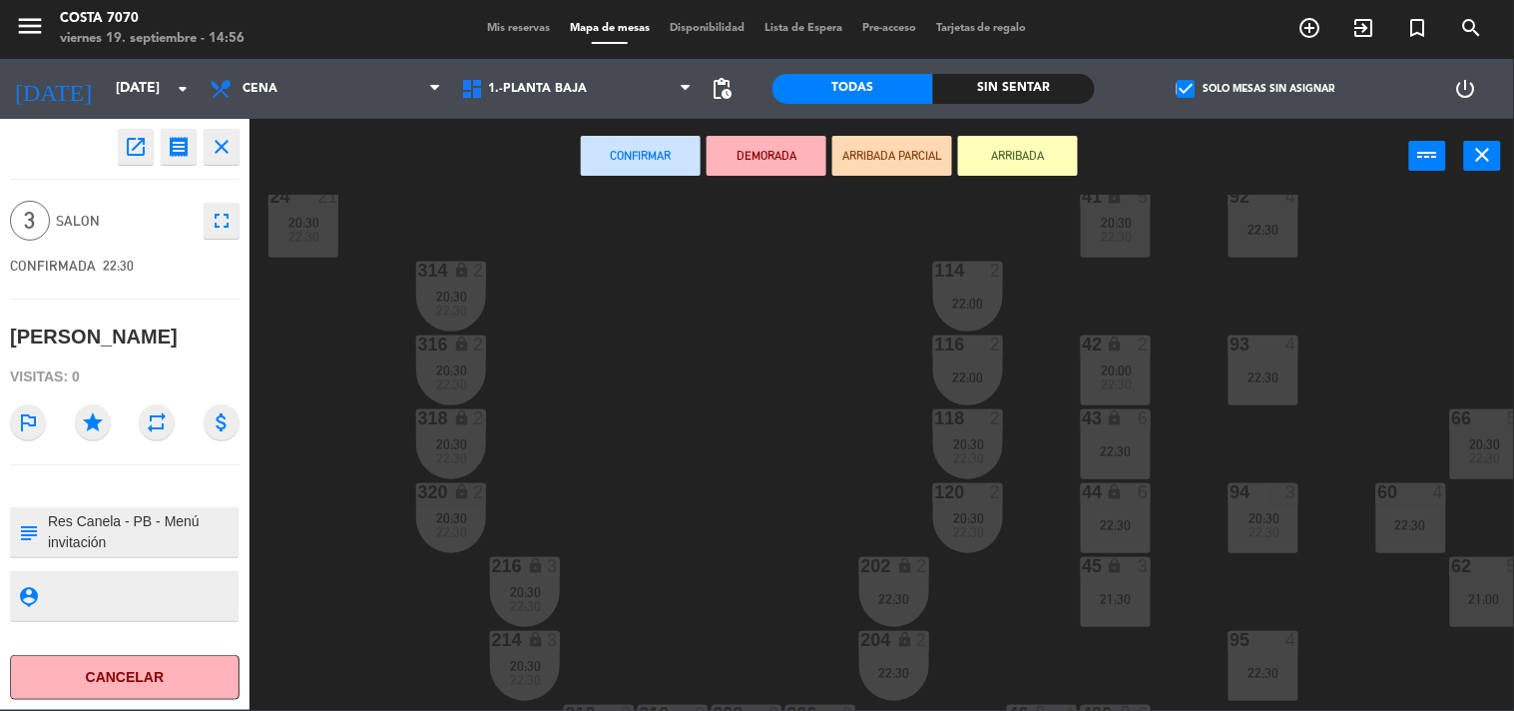
scroll to position [560, 242]
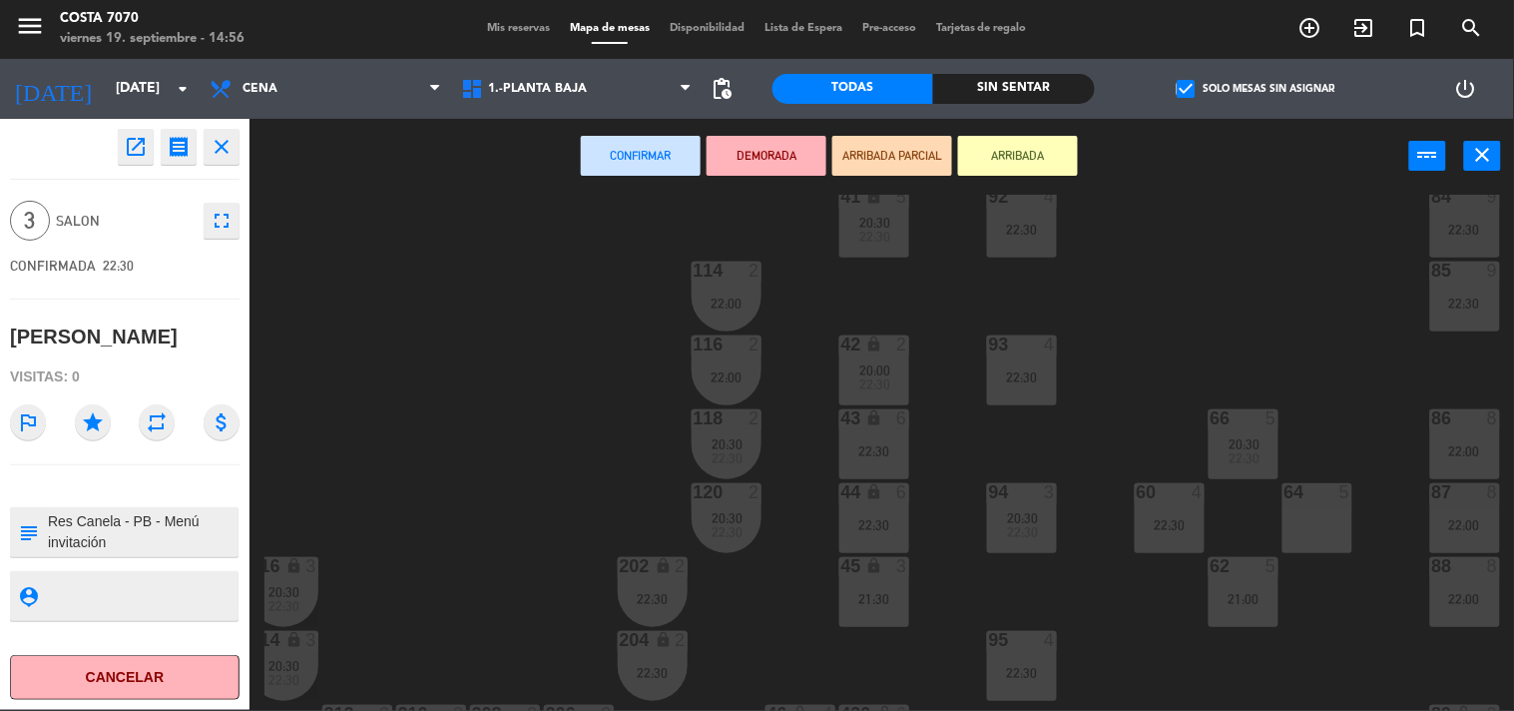
click at [1319, 507] on div "64 5" at bounding box center [1318, 518] width 70 height 70
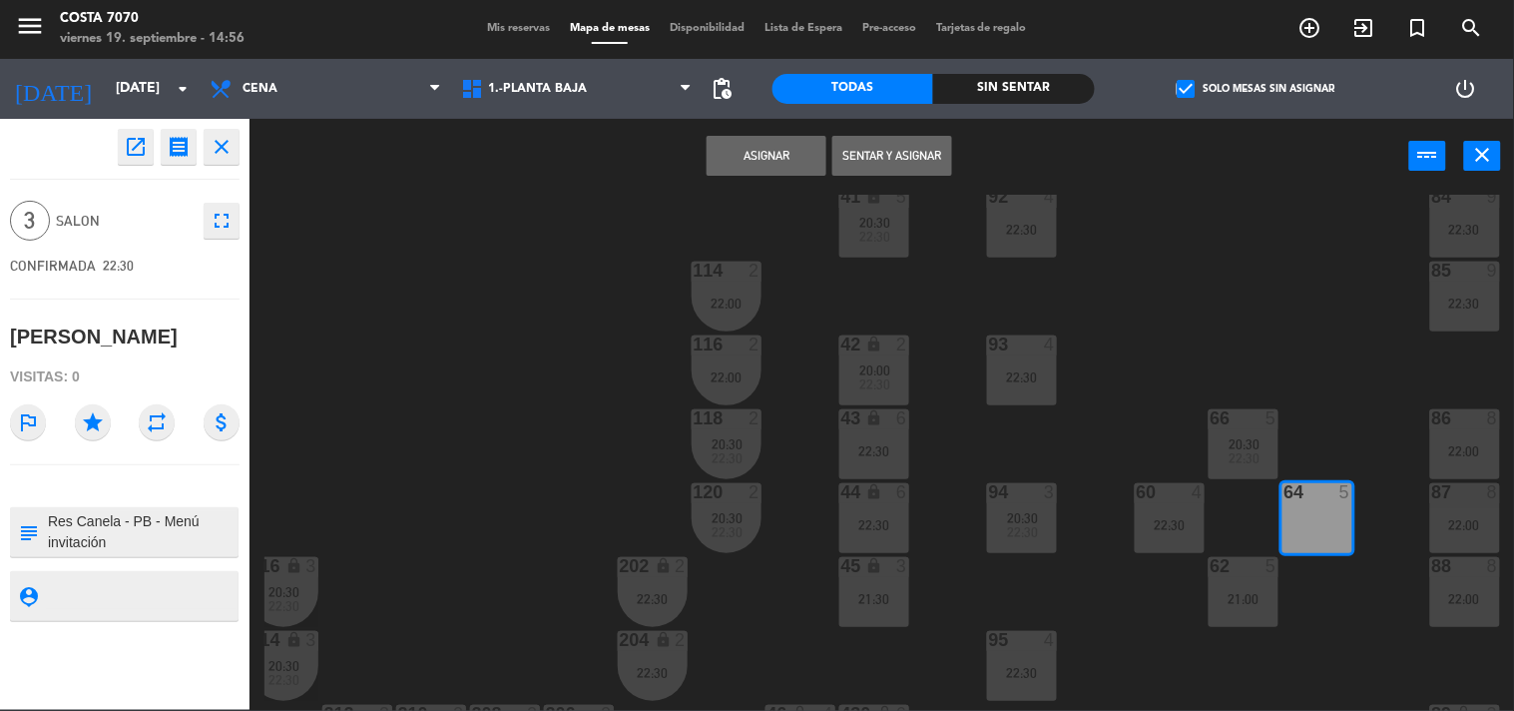
click at [801, 157] on button "Asignar" at bounding box center [767, 156] width 120 height 40
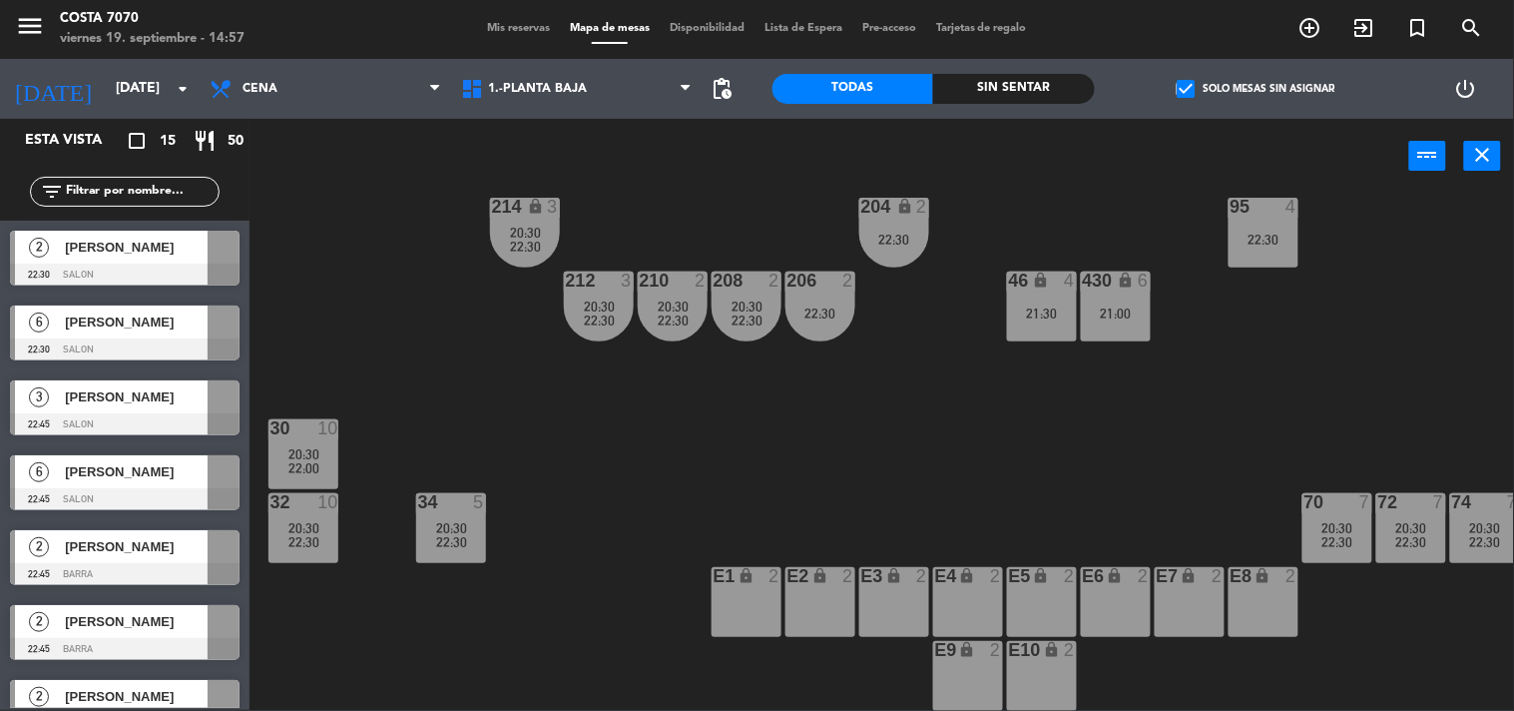
scroll to position [1003, 242]
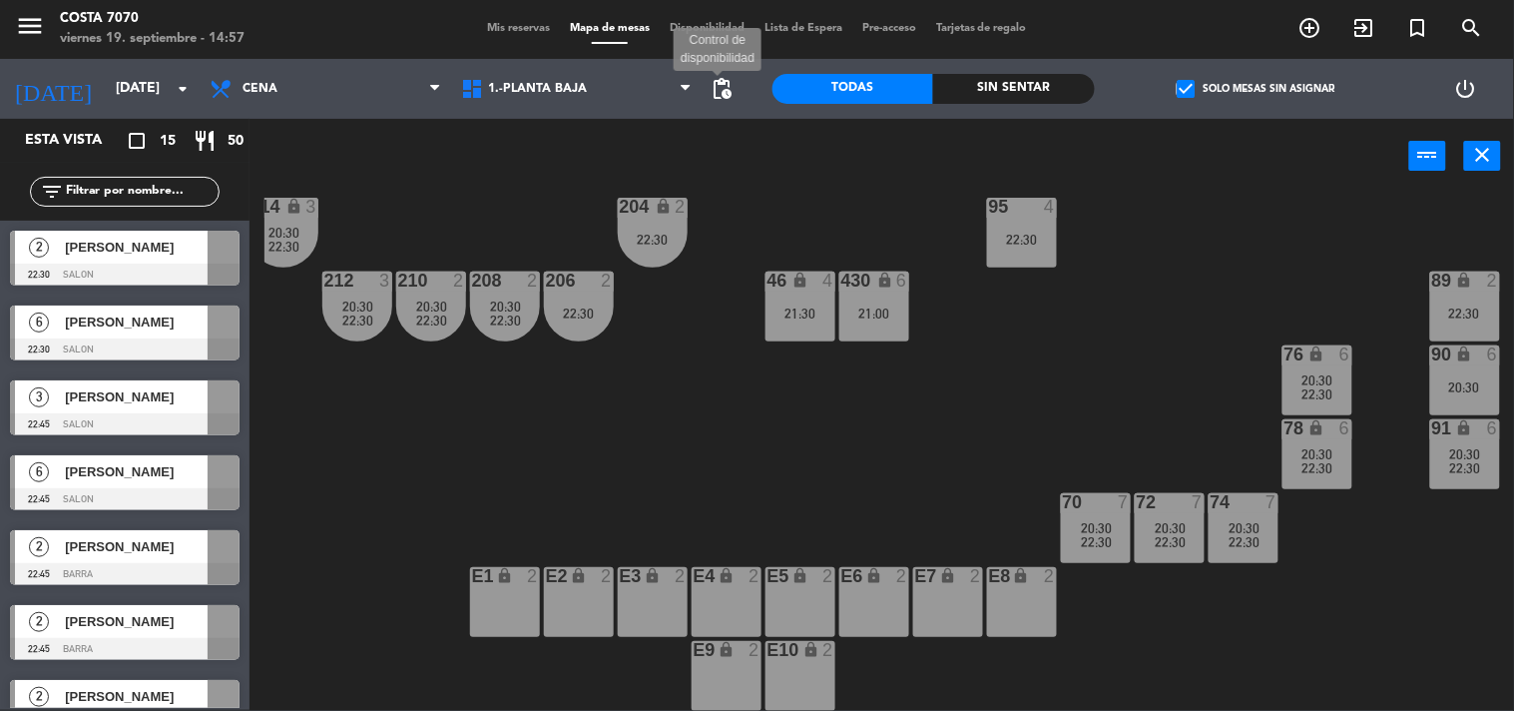
click at [715, 87] on span "pending_actions" at bounding box center [723, 89] width 24 height 24
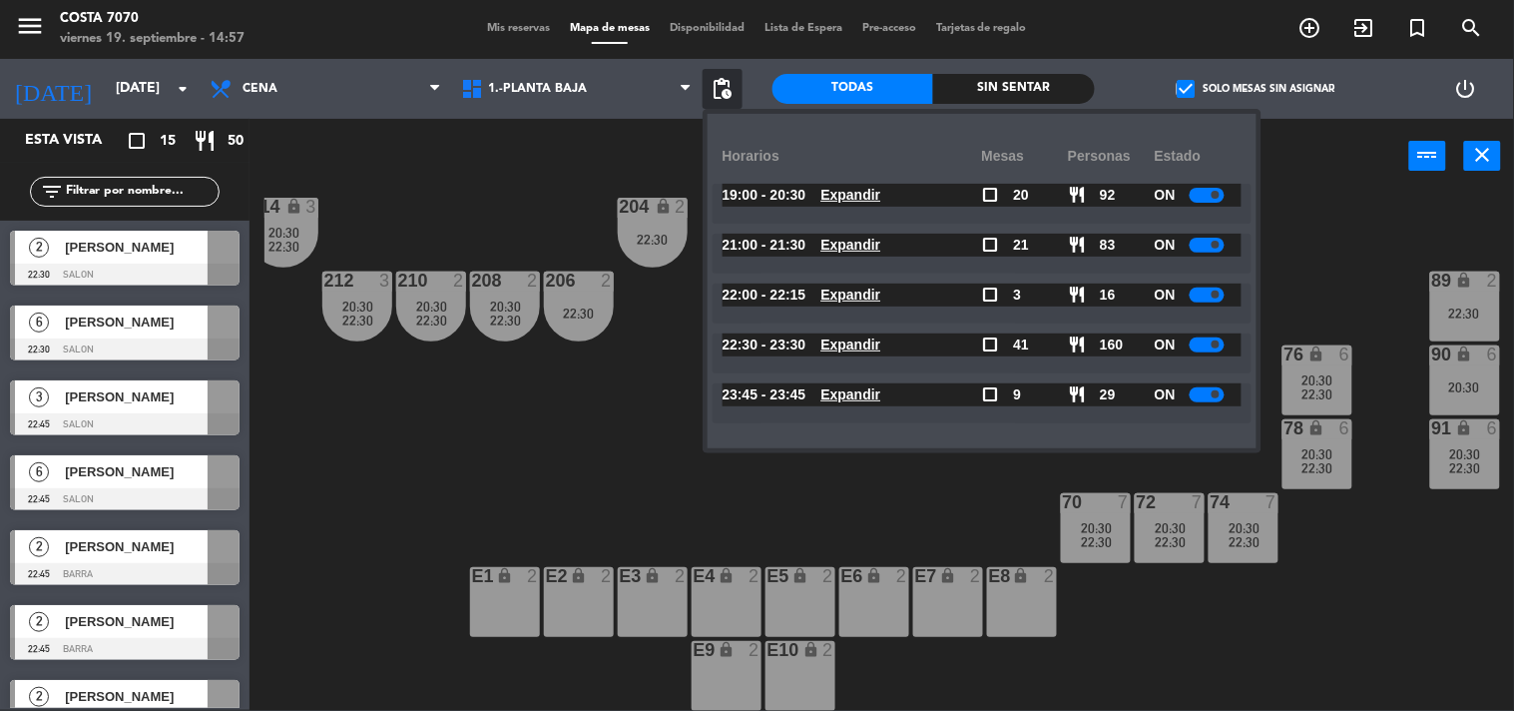
click at [455, 433] on div "50 lock 1 51 lock 1 52 lock 1 53 lock 1 54 lock 1 55 lock 1 56 lock 1 80 9 22:3…" at bounding box center [890, 453] width 1250 height 516
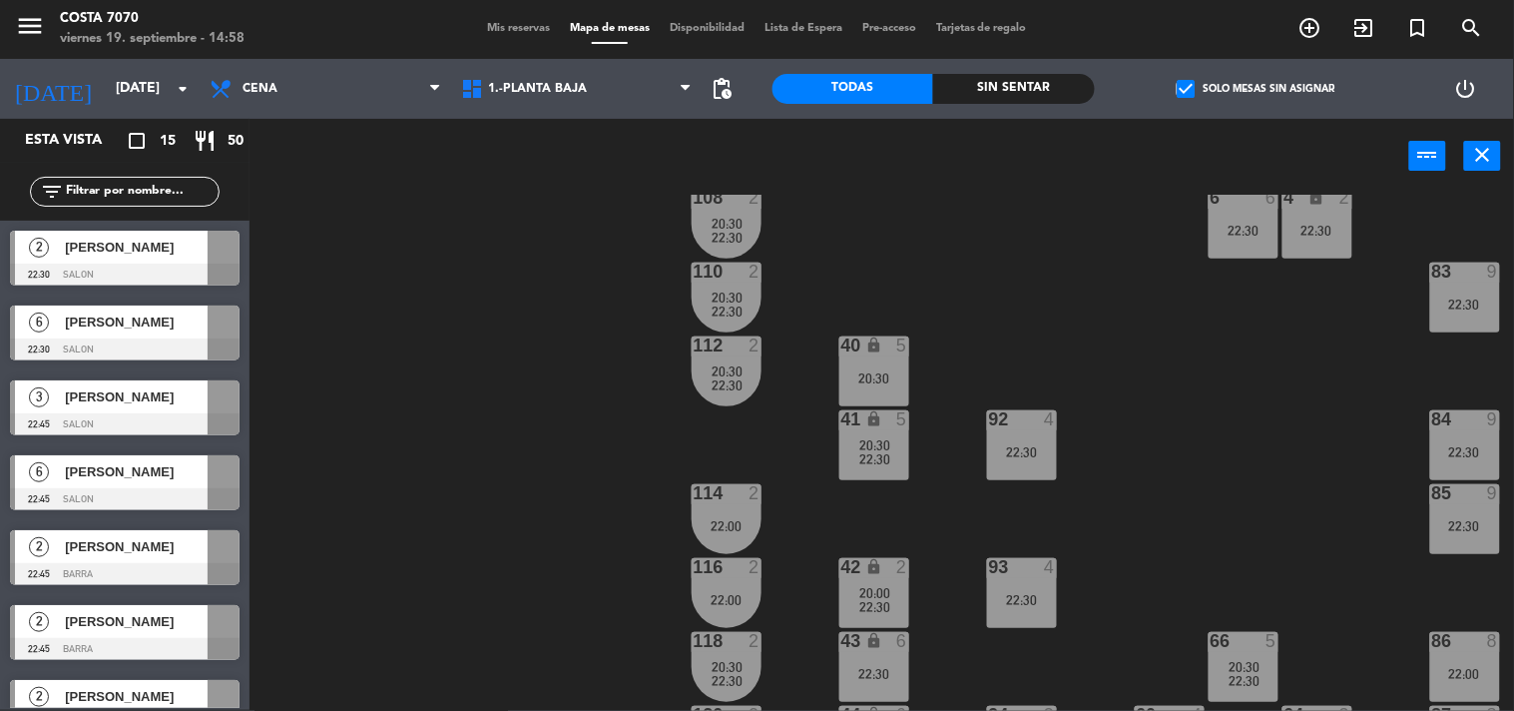
scroll to position [892, 242]
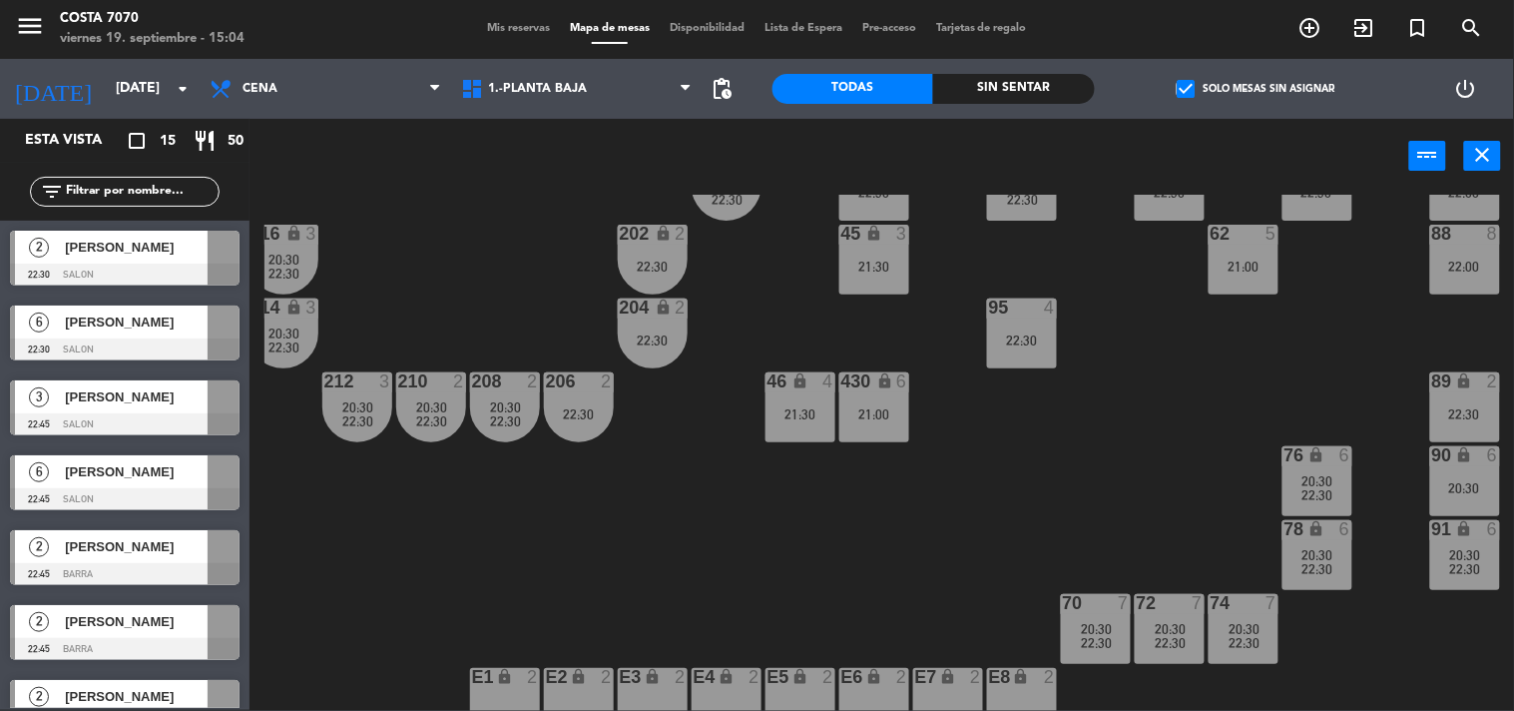
click at [425, 556] on div "50 lock 1 51 lock 1 52 lock 1 53 lock 1 54 lock 1 55 lock 1 56 lock 1 80 9 22:3…" at bounding box center [890, 453] width 1250 height 516
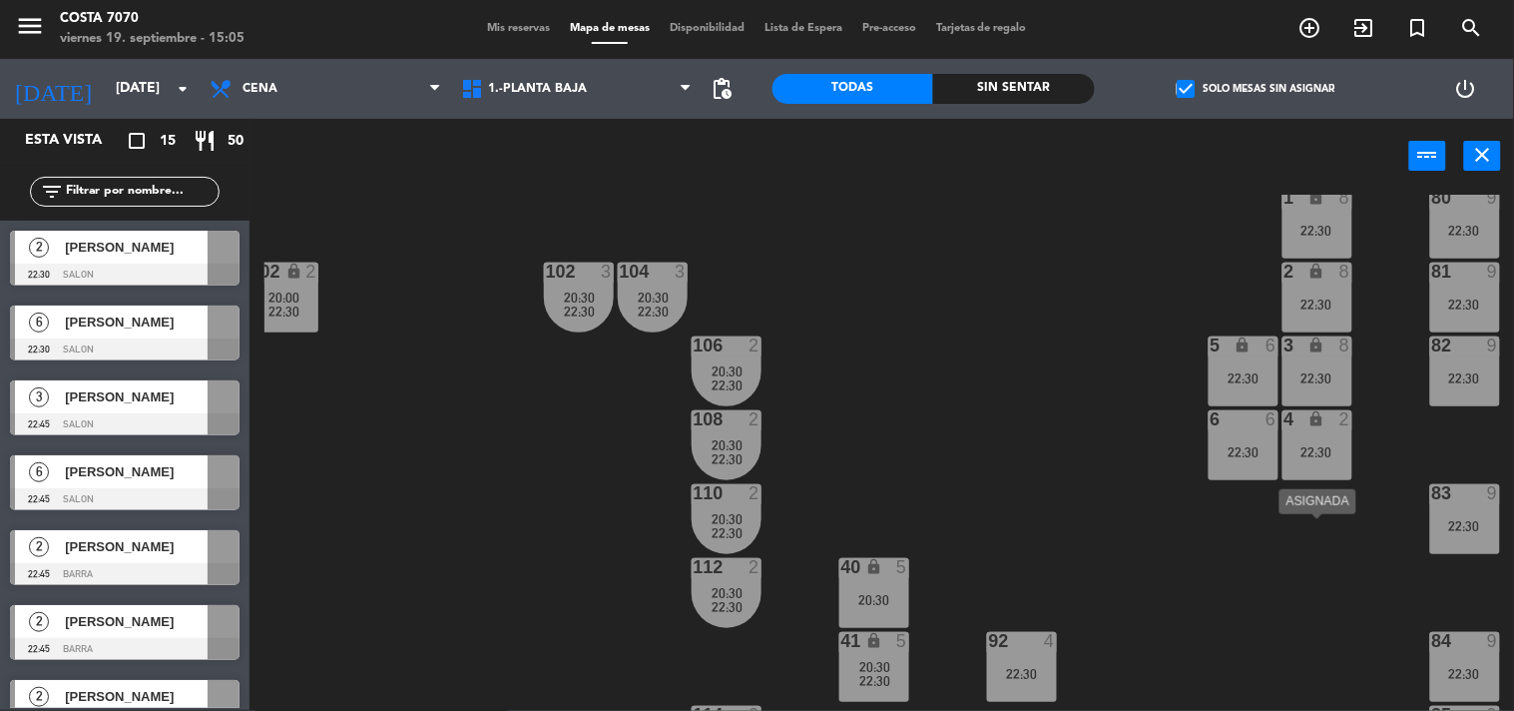
scroll to position [0, 242]
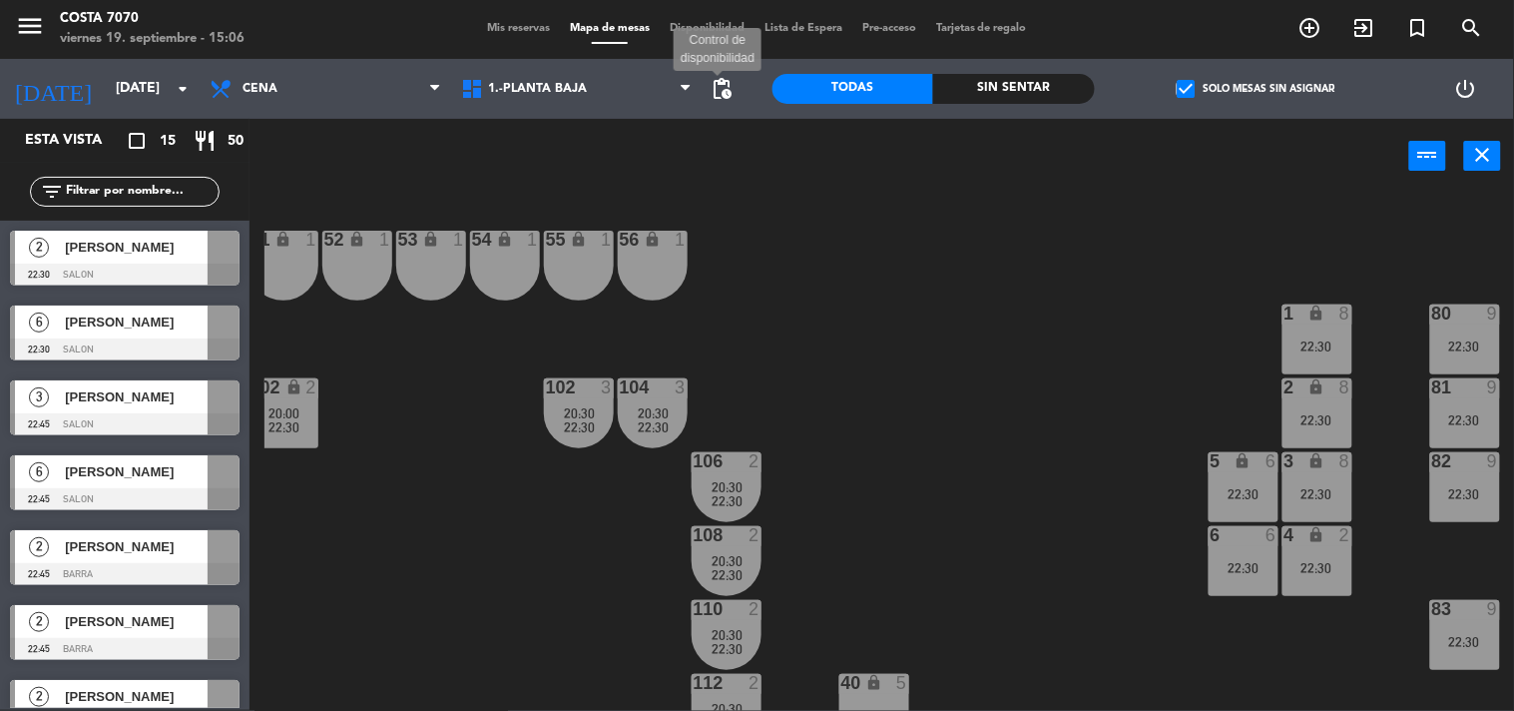
click at [726, 98] on span "pending_actions" at bounding box center [723, 89] width 24 height 24
